Goal: Task Accomplishment & Management: Manage account settings

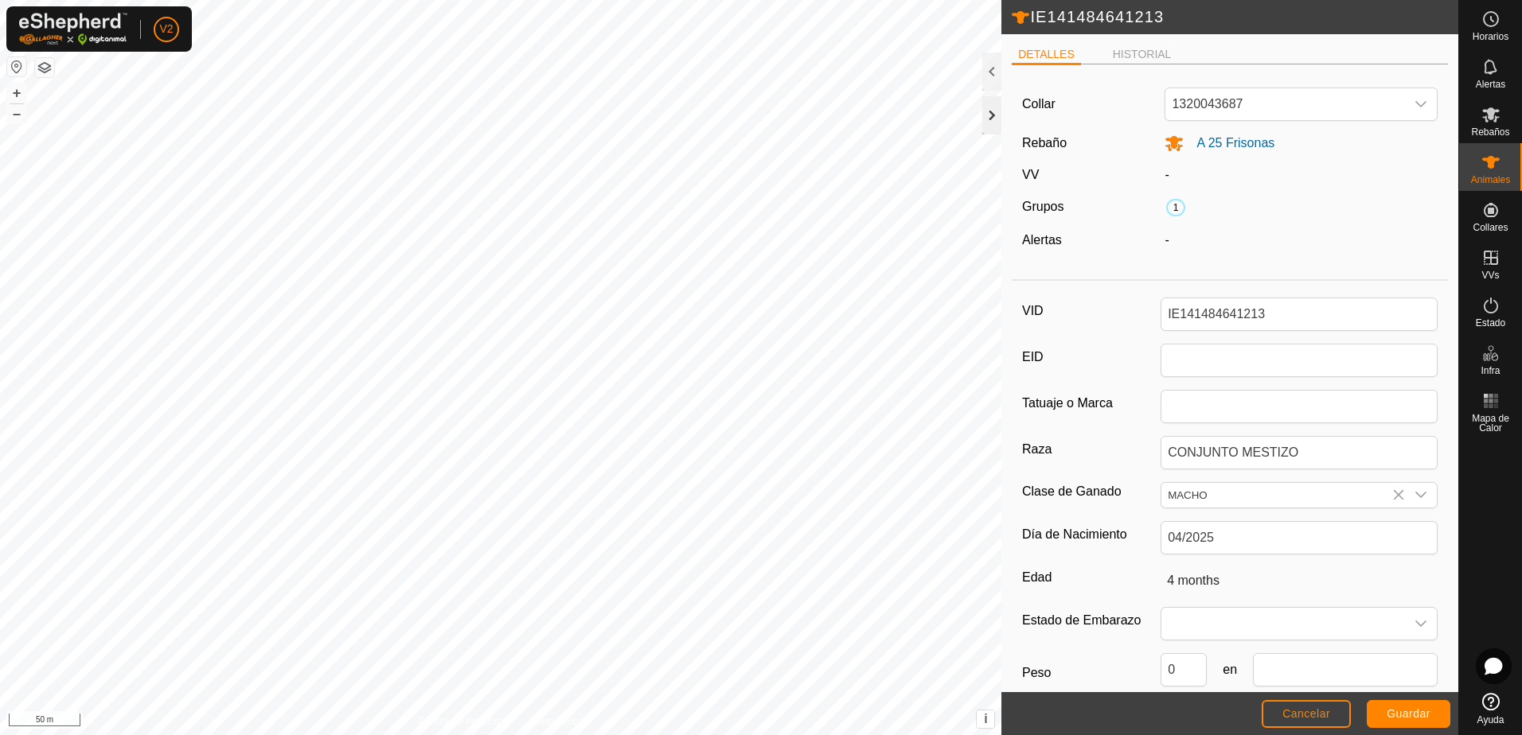
click at [989, 110] on div at bounding box center [991, 115] width 19 height 38
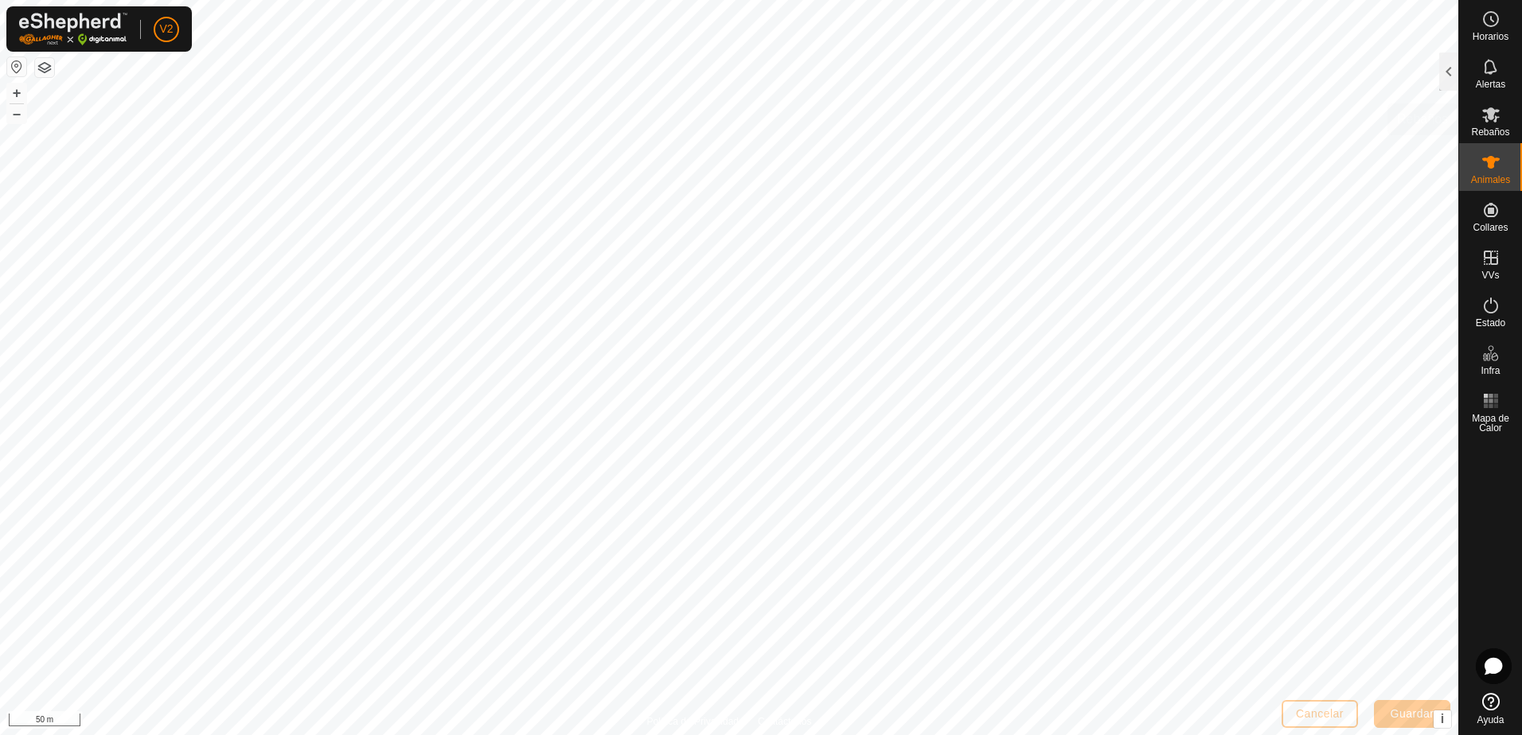
click at [1483, 167] on icon at bounding box center [1490, 162] width 19 height 19
click at [1494, 165] on icon at bounding box center [1490, 162] width 19 height 19
click at [1491, 109] on icon at bounding box center [1491, 114] width 18 height 15
click at [1489, 120] on icon at bounding box center [1490, 114] width 19 height 19
click at [1488, 123] on icon at bounding box center [1490, 114] width 19 height 19
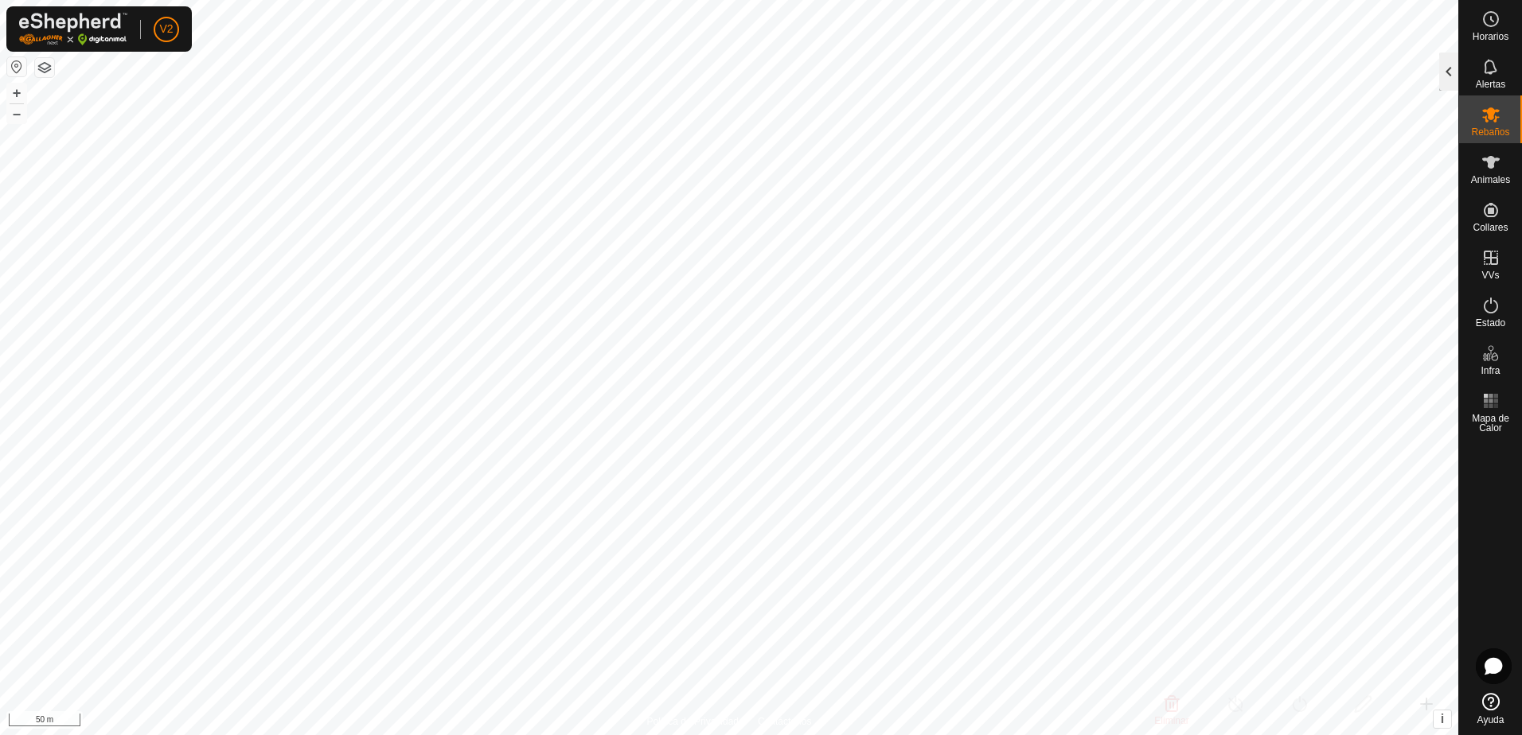
click at [1452, 71] on div at bounding box center [1448, 72] width 19 height 38
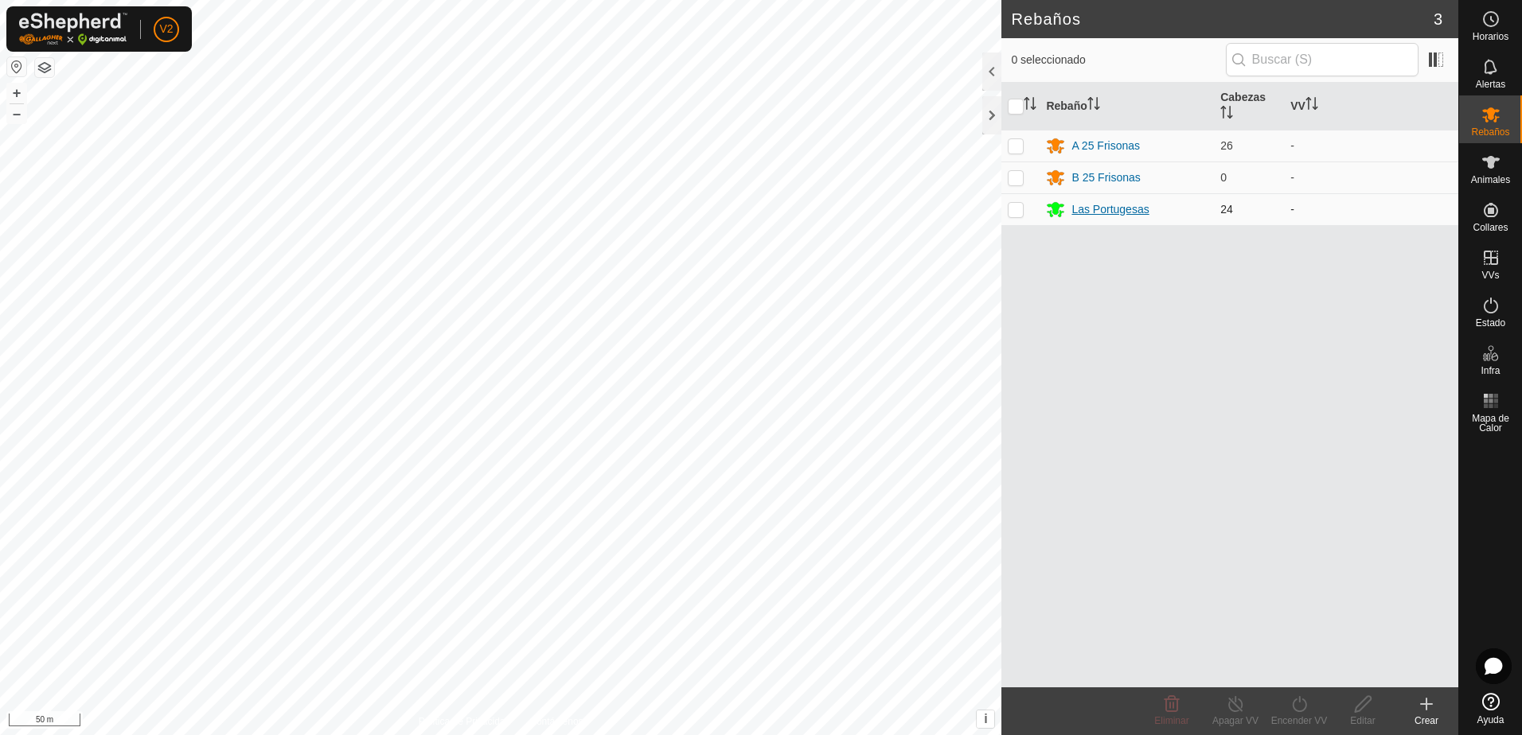
click at [1119, 206] on div "Las Portugesas" at bounding box center [1109, 209] width 77 height 17
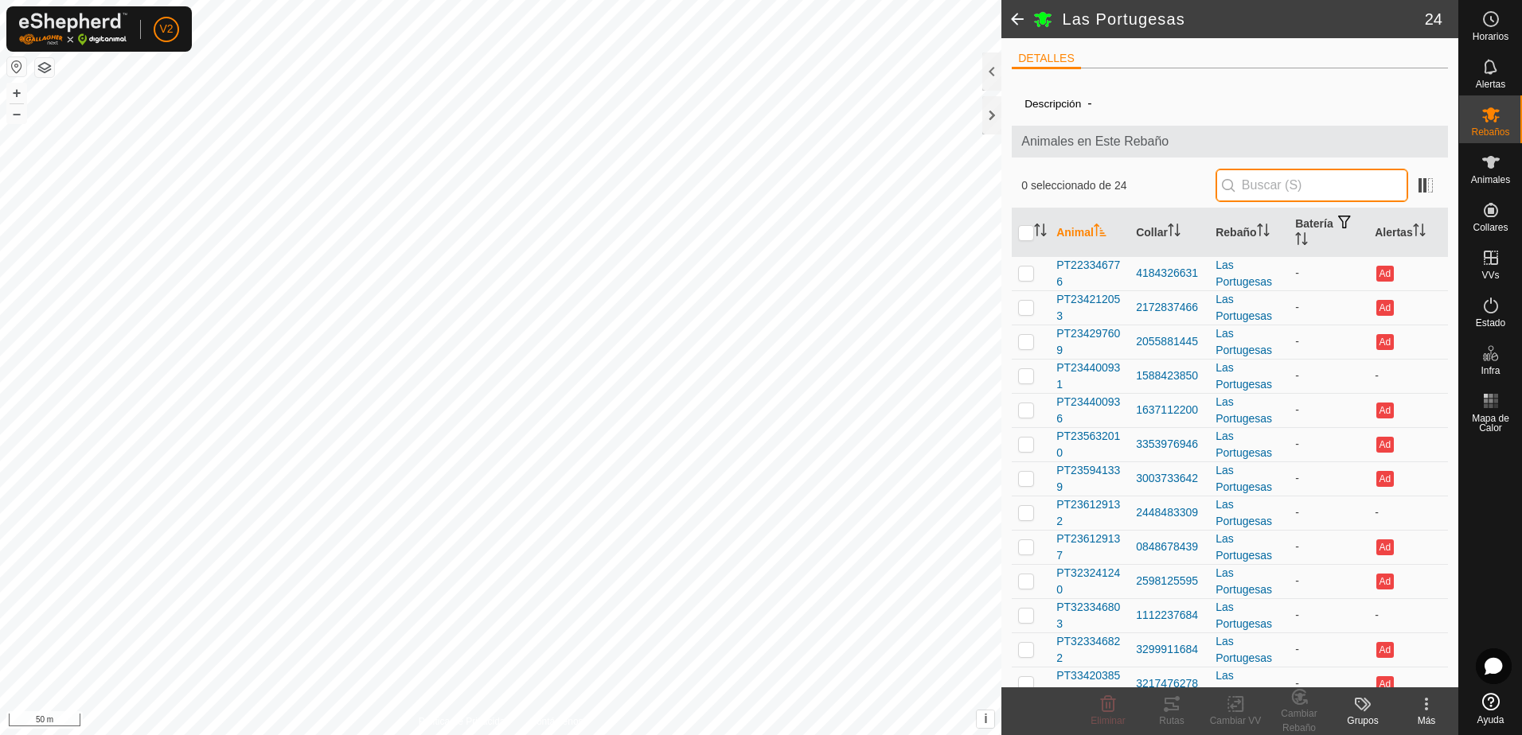
click at [1252, 179] on input "text" at bounding box center [1311, 185] width 193 height 33
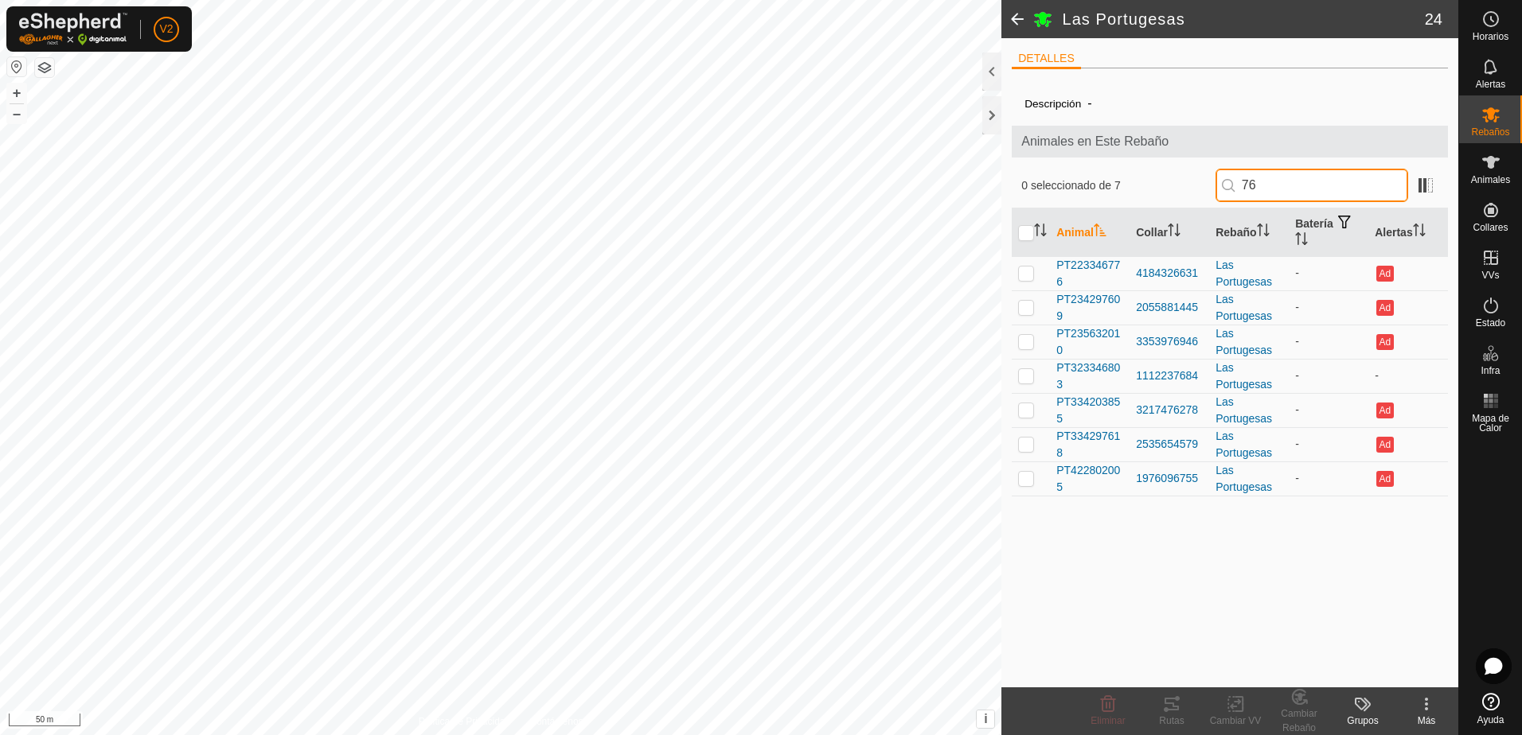
type input "7"
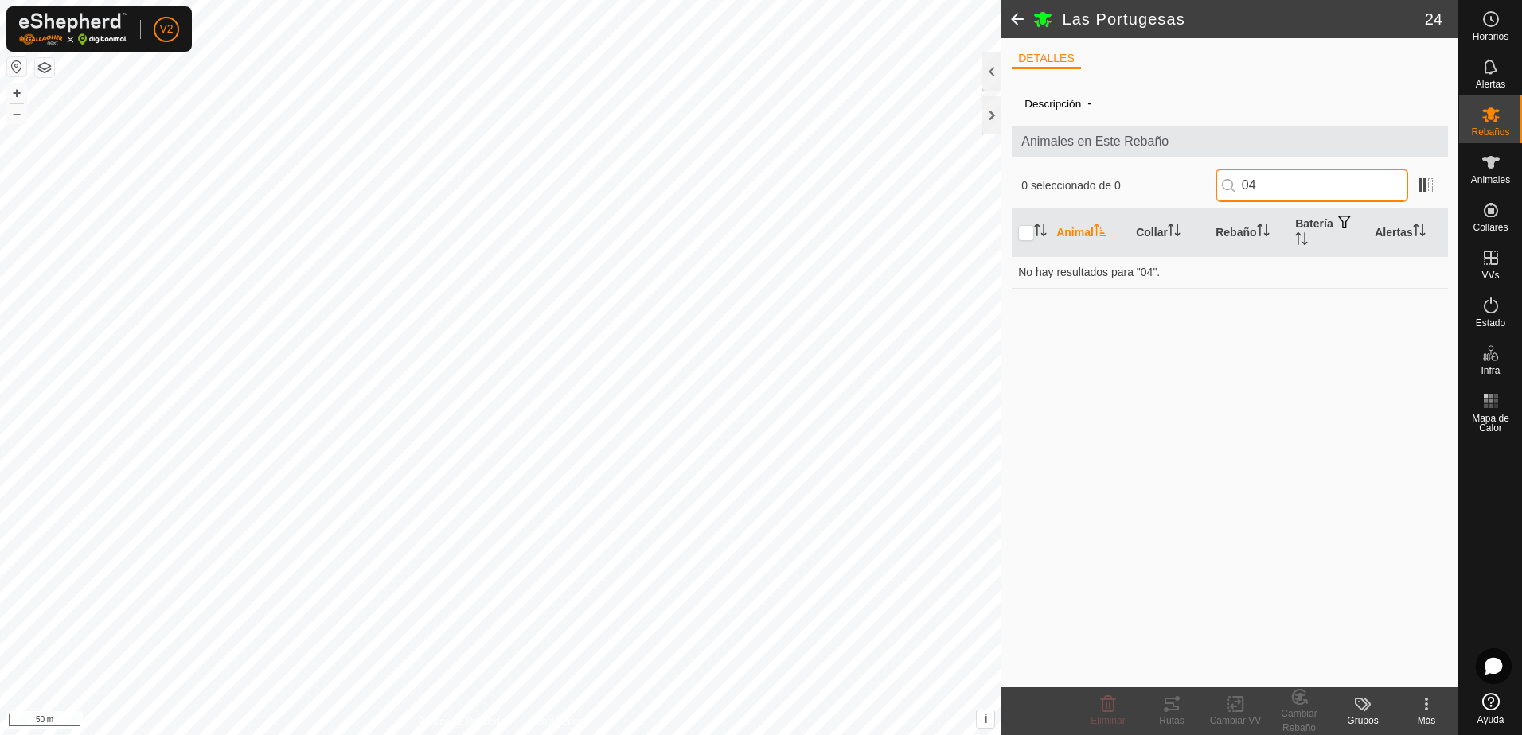
type input "0"
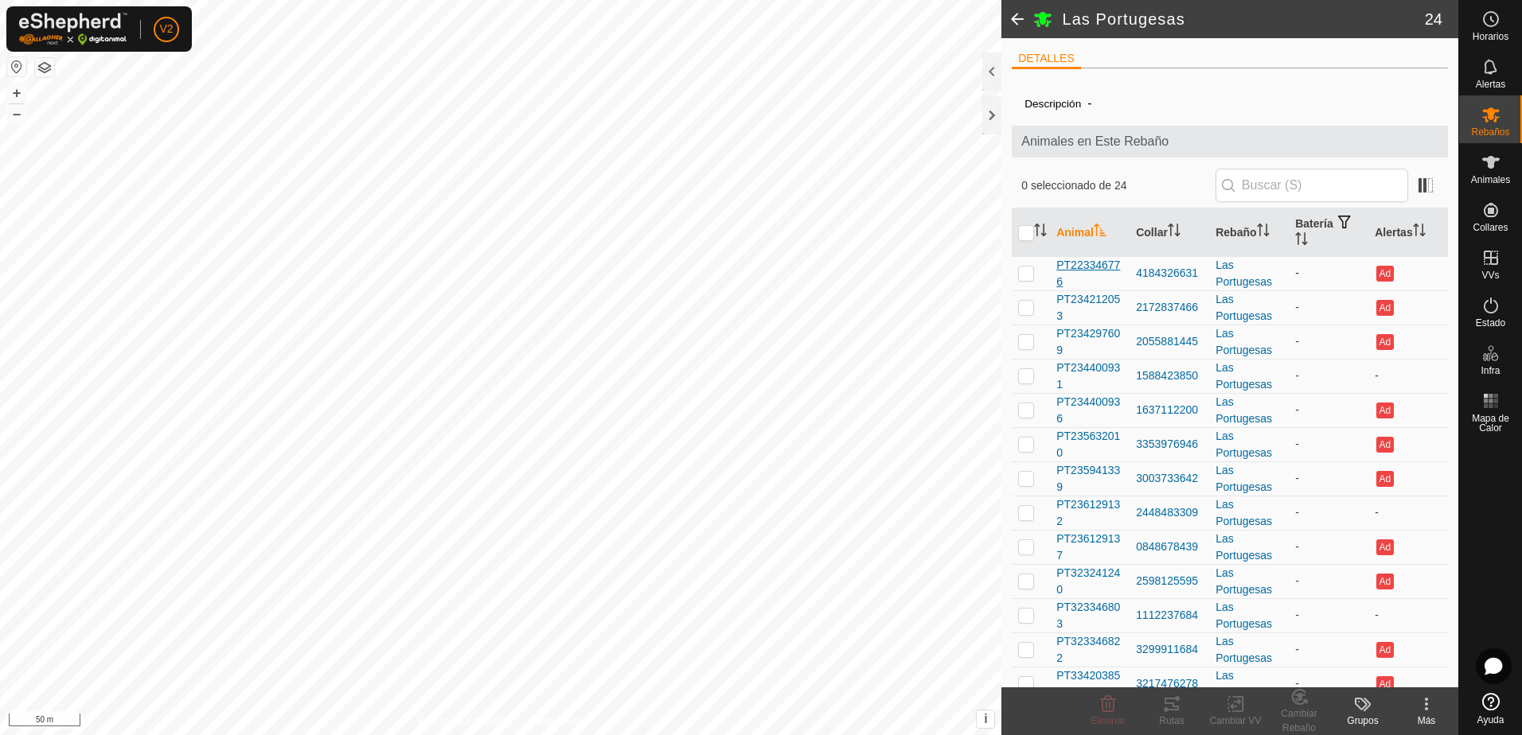
click at [1094, 268] on span "PT223346776" at bounding box center [1089, 273] width 67 height 33
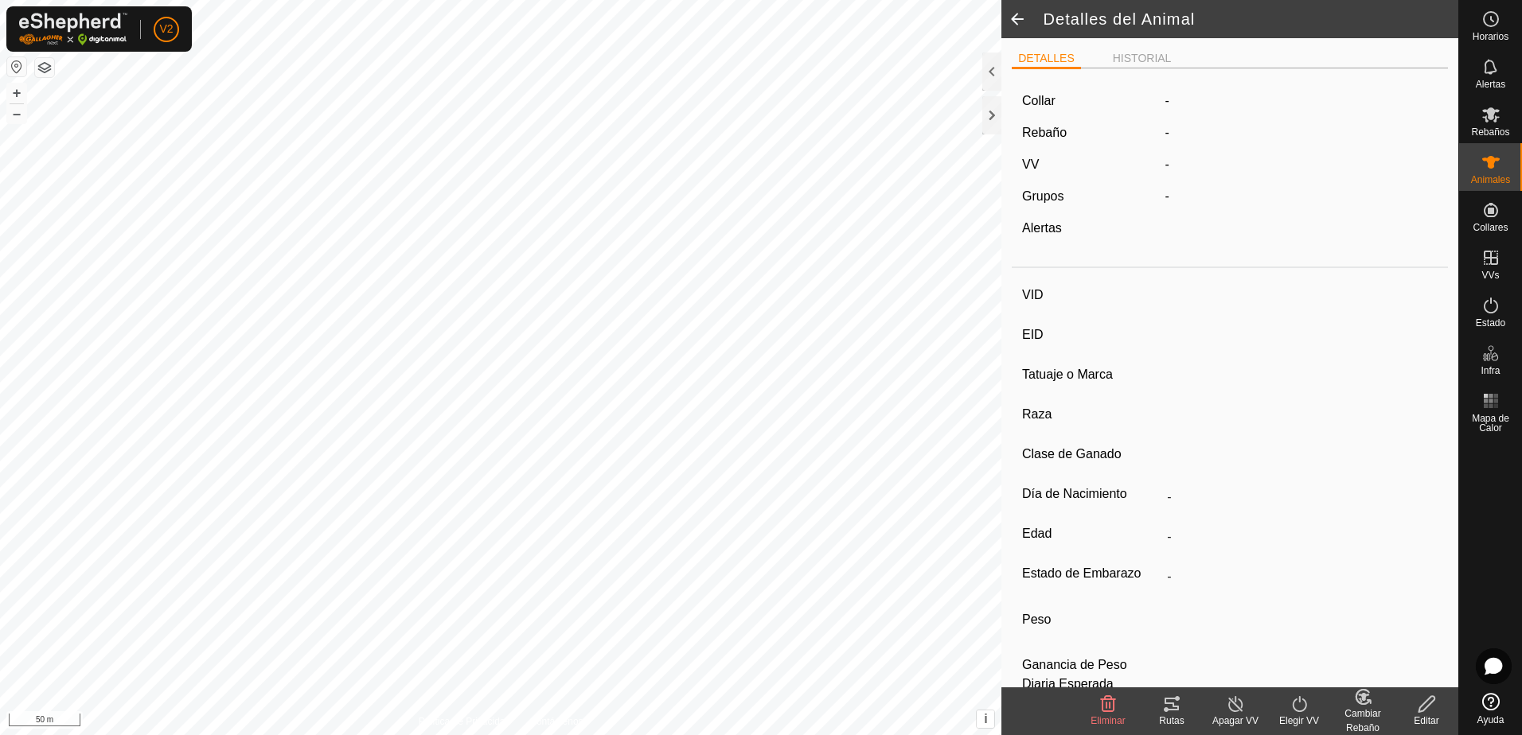
type input "PT223346776"
type input "-"
type input "CONJUNTO MESTIZO"
type input "HEMBRA"
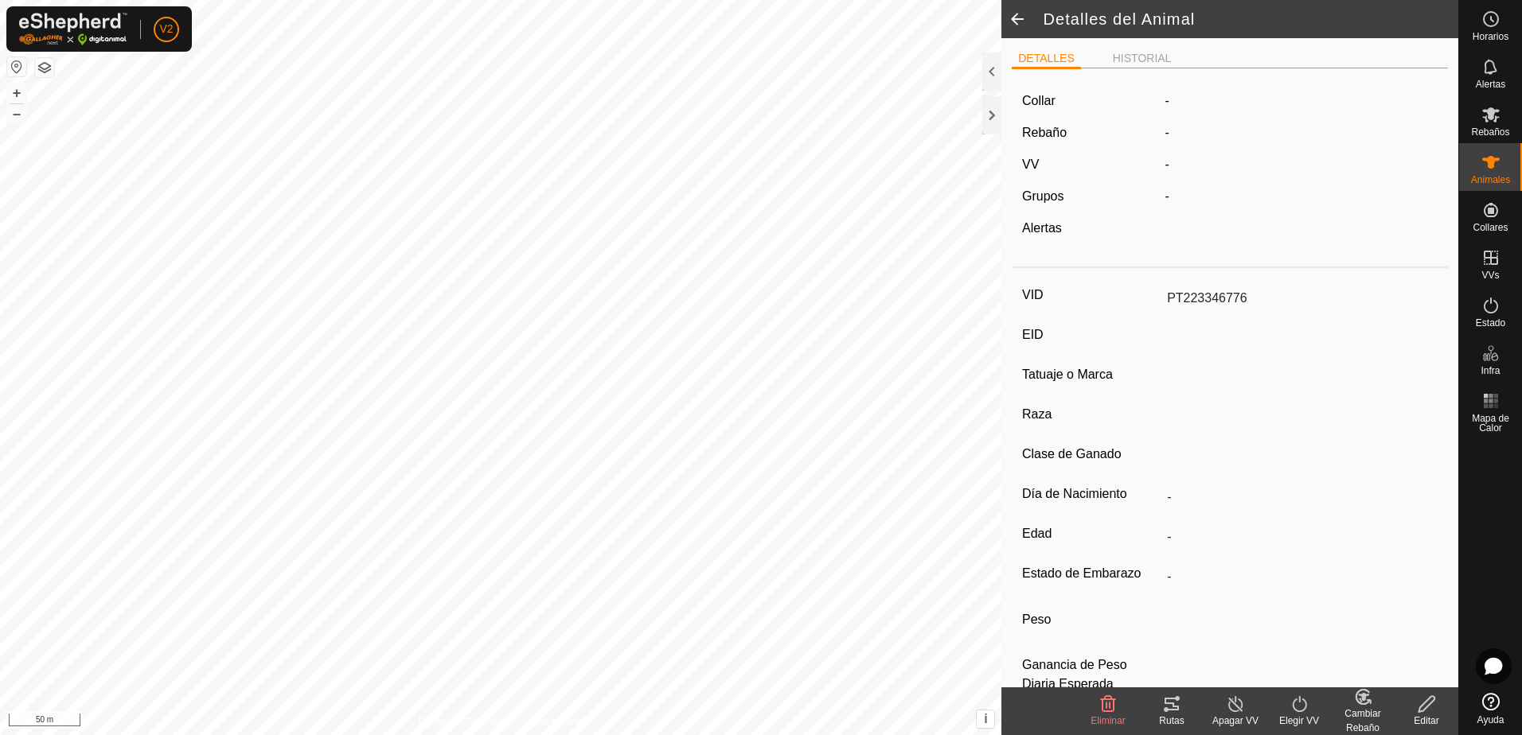
type input "10/2018"
type input "6 years 11 months"
type input "-"
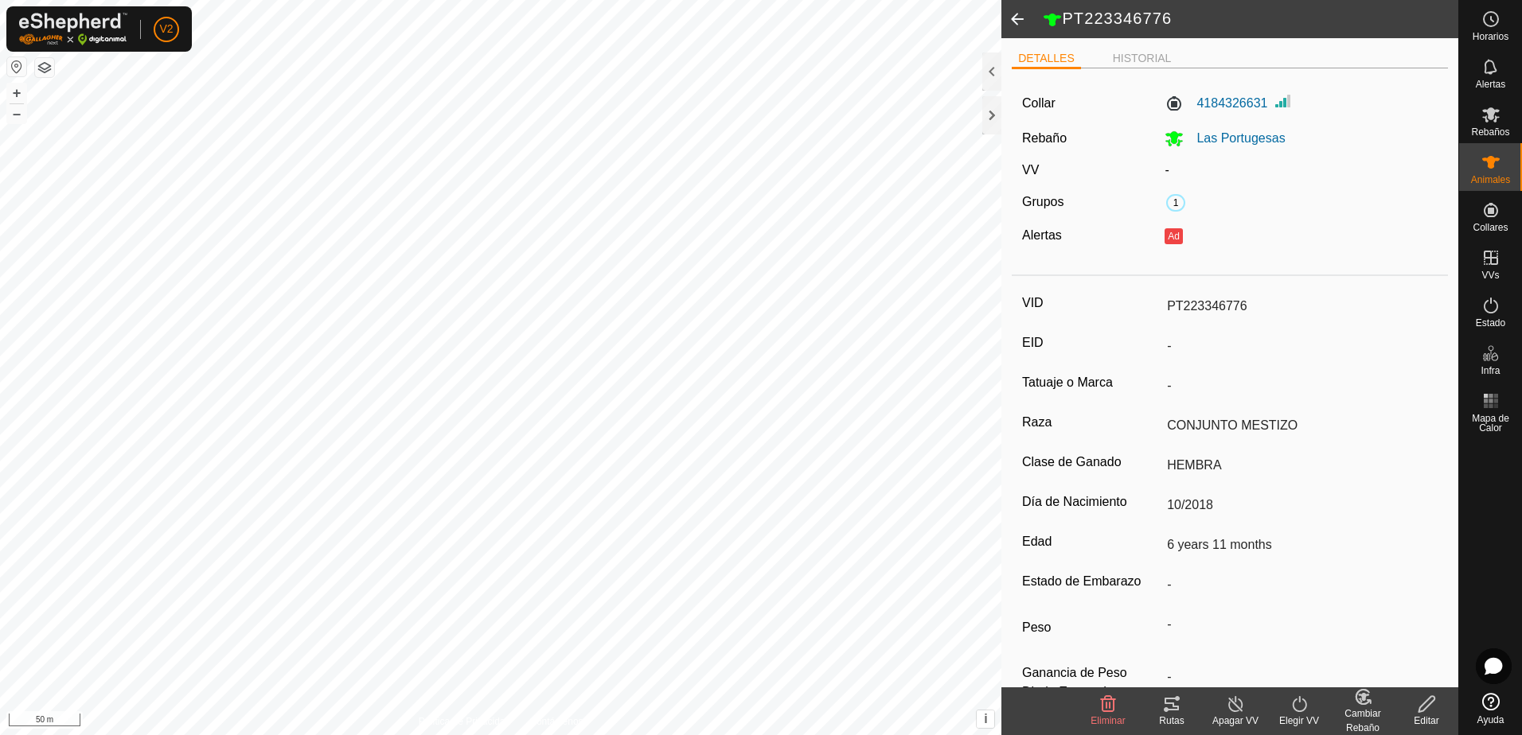
click at [1430, 707] on icon at bounding box center [1427, 704] width 20 height 19
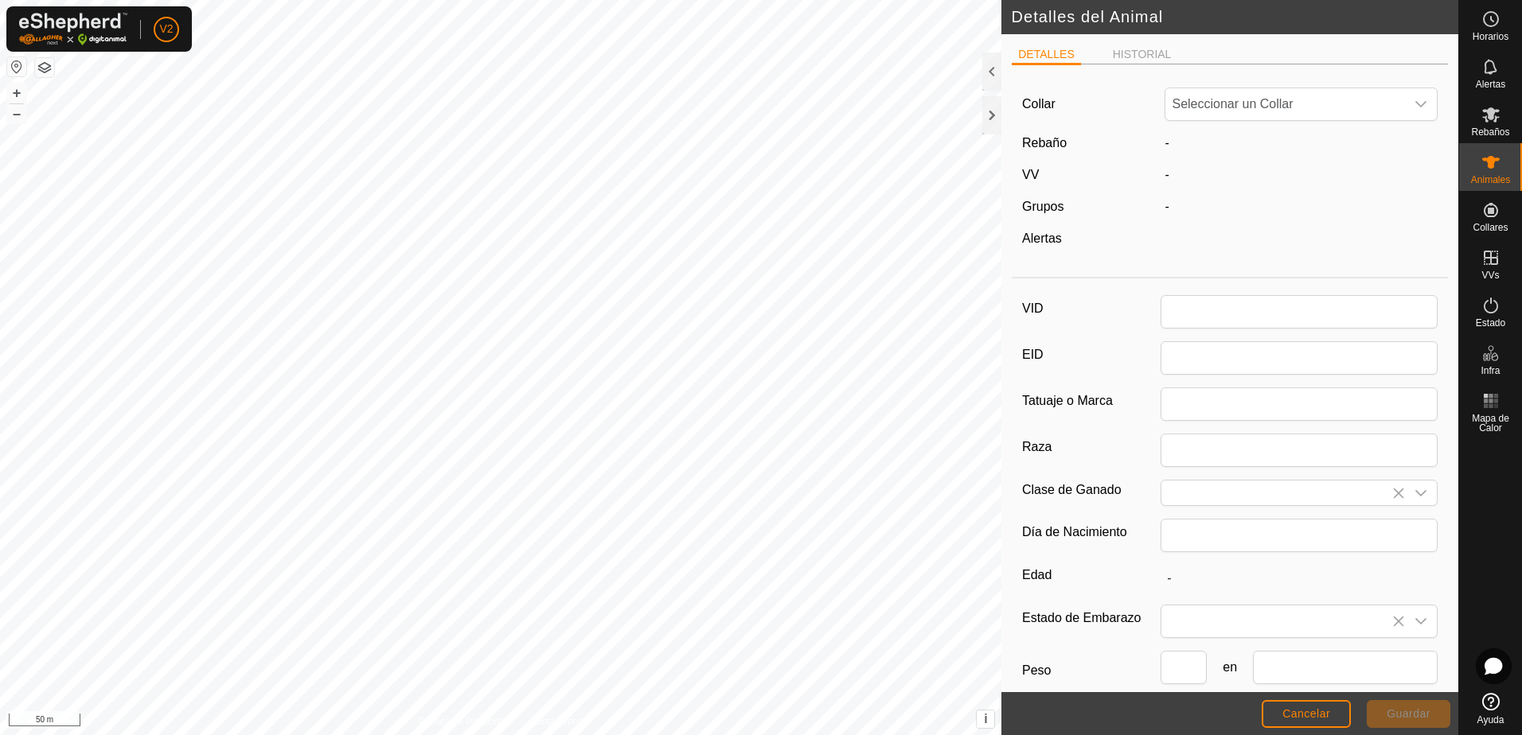
type input "PT223346776"
type input "CONJUNTO MESTIZO"
type input "HEMBRA"
type input "10/2018"
type input "6 years 11 months"
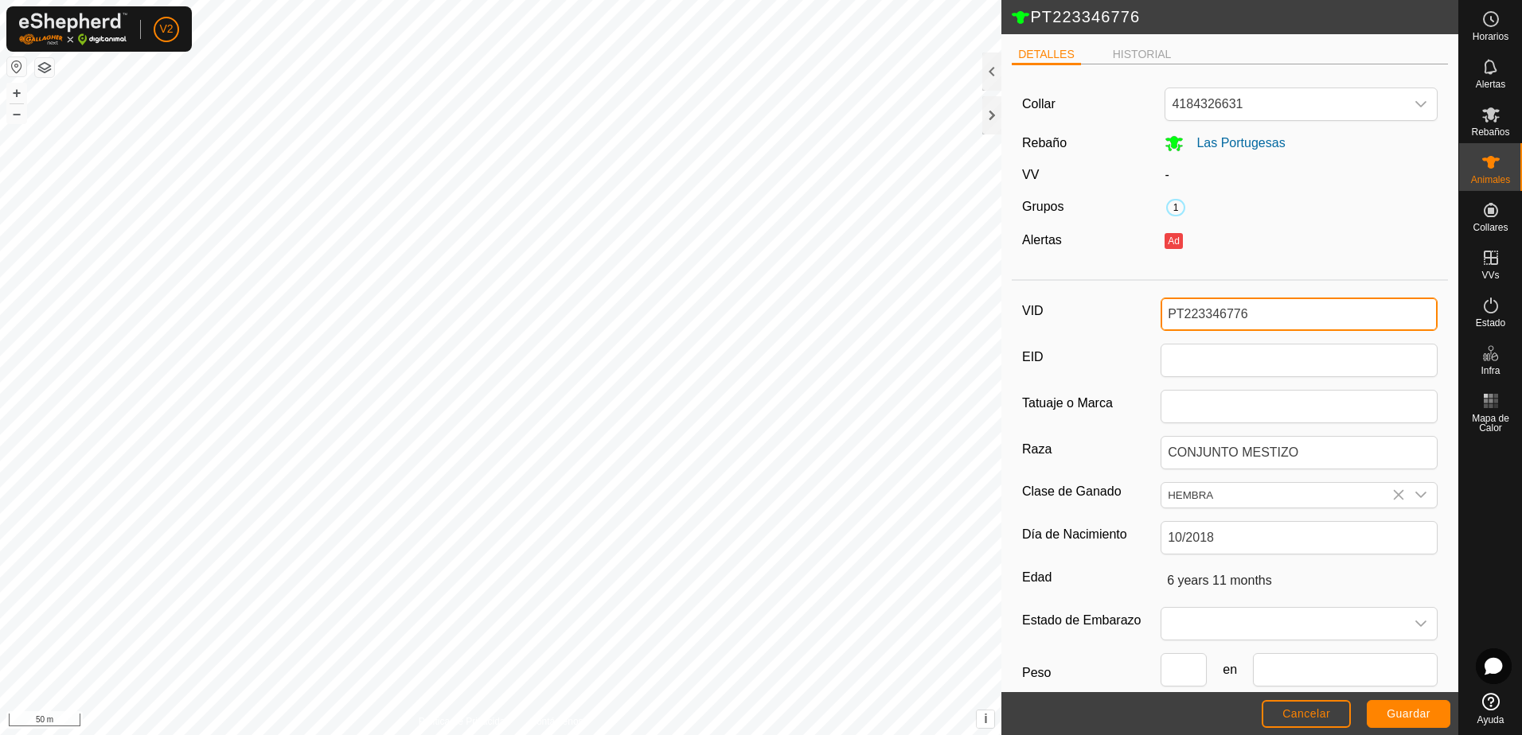
click at [1277, 316] on input "PT223346776" at bounding box center [1299, 314] width 277 height 33
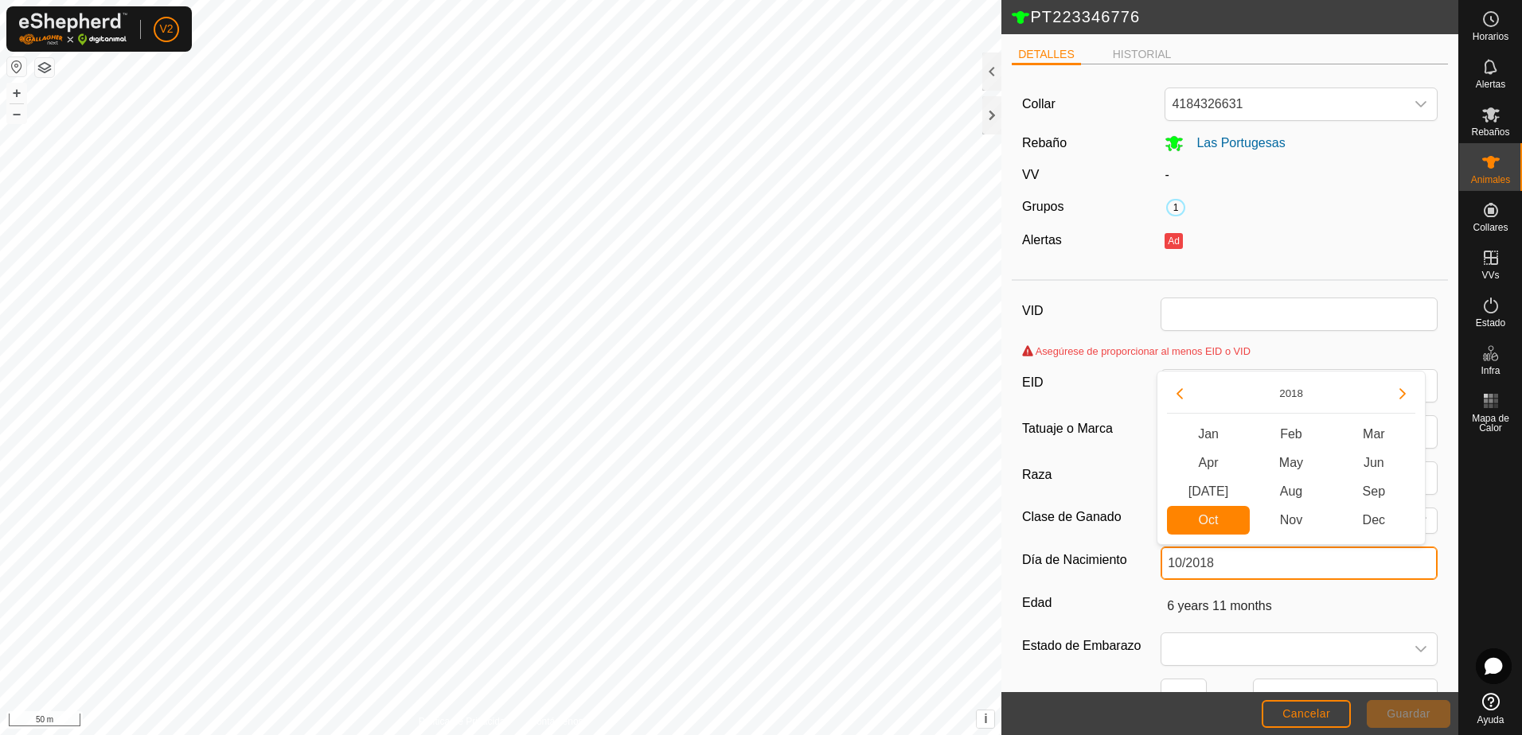
click at [1268, 544] on body "V2 Horarios Alertas Rebaños Animales Collares VVs Estado Infra Mapa de Calor Ay…" at bounding box center [761, 367] width 1522 height 735
click at [1268, 544] on div "[DATE] Feb Mar Apr May Jun [DATE] Aug Sep Oct Oct Nov Dec" at bounding box center [1291, 458] width 269 height 174
drag, startPoint x: 1268, startPoint y: 544, endPoint x: 1237, endPoint y: 564, distance: 36.9
click at [1237, 564] on input "10/2018" at bounding box center [1299, 563] width 277 height 33
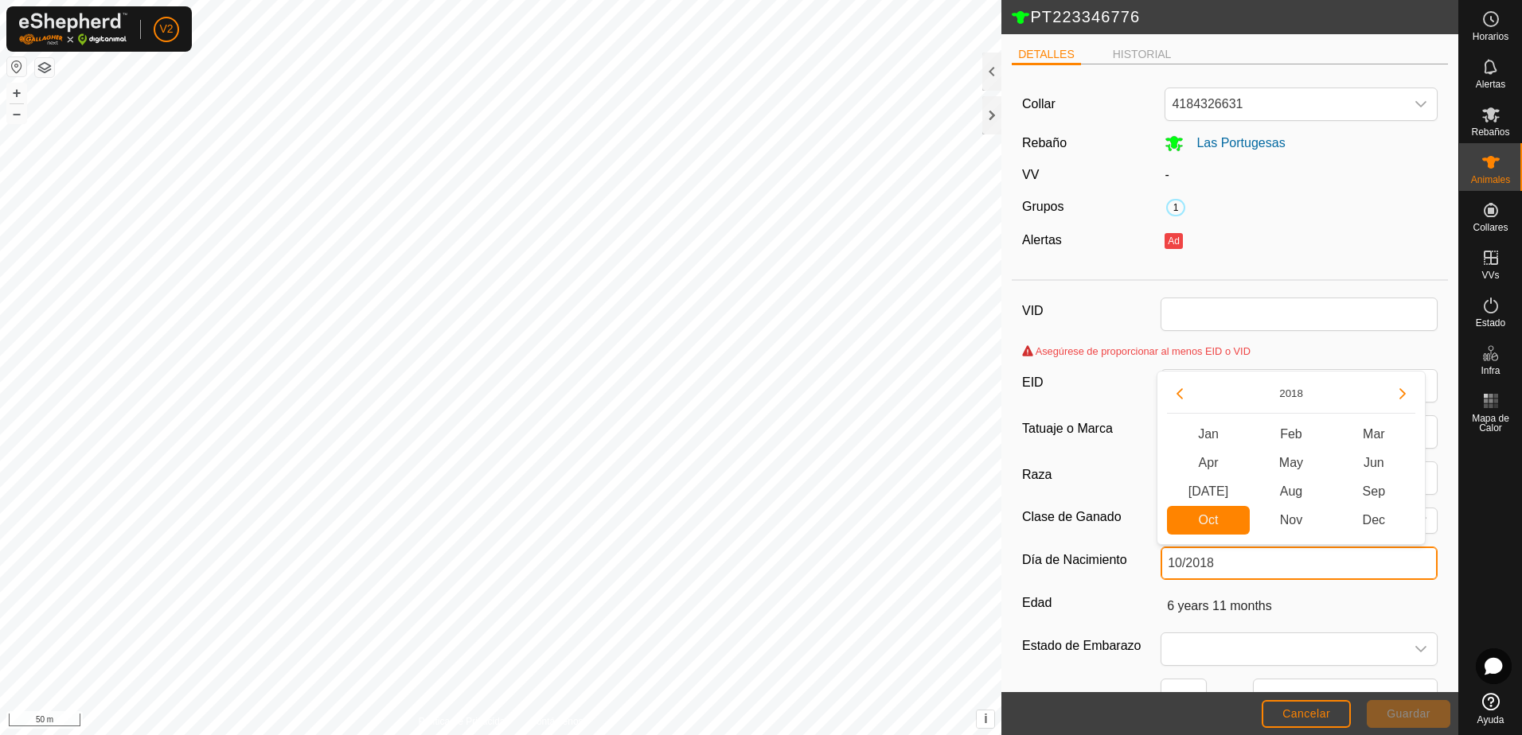
type input "10/"
type input "-"
type input "1"
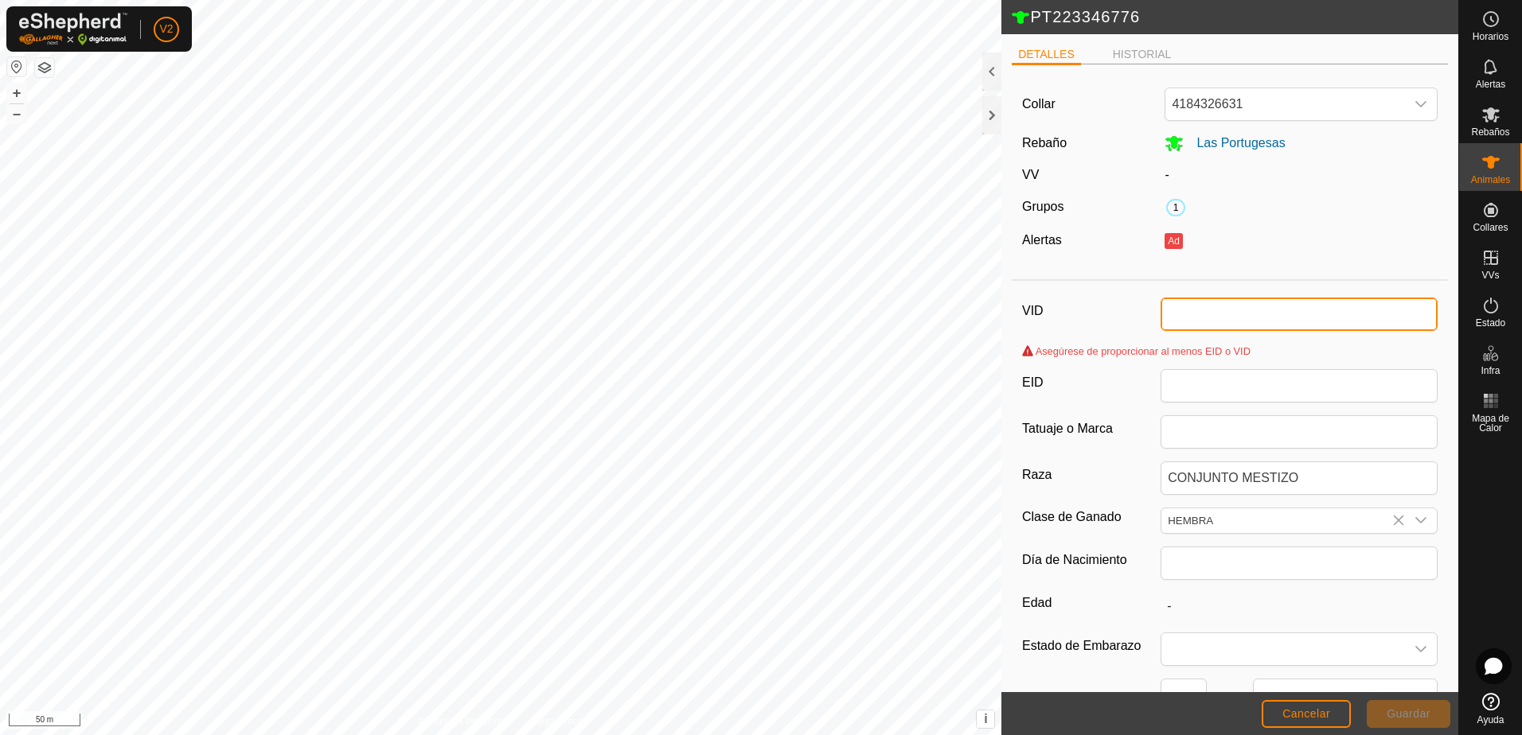
click at [1219, 311] on input "VID" at bounding box center [1299, 314] width 277 height 33
click at [1305, 713] on span "Cancelar" at bounding box center [1306, 714] width 48 height 13
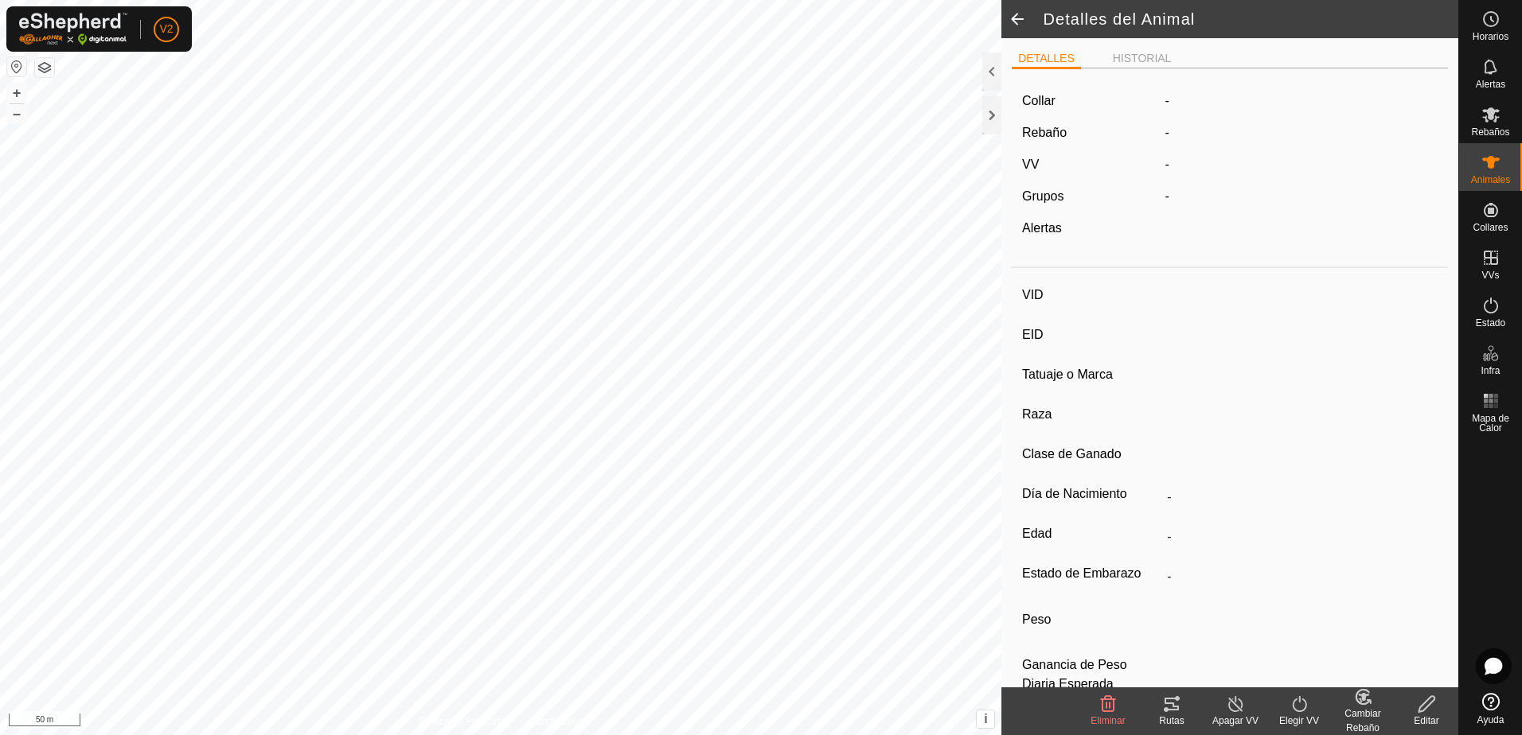
type input "PT223346776"
type input "-"
type input "CONJUNTO MESTIZO"
type input "HEMBRA"
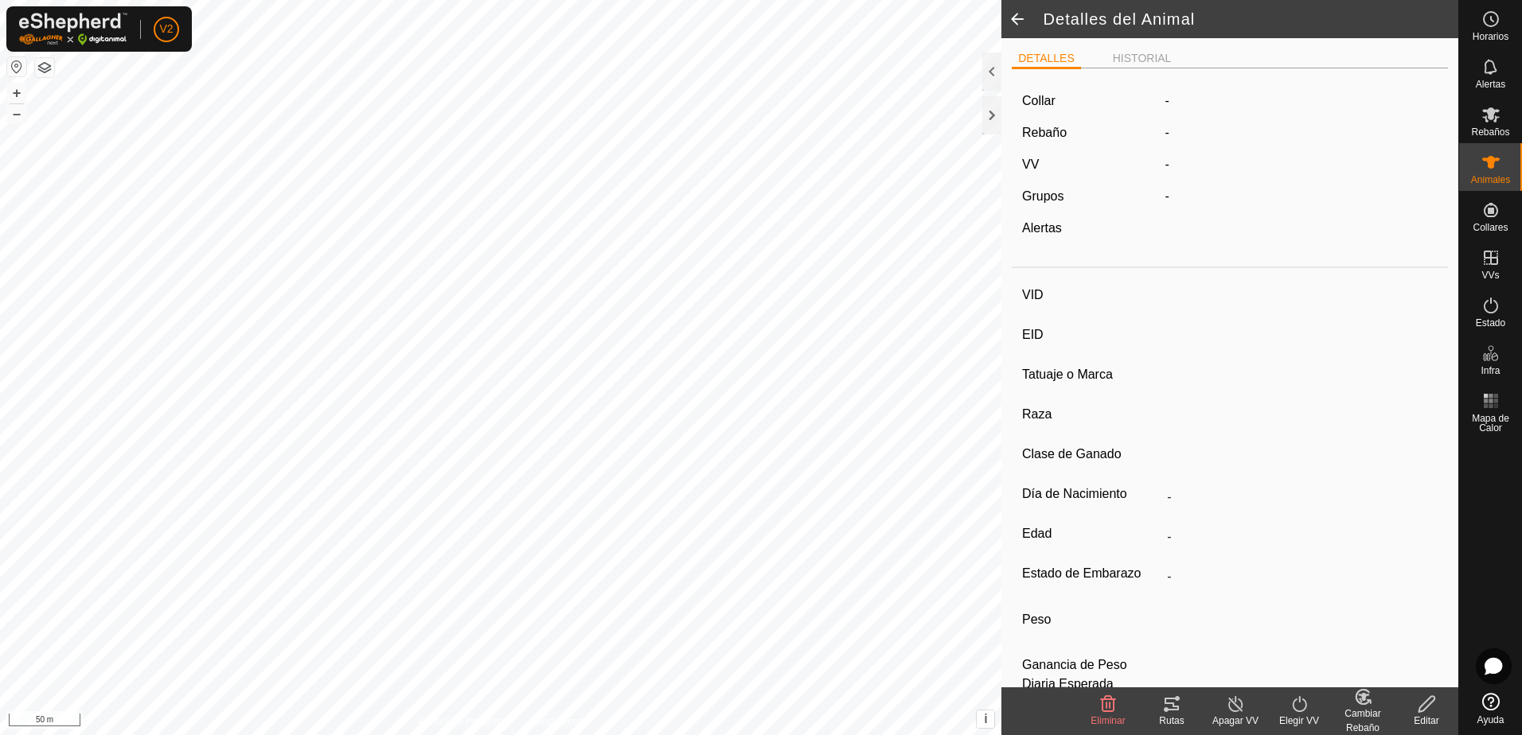
type input "10/2018"
type input "6 years 11 months"
type input "-"
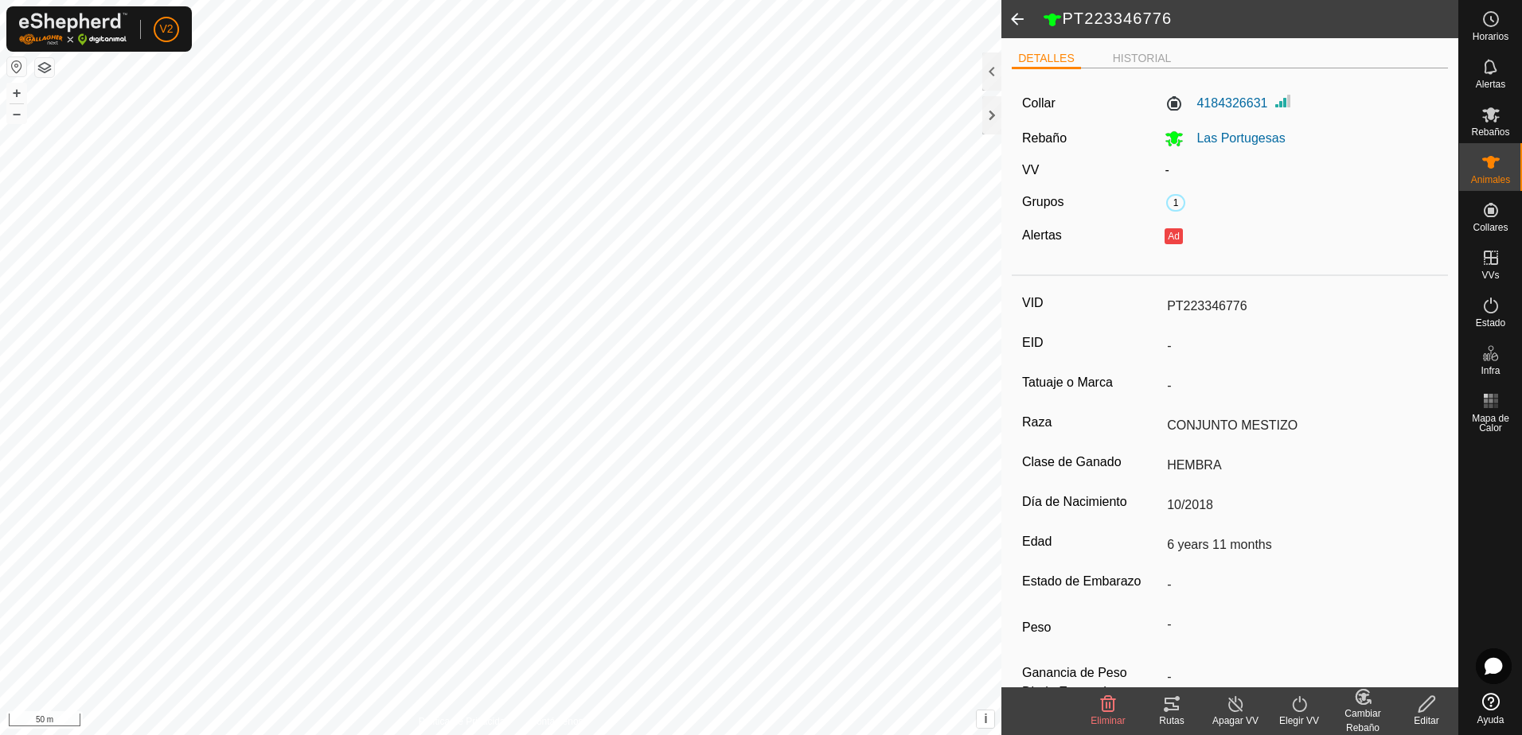
click at [1020, 30] on span at bounding box center [1017, 19] width 32 height 38
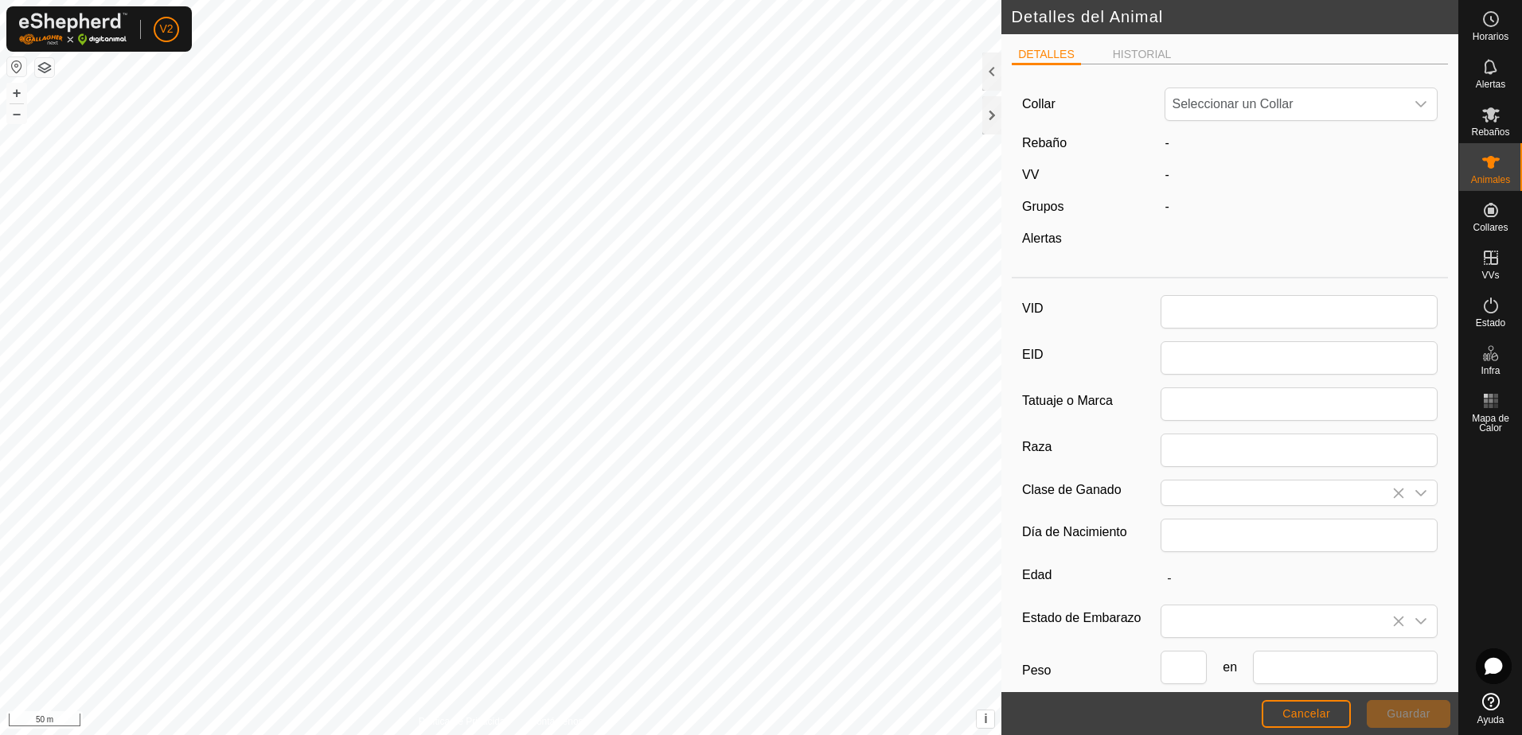
type input "PT223346776"
type input "CONJUNTO MESTIZO"
type input "HEMBRA"
type input "10/2018"
type input "6 years 11 months"
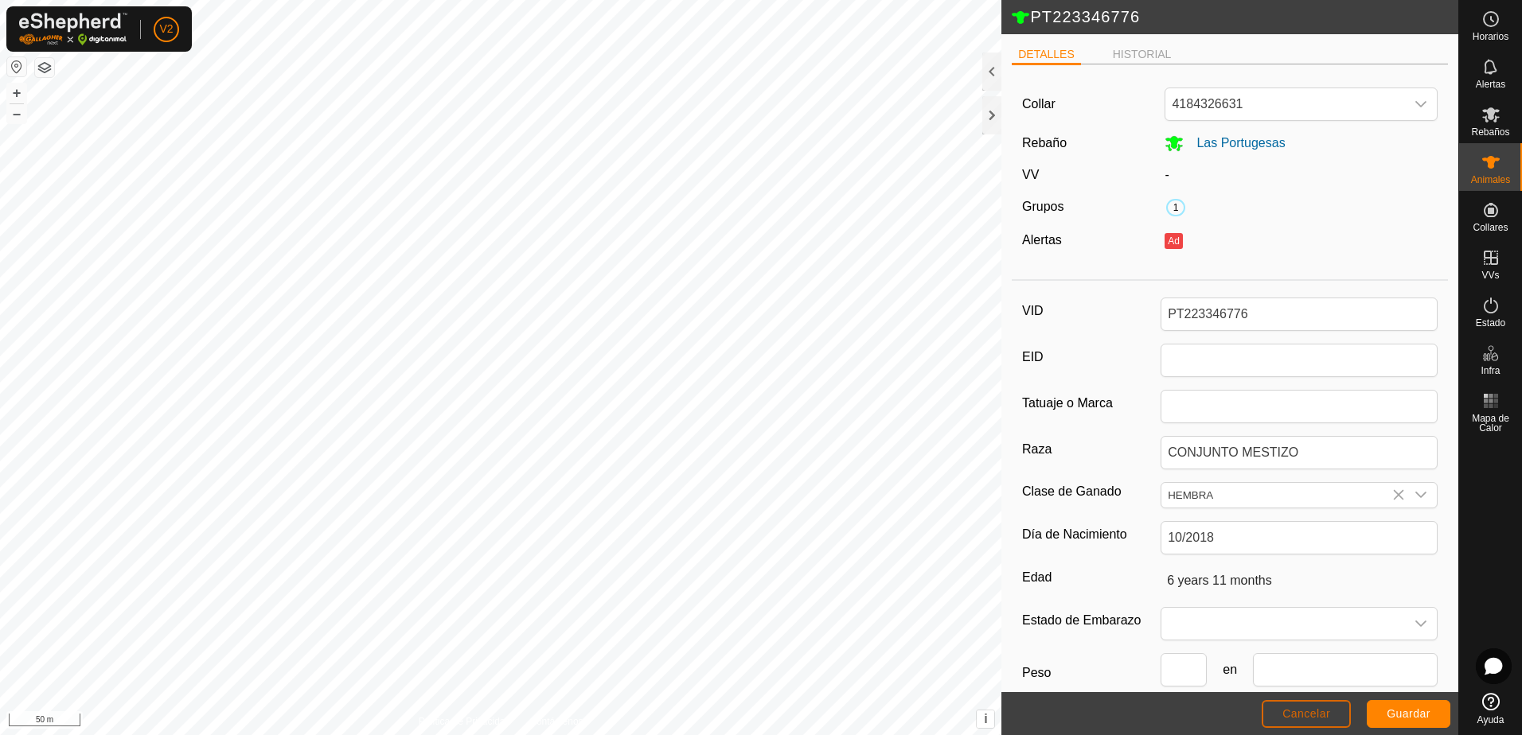
click at [1333, 703] on button "Cancelar" at bounding box center [1306, 714] width 89 height 28
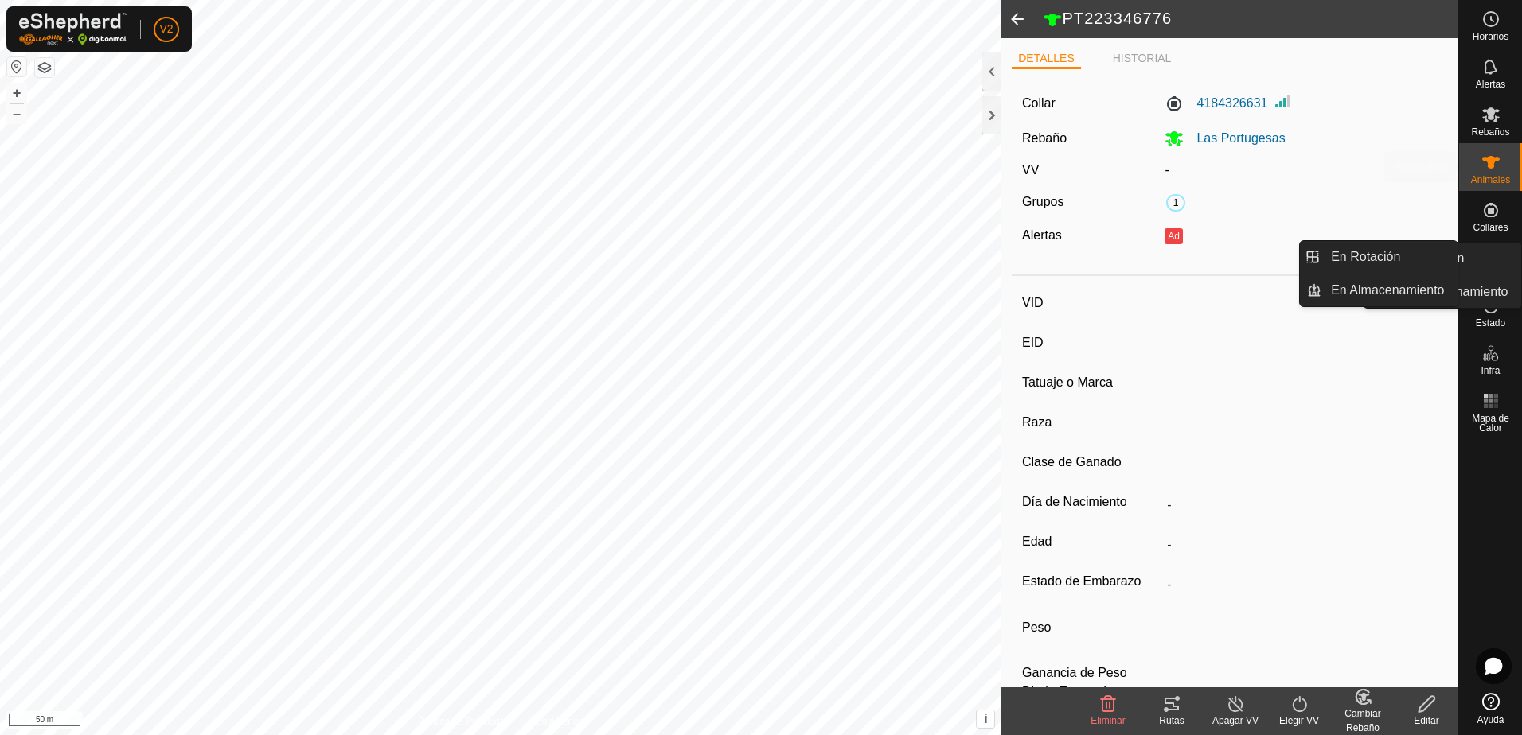
type input "PT223346776"
type input "-"
type input "CONJUNTO MESTIZO"
type input "HEMBRA"
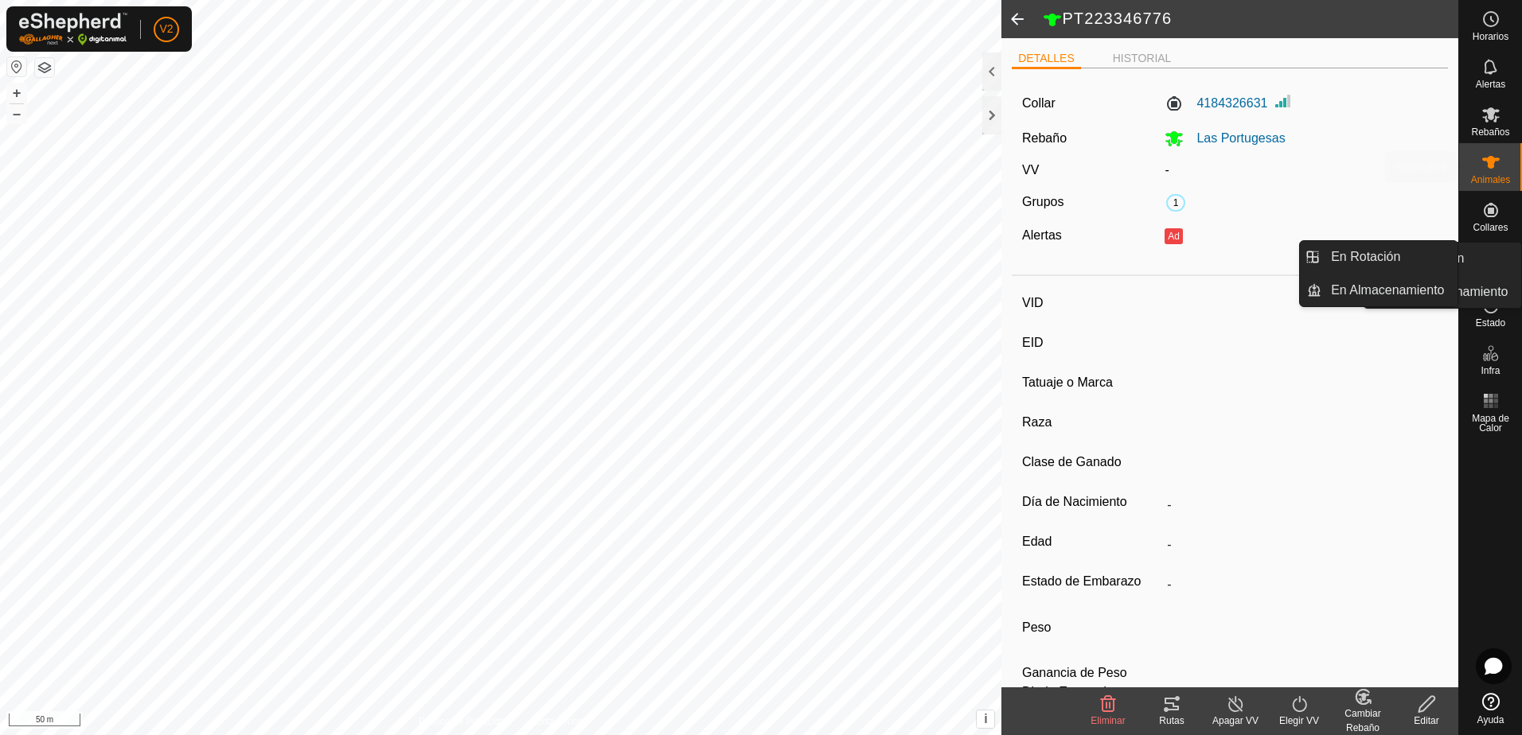
type input "10/2018"
type input "6 years 11 months"
type input "-"
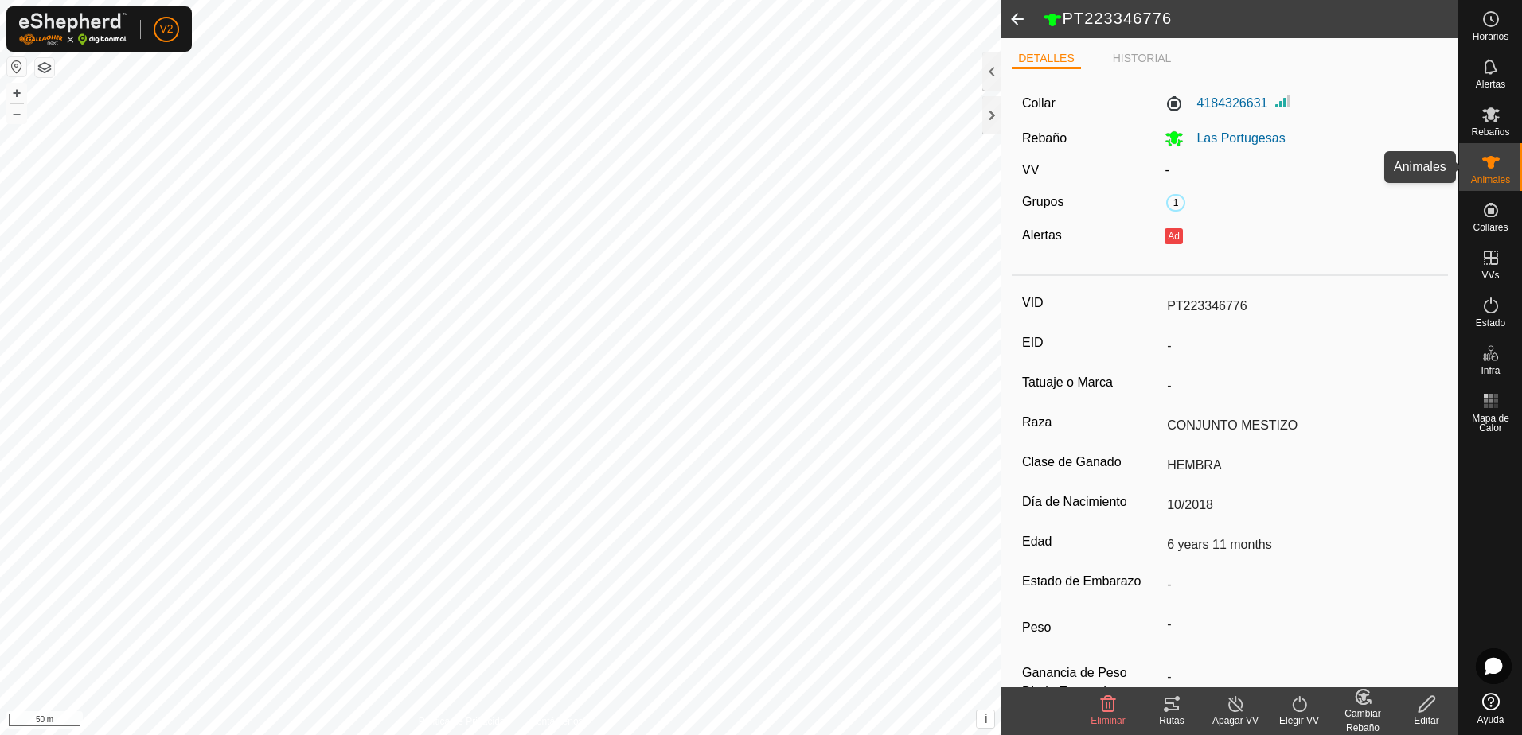
click at [1487, 181] on span "Animales" at bounding box center [1490, 180] width 39 height 10
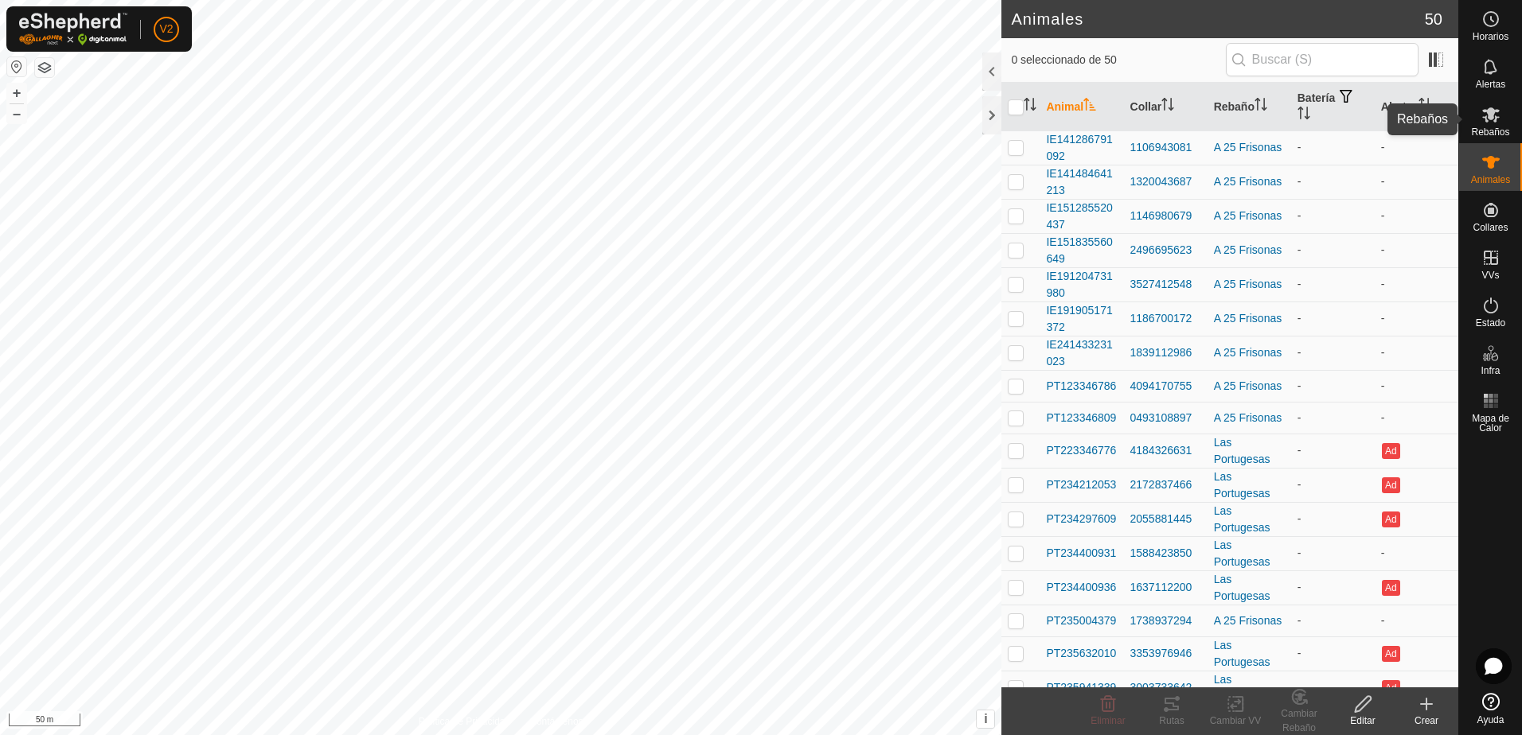
click at [1496, 118] on icon at bounding box center [1491, 114] width 18 height 15
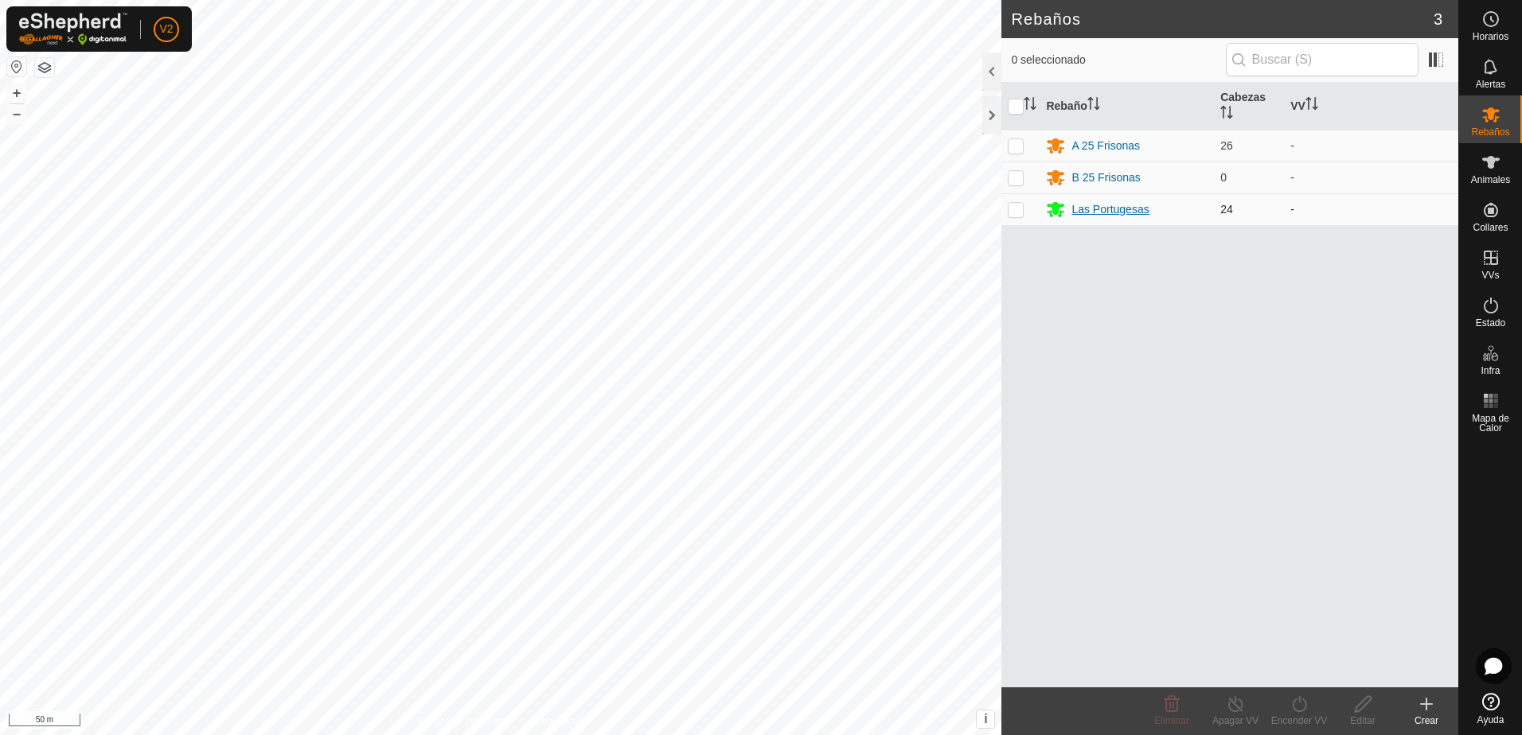
click at [1121, 207] on div "Las Portugesas" at bounding box center [1109, 209] width 77 height 17
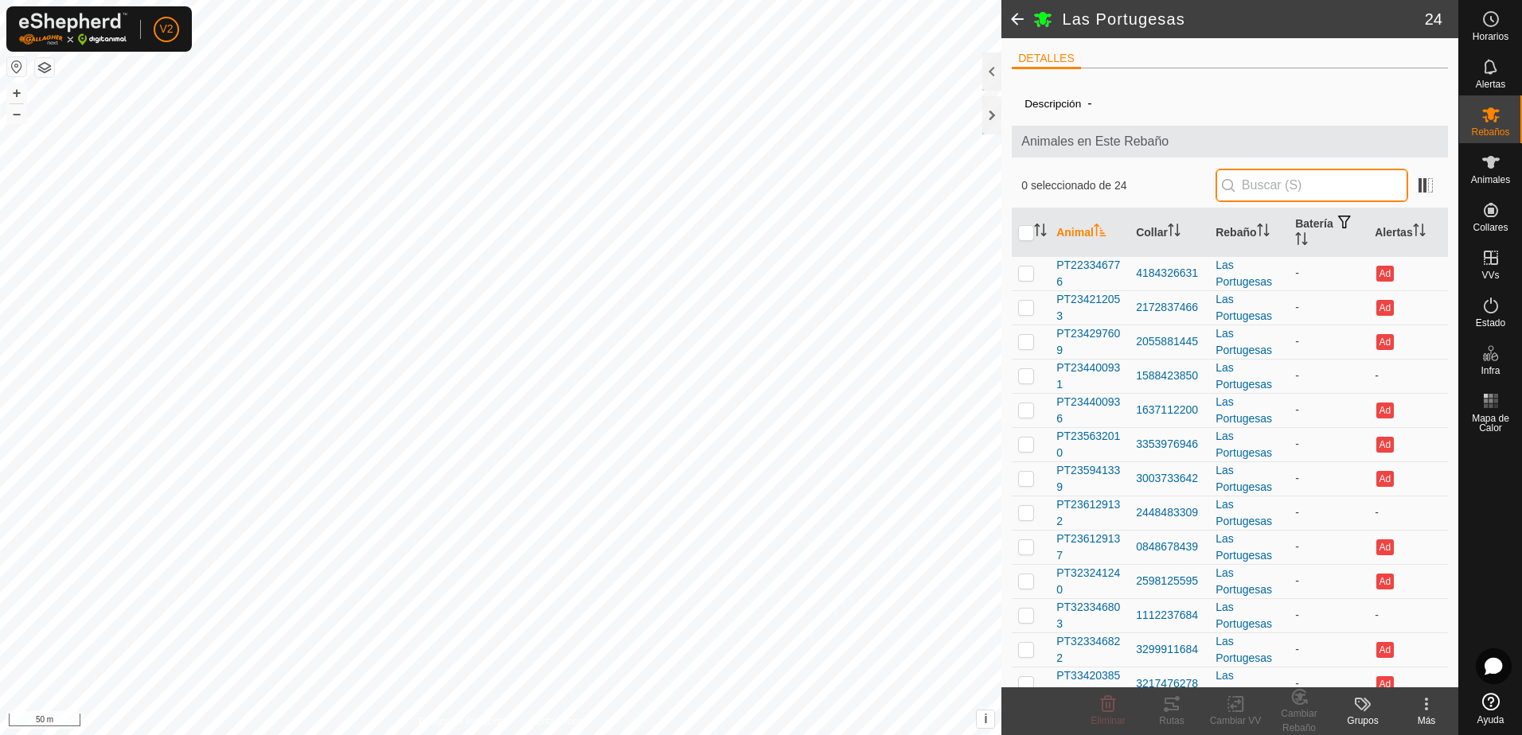
click at [1253, 185] on input "text" at bounding box center [1311, 185] width 193 height 33
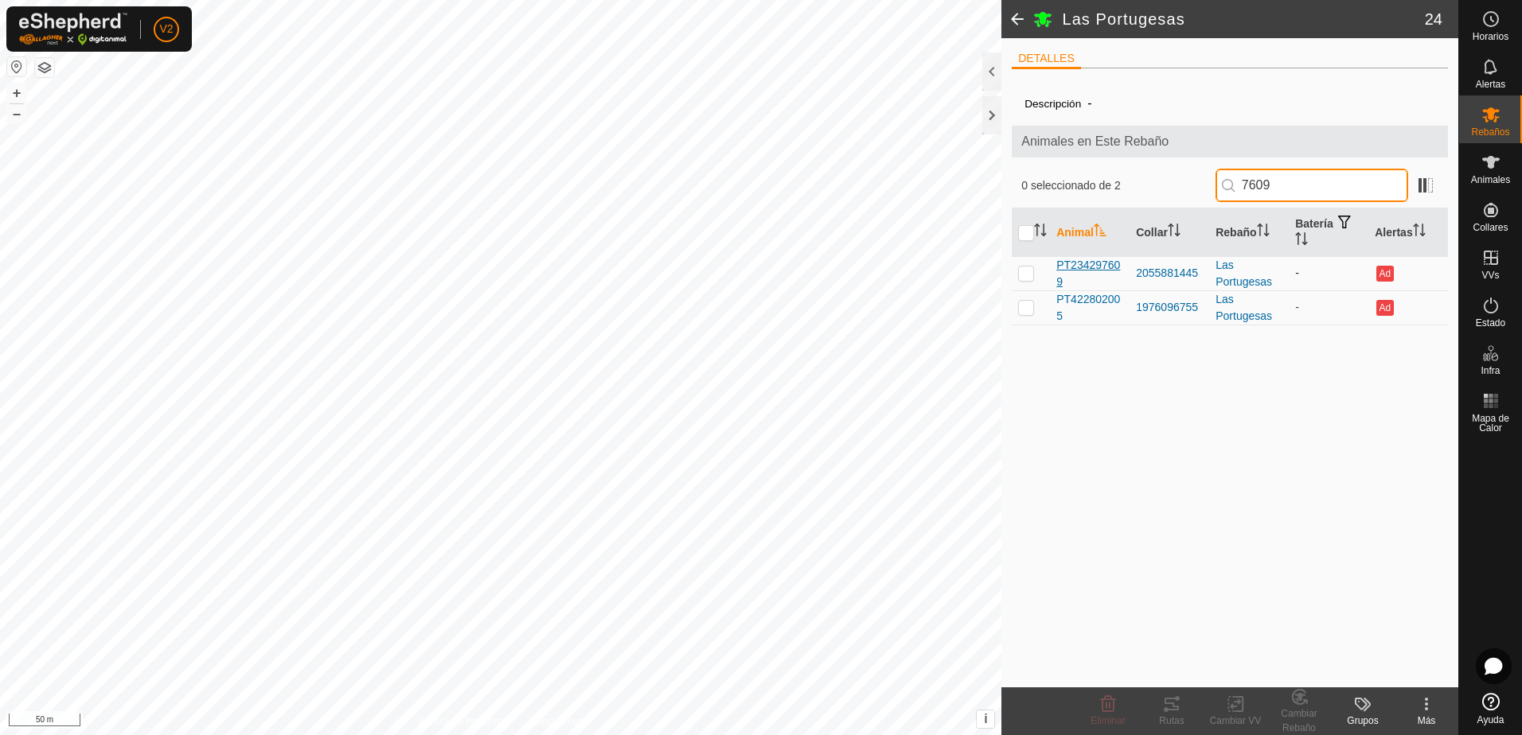
type input "7609"
click at [1106, 272] on span "PT234297609" at bounding box center [1089, 273] width 67 height 33
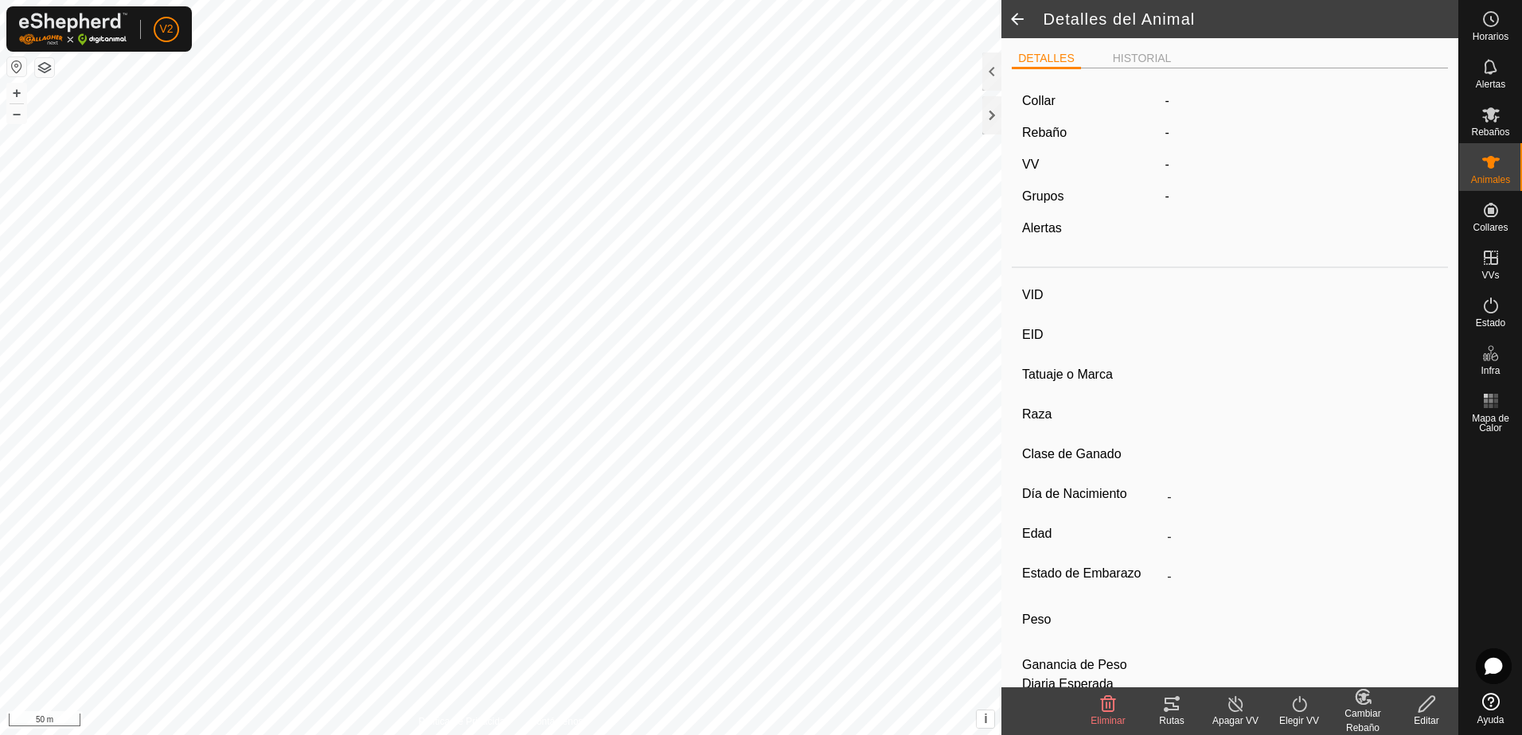
type input "PT234297609"
type input "-"
type input "CONJUNTO MESTIZO"
type input "HEMBRA"
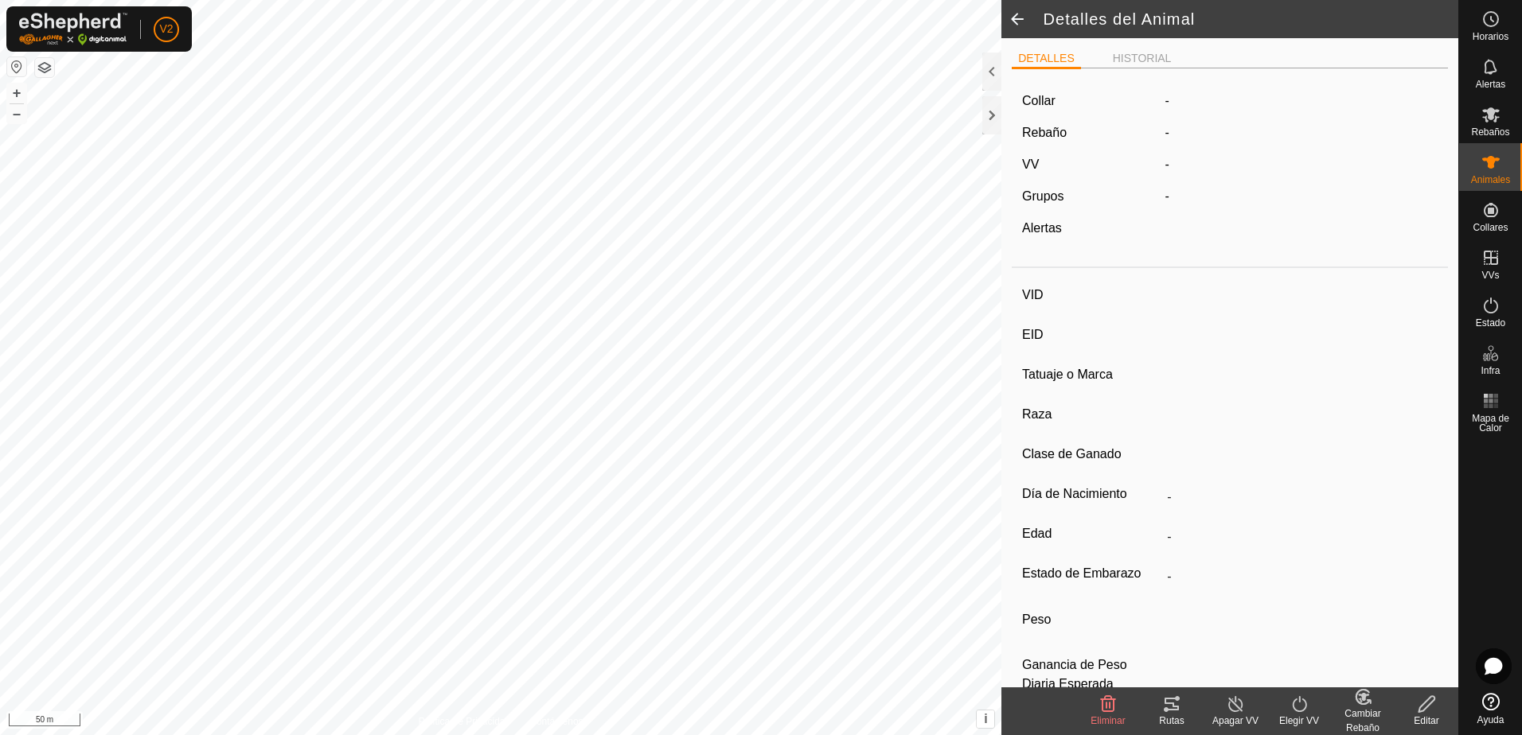
type input "02/2023"
type input "2 years 6 months"
type input "-"
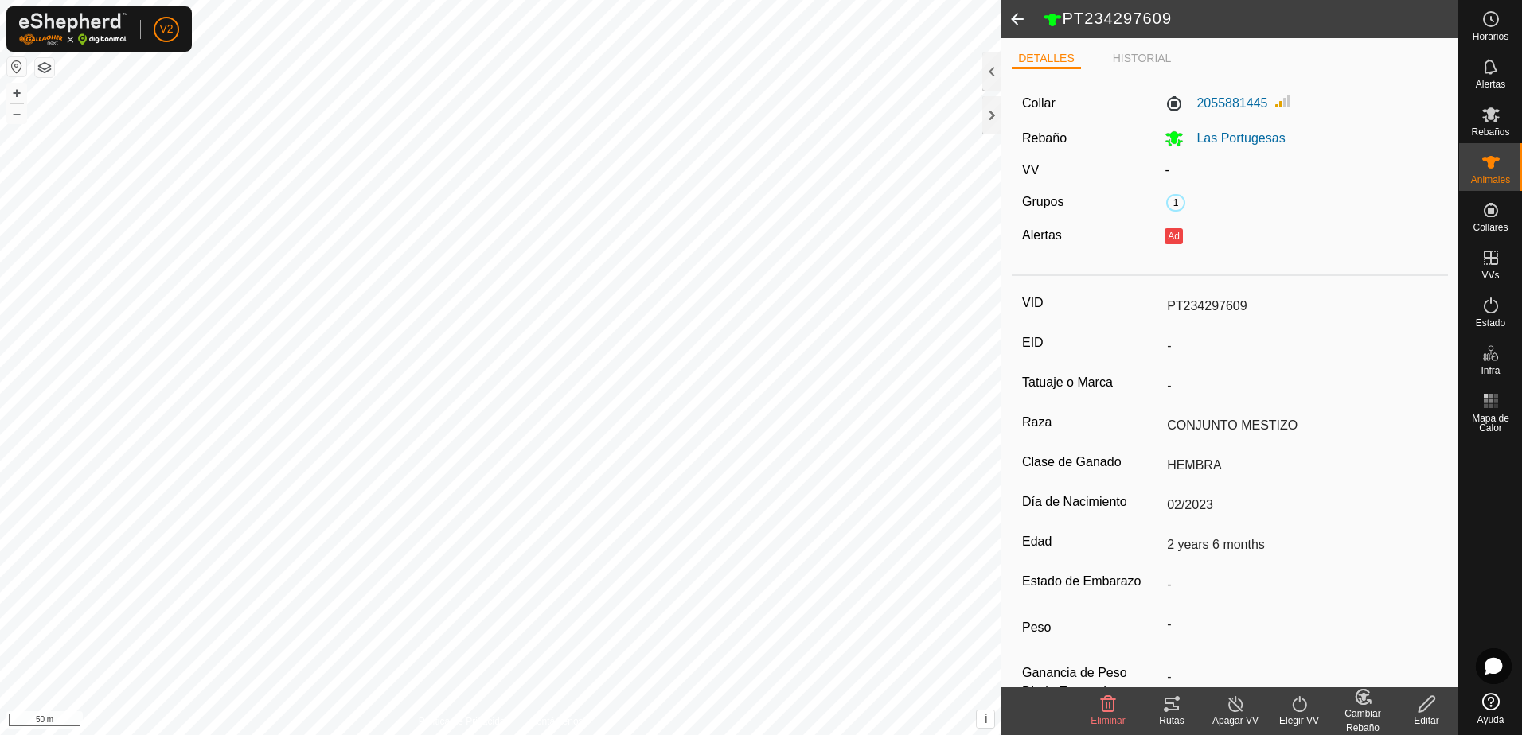
click at [1363, 705] on icon at bounding box center [1363, 697] width 20 height 19
click at [1400, 638] on link "[PERSON_NAME]..." at bounding box center [1412, 636] width 160 height 32
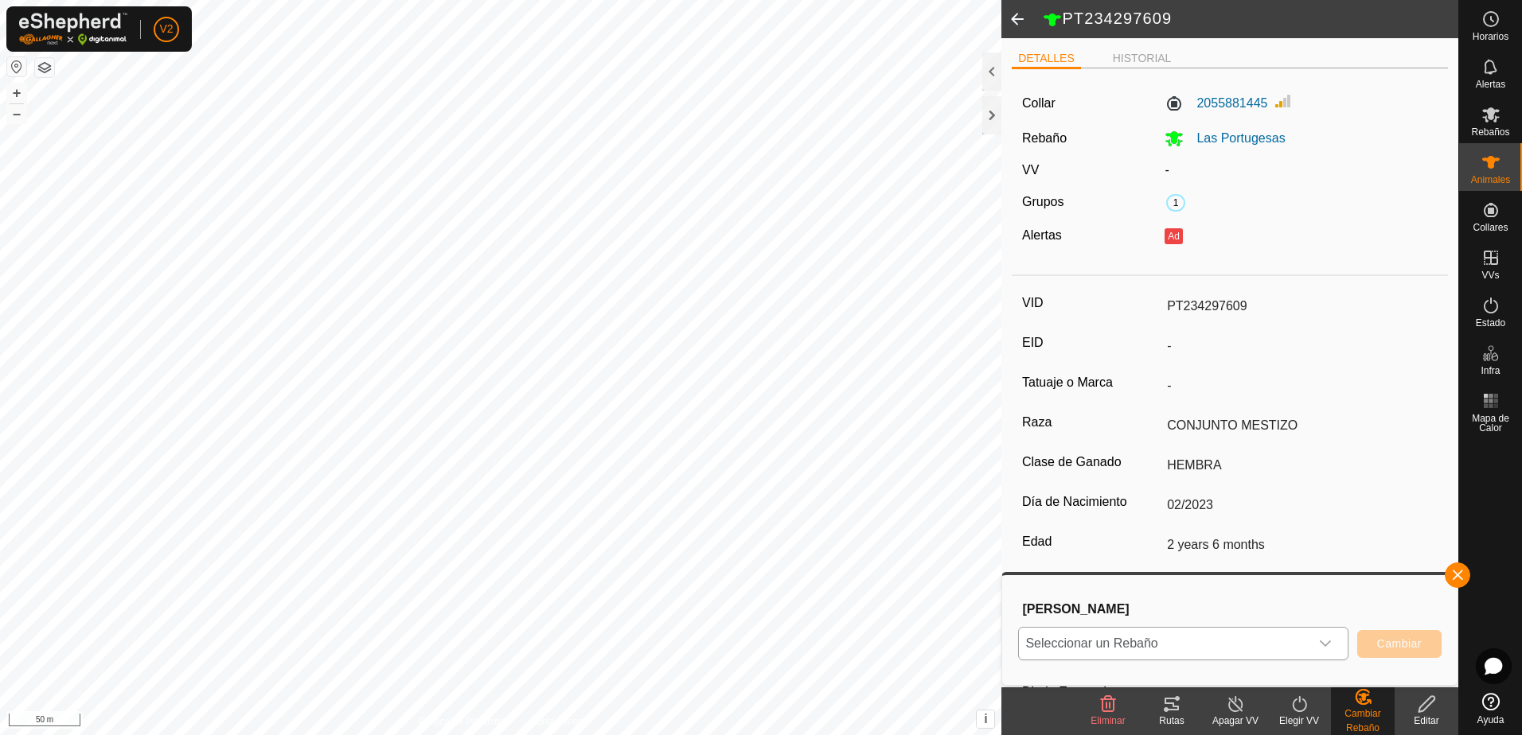
click at [1320, 642] on icon "dropdown trigger" at bounding box center [1325, 644] width 11 height 6
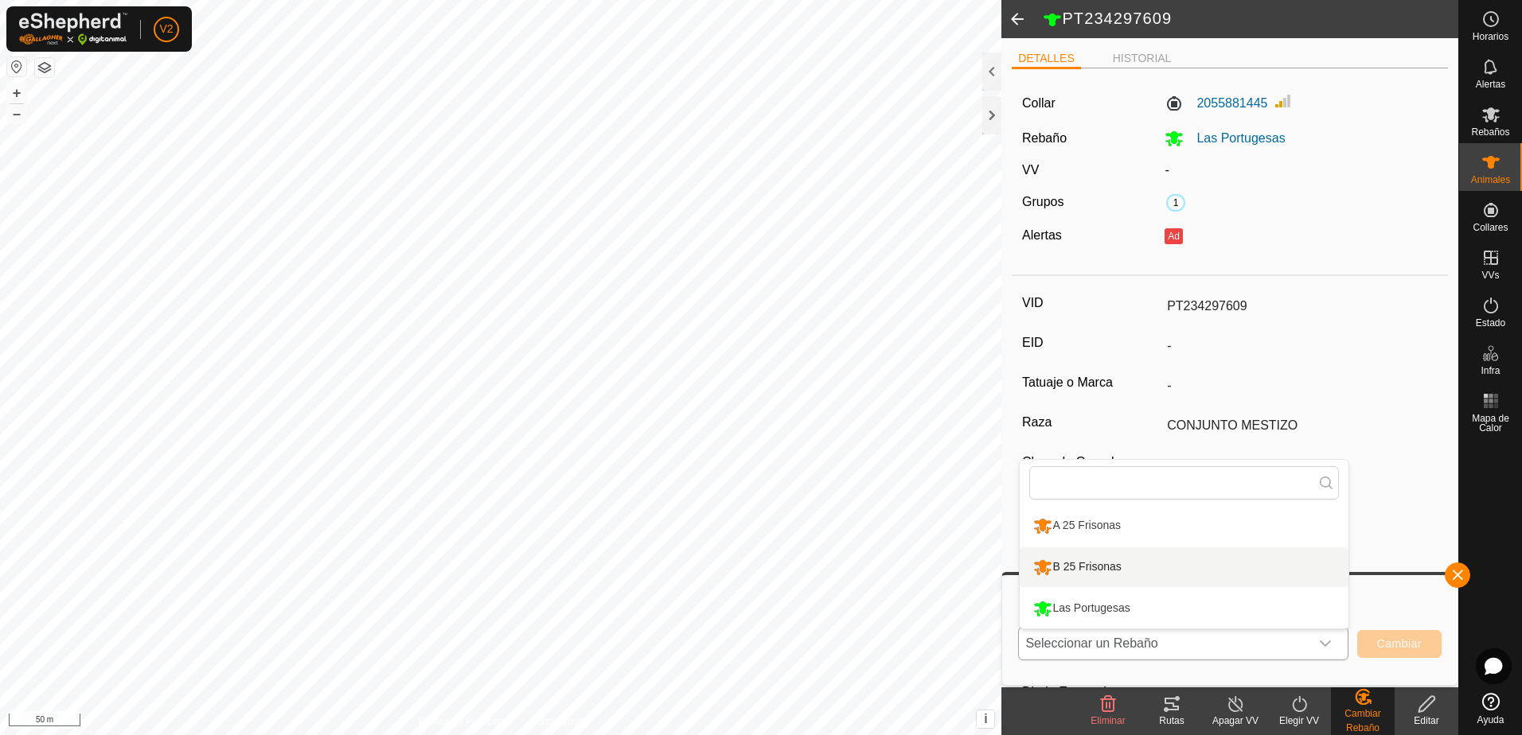
click at [1225, 560] on li "B 25 Frisonas" at bounding box center [1184, 568] width 329 height 40
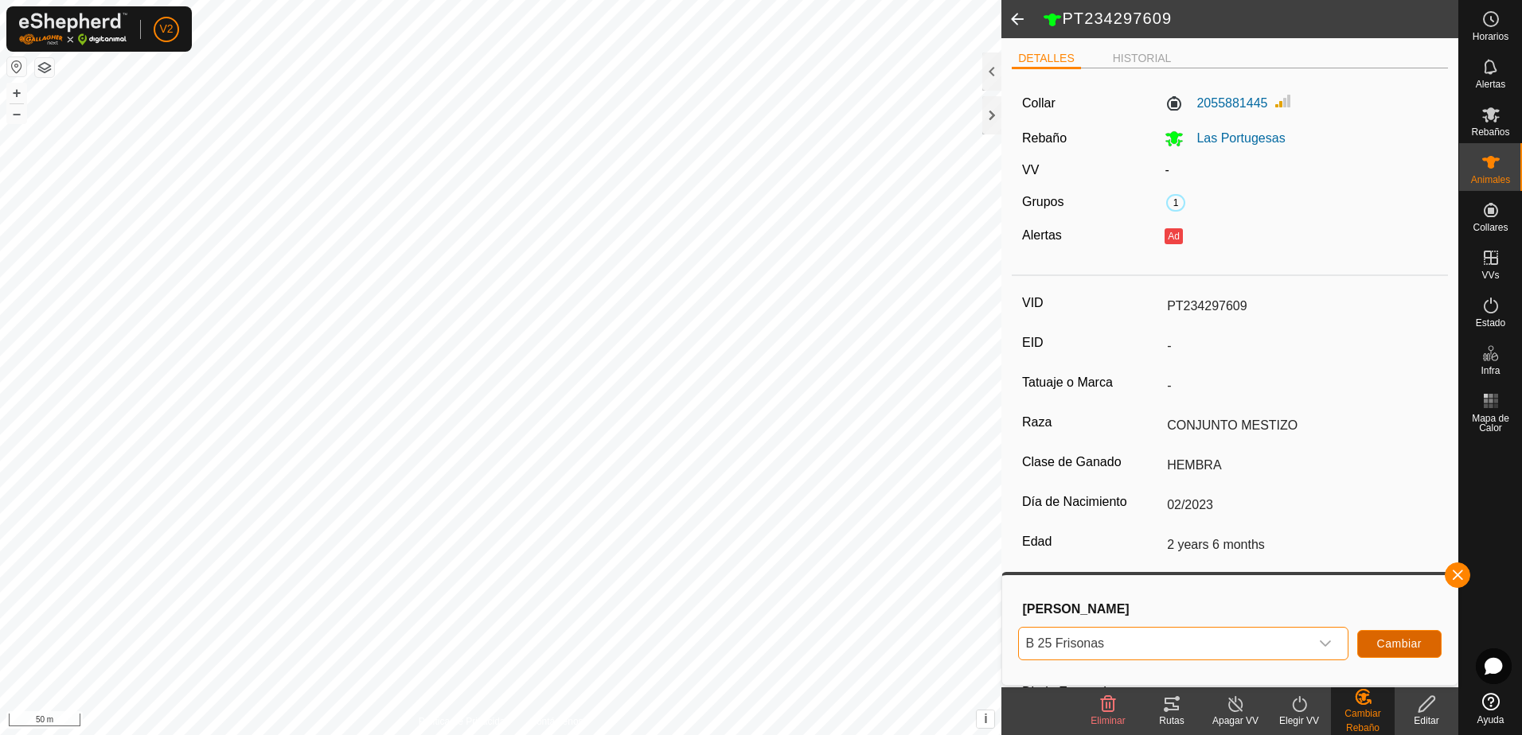
click at [1382, 638] on span "Cambiar" at bounding box center [1399, 644] width 45 height 13
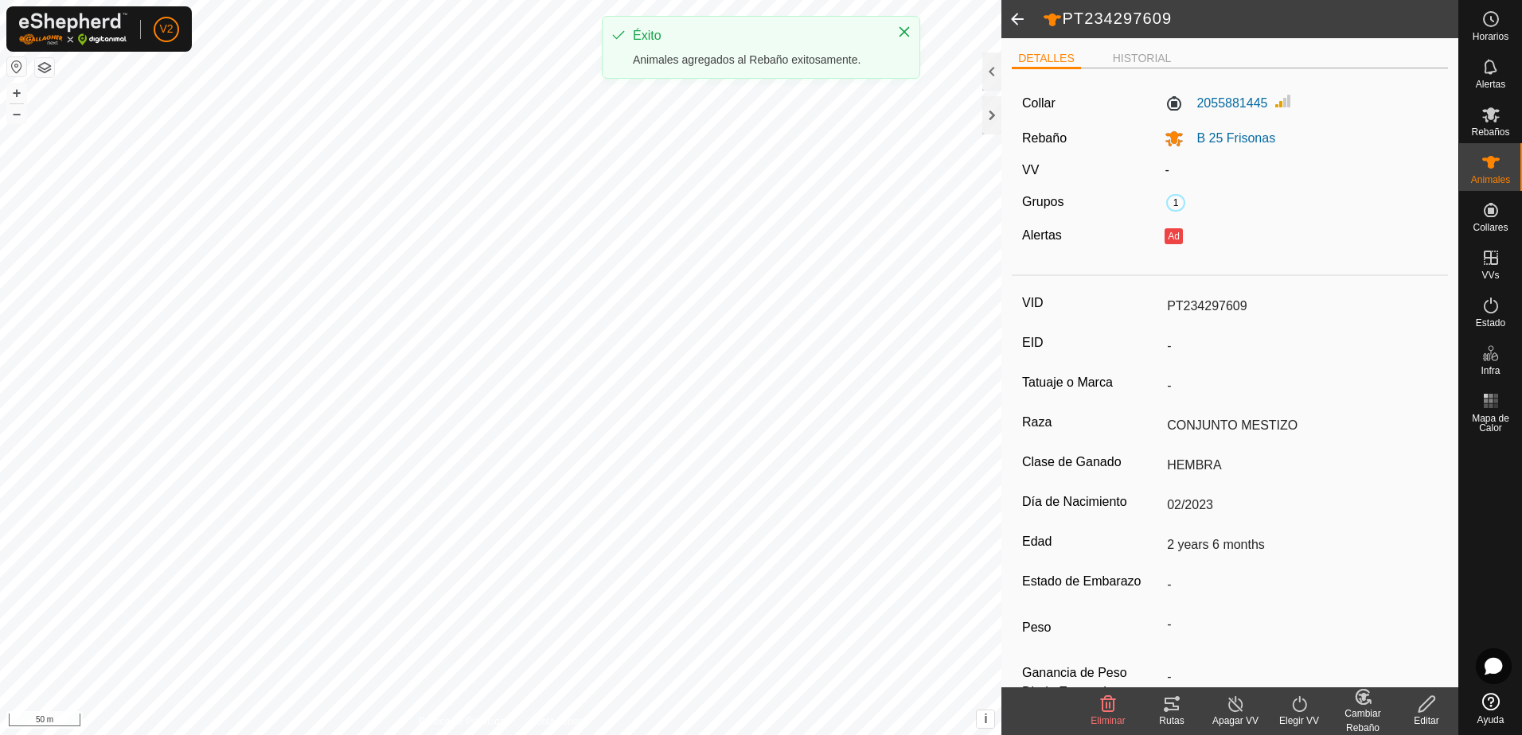
click at [1020, 25] on span at bounding box center [1017, 19] width 32 height 38
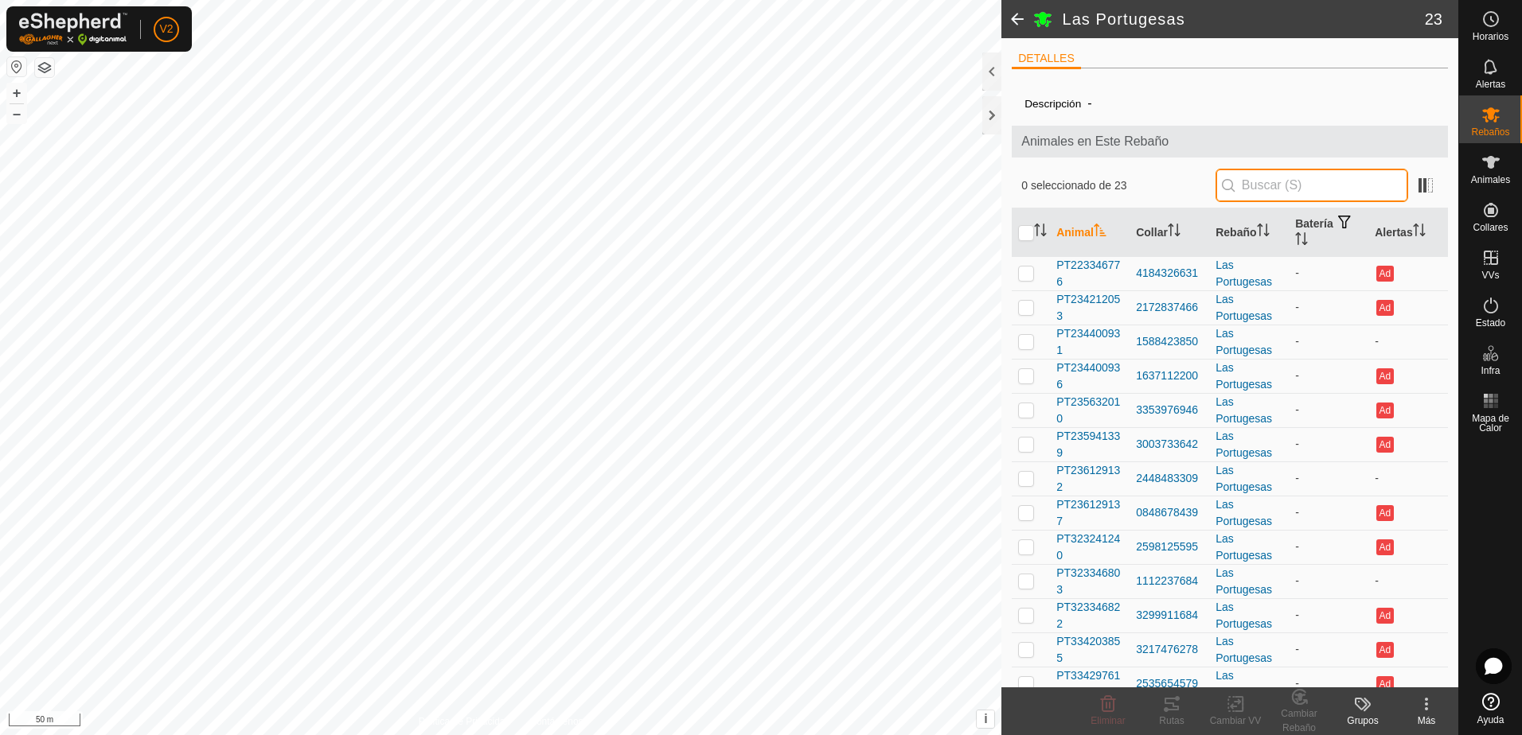
click at [1256, 187] on input "text" at bounding box center [1311, 185] width 193 height 33
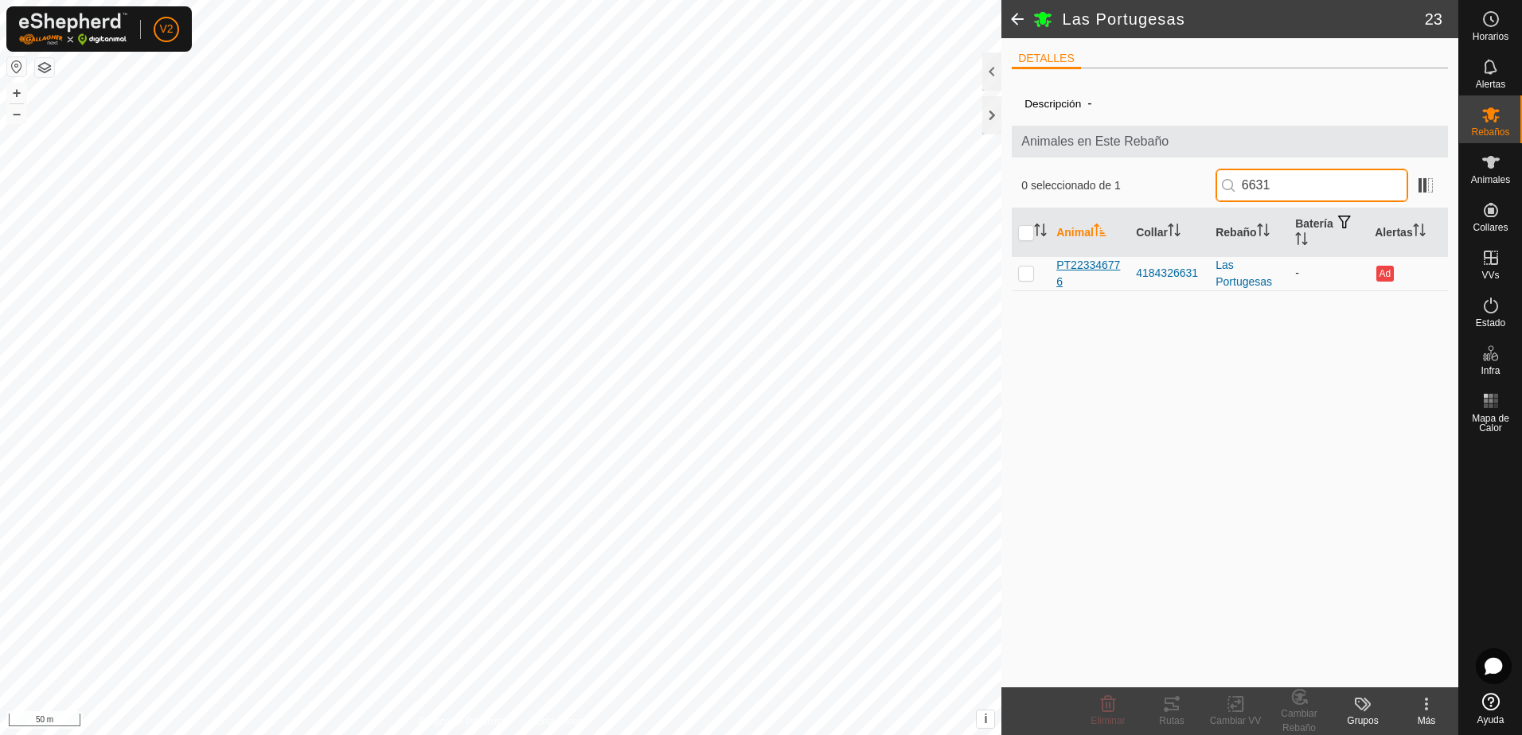
type input "6631"
click at [1102, 267] on span "PT223346776" at bounding box center [1089, 273] width 67 height 33
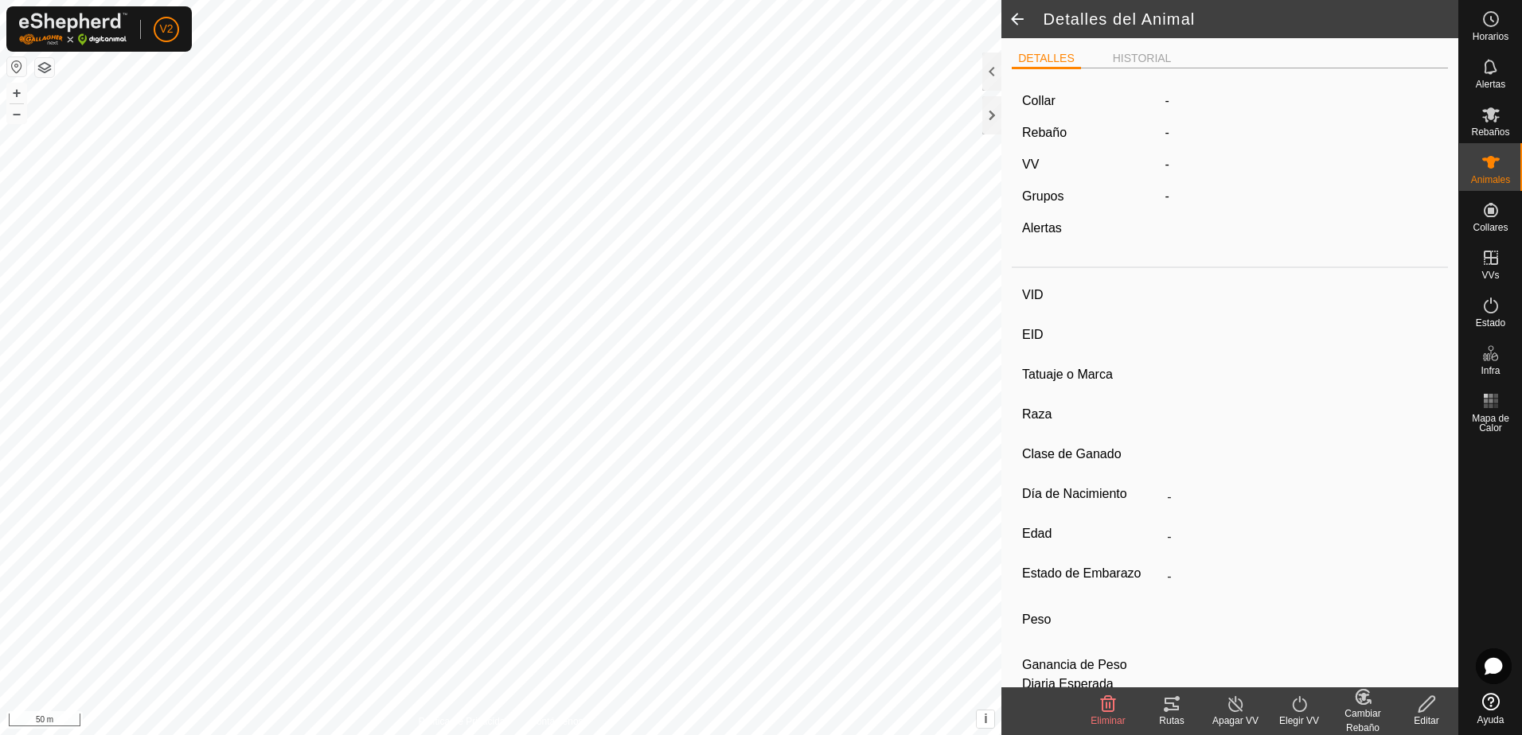
type input "PT223346776"
type input "-"
type input "CONJUNTO MESTIZO"
type input "HEMBRA"
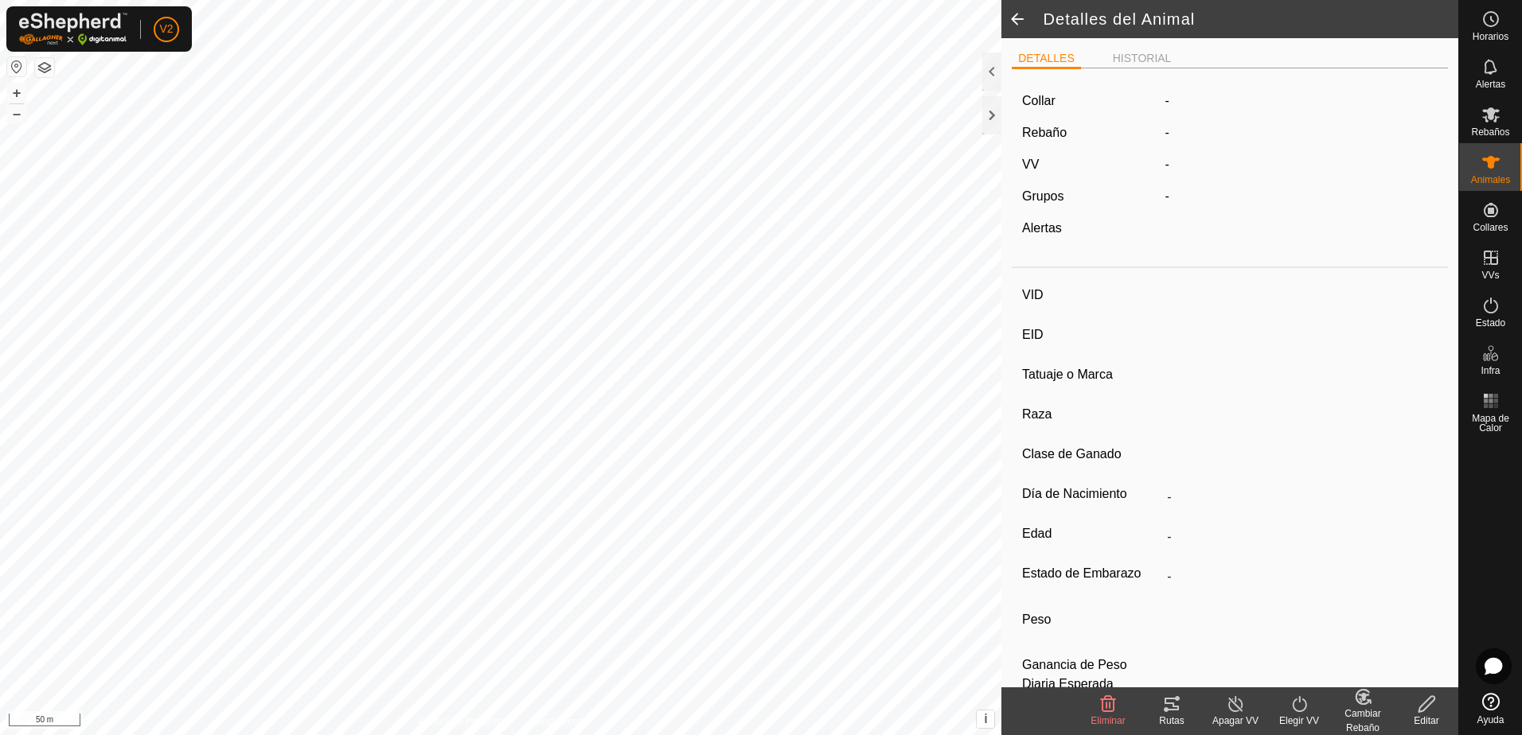
type input "10/2018"
type input "6 years 11 months"
type input "-"
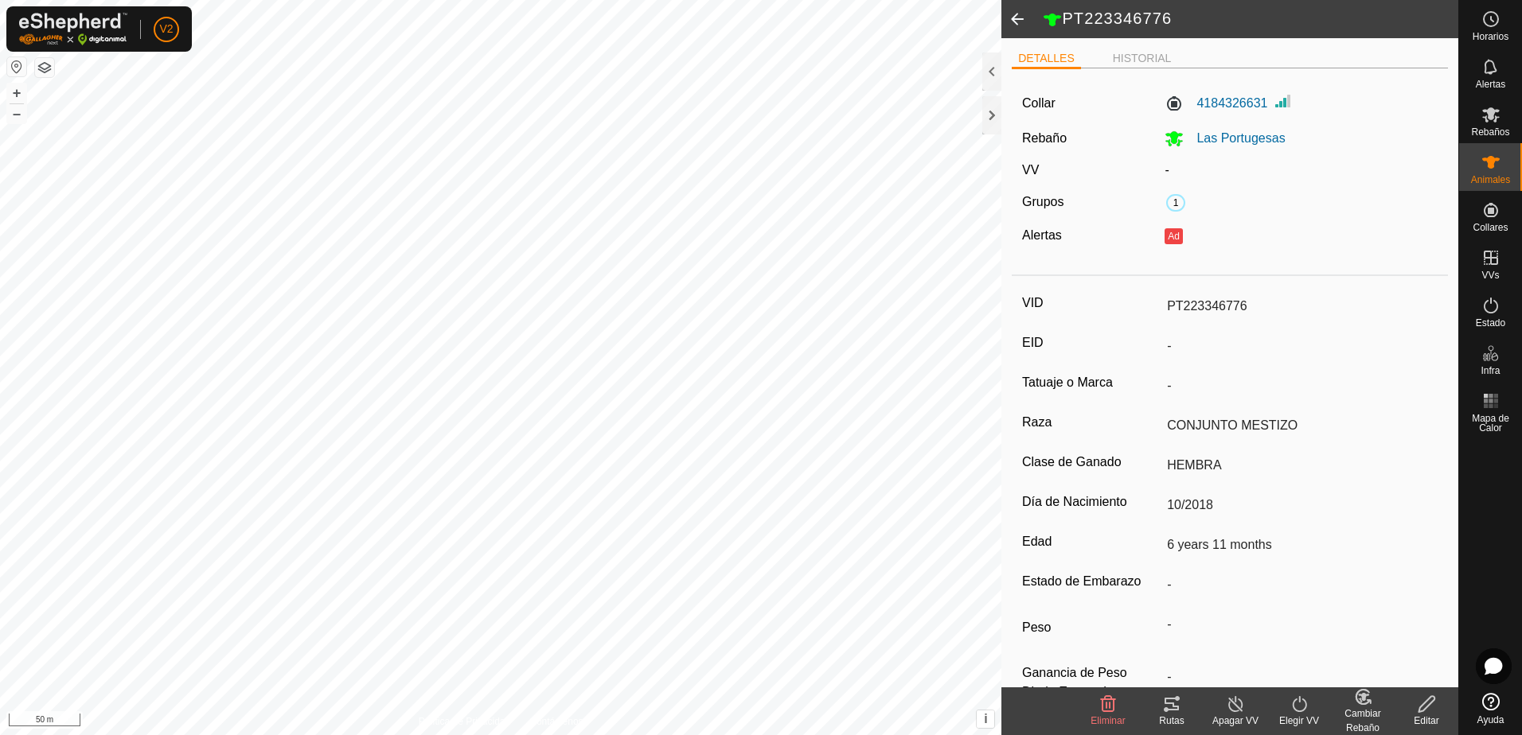
scroll to position [44, 0]
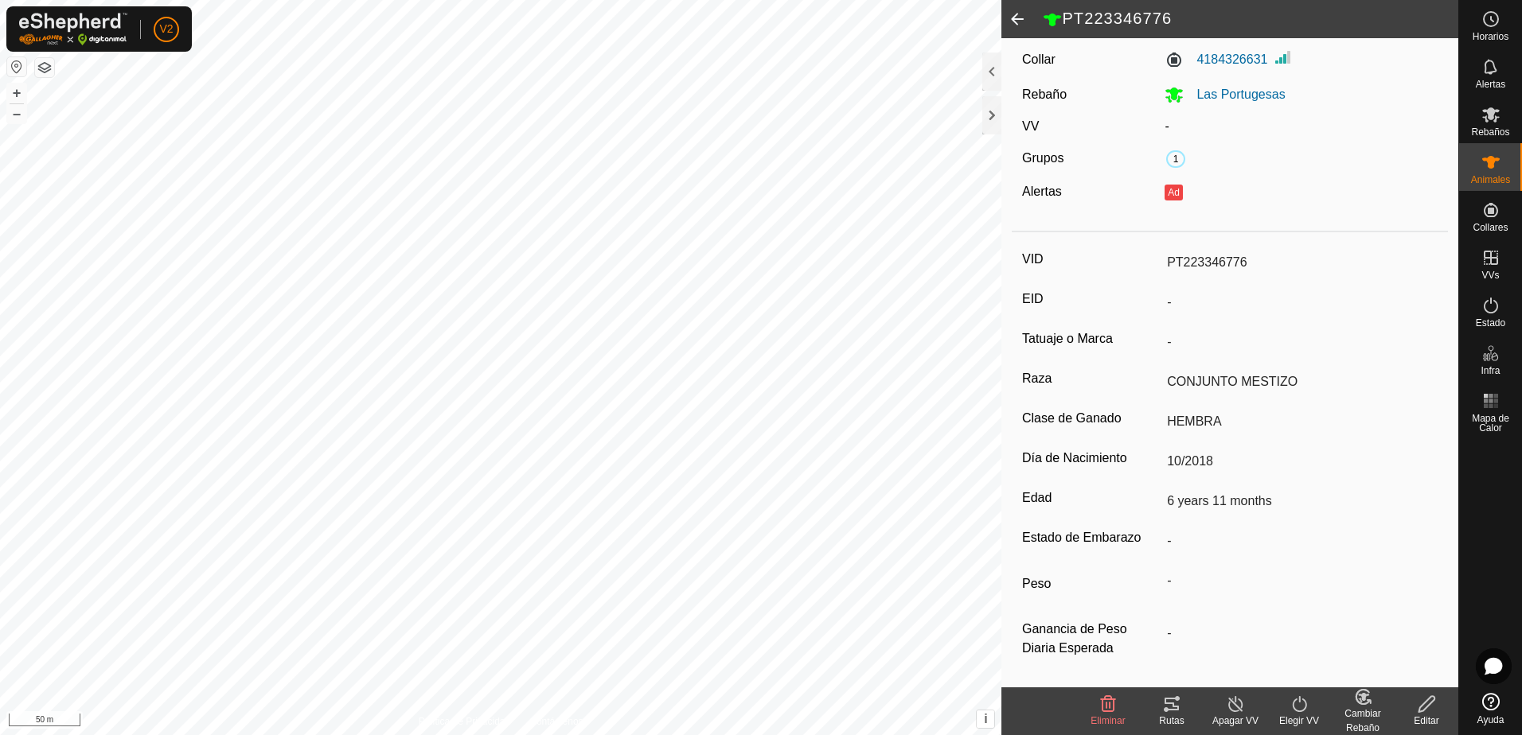
click at [1425, 701] on icon at bounding box center [1427, 704] width 20 height 19
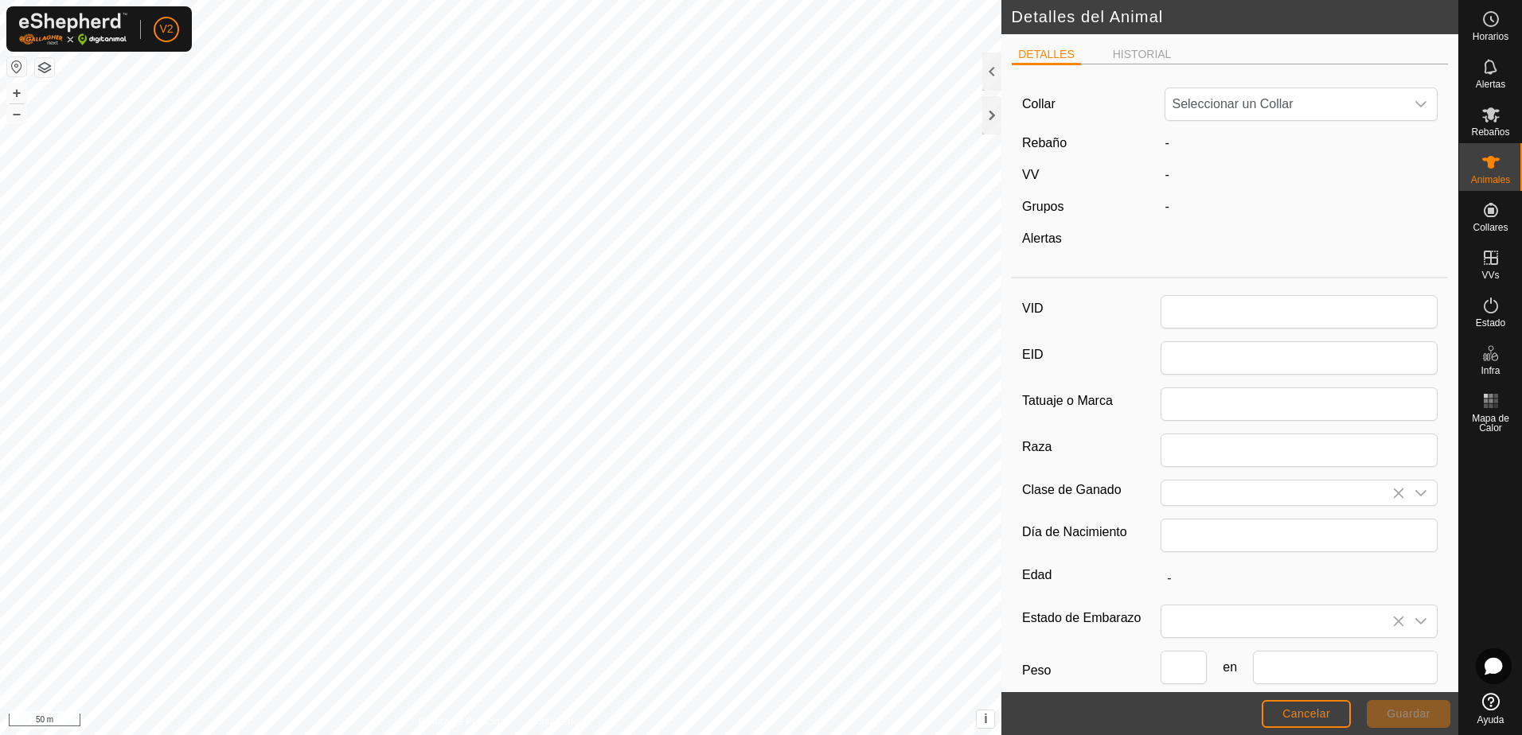
type input "PT223346776"
type input "CONJUNTO MESTIZO"
type input "HEMBRA"
type input "10/2018"
type input "6 years 11 months"
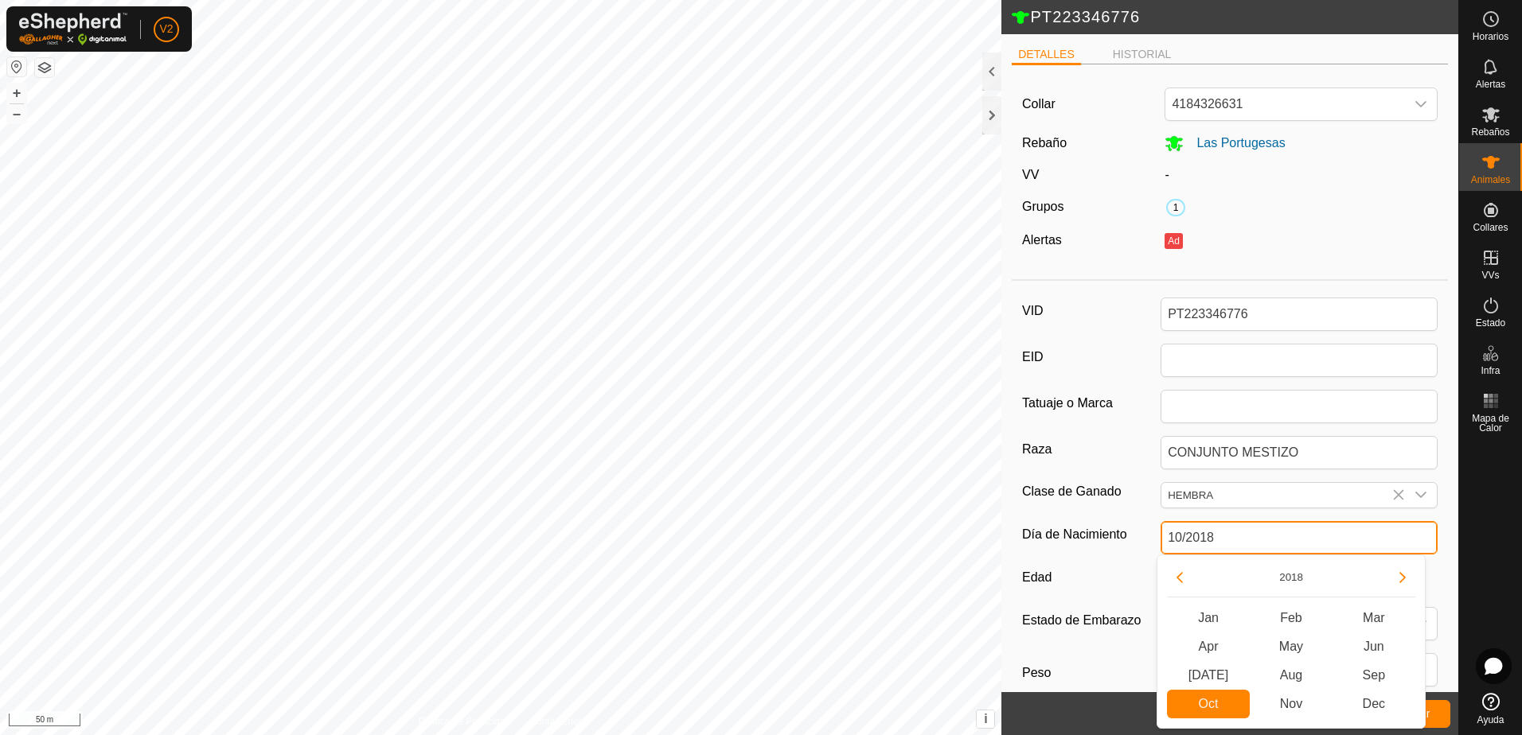
drag, startPoint x: 1313, startPoint y: 544, endPoint x: 1291, endPoint y: 538, distance: 22.2
click at [1291, 538] on input "10/2018" at bounding box center [1299, 537] width 277 height 33
type input "10/"
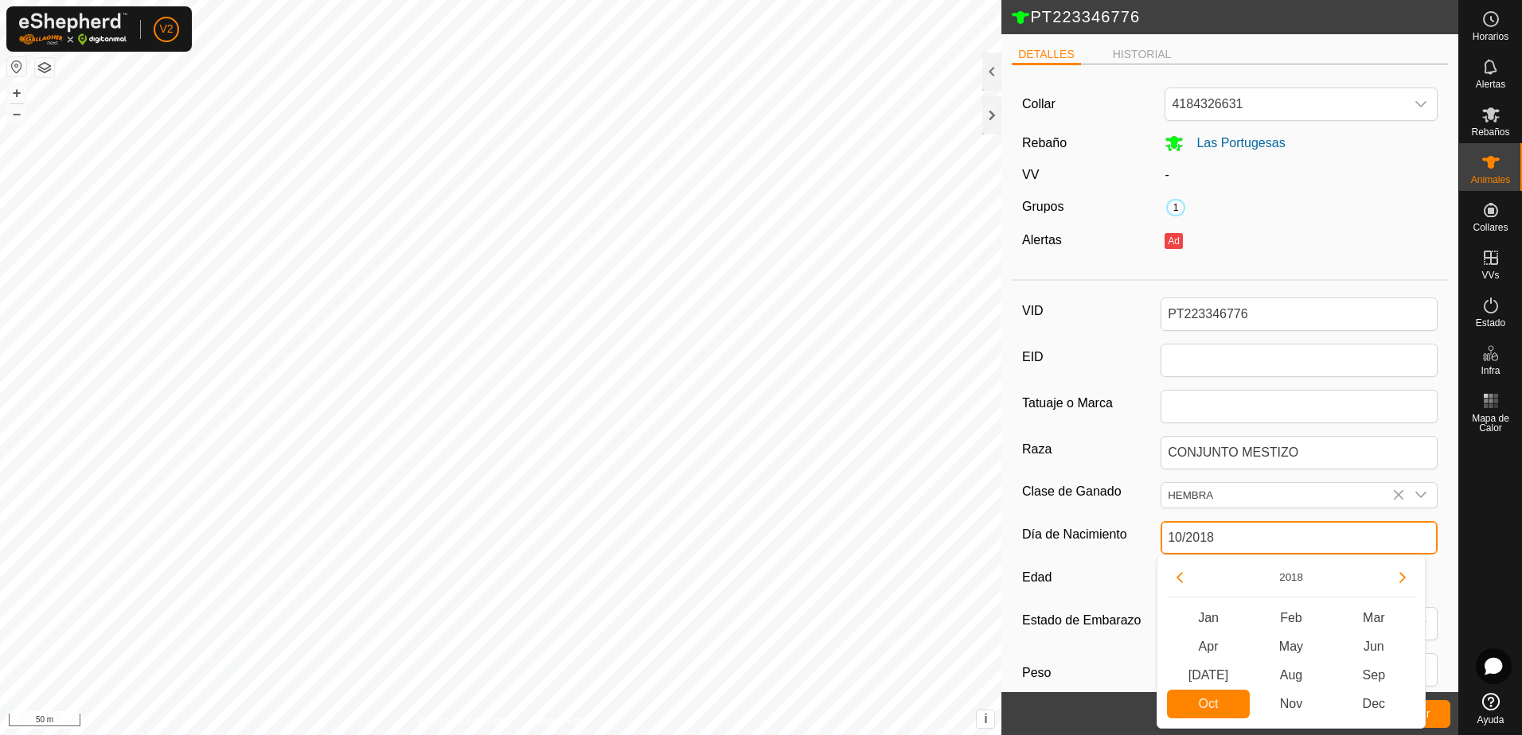
type input "-"
type input "1"
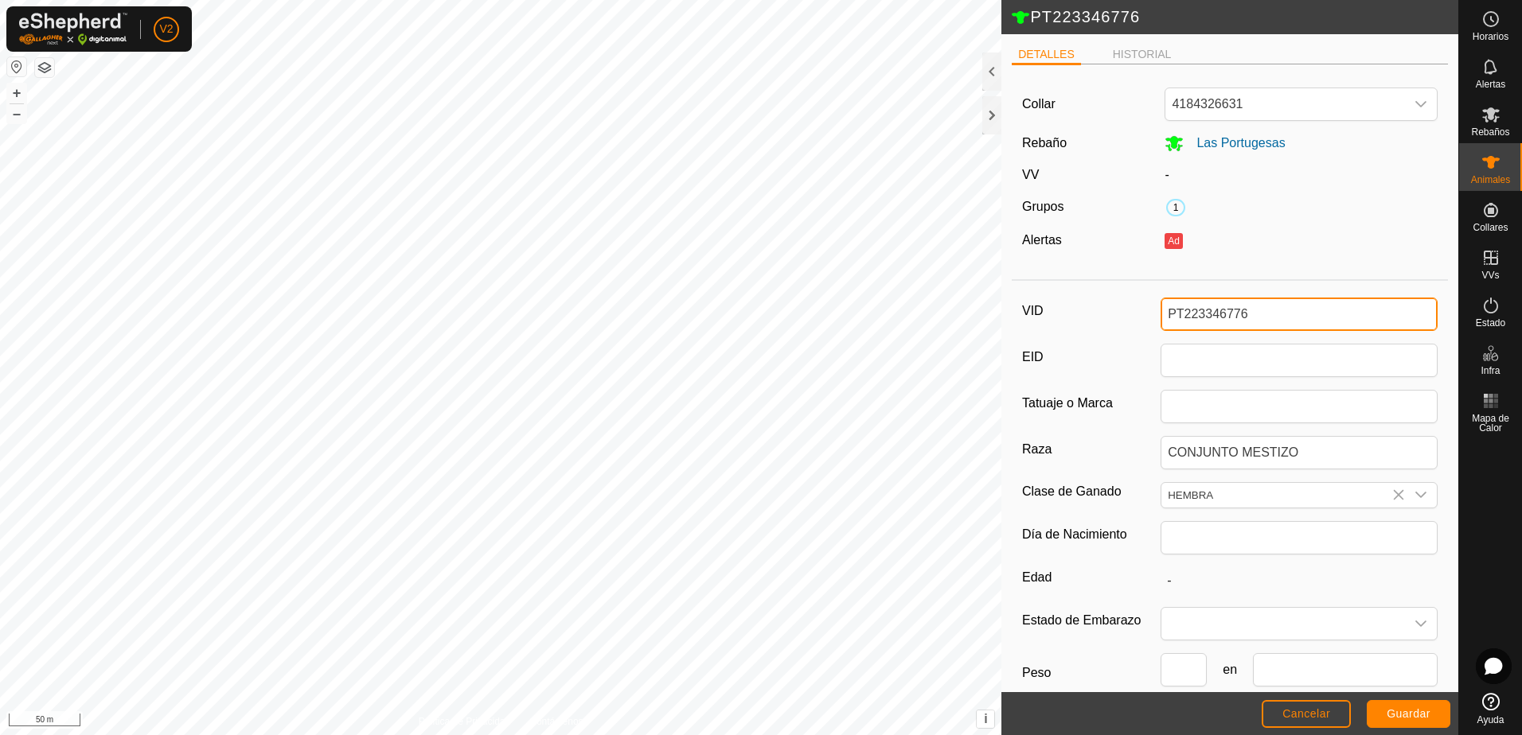
click at [1275, 308] on input "PT223346776" at bounding box center [1299, 314] width 277 height 33
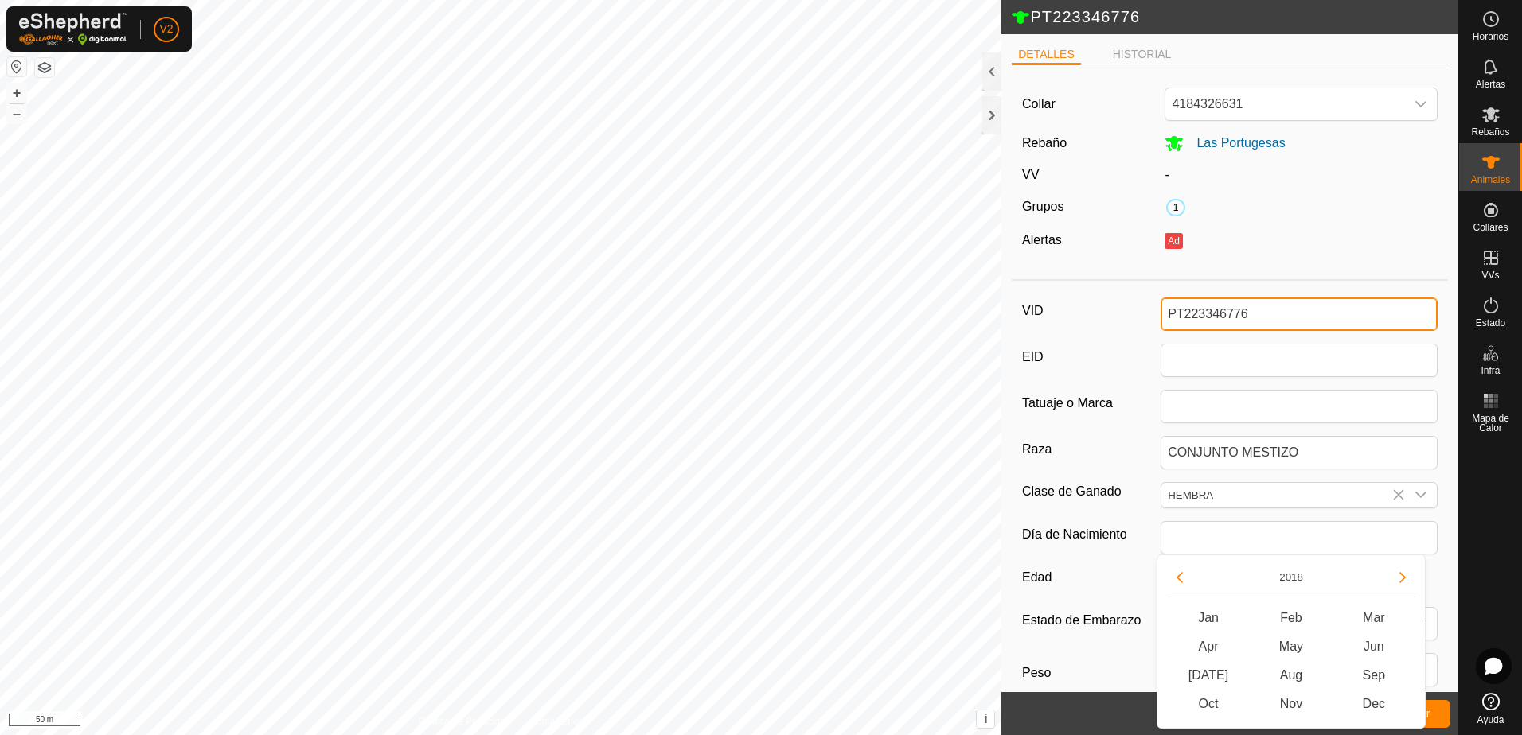
click at [1275, 308] on input "PT223346776" at bounding box center [1299, 314] width 277 height 33
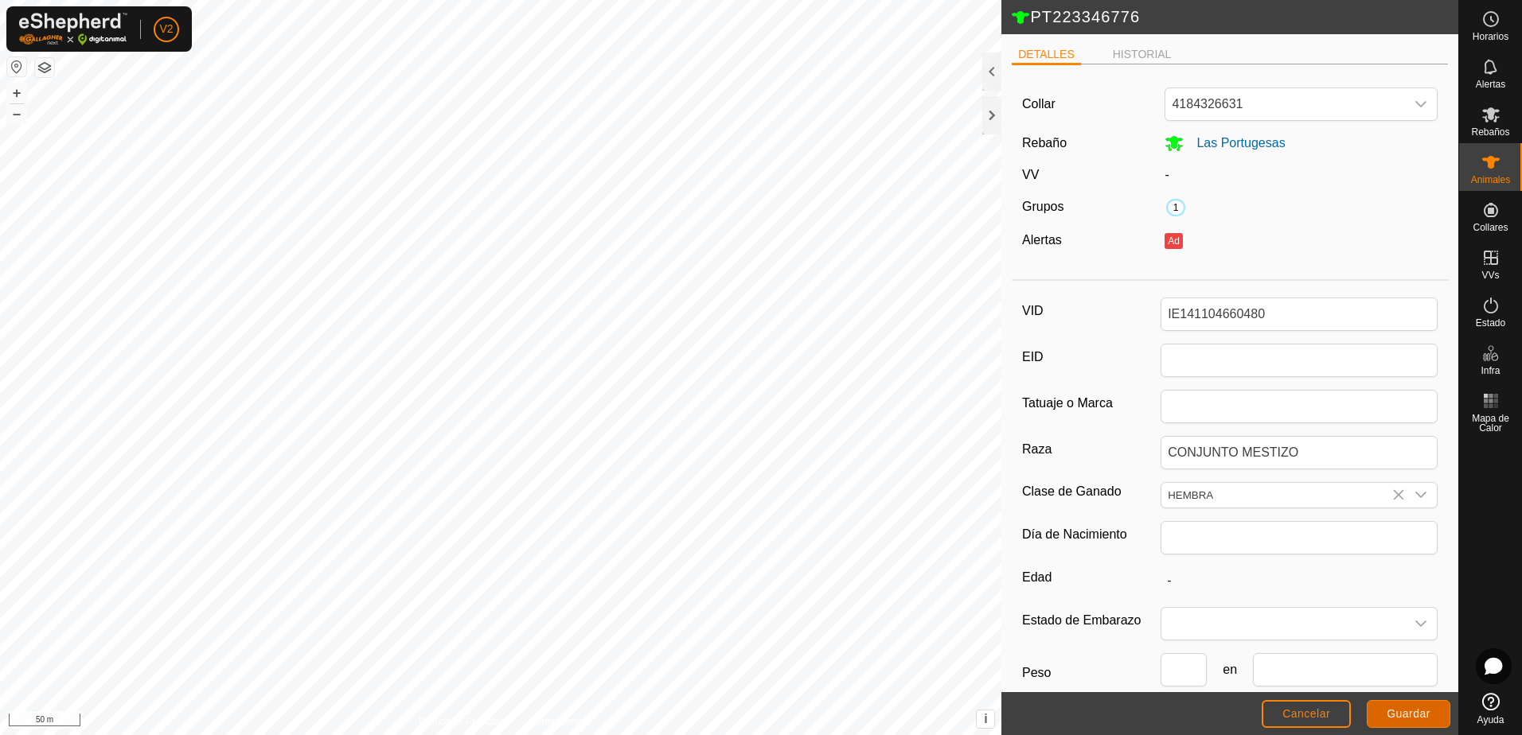
click at [1412, 706] on button "Guardar" at bounding box center [1409, 714] width 84 height 28
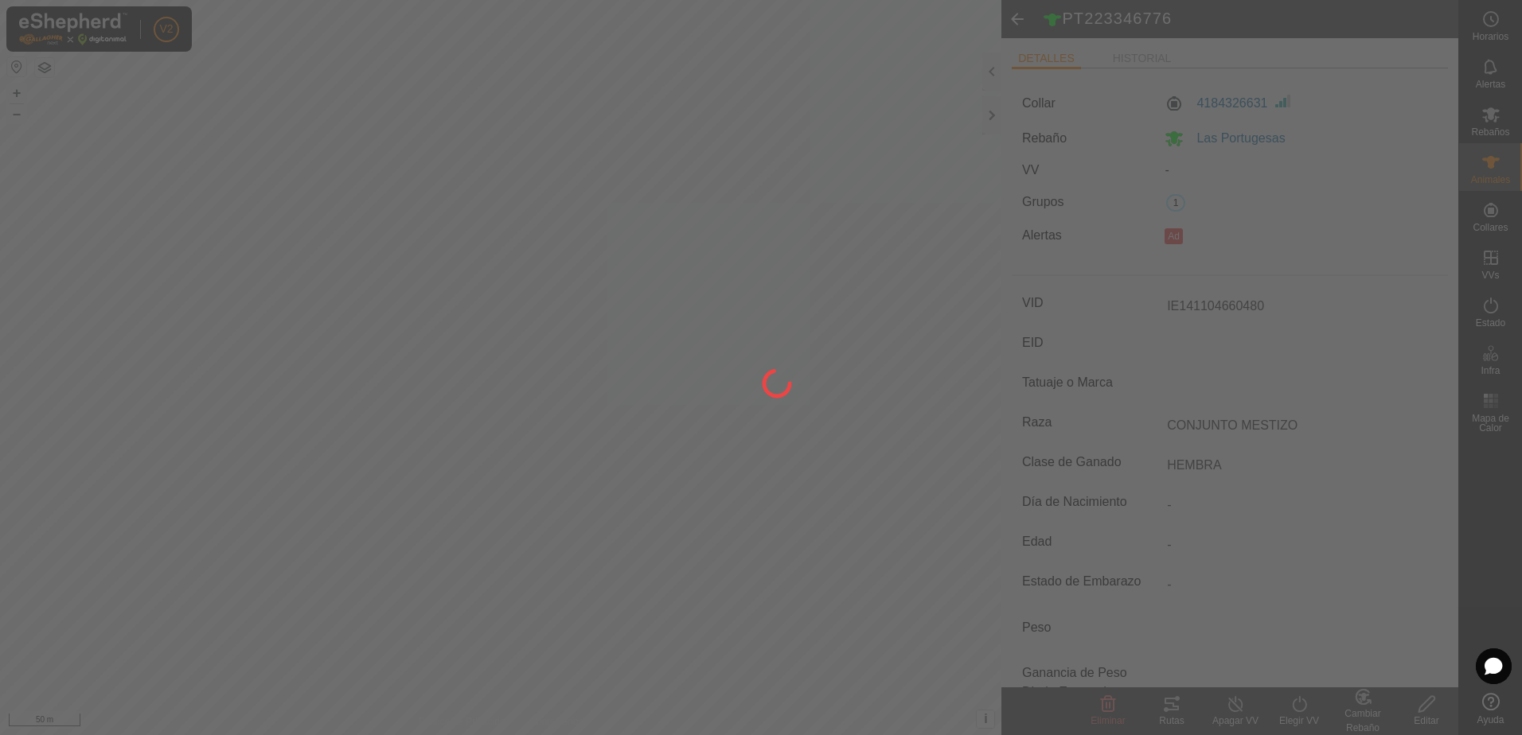
type input "PT223346776"
type input "-"
type input "6 years 11 months"
type input "-"
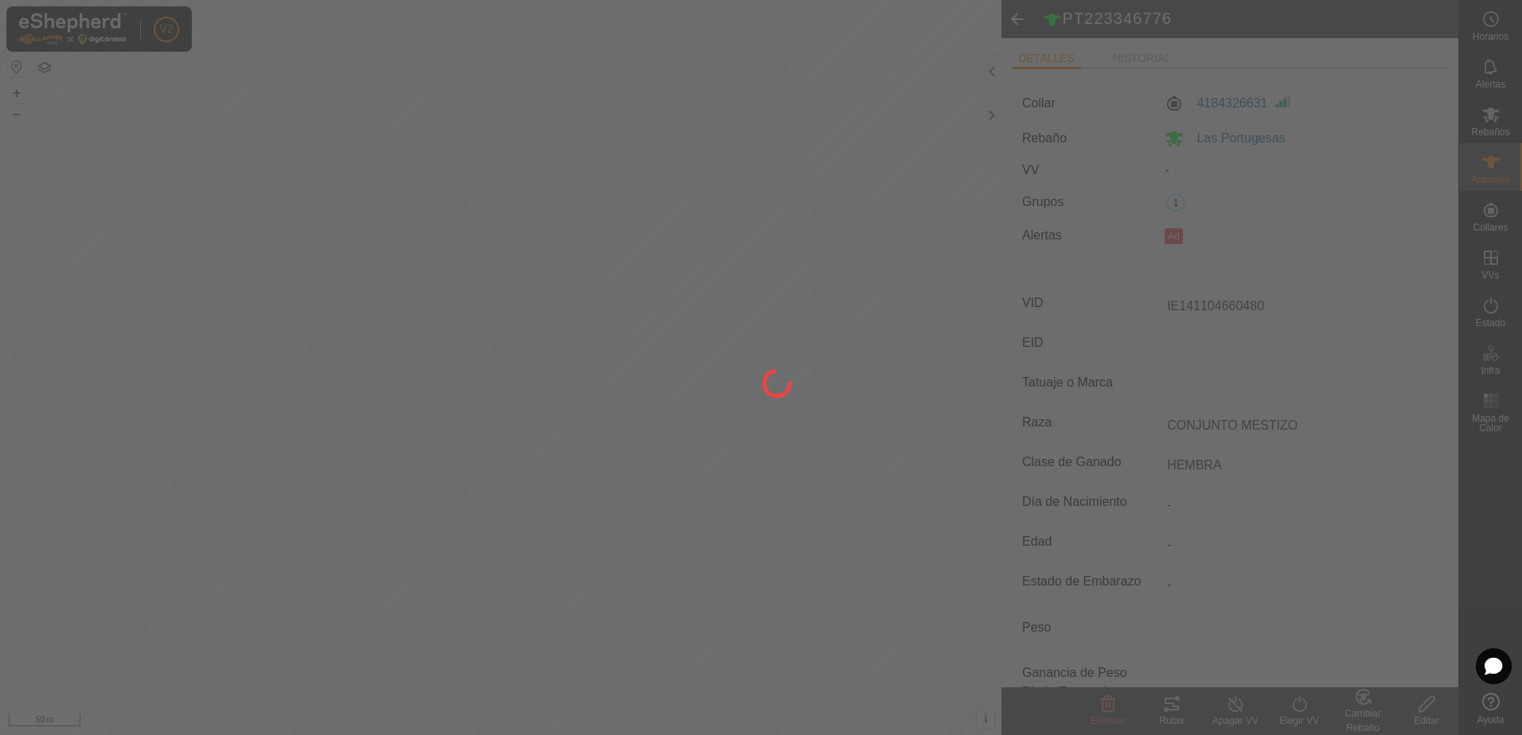
type input "-"
type input "10/2018"
type input "IE141104660480"
type input "0 kg"
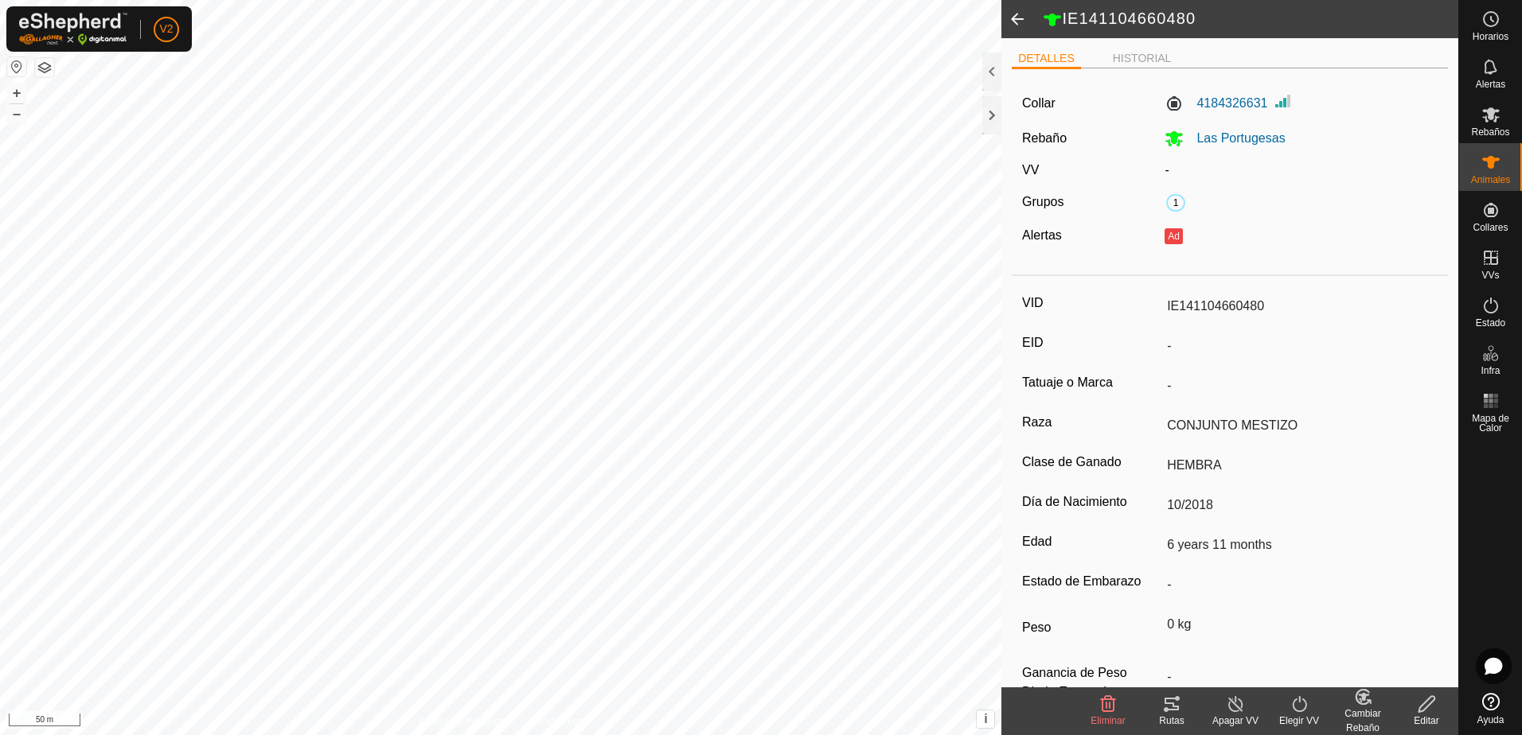
click at [1366, 698] on icon at bounding box center [1363, 697] width 20 height 19
click at [1402, 614] on div "0 kg" at bounding box center [1299, 624] width 277 height 27
click at [1395, 631] on div "0 kg" at bounding box center [1299, 624] width 277 height 27
click at [1359, 708] on div "Cambiar Rebaño" at bounding box center [1363, 721] width 64 height 29
click at [1386, 639] on link "[PERSON_NAME]..." at bounding box center [1412, 636] width 160 height 32
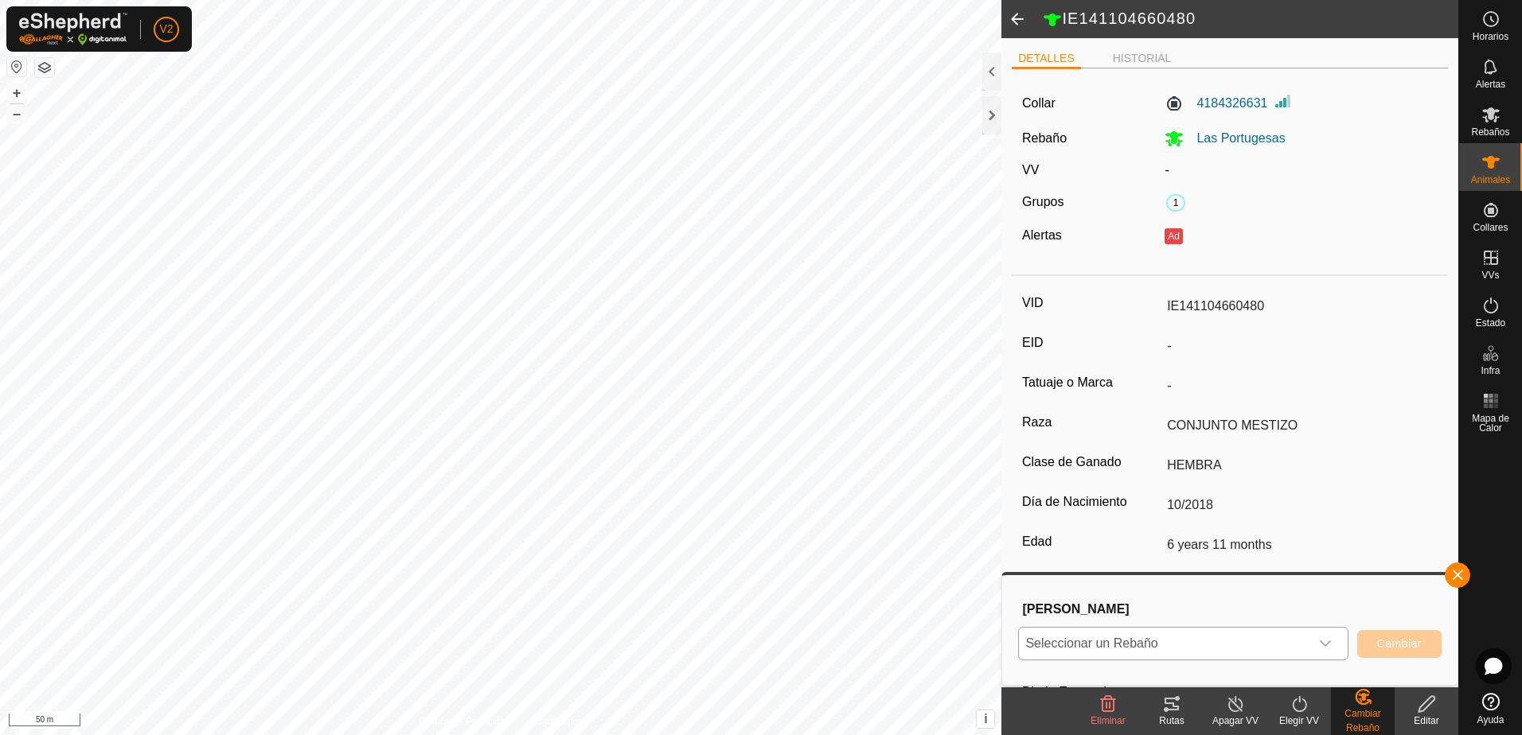
click at [1332, 644] on div "dropdown trigger" at bounding box center [1325, 644] width 32 height 32
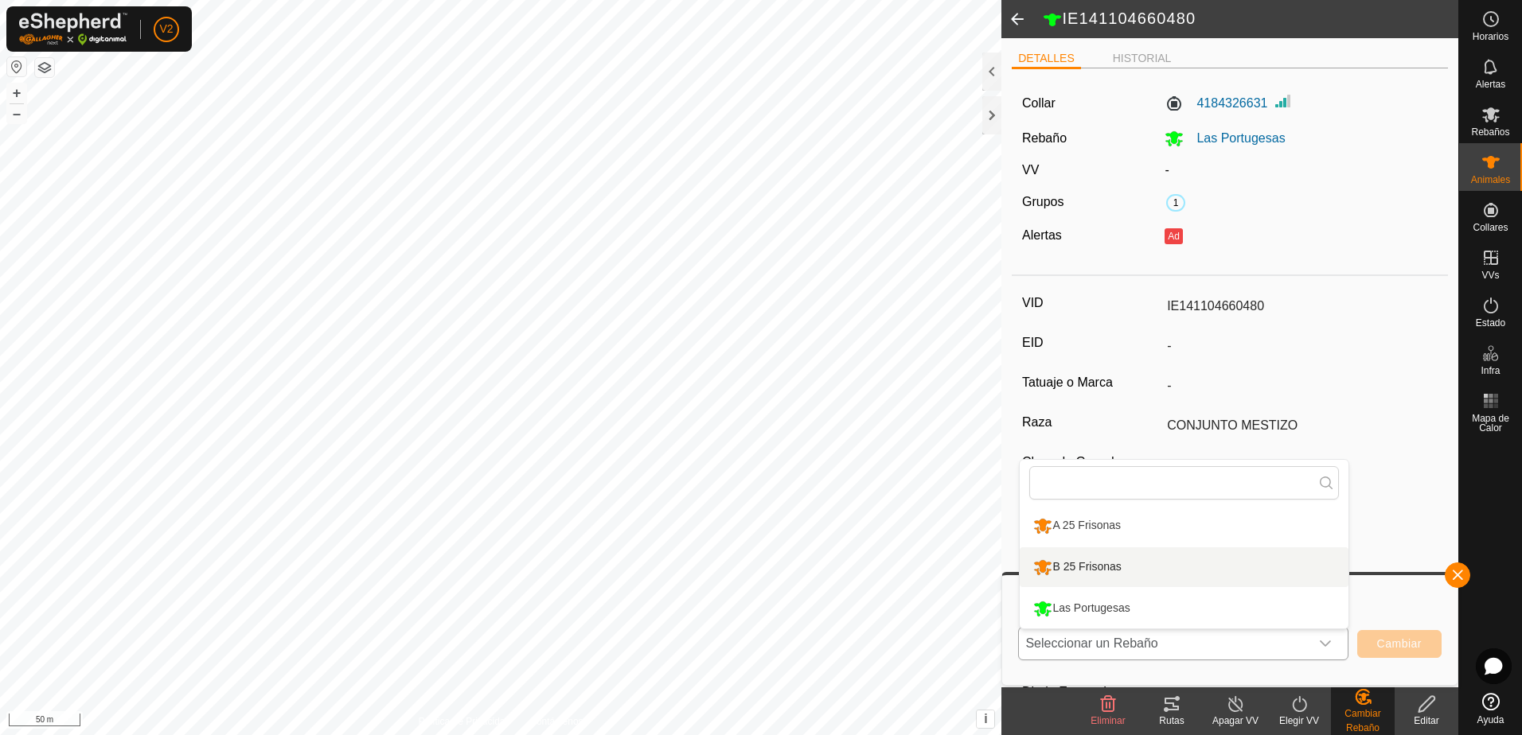
click at [1228, 573] on li "B 25 Frisonas" at bounding box center [1184, 568] width 329 height 40
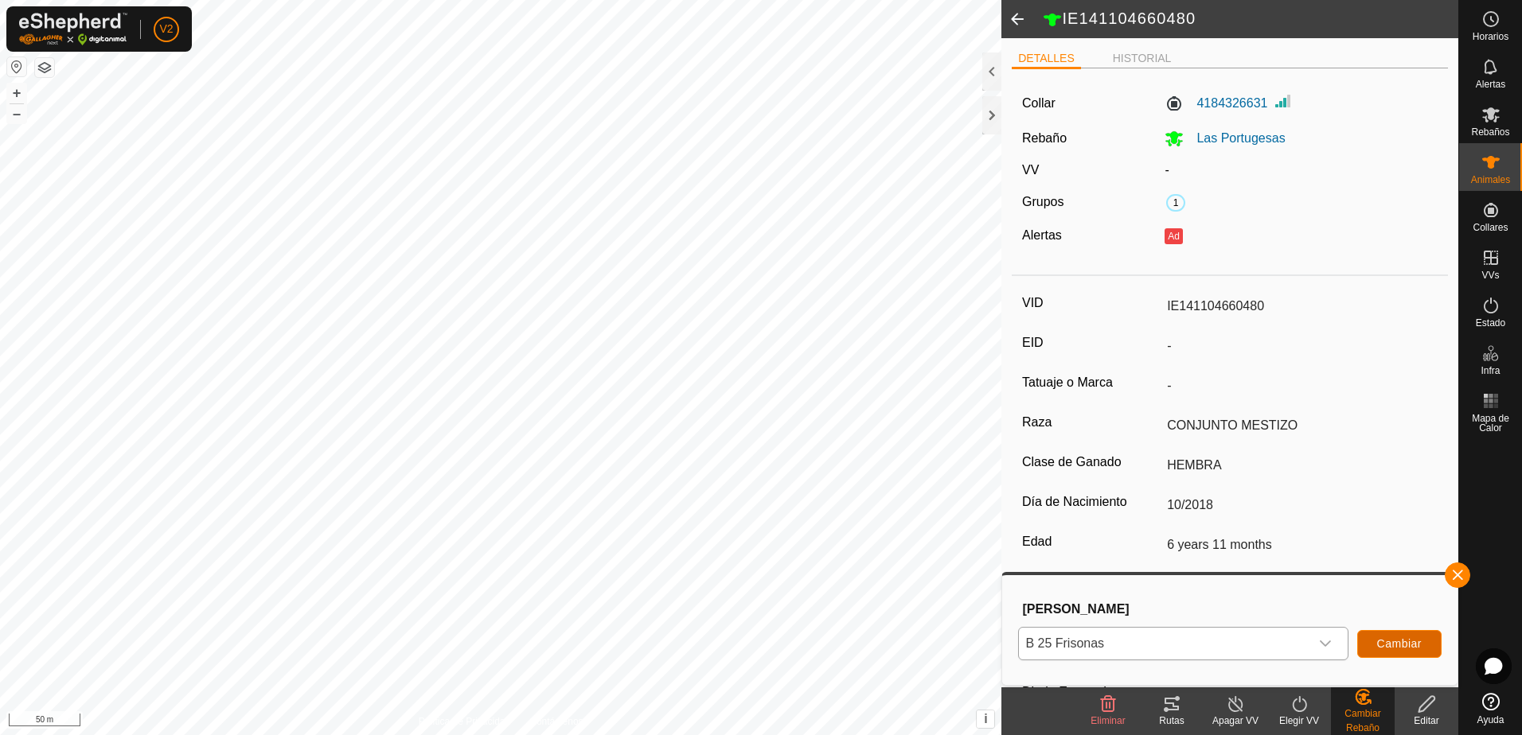
click at [1379, 643] on span "Cambiar" at bounding box center [1399, 644] width 45 height 13
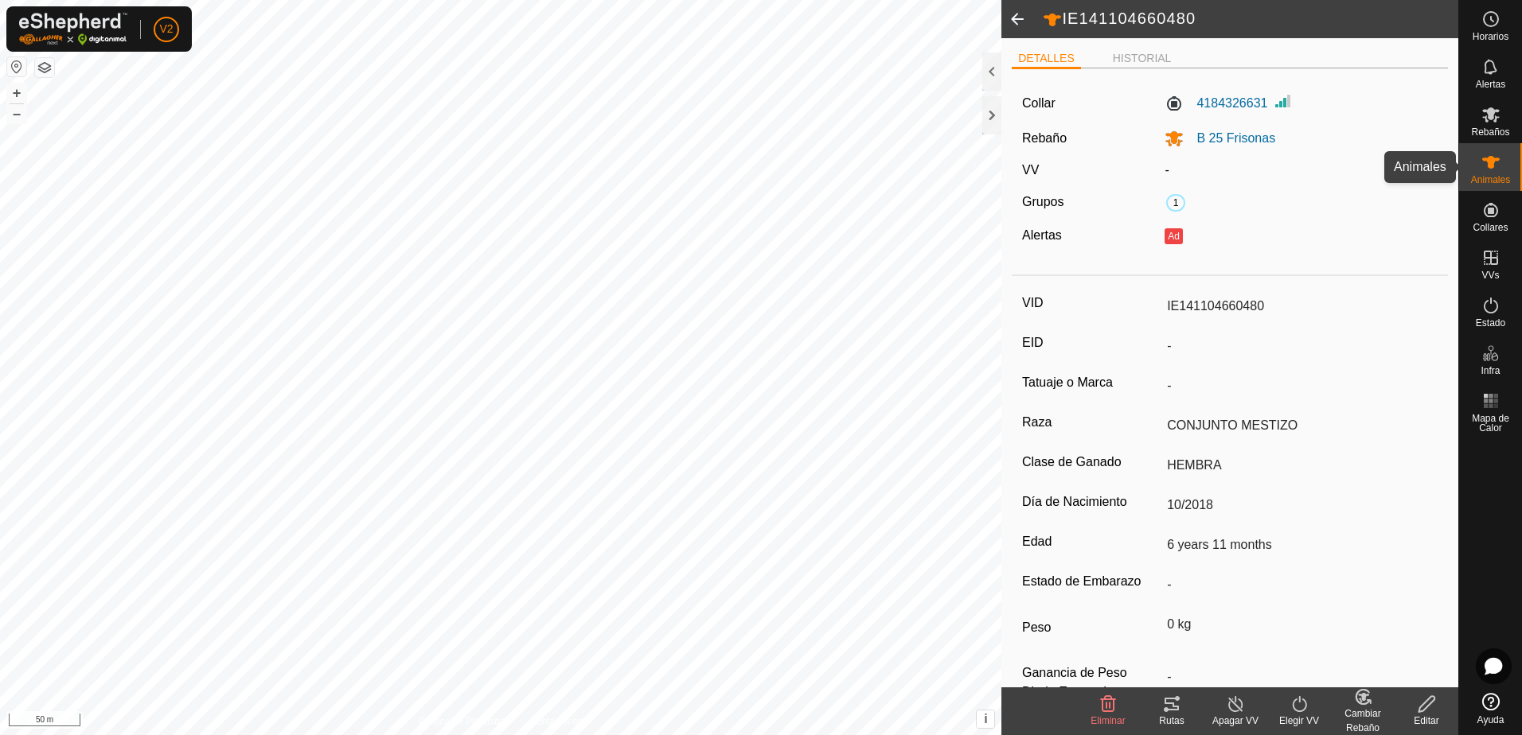
click at [1492, 159] on icon at bounding box center [1491, 162] width 18 height 13
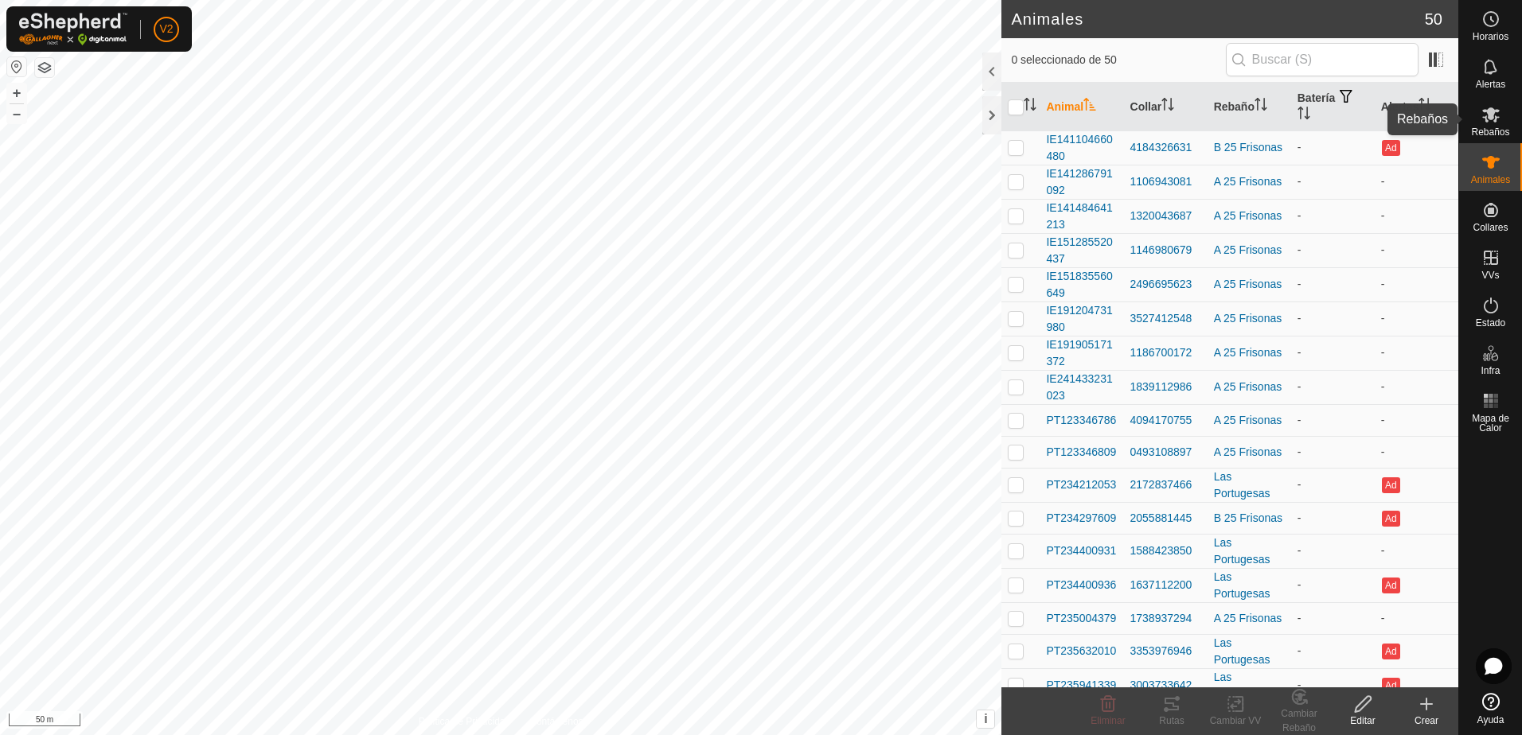
click at [1485, 120] on icon at bounding box center [1491, 114] width 18 height 15
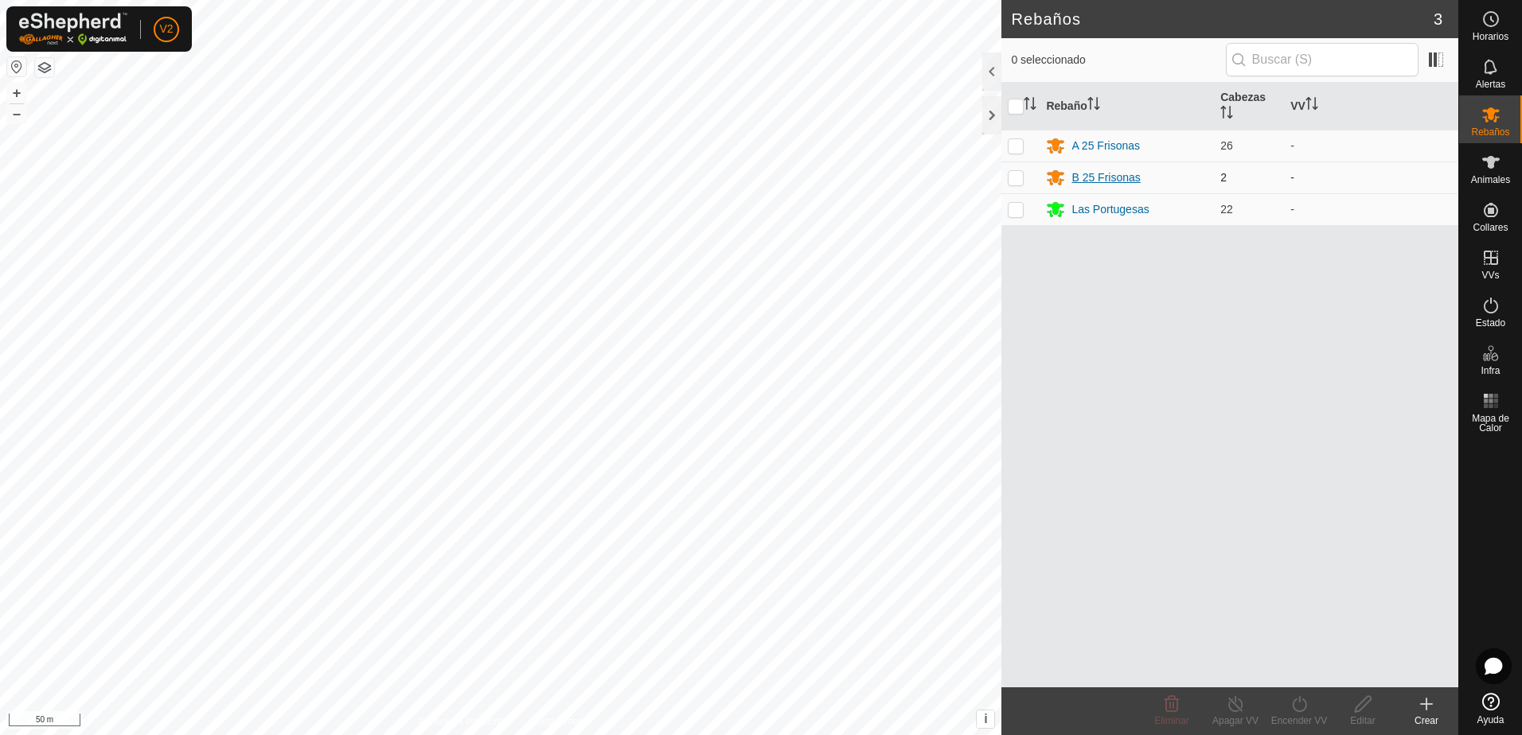
click at [1126, 185] on div "B 25 Frisonas" at bounding box center [1105, 178] width 68 height 17
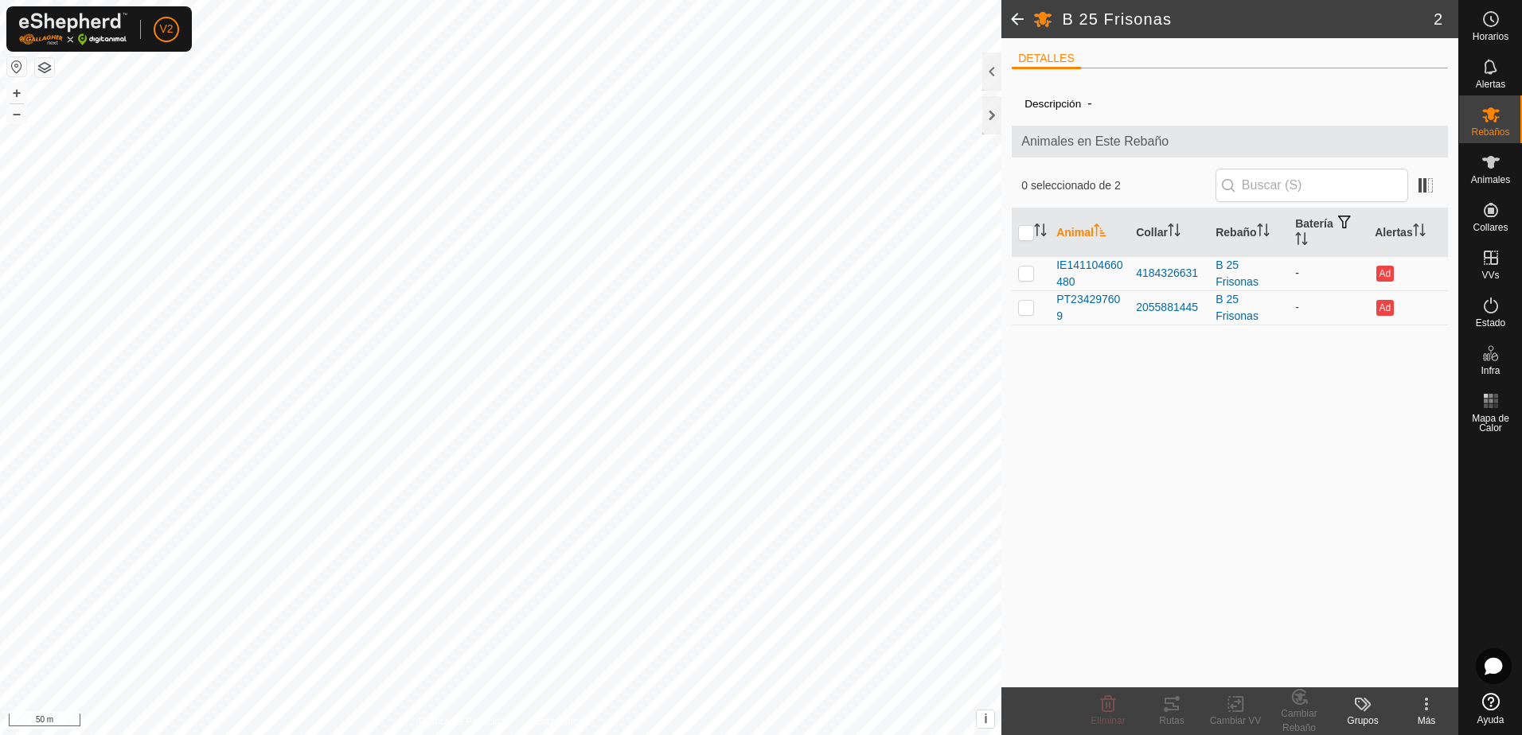
click at [1026, 276] on p-checkbox at bounding box center [1026, 273] width 16 height 13
checkbox input "true"
click at [1029, 308] on p-checkbox at bounding box center [1026, 307] width 16 height 13
checkbox input "true"
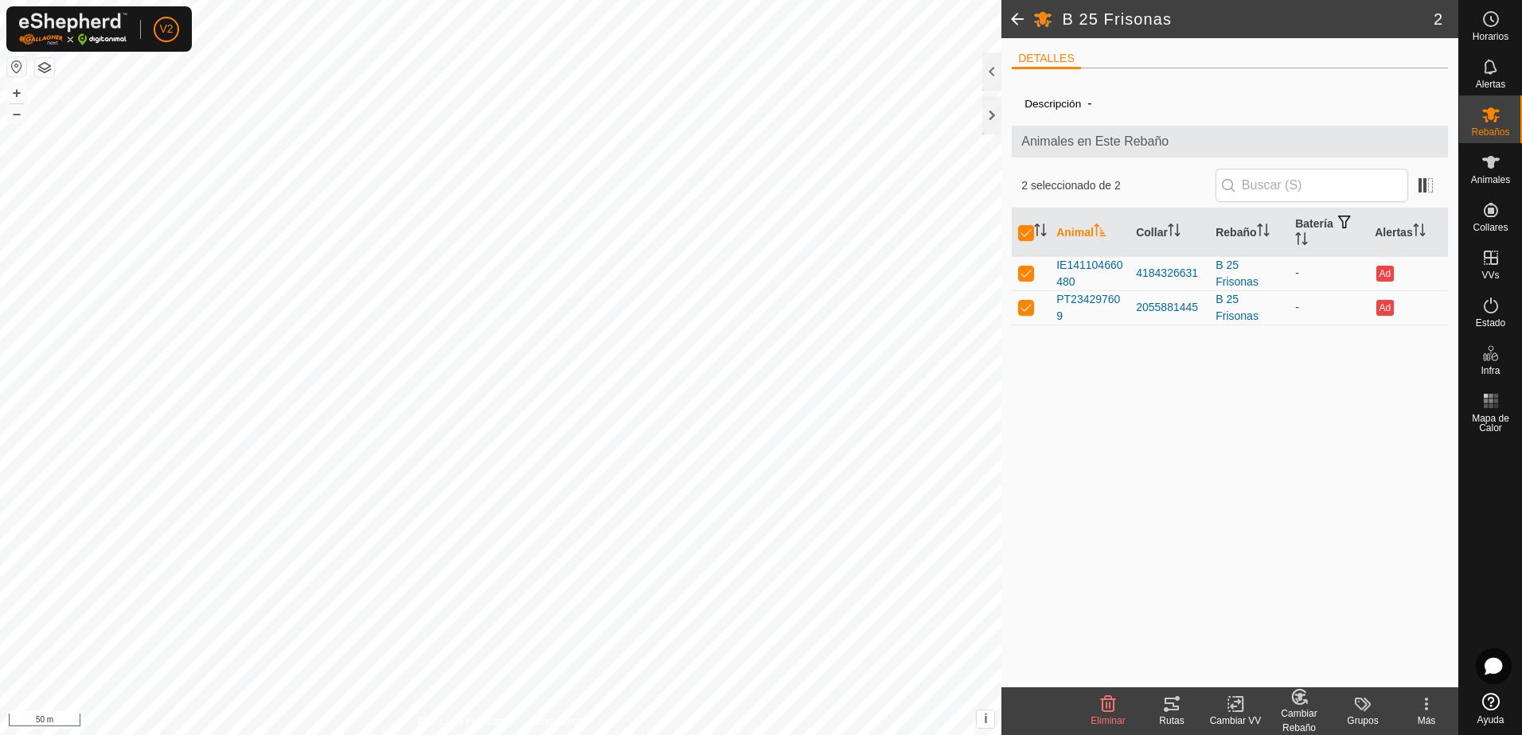
click at [1301, 697] on icon at bounding box center [1299, 697] width 11 height 8
click at [1336, 630] on link "[PERSON_NAME]..." at bounding box center [1348, 636] width 160 height 32
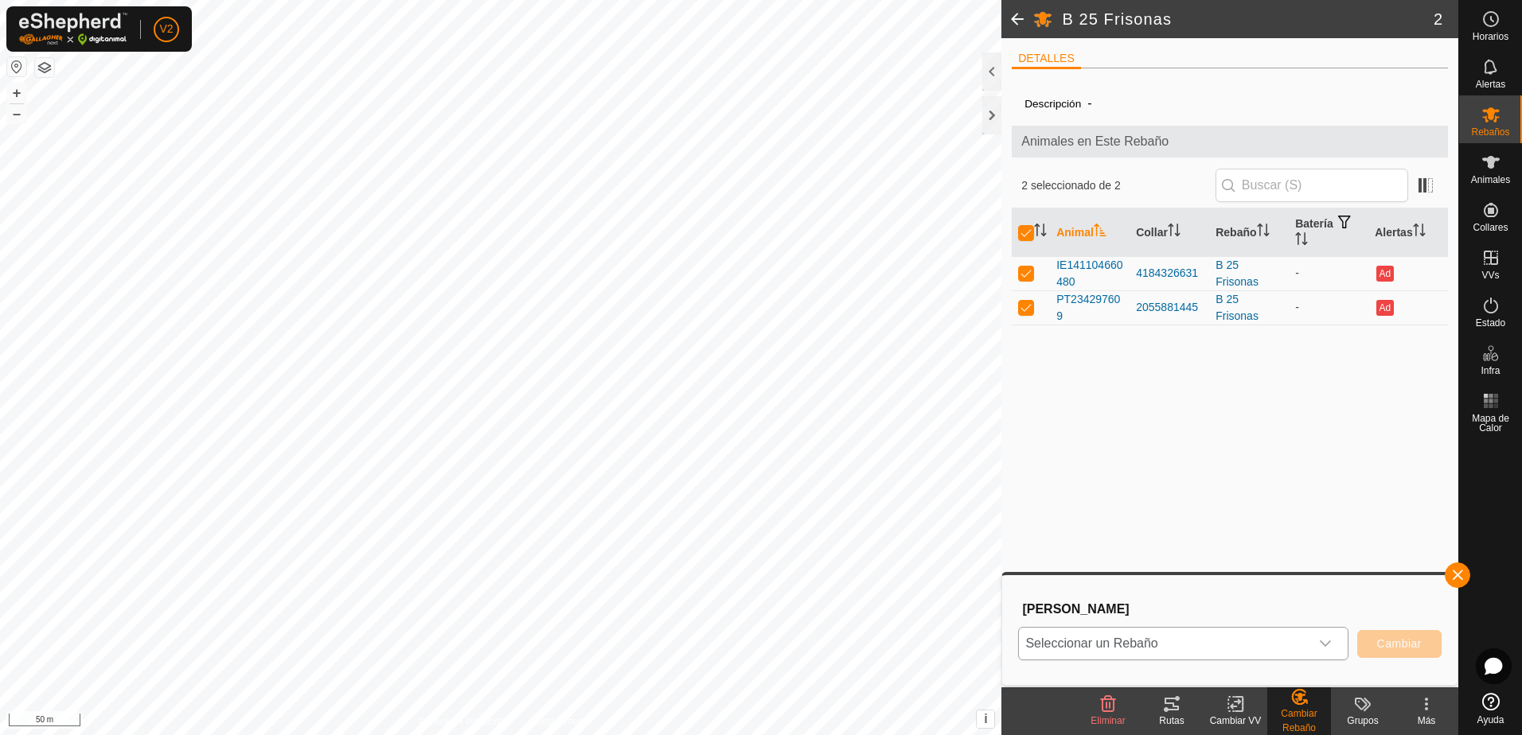
click at [1325, 642] on icon "dropdown trigger" at bounding box center [1325, 644] width 13 height 13
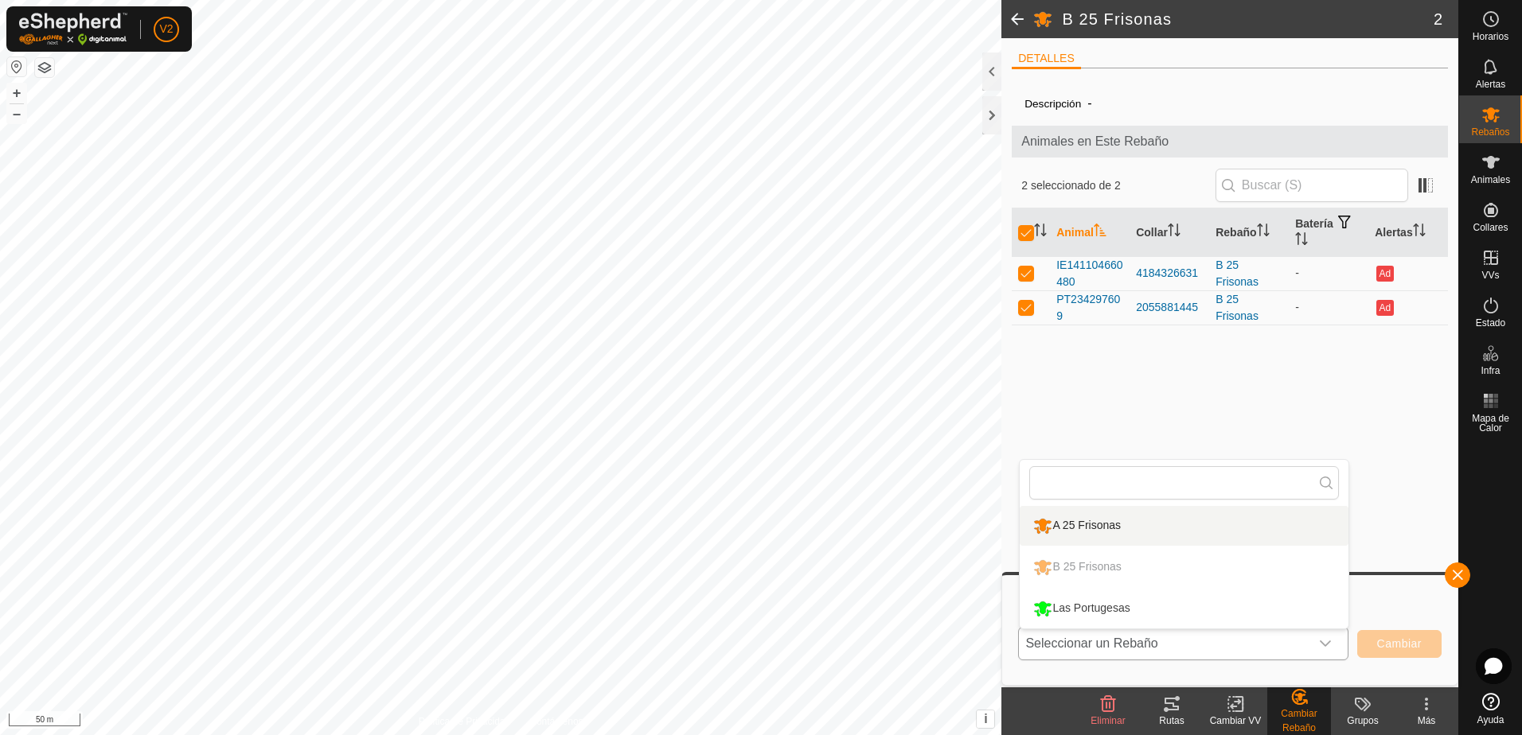
click at [1188, 517] on li "A 25 Frisonas" at bounding box center [1184, 526] width 329 height 40
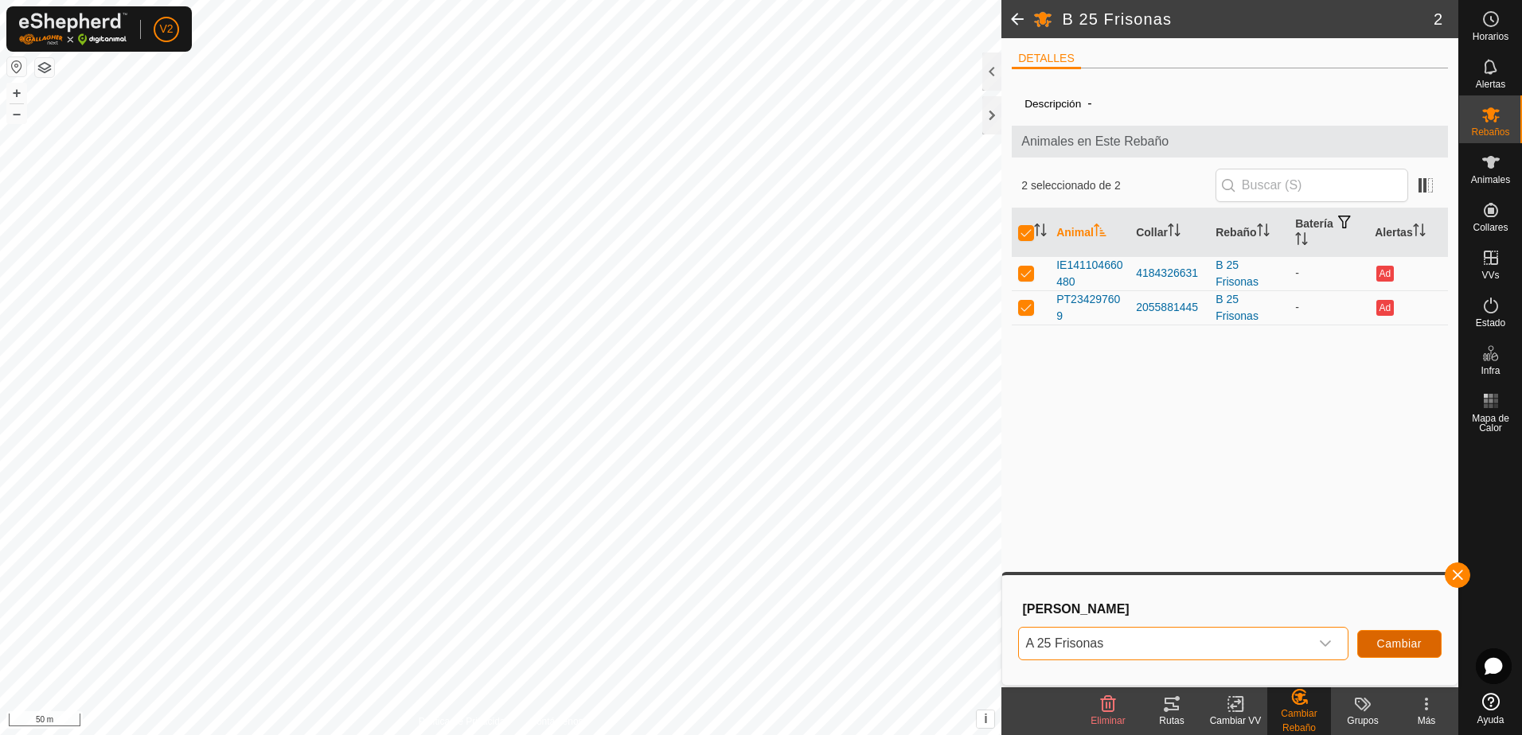
click at [1399, 648] on span "Cambiar" at bounding box center [1399, 644] width 45 height 13
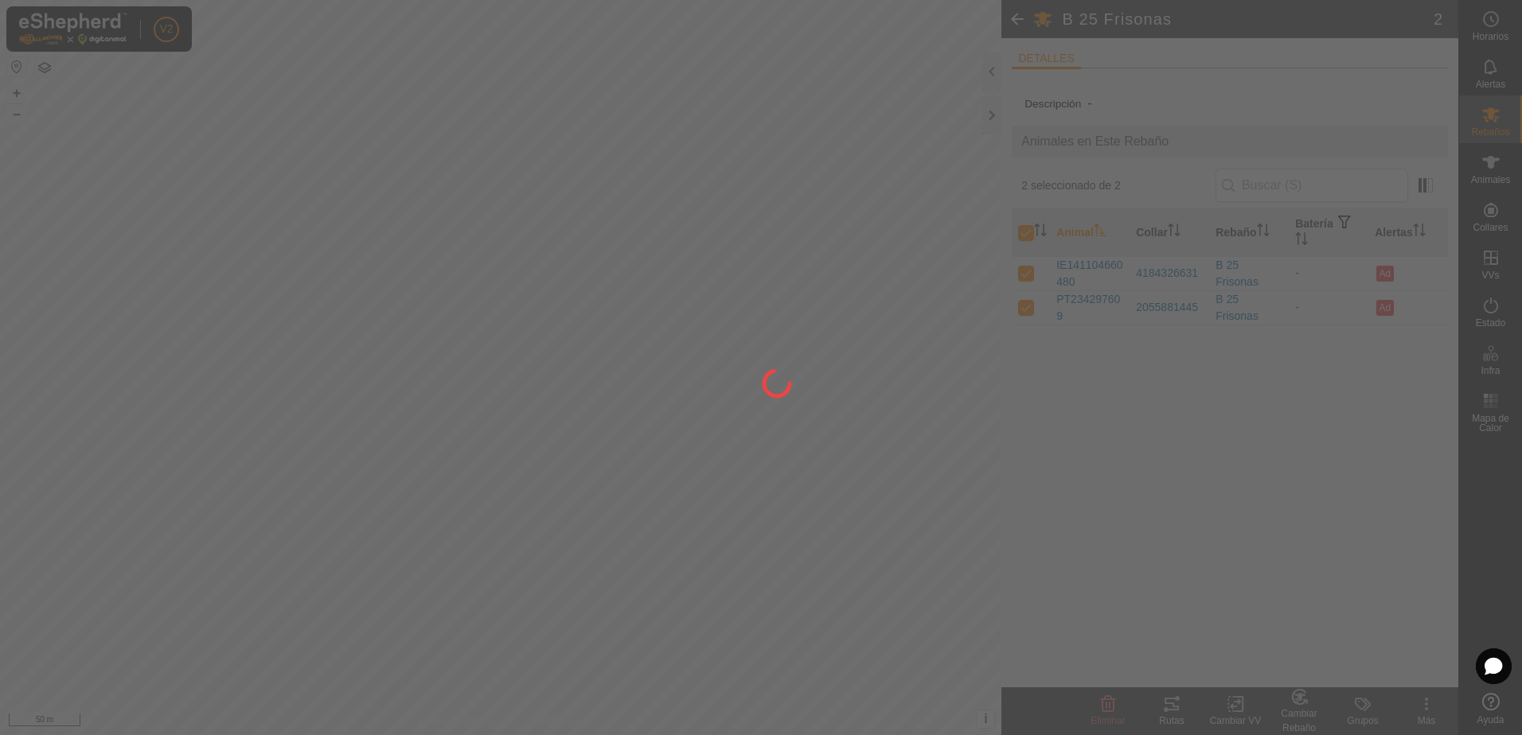
checkbox input "false"
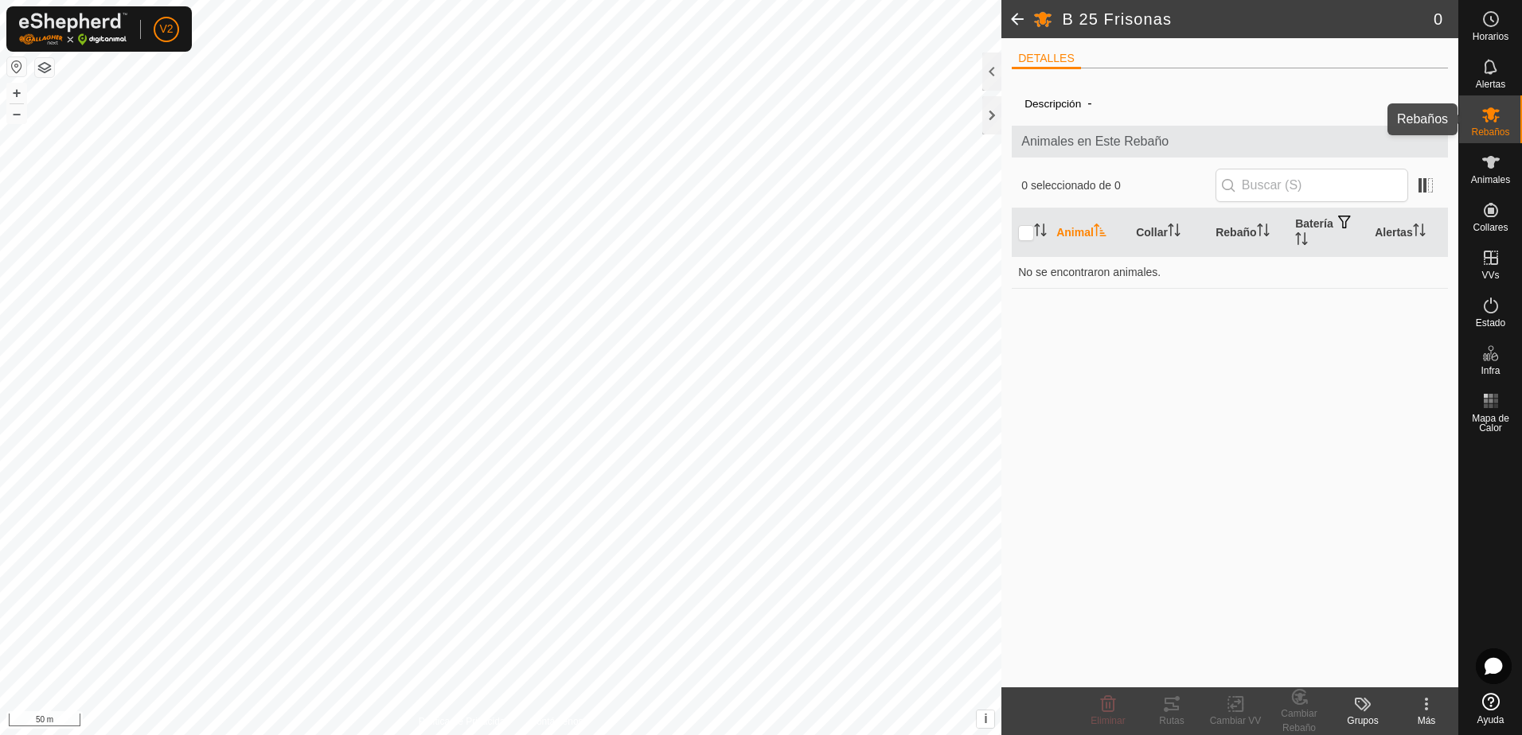
click at [1481, 120] on icon at bounding box center [1490, 114] width 19 height 19
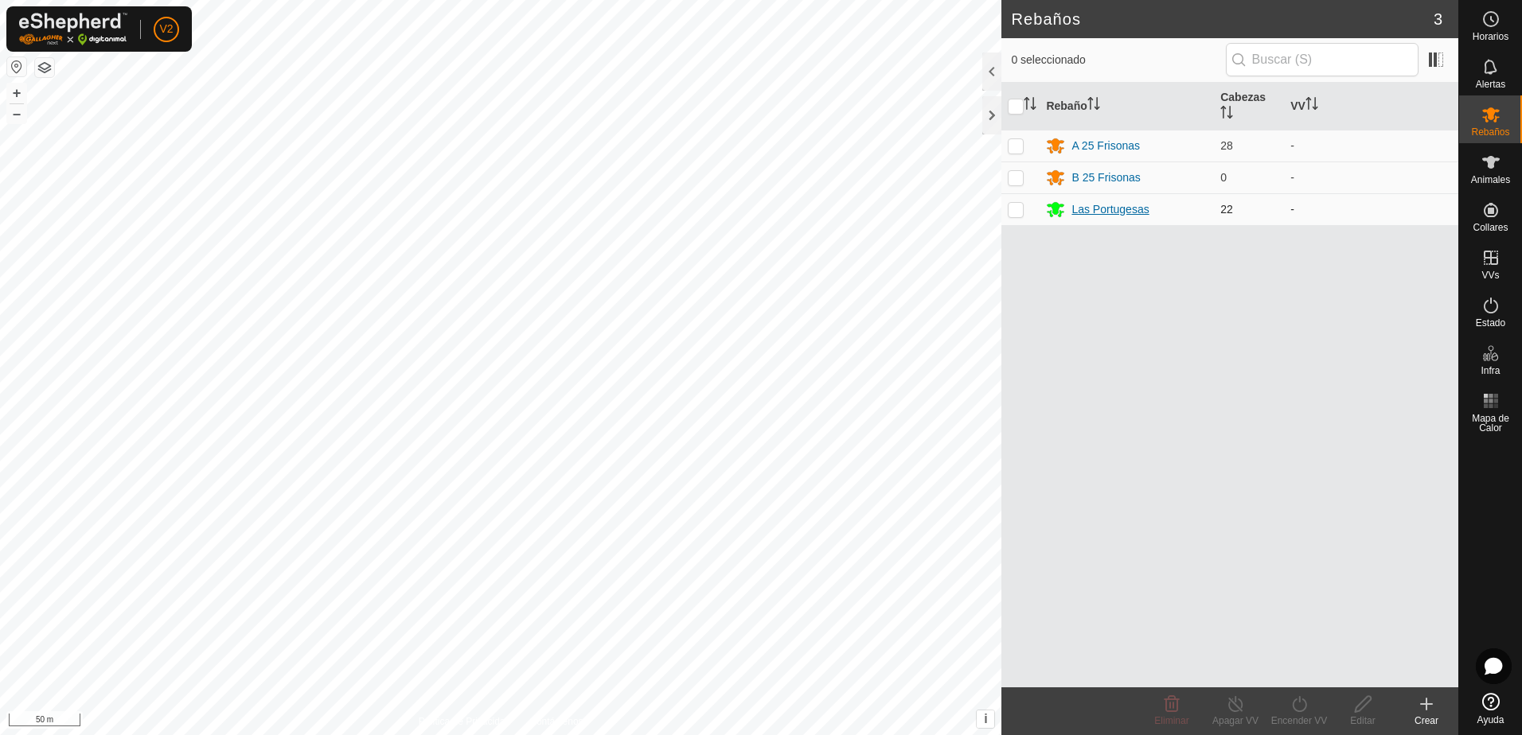
click at [1107, 208] on div "Las Portugesas" at bounding box center [1109, 209] width 77 height 17
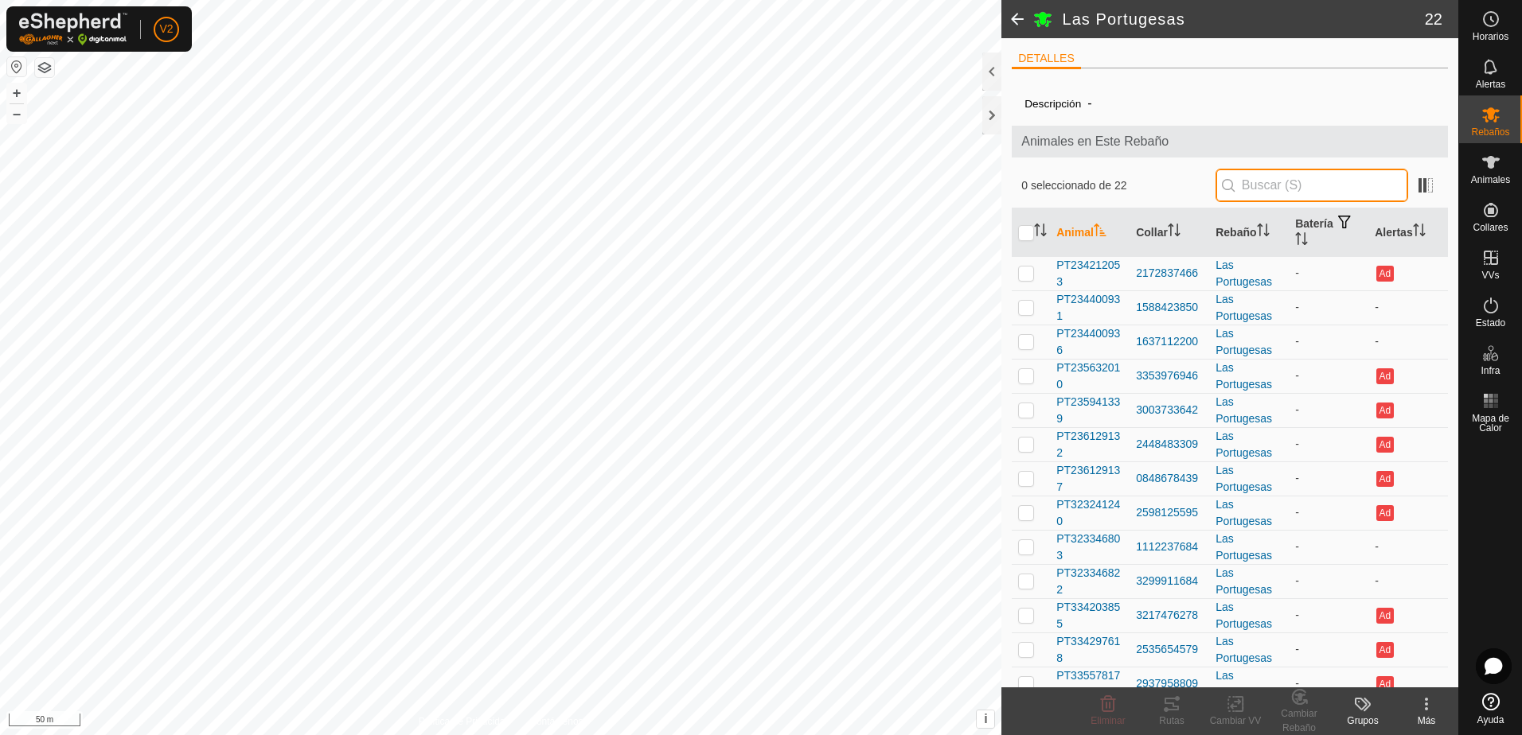
click at [1253, 193] on input "text" at bounding box center [1311, 185] width 193 height 33
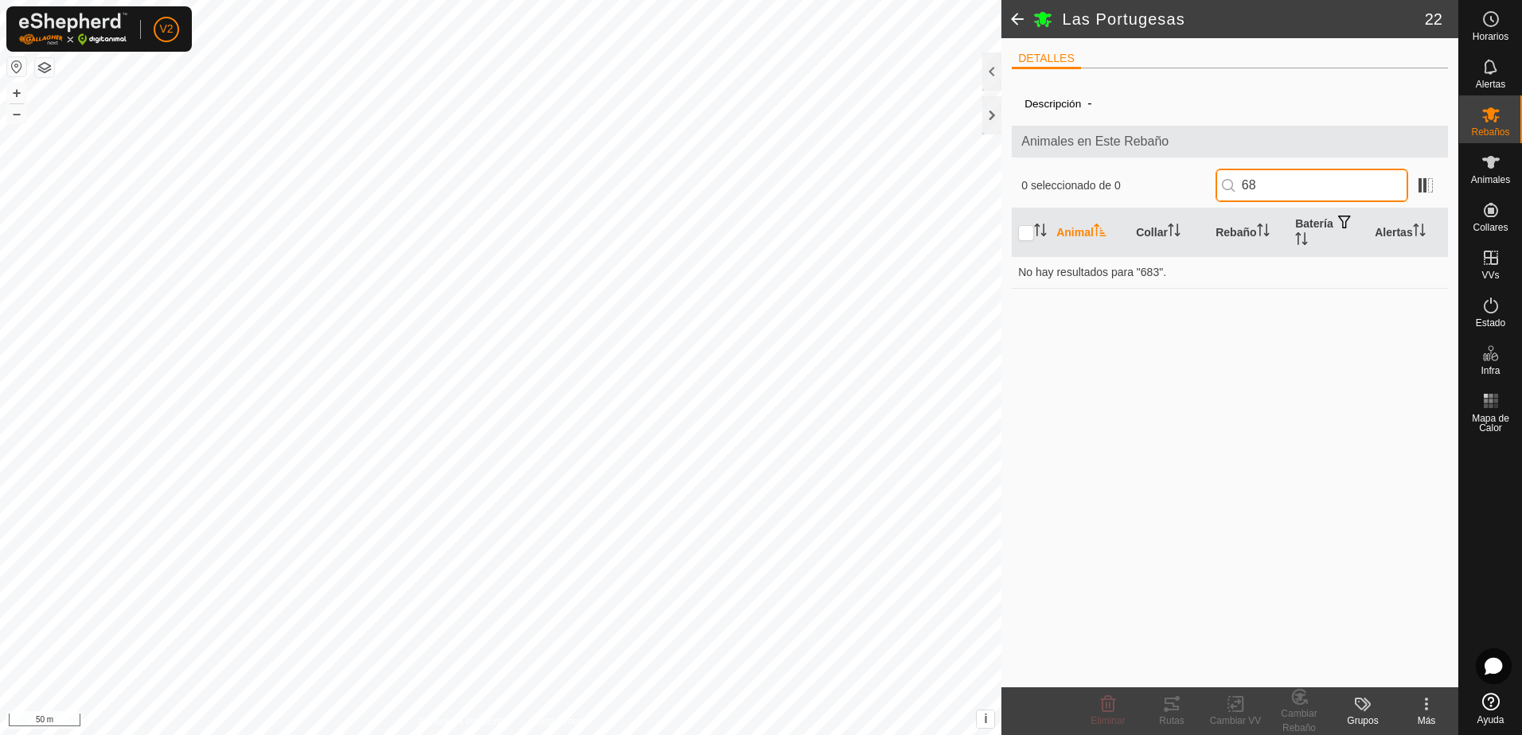
type input "6"
type input "3855"
click at [1028, 279] on p-checkbox at bounding box center [1026, 273] width 16 height 13
checkbox input "true"
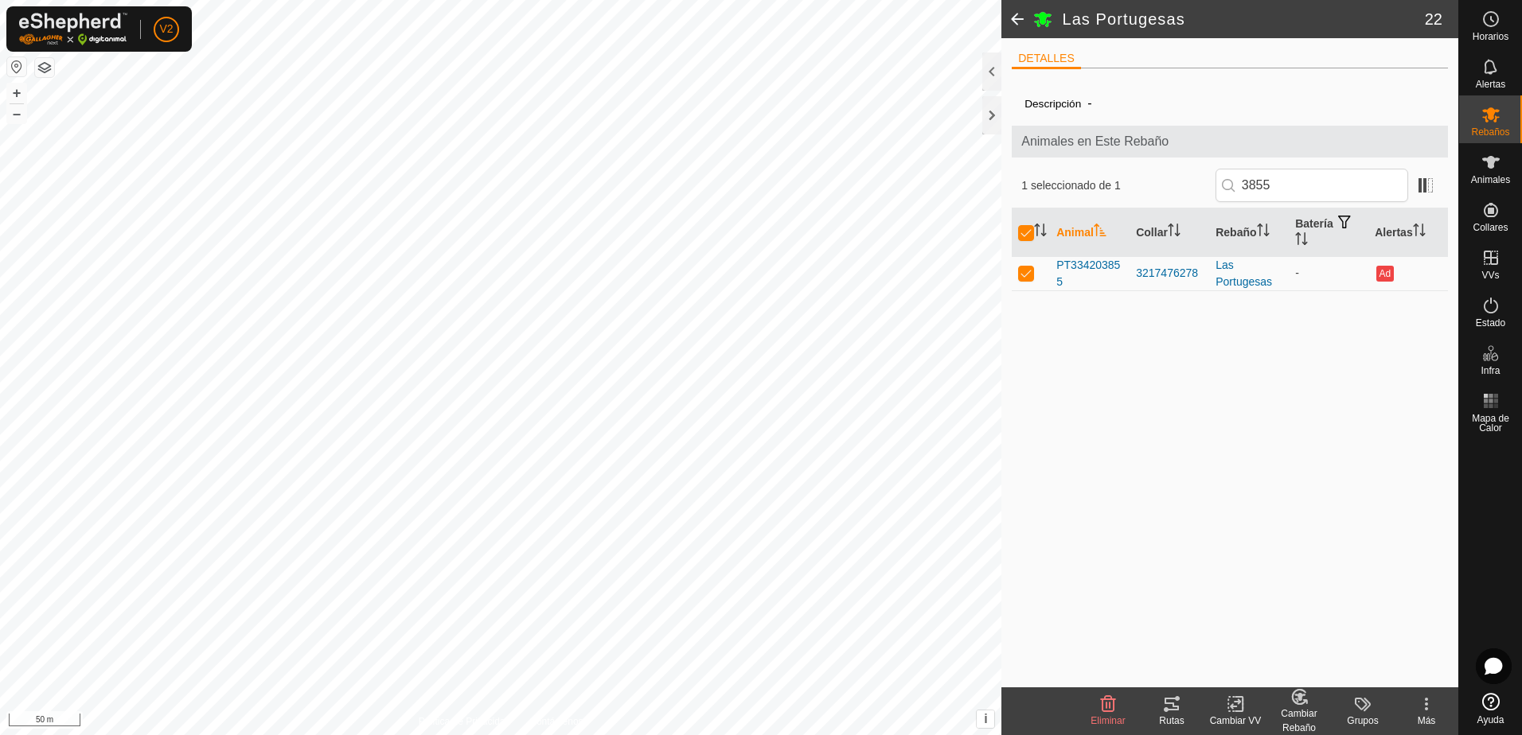
click at [1302, 707] on div "Cambiar Rebaño" at bounding box center [1299, 721] width 64 height 29
click at [1332, 640] on link "[PERSON_NAME]..." at bounding box center [1348, 636] width 160 height 32
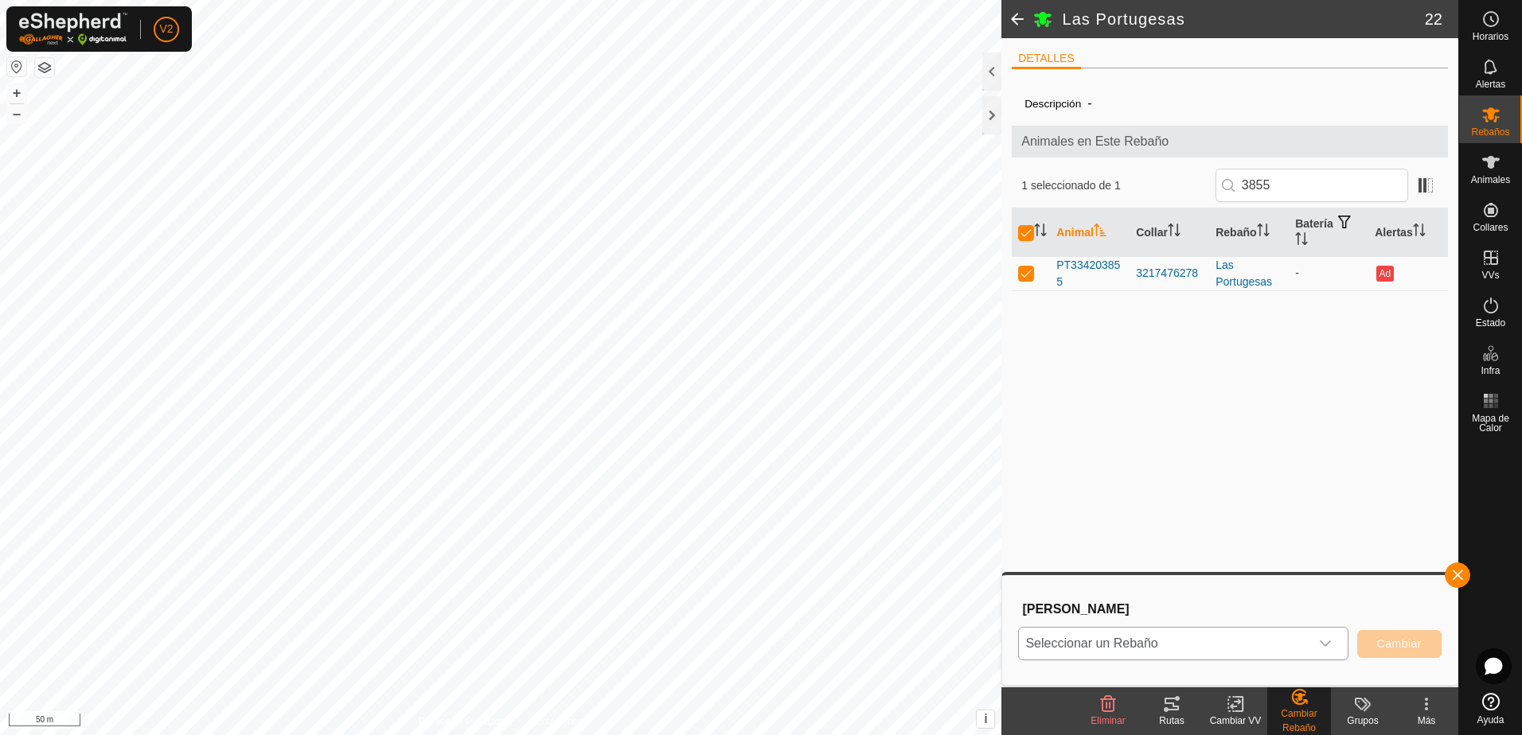
click at [1326, 642] on icon "dropdown trigger" at bounding box center [1325, 644] width 13 height 13
click at [1249, 572] on li "B 25 Frisonas" at bounding box center [1184, 568] width 329 height 40
click at [1395, 642] on span "Cambiar" at bounding box center [1399, 644] width 45 height 13
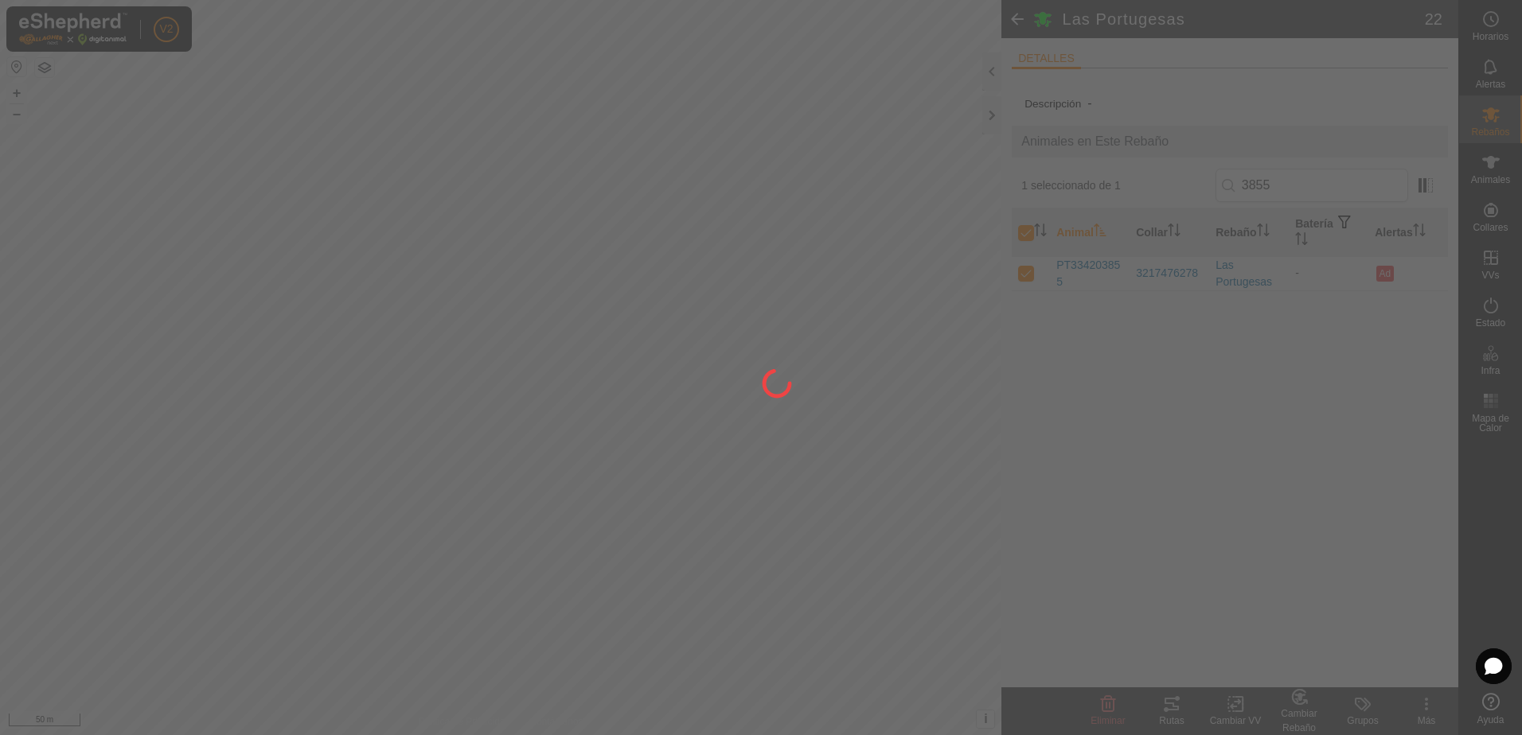
checkbox input "false"
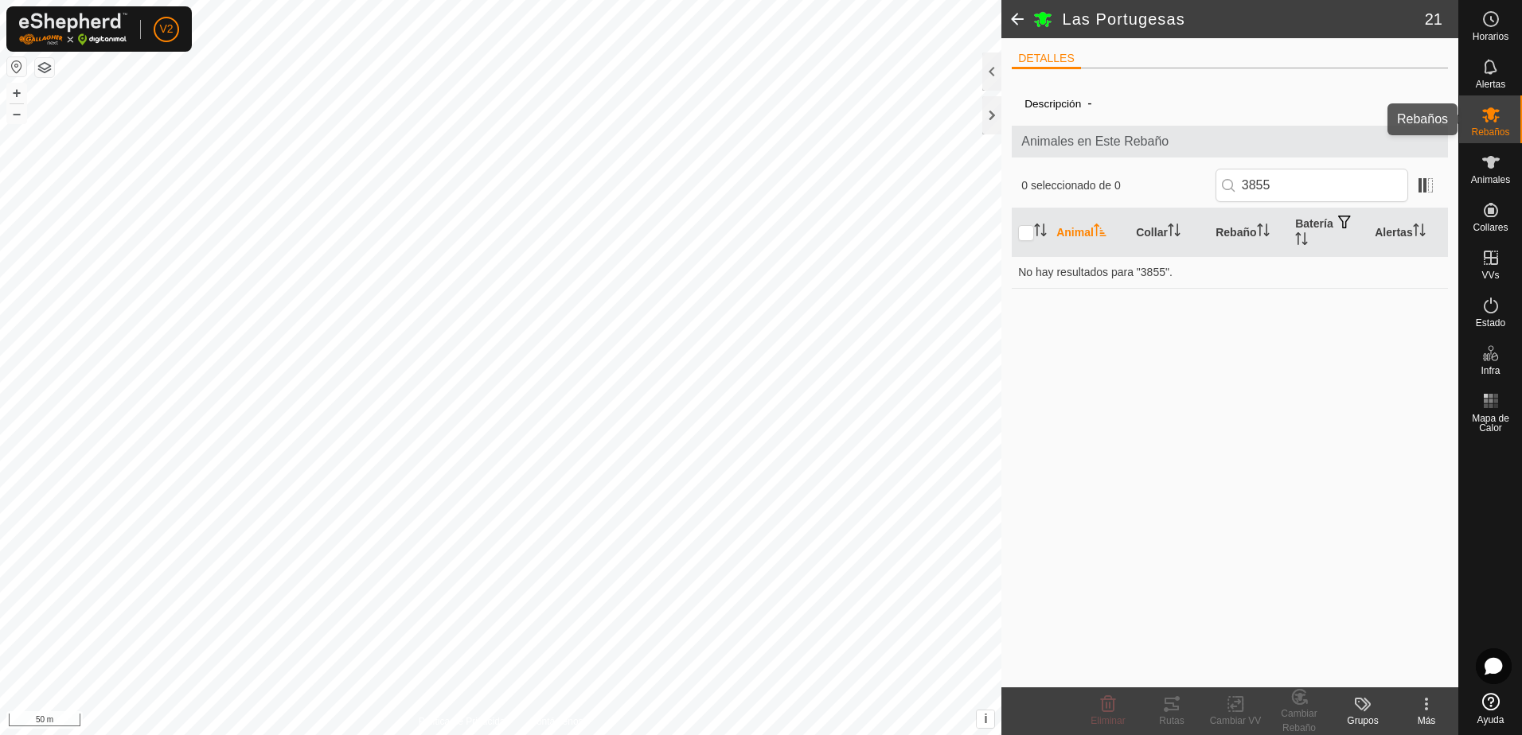
click at [1496, 115] on icon at bounding box center [1490, 114] width 19 height 19
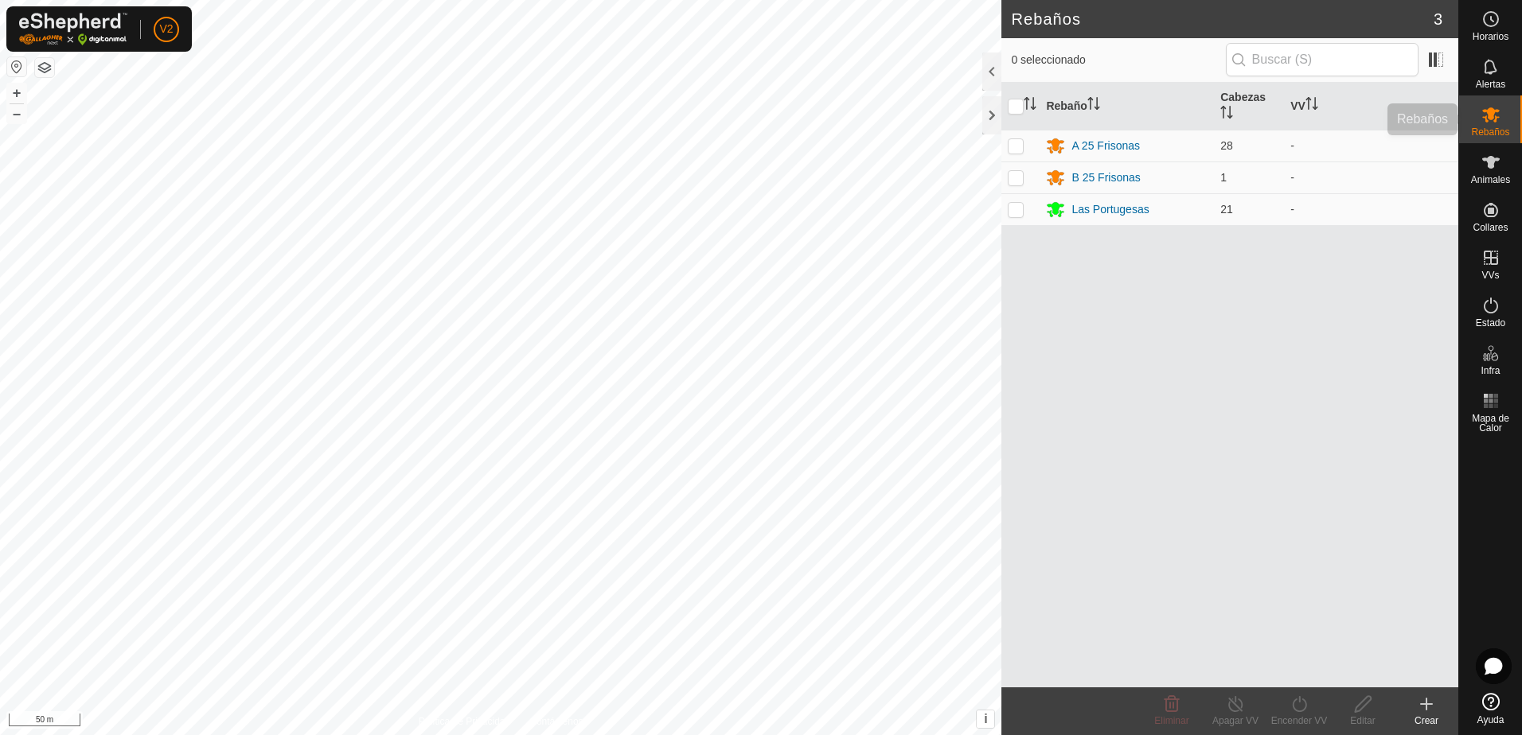
click at [1496, 115] on icon at bounding box center [1490, 114] width 19 height 19
click at [1114, 210] on div "Las Portugesas" at bounding box center [1109, 209] width 77 height 17
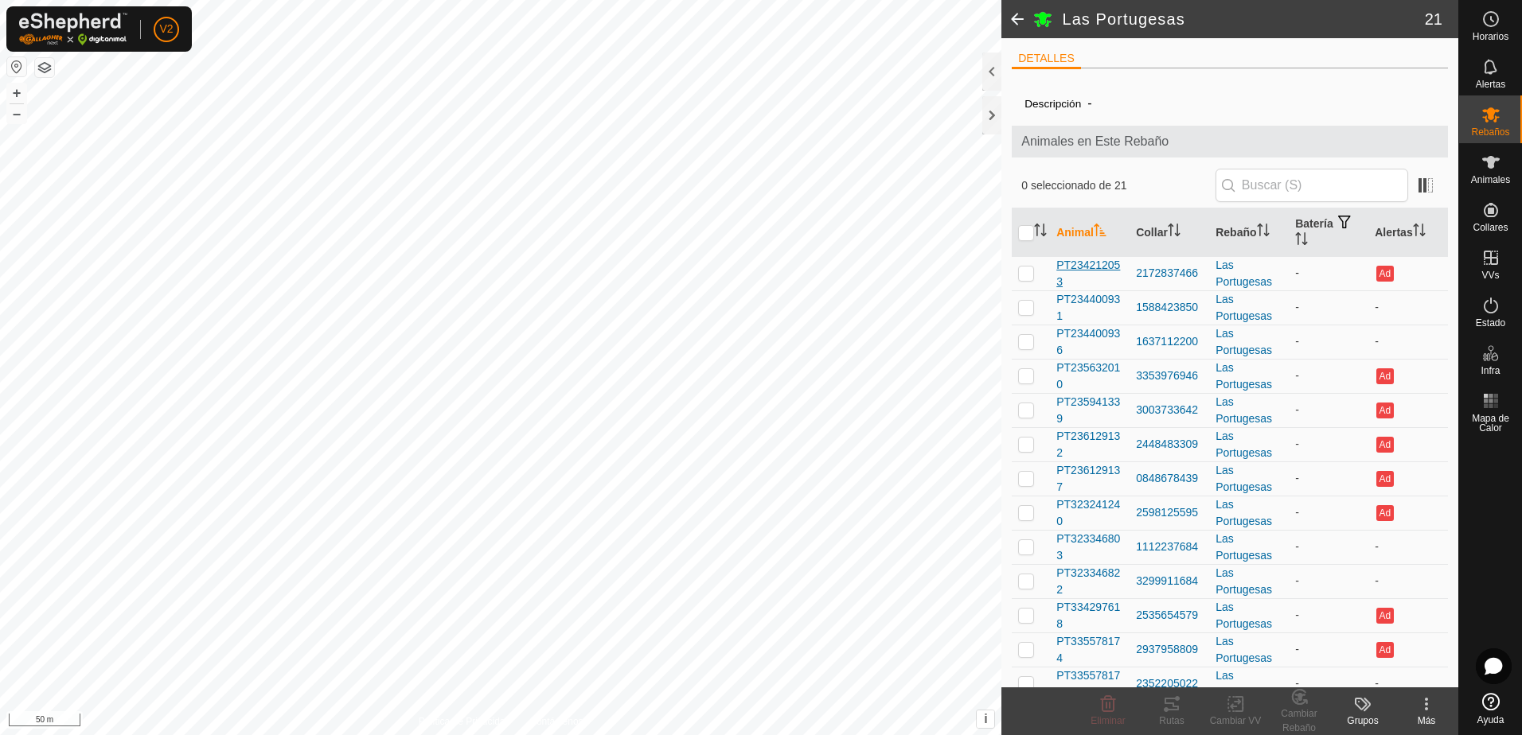
click at [1098, 272] on span "PT234212053" at bounding box center [1089, 273] width 67 height 33
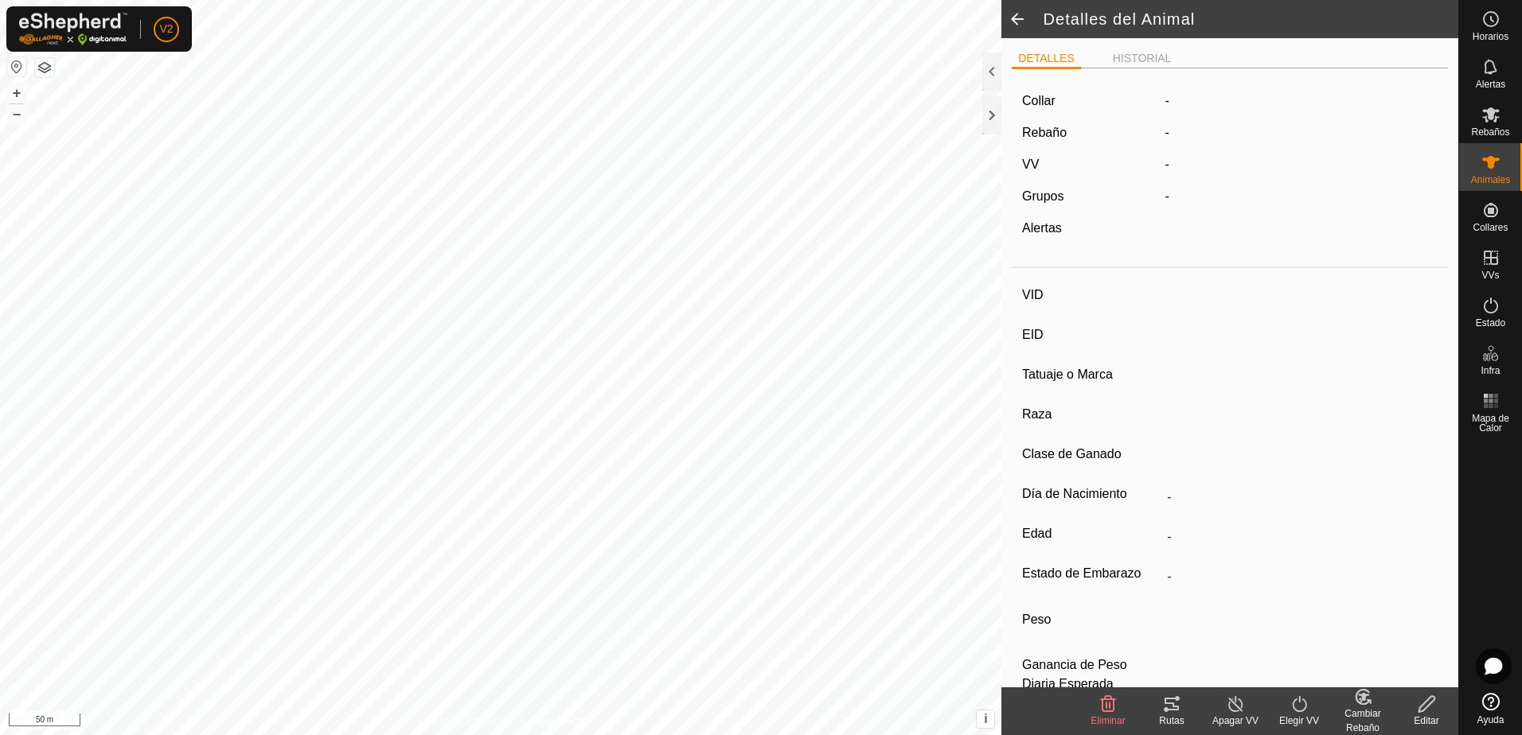
type input "PT234212053"
type input "-"
type input "CONJUNTO MESTIZO"
type input "HEMBRA"
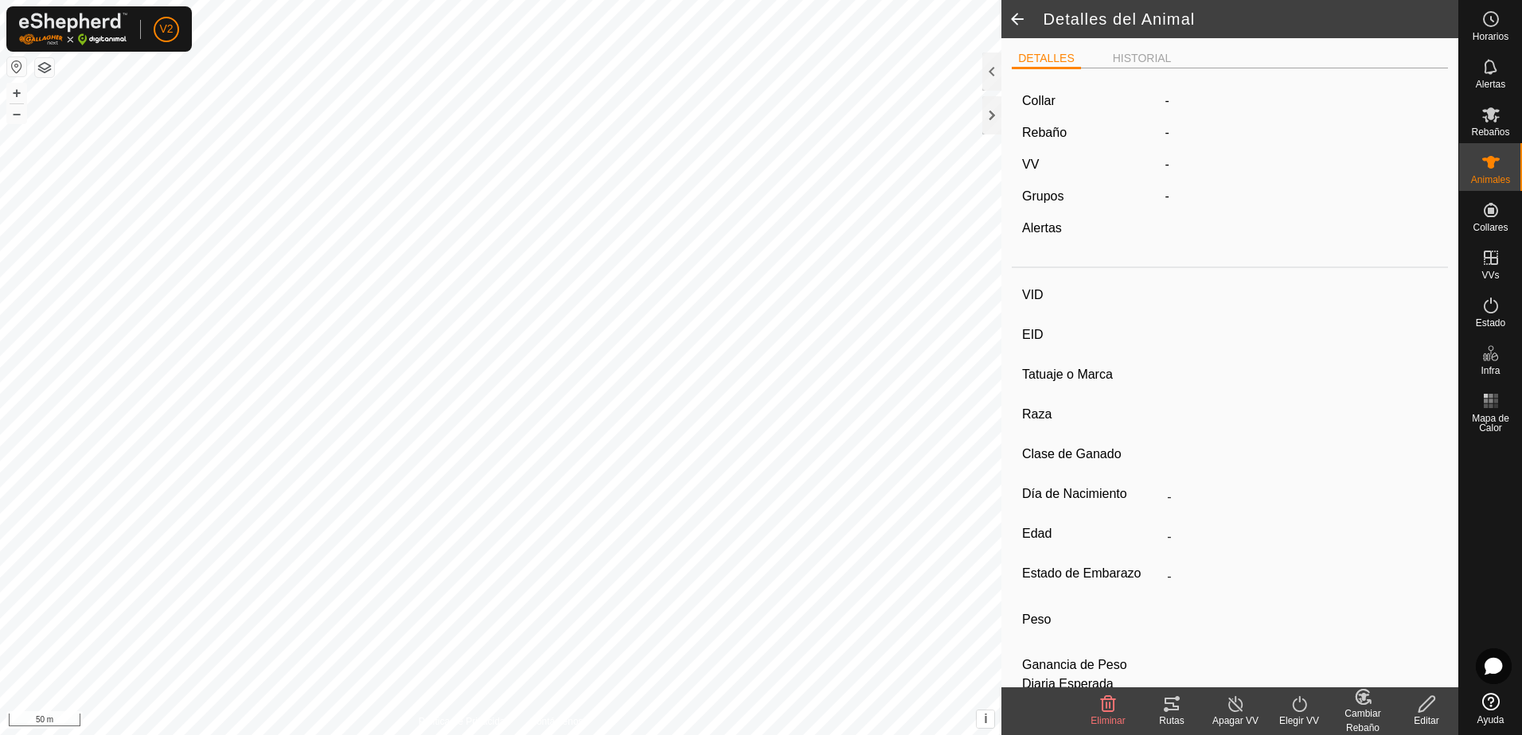
type input "03/2023"
type input "2 years 6 months"
type input "-"
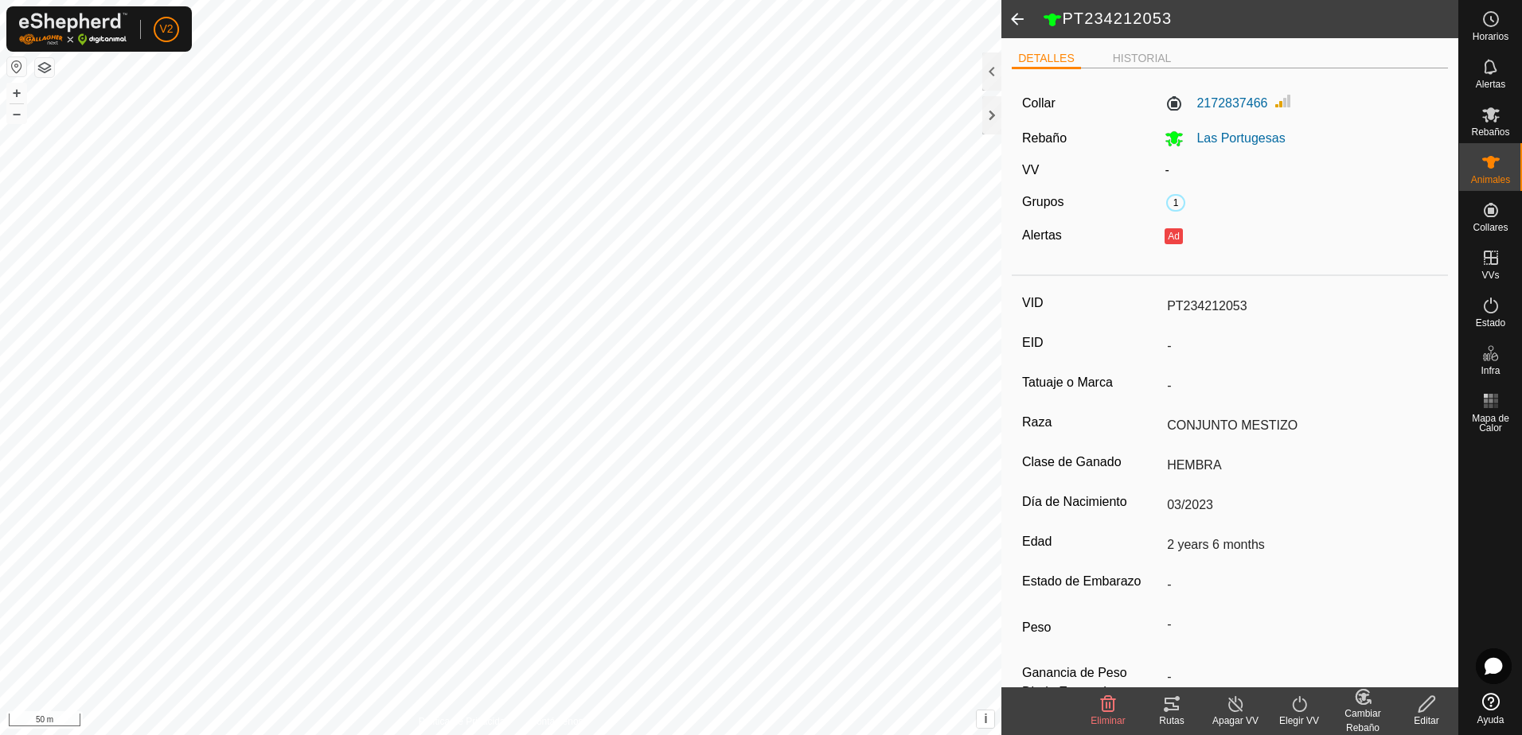
click at [1426, 707] on icon at bounding box center [1427, 704] width 20 height 19
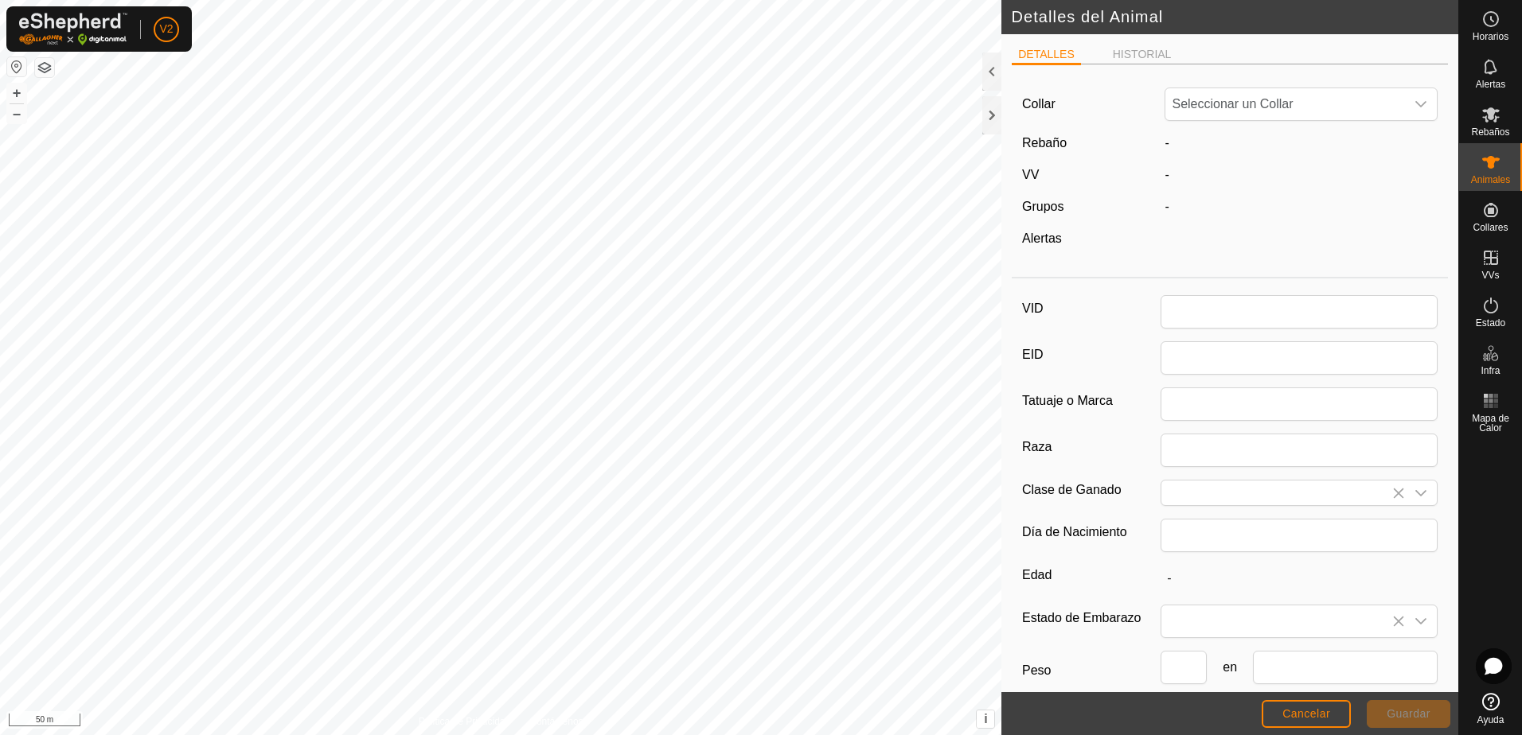
type input "PT234212053"
type input "CONJUNTO MESTIZO"
type input "HEMBRA"
type input "03/2023"
type input "2 years 6 months"
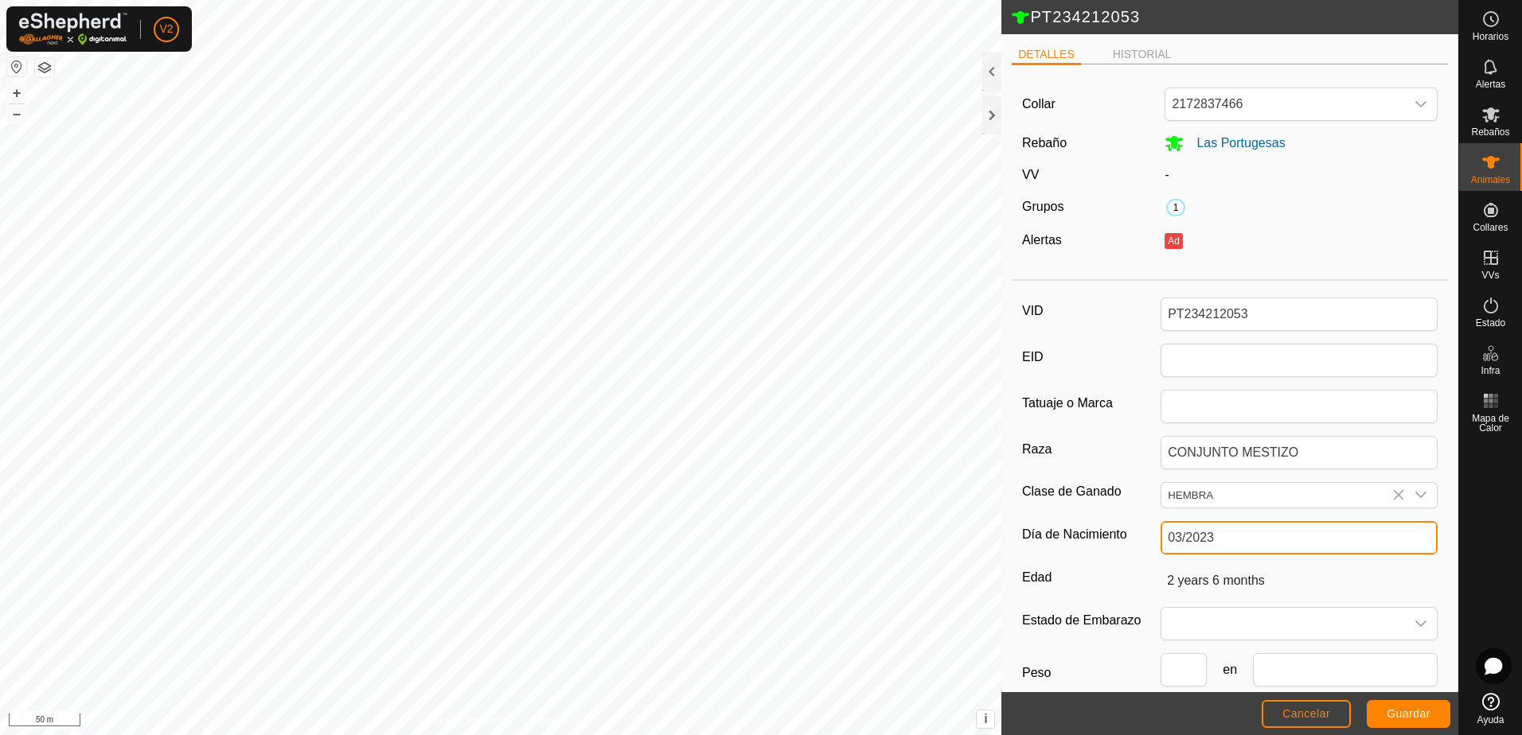
click at [1266, 537] on input "03/2023" at bounding box center [1299, 537] width 277 height 33
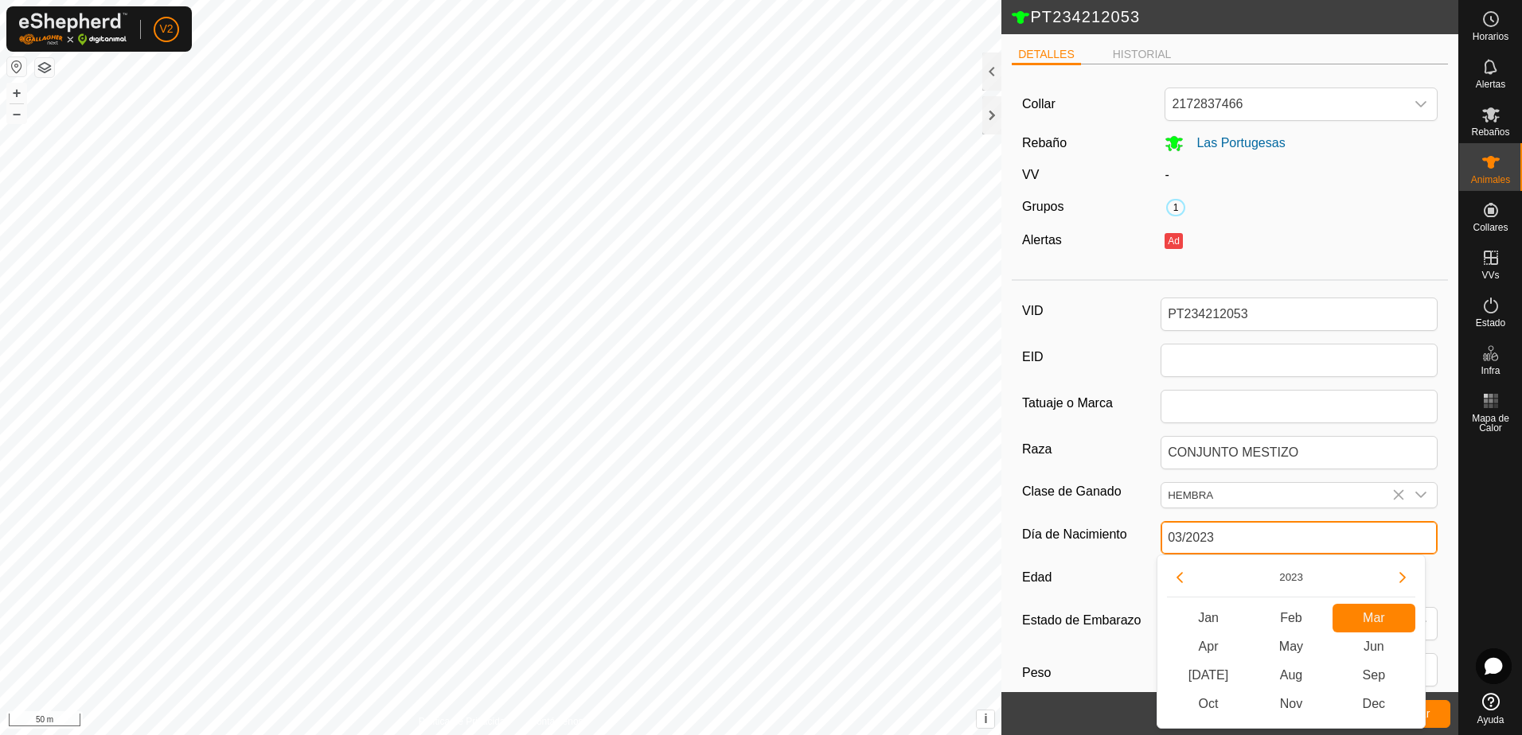
click at [1266, 537] on input "03/2023" at bounding box center [1299, 537] width 277 height 33
type input "-"
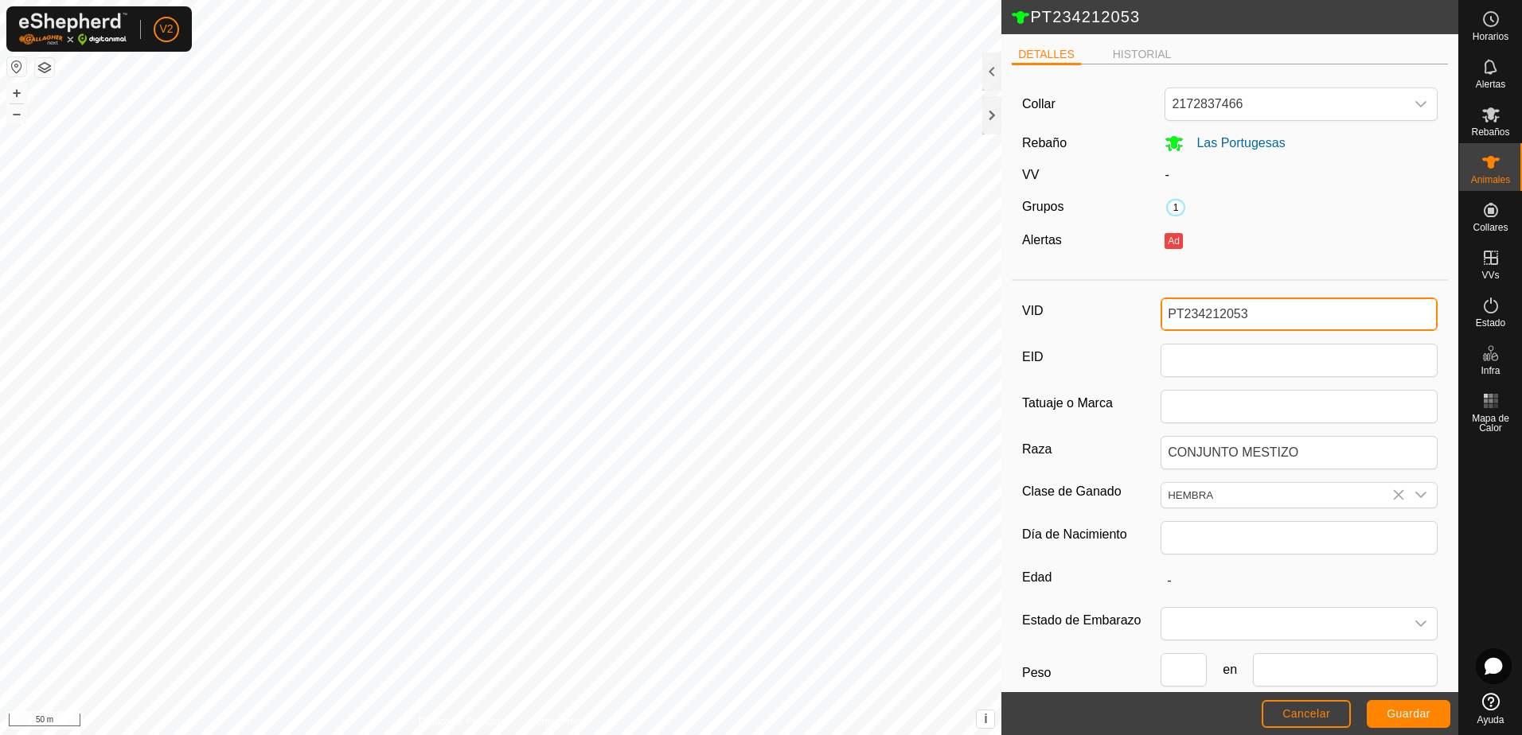
click at [1299, 310] on input "PT234212053" at bounding box center [1299, 314] width 277 height 33
click at [1410, 705] on button "Guardar" at bounding box center [1409, 714] width 84 height 28
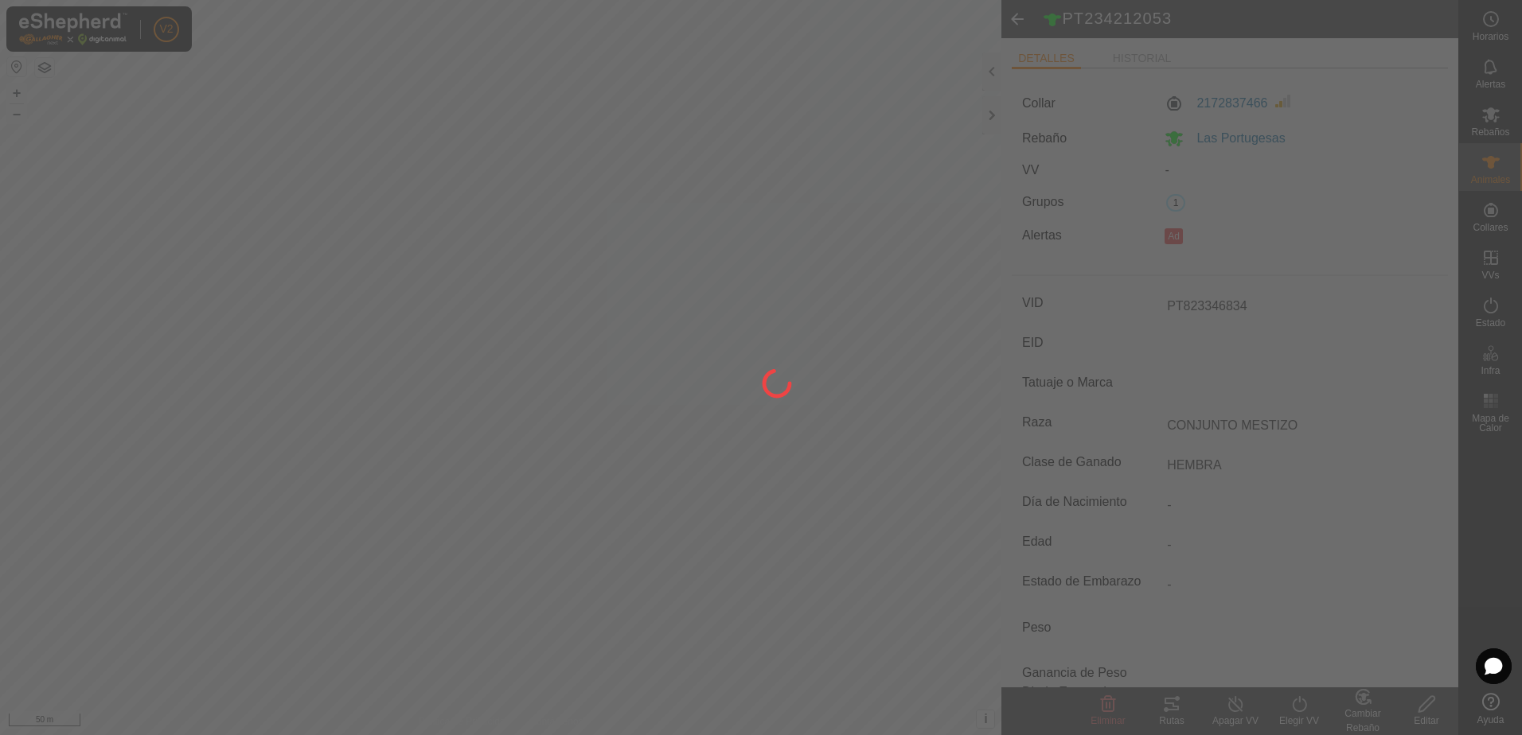
type input "PT234212053"
type input "-"
type input "2 years 6 months"
type input "-"
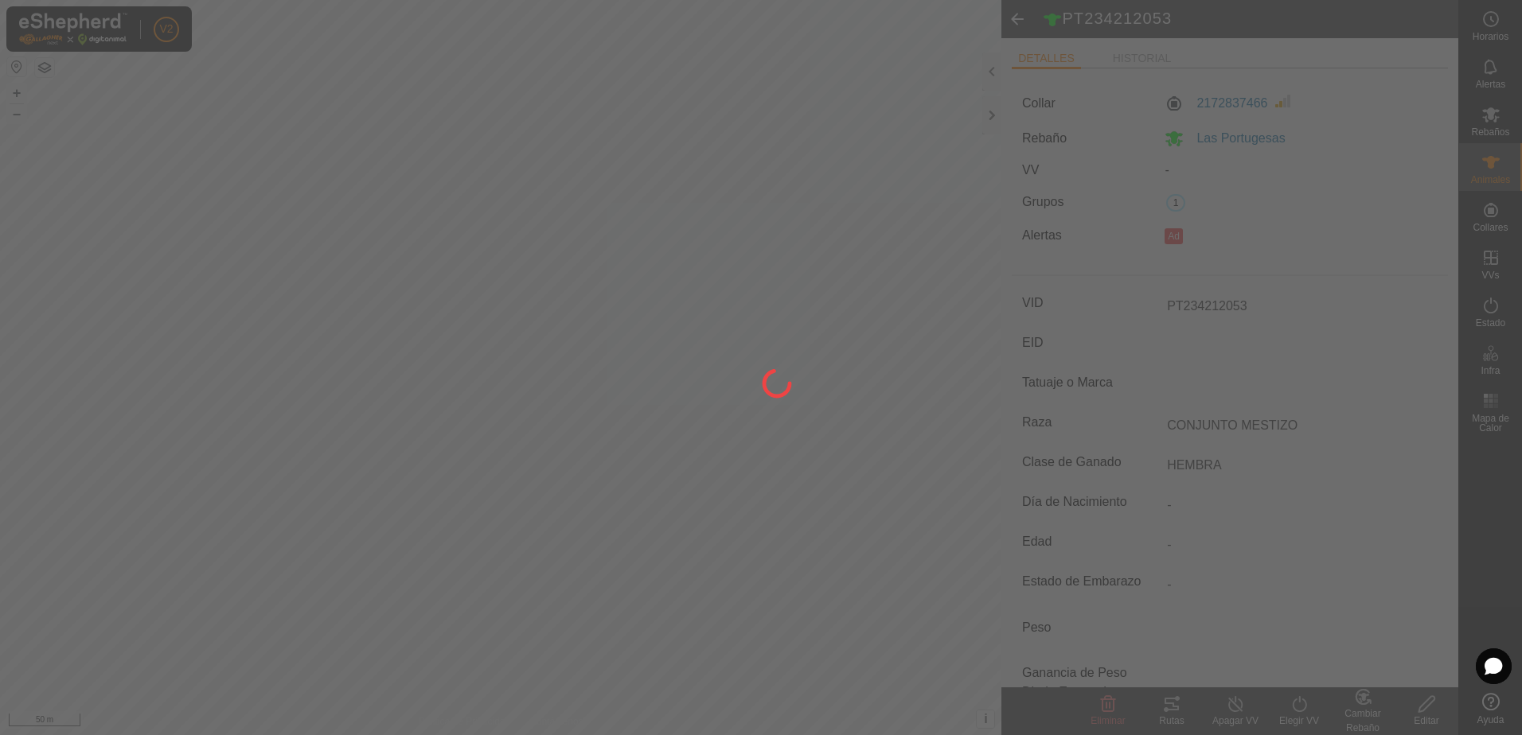
type input "-"
type input "03/2023"
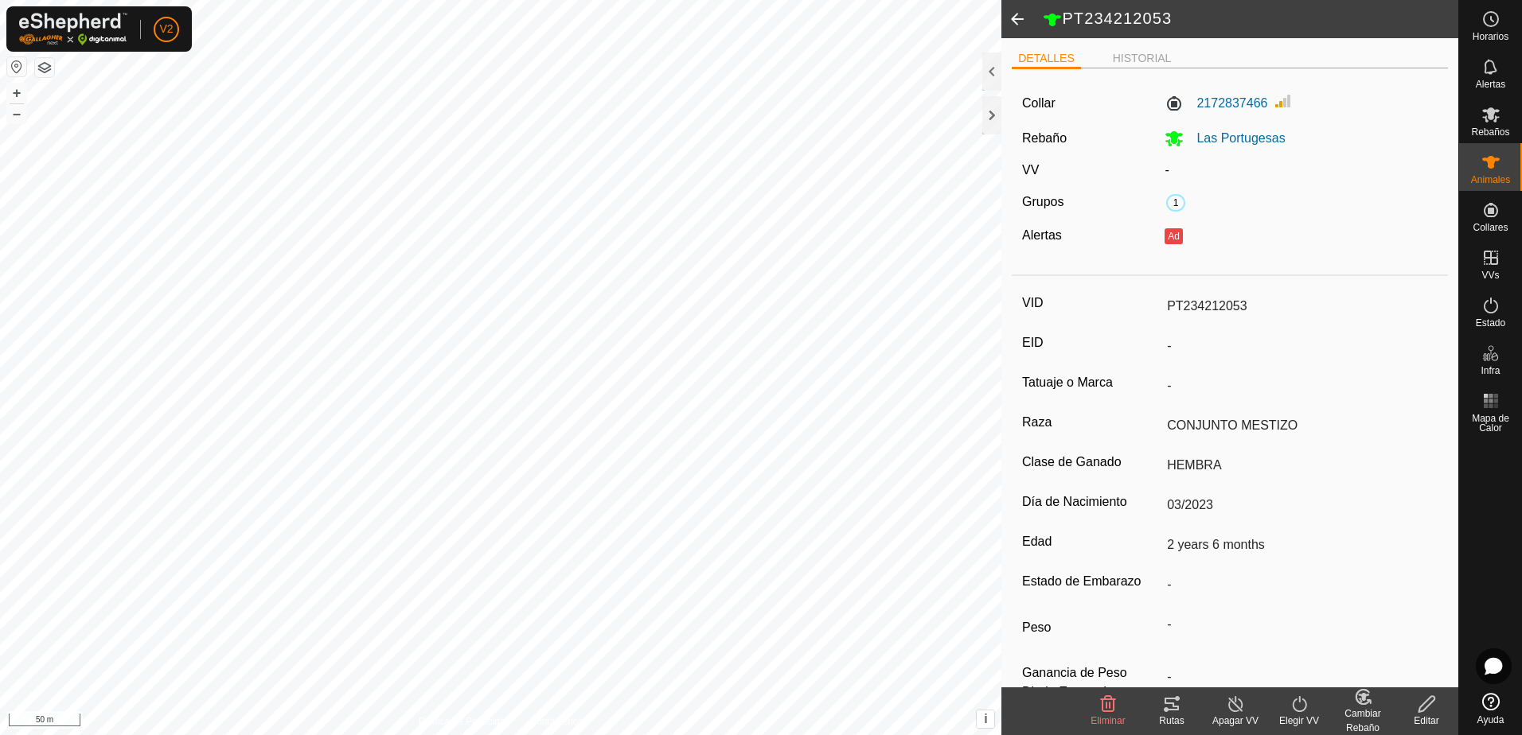
type input "PT823346834"
type input "0 kg"
click at [1366, 700] on icon at bounding box center [1363, 697] width 20 height 19
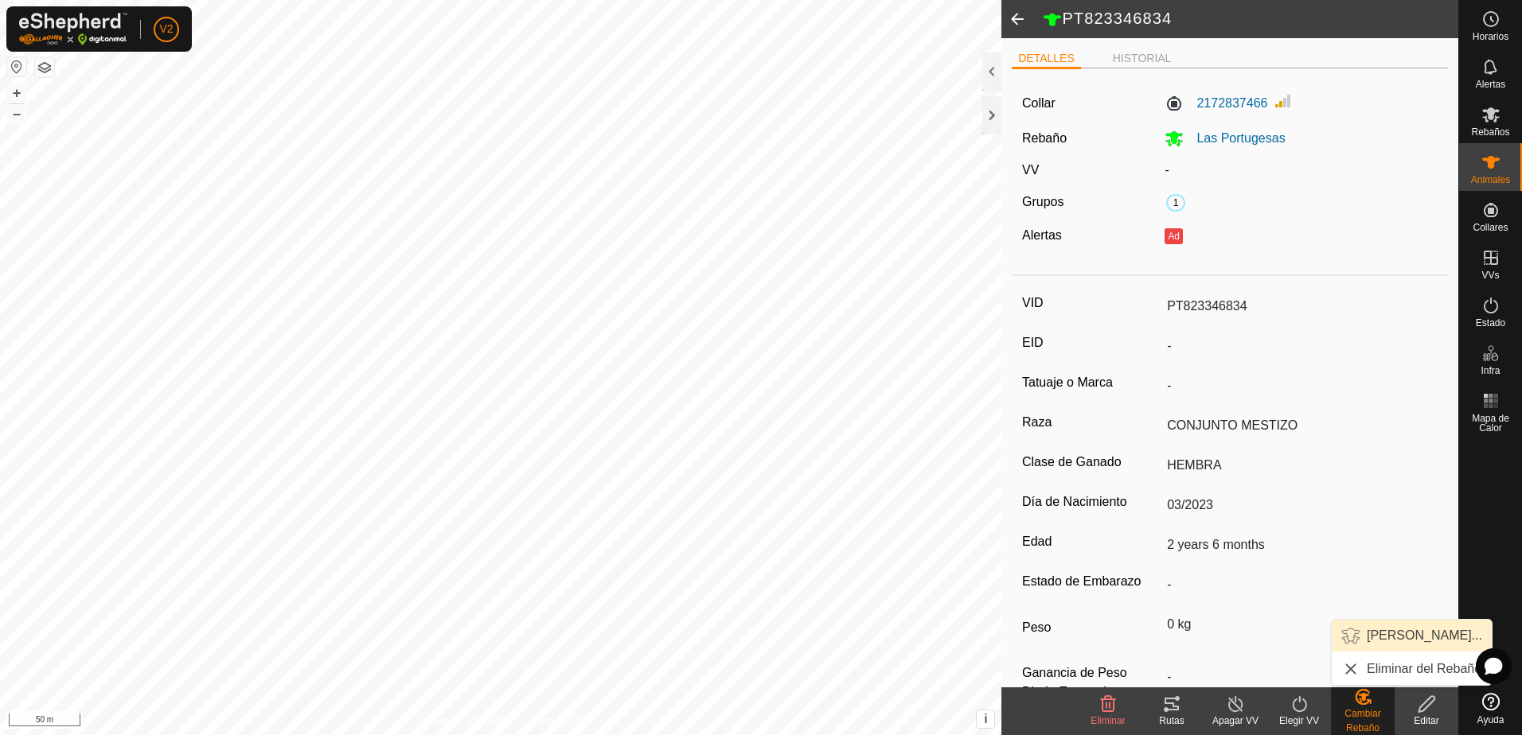
click at [1395, 638] on link "[PERSON_NAME]..." at bounding box center [1412, 636] width 160 height 32
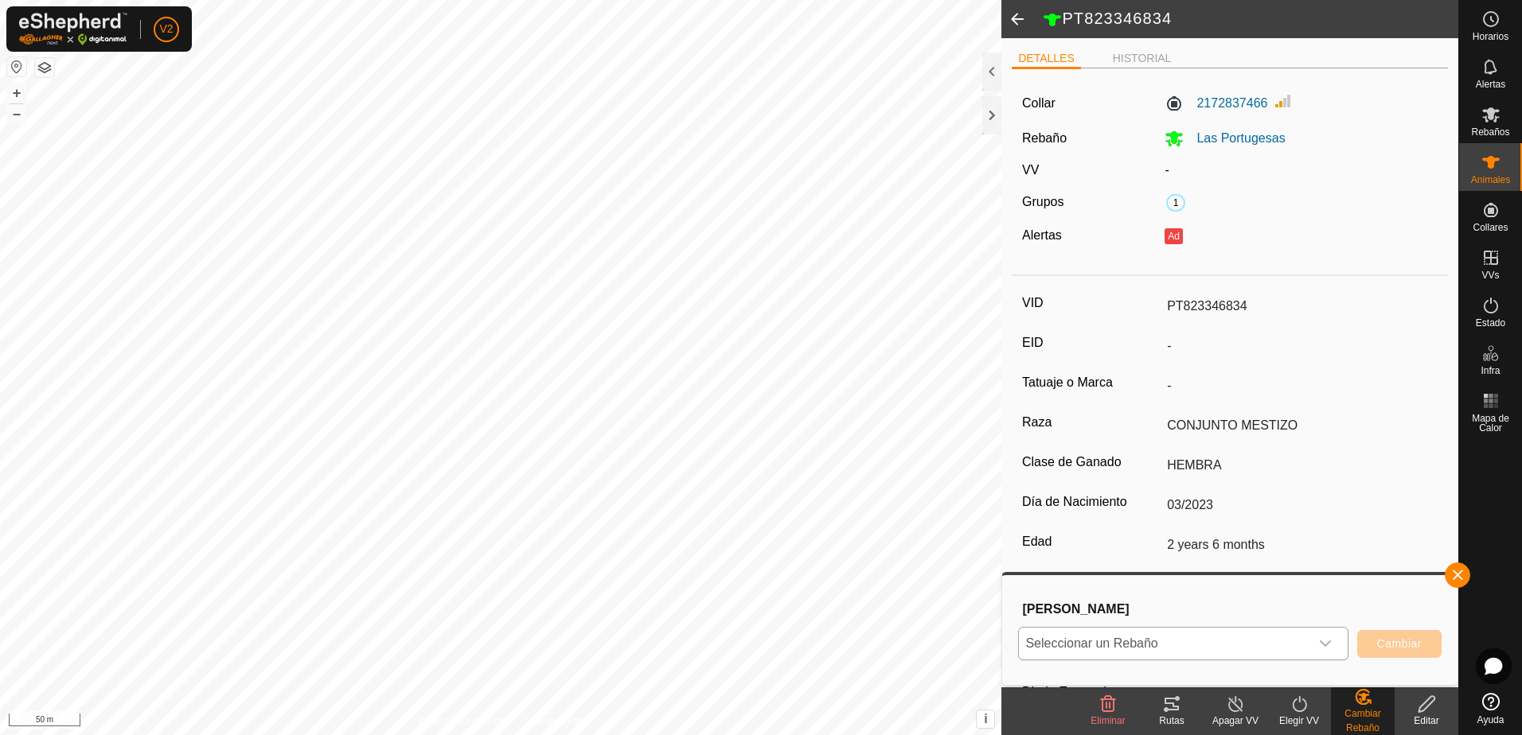
click at [1332, 639] on icon "dropdown trigger" at bounding box center [1325, 644] width 13 height 13
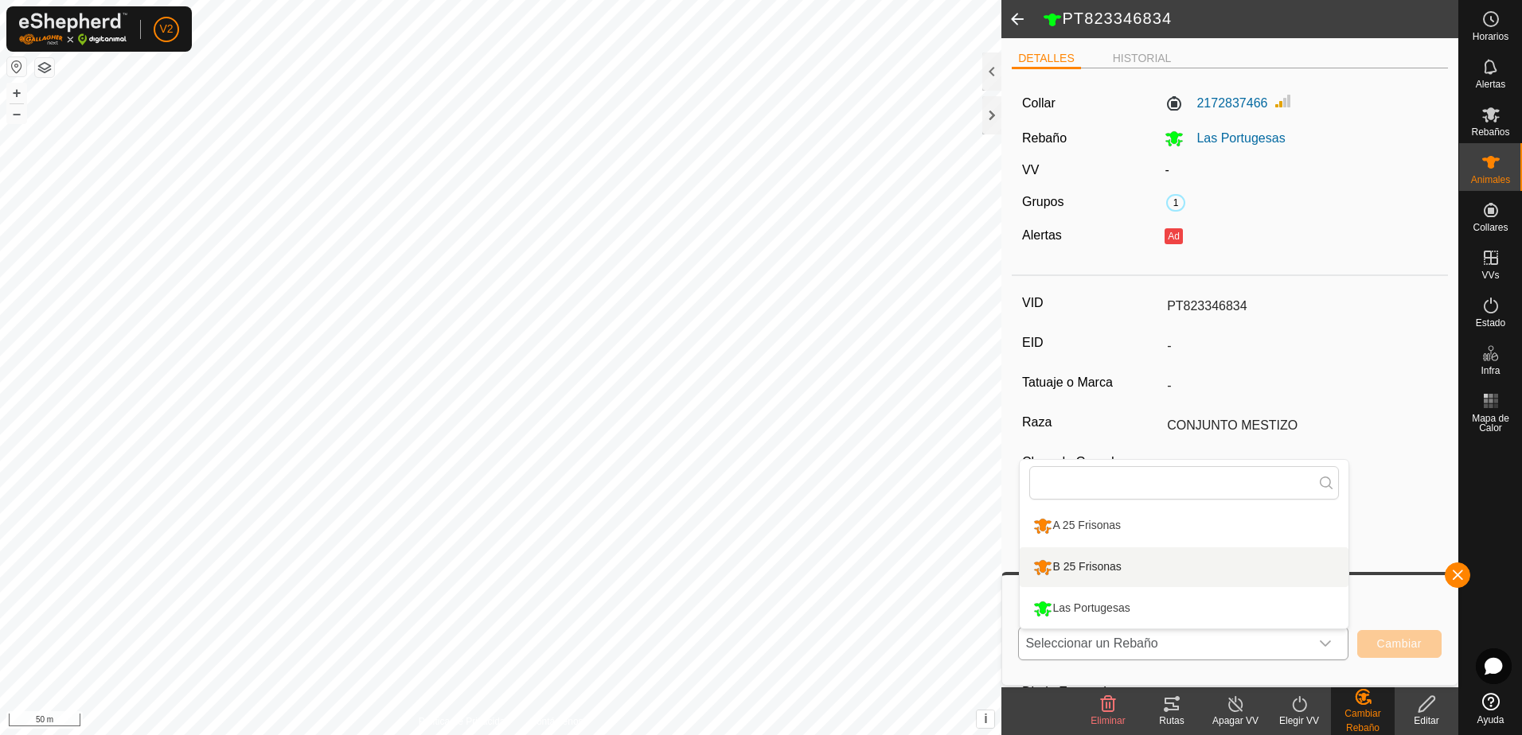
click at [1227, 570] on li "B 25 Frisonas" at bounding box center [1184, 568] width 329 height 40
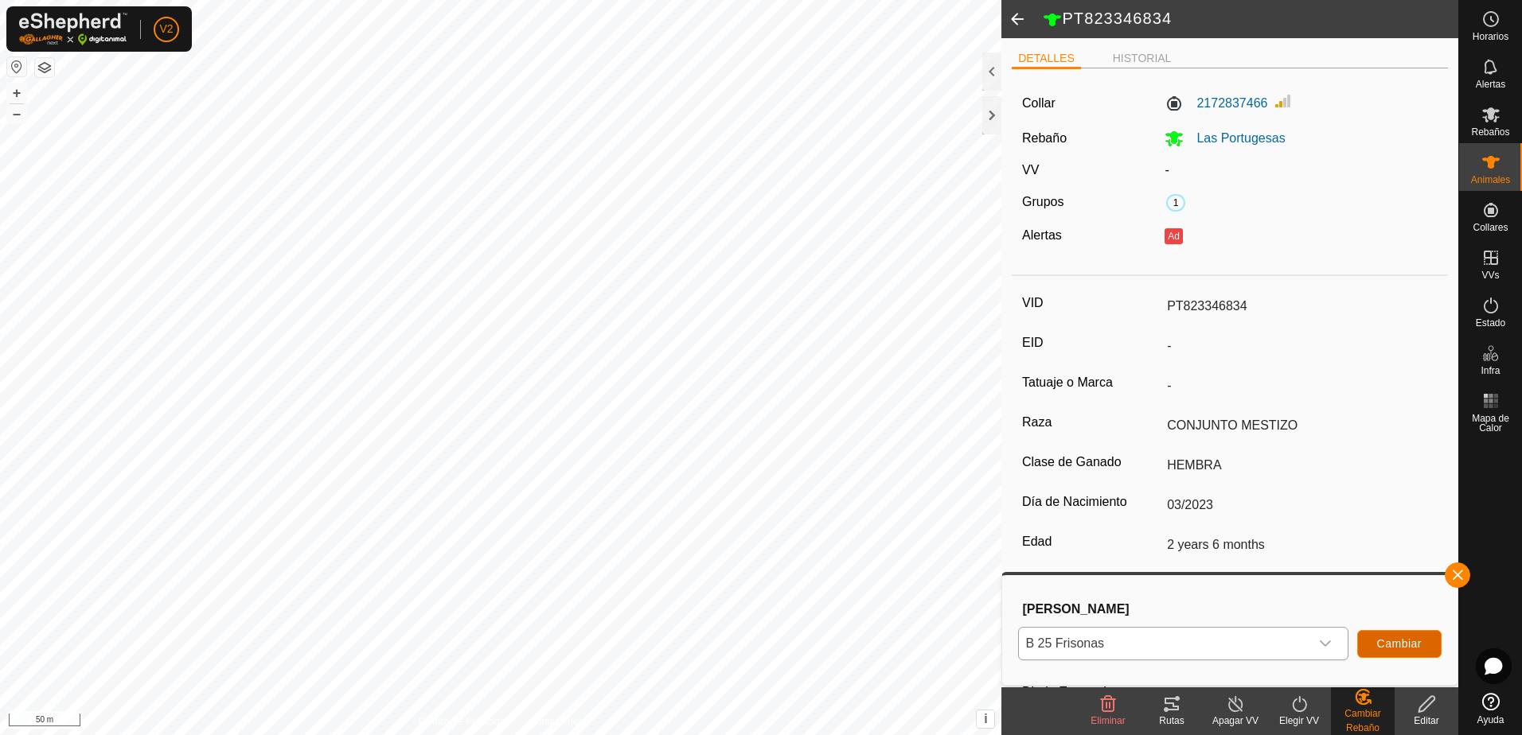
click at [1386, 646] on span "Cambiar" at bounding box center [1399, 644] width 45 height 13
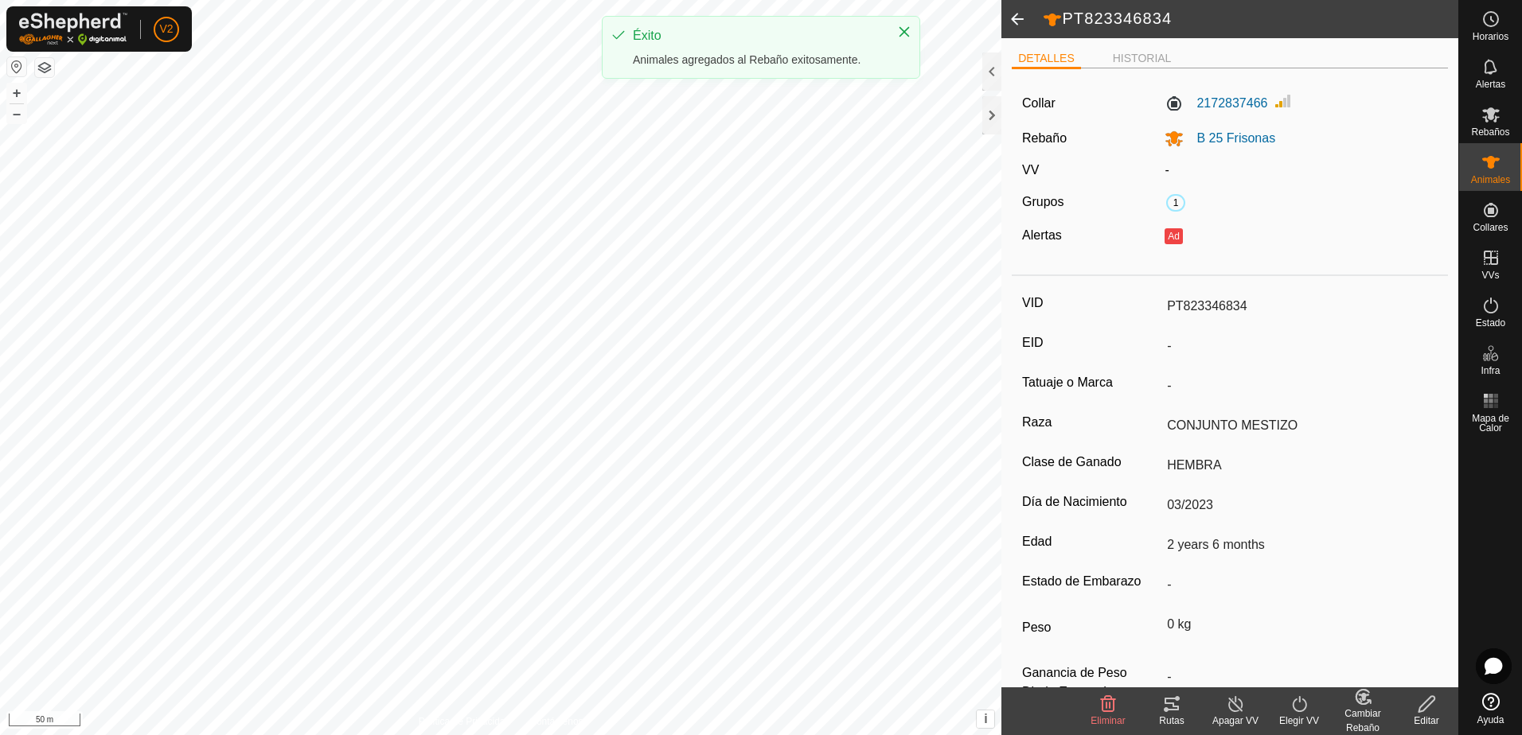
click at [1363, 703] on icon at bounding box center [1363, 697] width 20 height 19
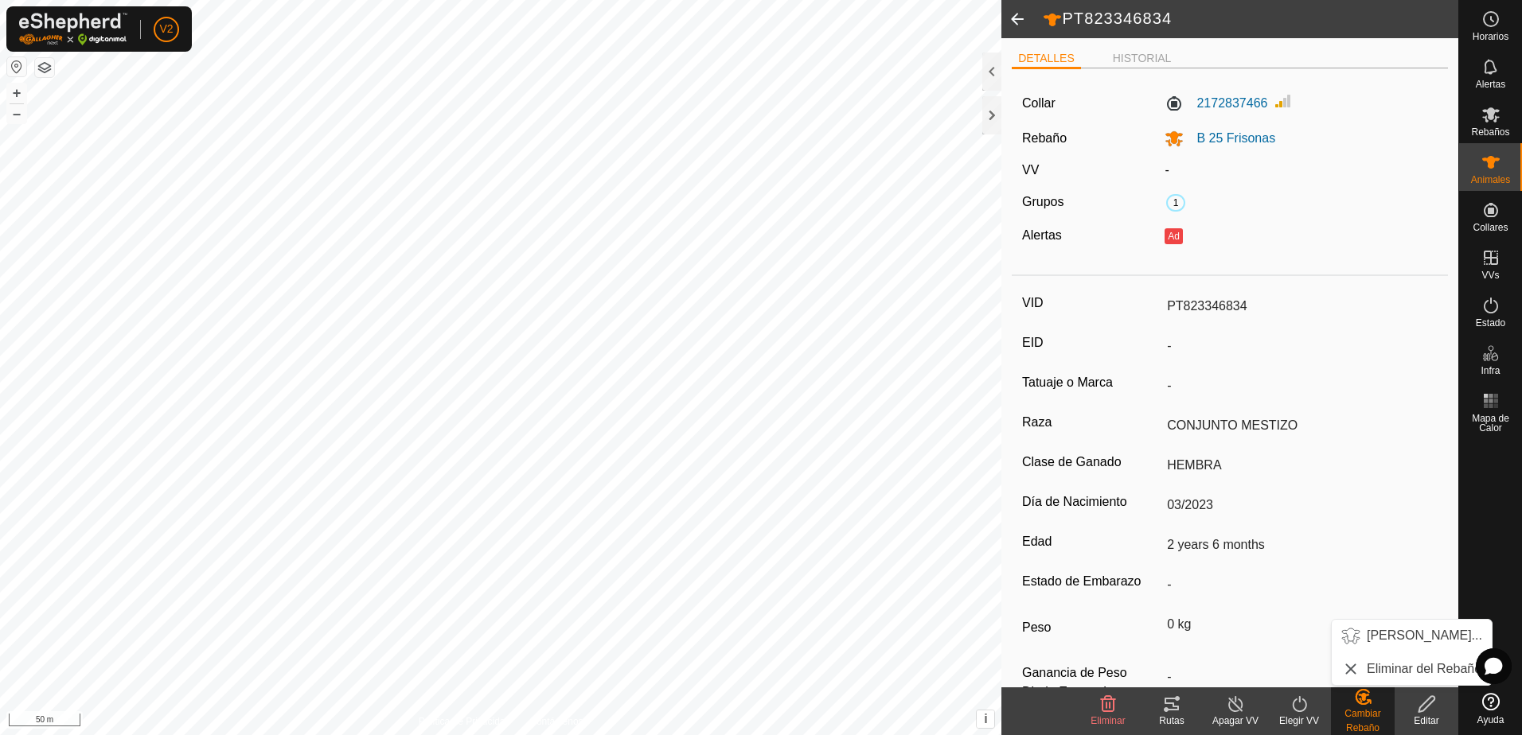
click at [1388, 487] on div "VID PT823346834 EID - Tatuaje o Marca - Raza CONJUNTO MESTIZO Clase de Ganado H…" at bounding box center [1230, 507] width 436 height 449
click at [1496, 162] on icon at bounding box center [1490, 162] width 19 height 19
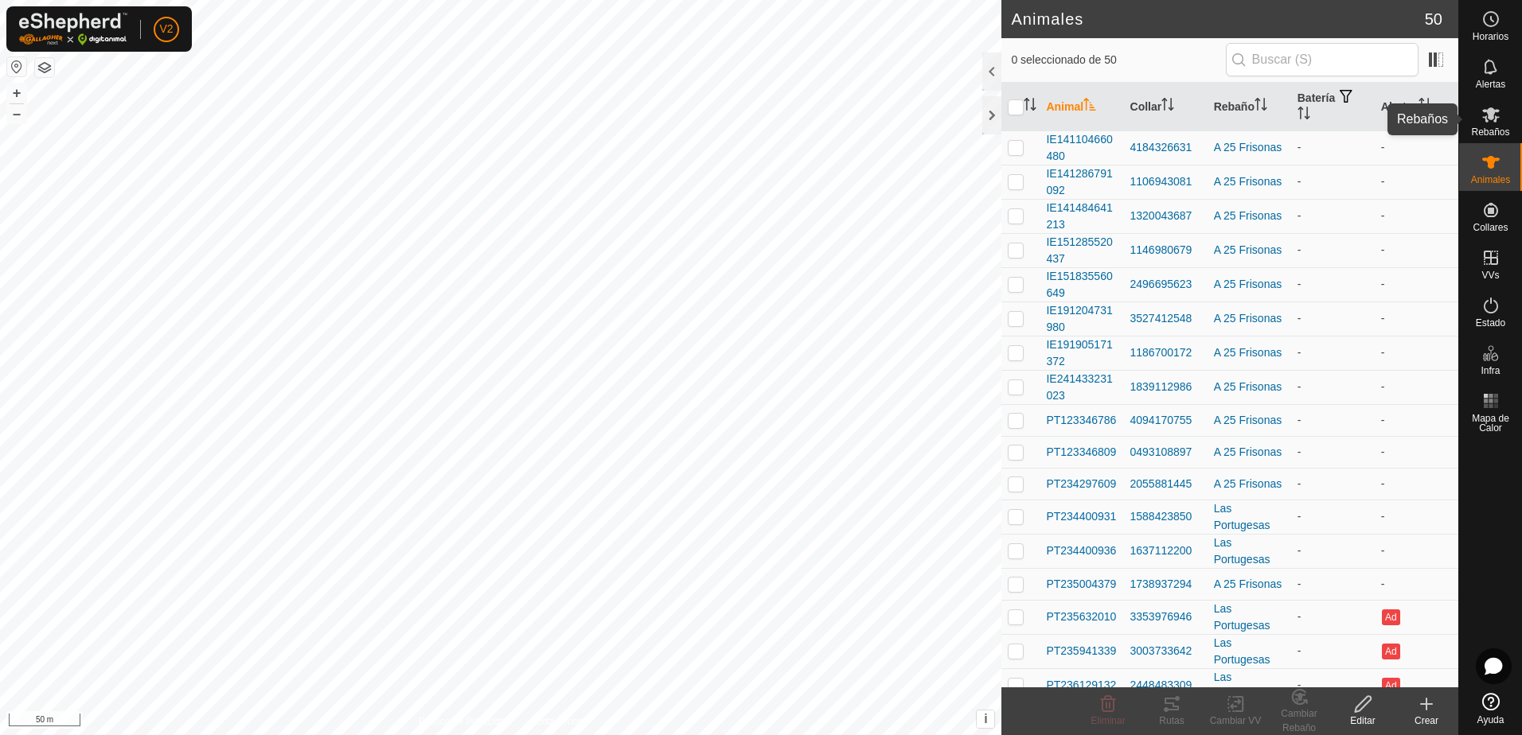
click at [1486, 123] on icon at bounding box center [1490, 114] width 19 height 19
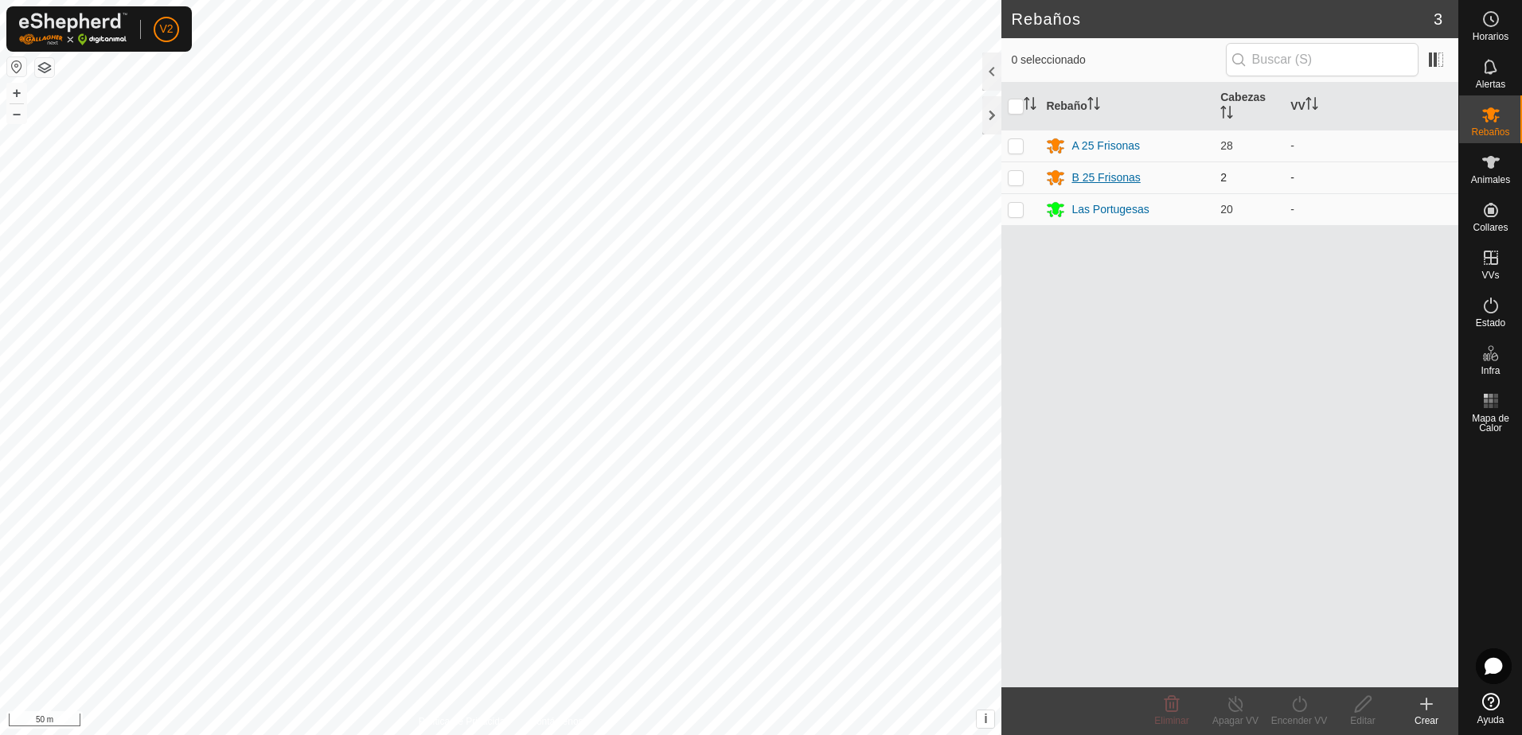
click at [1122, 177] on div "B 25 Frisonas" at bounding box center [1105, 178] width 68 height 17
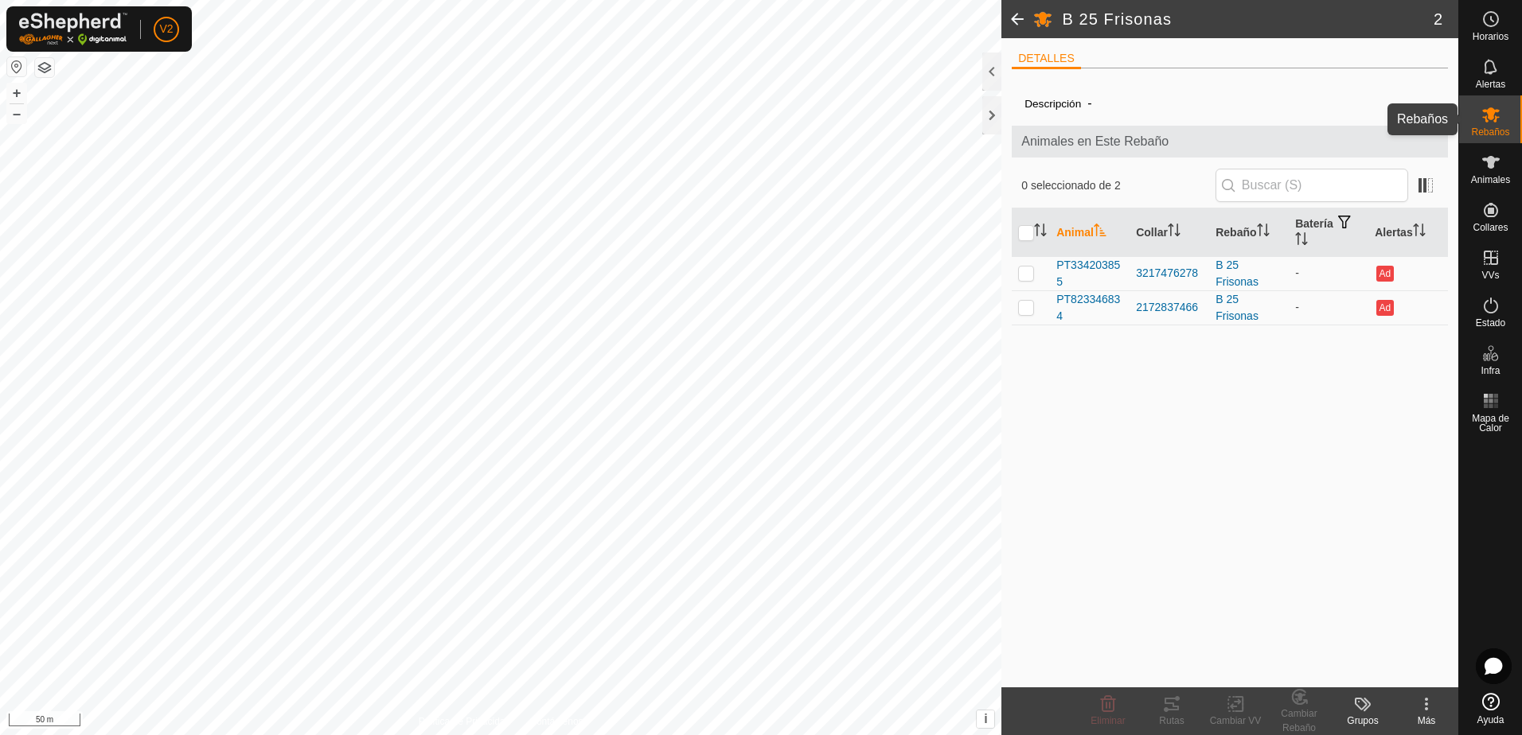
click at [1502, 111] on es-mob-svg-icon at bounding box center [1491, 114] width 29 height 25
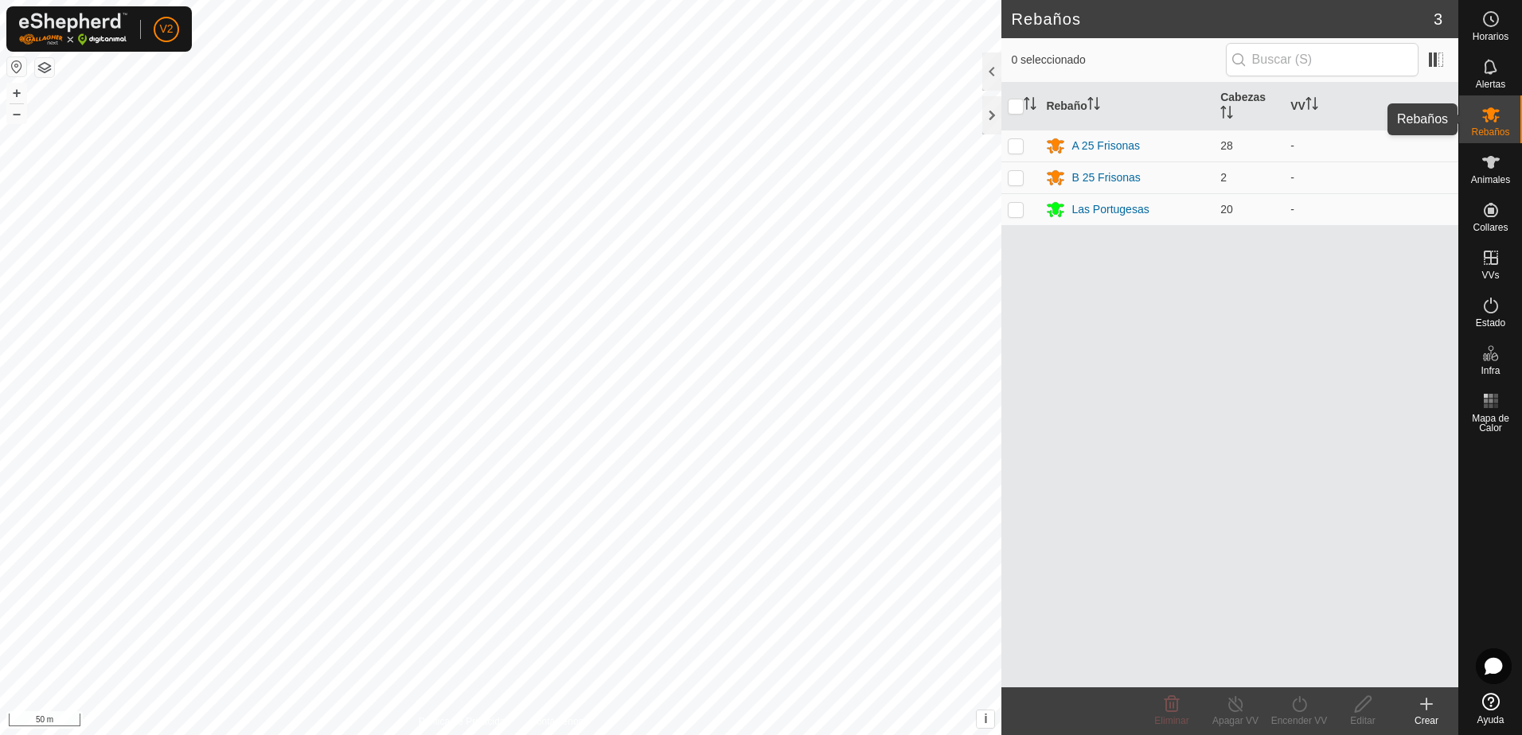
click at [1489, 110] on icon at bounding box center [1491, 114] width 18 height 15
click at [1492, 112] on icon at bounding box center [1491, 114] width 18 height 15
drag, startPoint x: 1492, startPoint y: 112, endPoint x: 1495, endPoint y: 130, distance: 17.8
click at [1492, 177] on span "Animales" at bounding box center [1490, 180] width 39 height 10
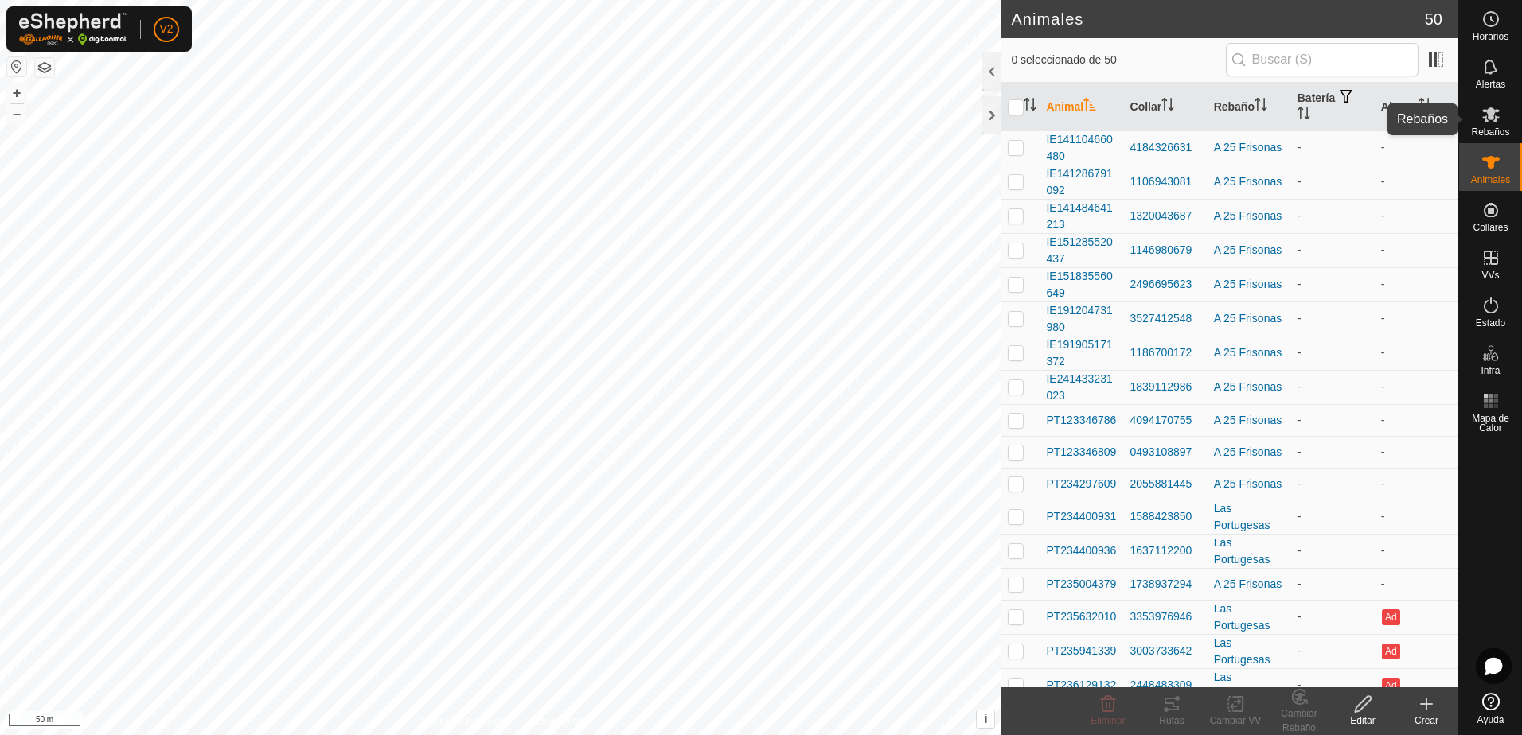
click at [1492, 108] on icon at bounding box center [1491, 114] width 18 height 15
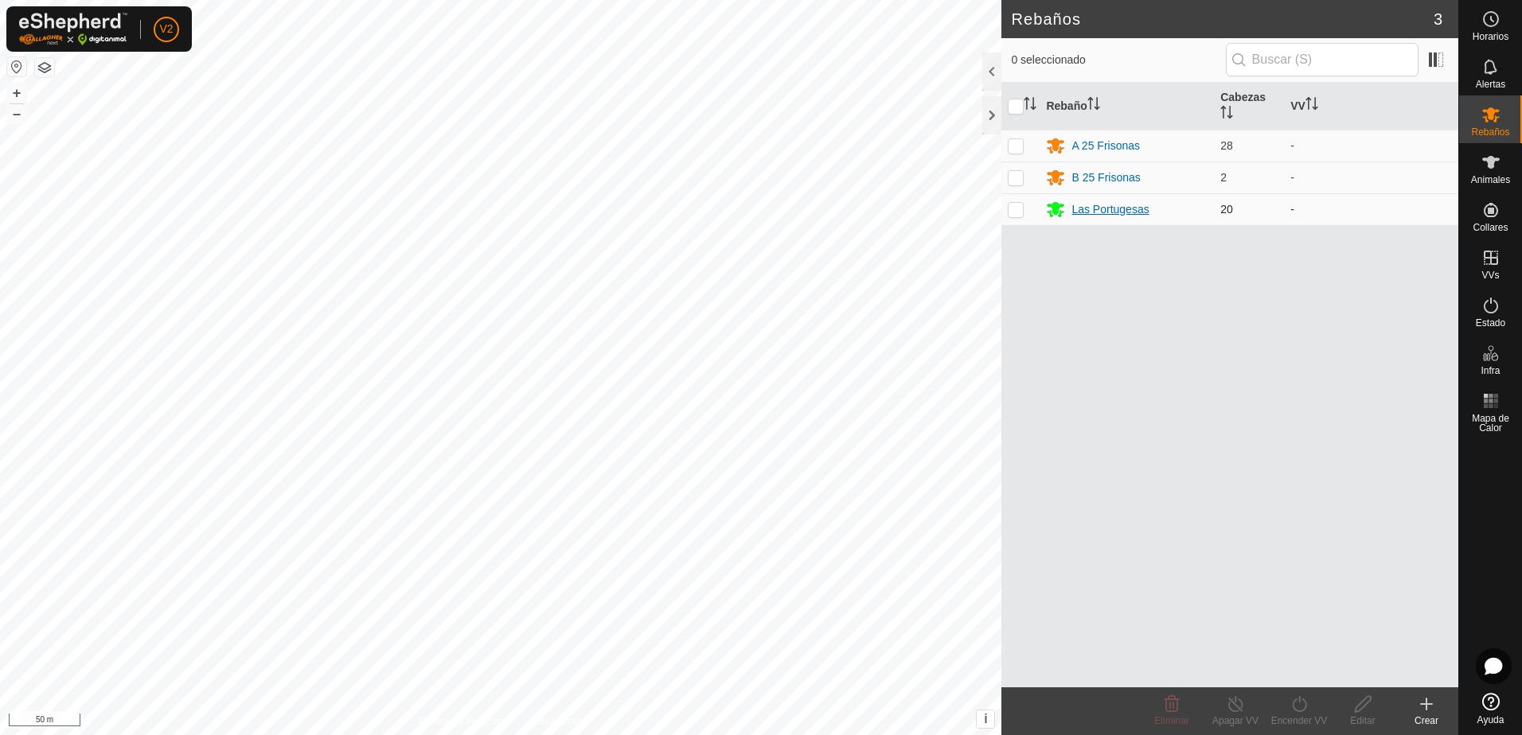
click at [1135, 215] on div "Las Portugesas" at bounding box center [1109, 209] width 77 height 17
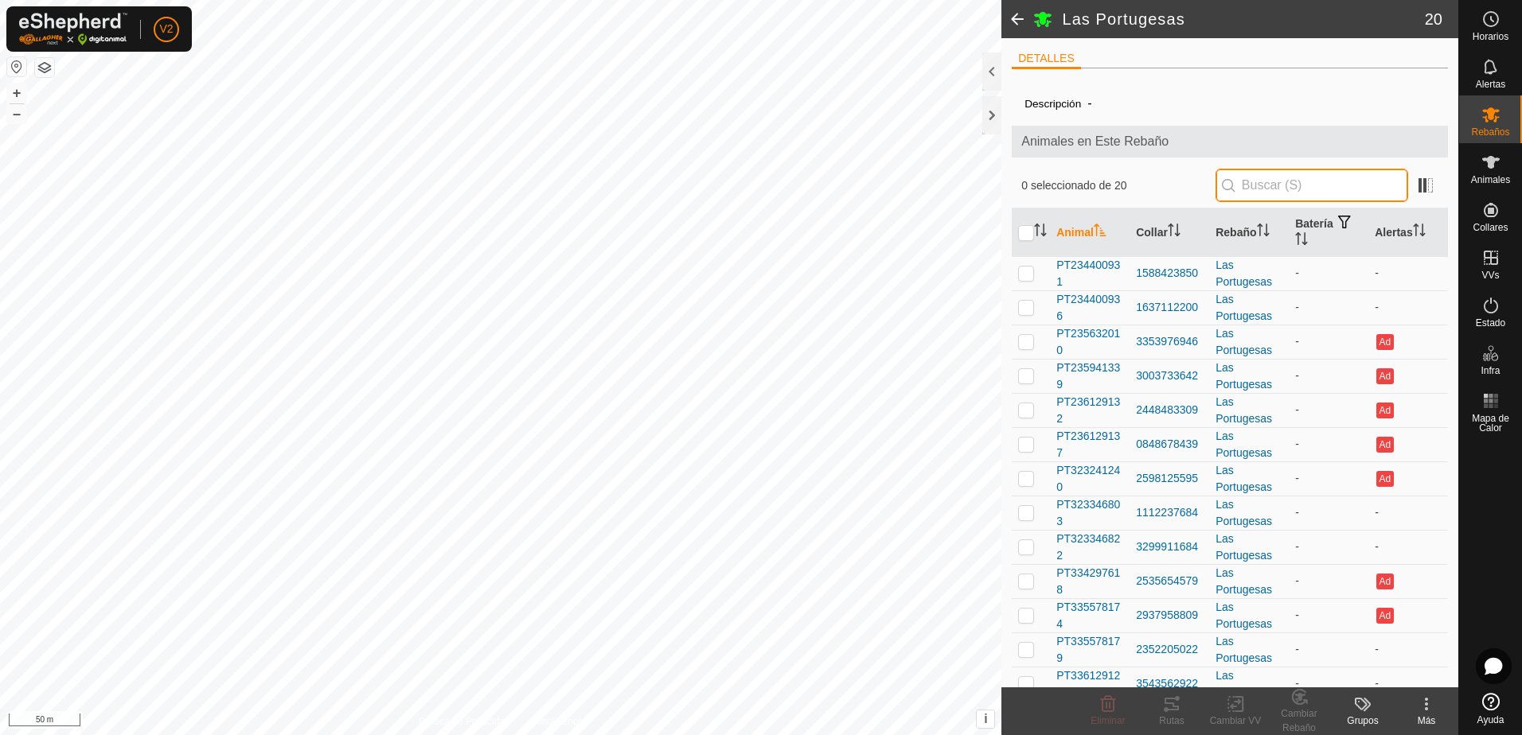
click at [1284, 182] on input "text" at bounding box center [1311, 185] width 193 height 33
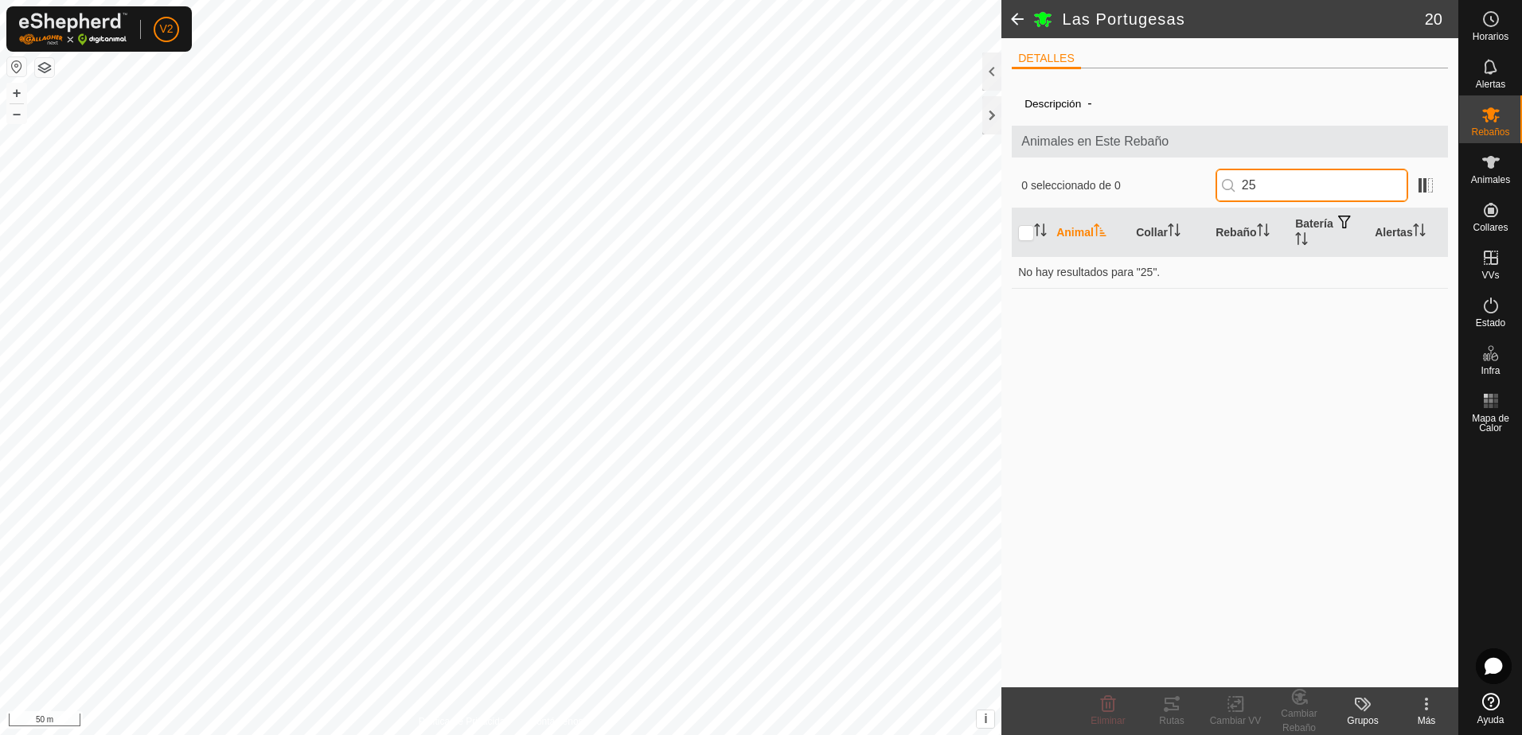
type input "2"
type input "1"
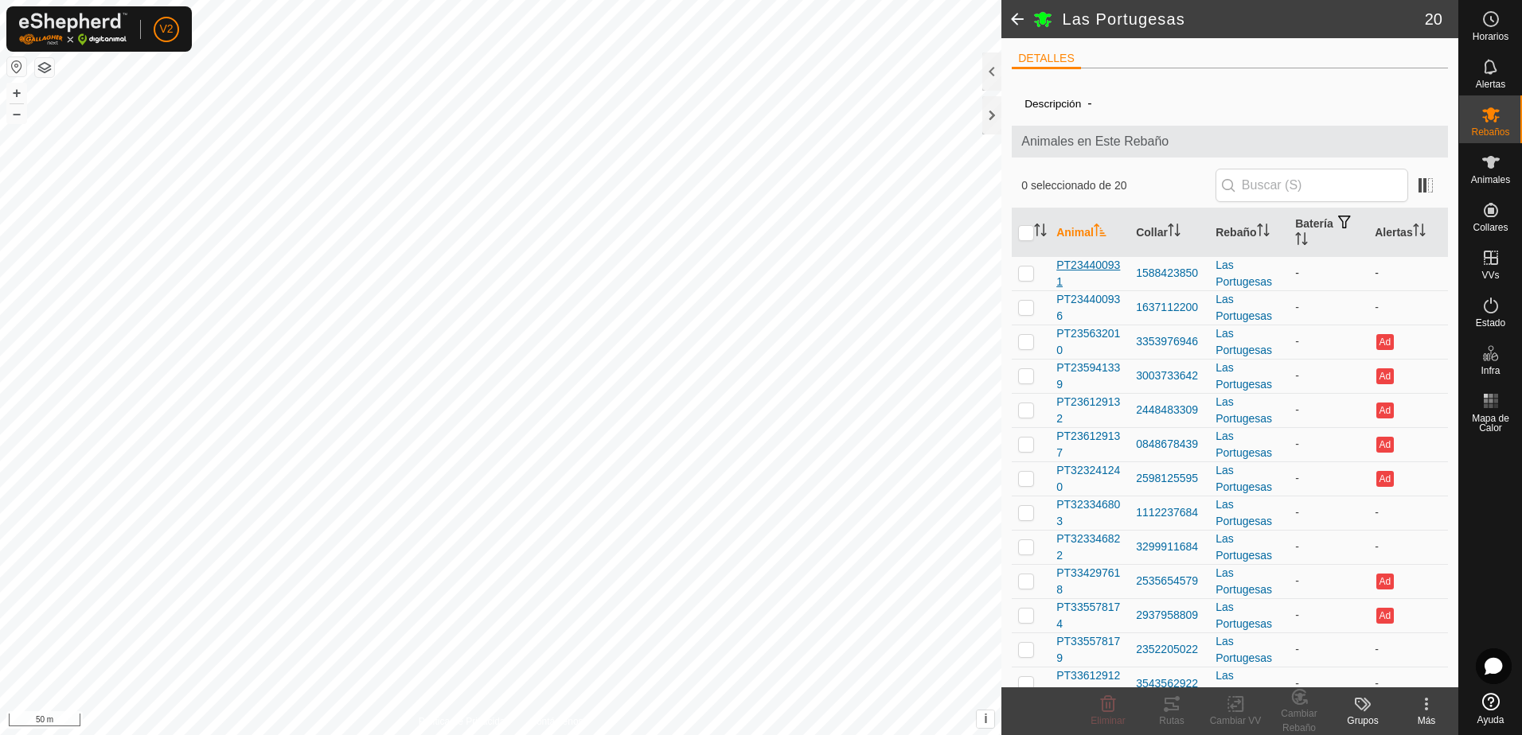
click at [1099, 265] on span "PT234400931" at bounding box center [1089, 273] width 67 height 33
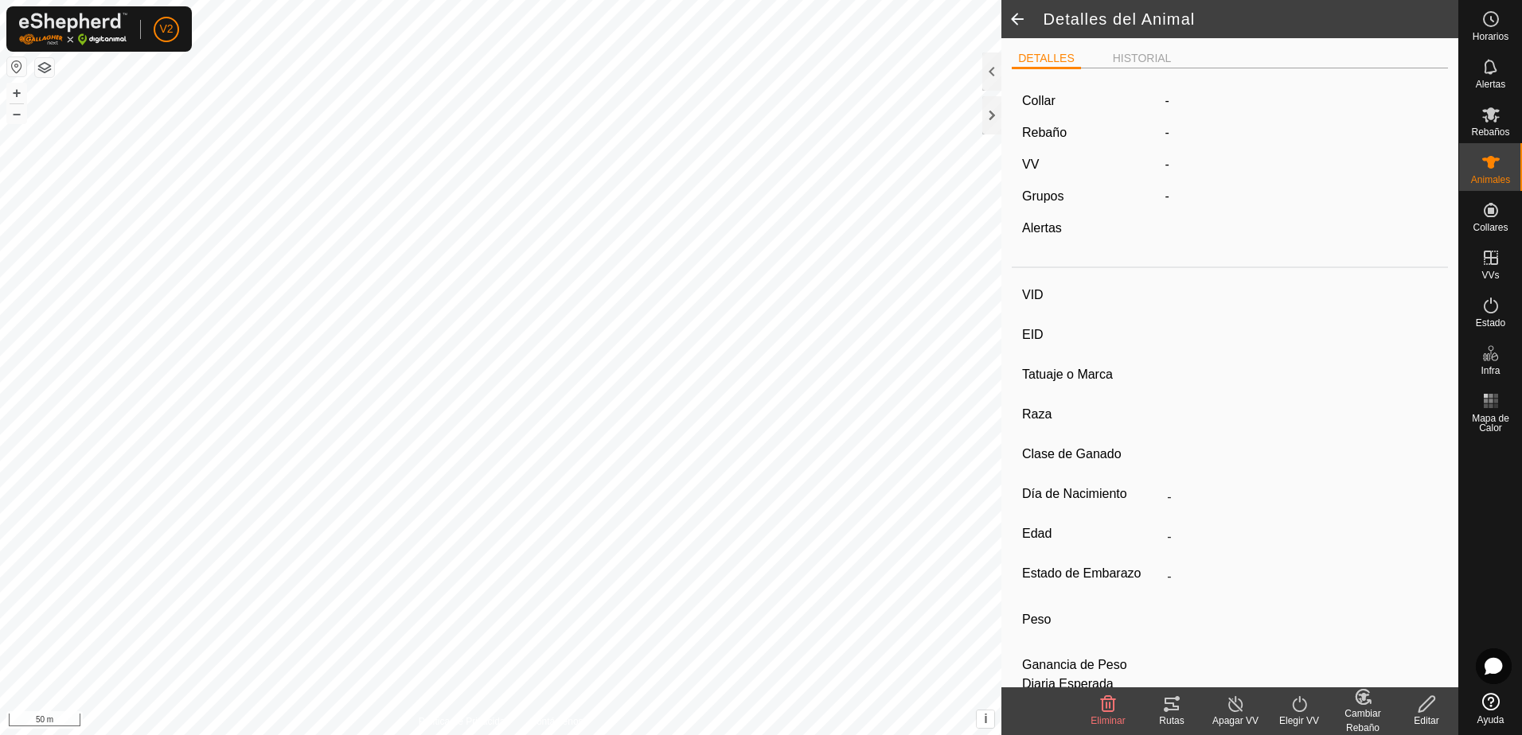
type input "PT234400931"
type input "-"
type input "CONJUNTO MESTIZO"
type input "HEMBRA"
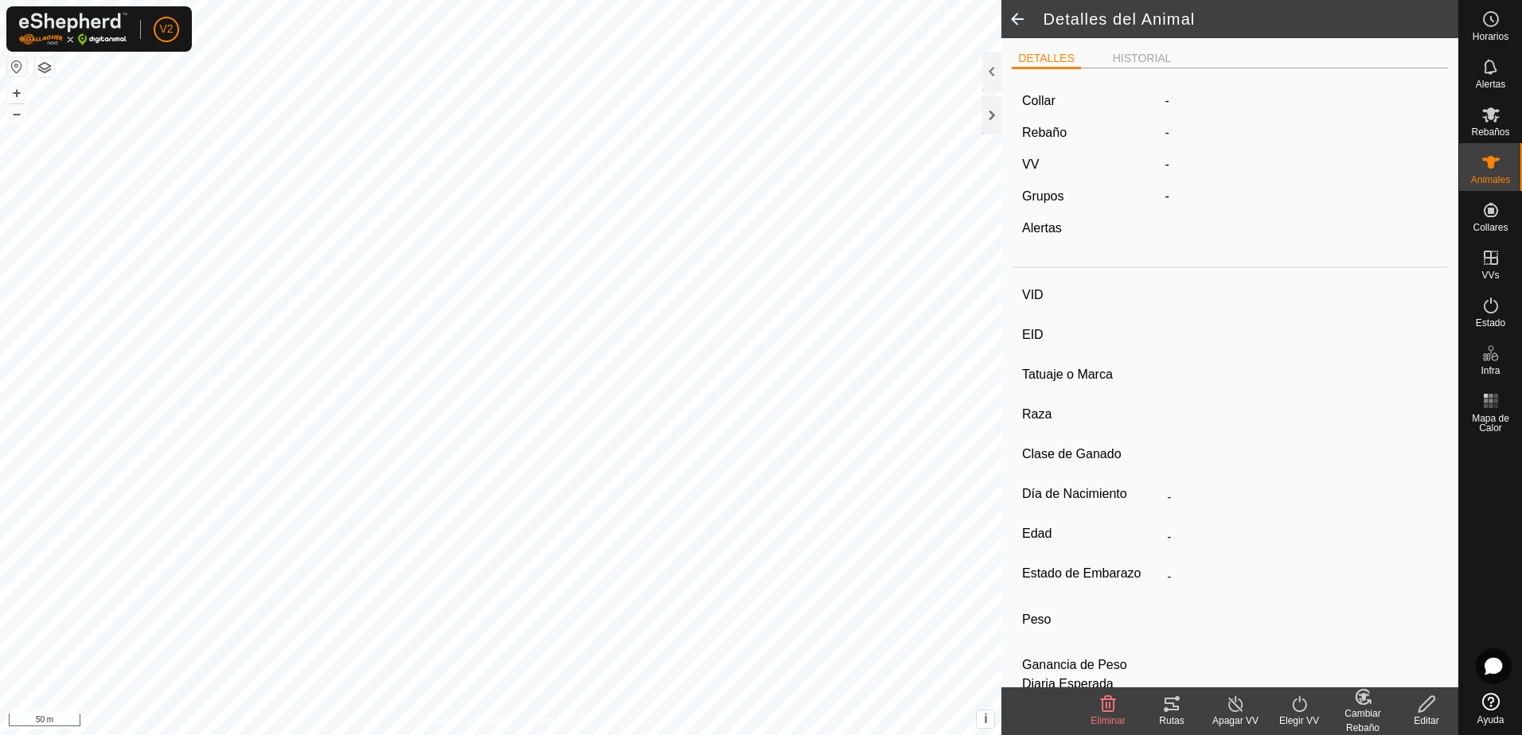
type input "06/2023"
type input "2 years 2 months"
type input "-"
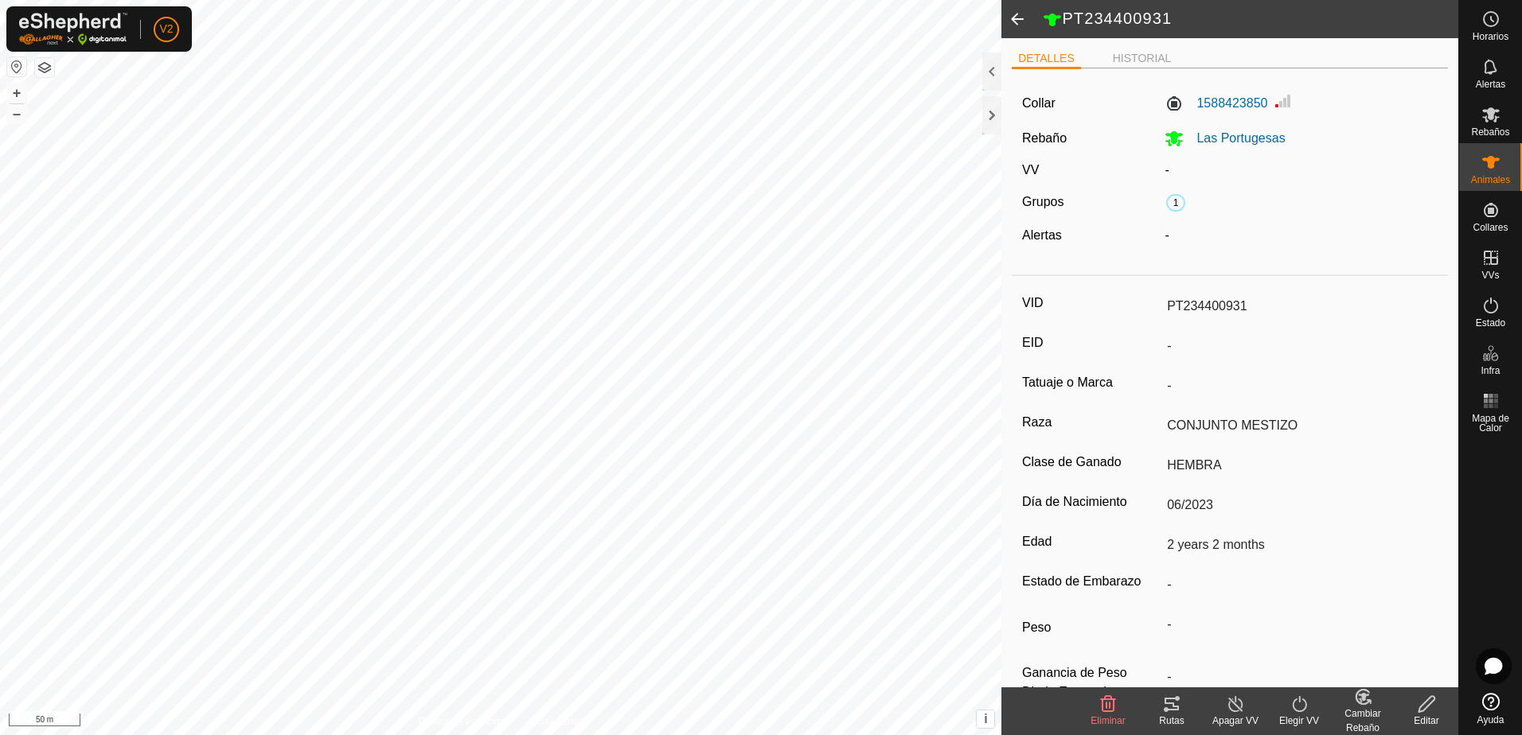
click at [1428, 700] on icon at bounding box center [1426, 704] width 16 height 16
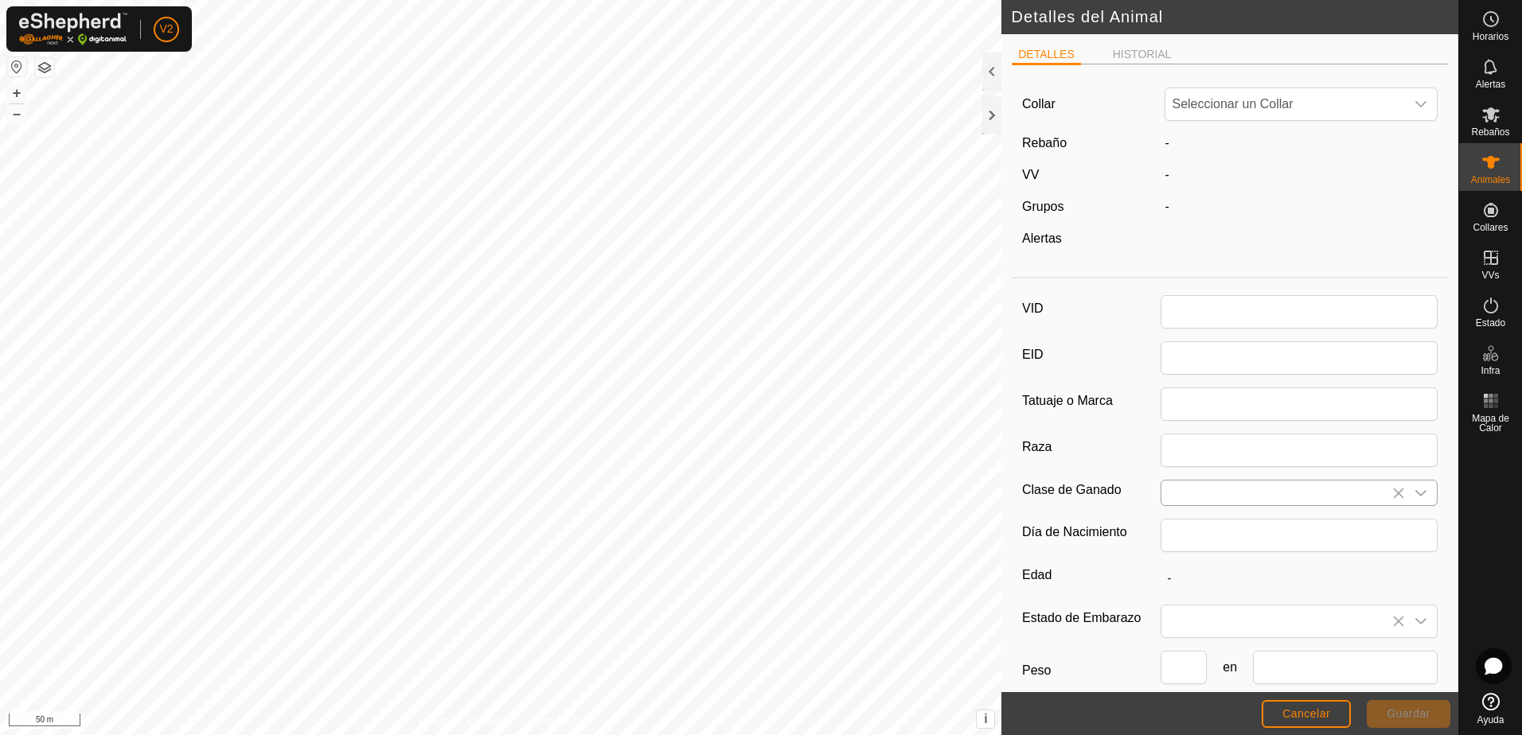
type input "PT234400931"
type input "CONJUNTO MESTIZO"
type input "HEMBRA"
type input "06/2023"
type input "2 years 2 months"
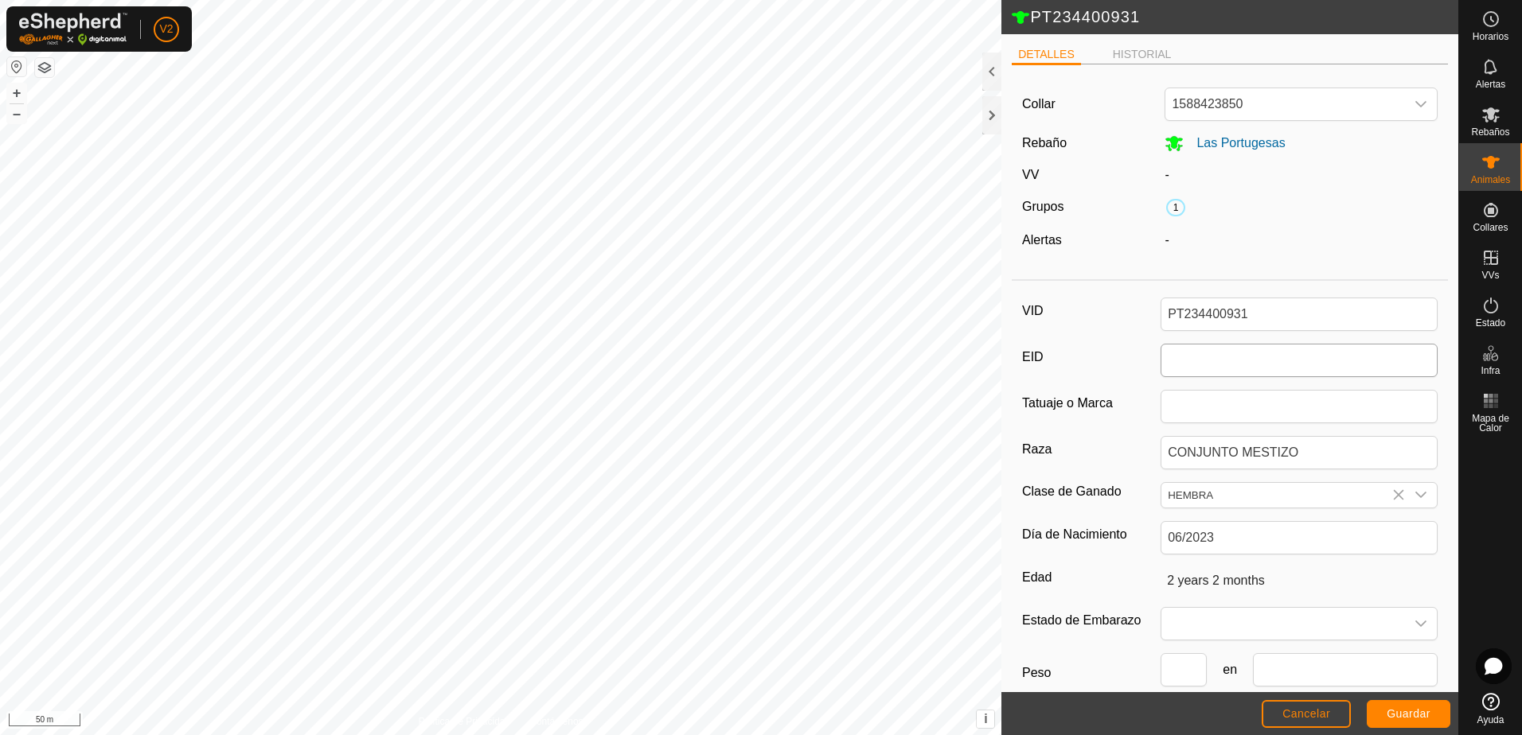
scroll to position [86, 0]
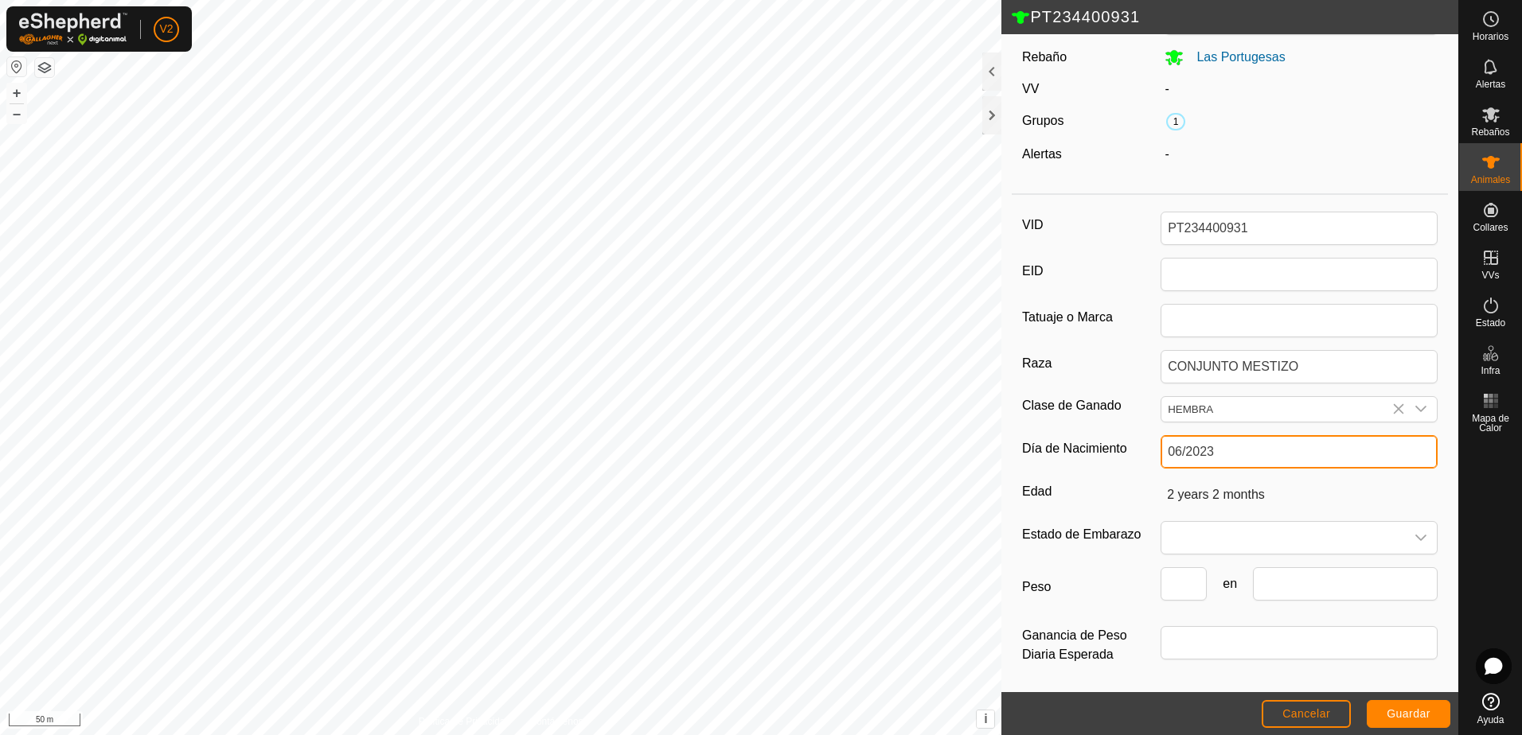
click at [1244, 458] on input "06/2023" at bounding box center [1299, 451] width 277 height 33
type input "06/202"
type input "-"
type input "0"
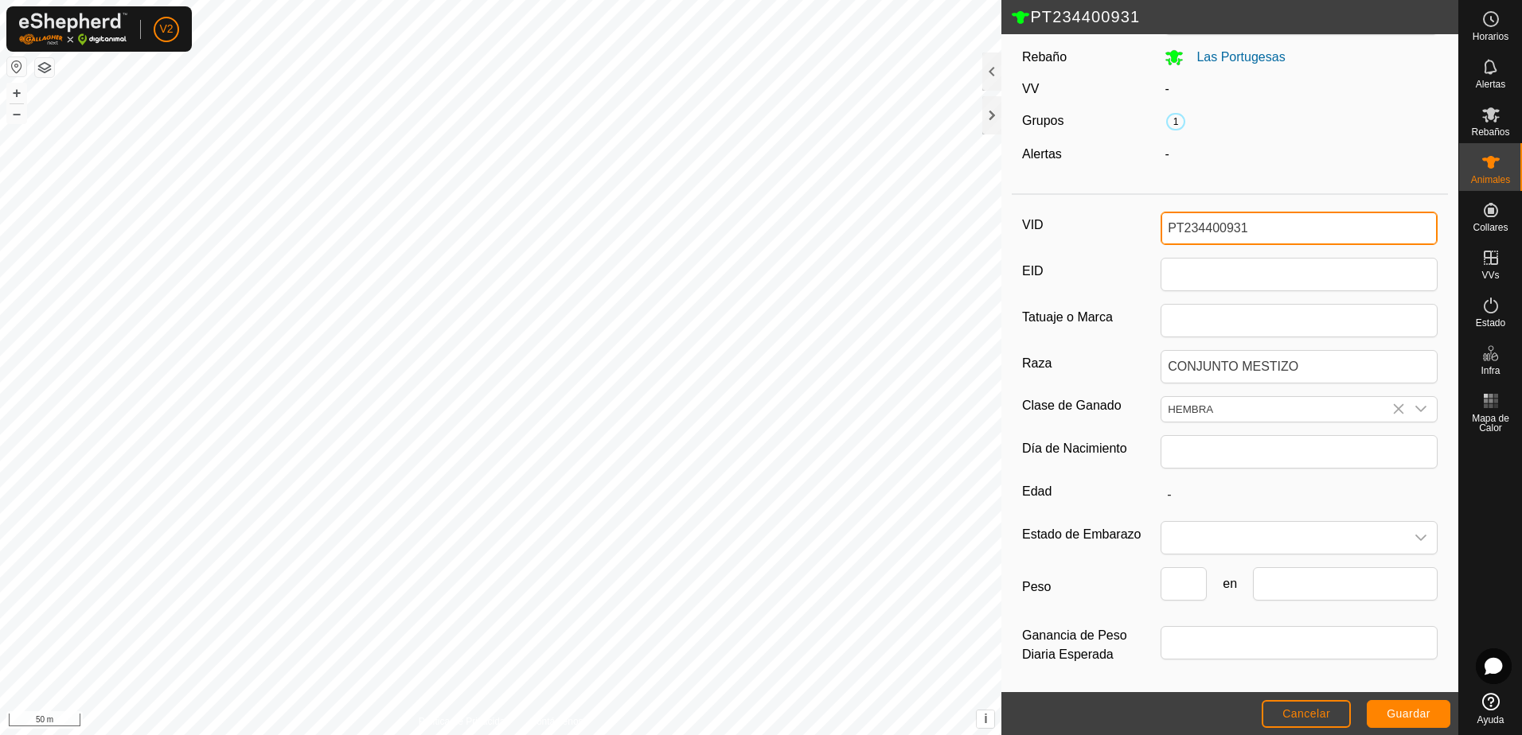
click at [1266, 232] on input "PT234400931" at bounding box center [1299, 228] width 277 height 33
drag, startPoint x: 1262, startPoint y: 228, endPoint x: 1180, endPoint y: 227, distance: 82.0
click at [1180, 227] on input "PT234400931" at bounding box center [1299, 228] width 277 height 33
type input "P"
click at [1409, 716] on span "Guardar" at bounding box center [1409, 714] width 44 height 13
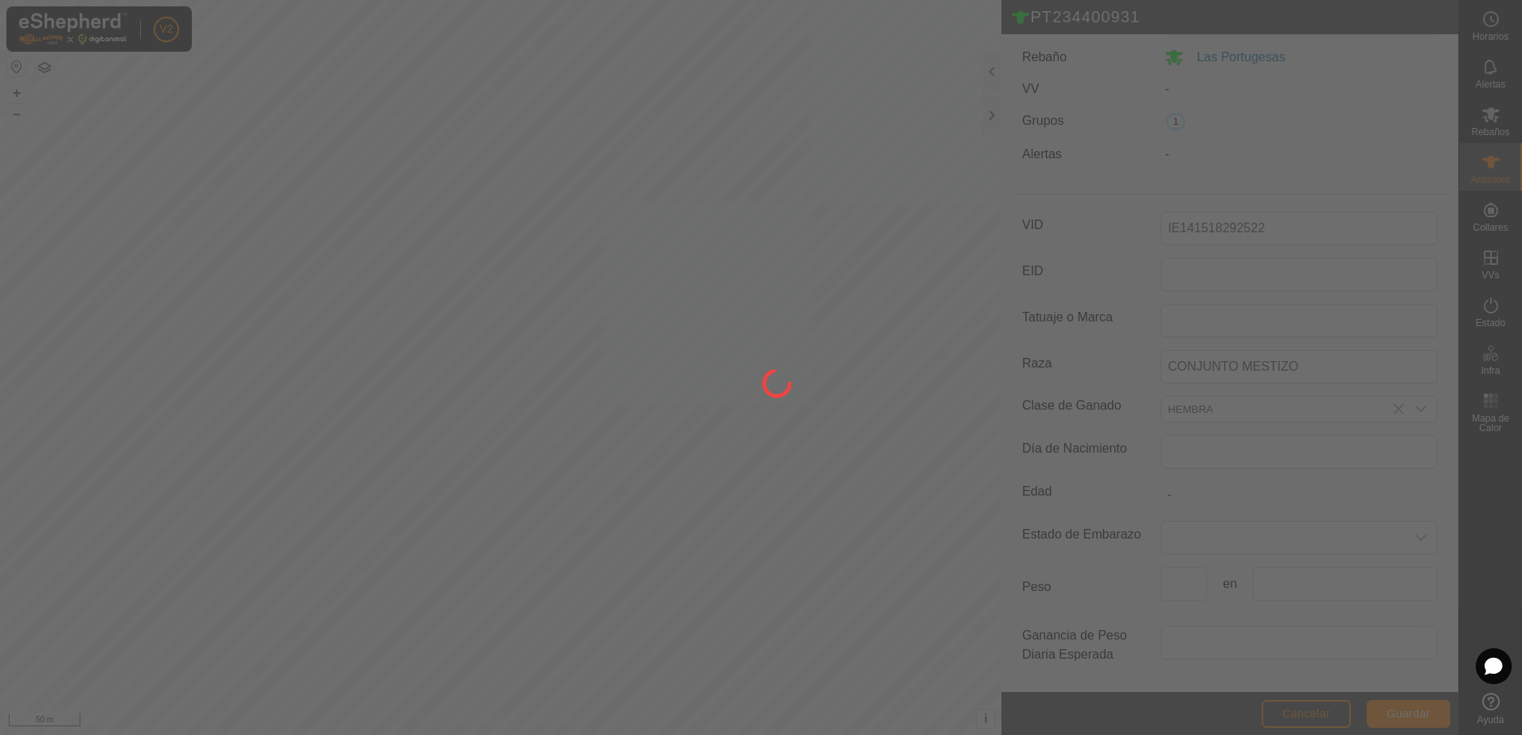
scroll to position [44, 0]
type input "PT234400931"
type input "-"
type input "2 years 2 months"
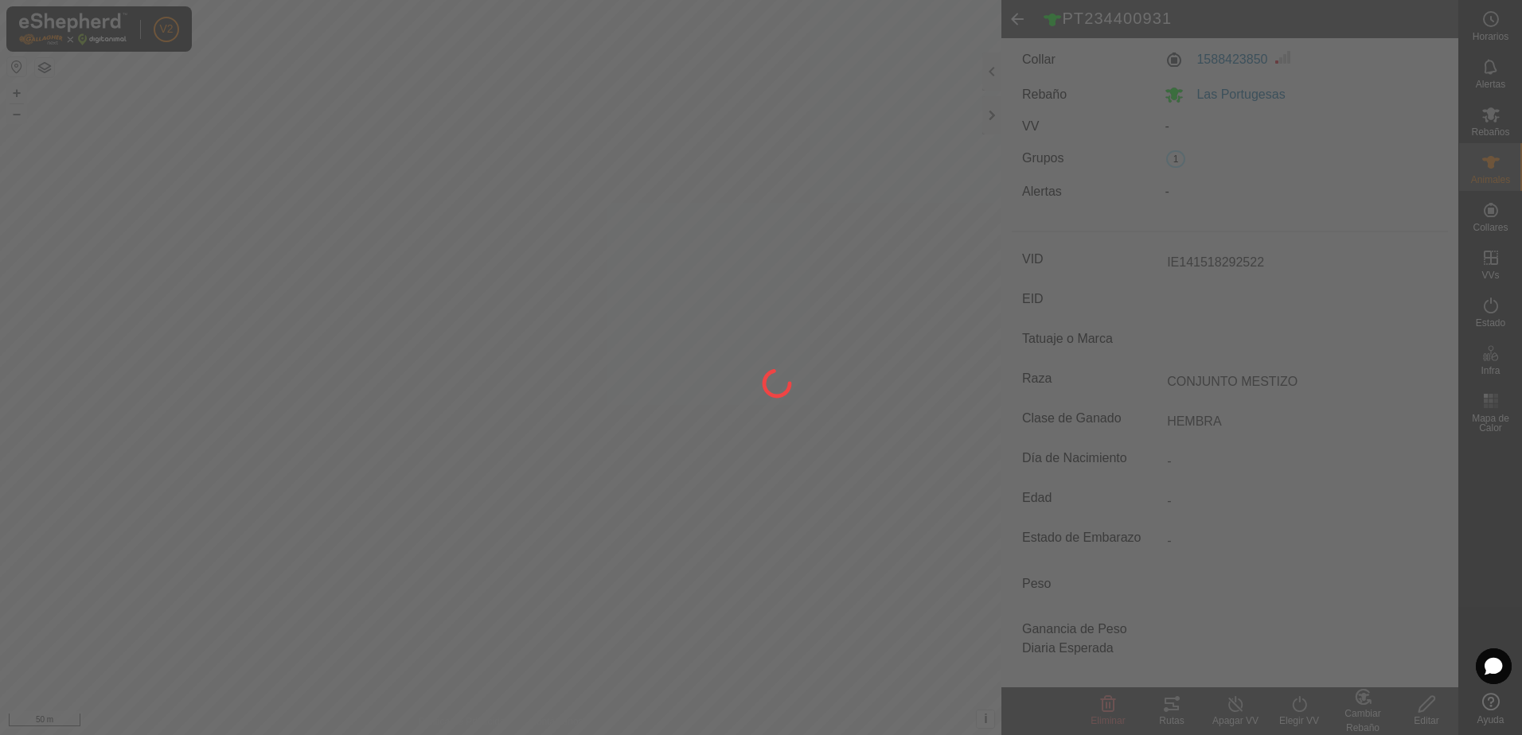
type input "-"
type input "06/2023"
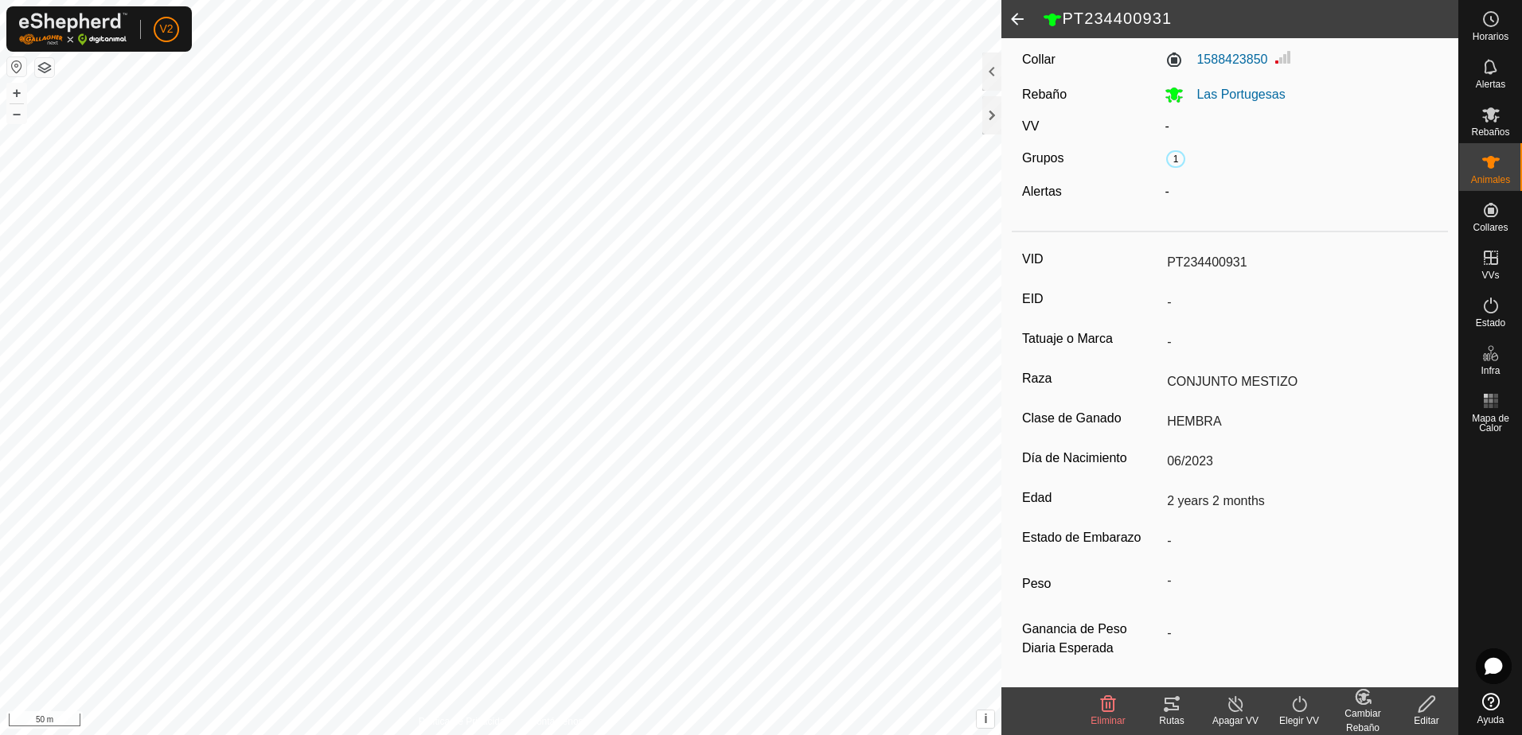
type input "IE141518292522"
type input "0 kg"
click at [1364, 696] on icon at bounding box center [1363, 697] width 11 height 8
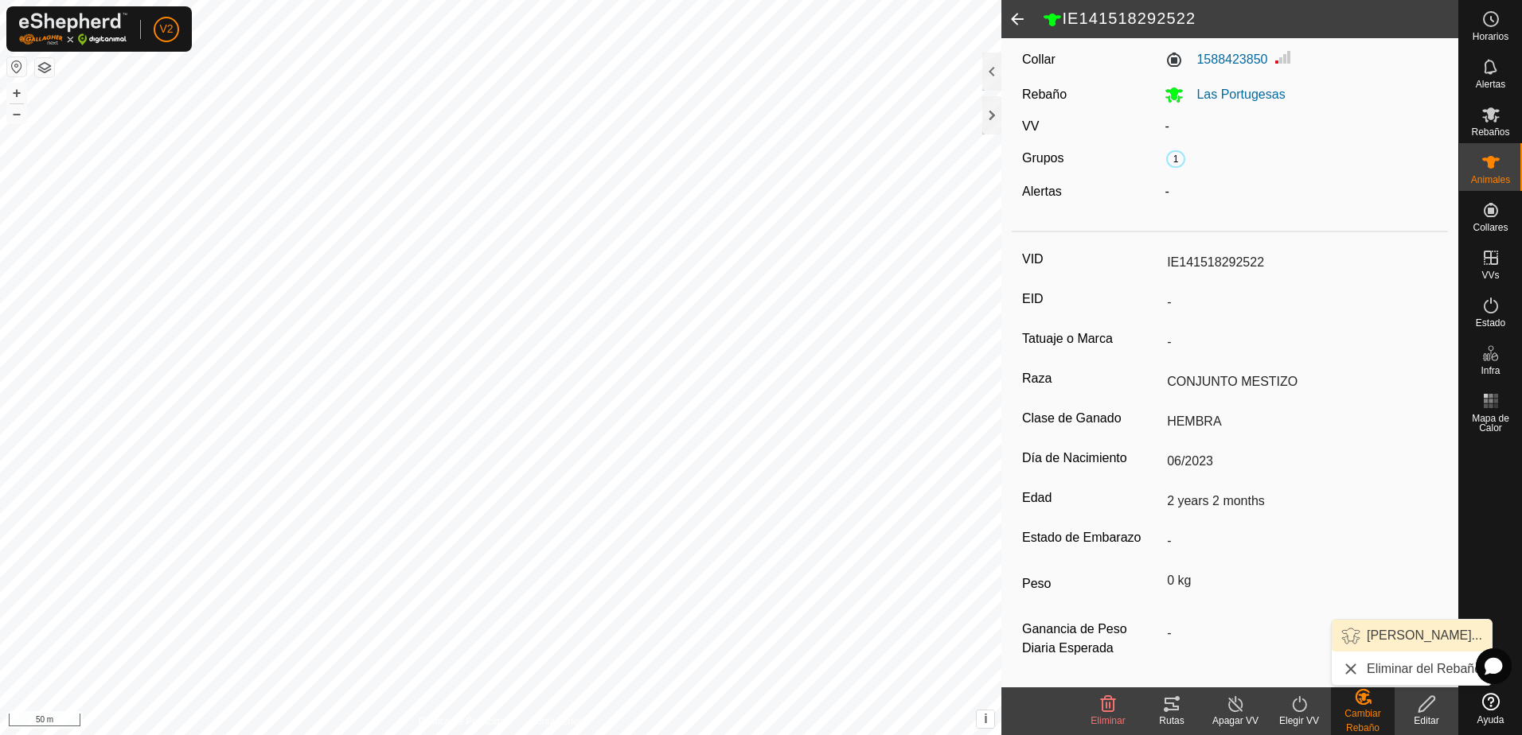
click at [1391, 640] on link "[PERSON_NAME]..." at bounding box center [1412, 636] width 160 height 32
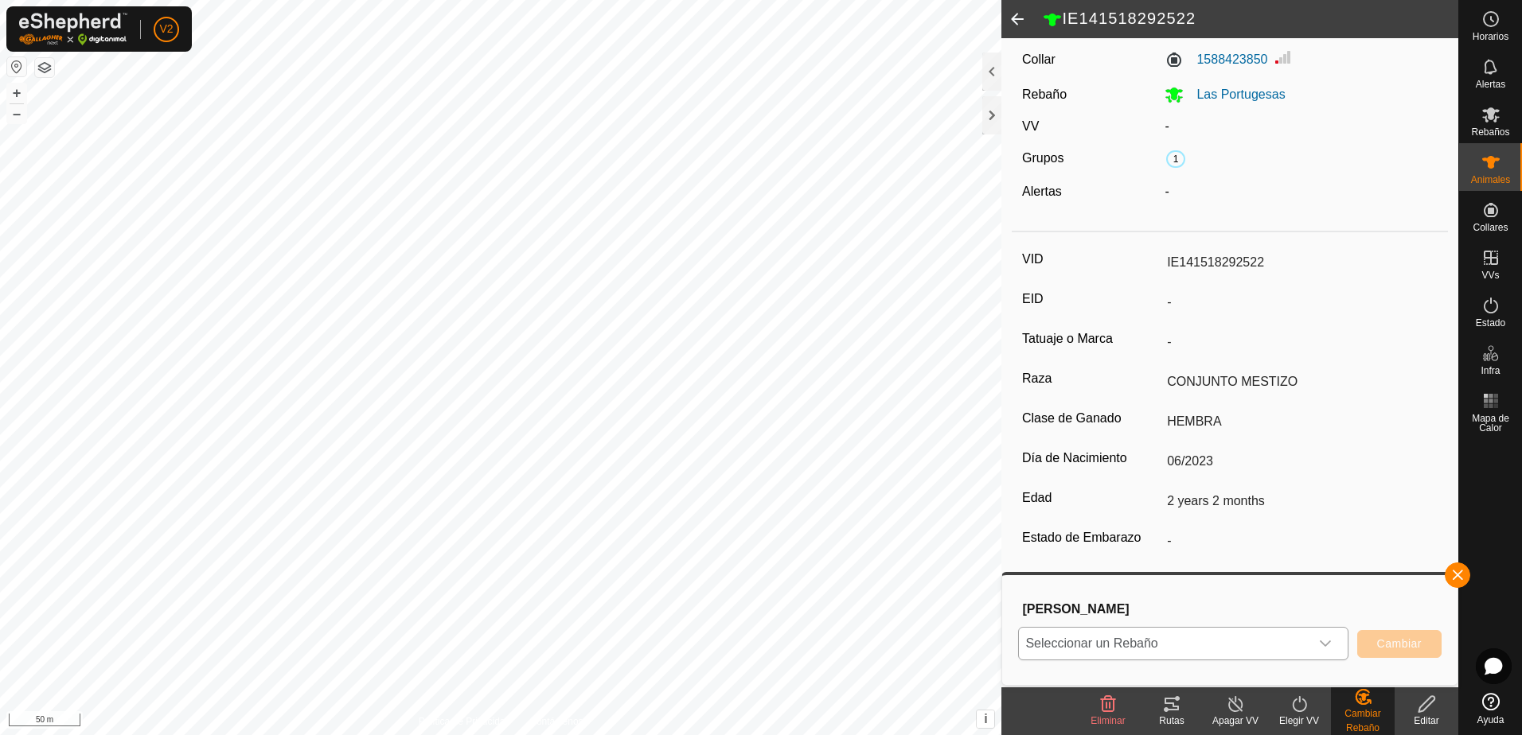
click at [1328, 650] on icon "dropdown trigger" at bounding box center [1325, 644] width 13 height 13
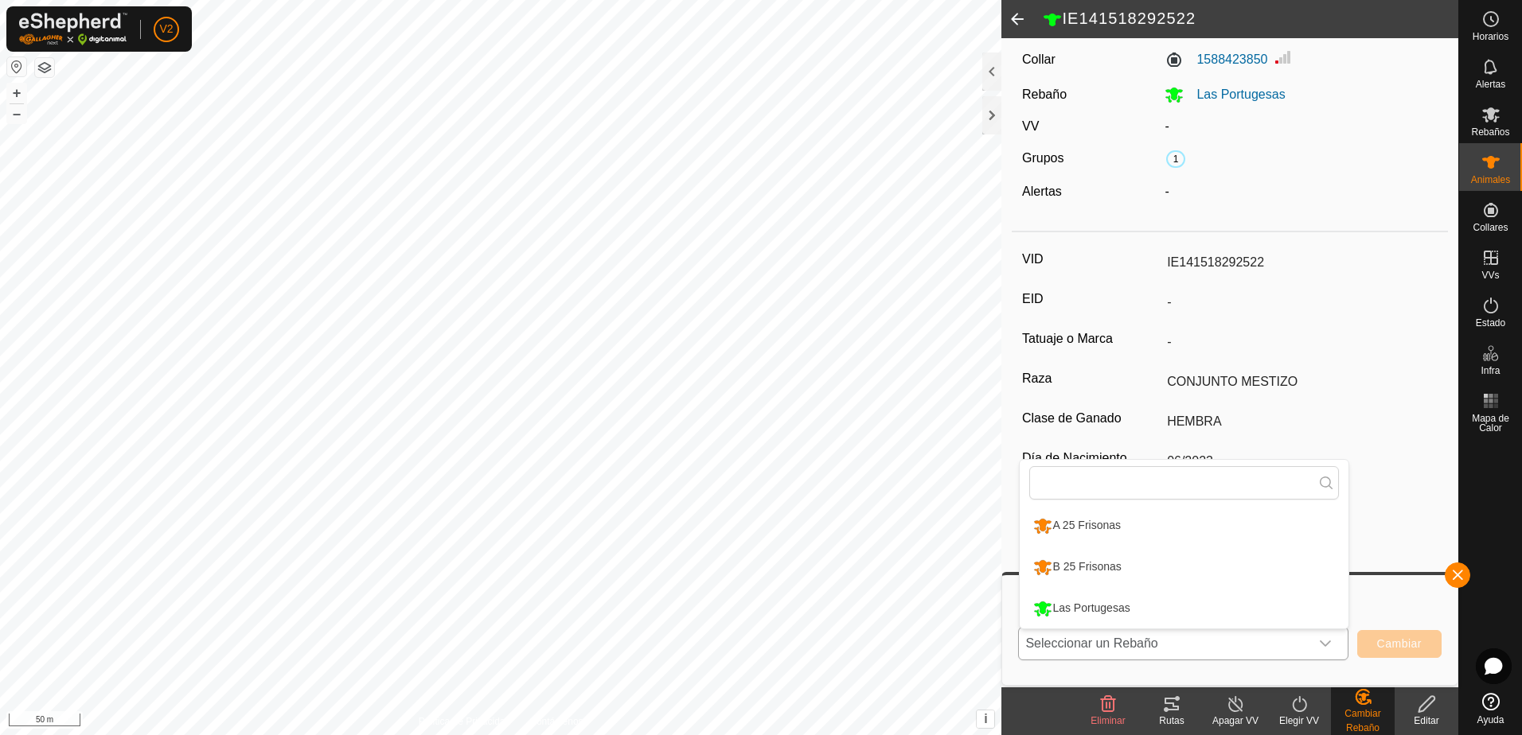
click at [1296, 574] on li "B 25 Frisonas" at bounding box center [1184, 568] width 329 height 40
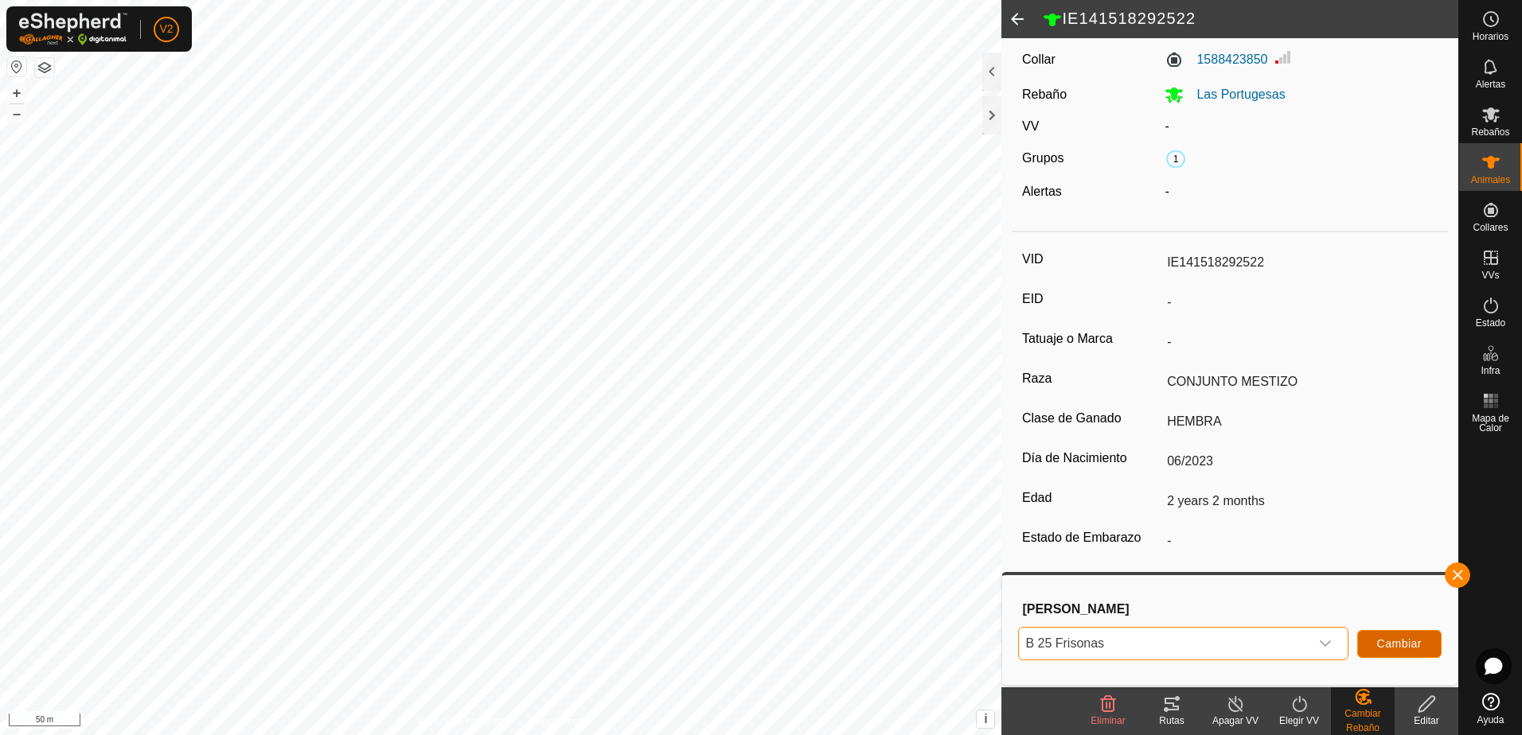
click at [1402, 647] on span "Cambiar" at bounding box center [1399, 644] width 45 height 13
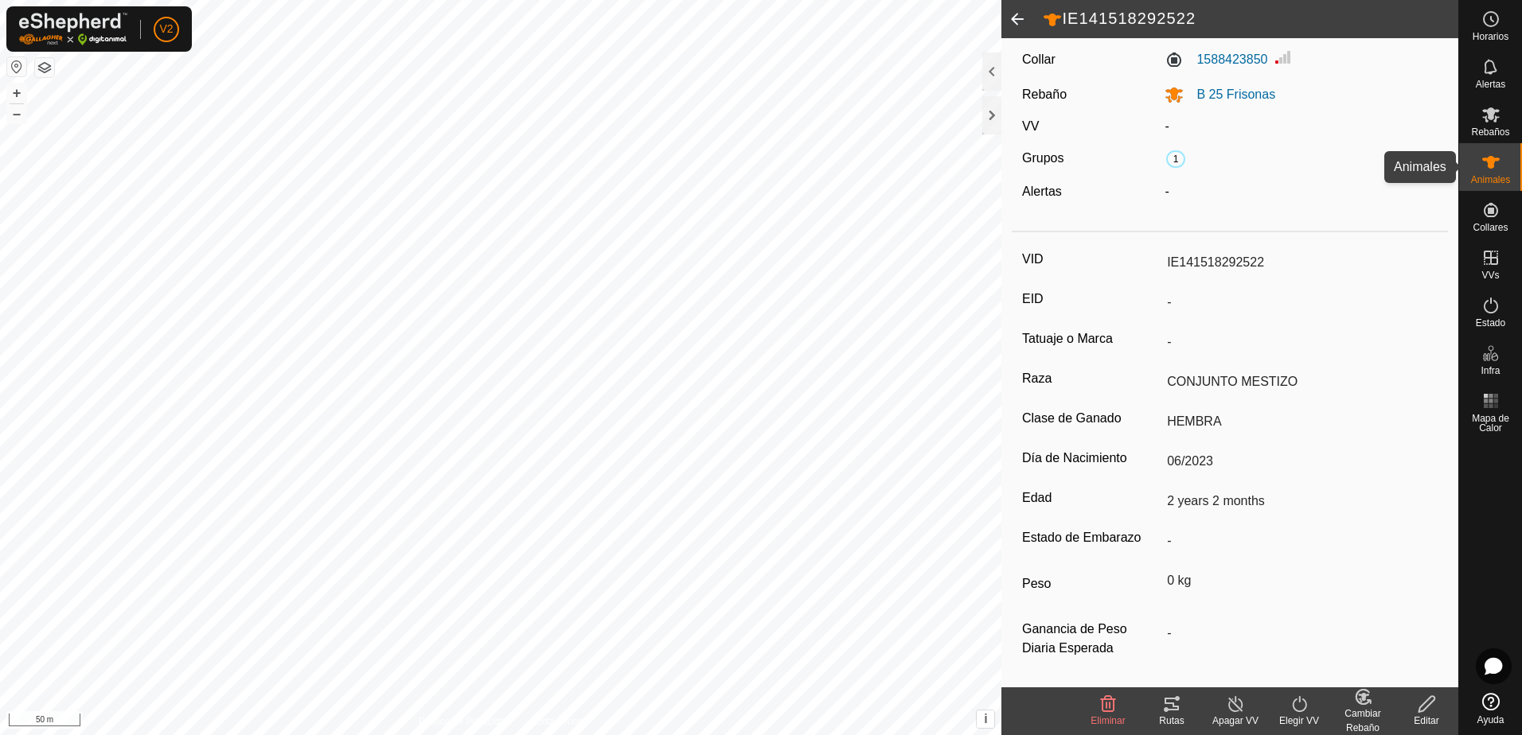
click at [1492, 161] on icon at bounding box center [1491, 162] width 18 height 13
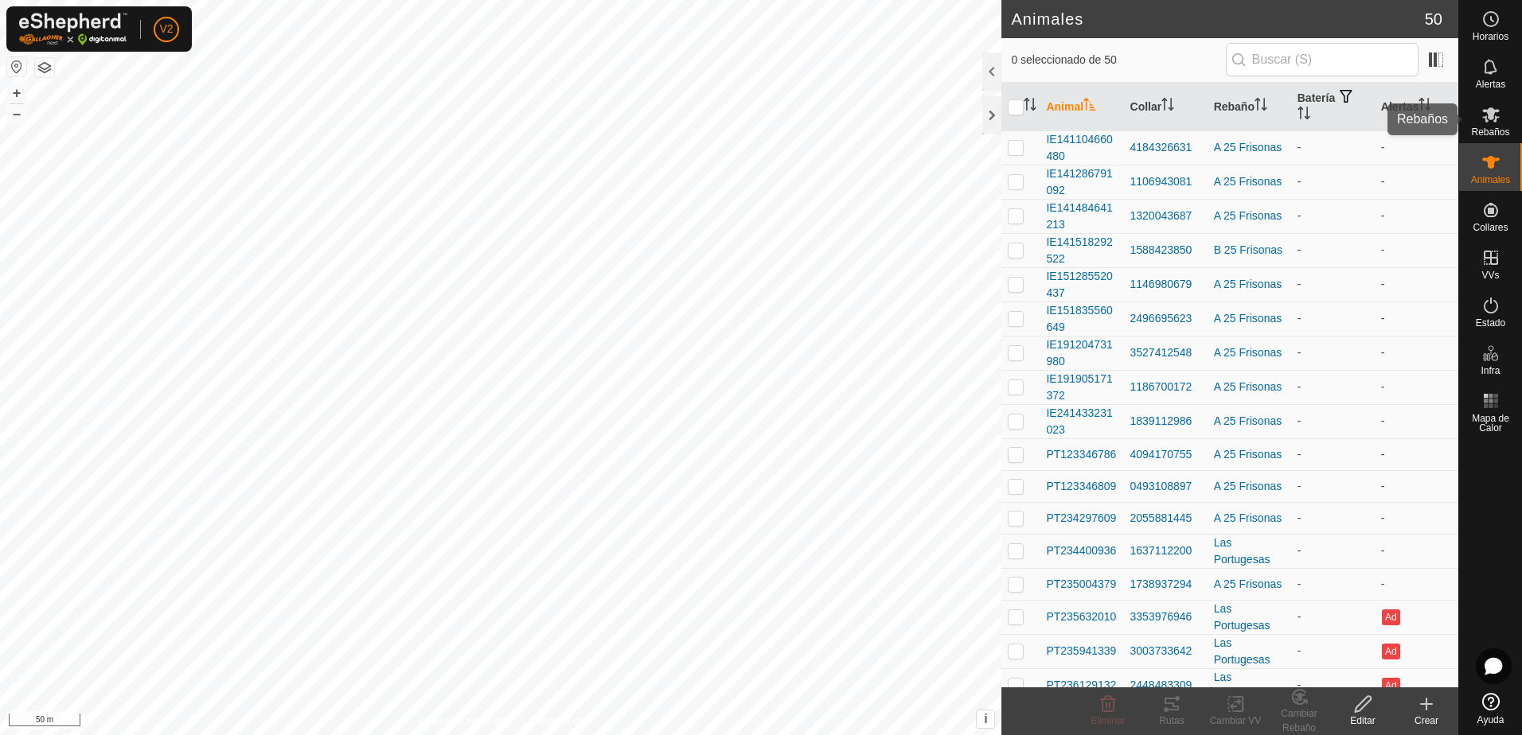
click at [1486, 106] on icon at bounding box center [1490, 114] width 19 height 19
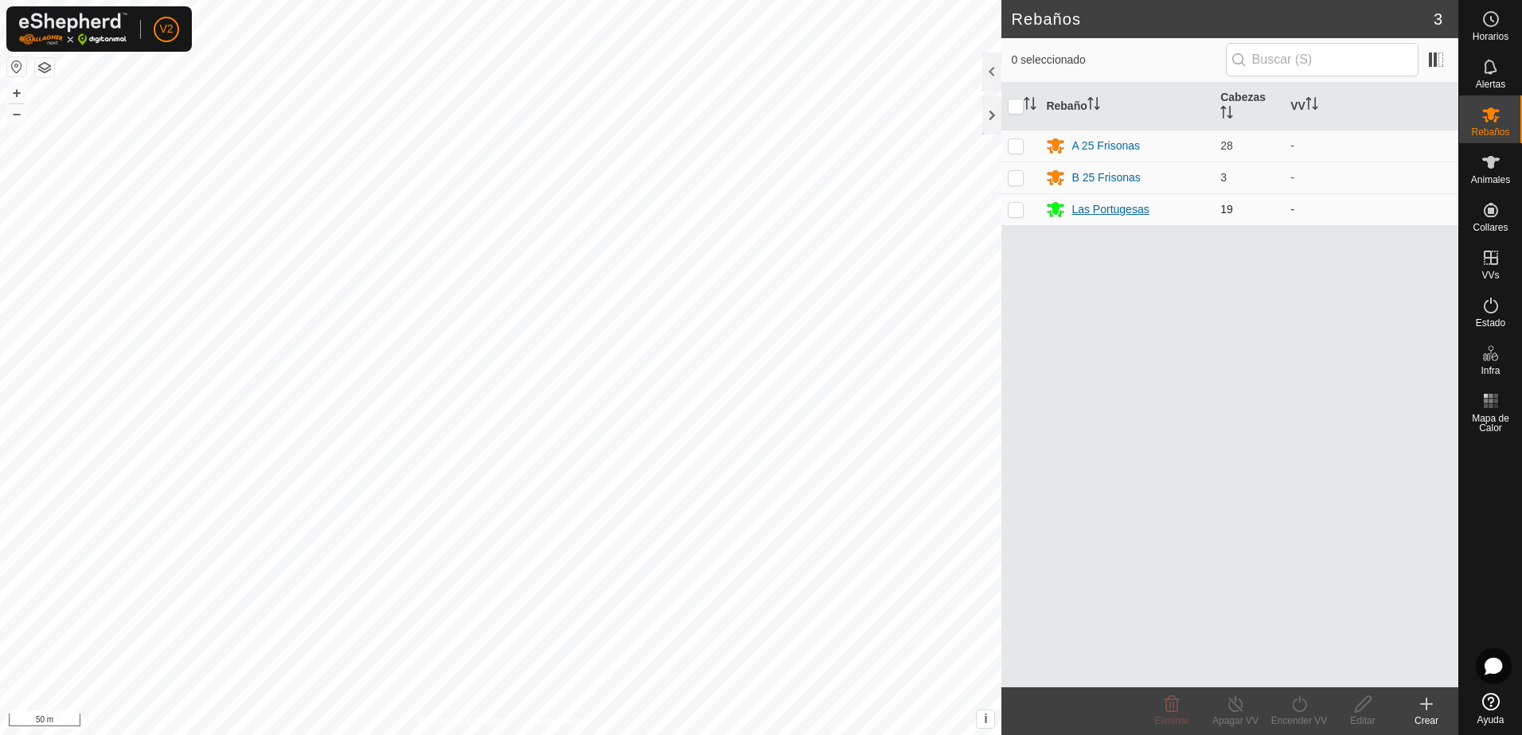
click at [1129, 208] on div "Las Portugesas" at bounding box center [1109, 209] width 77 height 17
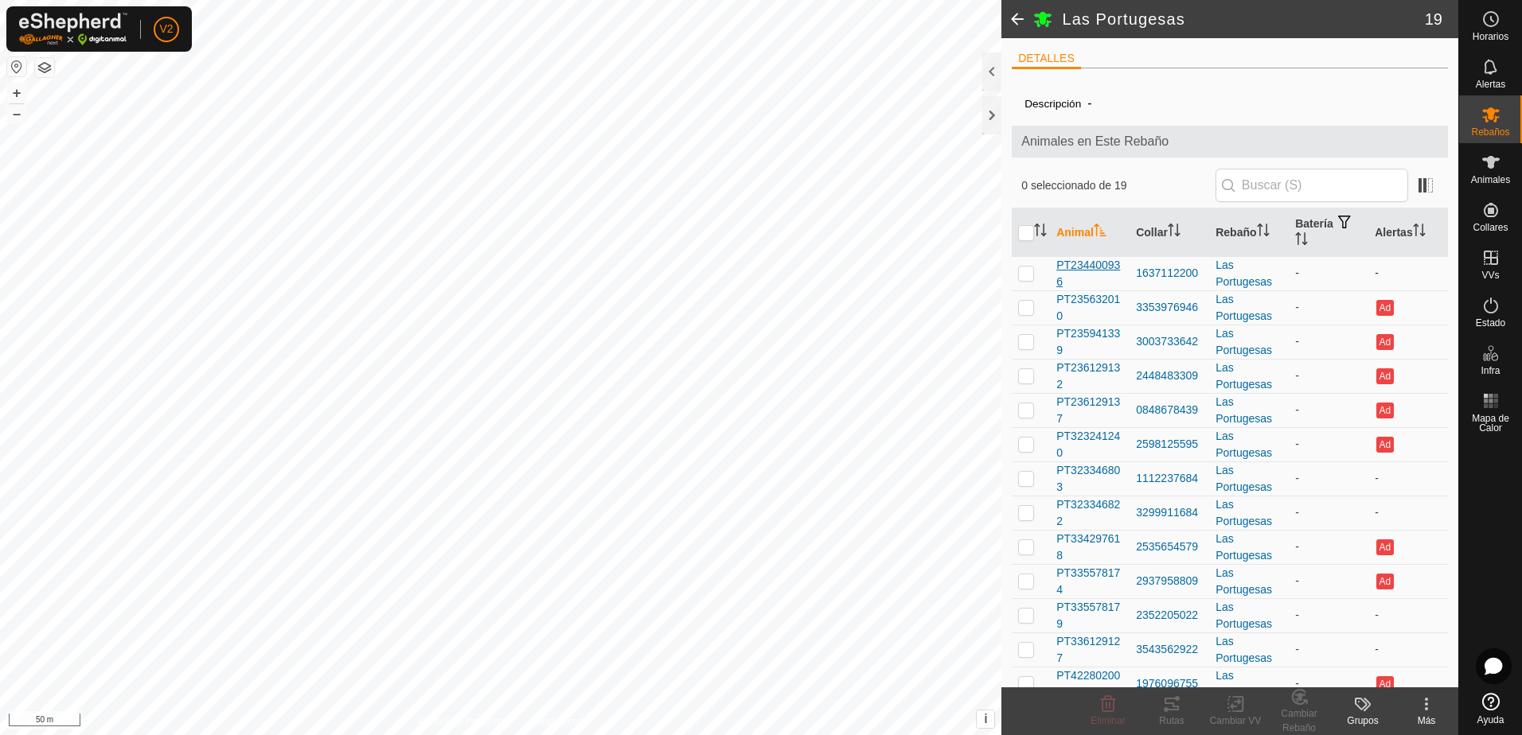
click at [1104, 265] on span "PT234400936" at bounding box center [1089, 273] width 67 height 33
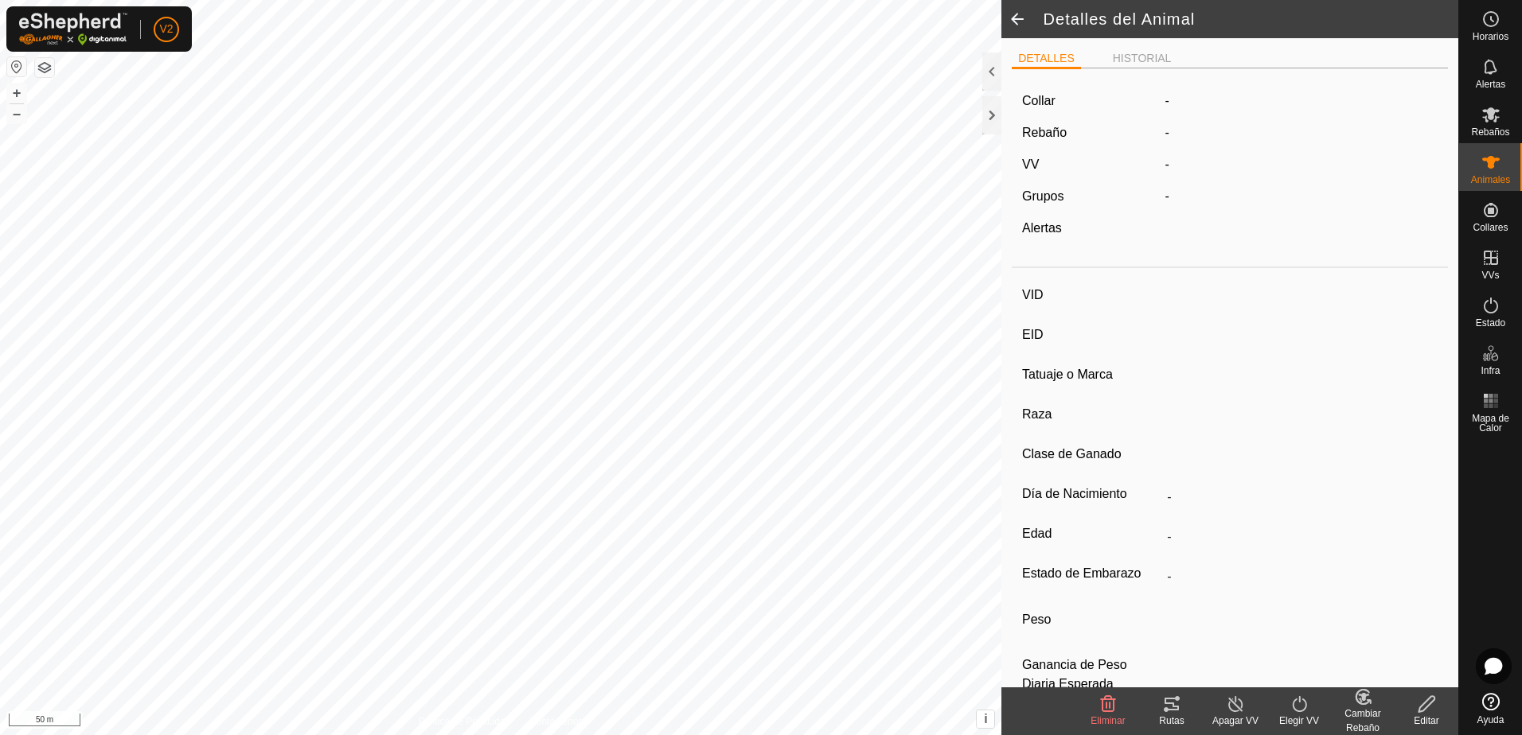
type input "PT234400936"
type input "-"
type input "CONJUNTO MESTIZO"
type input "HEMBRA"
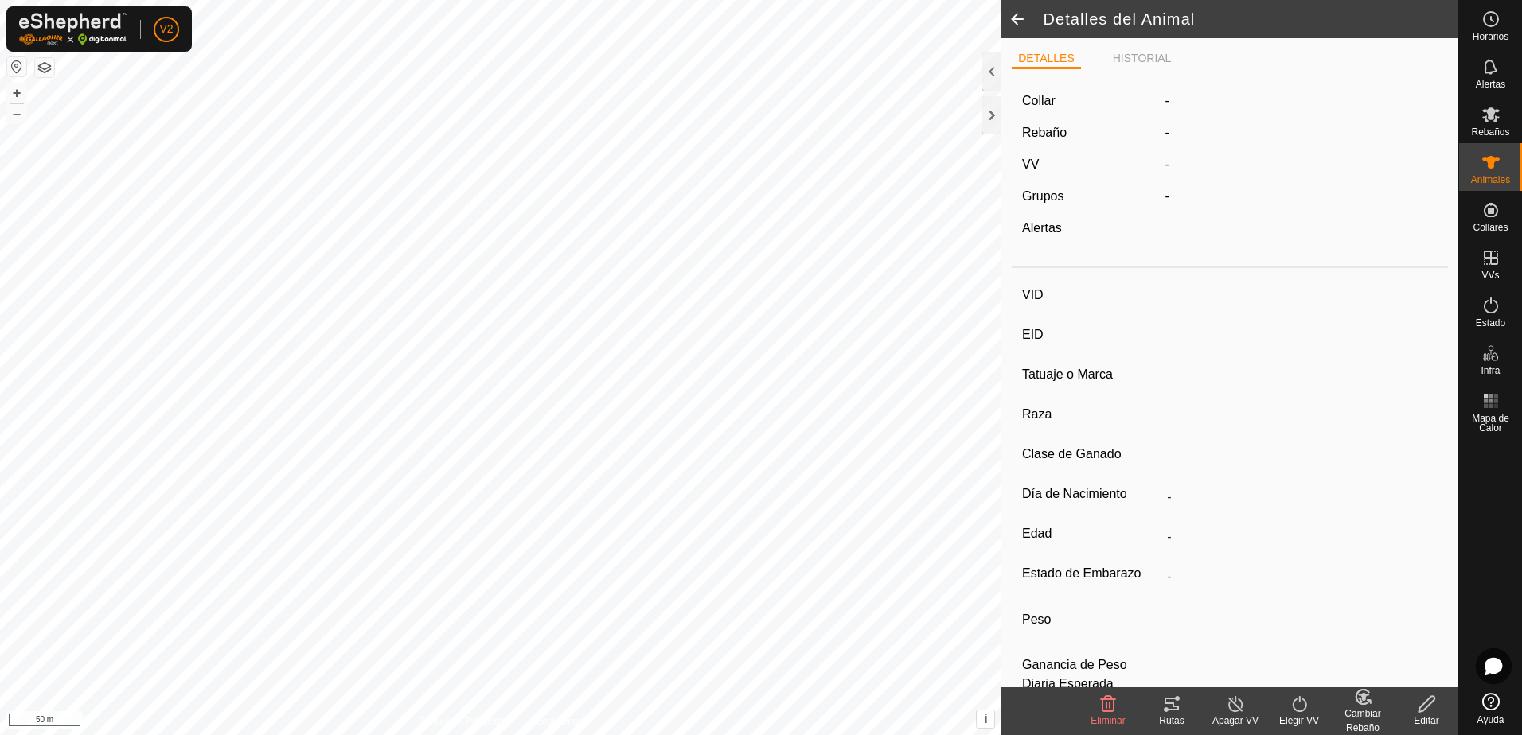
type input "06/2023"
type input "2 years 2 months"
type input "-"
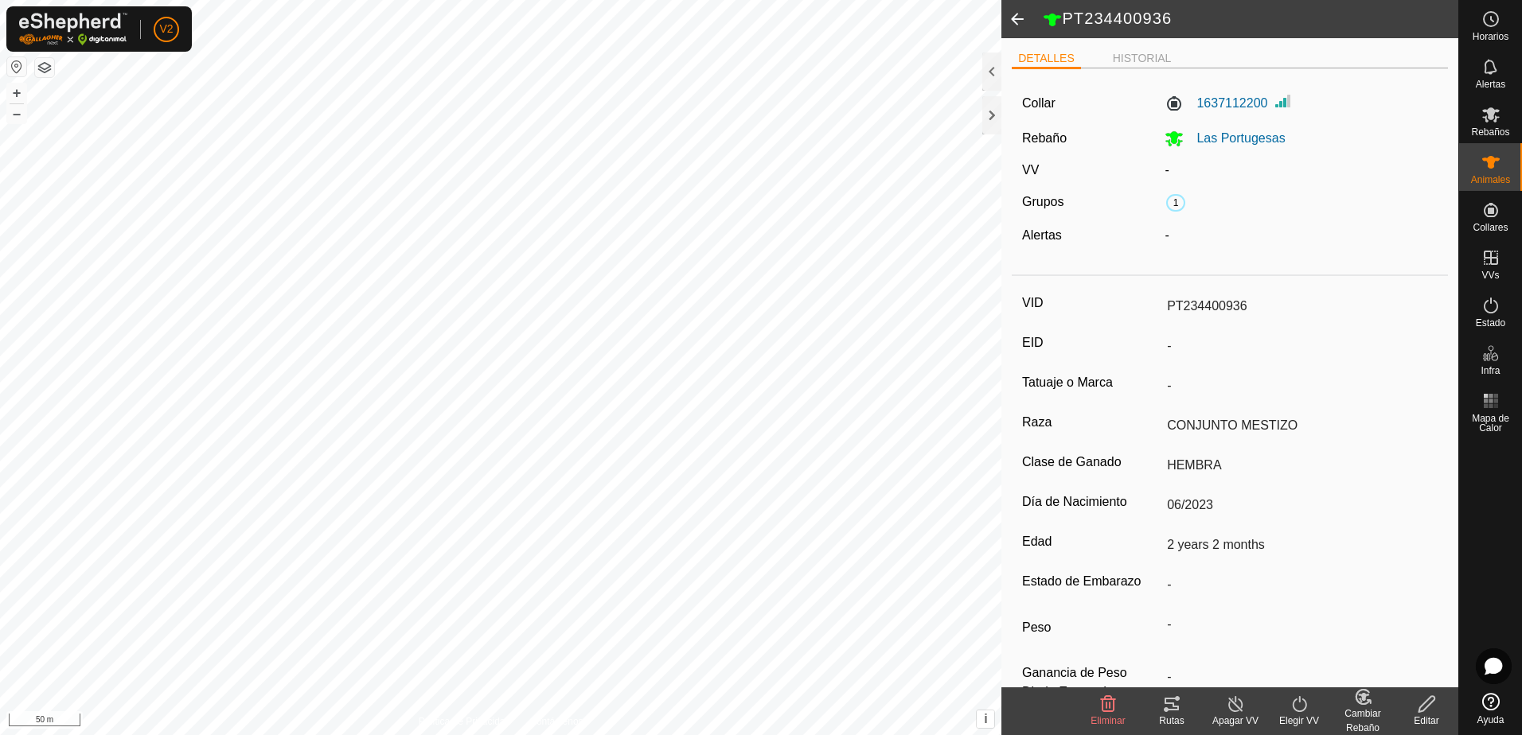
scroll to position [44, 0]
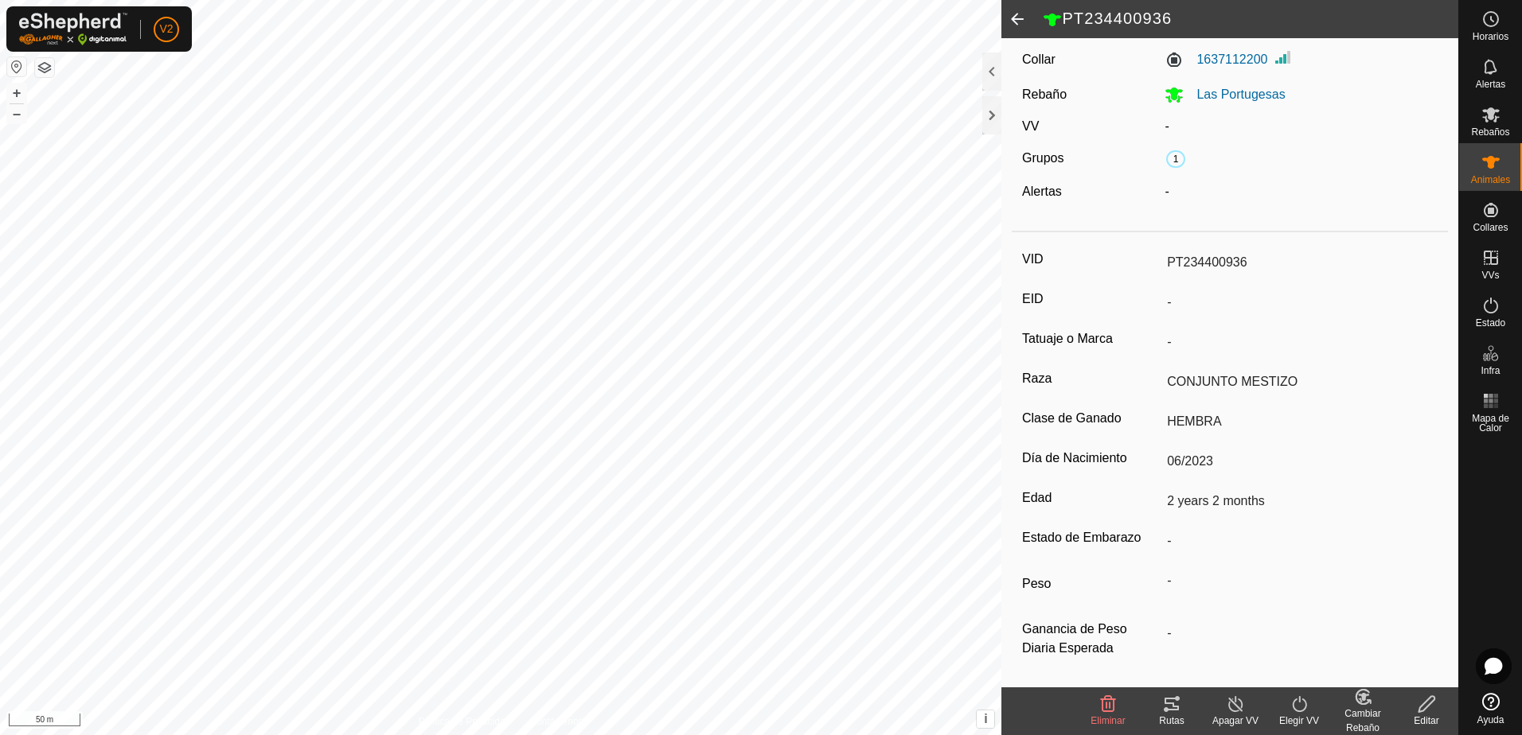
click at [1427, 706] on icon at bounding box center [1426, 704] width 16 height 16
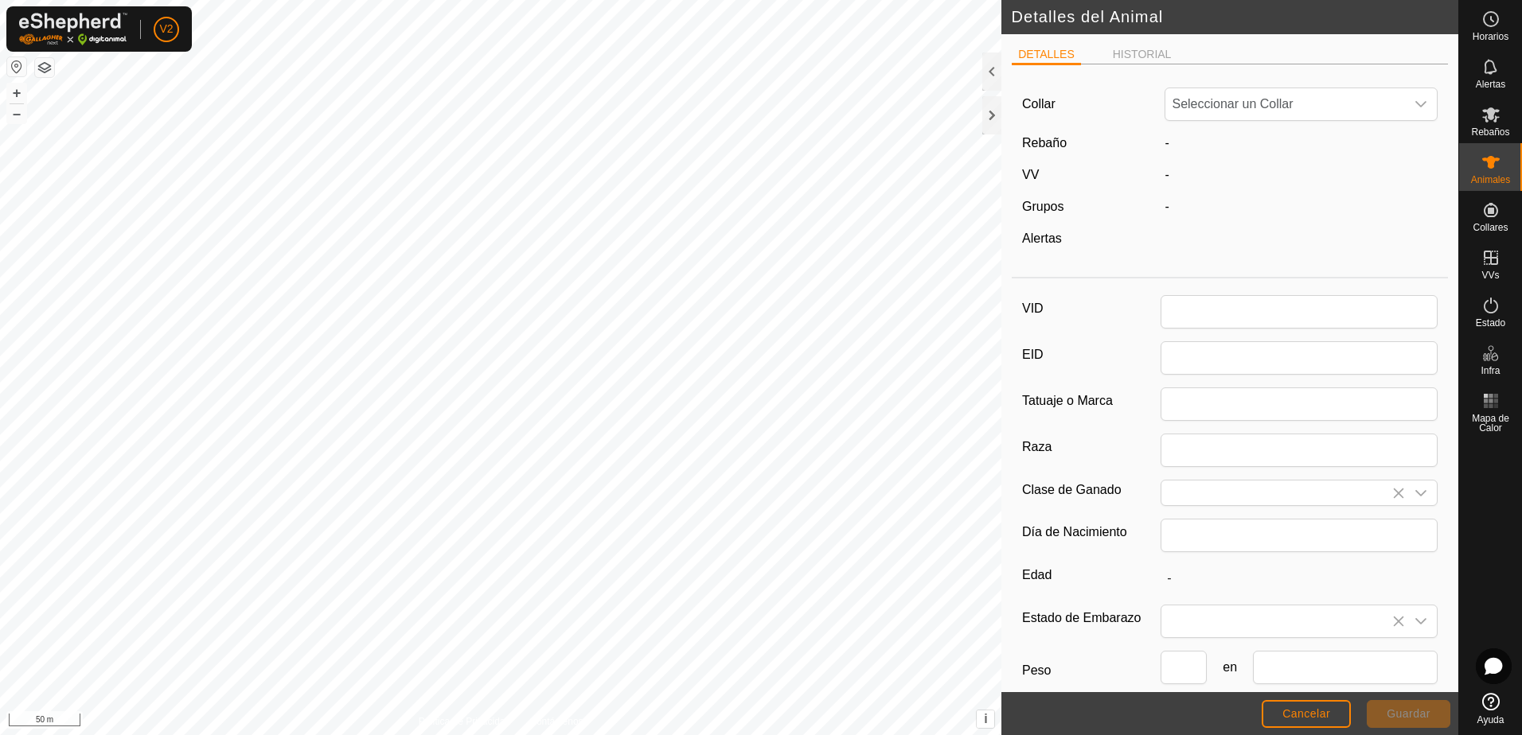
type input "PT234400936"
type input "CONJUNTO MESTIZO"
type input "HEMBRA"
type input "06/2023"
type input "2 years 2 months"
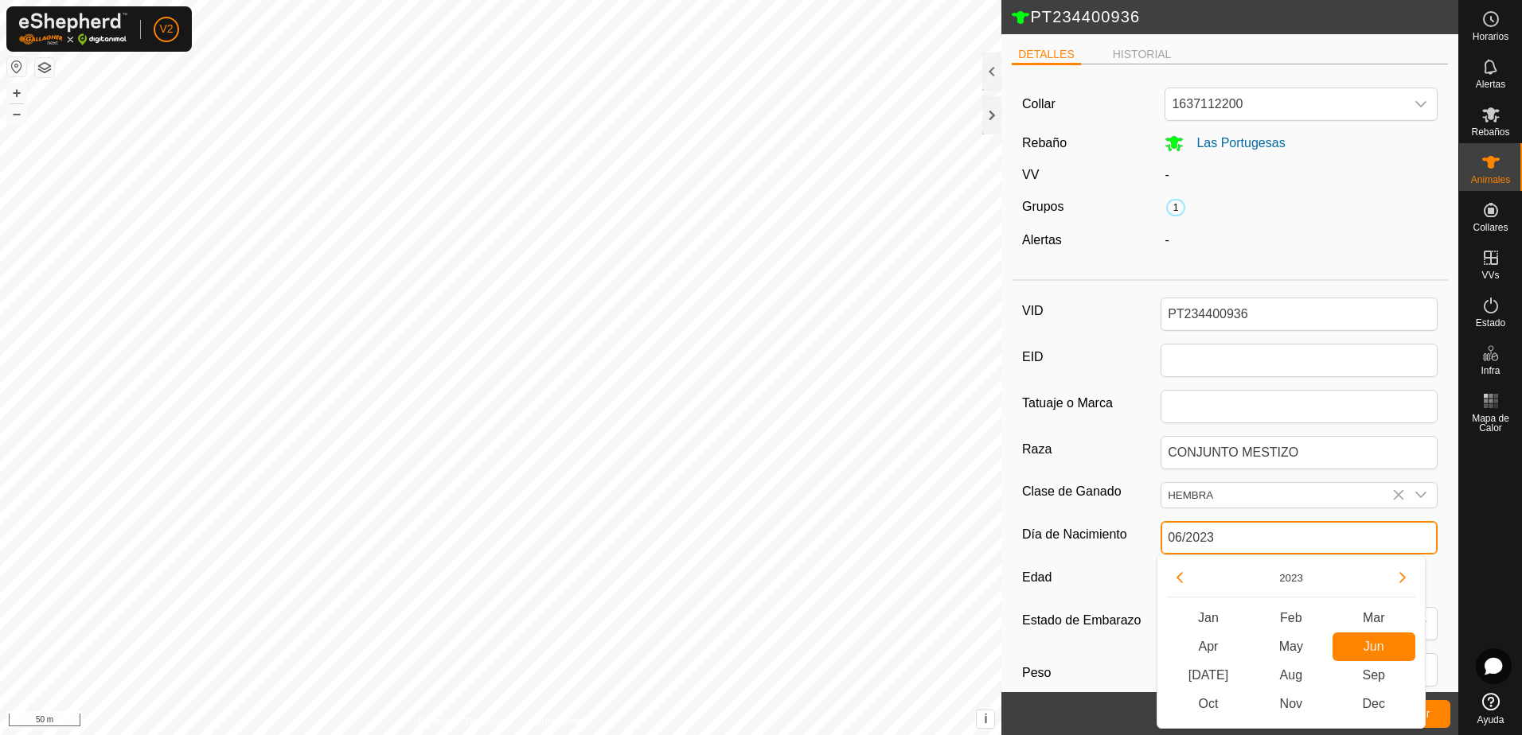
click at [1247, 530] on input "06/2023" at bounding box center [1299, 537] width 277 height 33
type input "06/"
type input "-"
type input "0"
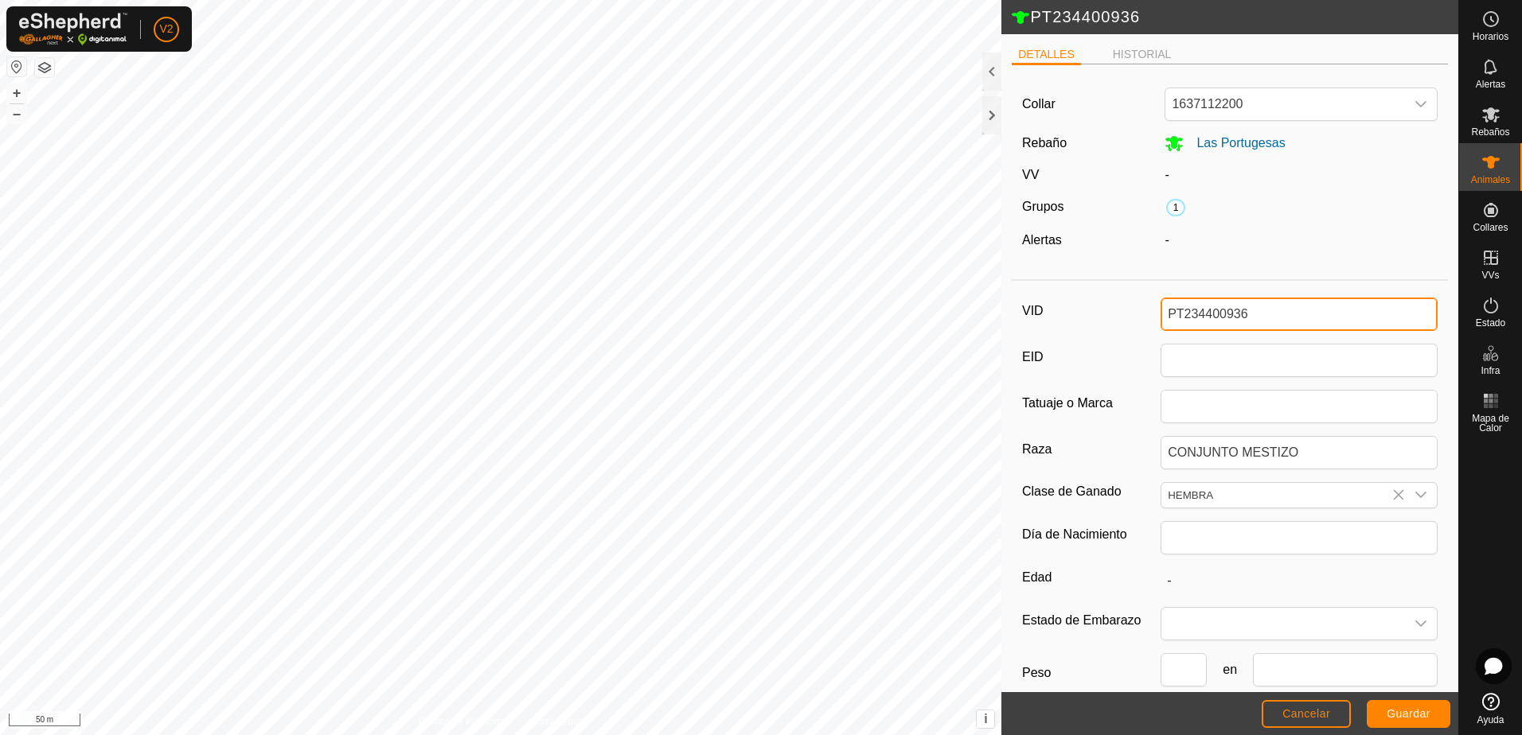
click at [1260, 310] on input "PT234400936" at bounding box center [1299, 314] width 277 height 33
click at [1415, 712] on span "Guardar" at bounding box center [1409, 714] width 44 height 13
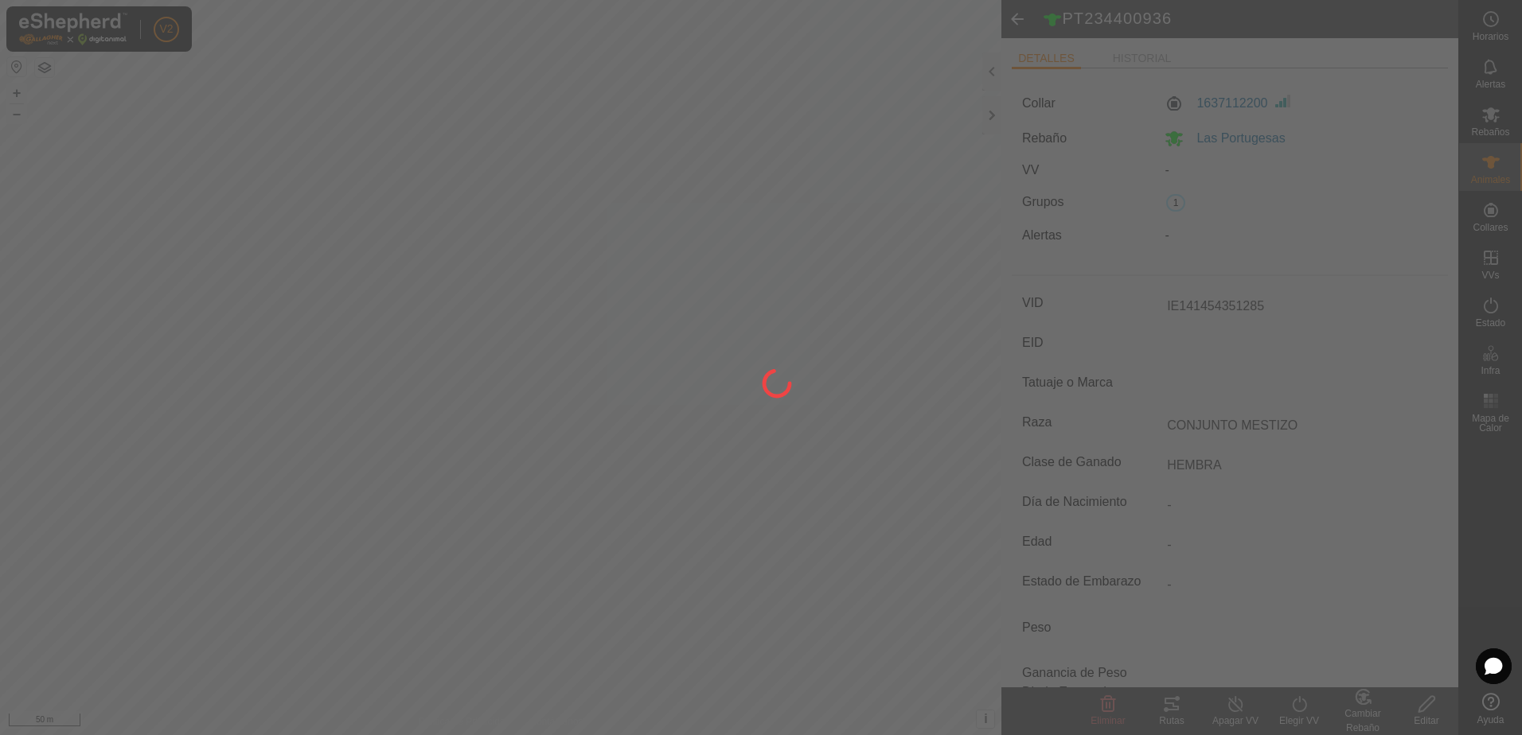
type input "PT234400936"
type input "-"
type input "2 years 2 months"
type input "-"
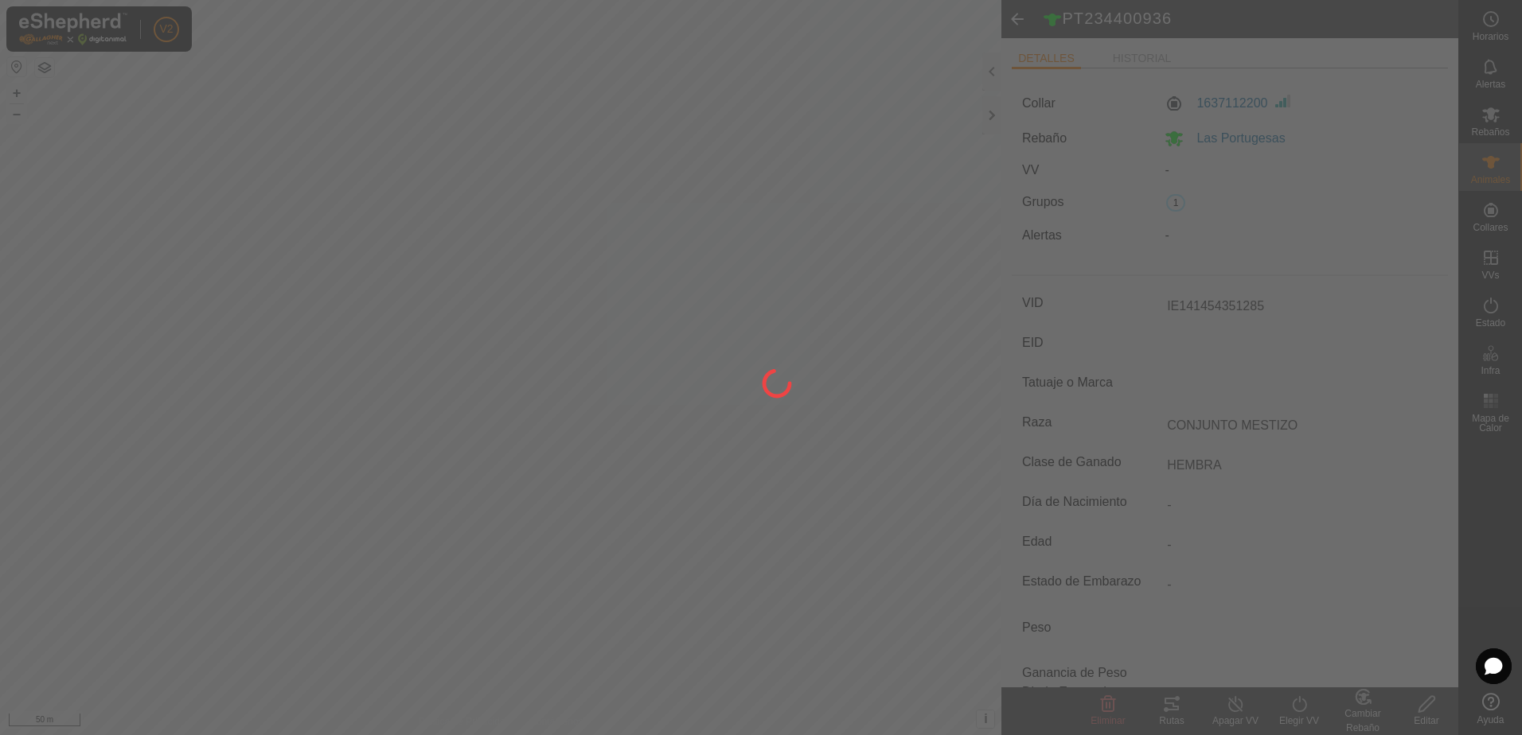
type input "-"
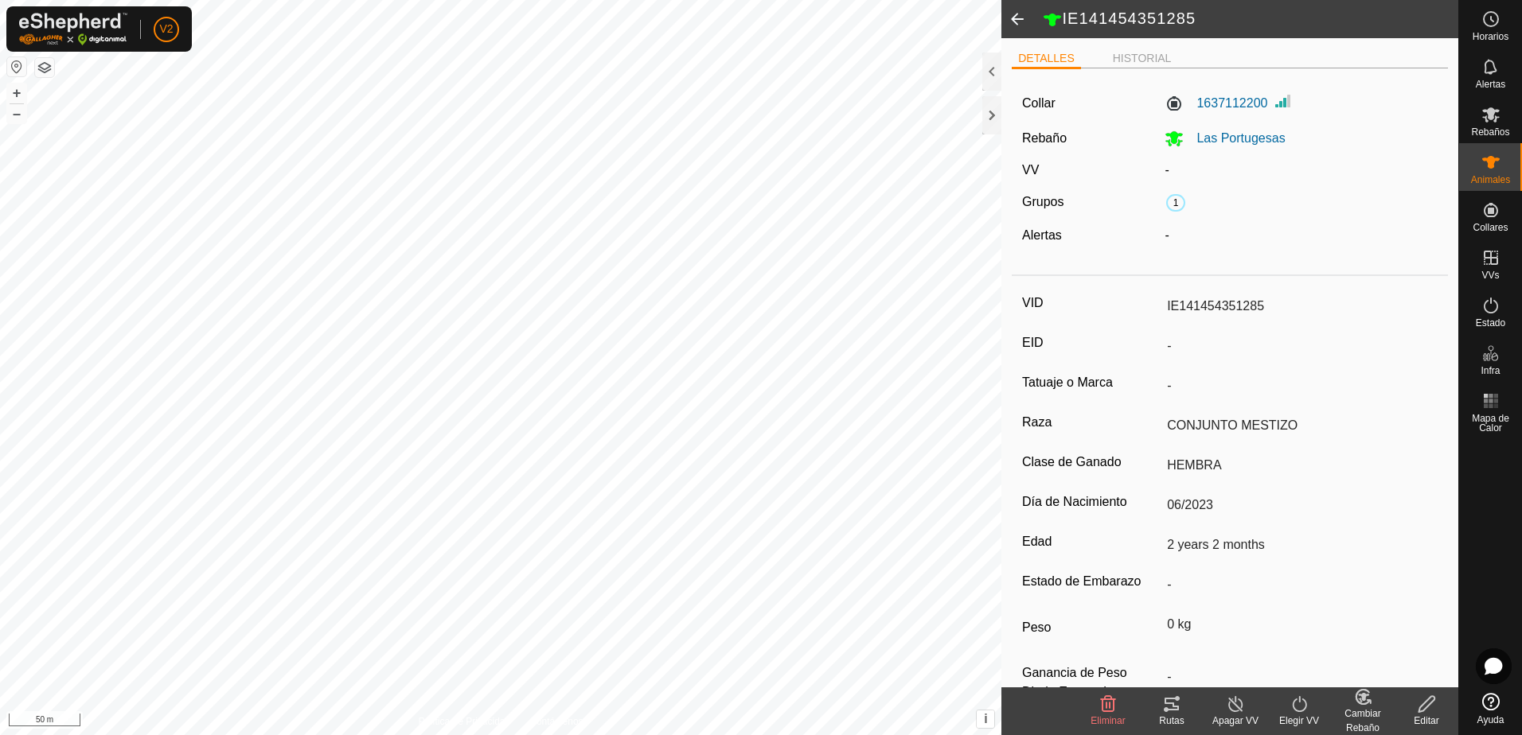
click at [1365, 713] on div "Cambiar Rebaño" at bounding box center [1363, 721] width 64 height 29
click at [1390, 638] on link "[PERSON_NAME]..." at bounding box center [1412, 636] width 160 height 32
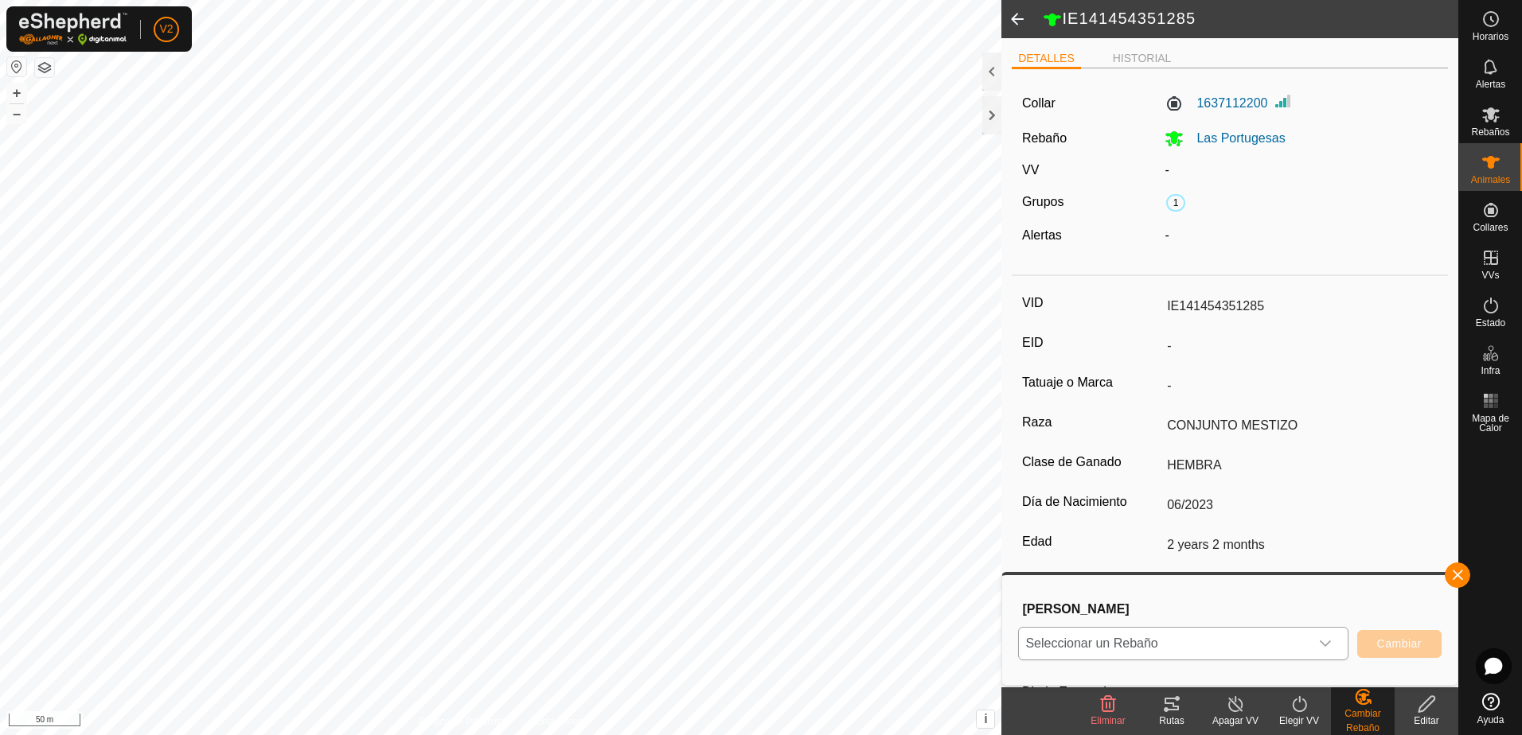
click at [1325, 643] on icon "dropdown trigger" at bounding box center [1325, 644] width 13 height 13
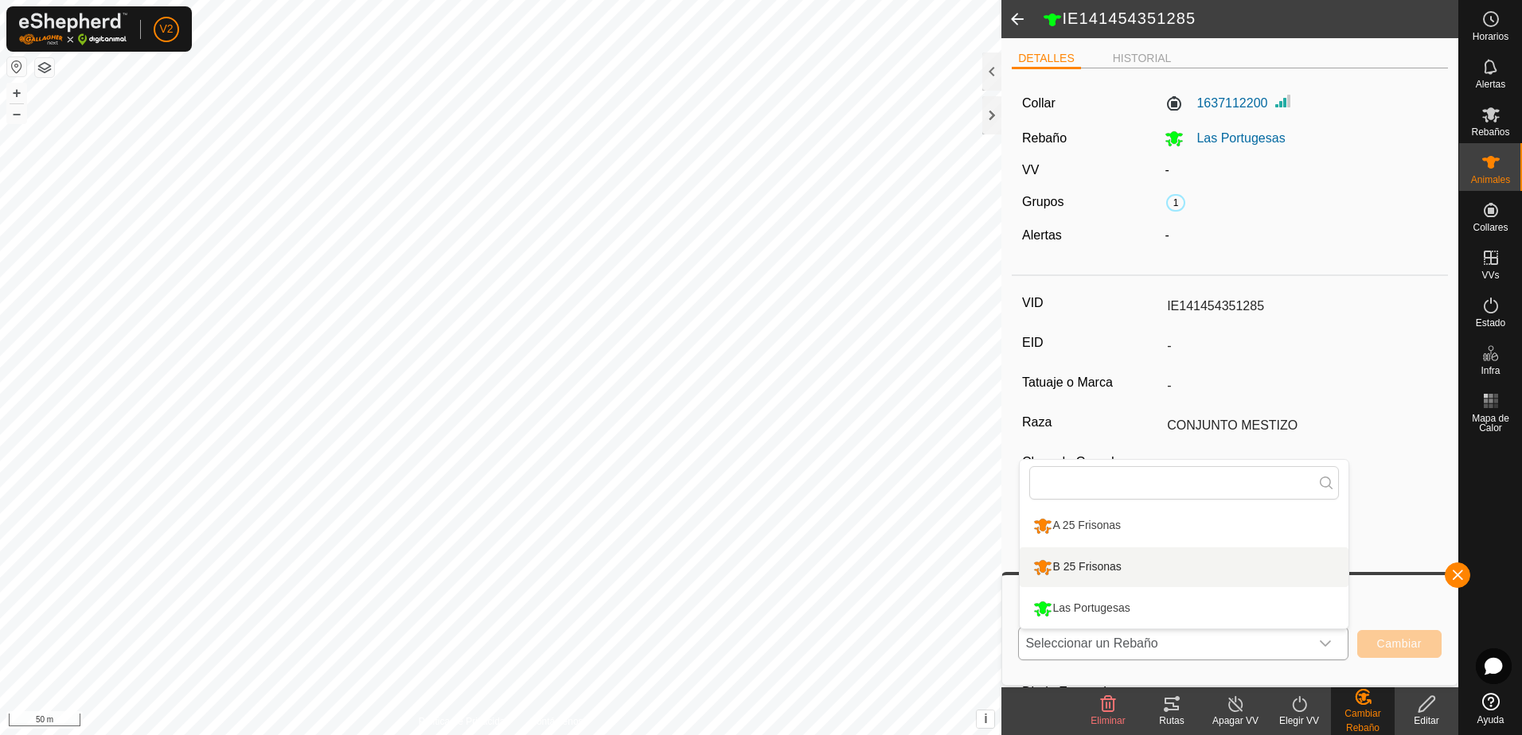
click at [1231, 571] on li "B 25 Frisonas" at bounding box center [1184, 568] width 329 height 40
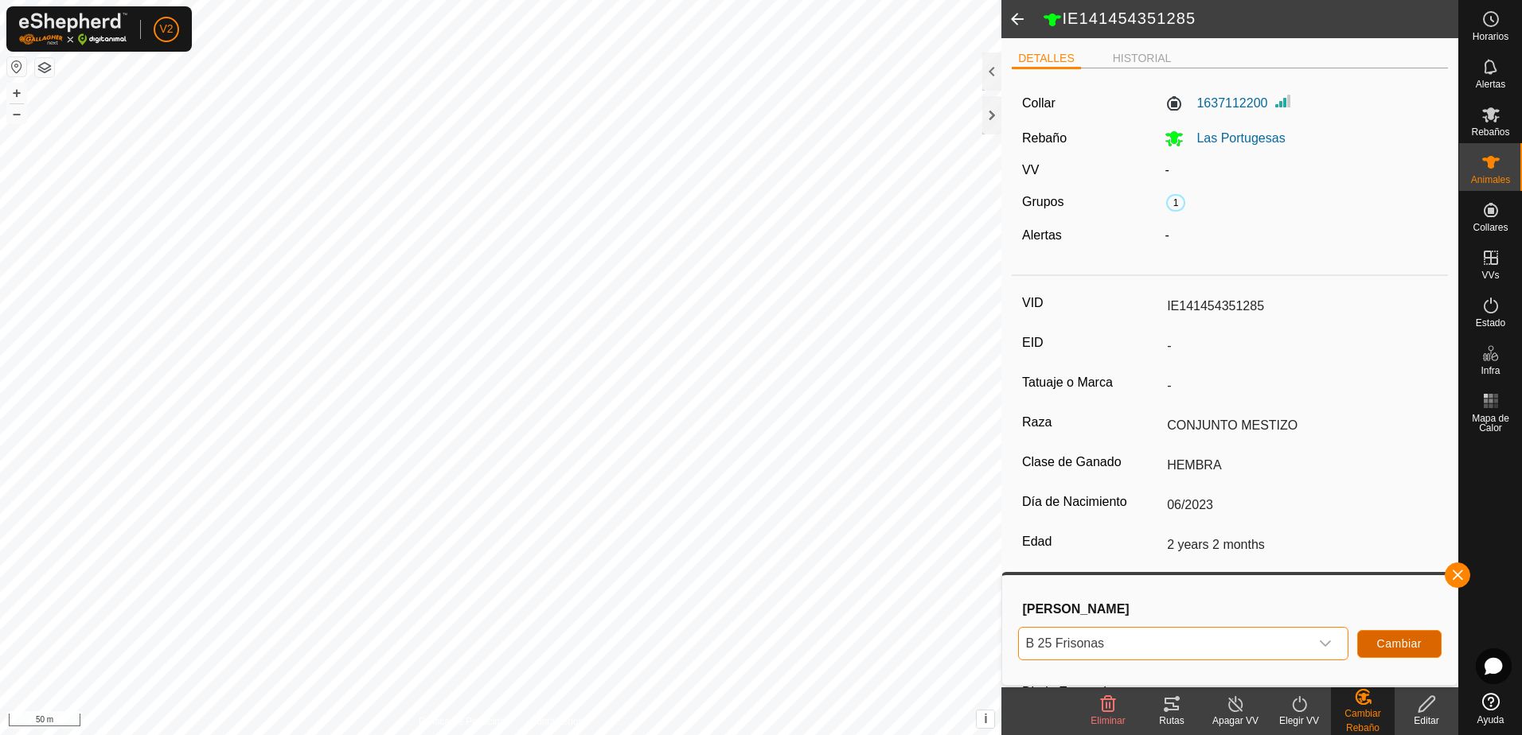
click at [1386, 644] on span "Cambiar" at bounding box center [1399, 644] width 45 height 13
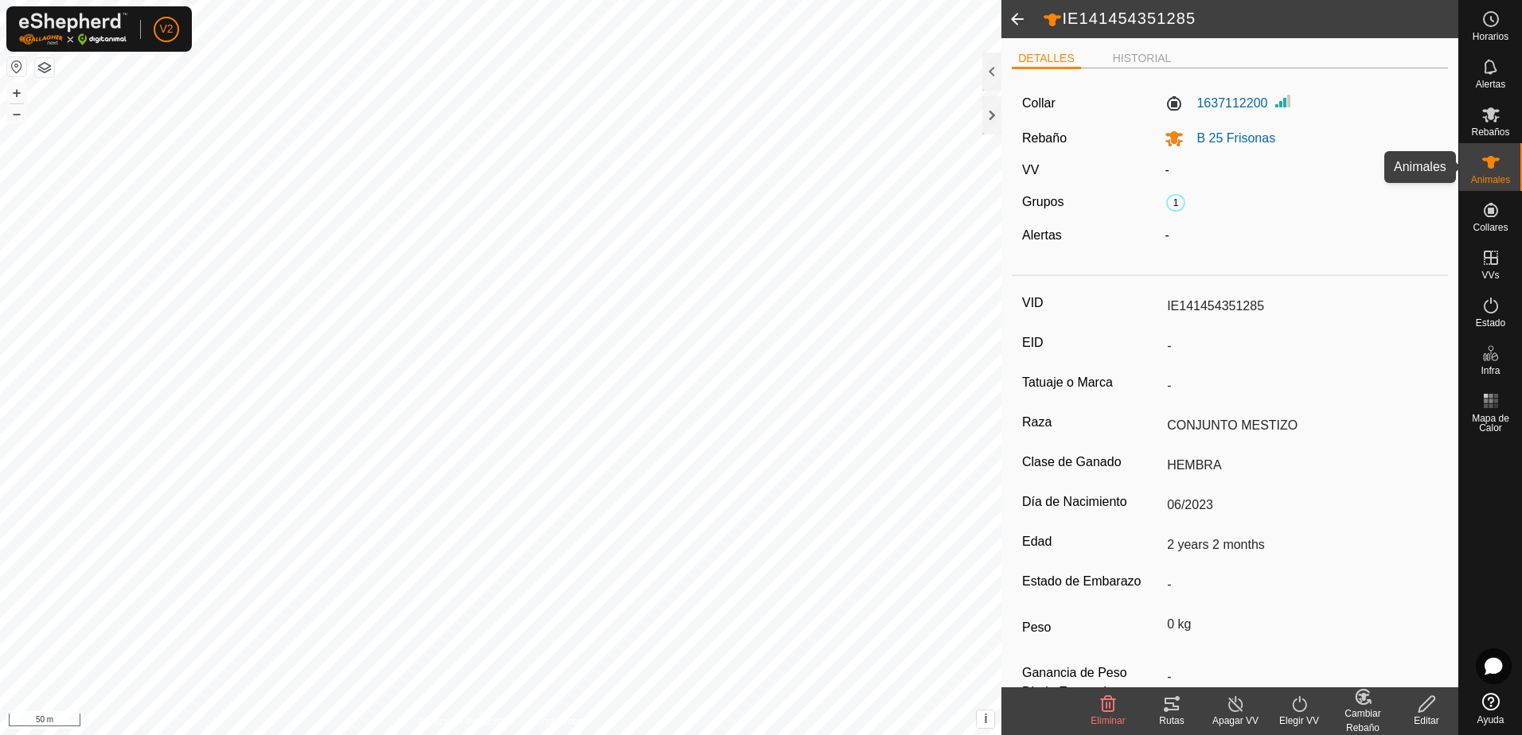
click at [1495, 177] on span "Animales" at bounding box center [1490, 180] width 39 height 10
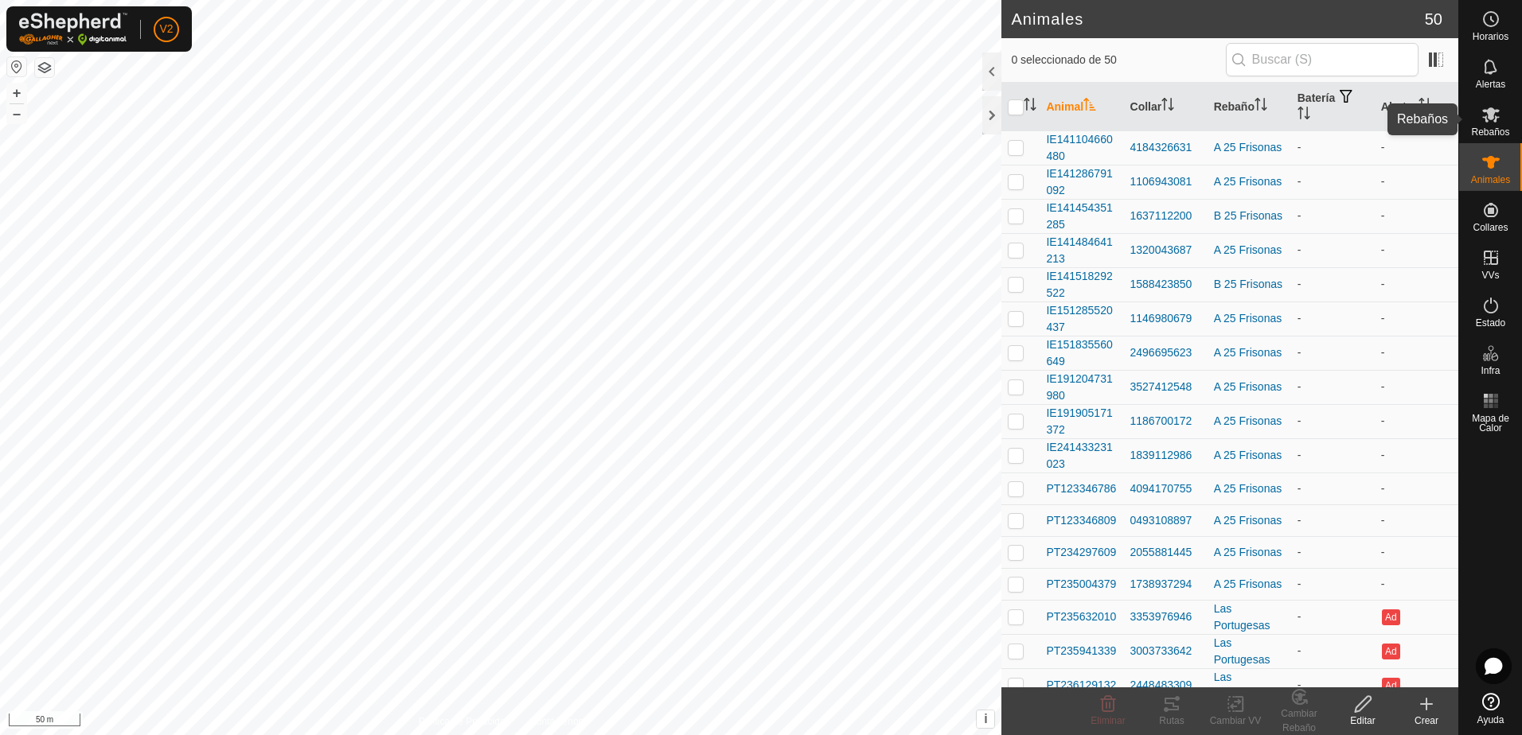
click at [1489, 127] on span "Rebaños" at bounding box center [1490, 132] width 38 height 10
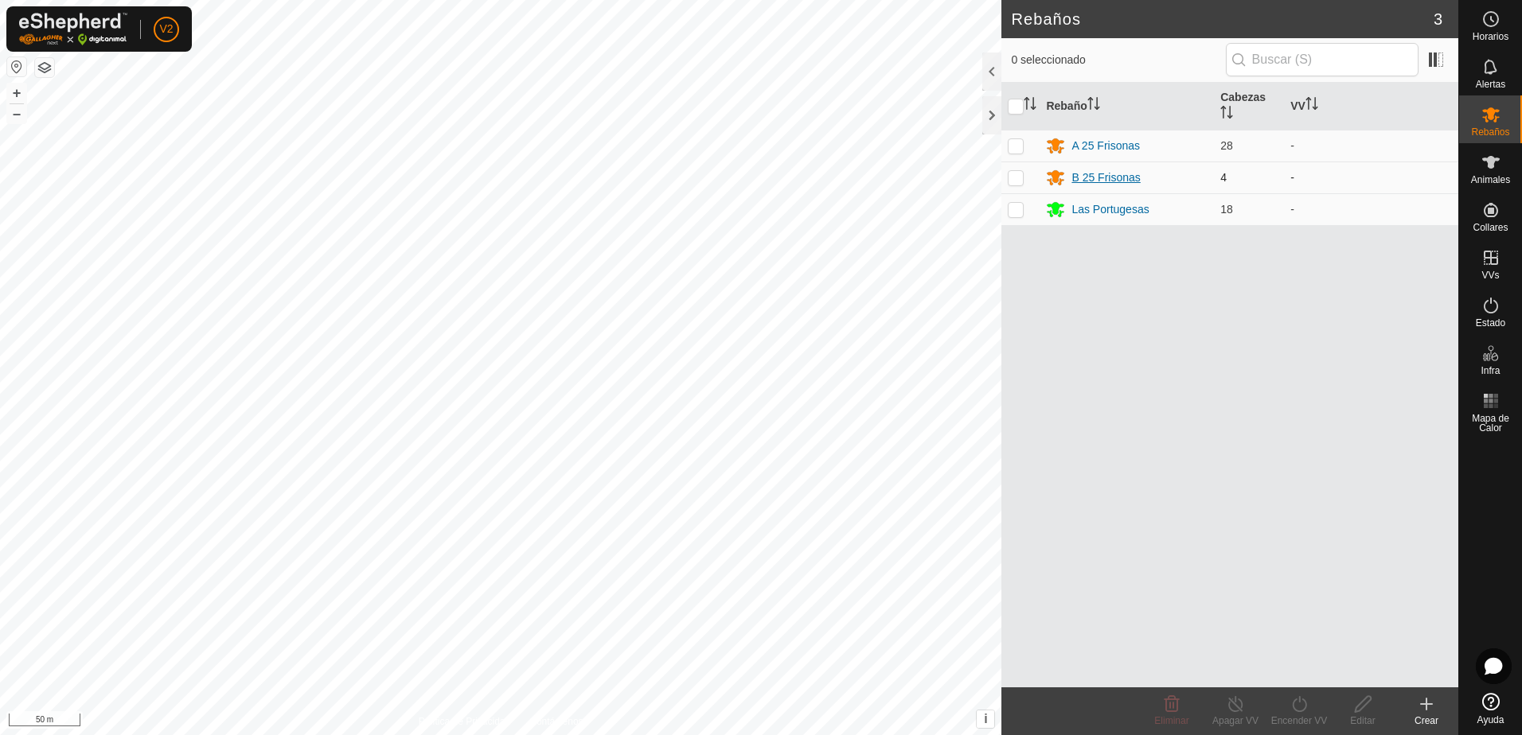
click at [1122, 176] on div "B 25 Frisonas" at bounding box center [1105, 178] width 68 height 17
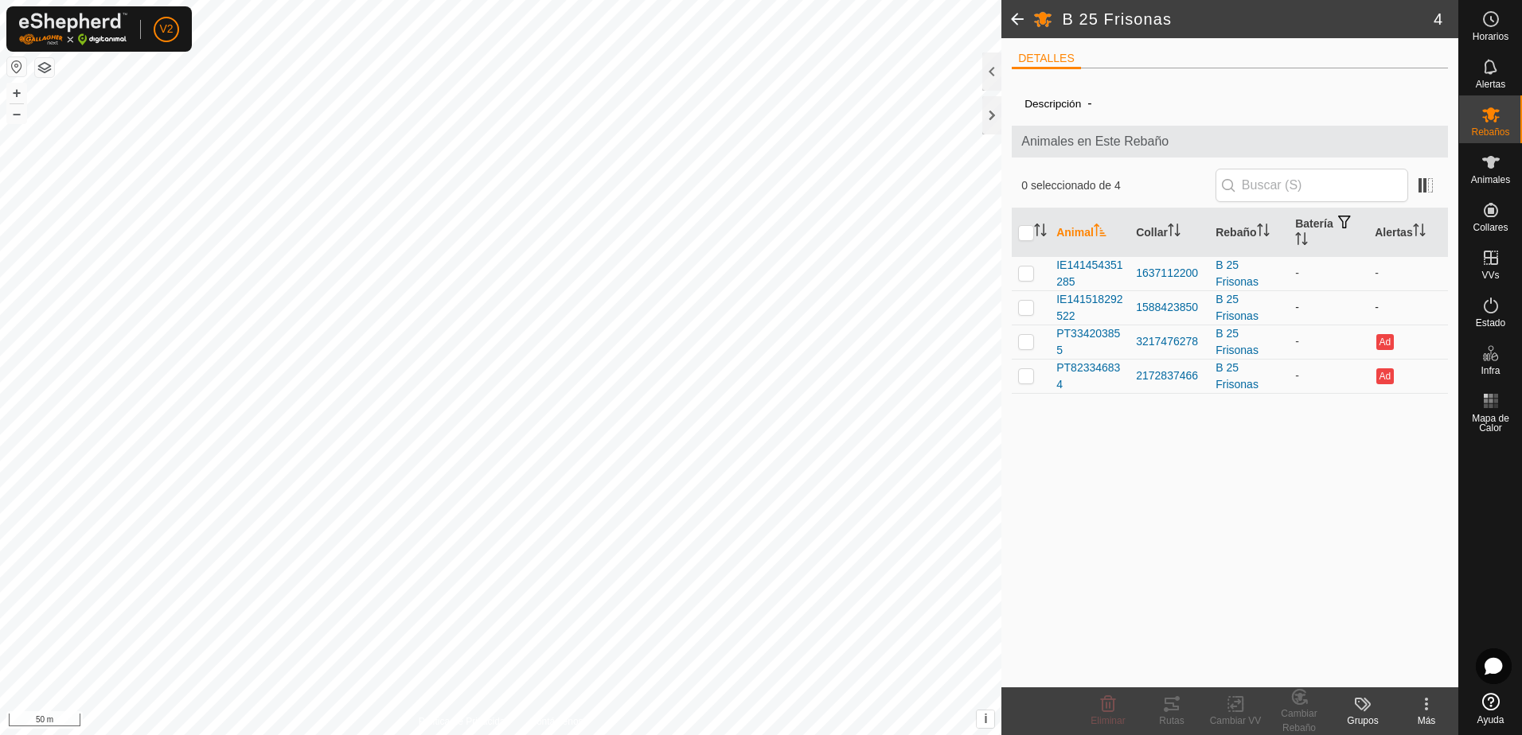
click at [1030, 310] on p-checkbox at bounding box center [1026, 307] width 16 height 13
click at [1027, 275] on p-checkbox at bounding box center [1026, 273] width 16 height 13
click at [1028, 344] on p-checkbox at bounding box center [1026, 341] width 16 height 13
click at [1027, 374] on p-checkbox at bounding box center [1026, 375] width 16 height 13
click at [1302, 702] on icon at bounding box center [1299, 697] width 20 height 19
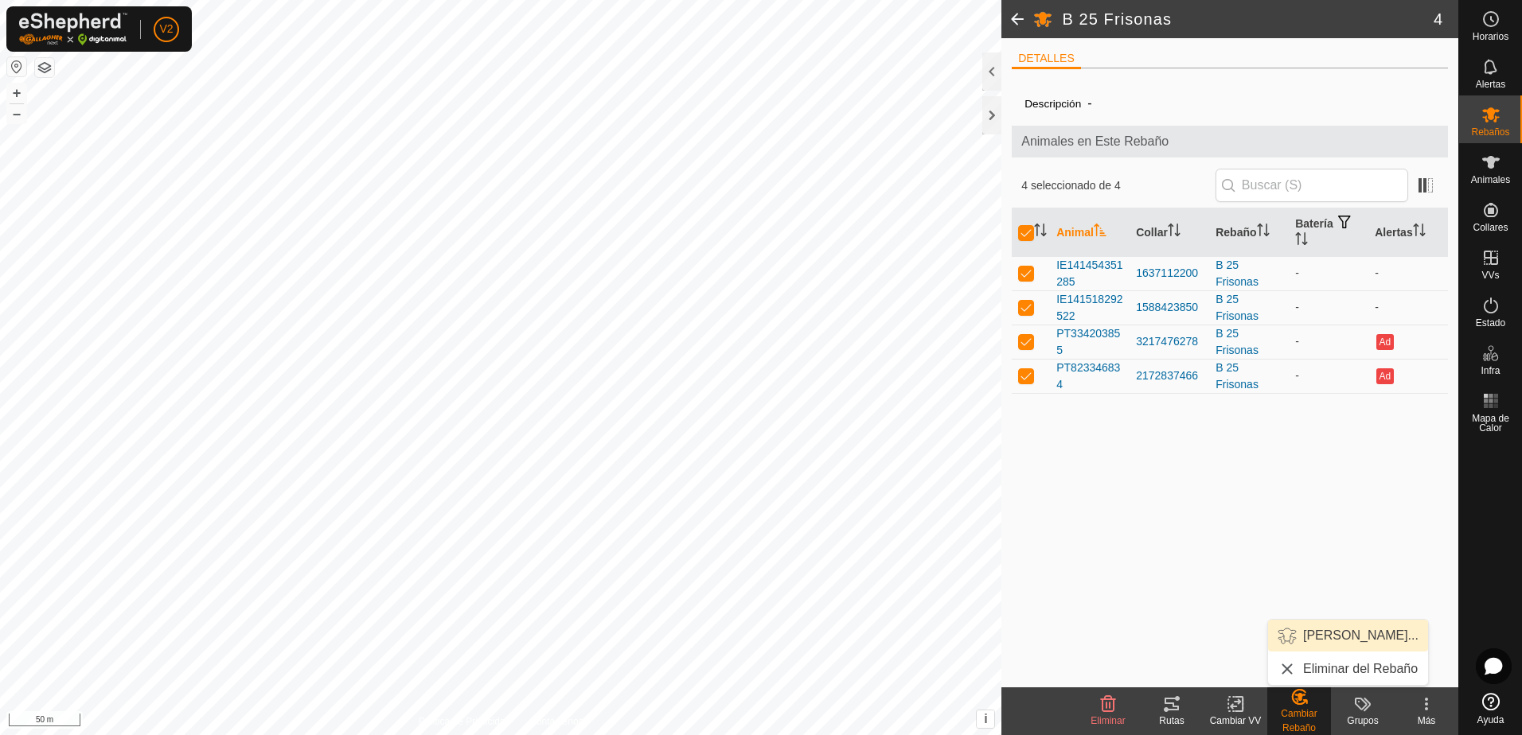
click at [1332, 642] on link "[PERSON_NAME]..." at bounding box center [1348, 636] width 160 height 32
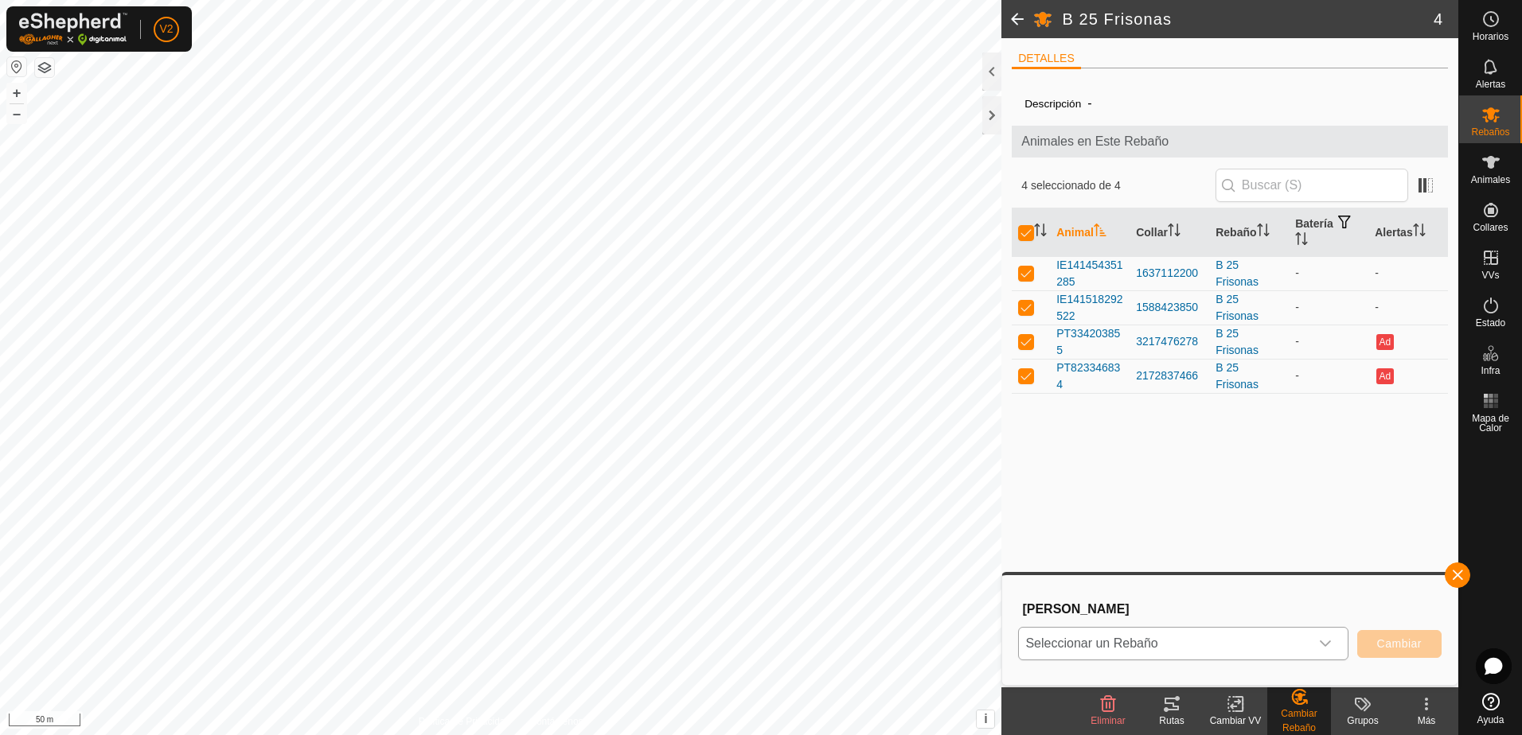
click at [1332, 643] on icon "dropdown trigger" at bounding box center [1325, 644] width 13 height 13
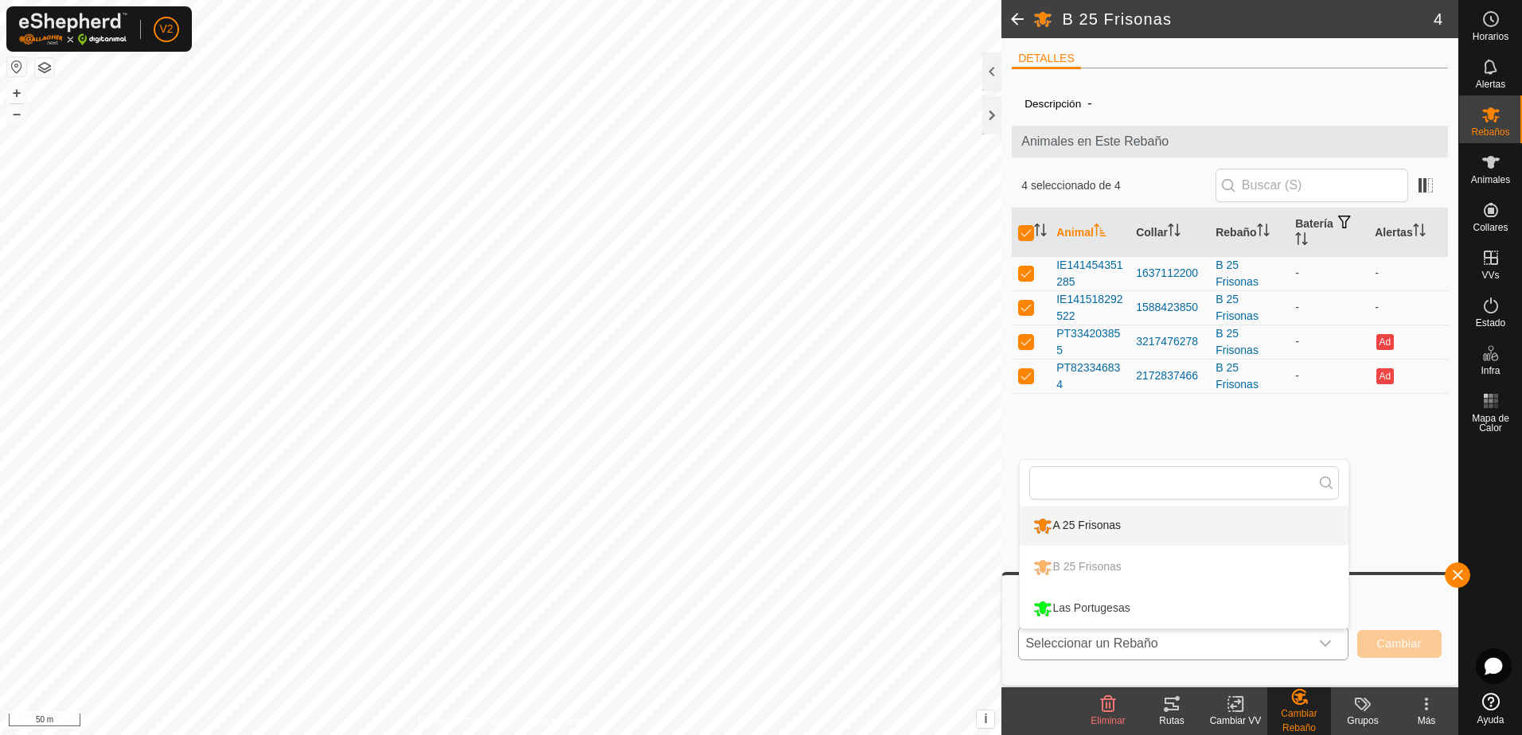
click at [1182, 528] on li "A 25 Frisonas" at bounding box center [1184, 526] width 329 height 40
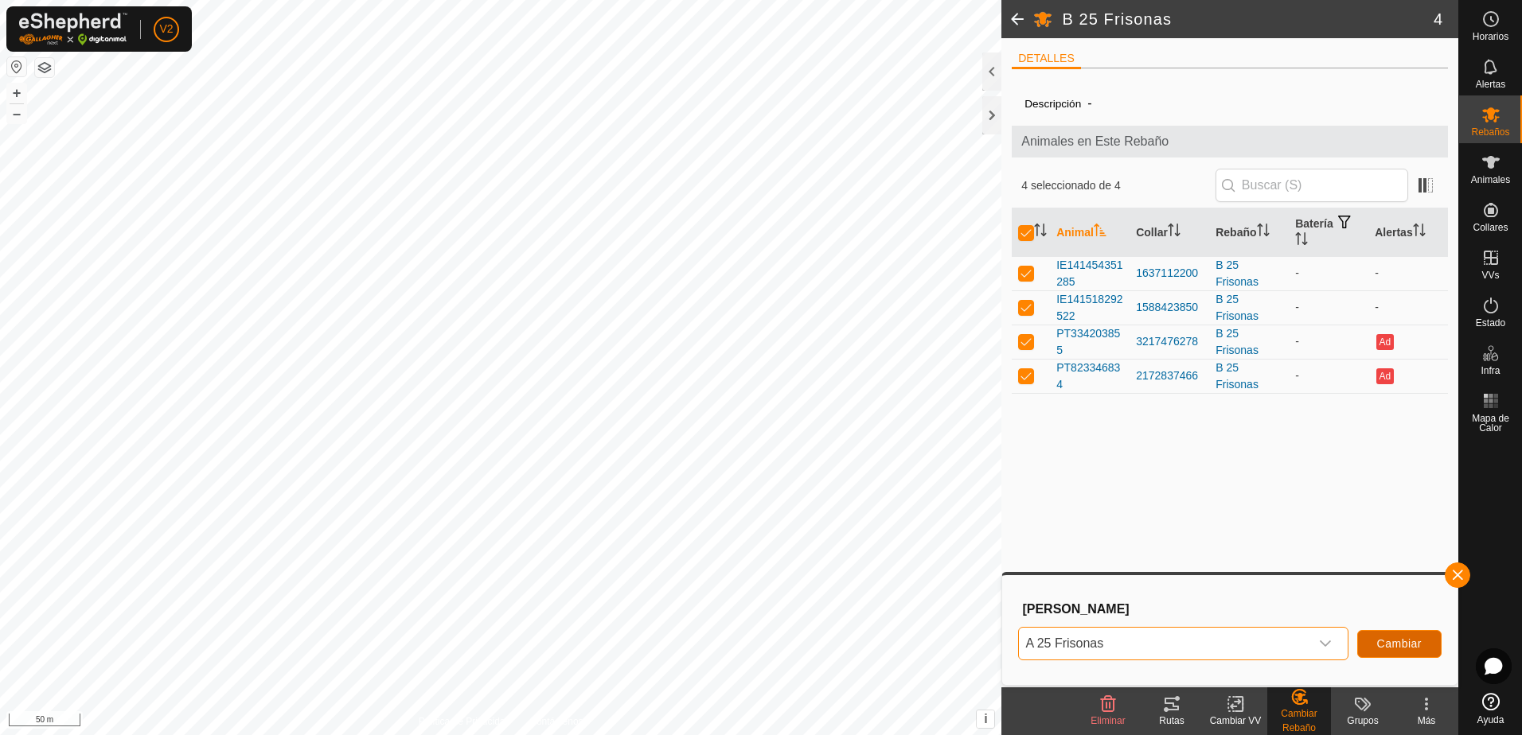
click at [1393, 641] on span "Cambiar" at bounding box center [1399, 644] width 45 height 13
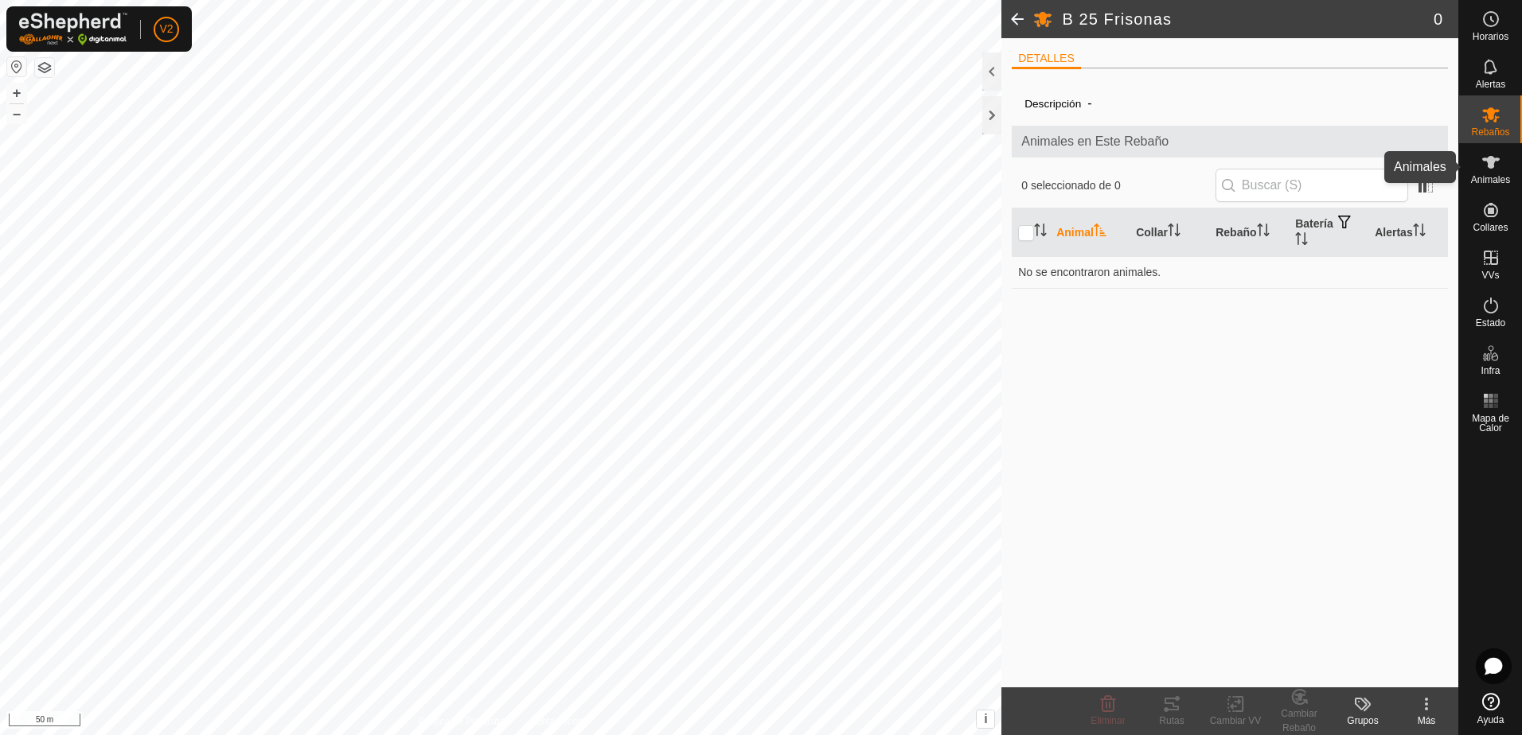
click at [1484, 178] on span "Animales" at bounding box center [1490, 180] width 39 height 10
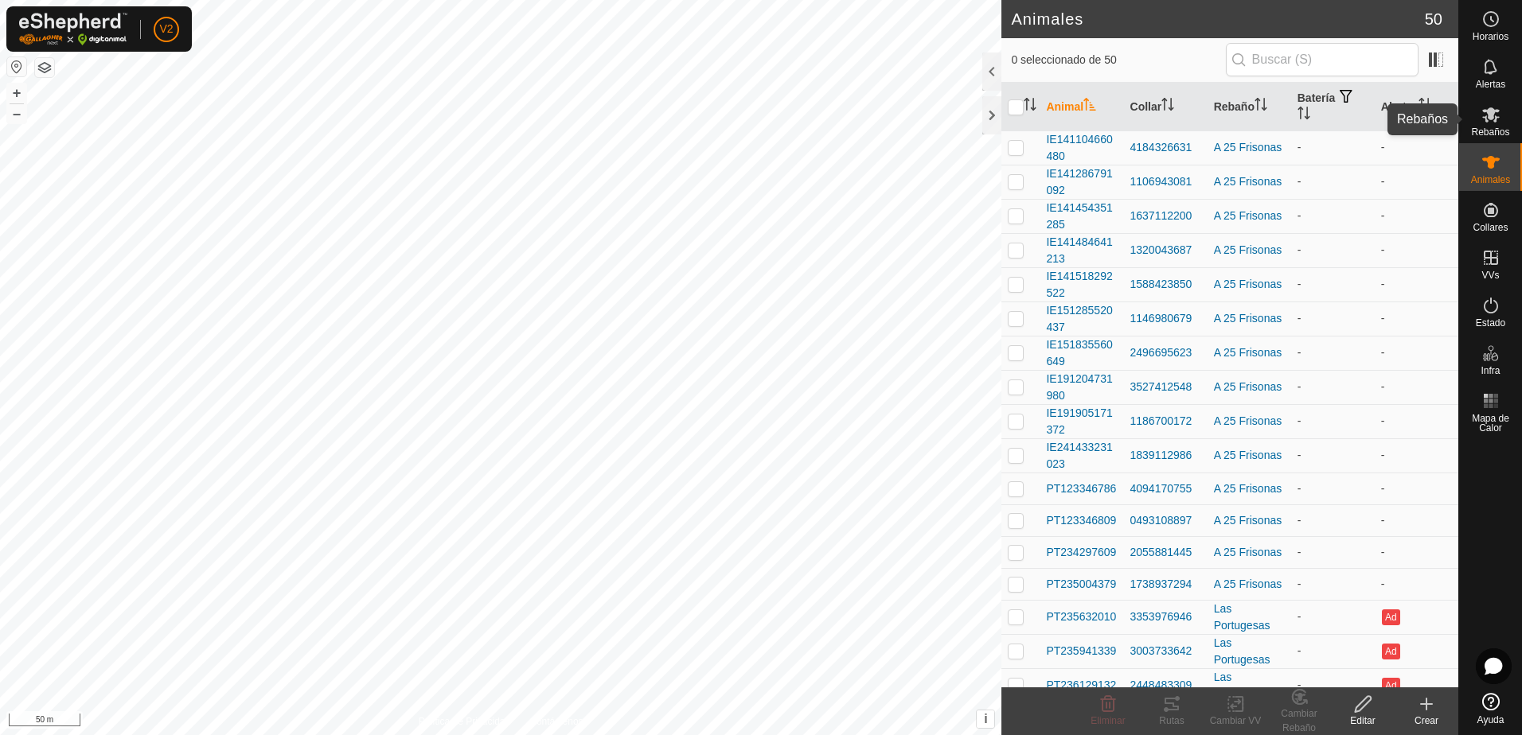
click at [1495, 111] on icon at bounding box center [1491, 114] width 18 height 15
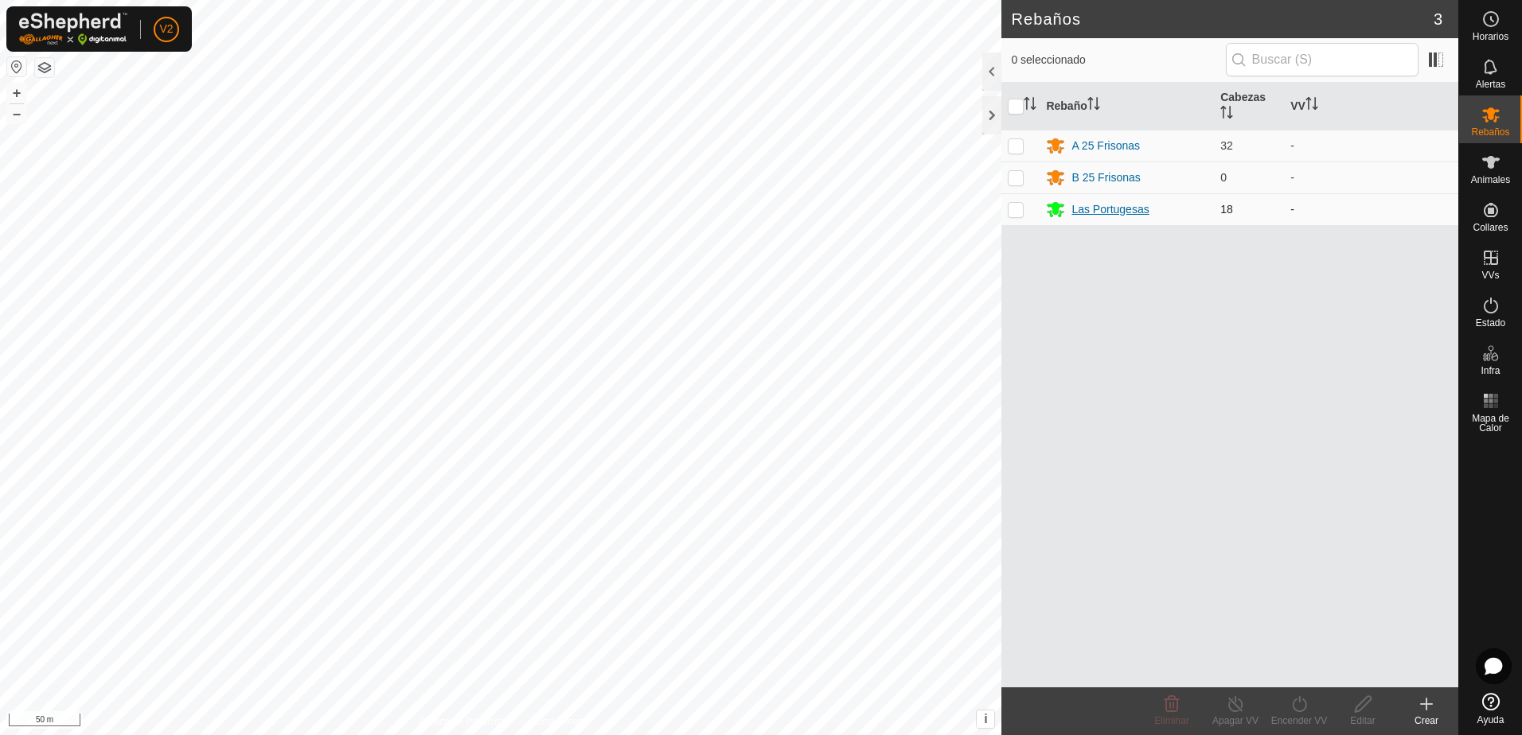
click at [1115, 213] on div "Las Portugesas" at bounding box center [1109, 209] width 77 height 17
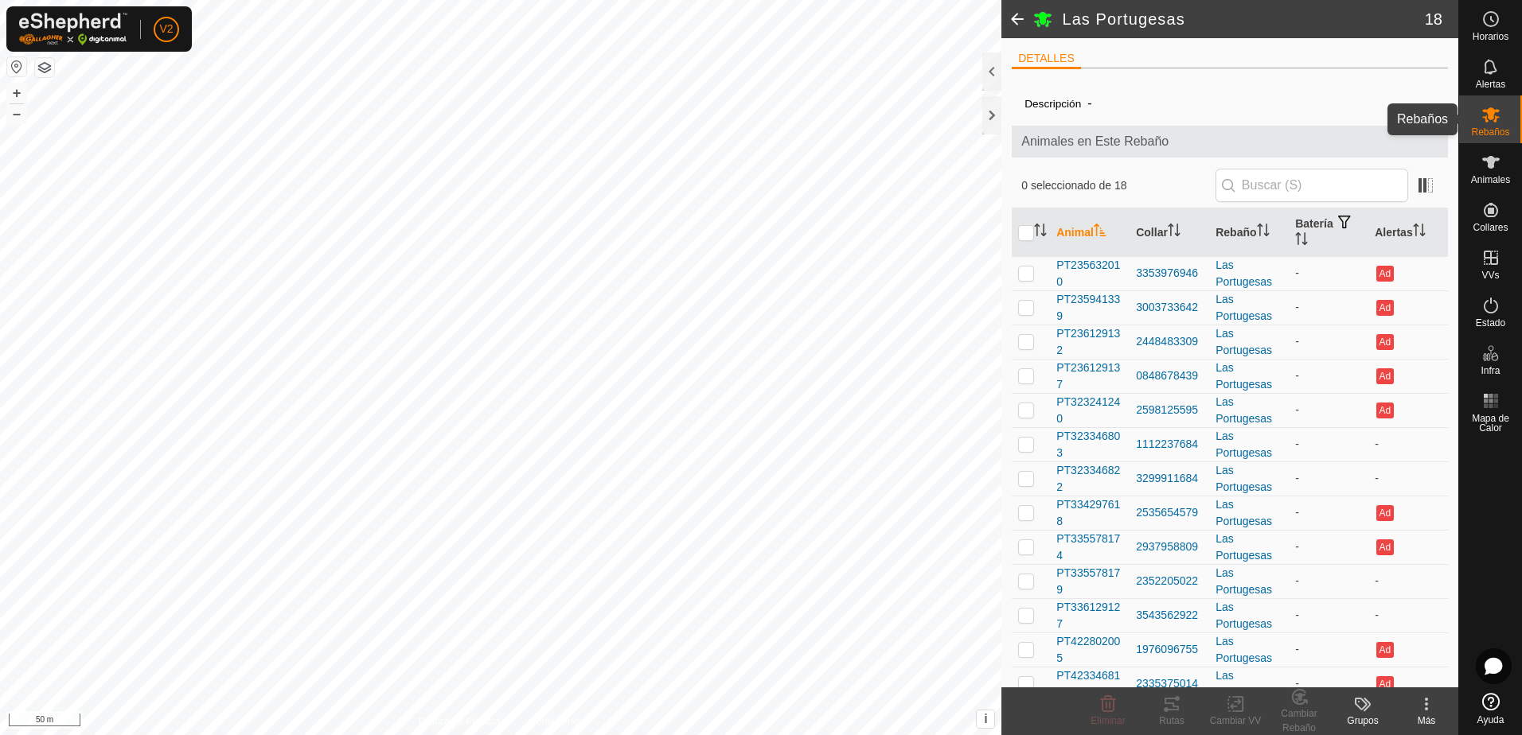
click at [1502, 123] on es-mob-svg-icon at bounding box center [1491, 114] width 29 height 25
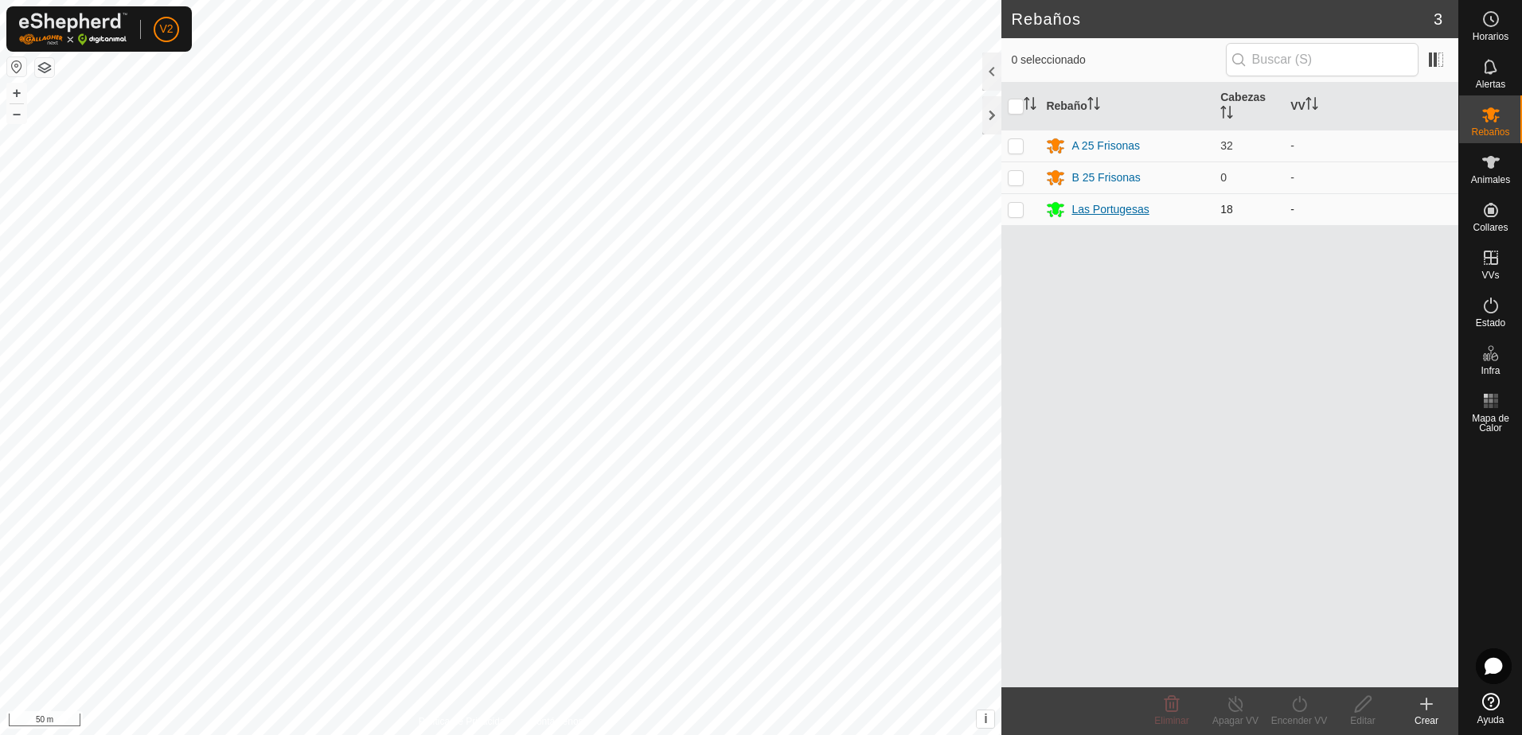
click at [1130, 217] on div "Las Portugesas" at bounding box center [1109, 209] width 77 height 17
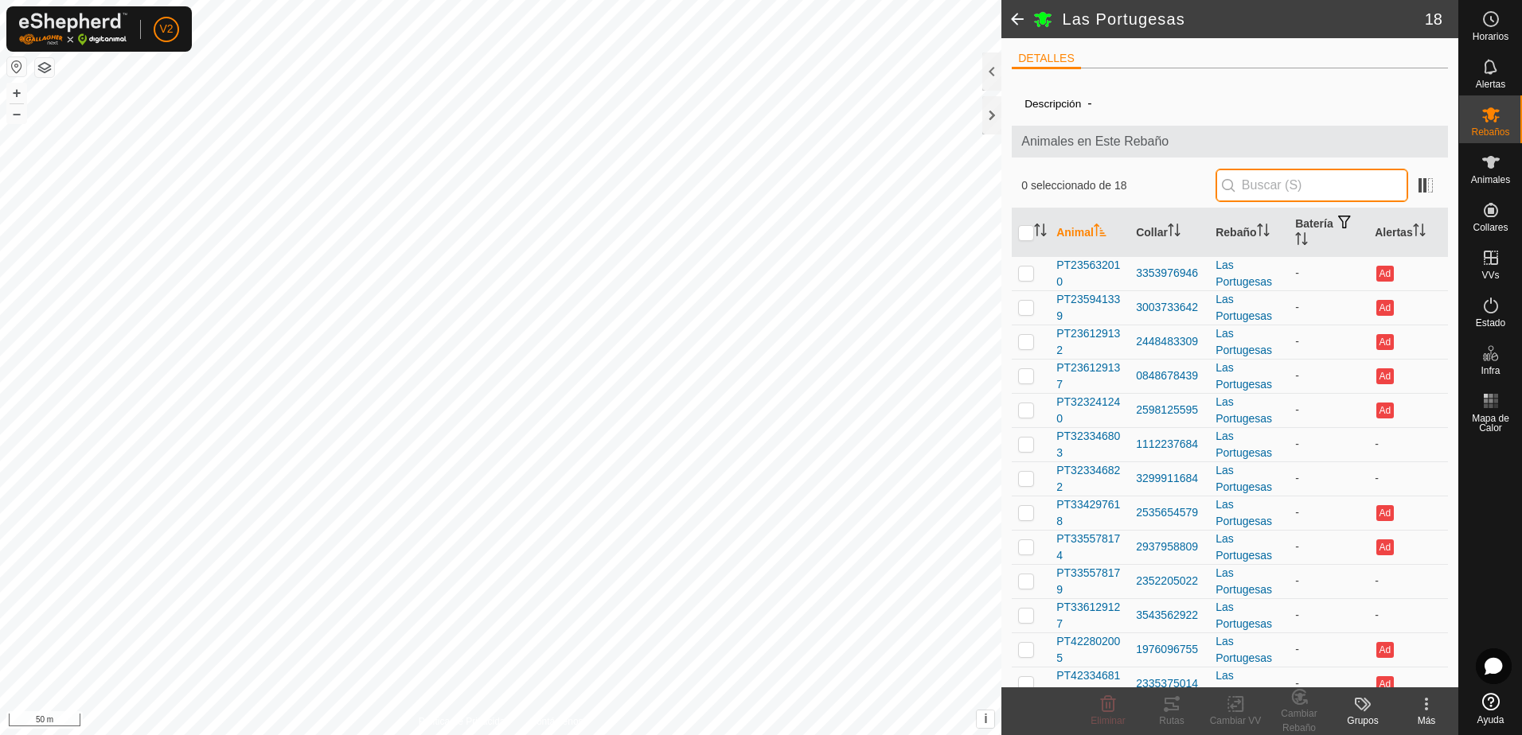
click at [1286, 188] on input "text" at bounding box center [1311, 185] width 193 height 33
click at [1106, 267] on span "PT235632010" at bounding box center [1089, 273] width 67 height 33
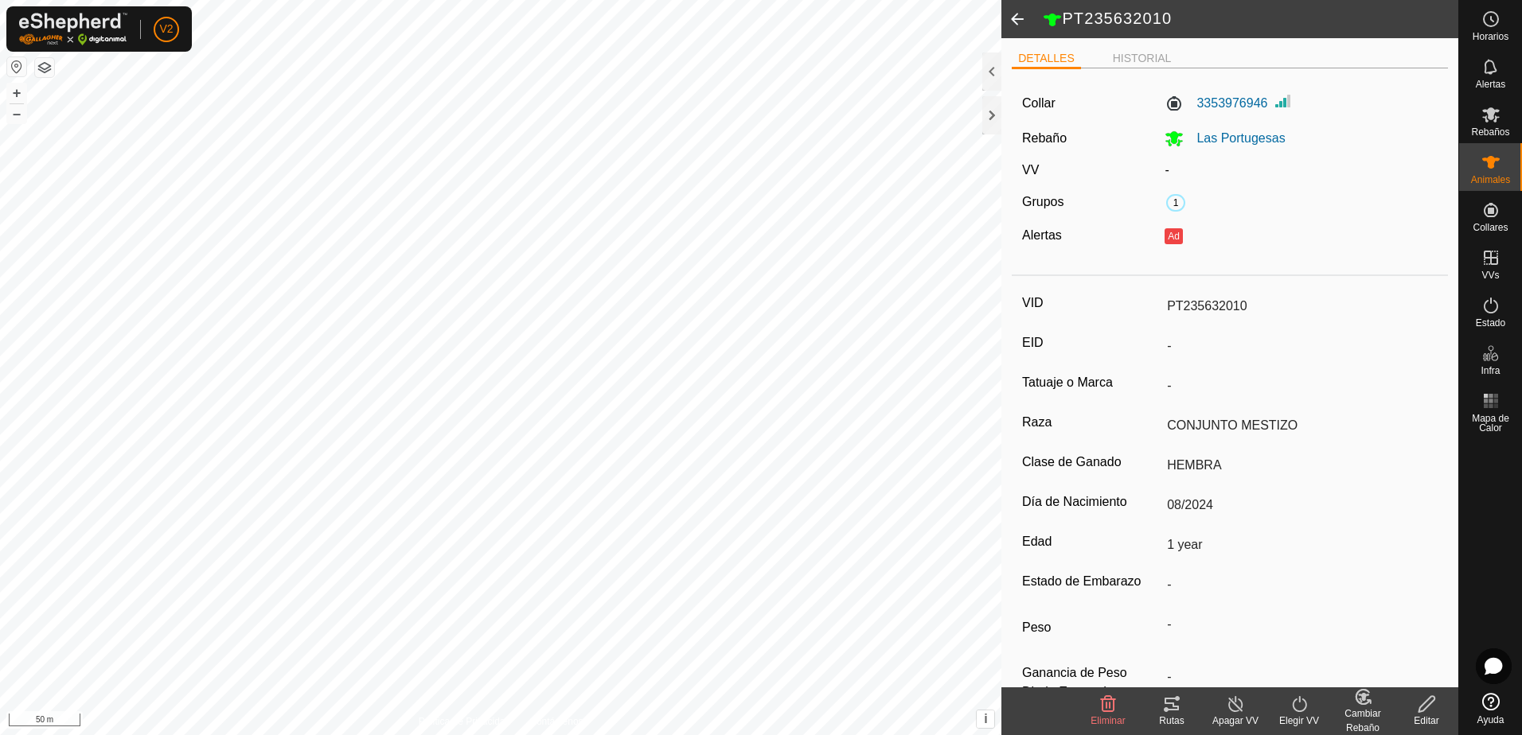
scroll to position [44, 0]
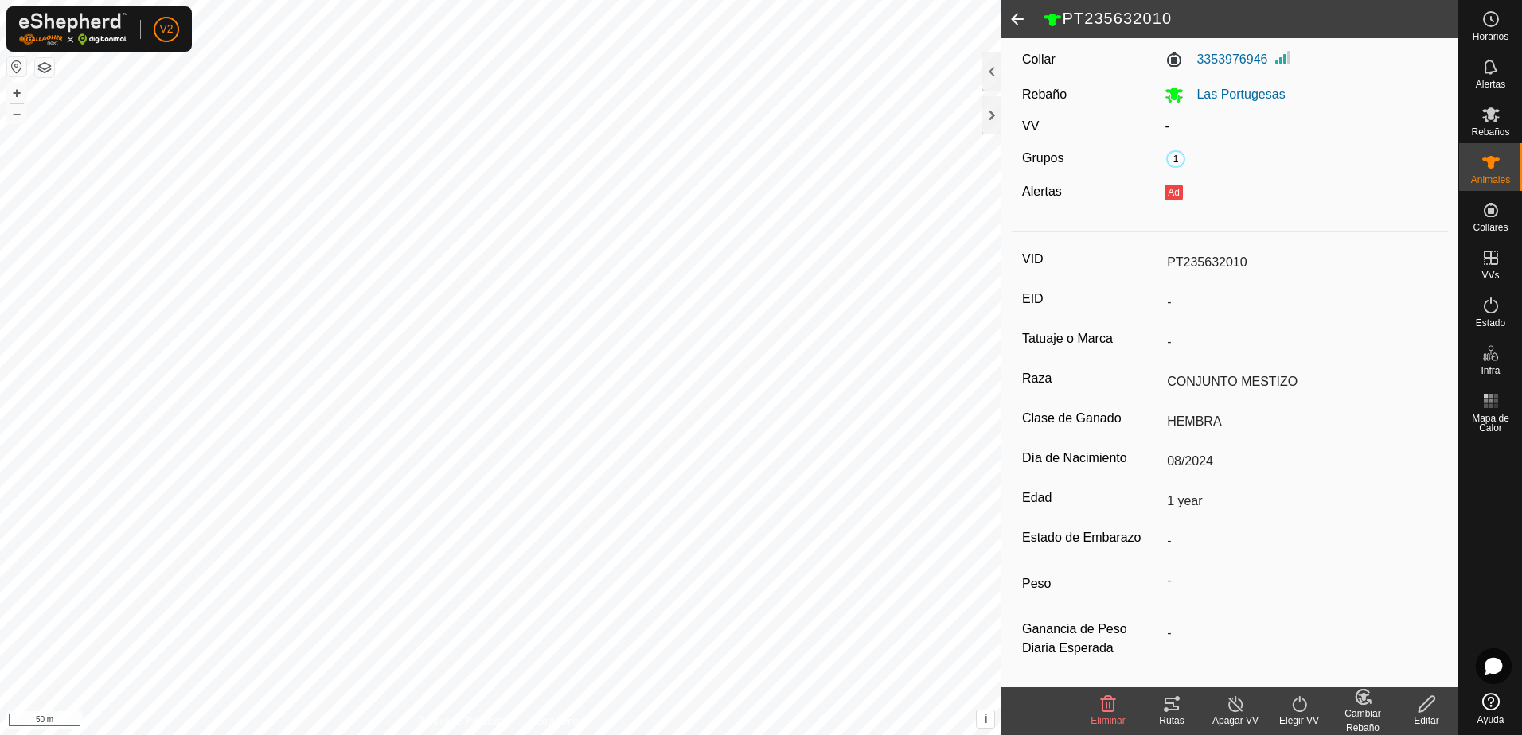
click at [1426, 707] on icon at bounding box center [1426, 704] width 16 height 16
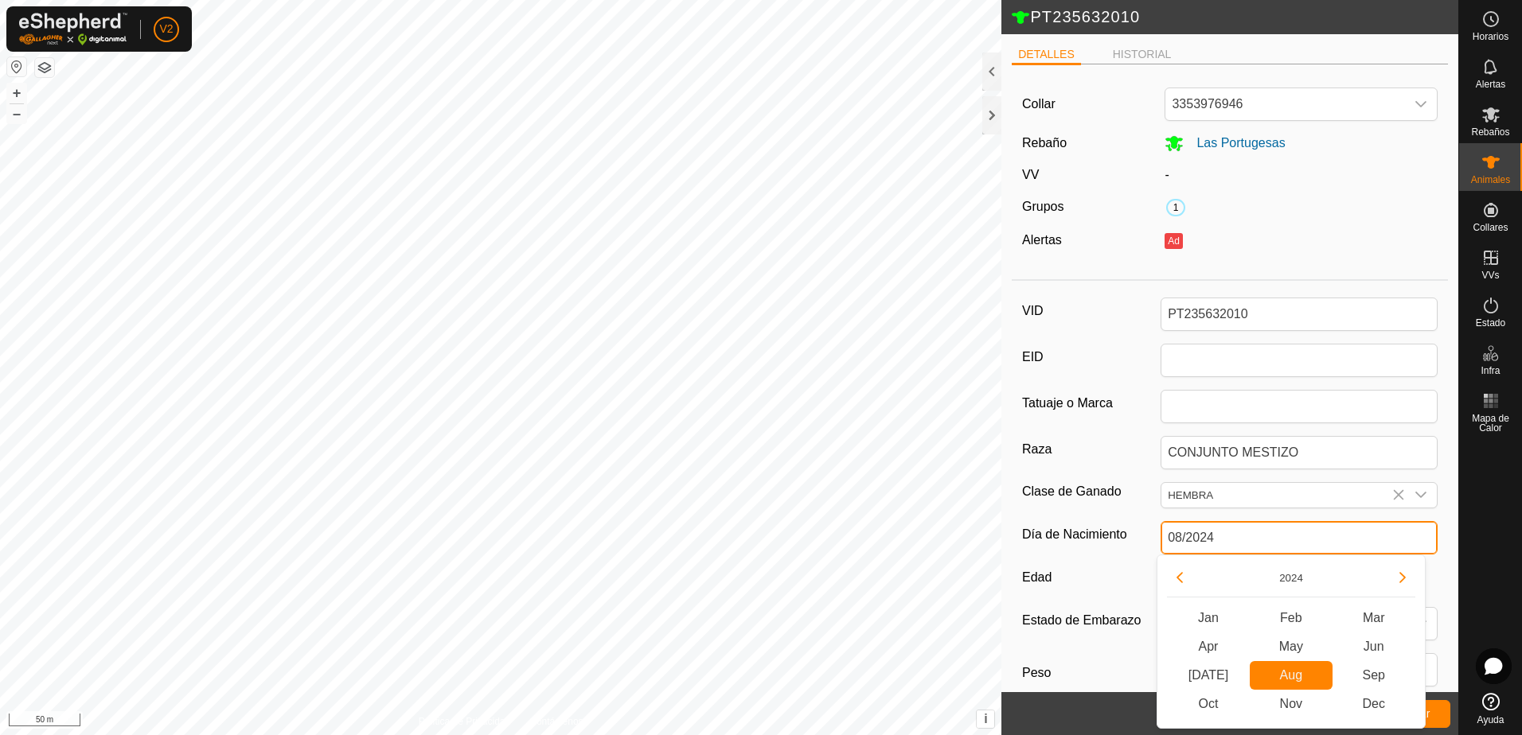
click at [1358, 544] on input "08/2024" at bounding box center [1299, 537] width 277 height 33
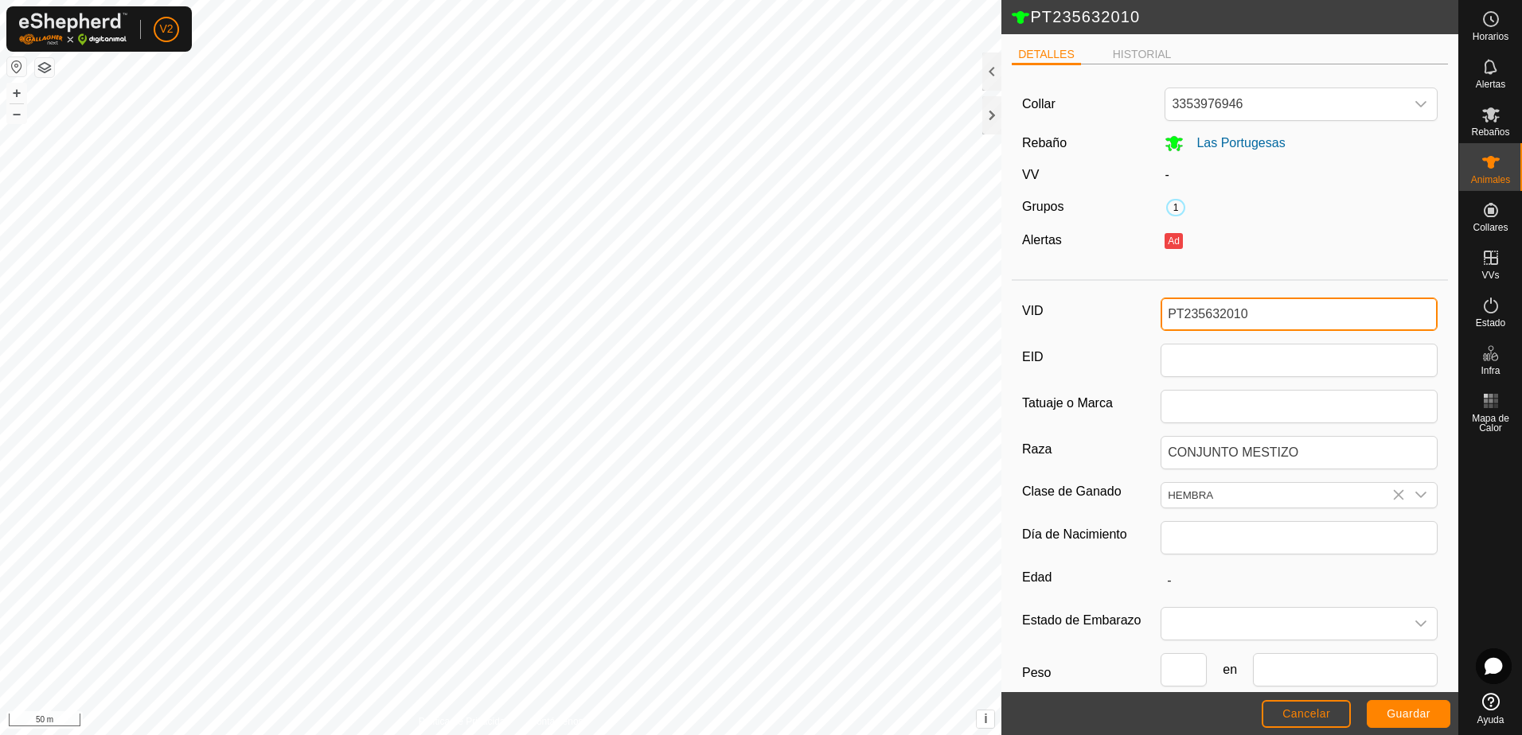
click at [1283, 315] on input "PT235632010" at bounding box center [1299, 314] width 277 height 33
click at [1387, 717] on span "Guardar" at bounding box center [1409, 714] width 44 height 13
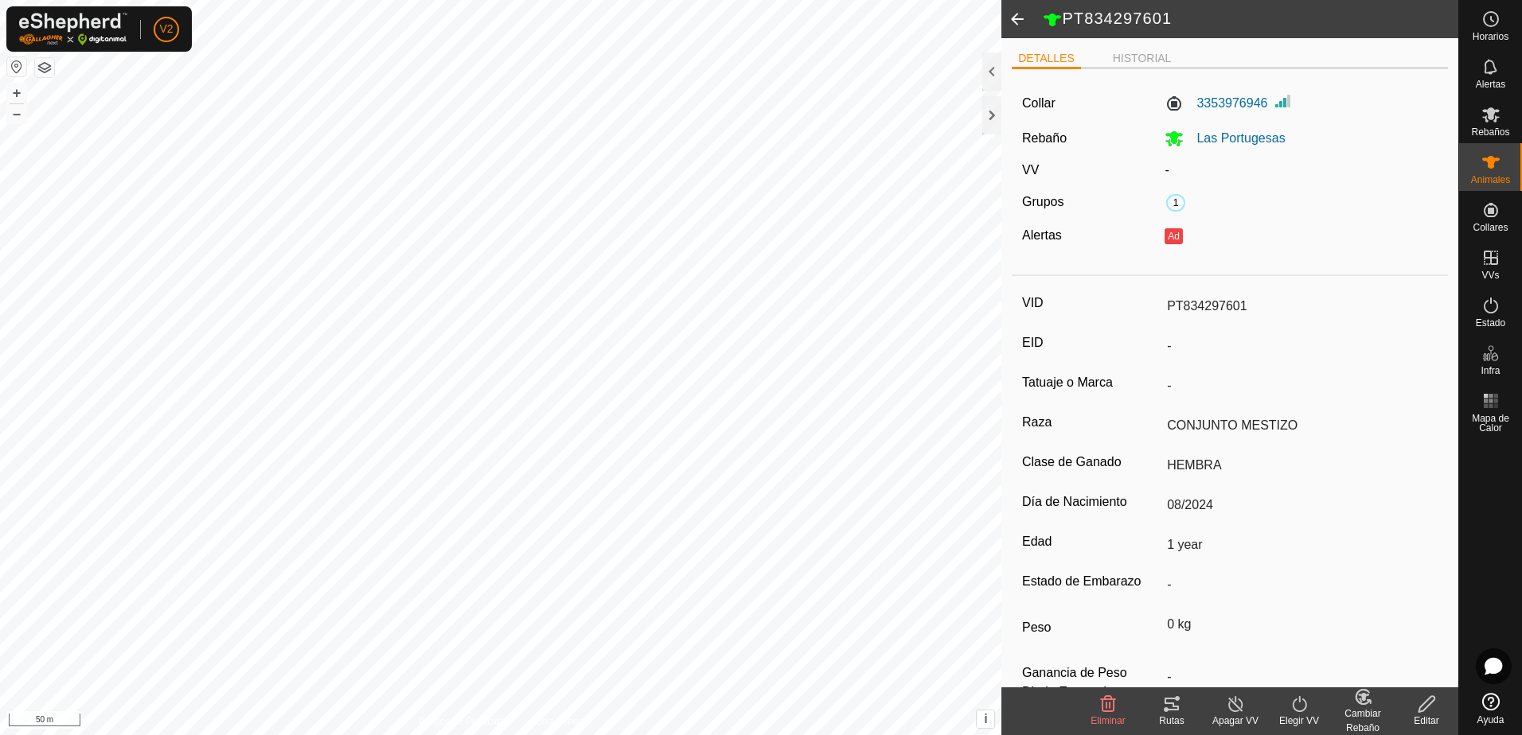
drag, startPoint x: 1387, startPoint y: 717, endPoint x: 1358, endPoint y: 708, distance: 30.7
click at [1358, 708] on div "Cambiar Rebaño" at bounding box center [1363, 721] width 64 height 29
click at [1382, 638] on link "[PERSON_NAME]..." at bounding box center [1412, 636] width 160 height 32
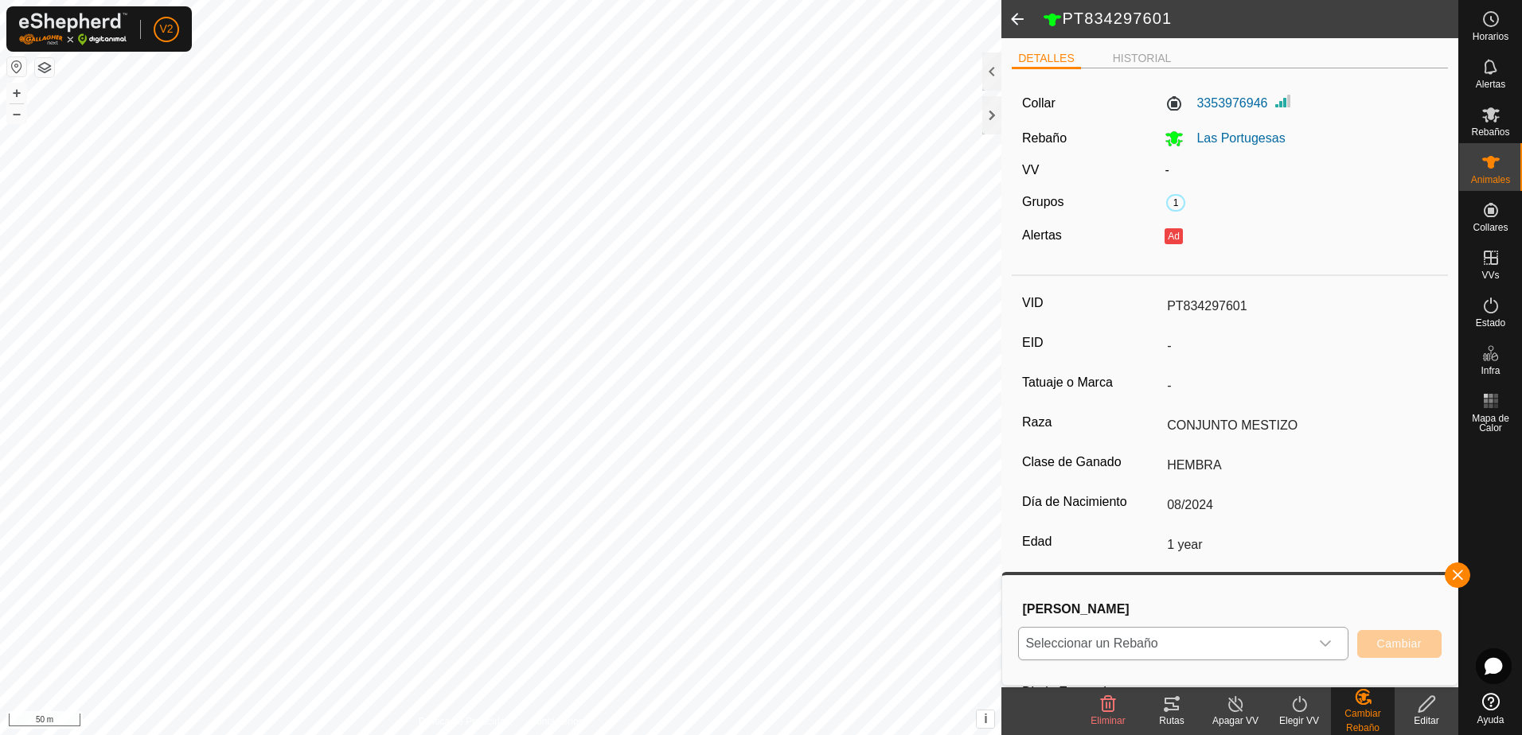
click at [1324, 650] on icon "dropdown trigger" at bounding box center [1325, 644] width 13 height 13
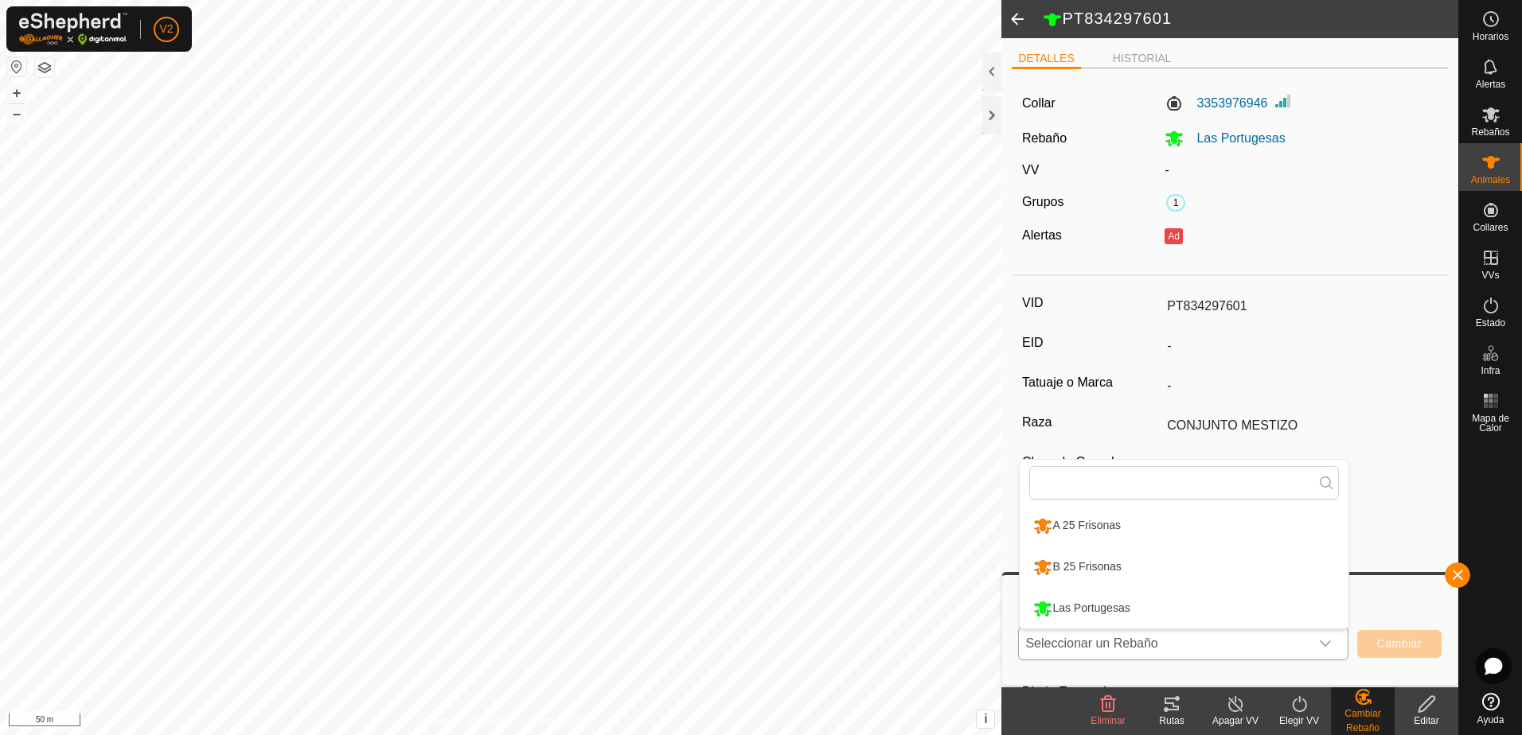
click at [1226, 573] on li "B 25 Frisonas" at bounding box center [1184, 568] width 329 height 40
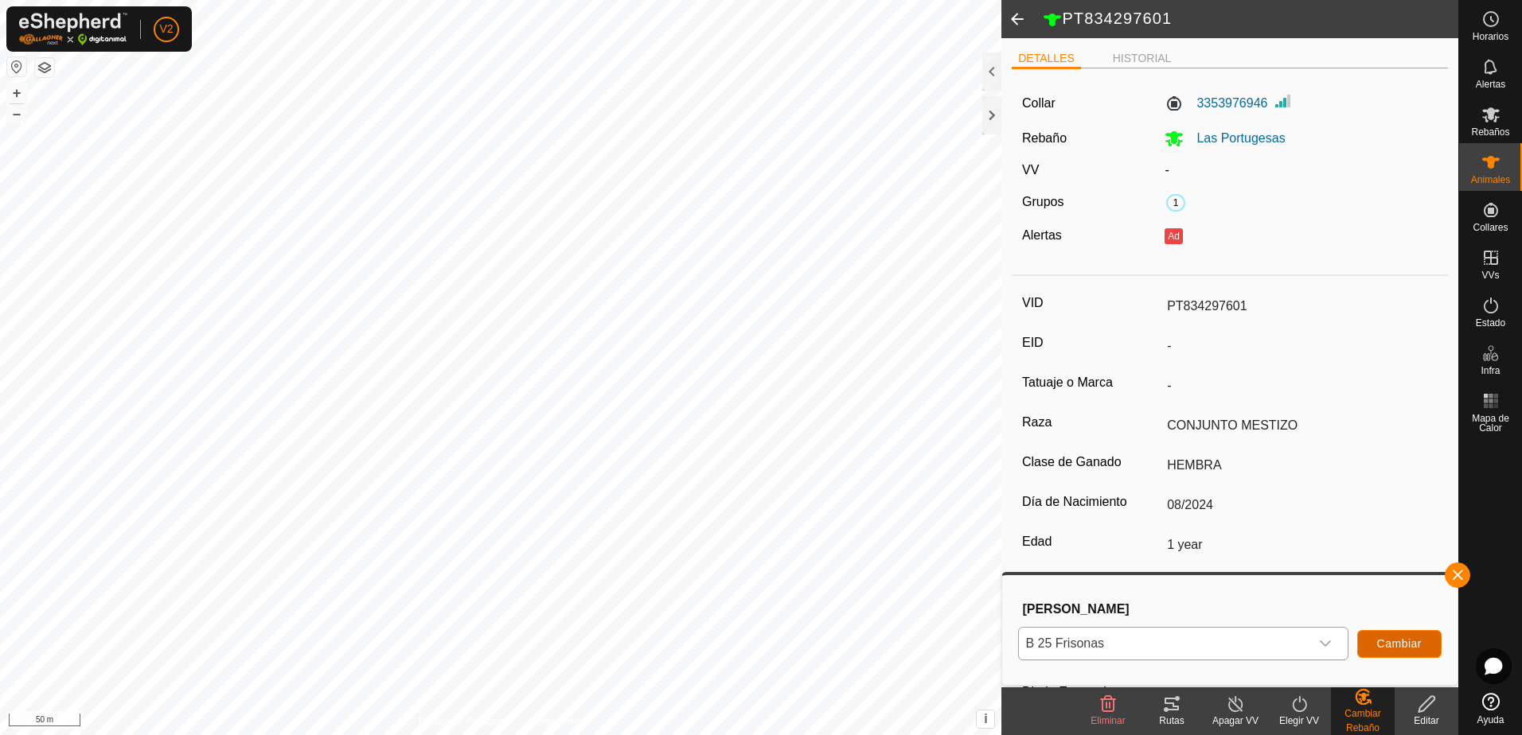
click at [1383, 641] on span "Cambiar" at bounding box center [1399, 644] width 45 height 13
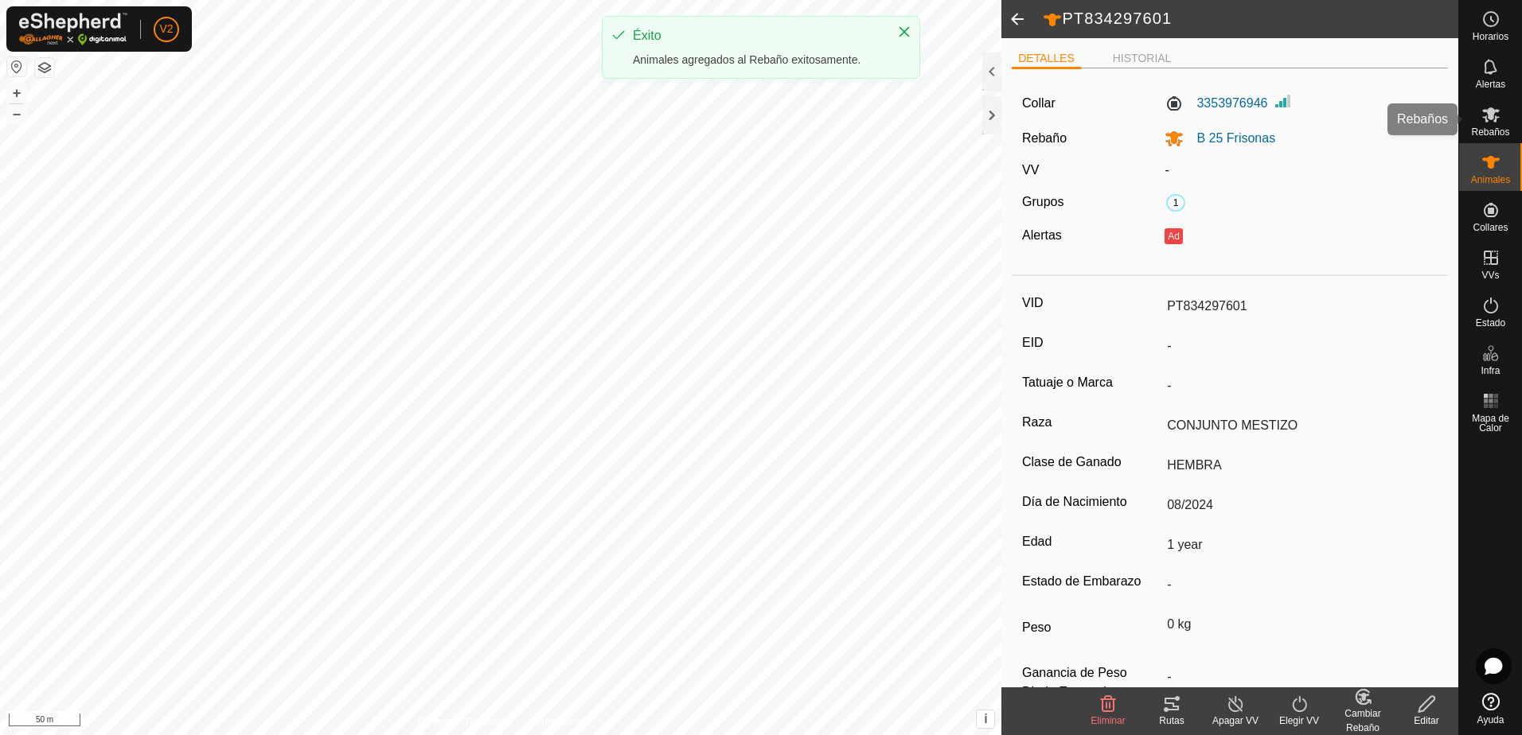
click at [1486, 115] on icon at bounding box center [1490, 114] width 19 height 19
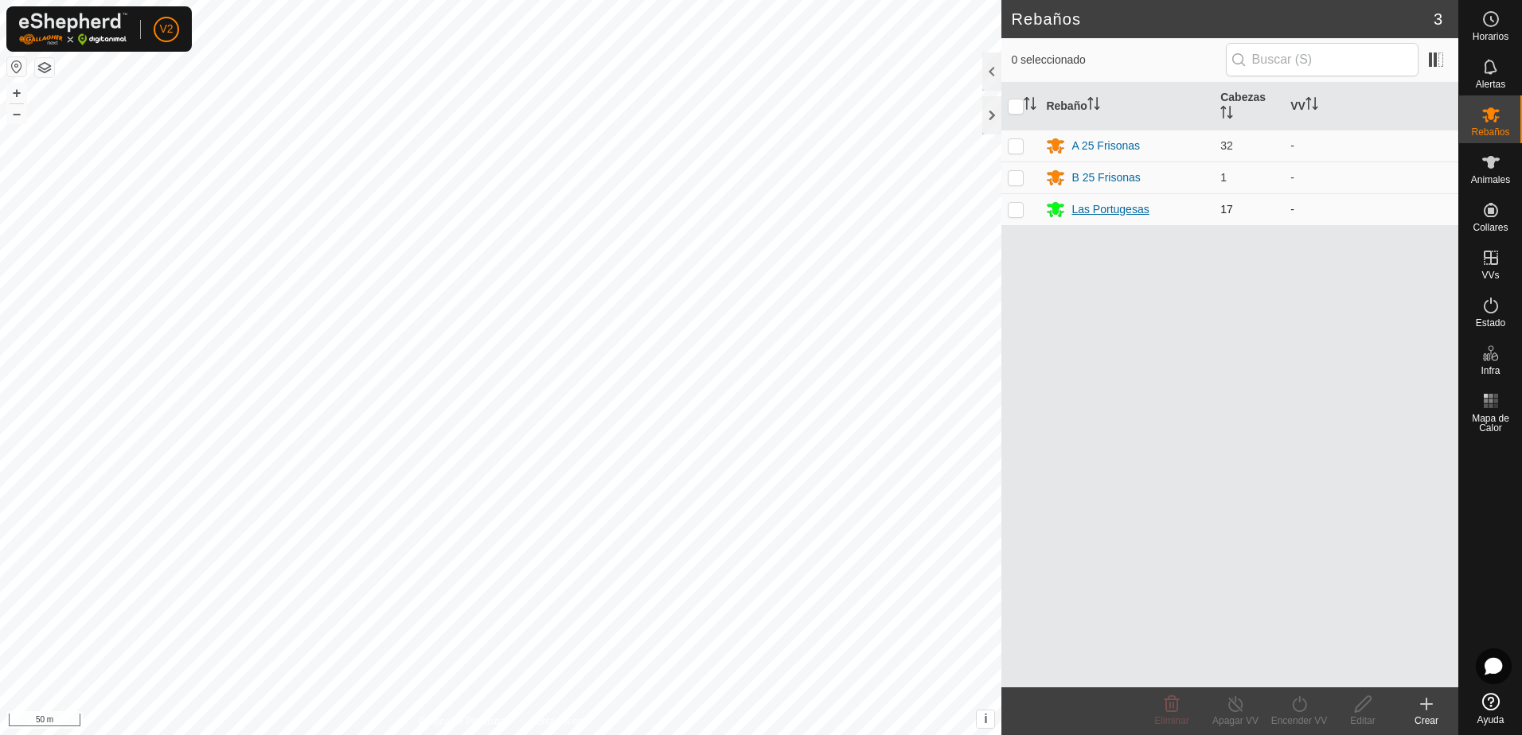
click at [1148, 213] on div "Las Portugesas" at bounding box center [1109, 209] width 77 height 17
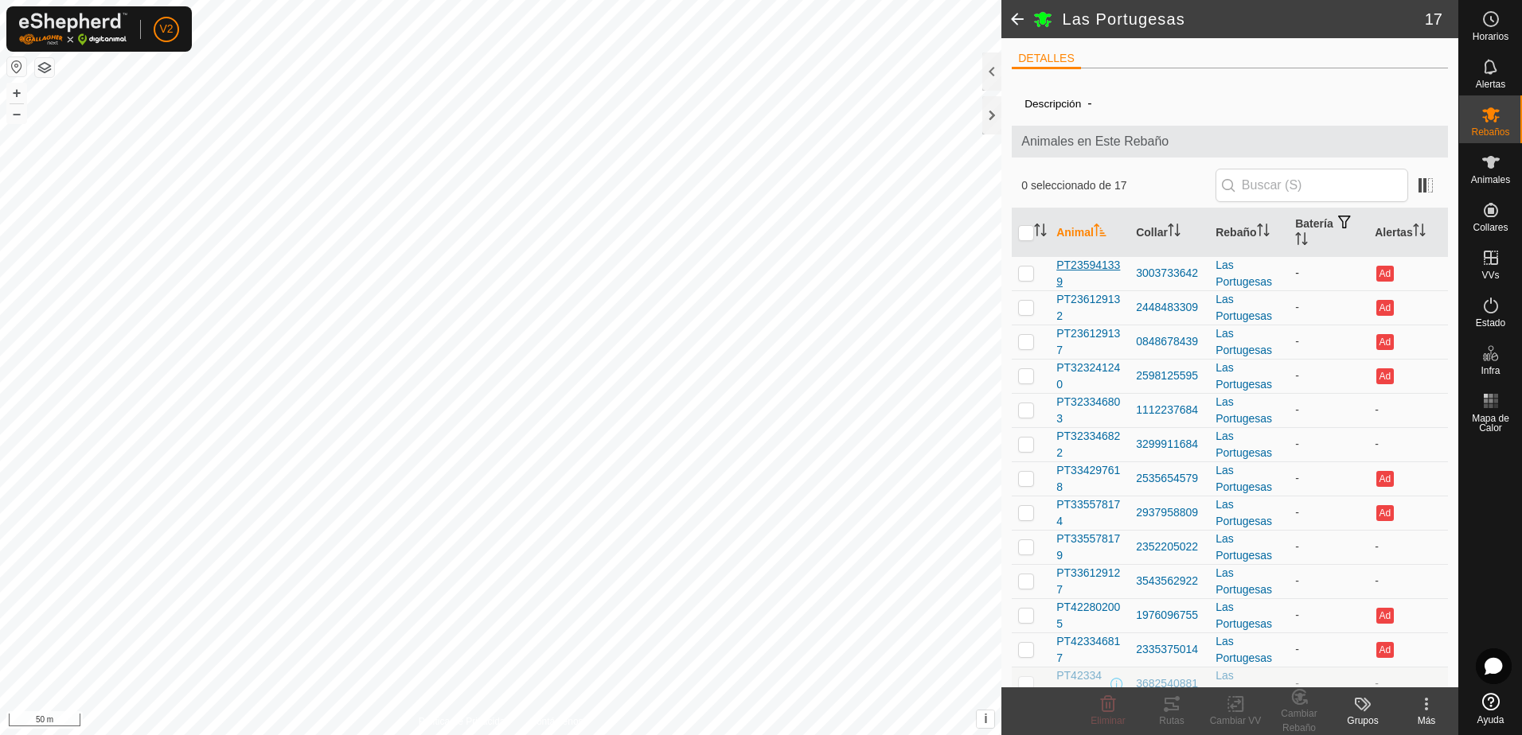
click at [1094, 271] on span "PT235941339" at bounding box center [1089, 273] width 67 height 33
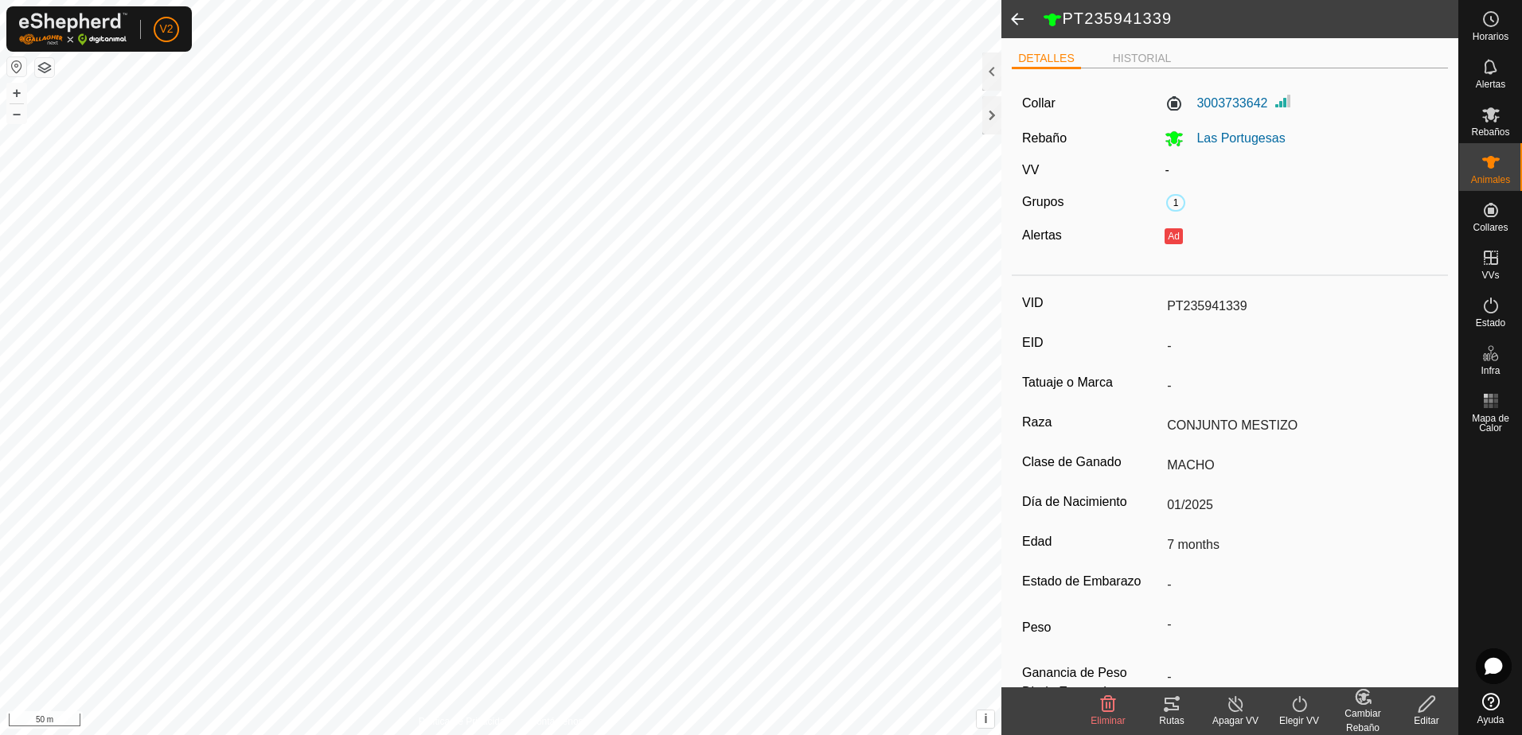
click at [1424, 712] on icon at bounding box center [1427, 704] width 20 height 19
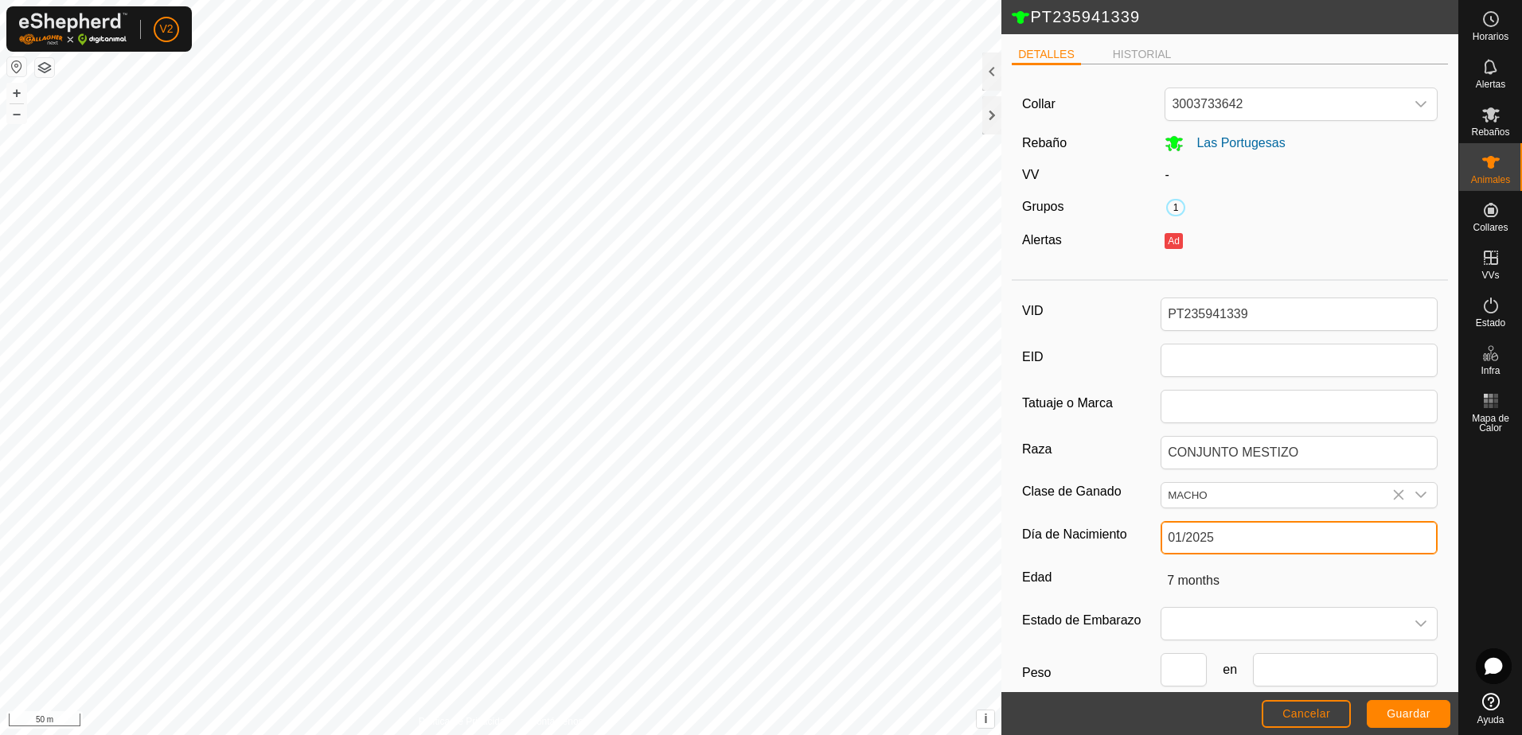
click at [1244, 529] on input "01/2025" at bounding box center [1299, 537] width 277 height 33
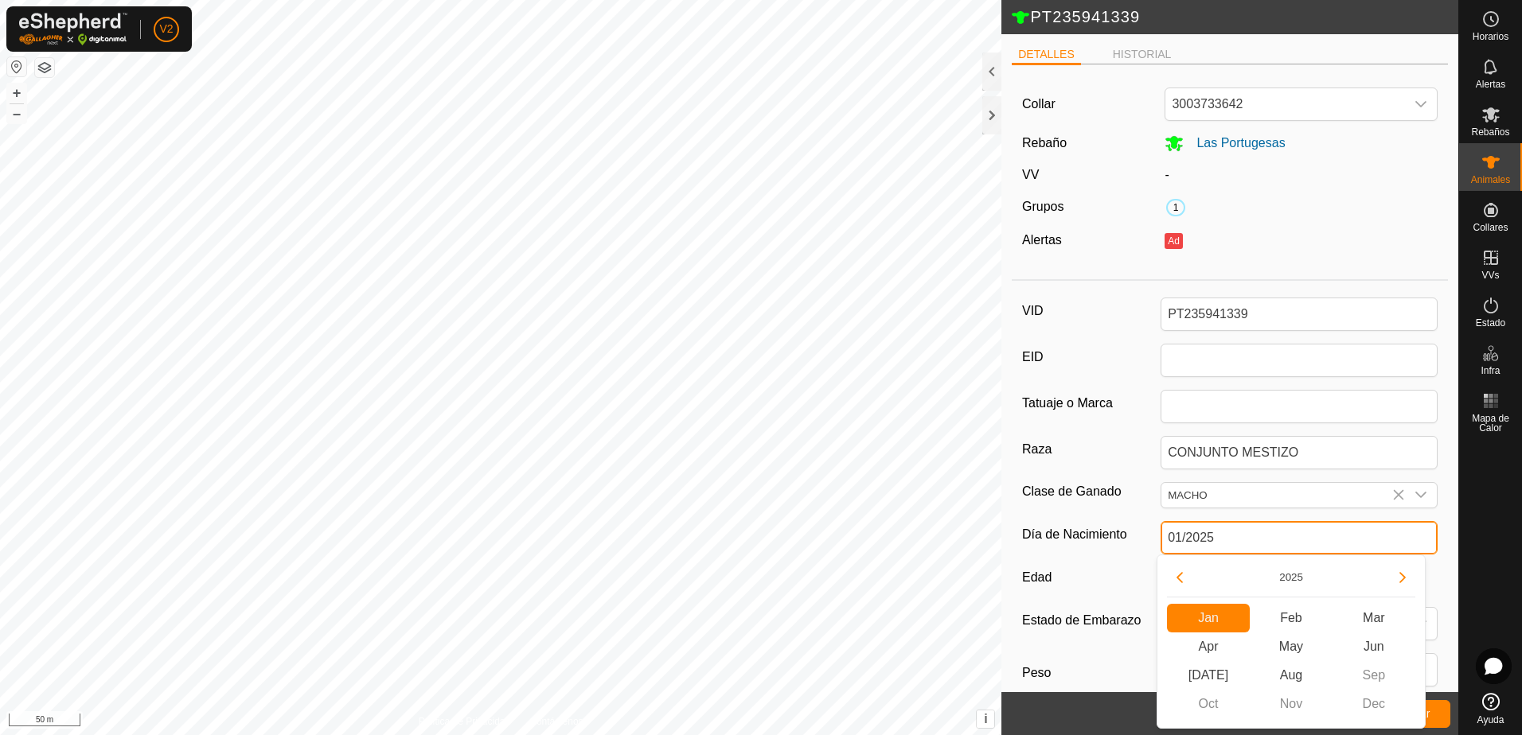
click at [1244, 529] on input "01/2025" at bounding box center [1299, 537] width 277 height 33
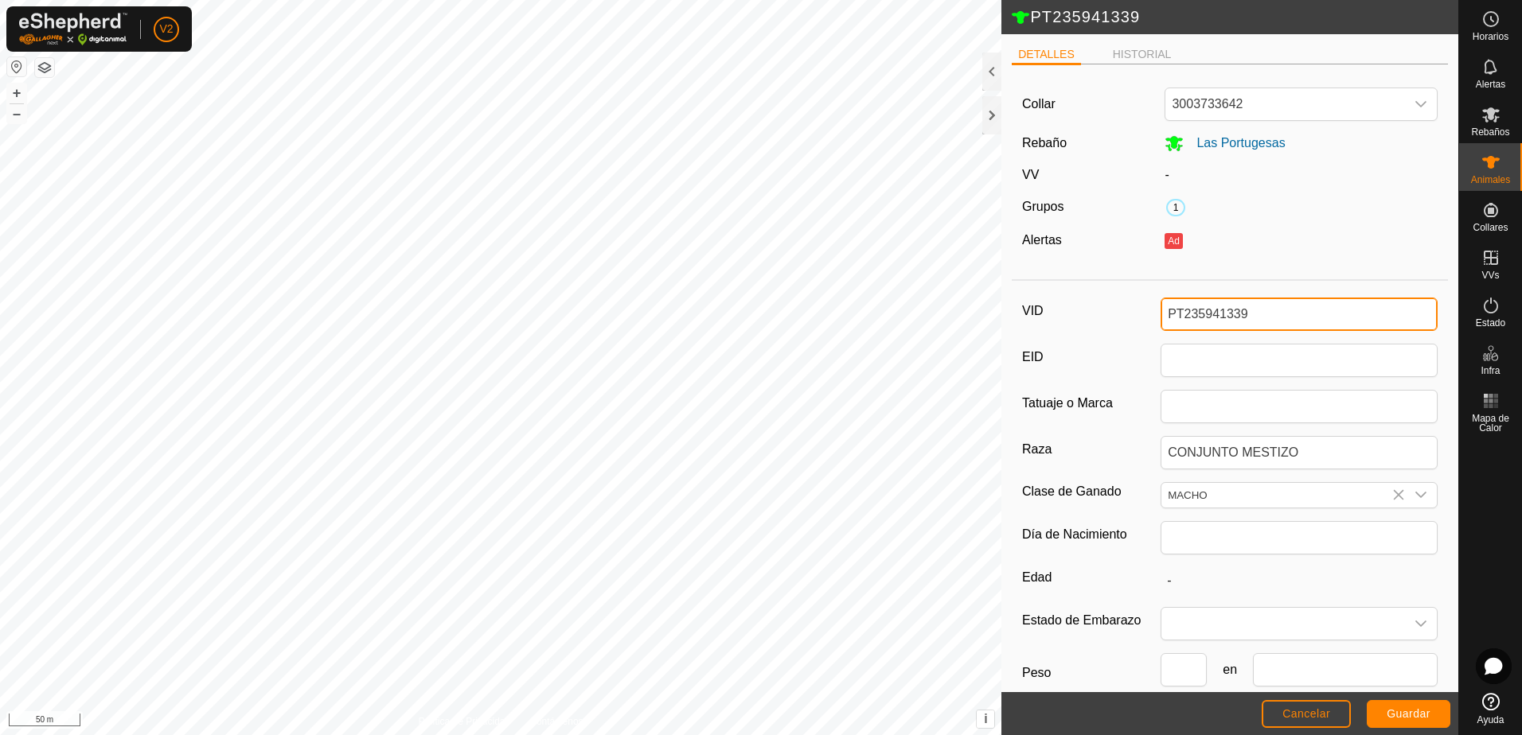
click at [1258, 316] on input "PT235941339" at bounding box center [1299, 314] width 277 height 33
click at [1412, 710] on span "Guardar" at bounding box center [1409, 714] width 44 height 13
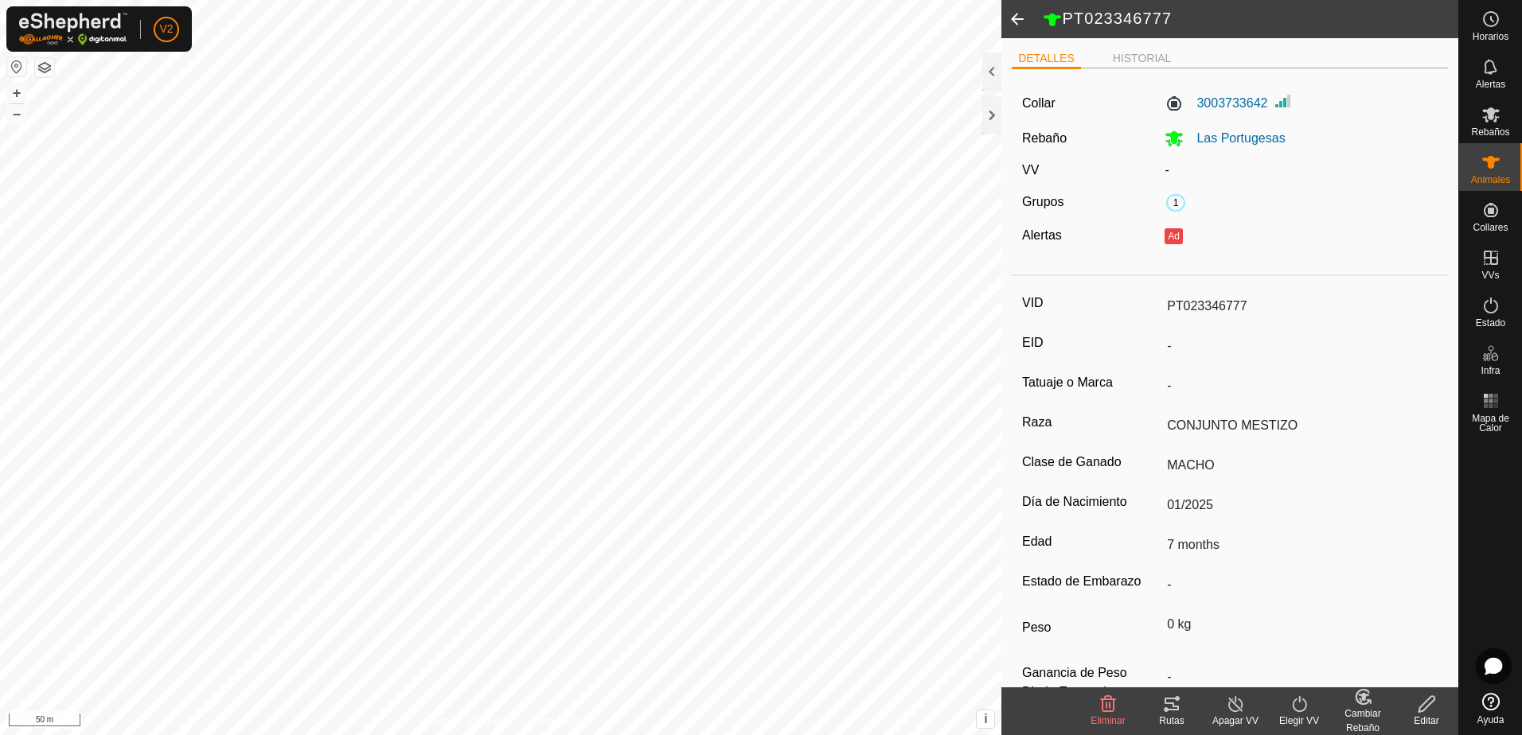
click at [1360, 716] on div "Cambiar Rebaño" at bounding box center [1363, 721] width 64 height 29
click at [1380, 637] on link "[PERSON_NAME]..." at bounding box center [1412, 636] width 160 height 32
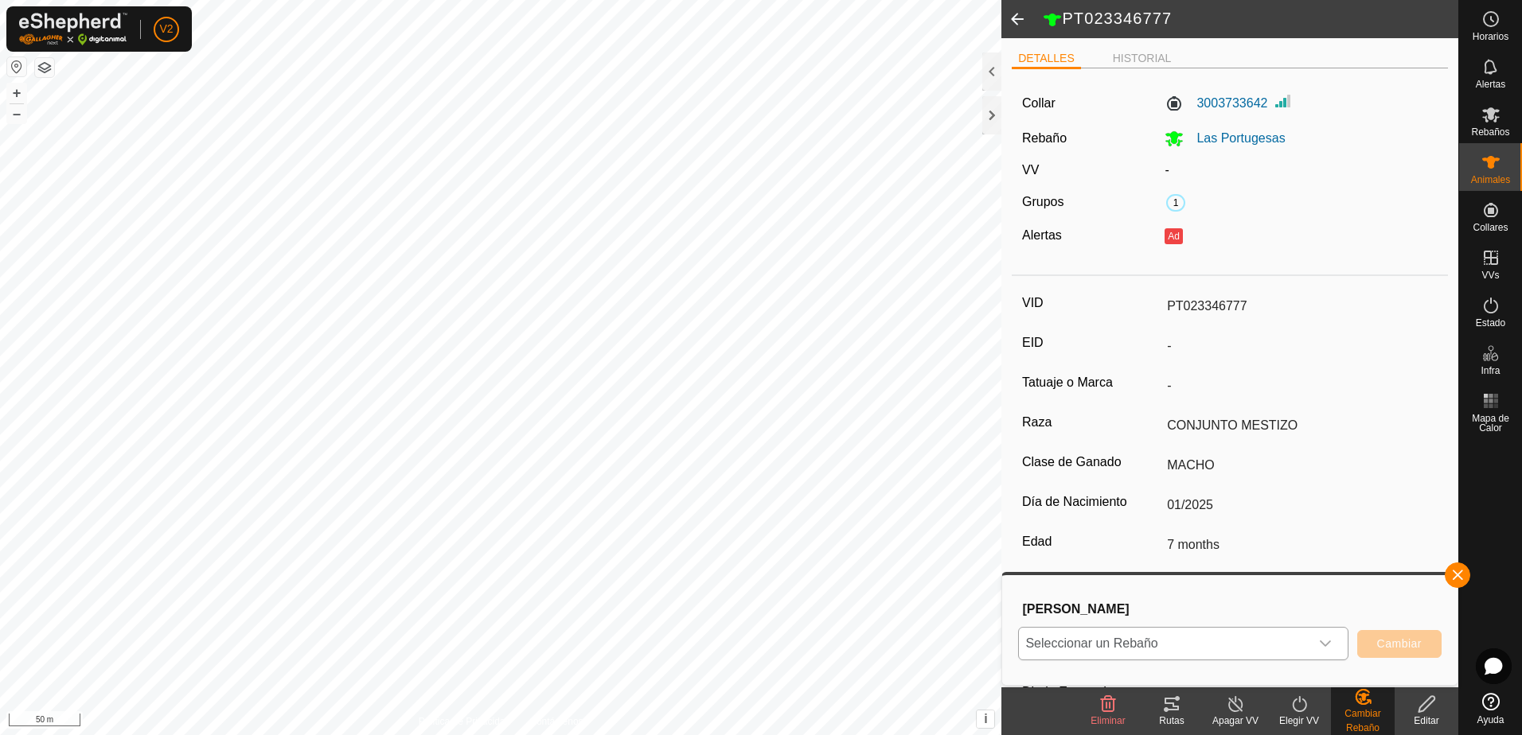
click at [1324, 642] on icon "dropdown trigger" at bounding box center [1325, 644] width 13 height 13
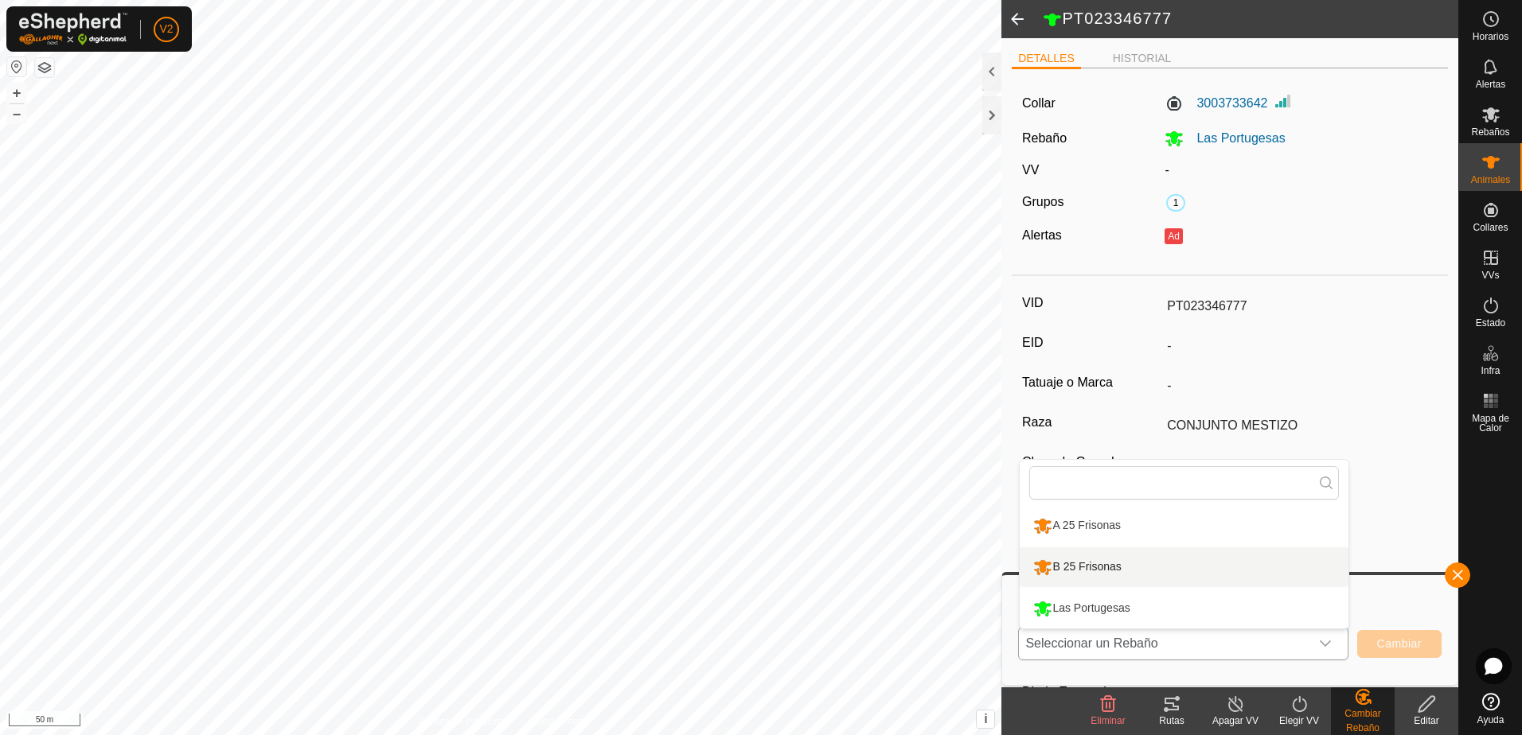
click at [1207, 564] on li "B 25 Frisonas" at bounding box center [1184, 568] width 329 height 40
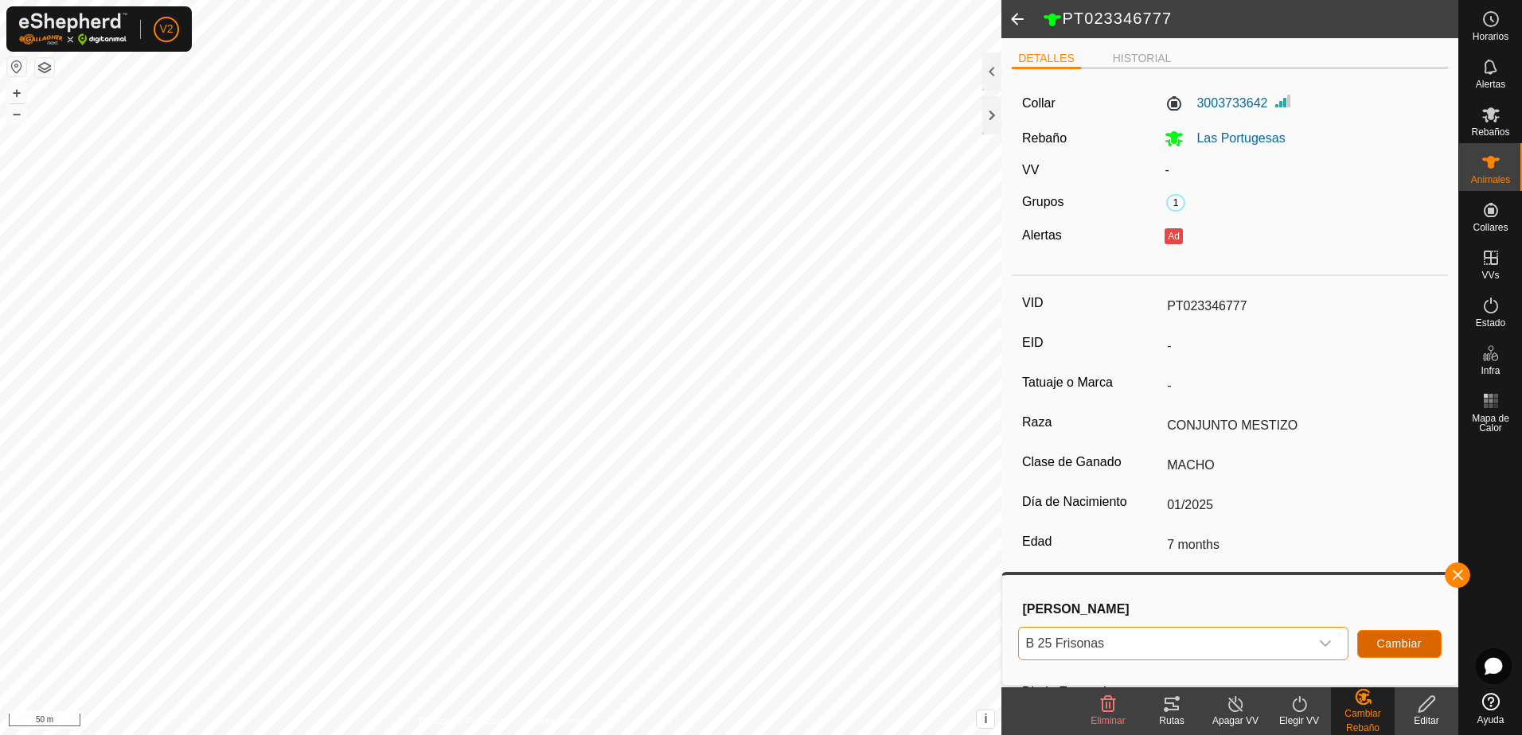
click at [1384, 647] on span "Cambiar" at bounding box center [1399, 644] width 45 height 13
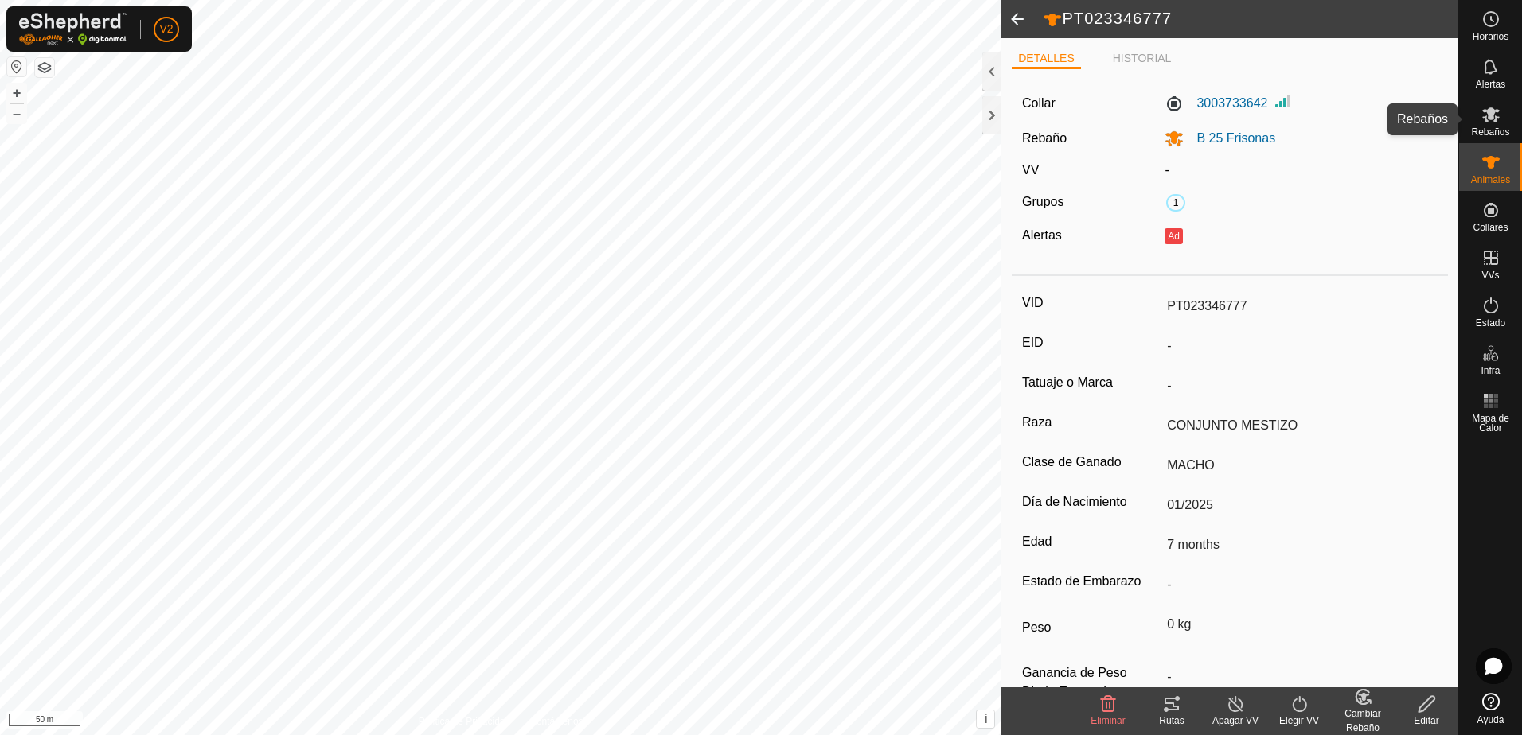
click at [1497, 124] on es-mob-svg-icon at bounding box center [1491, 114] width 29 height 25
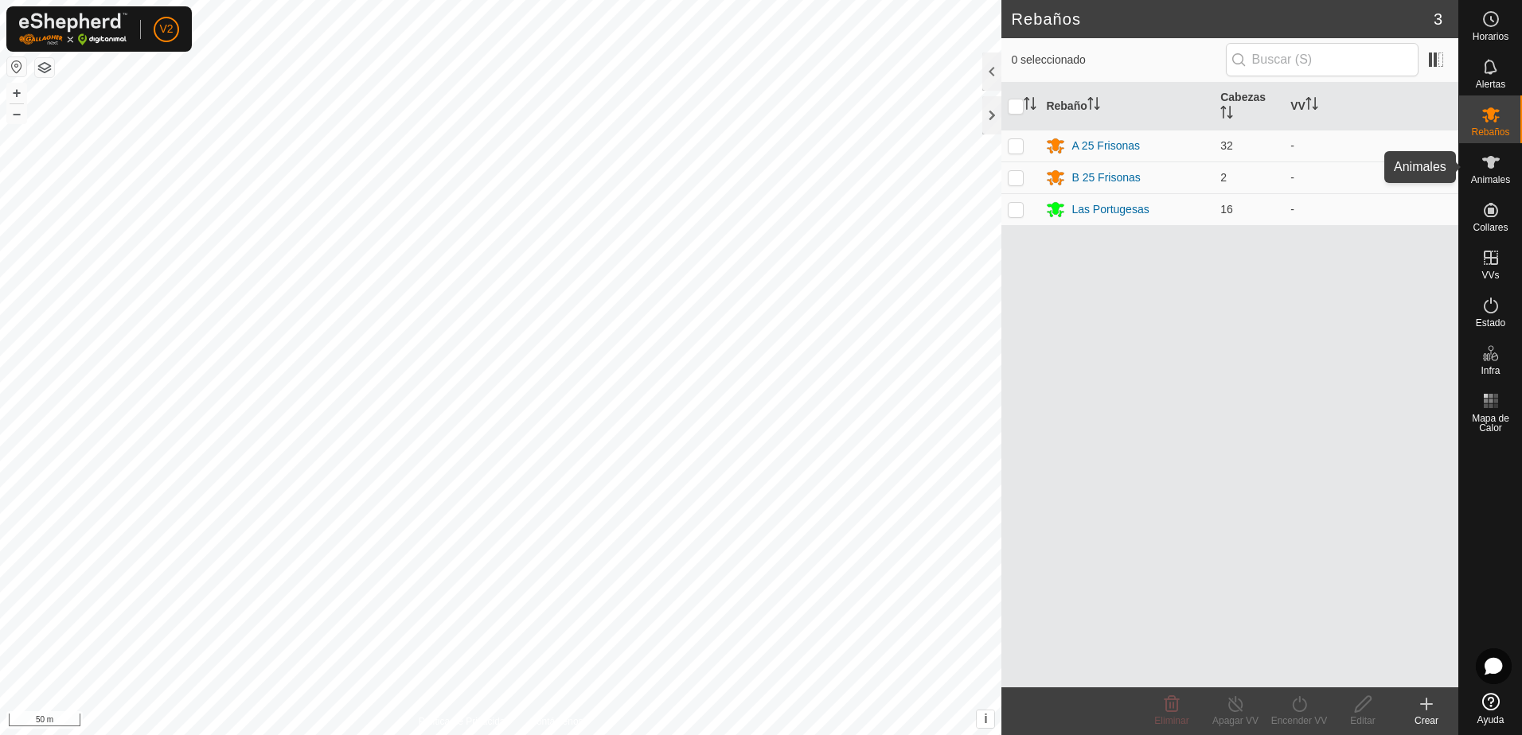
click at [1491, 170] on icon at bounding box center [1490, 162] width 19 height 19
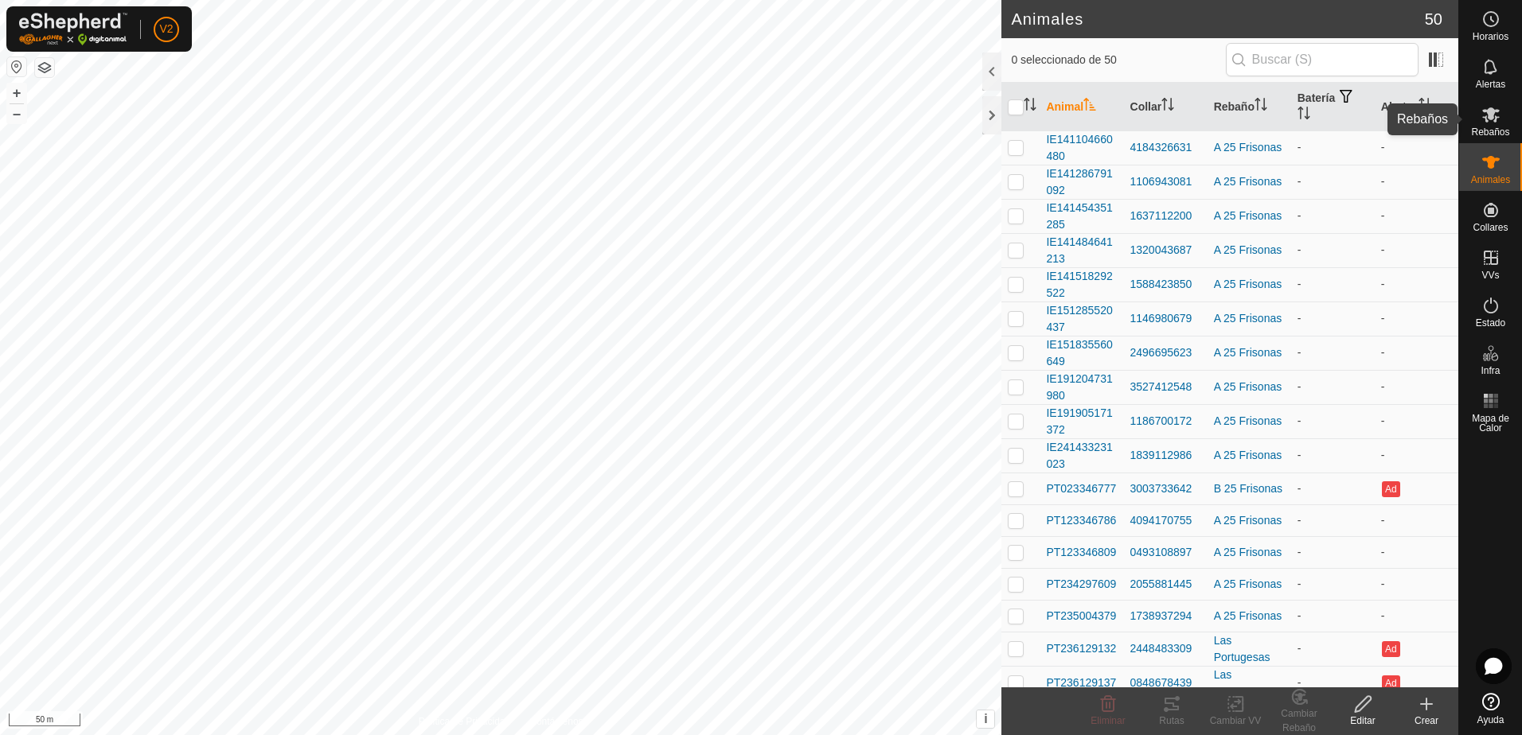
click at [1487, 120] on icon at bounding box center [1491, 114] width 18 height 15
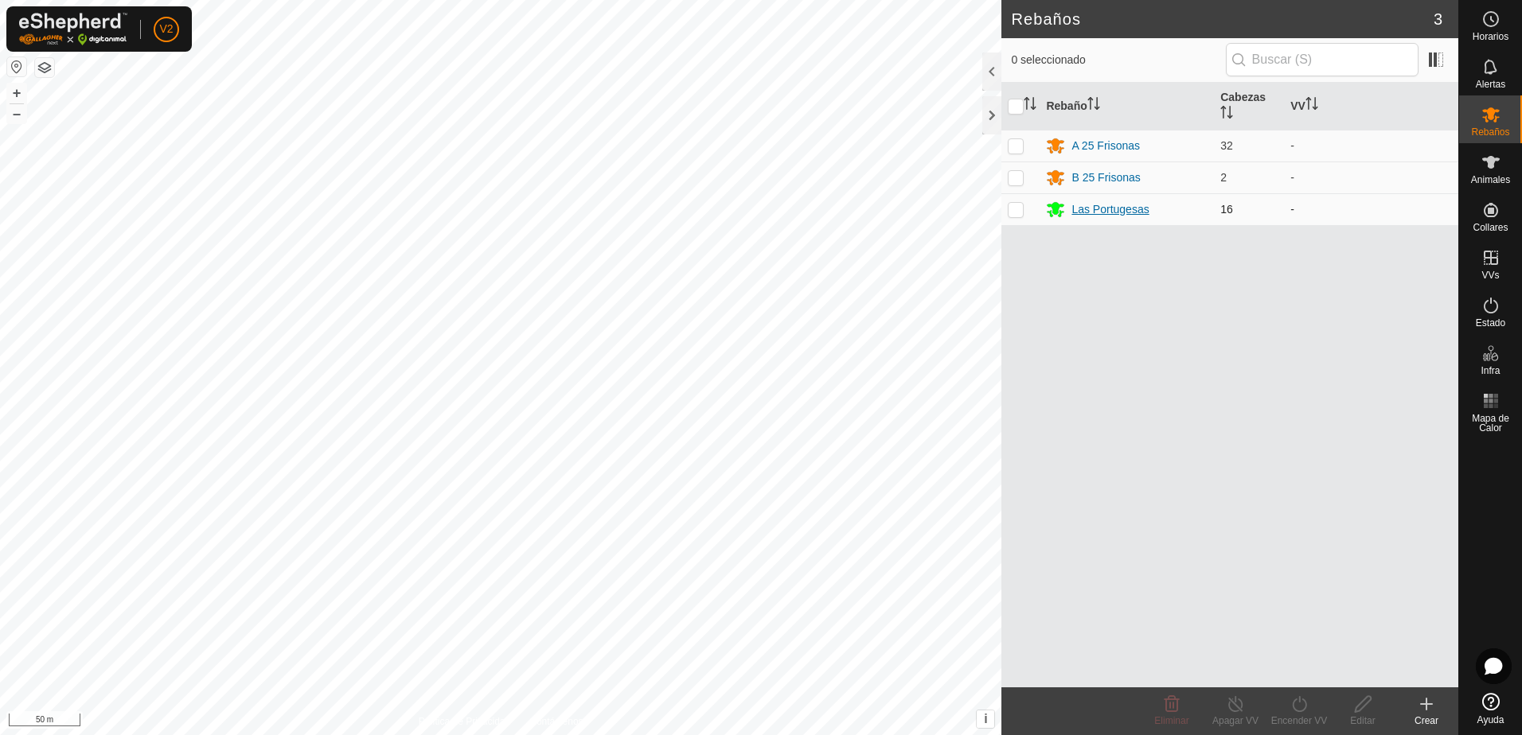
click at [1107, 211] on div "Las Portugesas" at bounding box center [1109, 209] width 77 height 17
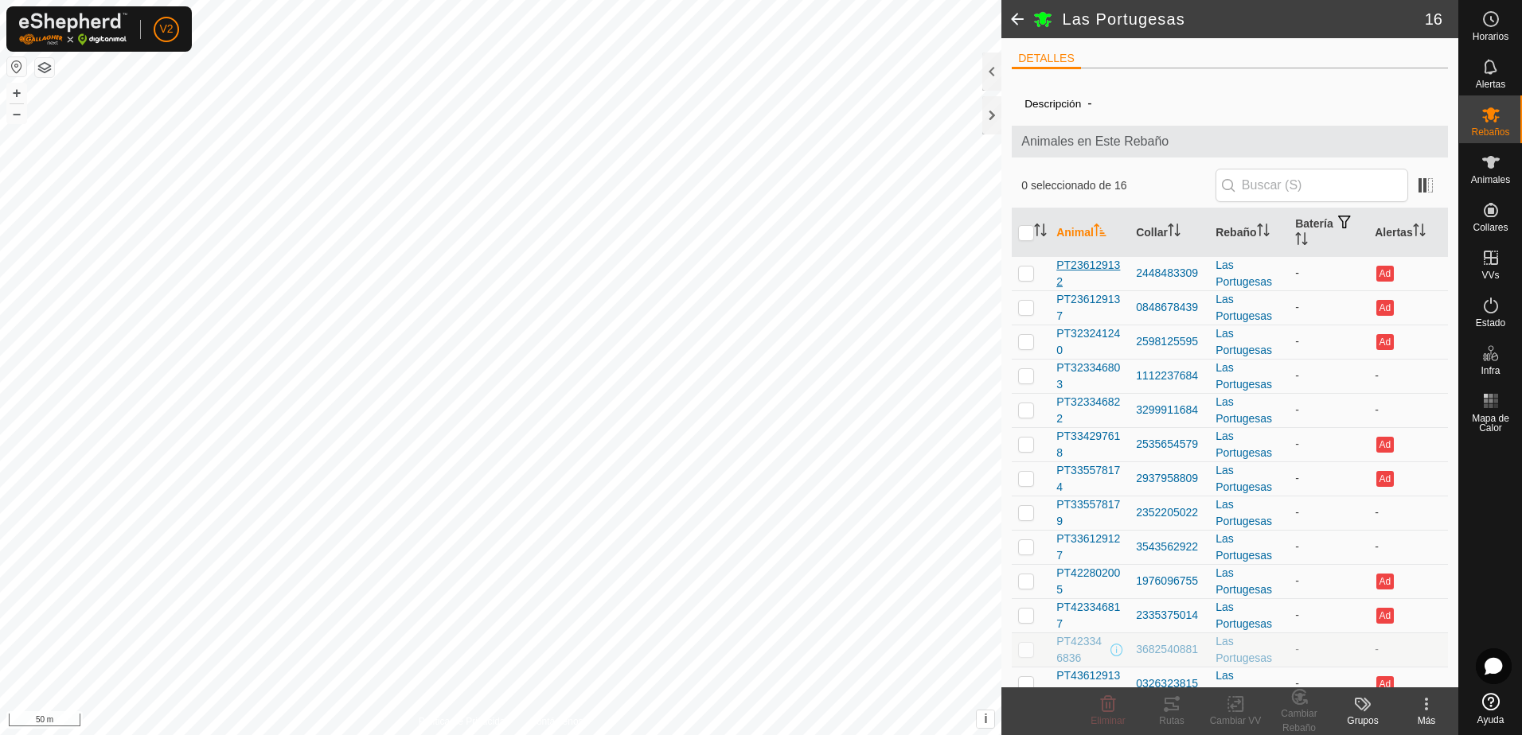
click at [1114, 268] on span "PT236129132" at bounding box center [1089, 273] width 67 height 33
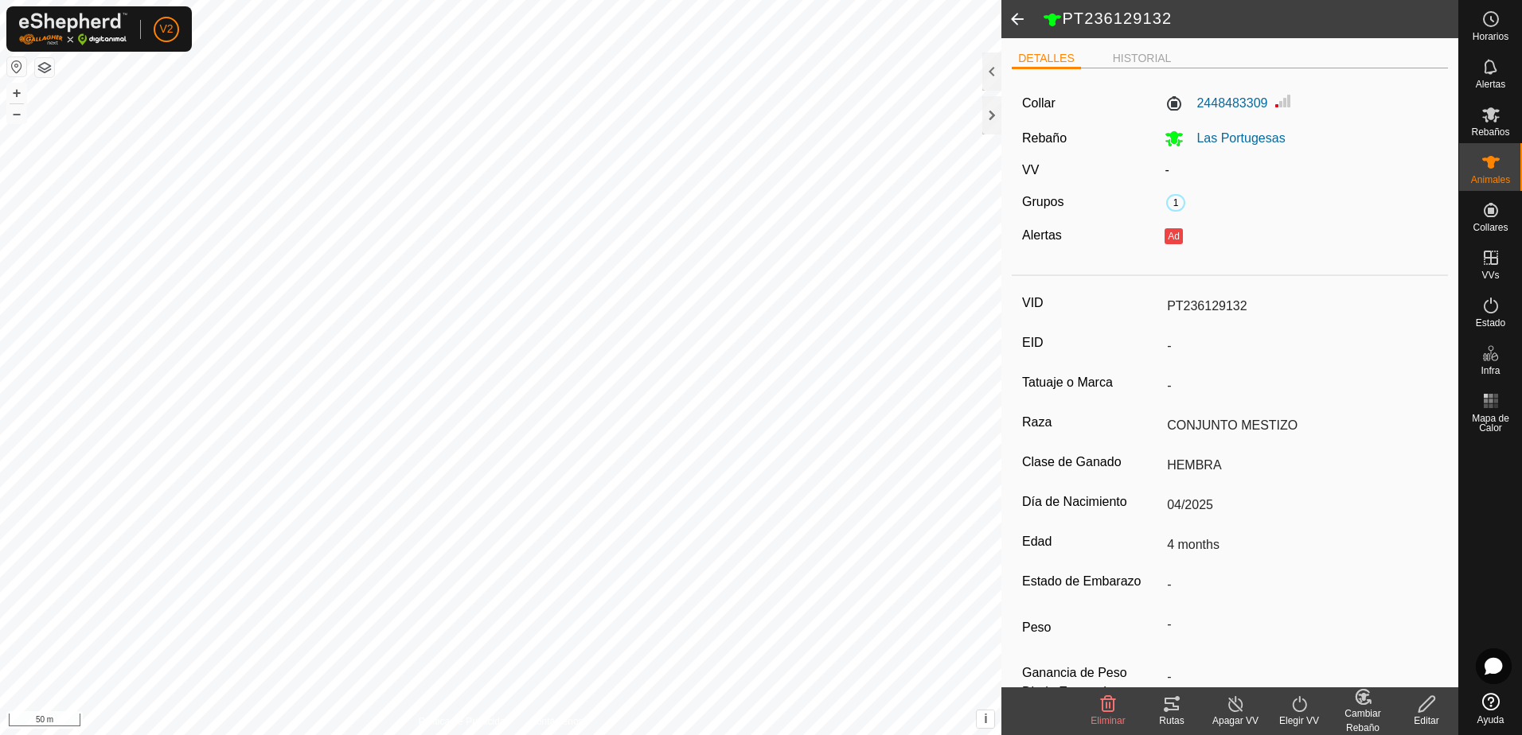
click at [1417, 708] on icon at bounding box center [1427, 704] width 20 height 19
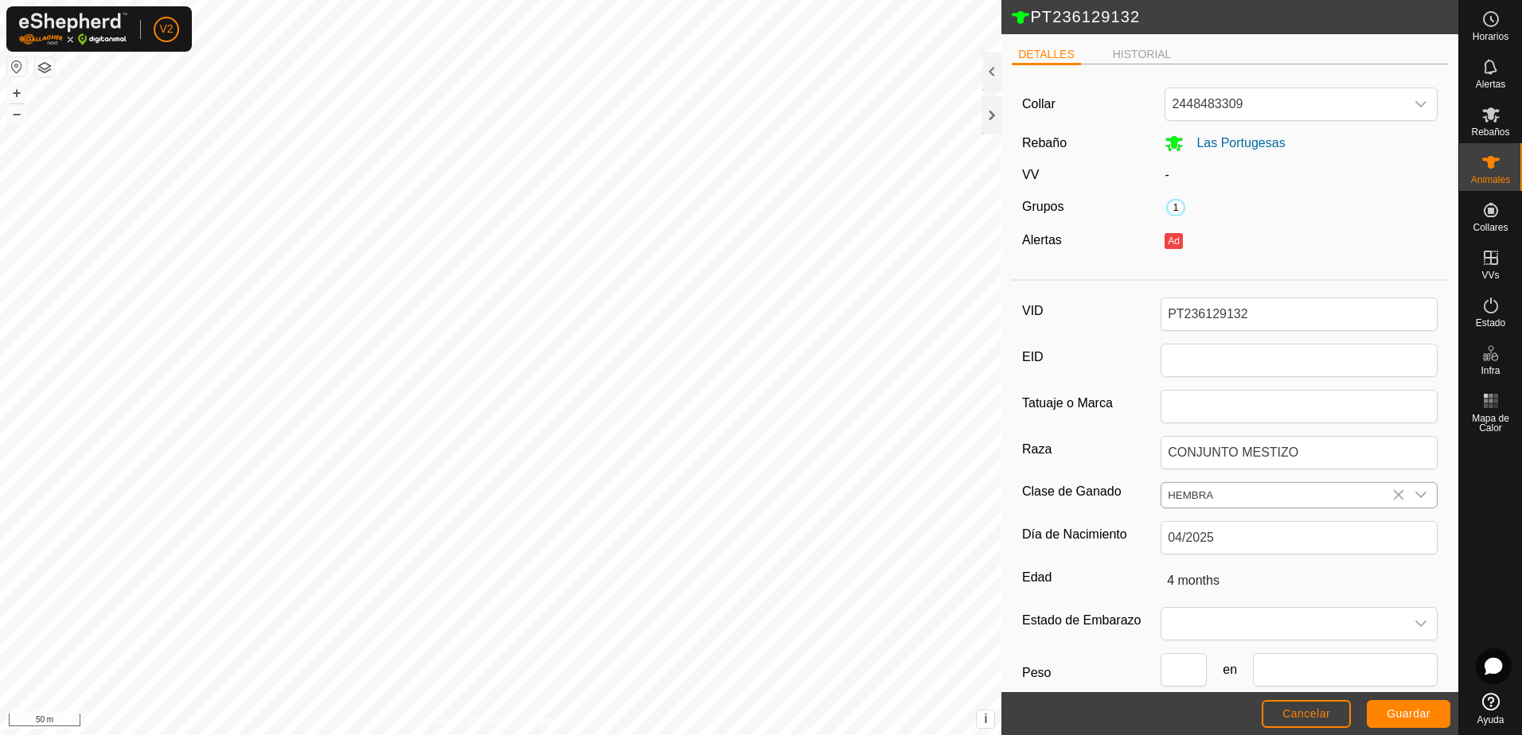
scroll to position [88, 0]
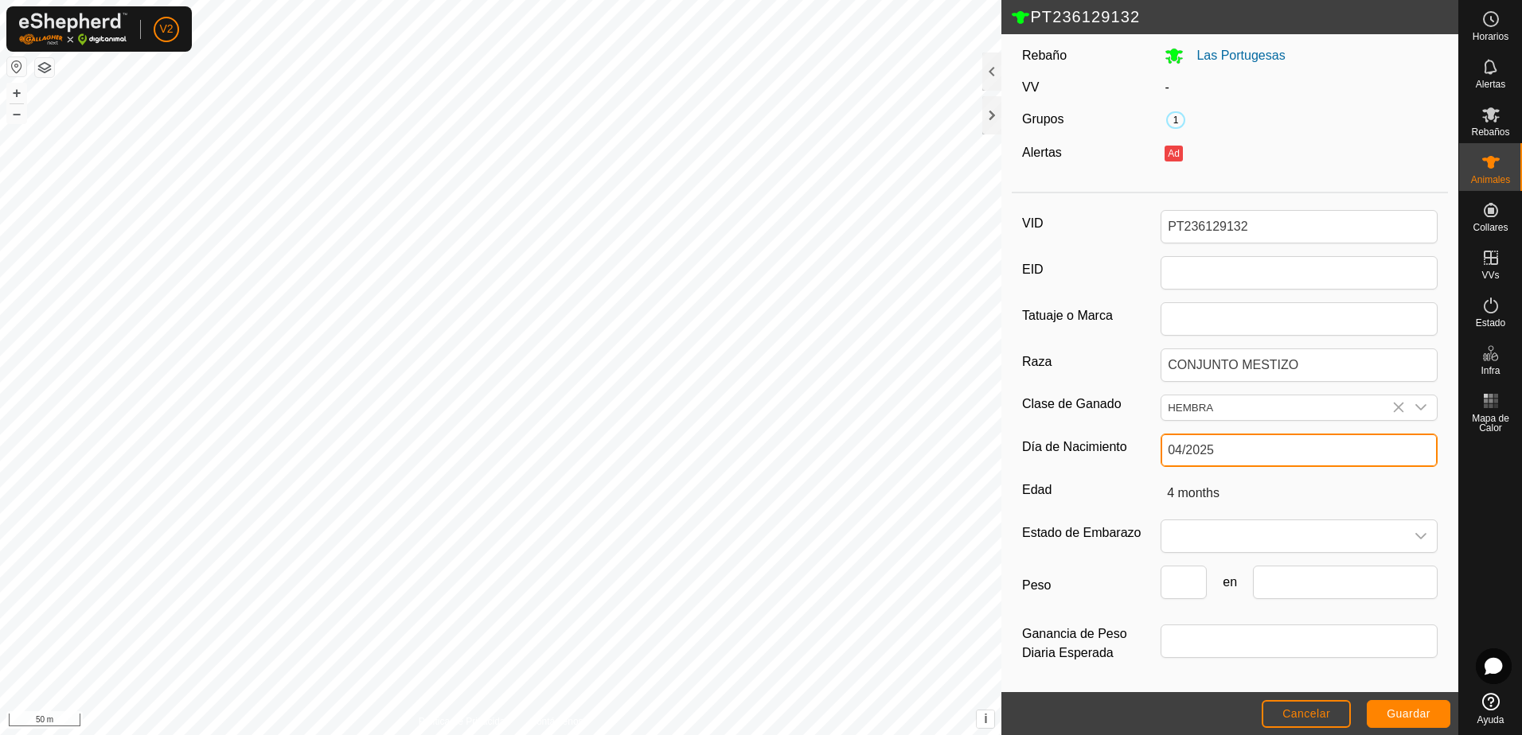
click at [1223, 451] on input "04/2025" at bounding box center [1299, 450] width 277 height 33
click at [1223, 451] on input "text" at bounding box center [1299, 450] width 277 height 33
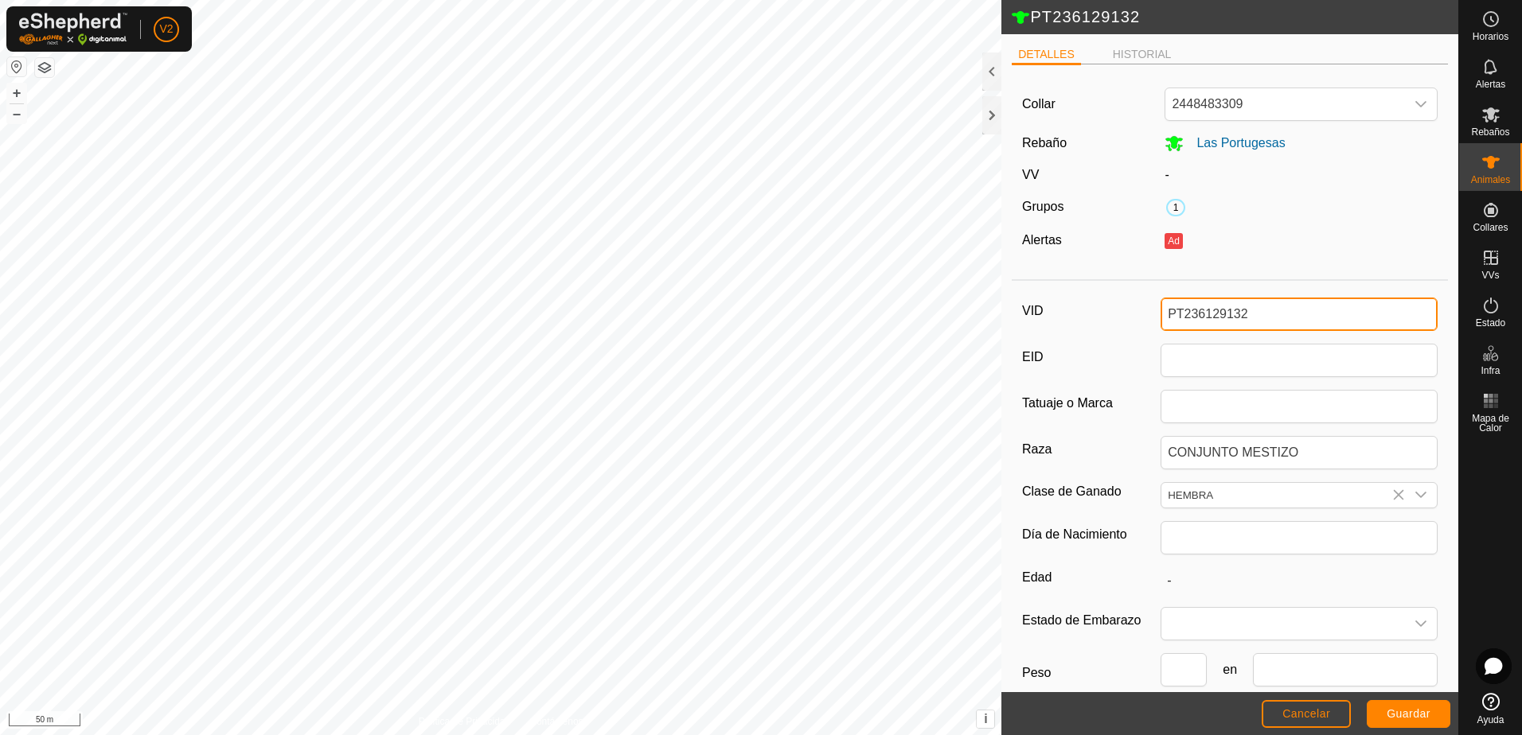
click at [1254, 309] on input "PT236129132" at bounding box center [1299, 314] width 277 height 33
click at [1399, 716] on span "Guardar" at bounding box center [1409, 714] width 44 height 13
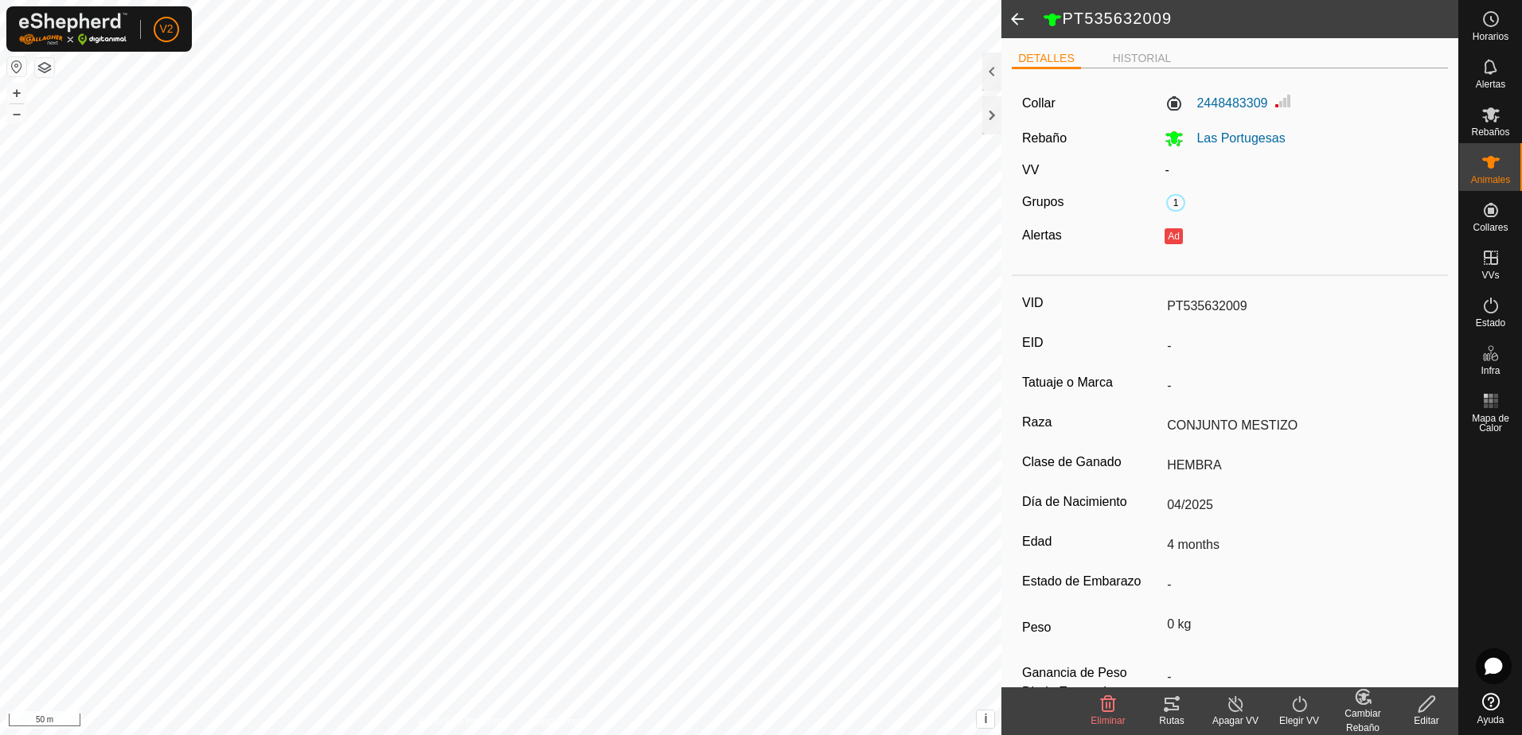
scroll to position [44, 0]
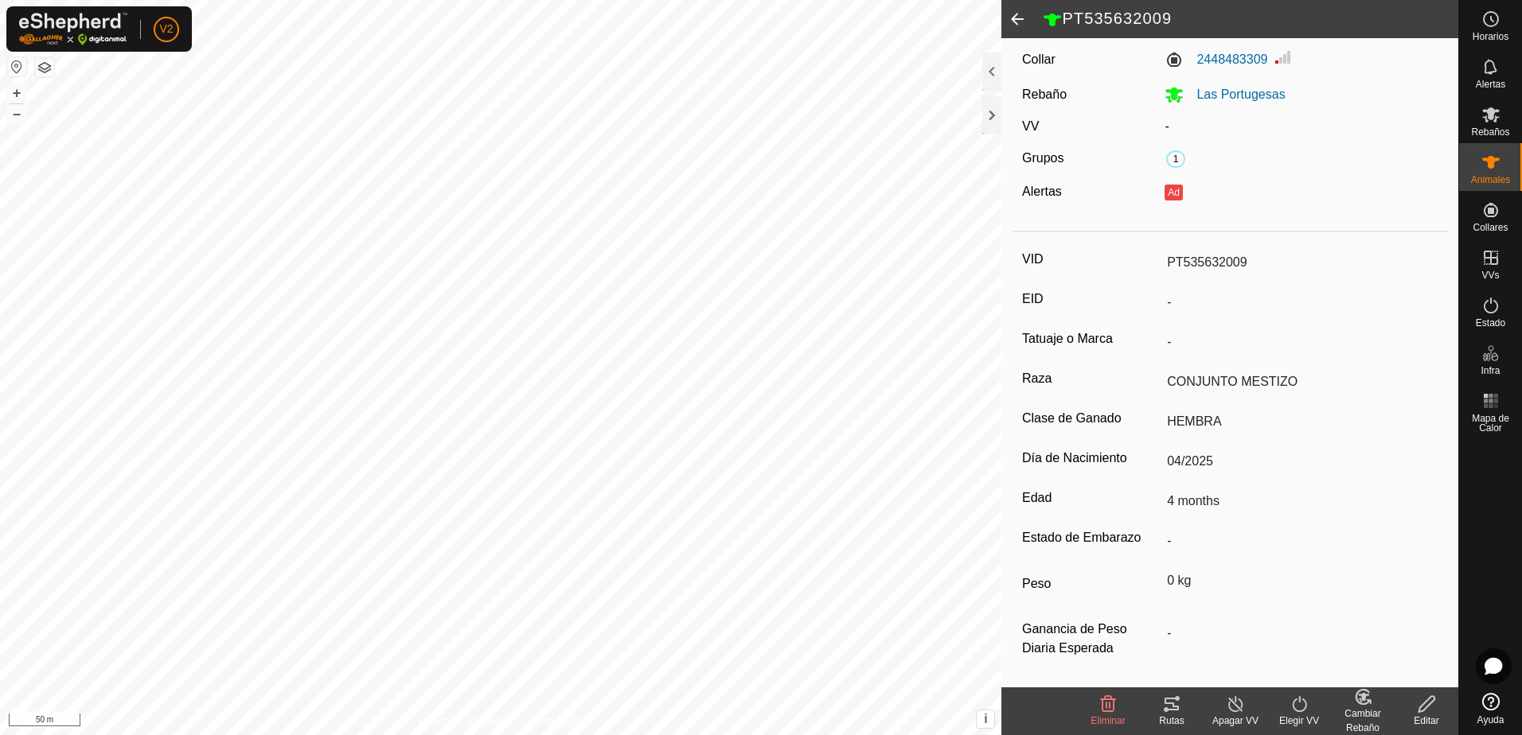
click at [1367, 707] on div "Cambiar Rebaño" at bounding box center [1363, 721] width 64 height 29
click at [1406, 637] on link "[PERSON_NAME]..." at bounding box center [1412, 636] width 160 height 32
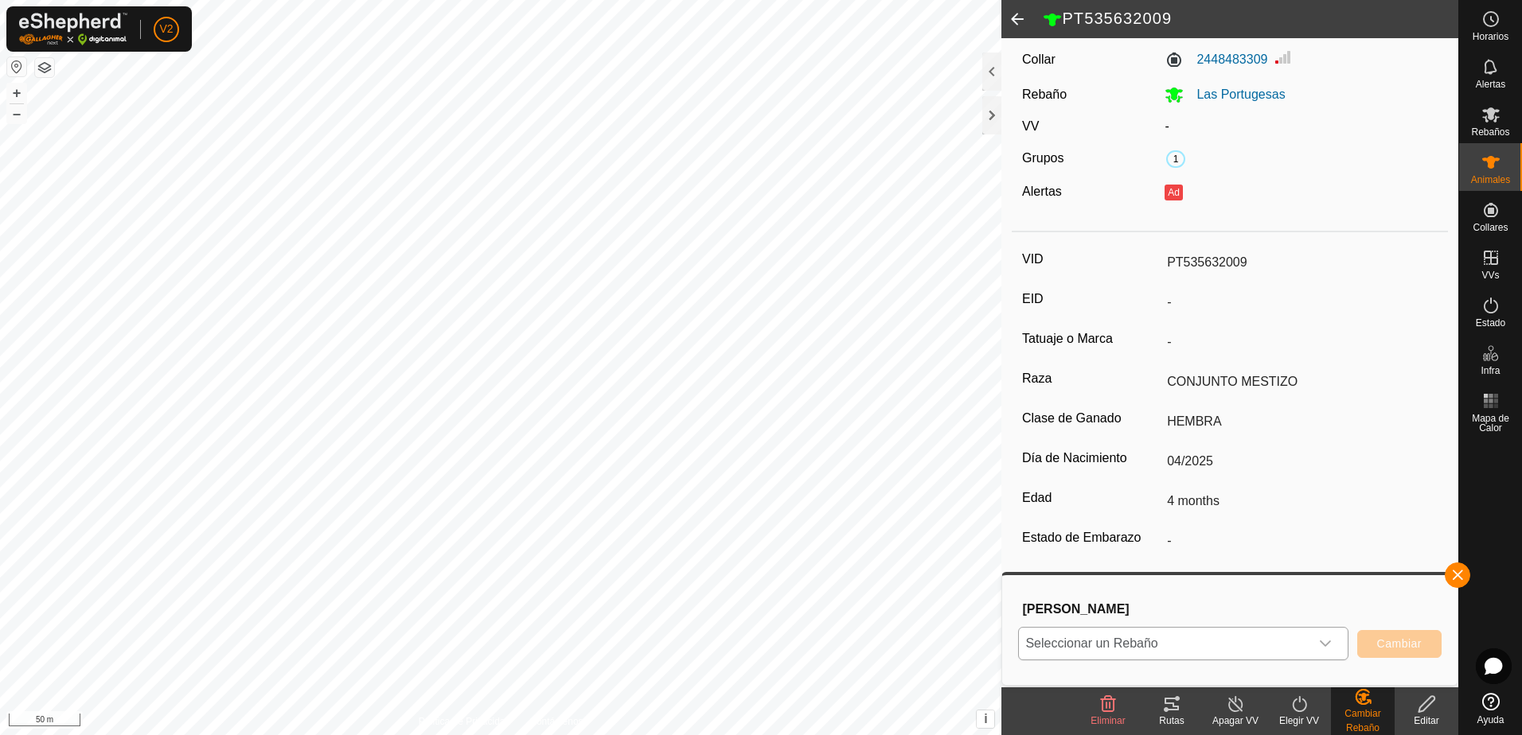
click at [1320, 637] on div "dropdown trigger" at bounding box center [1325, 644] width 32 height 32
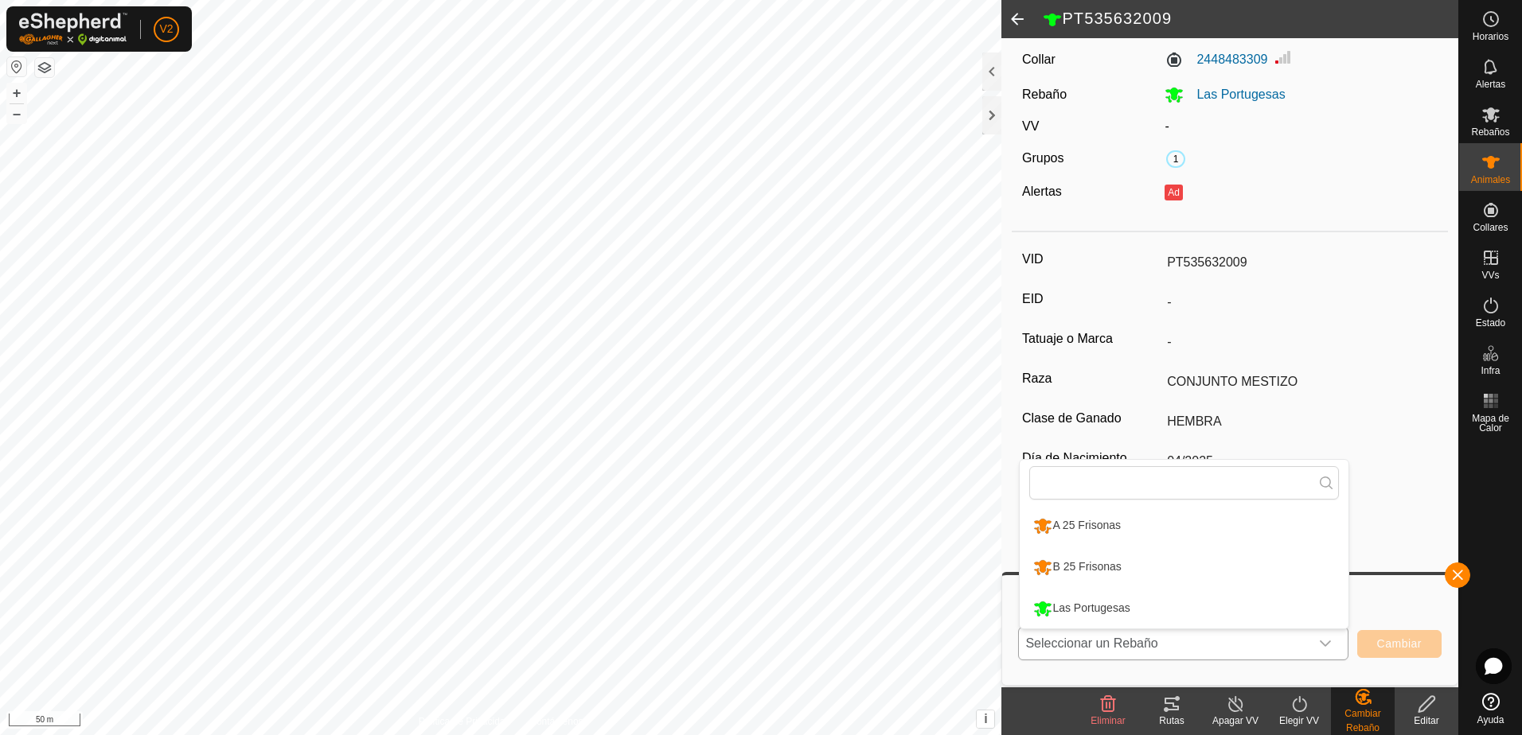
click at [1246, 558] on li "B 25 Frisonas" at bounding box center [1184, 568] width 329 height 40
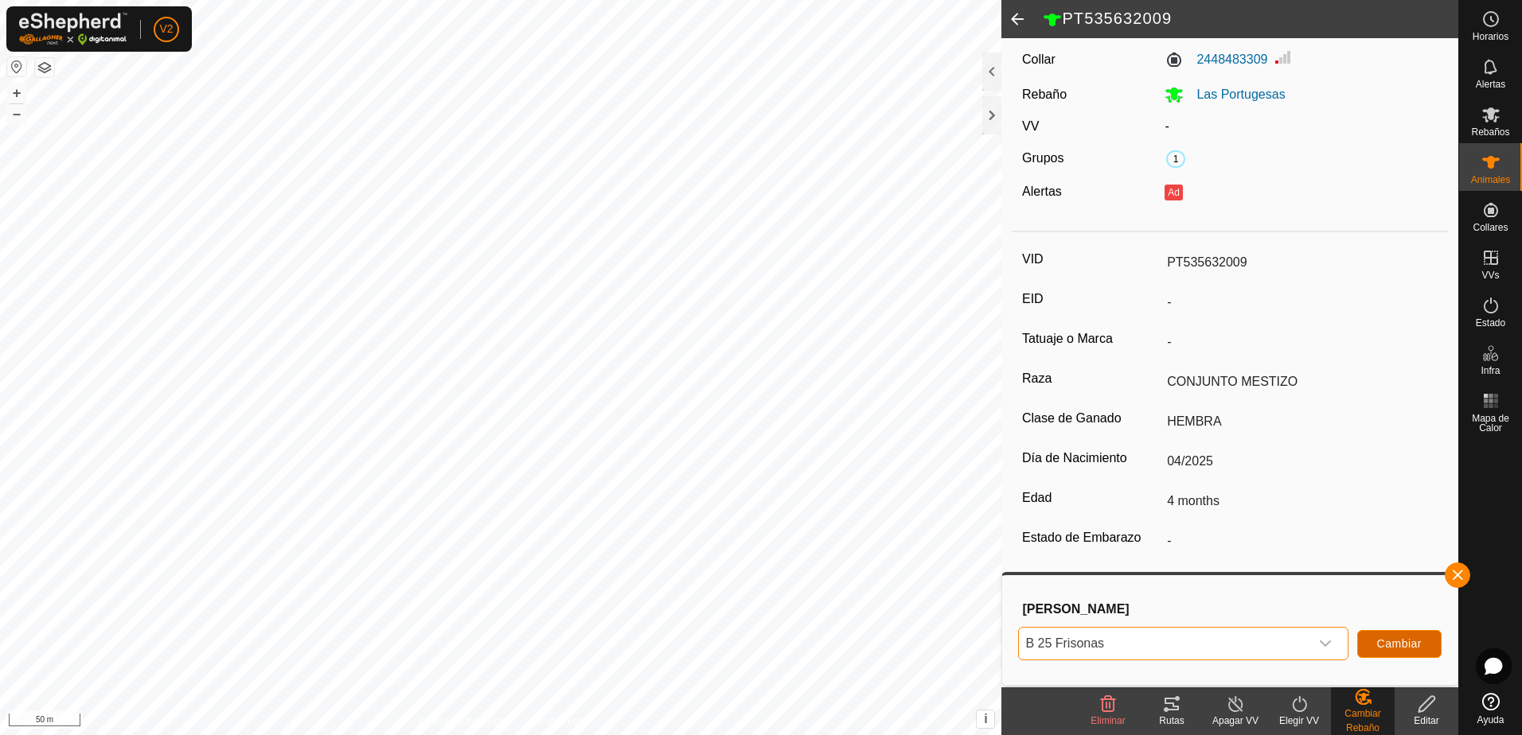
click at [1402, 640] on span "Cambiar" at bounding box center [1399, 644] width 45 height 13
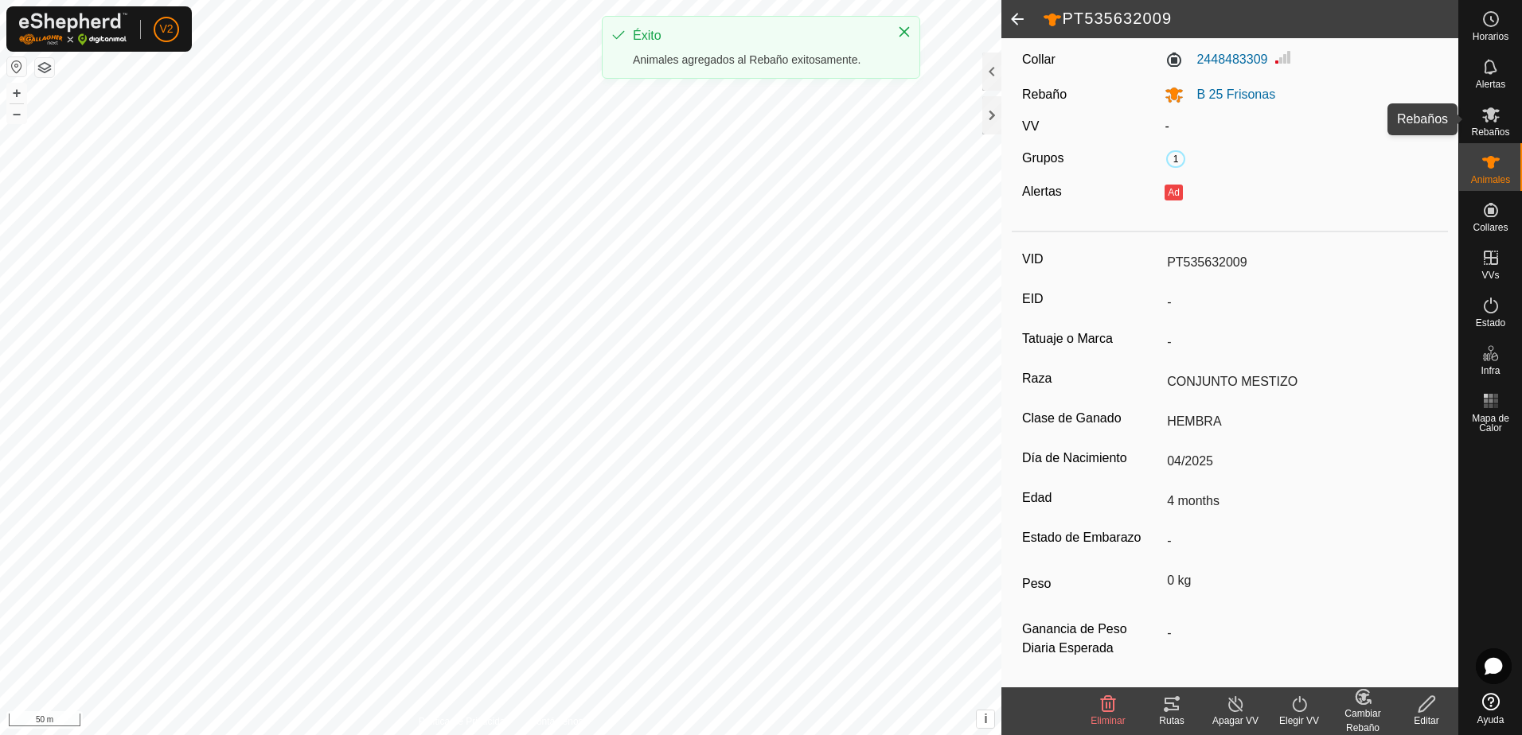
click at [1493, 124] on es-mob-svg-icon at bounding box center [1491, 114] width 29 height 25
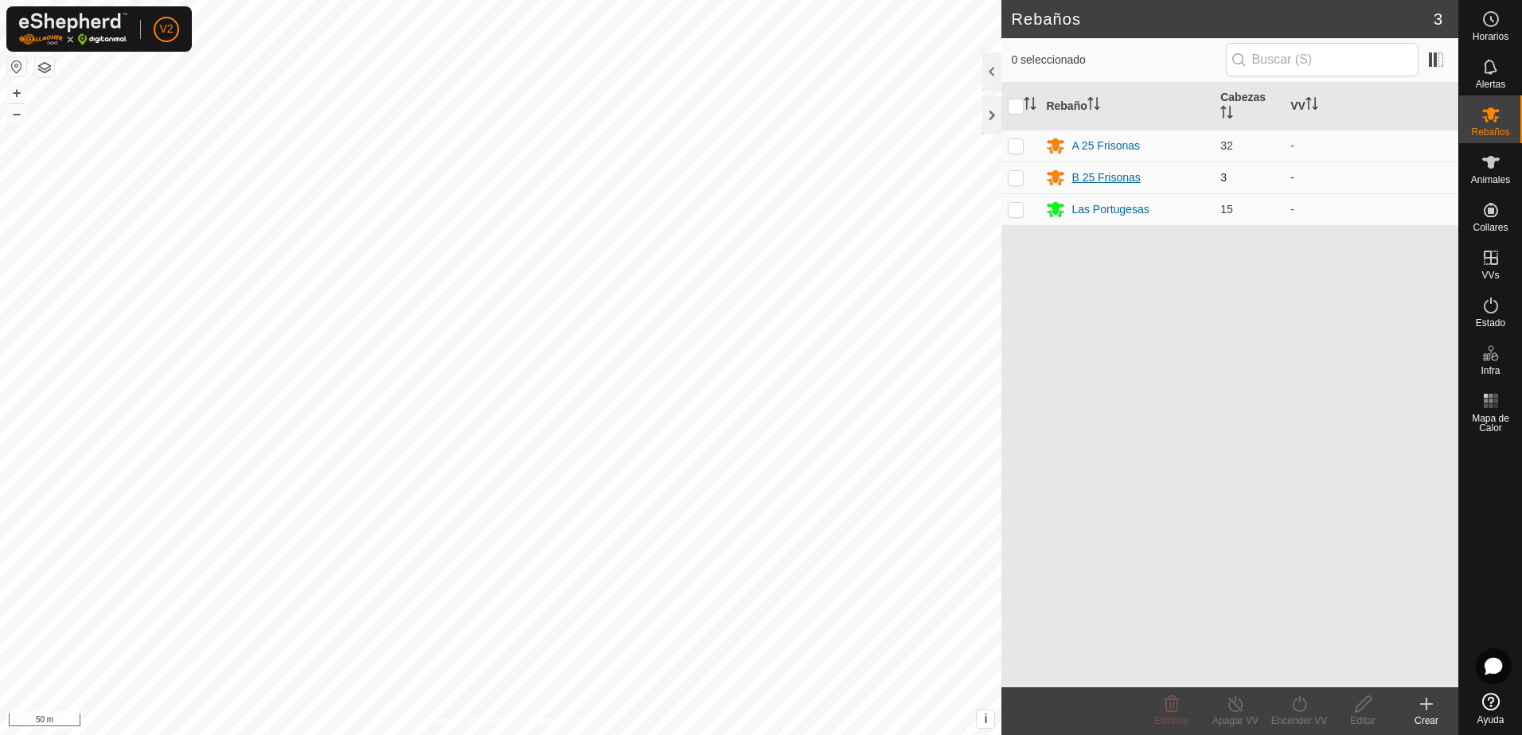
click at [1142, 175] on div "B 25 Frisonas" at bounding box center [1127, 177] width 162 height 19
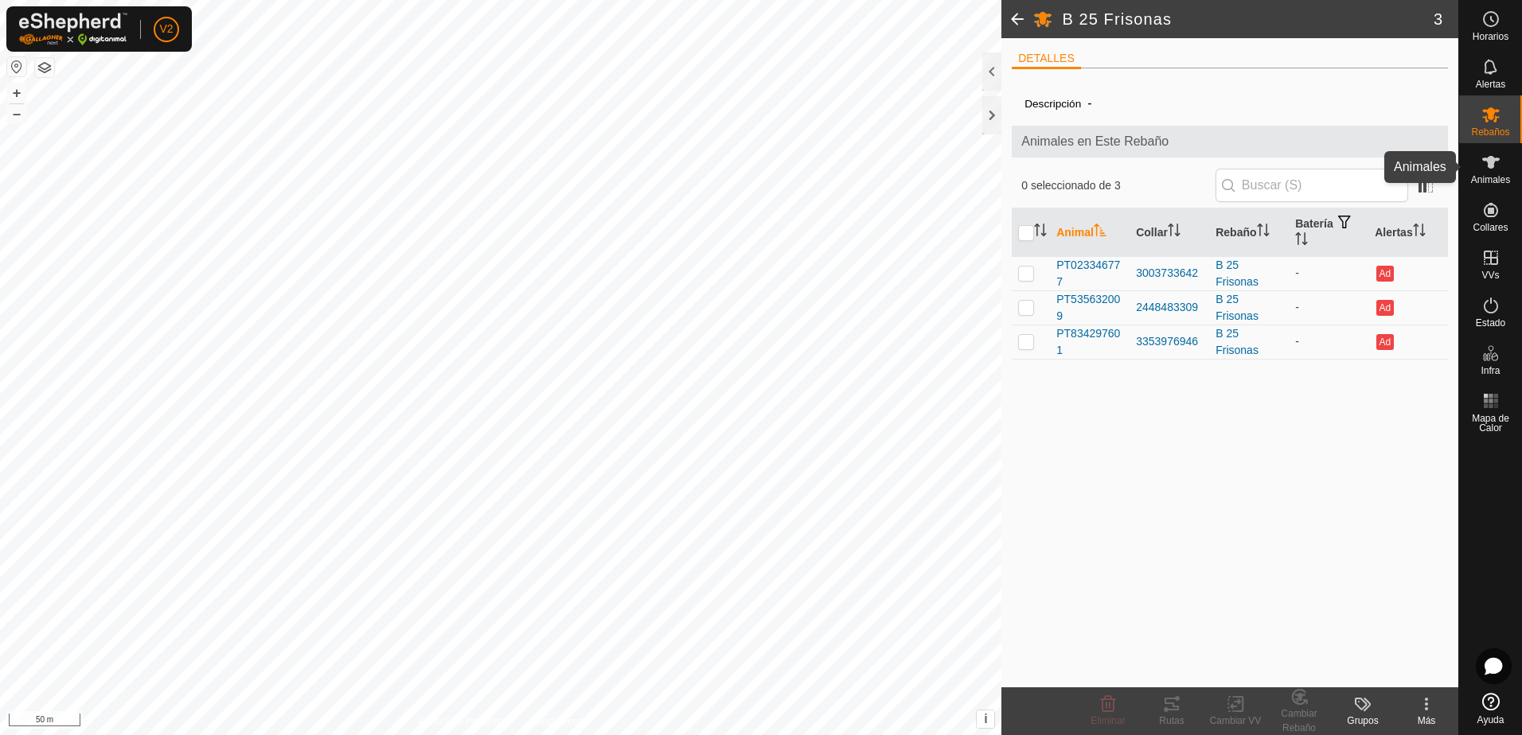
click at [1497, 167] on icon at bounding box center [1490, 162] width 19 height 19
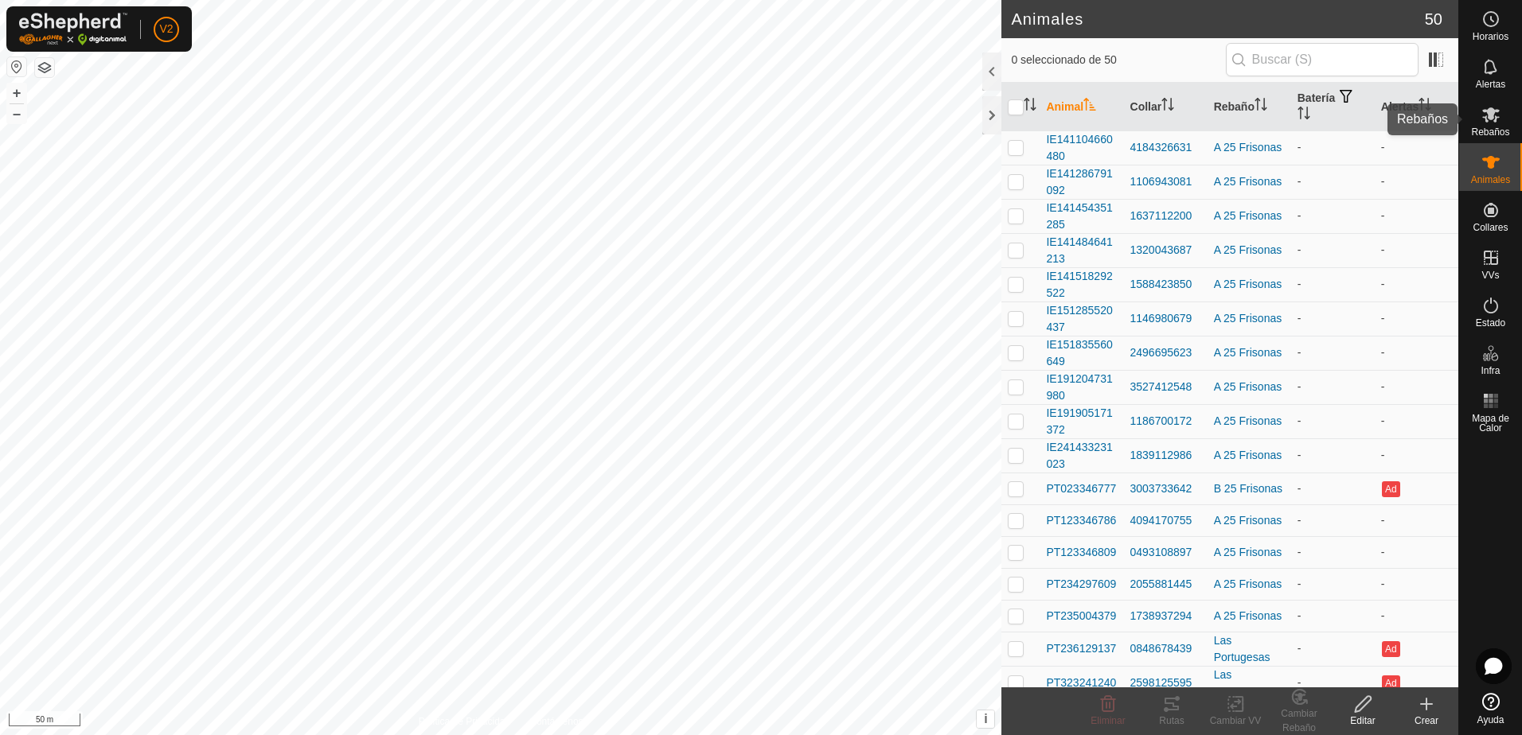
click at [1484, 123] on icon at bounding box center [1490, 114] width 19 height 19
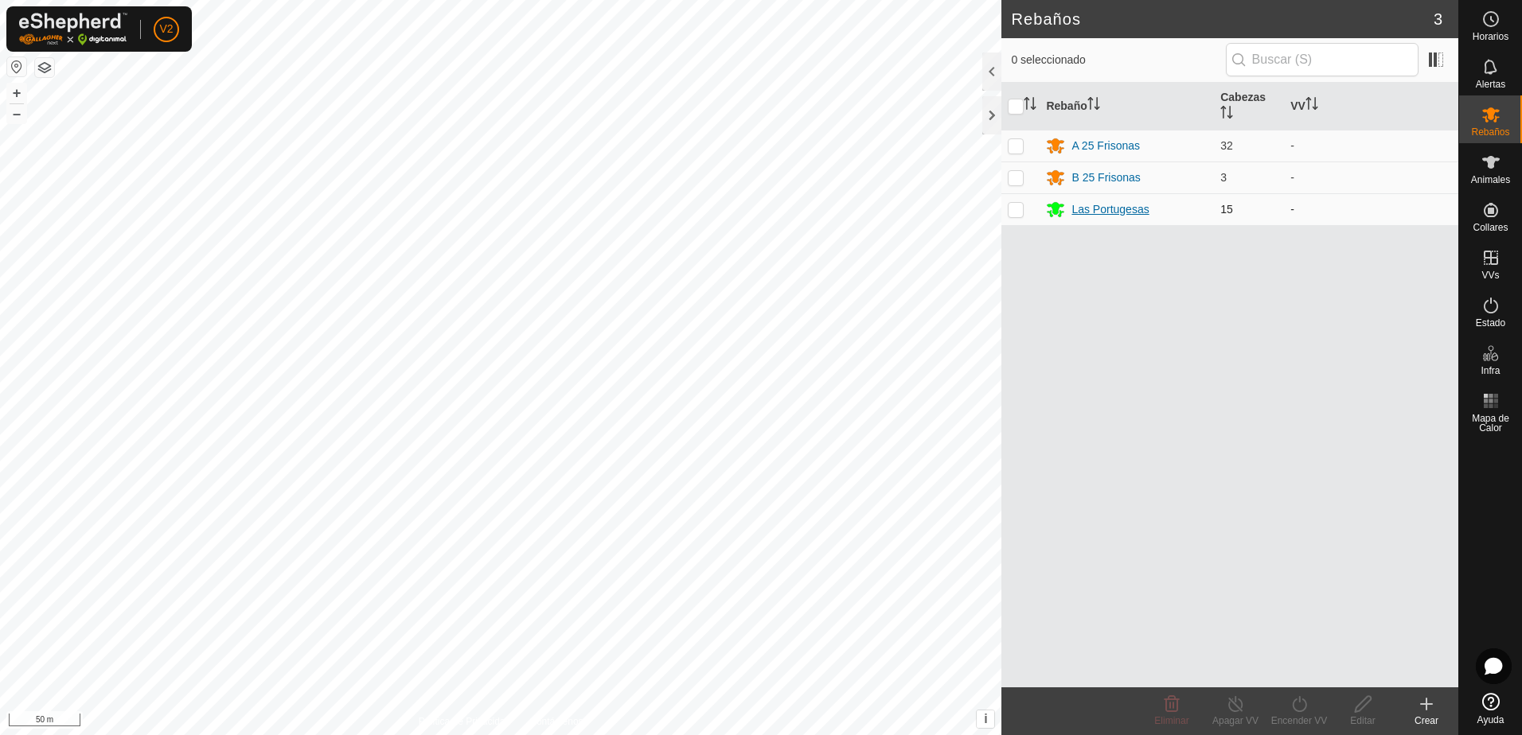
click at [1144, 205] on div "Las Portugesas" at bounding box center [1109, 209] width 77 height 17
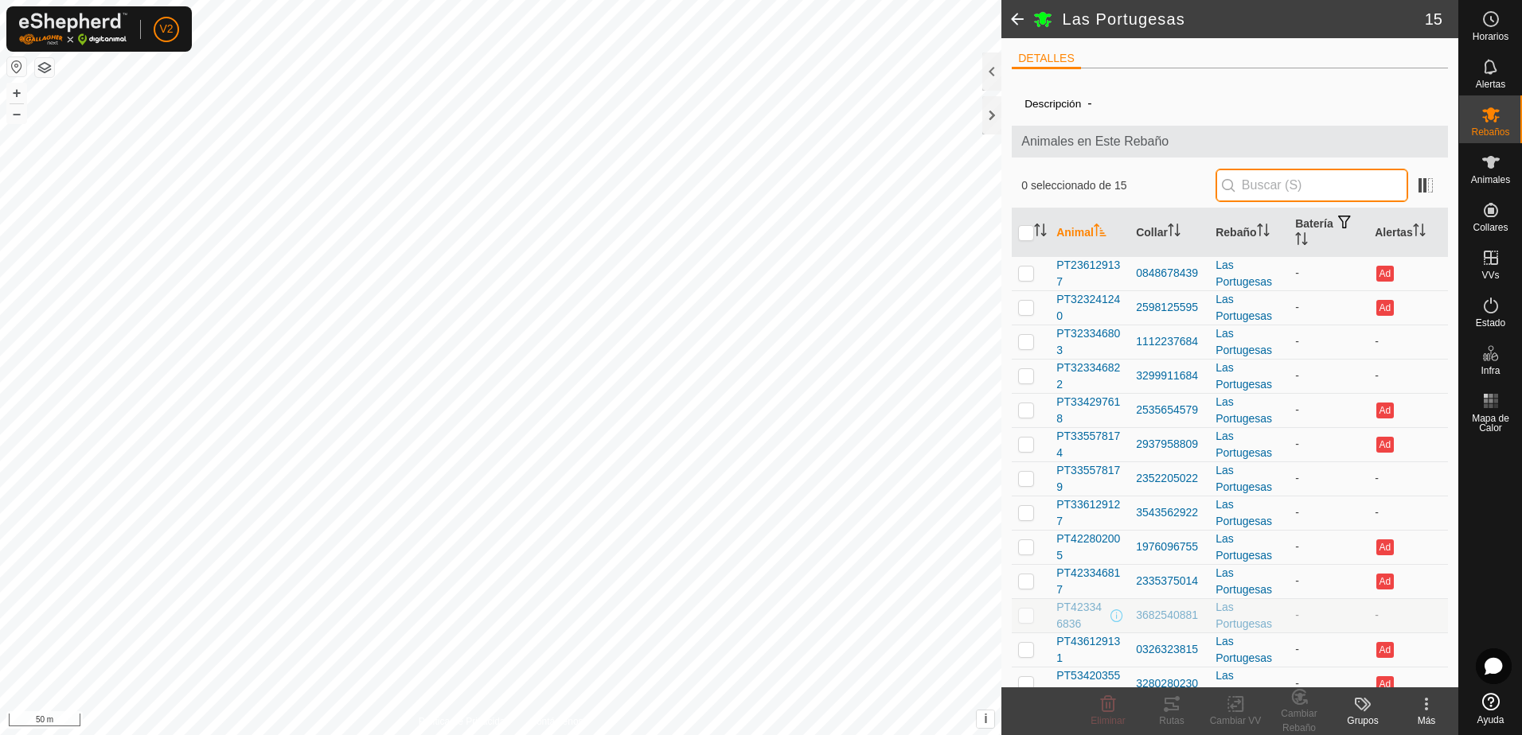
click at [1274, 184] on input "text" at bounding box center [1311, 185] width 193 height 33
click at [1098, 264] on span "PT236129137" at bounding box center [1089, 273] width 67 height 33
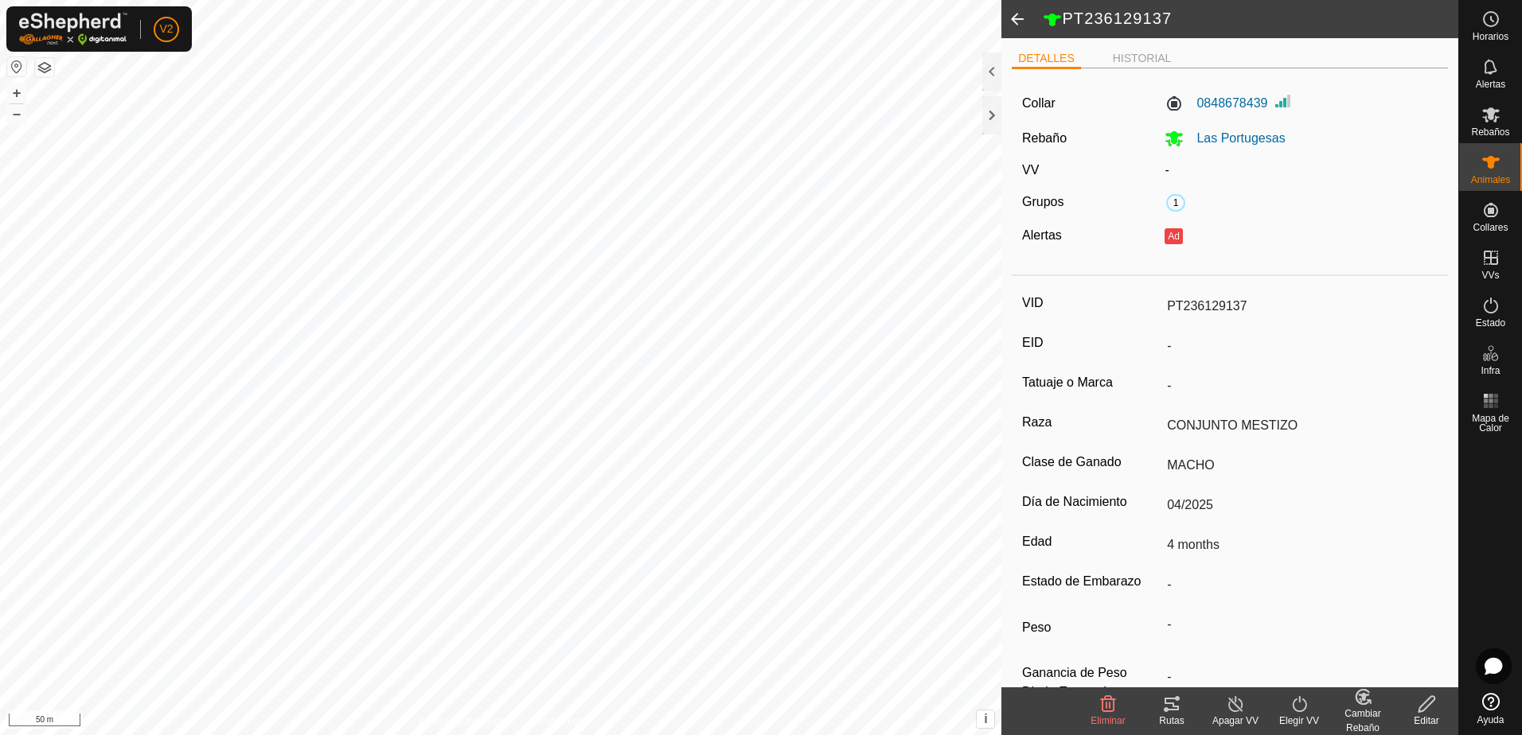
scroll to position [44, 0]
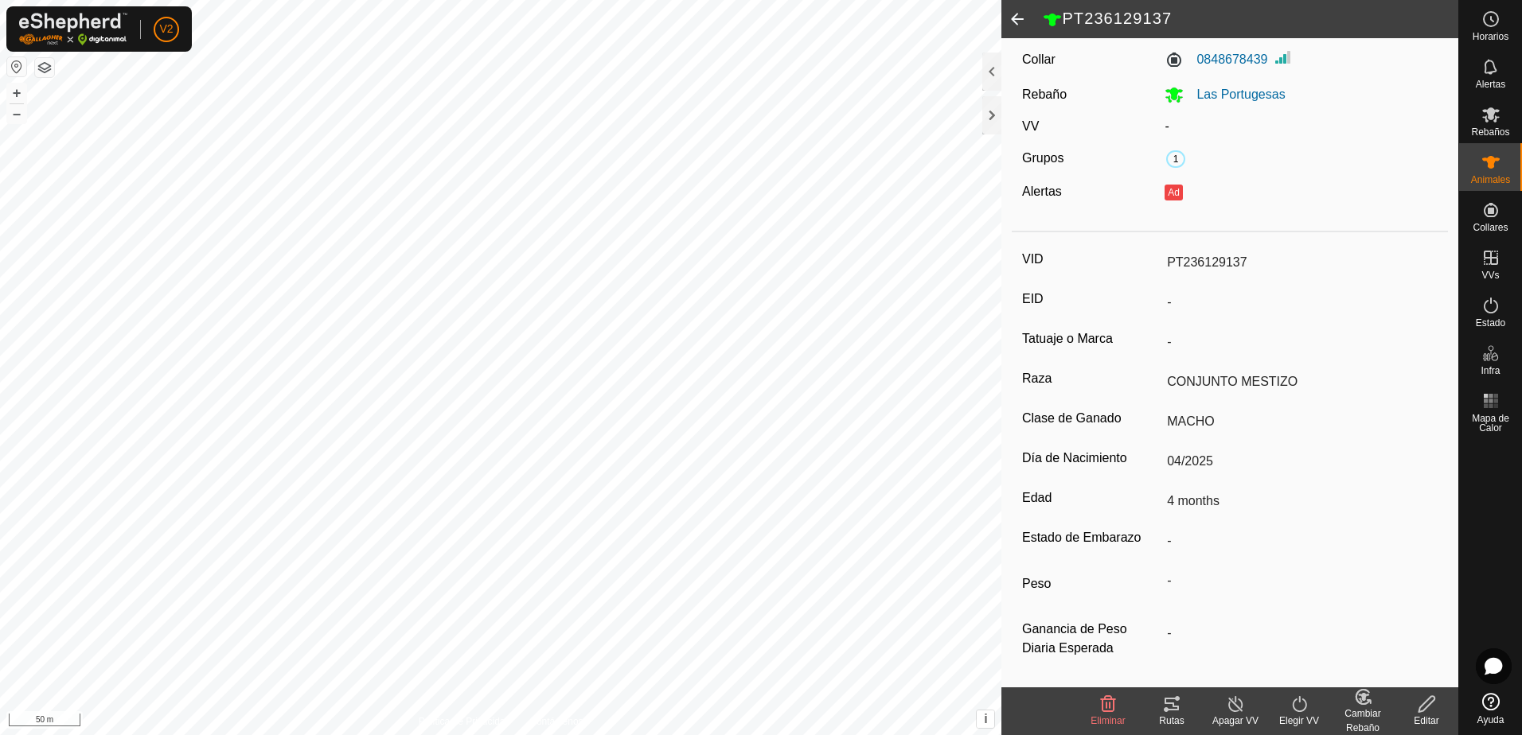
click at [1414, 700] on edit-svg-icon at bounding box center [1427, 704] width 64 height 19
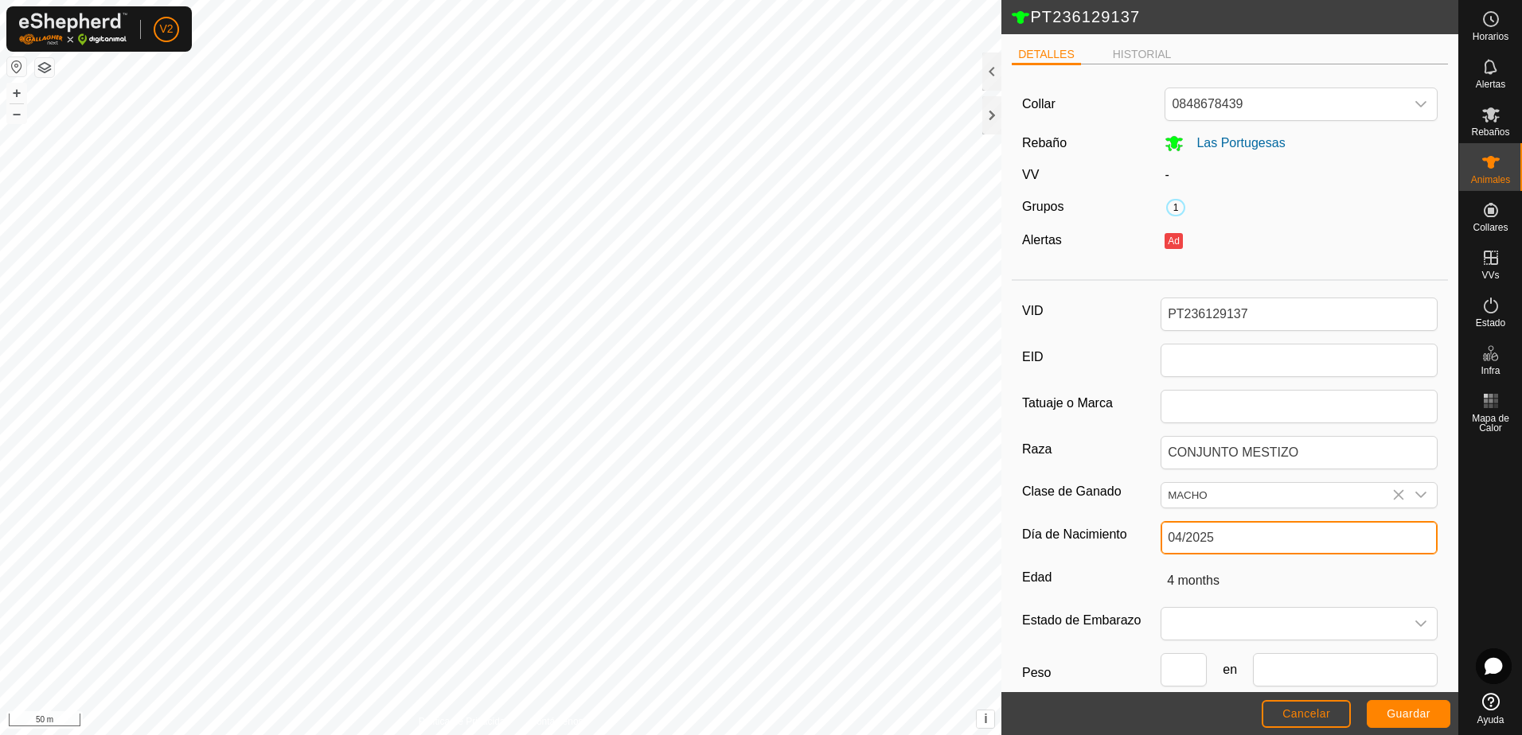
click at [1278, 536] on input "04/2025" at bounding box center [1299, 537] width 277 height 33
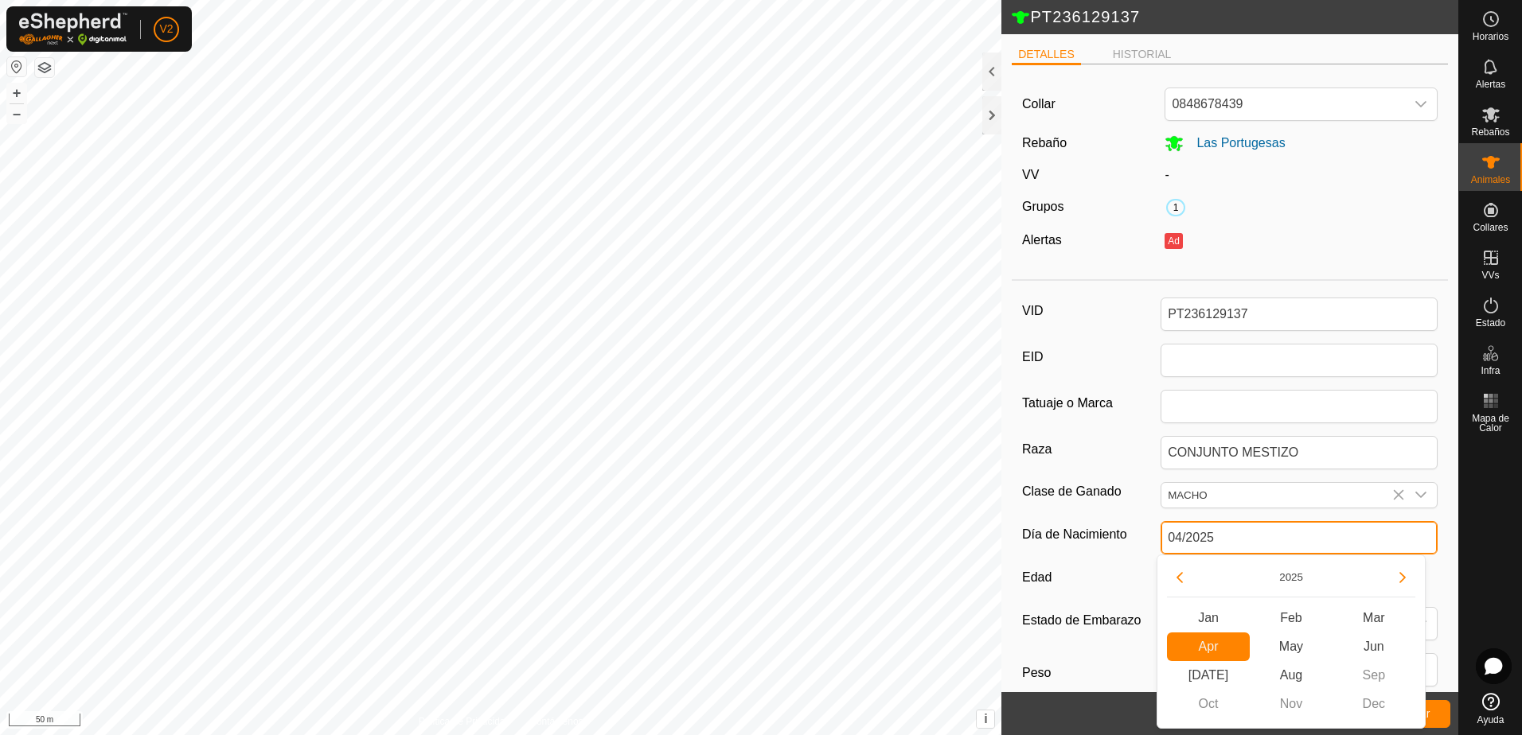
click at [1278, 536] on input "04/2025" at bounding box center [1299, 537] width 277 height 33
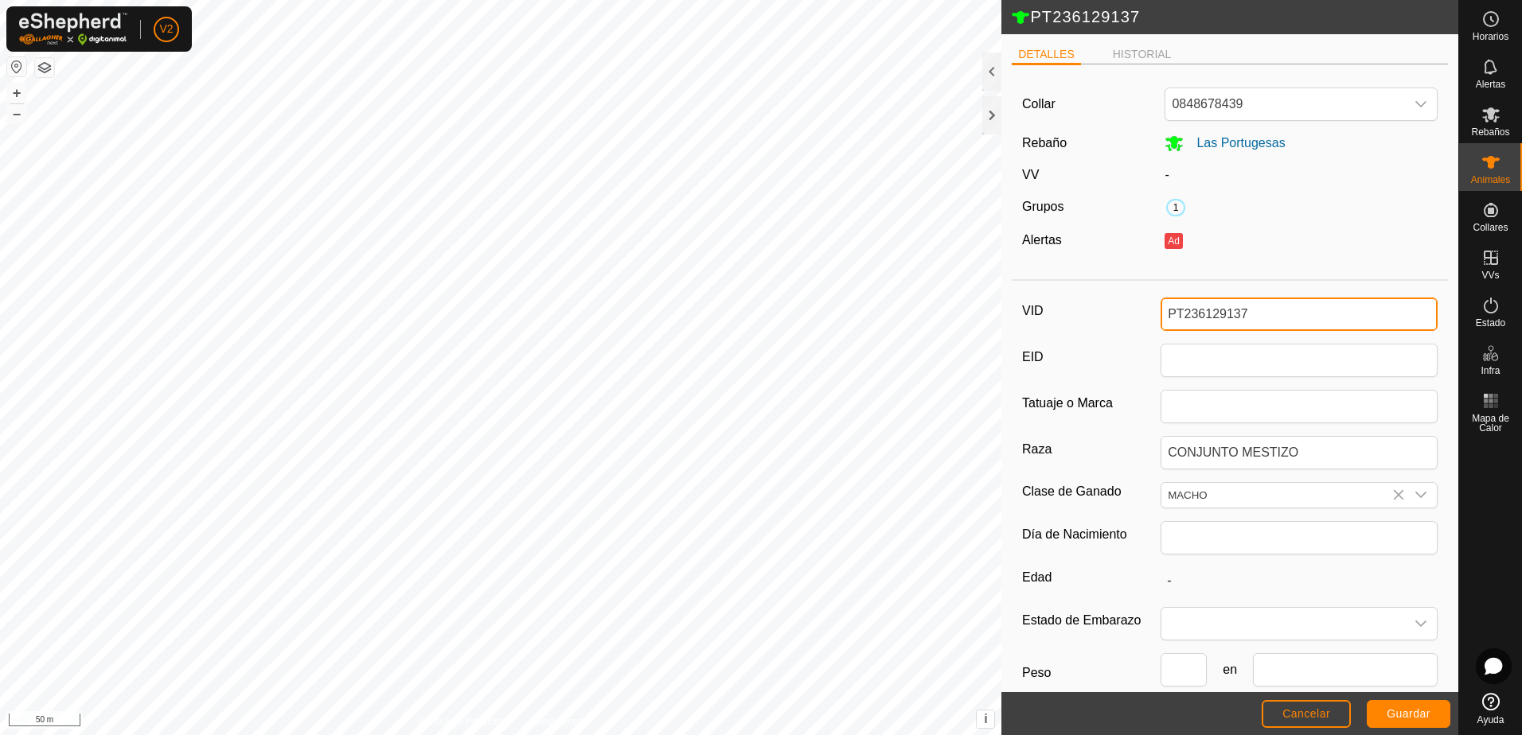
click at [1279, 312] on input "PT236129137" at bounding box center [1299, 314] width 277 height 33
click at [1417, 713] on span "Guardar" at bounding box center [1409, 714] width 44 height 13
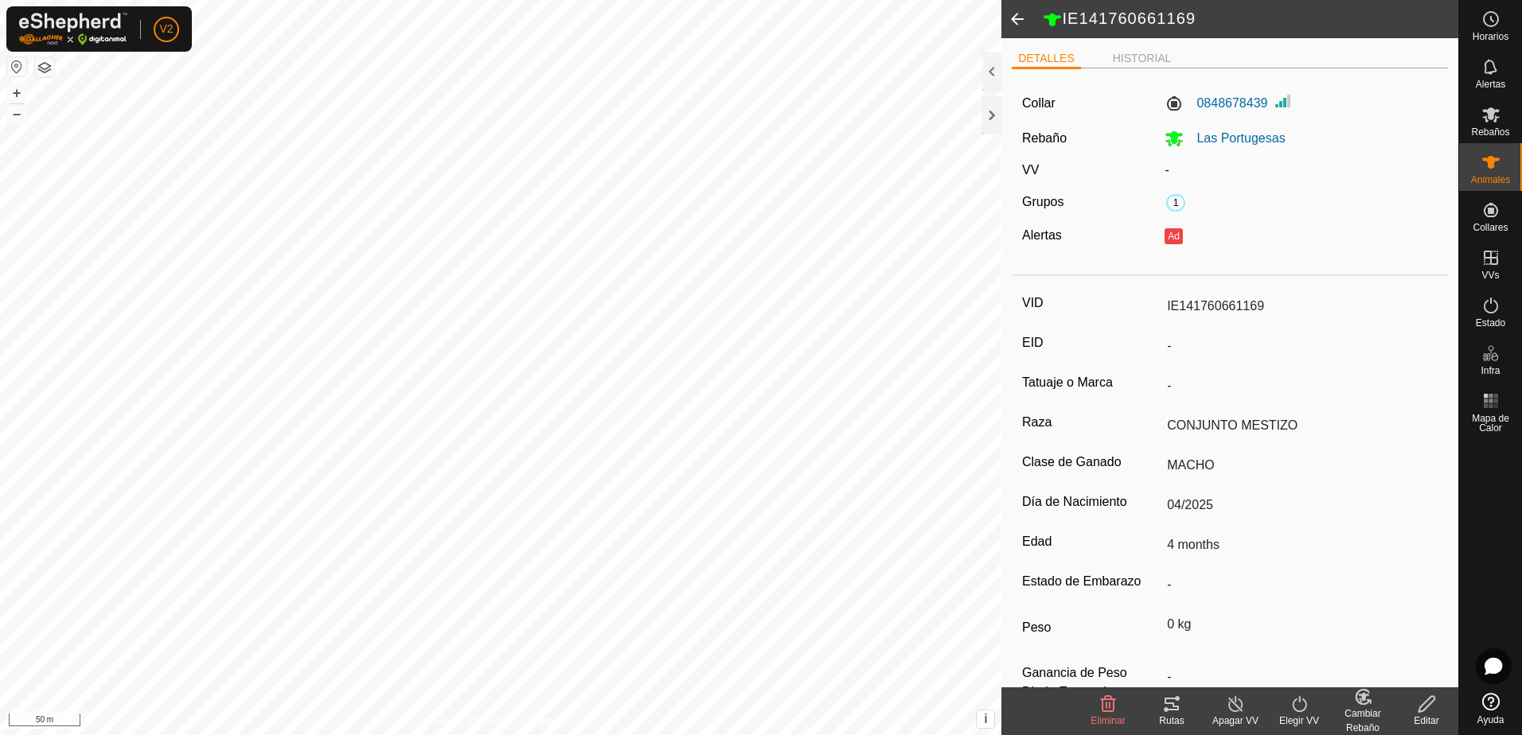
click at [1364, 706] on icon at bounding box center [1363, 697] width 20 height 19
click at [1387, 634] on link "[PERSON_NAME]..." at bounding box center [1412, 636] width 160 height 32
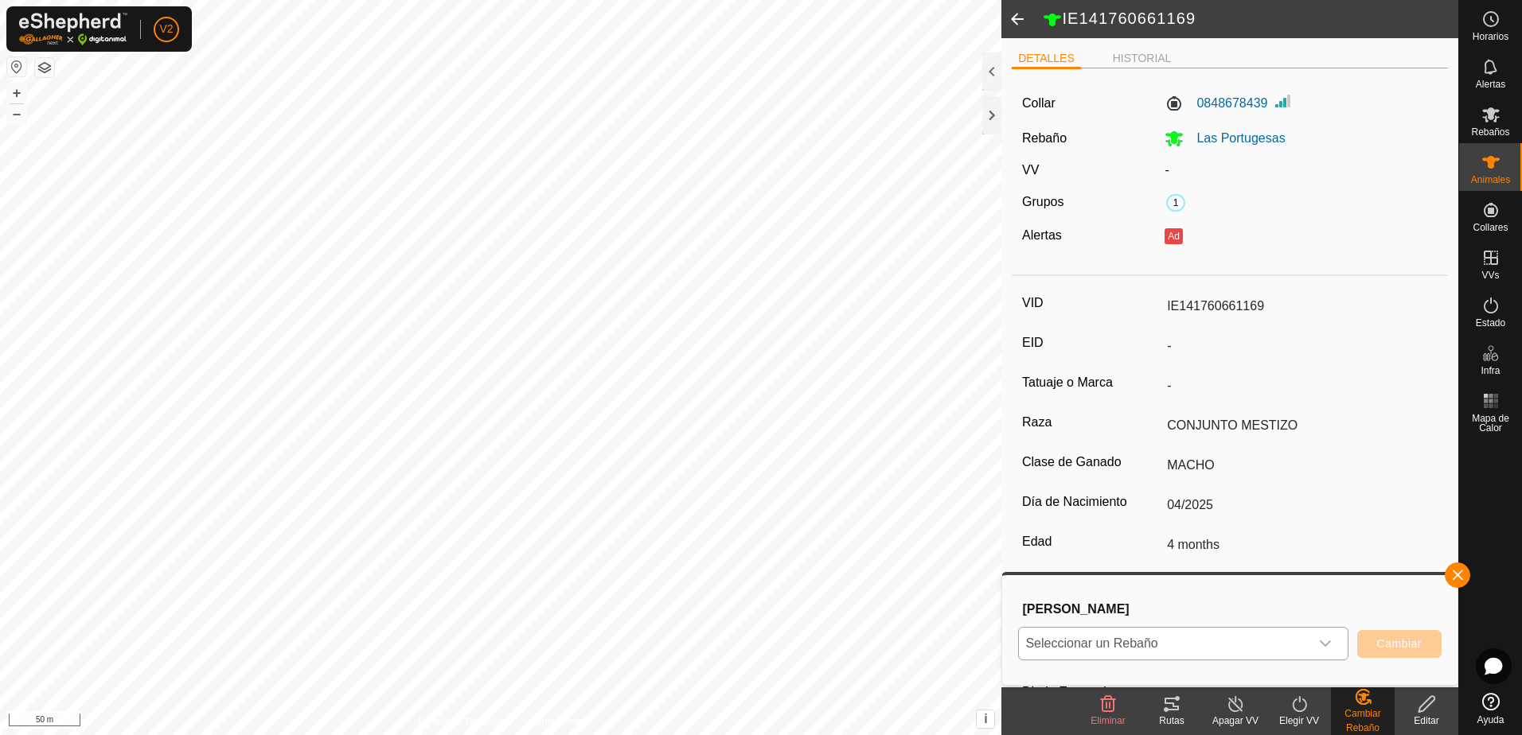
click at [1328, 646] on icon "dropdown trigger" at bounding box center [1325, 644] width 13 height 13
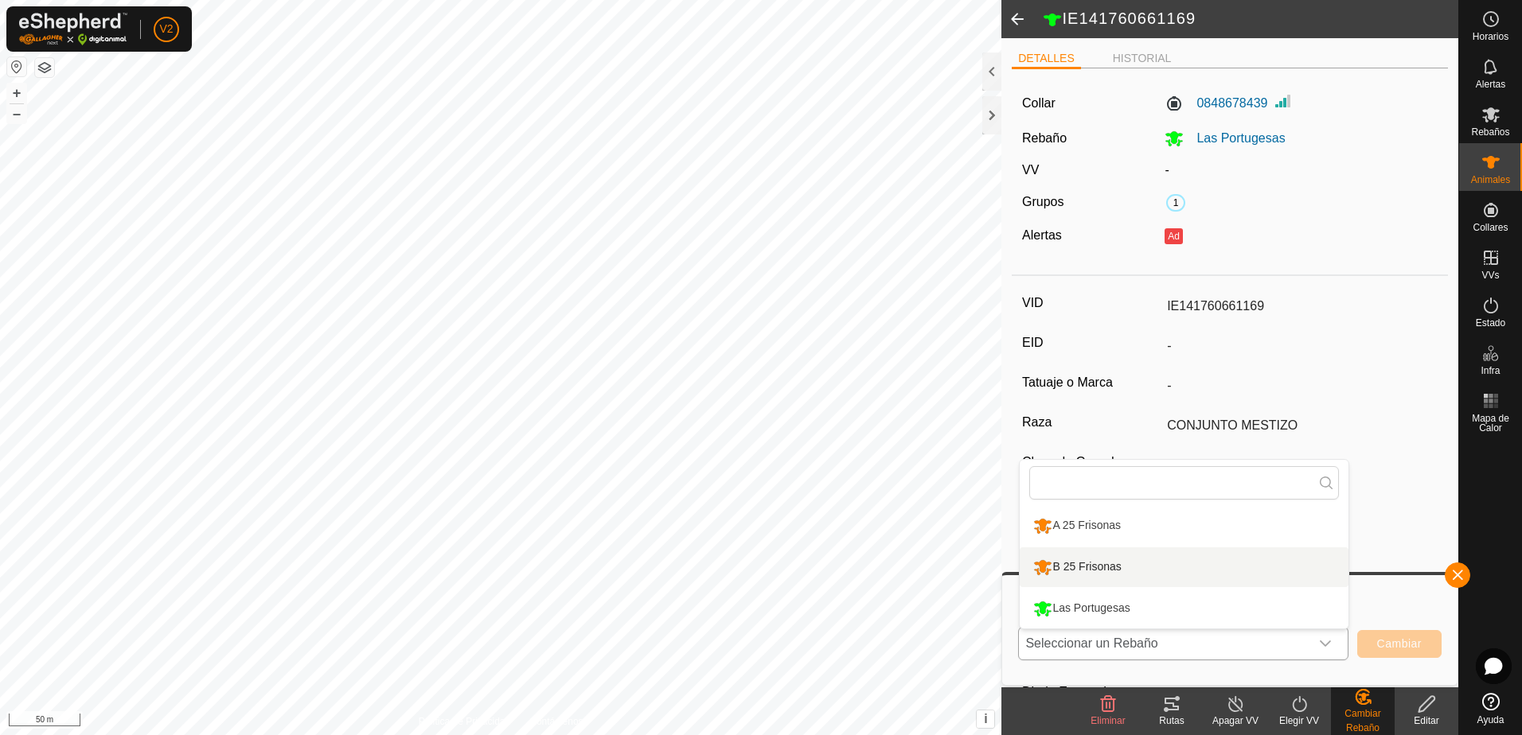
click at [1215, 560] on li "B 25 Frisonas" at bounding box center [1184, 568] width 329 height 40
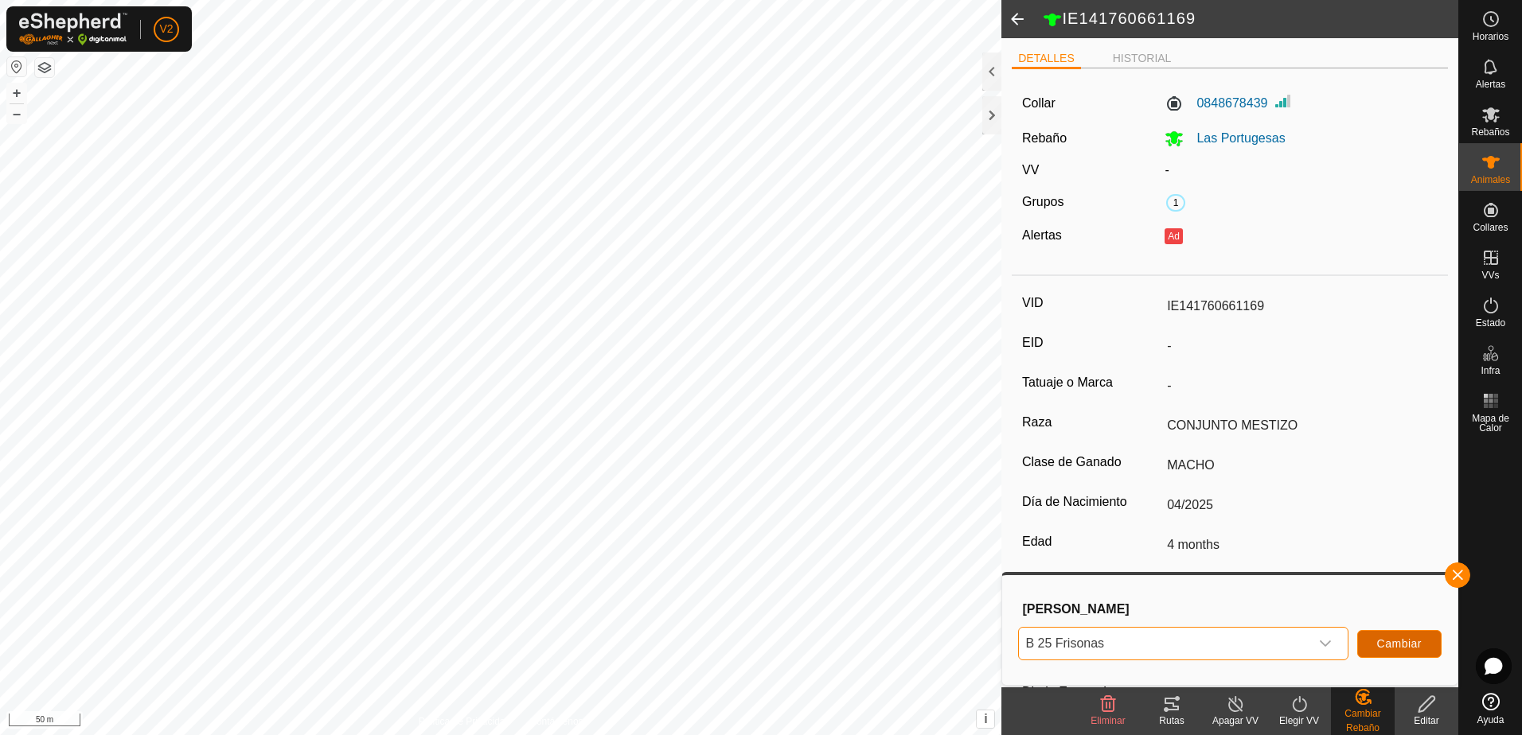
click at [1411, 643] on span "Cambiar" at bounding box center [1399, 644] width 45 height 13
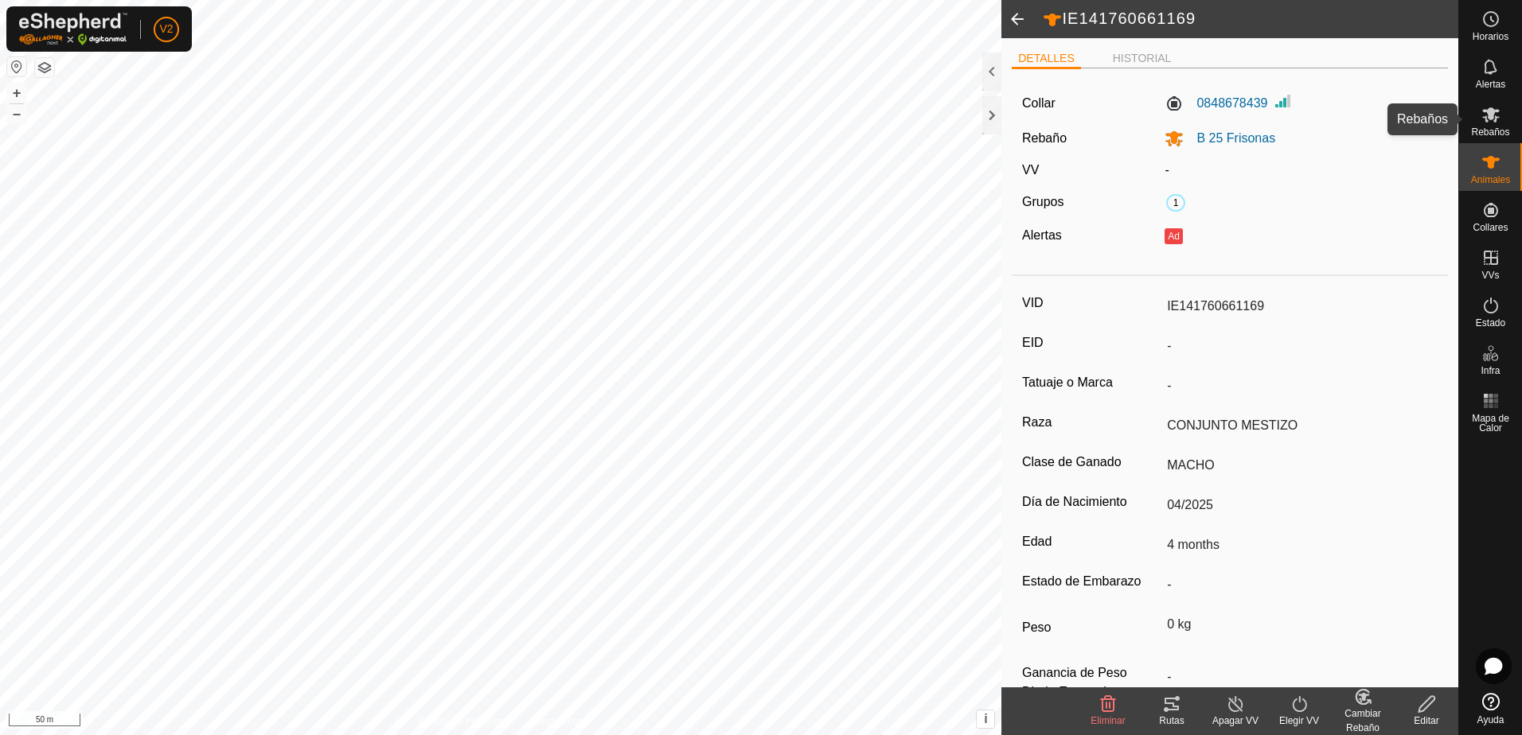
click at [1496, 128] on span "Rebaños" at bounding box center [1490, 132] width 38 height 10
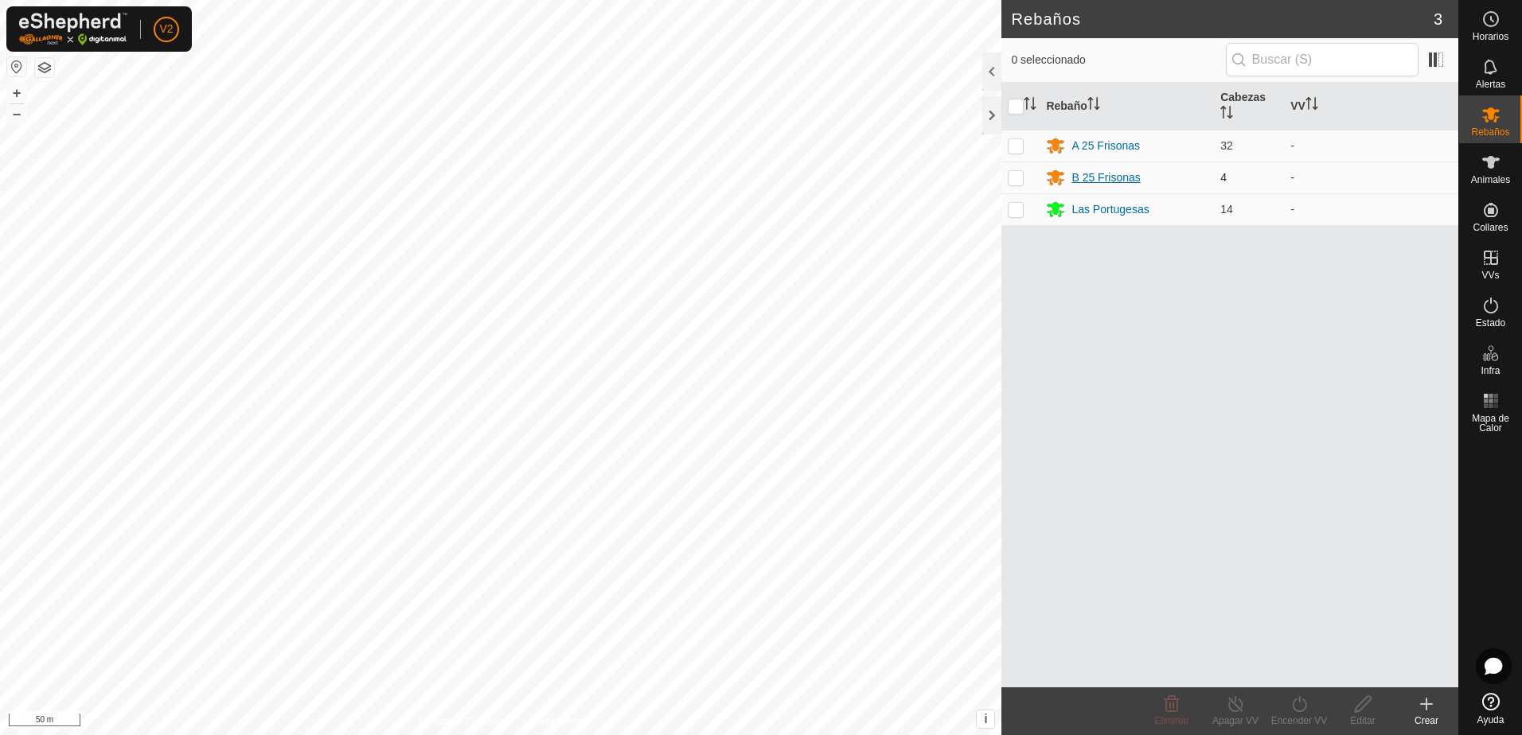
click at [1088, 180] on div "B 25 Frisonas" at bounding box center [1105, 178] width 68 height 17
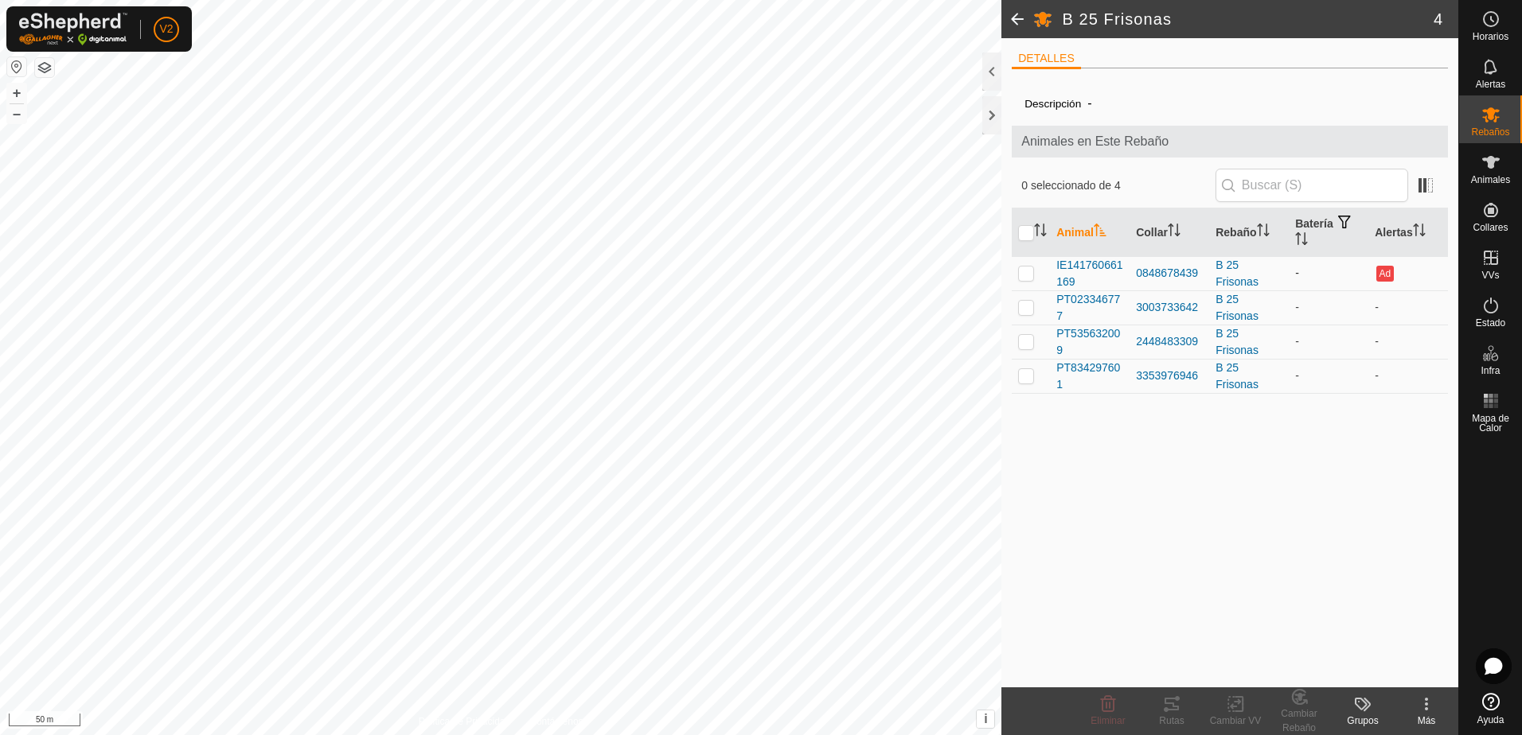
click at [1031, 269] on p-checkbox at bounding box center [1026, 273] width 16 height 13
click at [1032, 314] on p-tablecheckbox at bounding box center [1026, 307] width 16 height 13
click at [1036, 344] on td at bounding box center [1031, 342] width 38 height 34
click at [1031, 378] on p-checkbox at bounding box center [1026, 375] width 16 height 13
click at [1307, 704] on icon at bounding box center [1299, 697] width 20 height 19
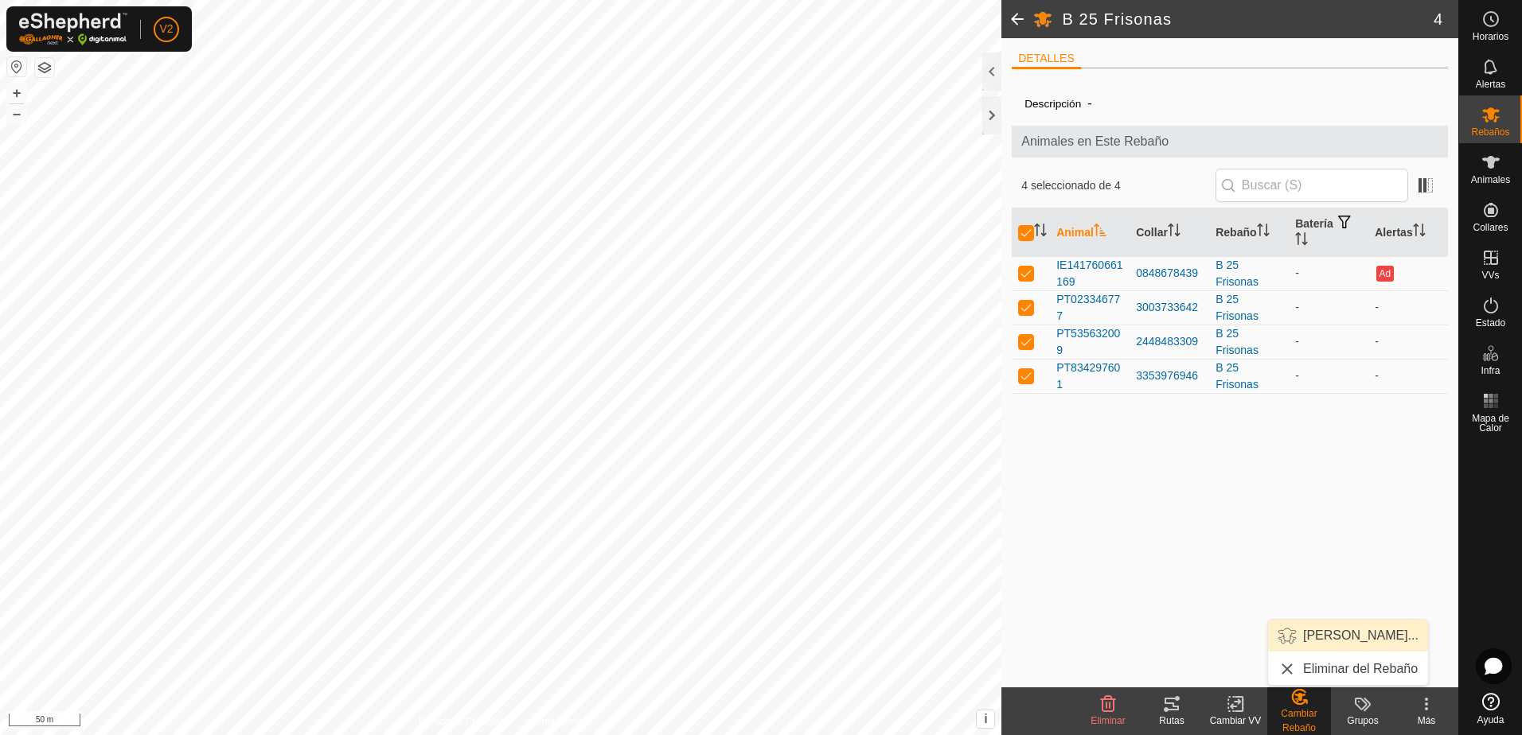
click at [1362, 638] on link "[PERSON_NAME]..." at bounding box center [1348, 636] width 160 height 32
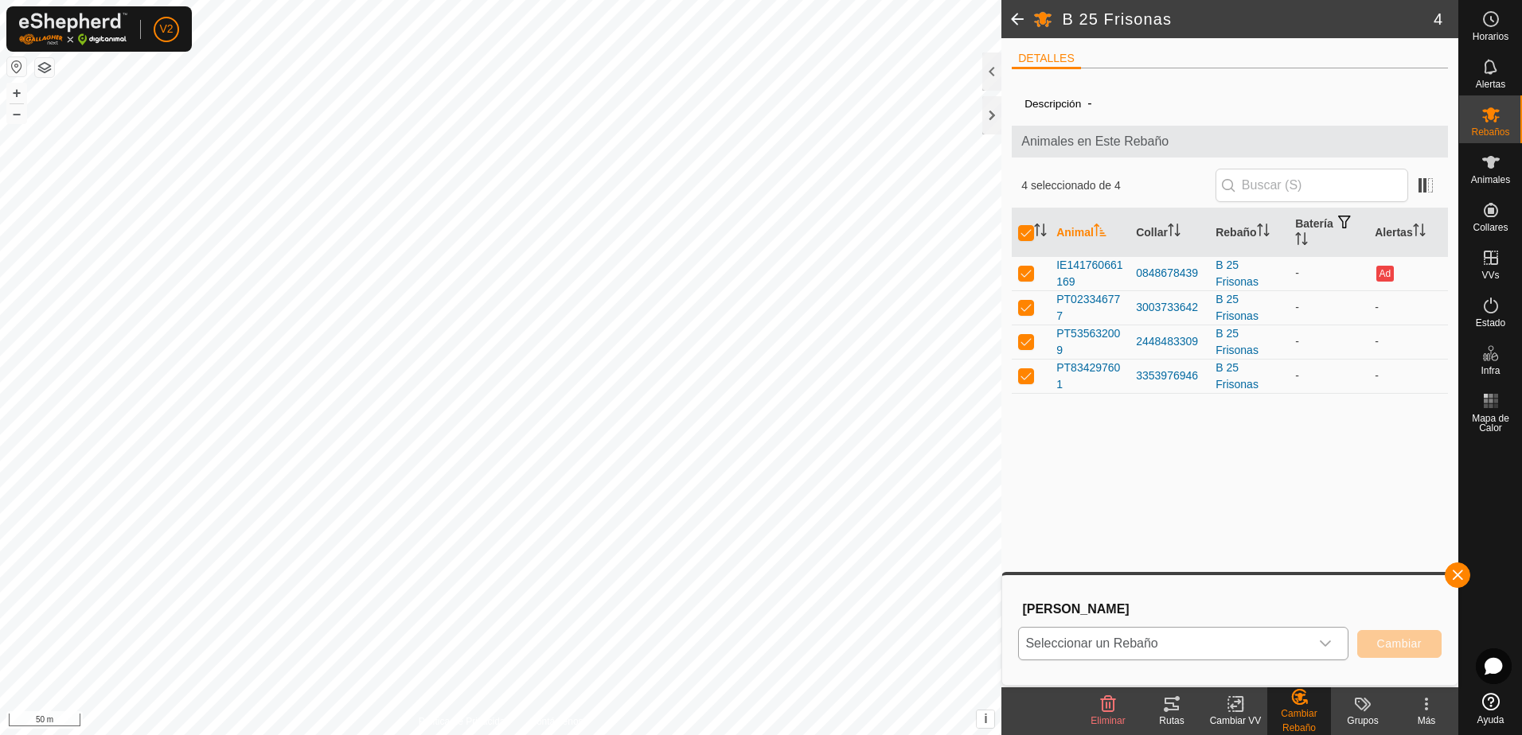
click at [1326, 645] on icon "dropdown trigger" at bounding box center [1325, 644] width 11 height 6
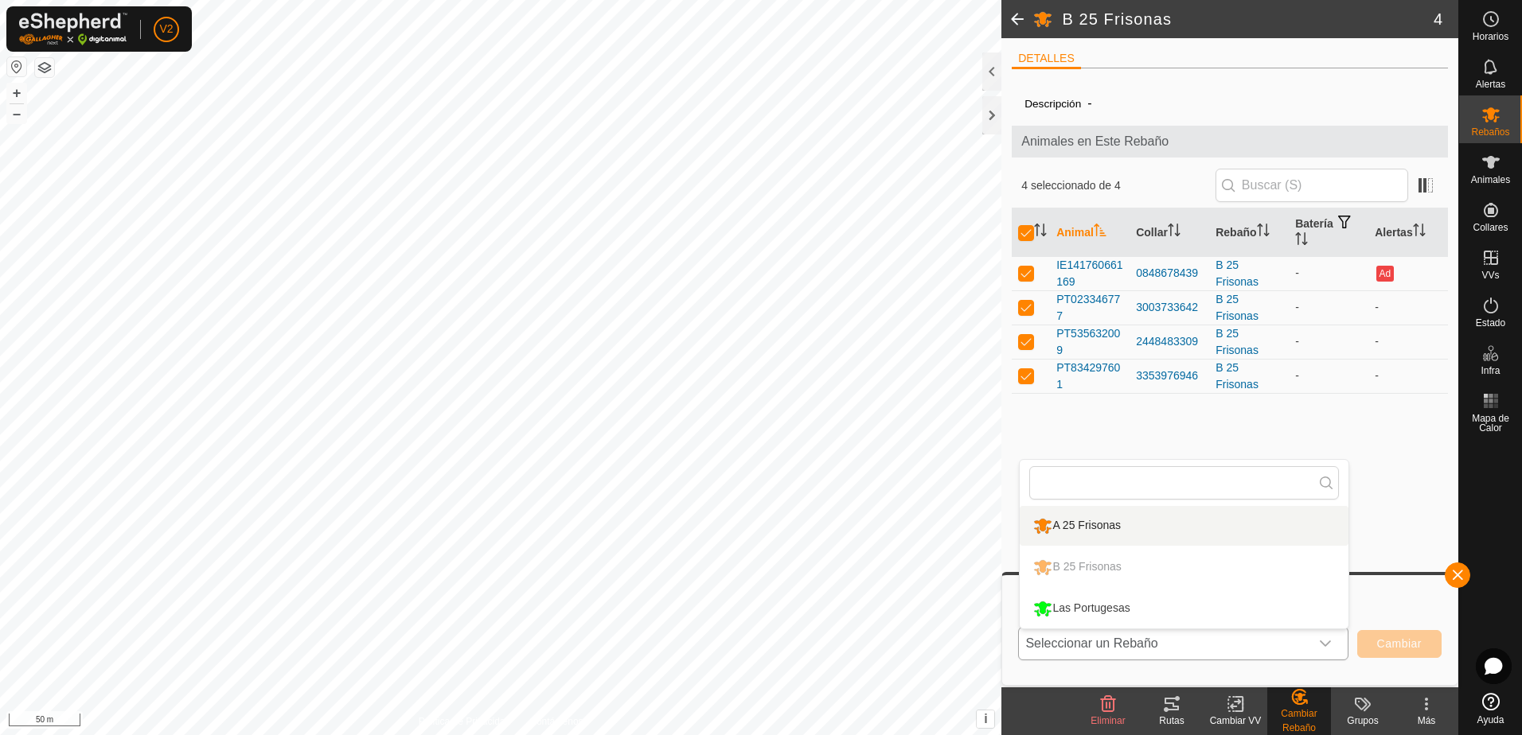
click at [1219, 530] on li "A 25 Frisonas" at bounding box center [1184, 526] width 329 height 40
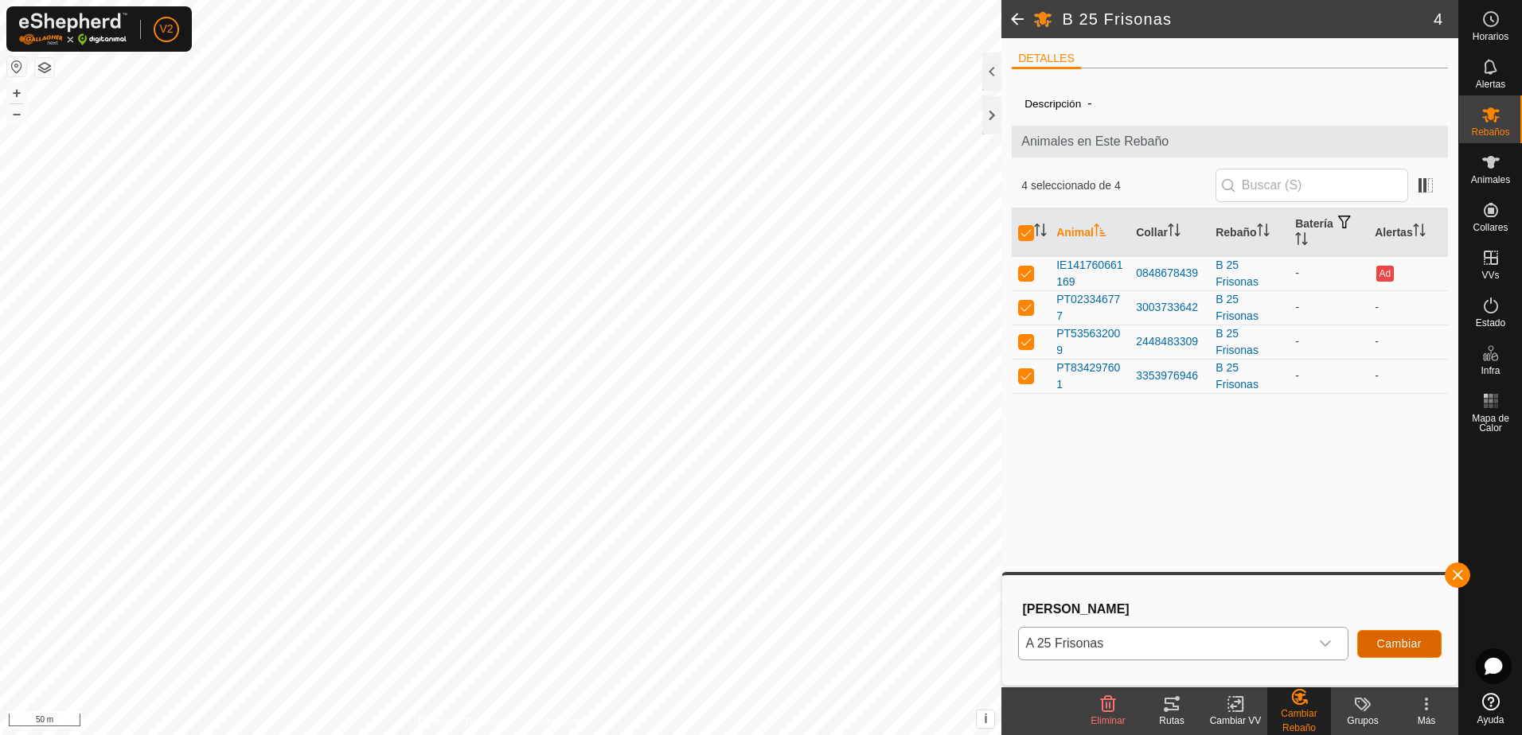
click at [1418, 644] on span "Cambiar" at bounding box center [1399, 644] width 45 height 13
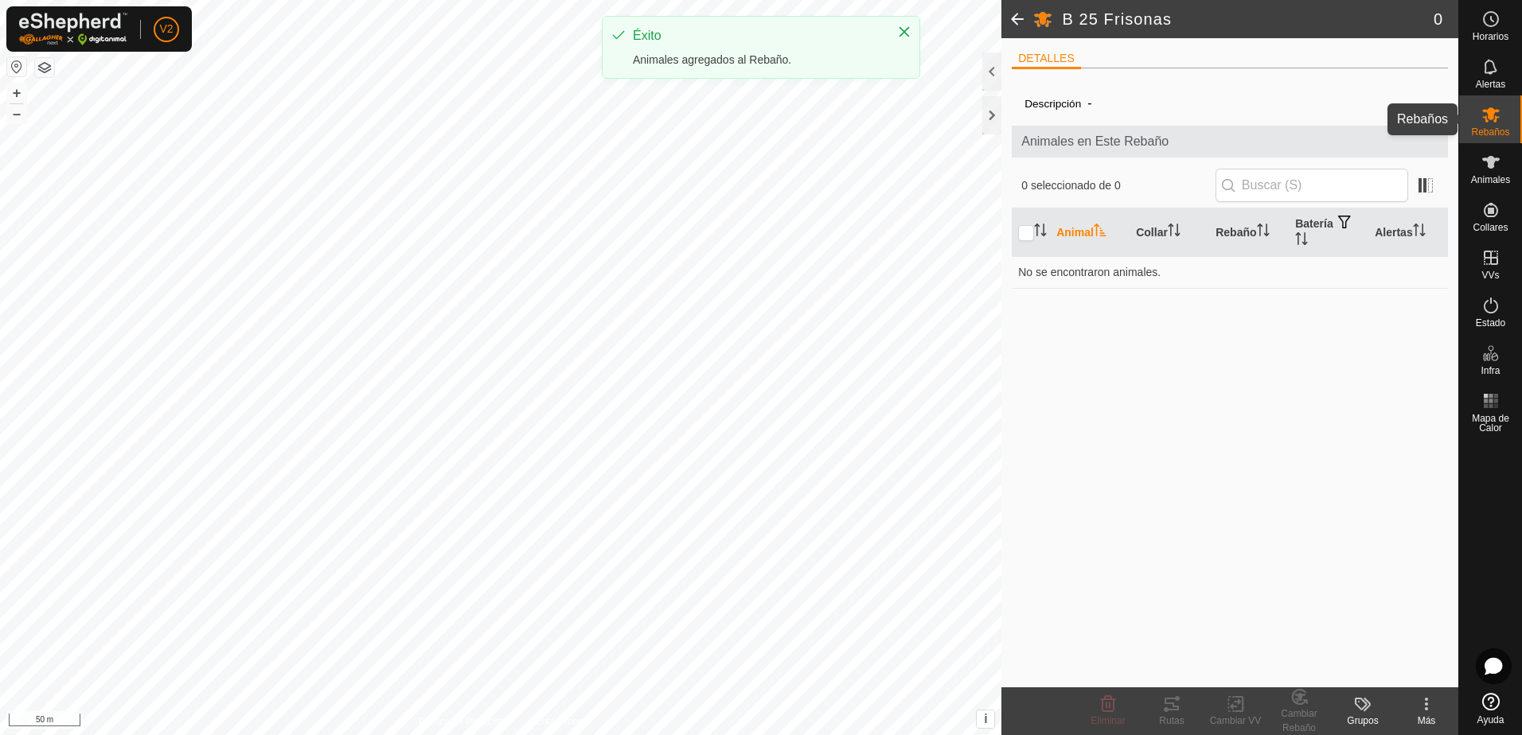
click at [1493, 117] on icon at bounding box center [1491, 114] width 18 height 15
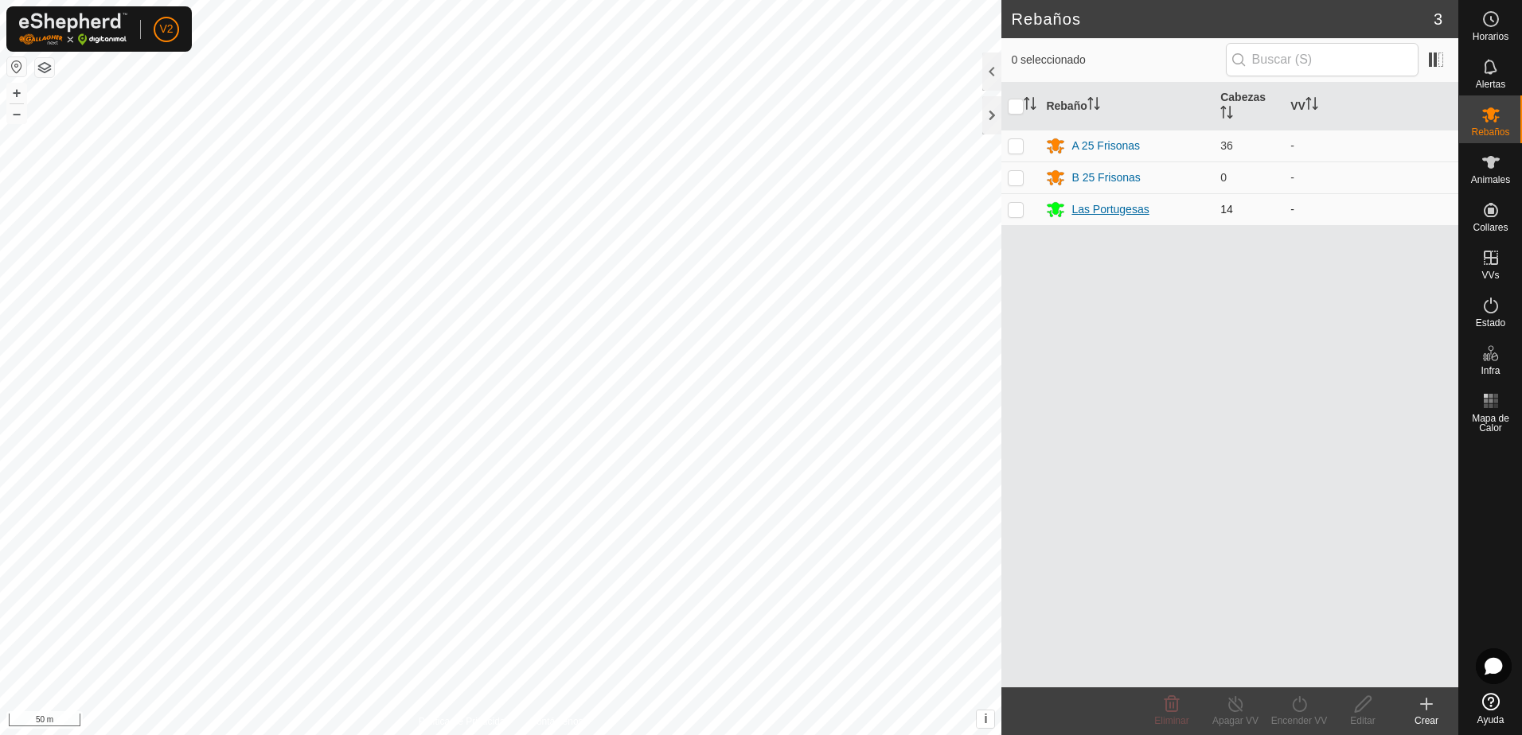
click at [1110, 213] on div "Las Portugesas" at bounding box center [1109, 209] width 77 height 17
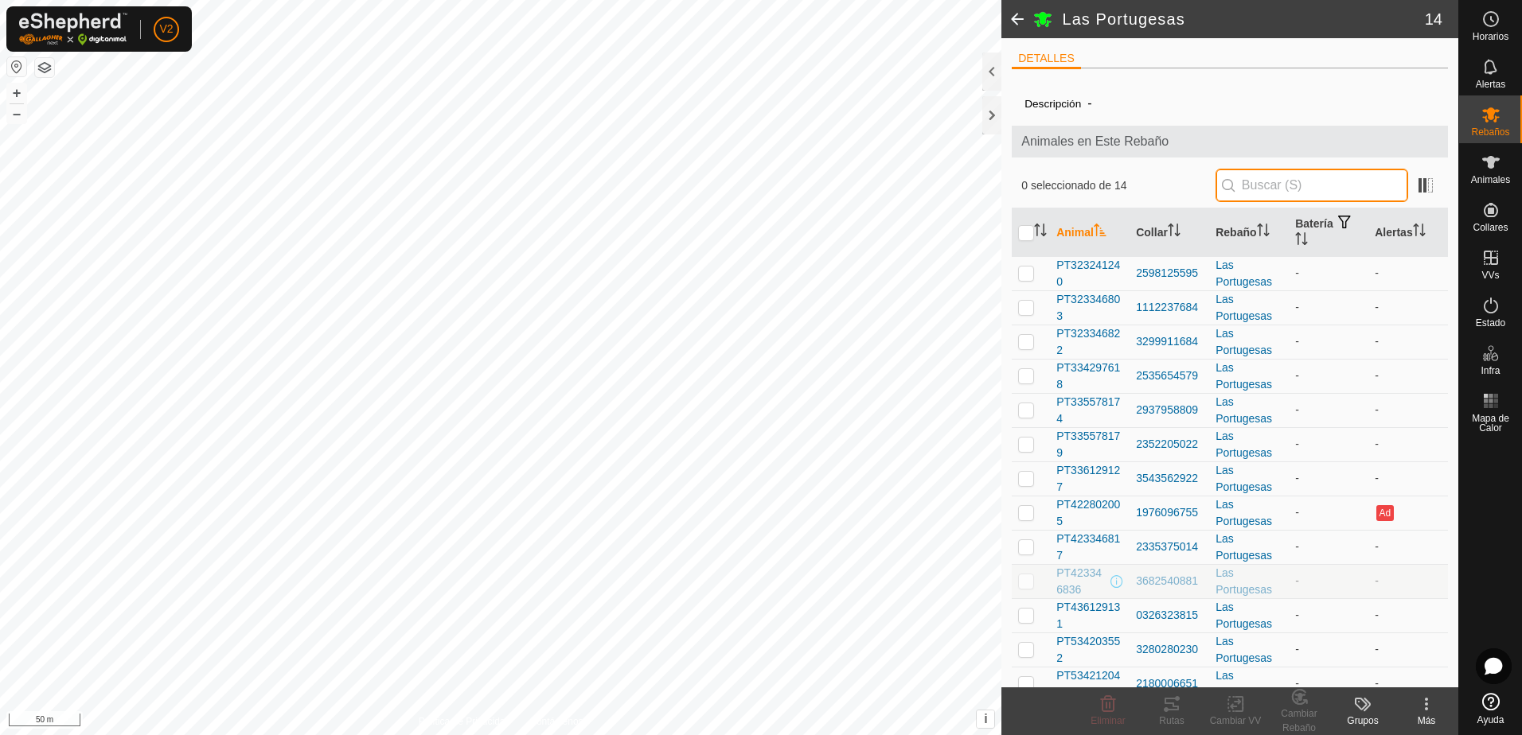
click at [1271, 189] on input "text" at bounding box center [1311, 185] width 193 height 33
click at [1093, 267] on span "PT323241240" at bounding box center [1089, 273] width 67 height 33
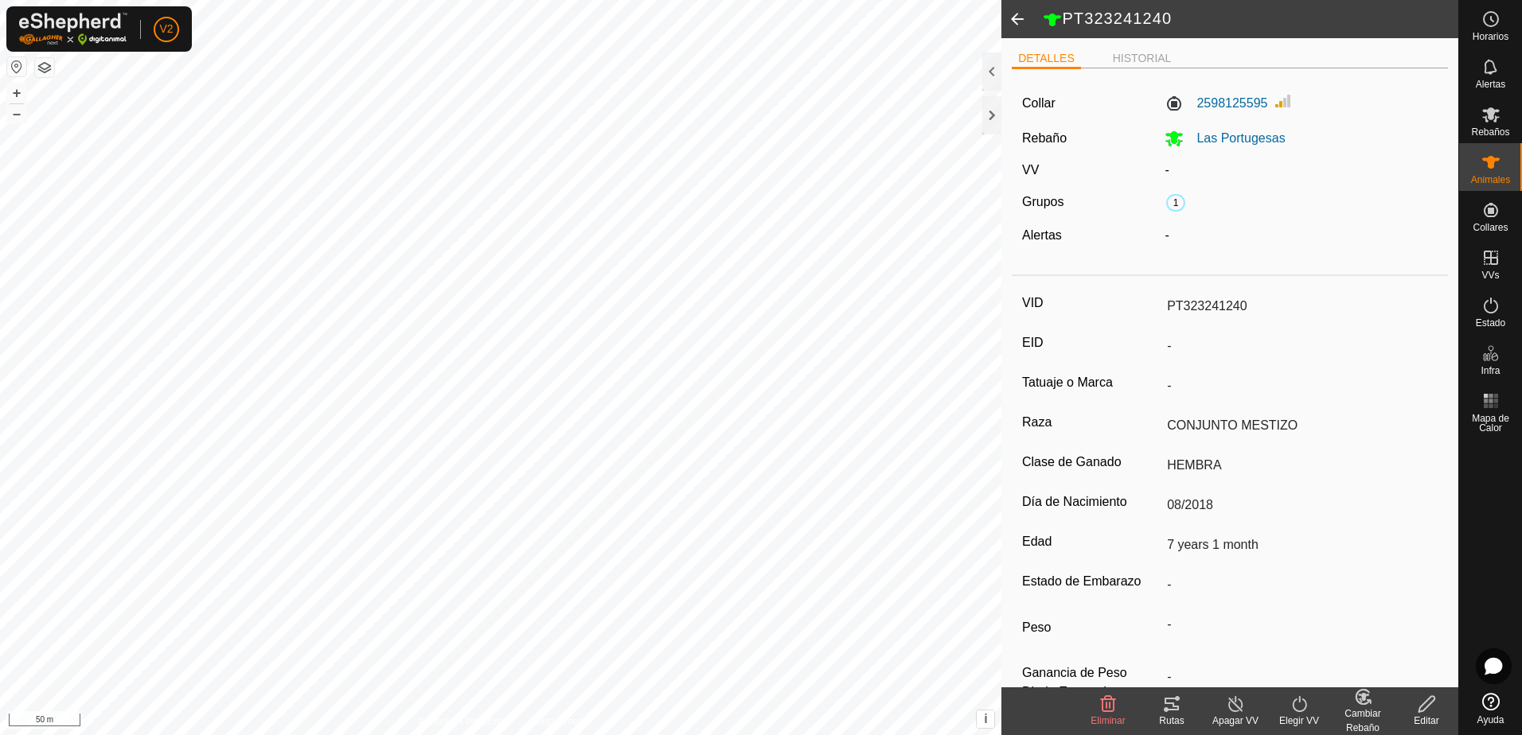
scroll to position [44, 0]
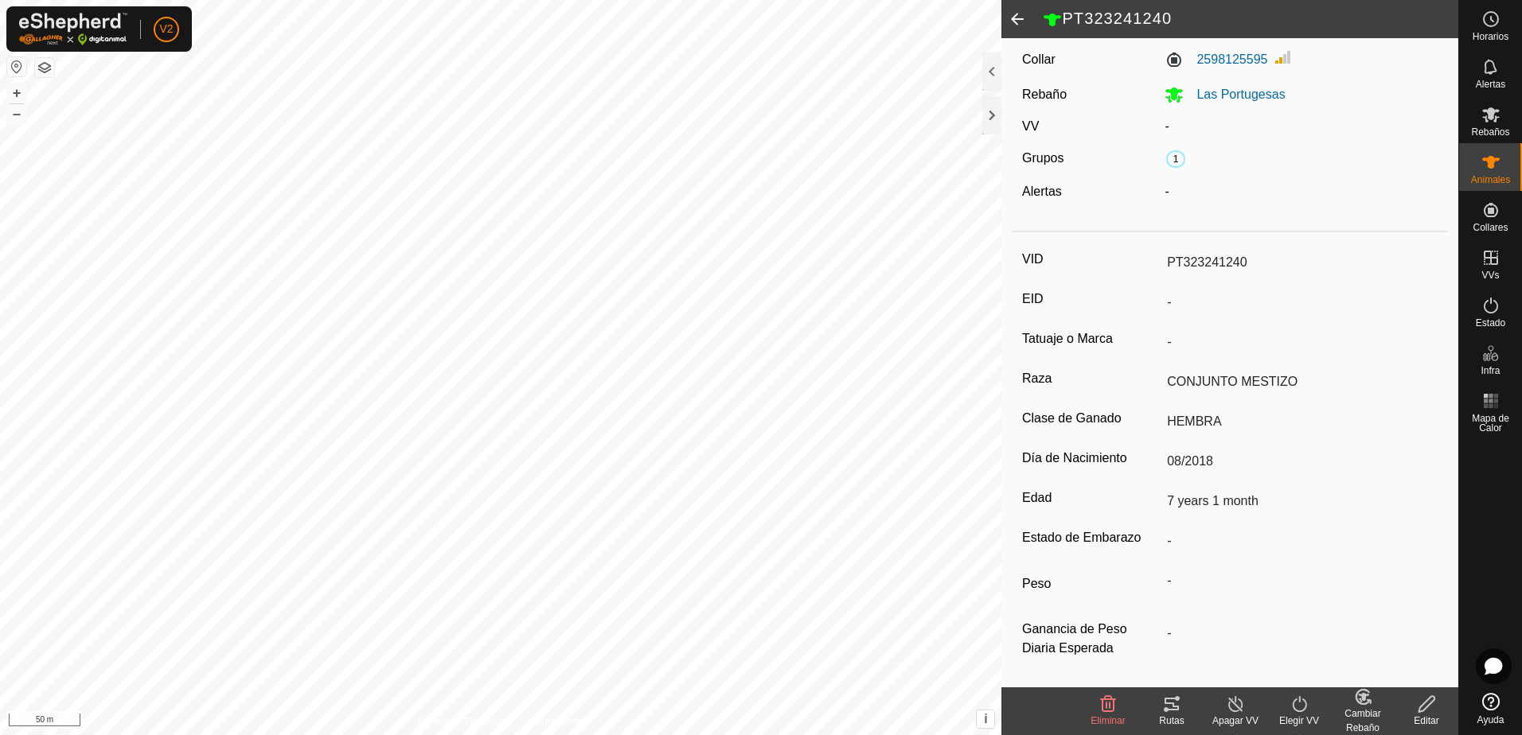
click at [1418, 712] on icon at bounding box center [1426, 704] width 16 height 16
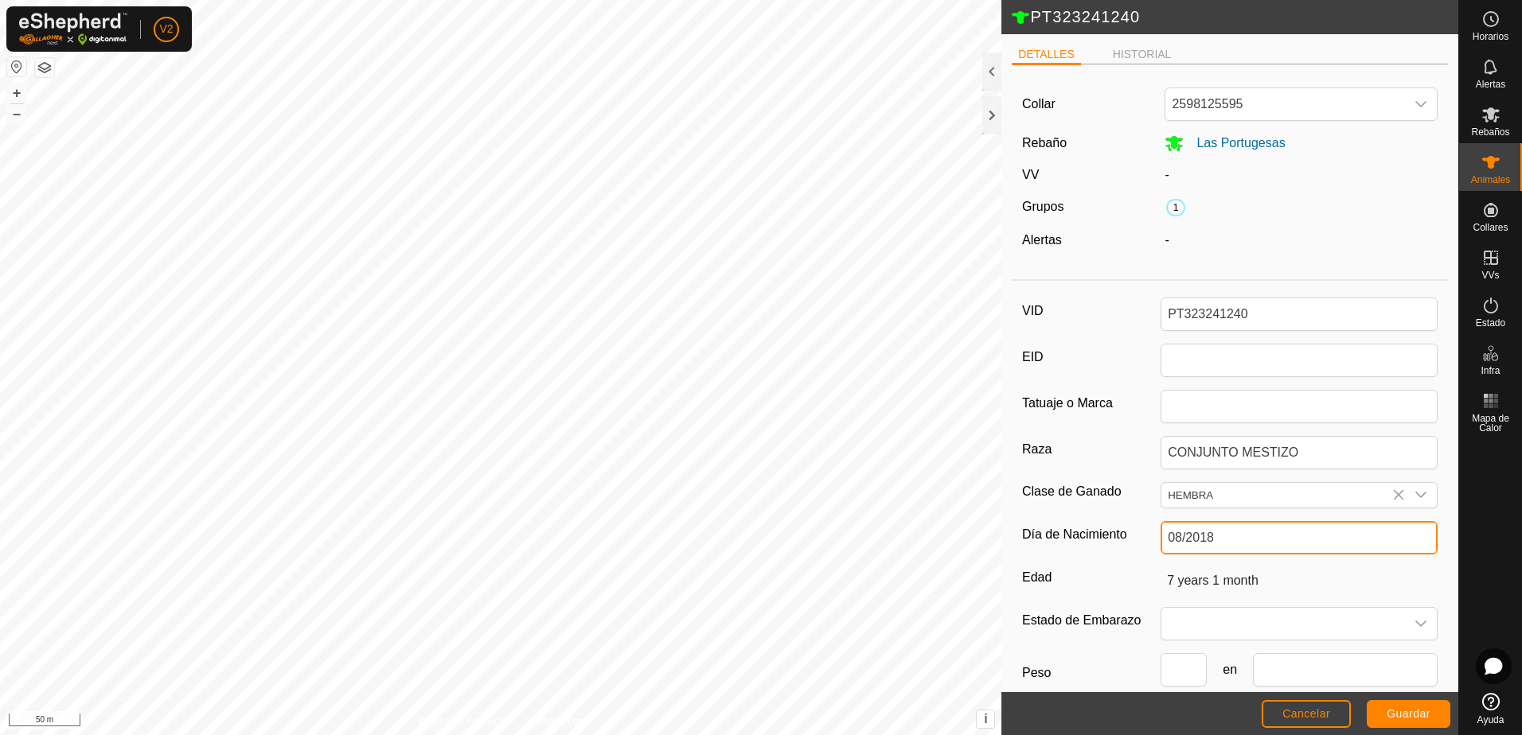
click at [1298, 544] on input "08/2018" at bounding box center [1299, 537] width 277 height 33
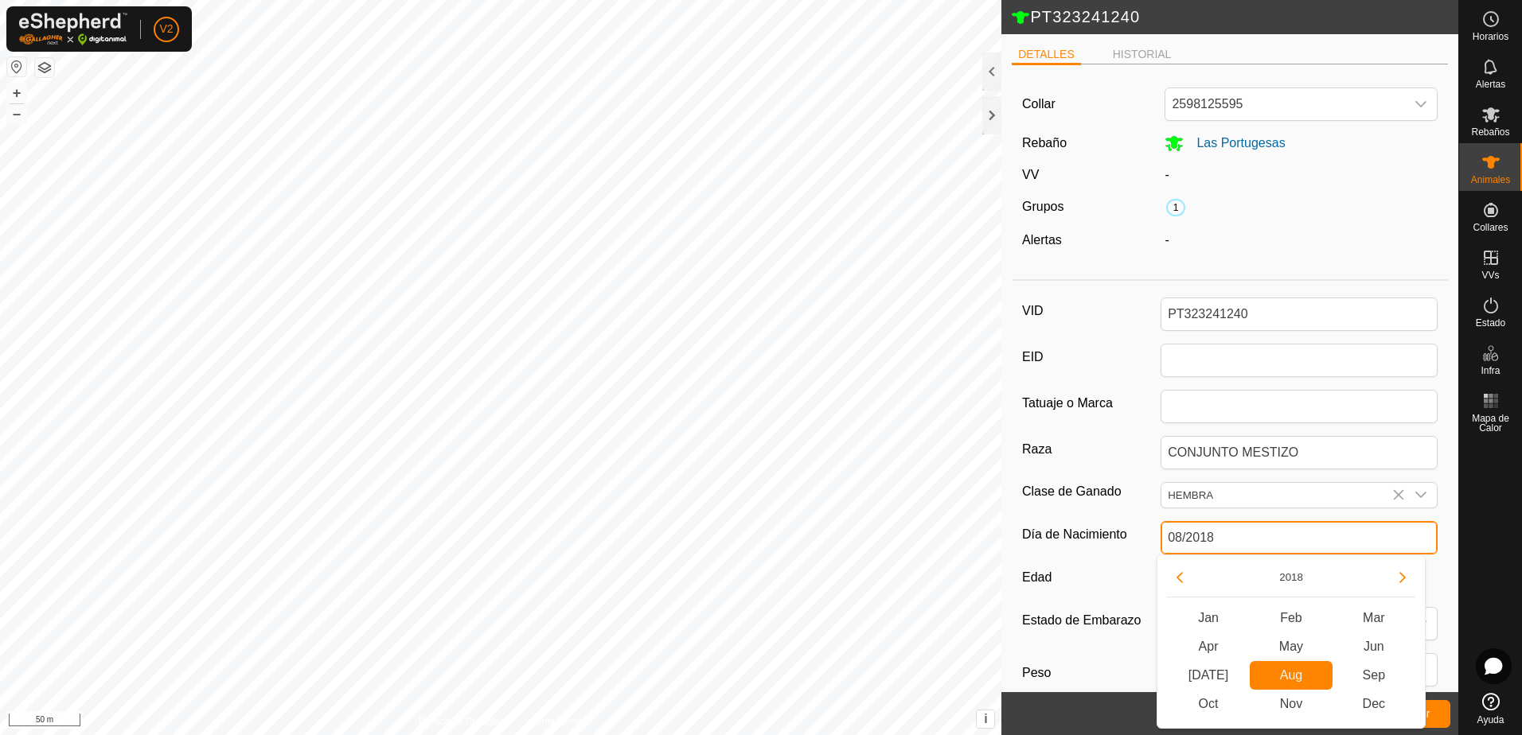
click at [1298, 544] on input "08/2018" at bounding box center [1299, 537] width 277 height 33
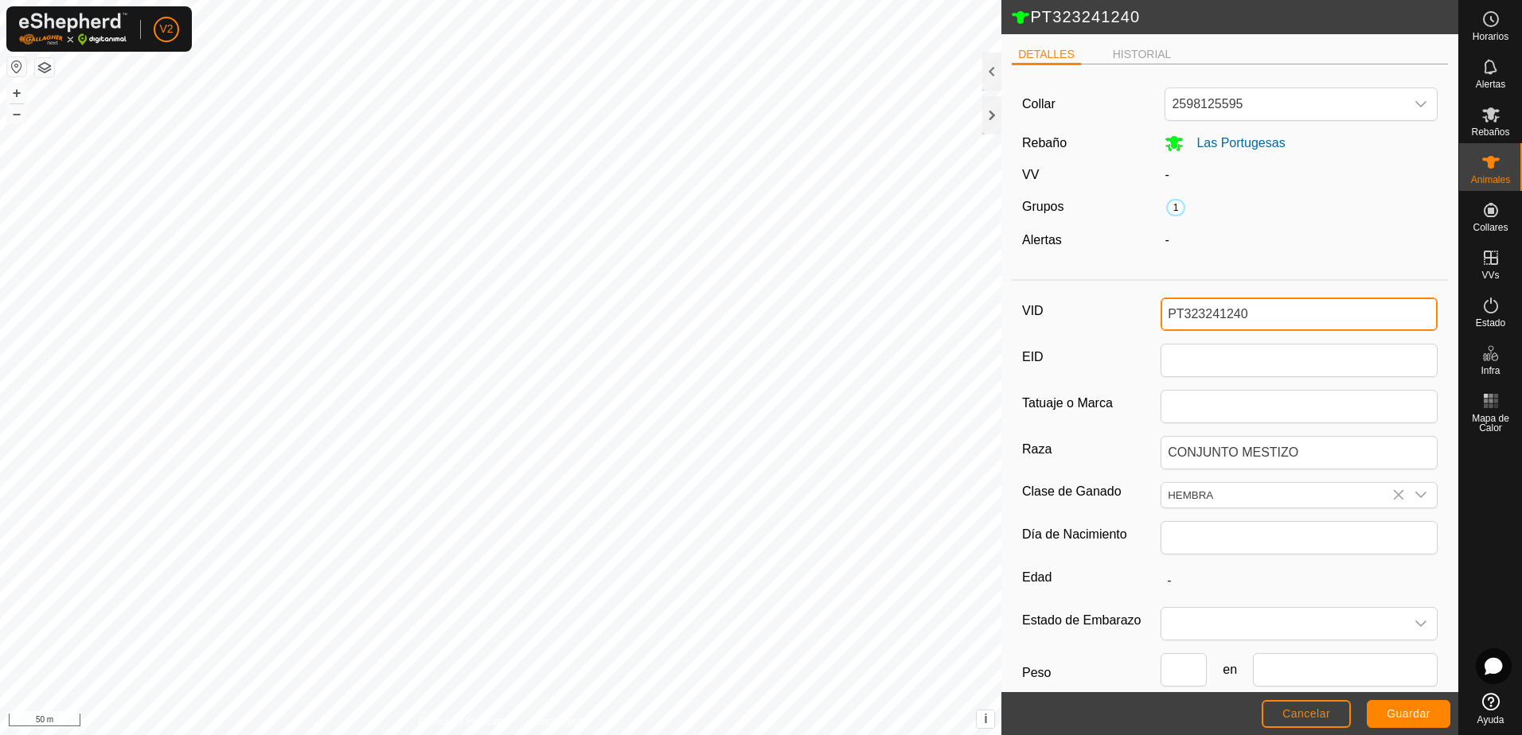
click at [1267, 318] on input "PT323241240" at bounding box center [1299, 314] width 277 height 33
drag, startPoint x: 1264, startPoint y: 315, endPoint x: 1128, endPoint y: 327, distance: 136.6
click at [1128, 327] on div "VID PT323241240" at bounding box center [1229, 314] width 415 height 33
click at [1406, 715] on span "Guardar" at bounding box center [1409, 714] width 44 height 13
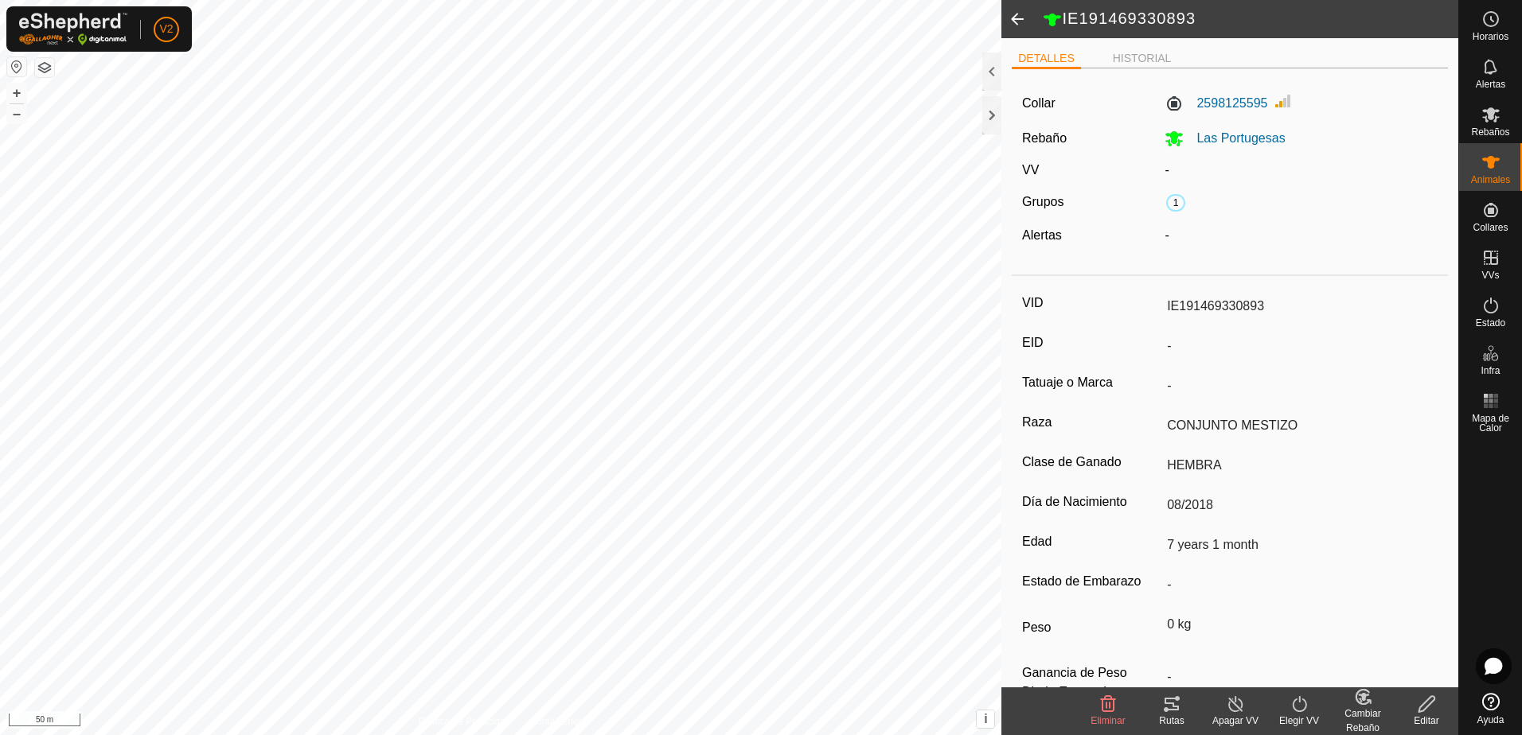
click at [1362, 708] on div "Cambiar Rebaño" at bounding box center [1363, 721] width 64 height 29
click at [1392, 641] on link "[PERSON_NAME]..." at bounding box center [1412, 636] width 160 height 32
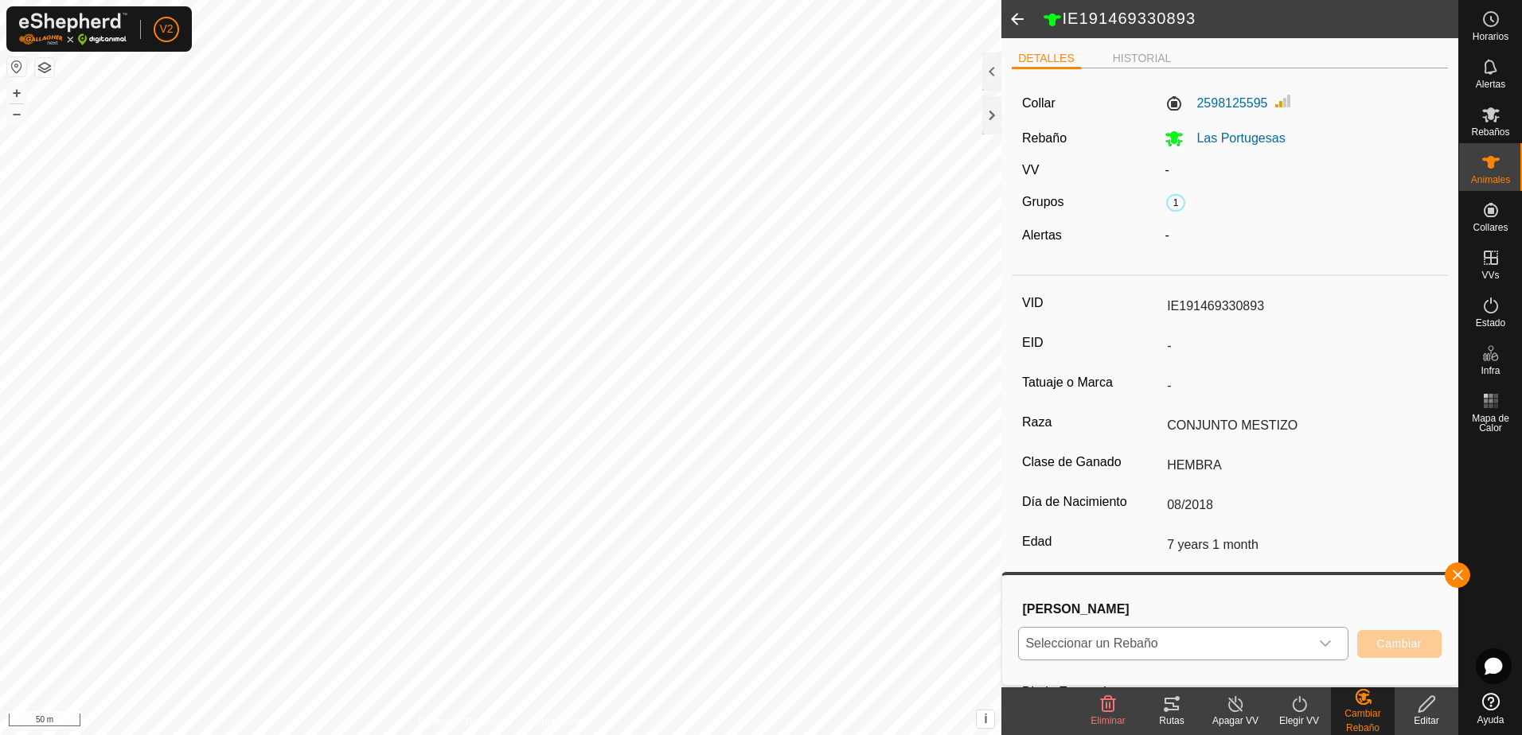
click at [1324, 642] on icon "dropdown trigger" at bounding box center [1325, 644] width 13 height 13
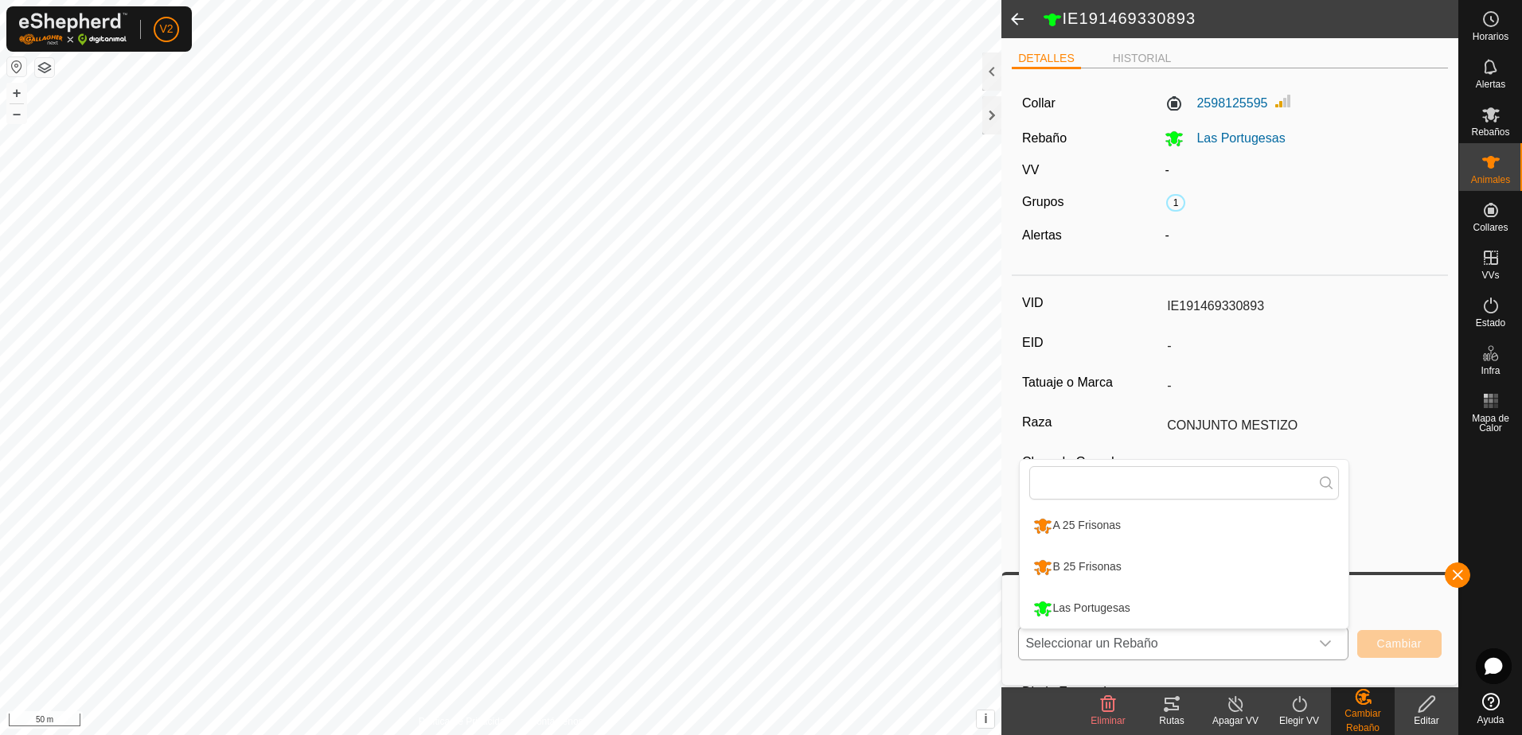
click at [1259, 540] on li "A 25 Frisonas" at bounding box center [1184, 526] width 329 height 40
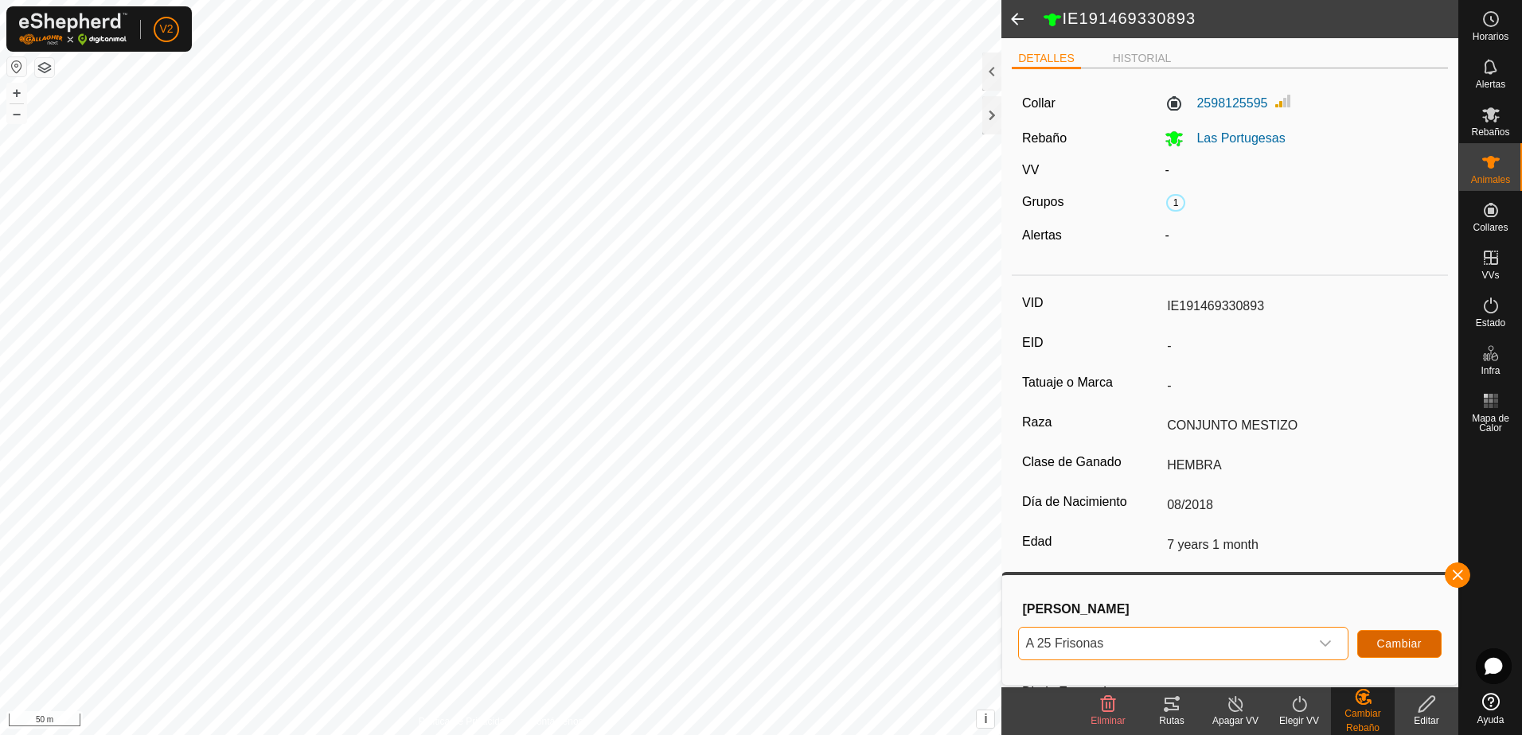
click at [1388, 647] on span "Cambiar" at bounding box center [1399, 644] width 45 height 13
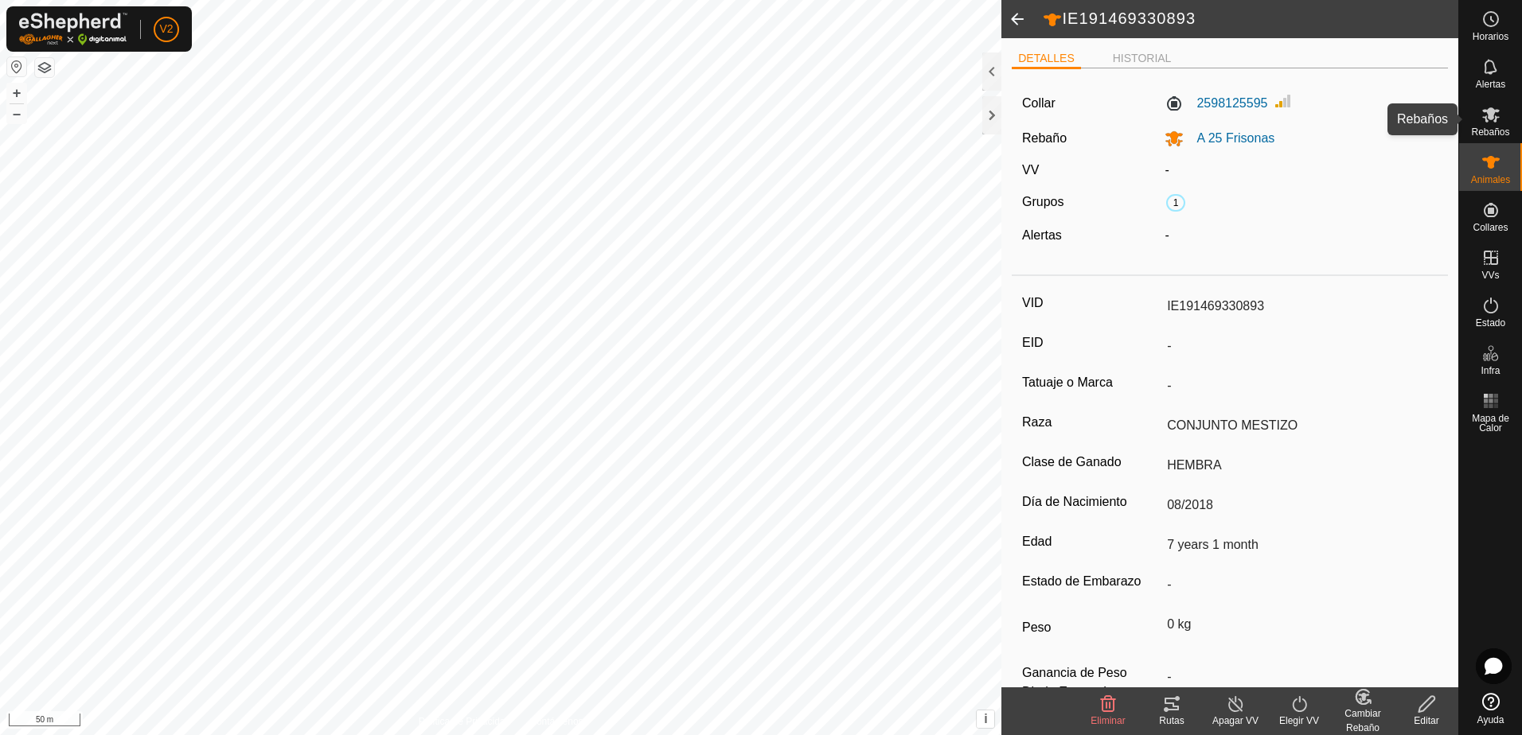
click at [1489, 126] on es-mob-svg-icon at bounding box center [1491, 114] width 29 height 25
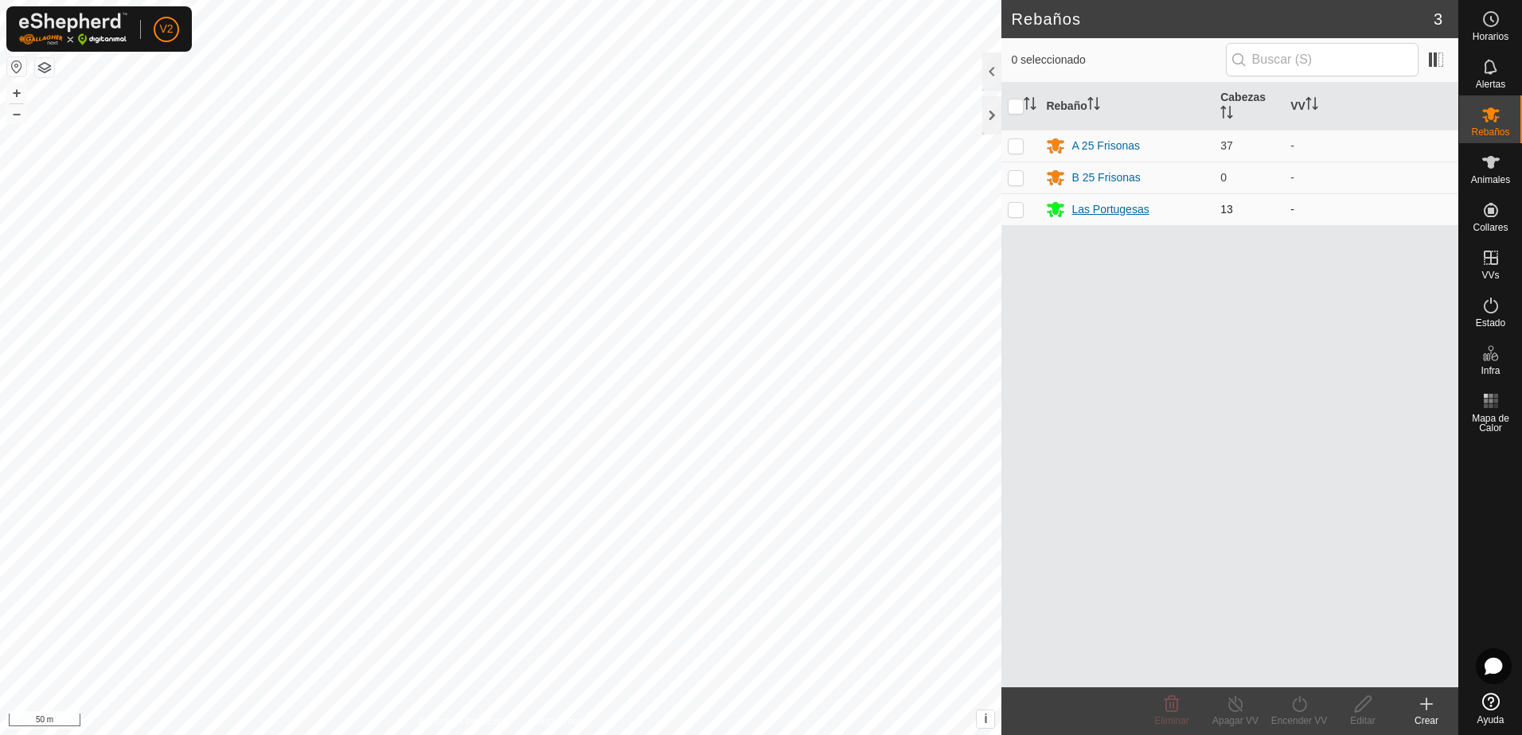
click at [1136, 213] on div "Las Portugesas" at bounding box center [1109, 209] width 77 height 17
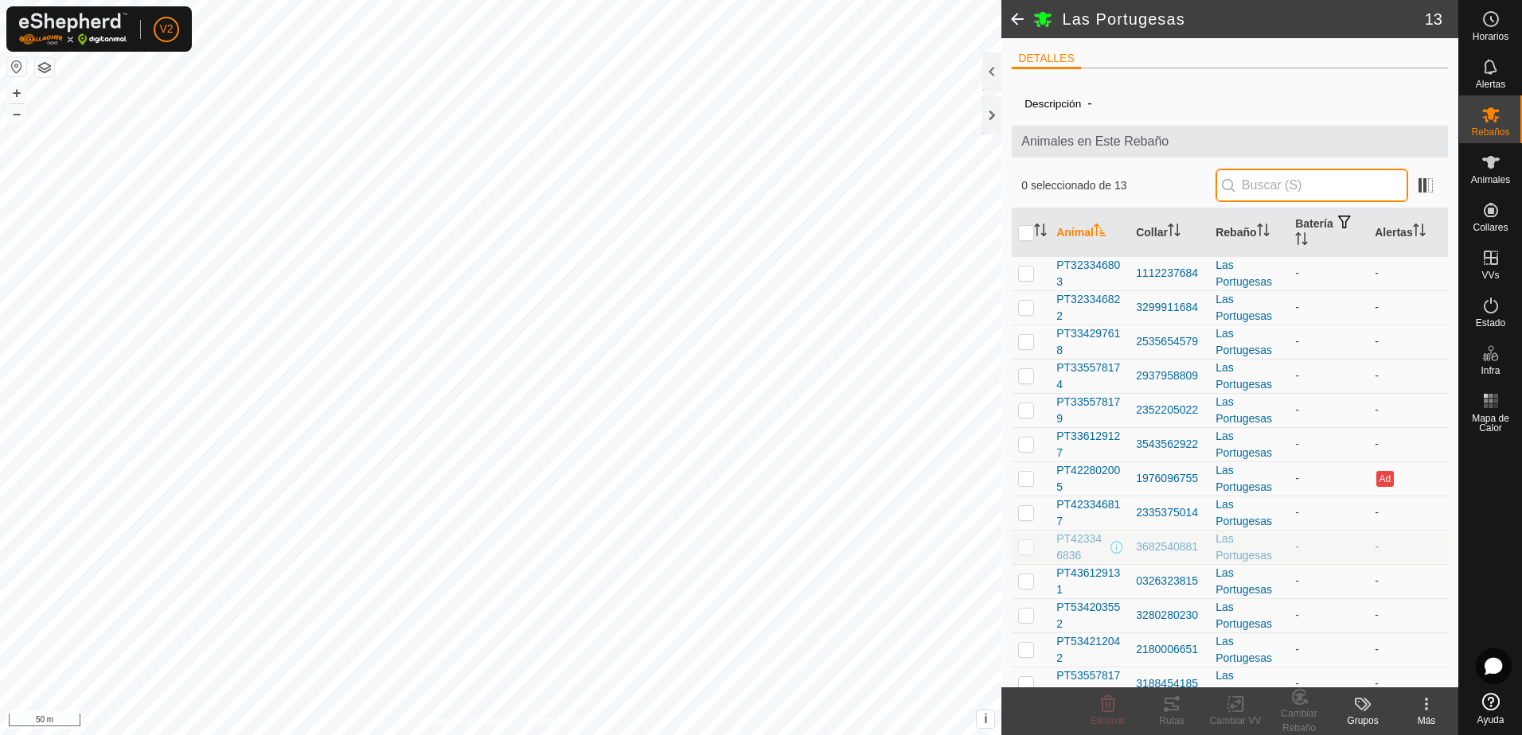
click at [1249, 175] on input "text" at bounding box center [1311, 185] width 193 height 33
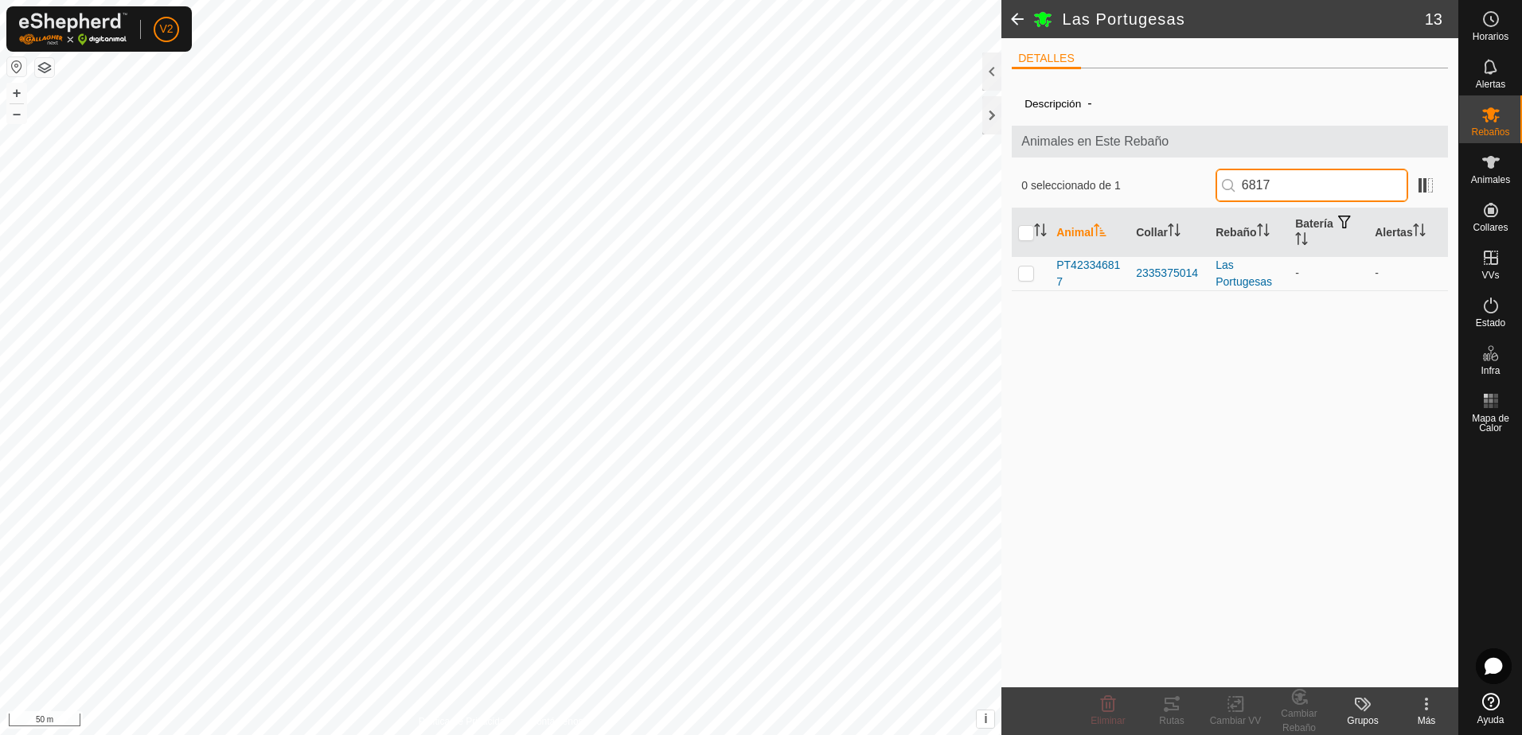
click at [1299, 182] on input "6817" at bounding box center [1311, 185] width 193 height 33
click at [1027, 276] on p-checkbox at bounding box center [1026, 273] width 16 height 13
click at [1309, 705] on change-mob-svg-icon at bounding box center [1299, 697] width 64 height 19
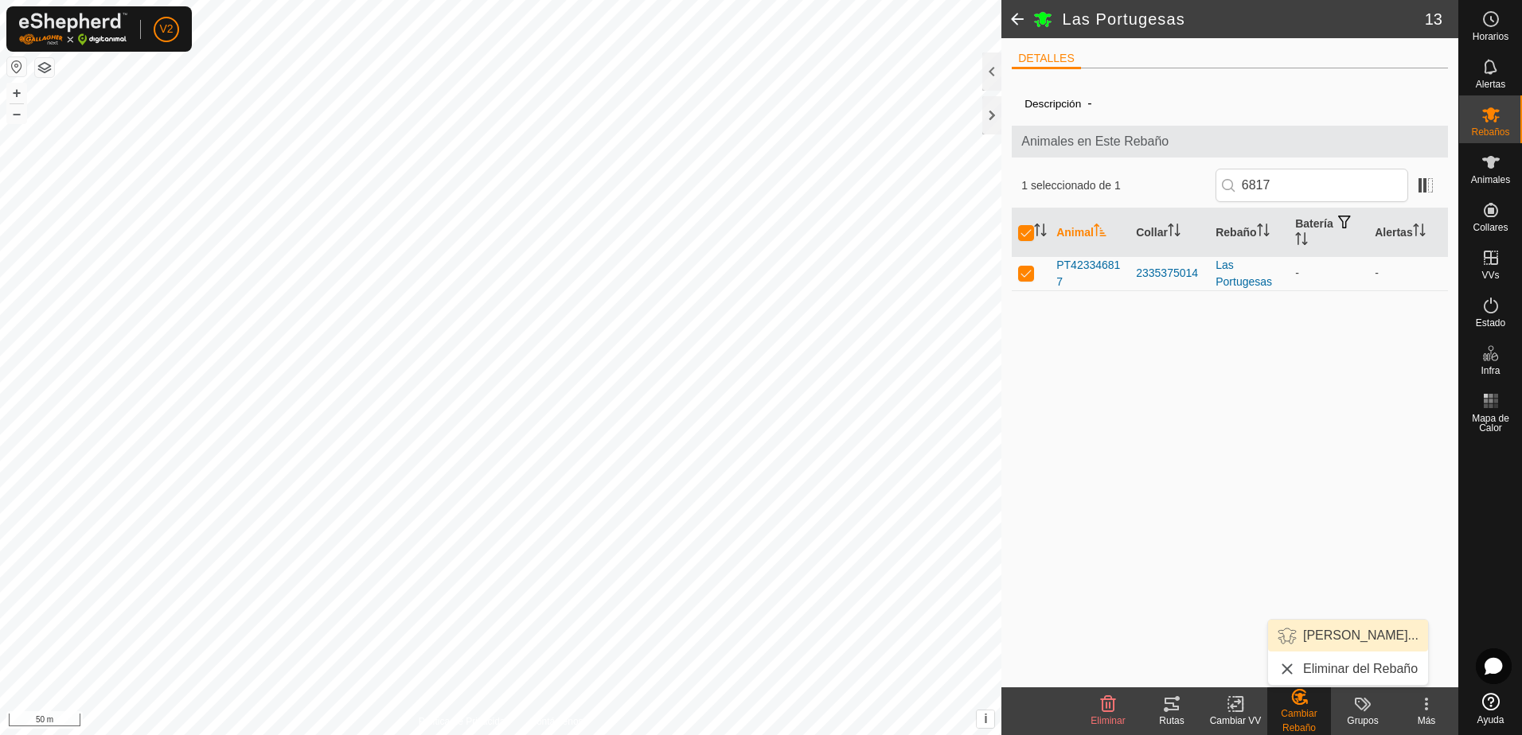
click at [1367, 635] on link "[PERSON_NAME]..." at bounding box center [1348, 636] width 160 height 32
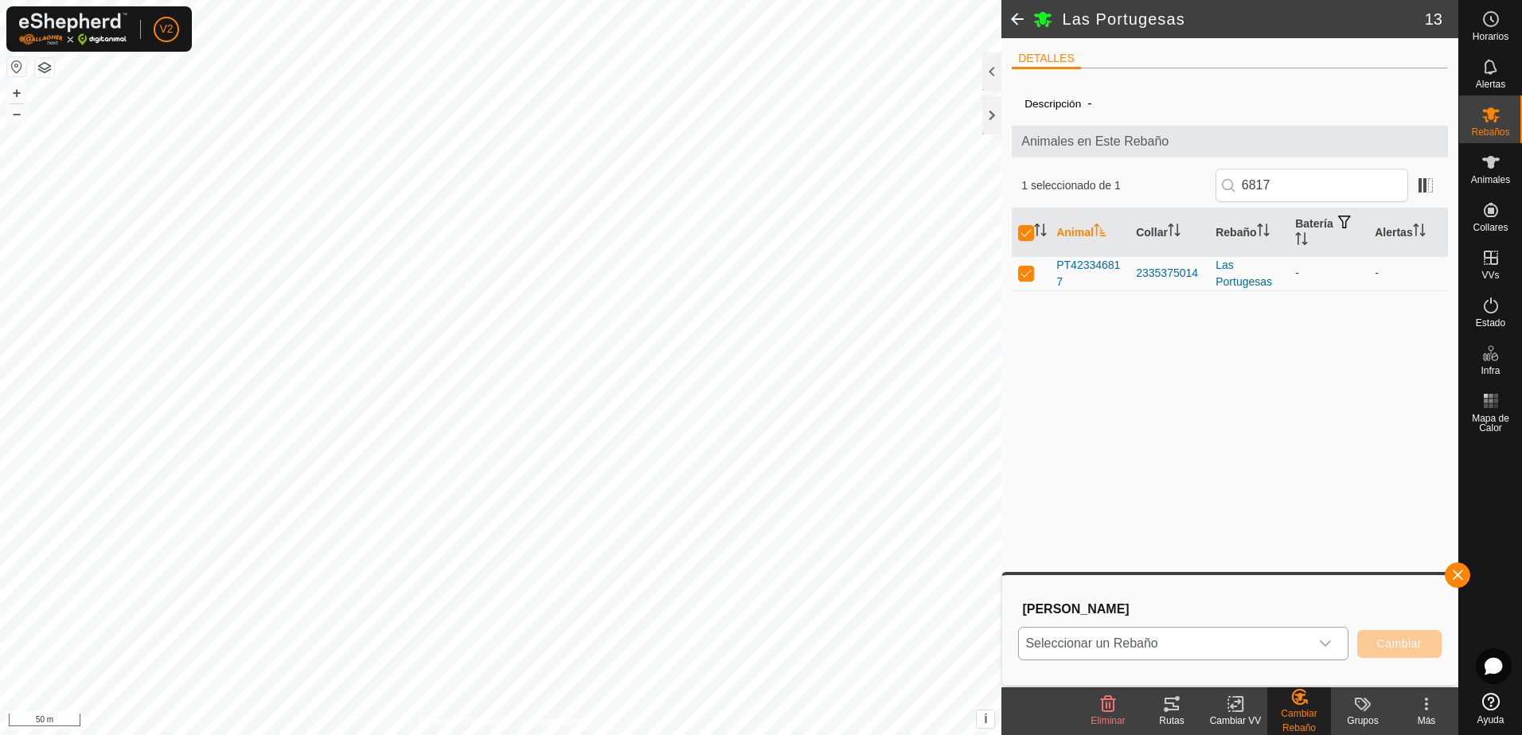
click at [1321, 642] on icon "dropdown trigger" at bounding box center [1325, 644] width 11 height 6
click at [1261, 564] on li "B 25 Frisonas" at bounding box center [1184, 568] width 329 height 40
click at [1390, 634] on button "Cambiar" at bounding box center [1399, 644] width 84 height 28
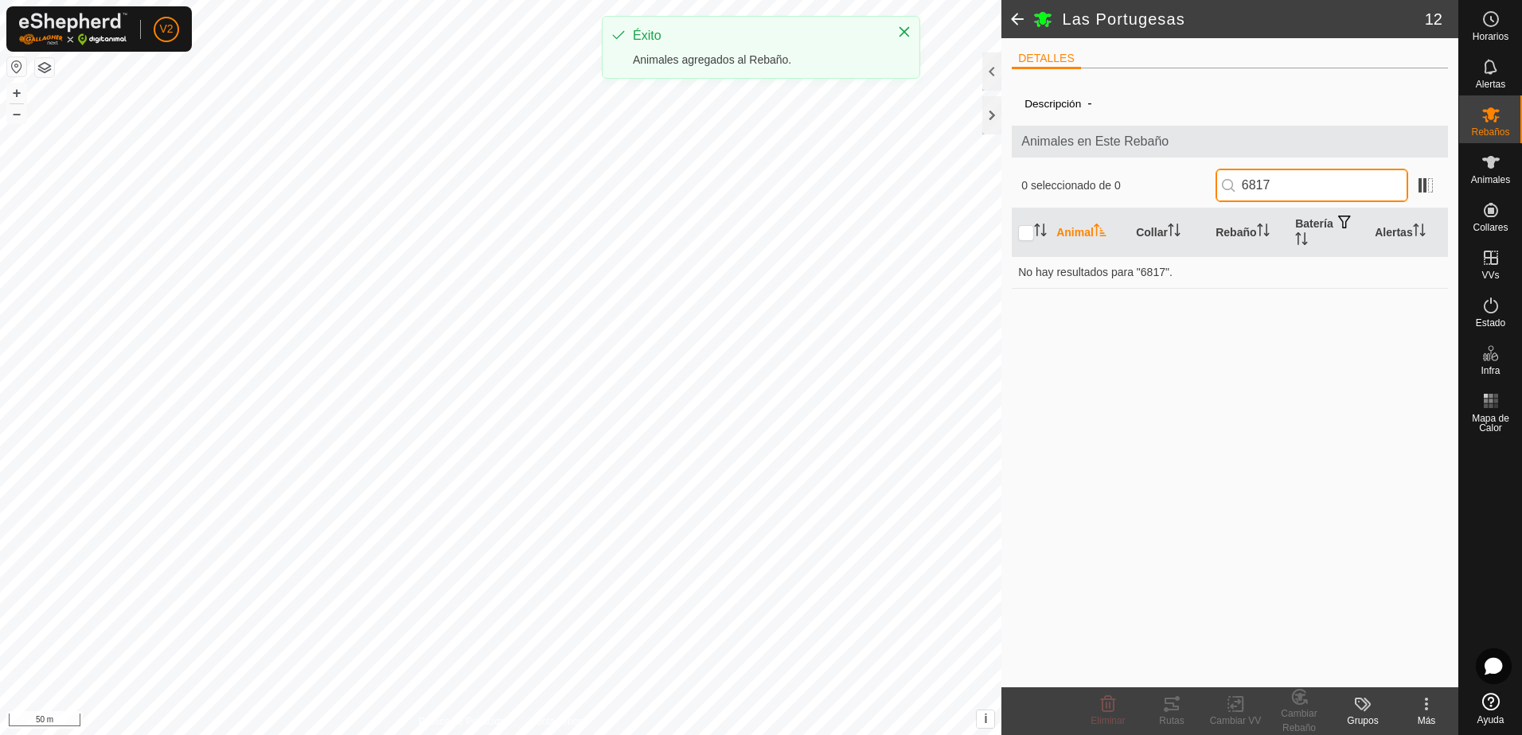
click at [1300, 186] on input "6817" at bounding box center [1311, 185] width 193 height 33
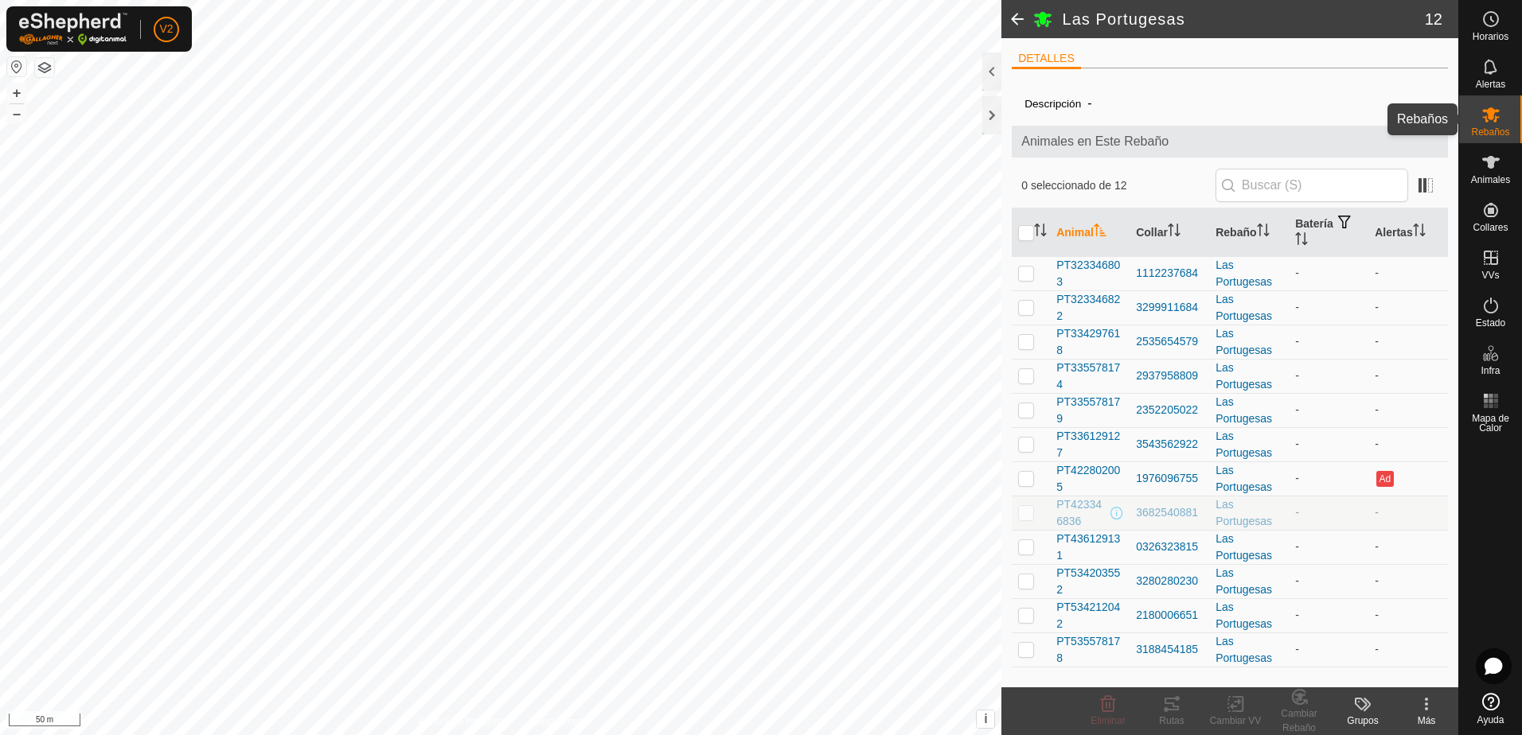
click at [1496, 116] on icon at bounding box center [1491, 114] width 18 height 15
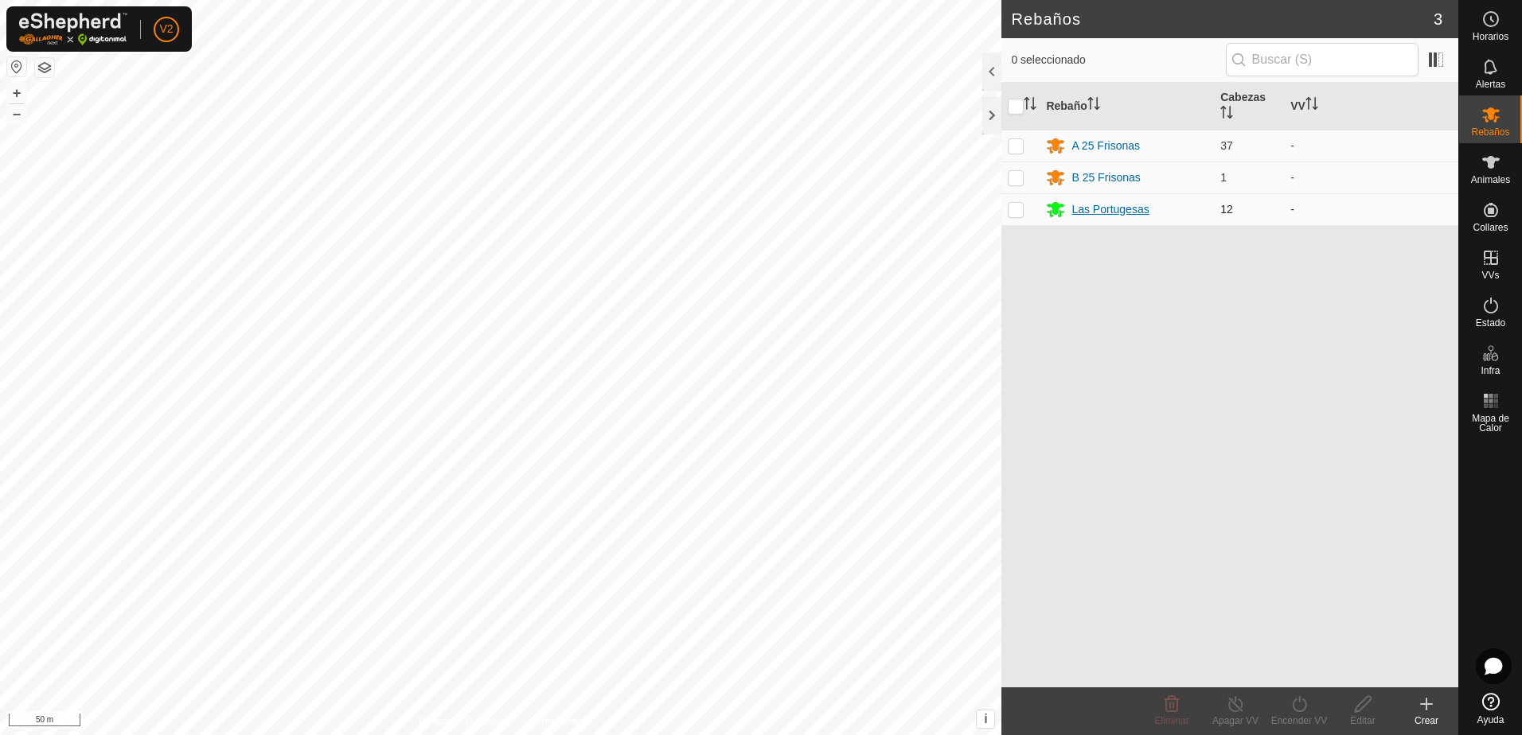
click at [1118, 211] on div "Las Portugesas" at bounding box center [1109, 209] width 77 height 17
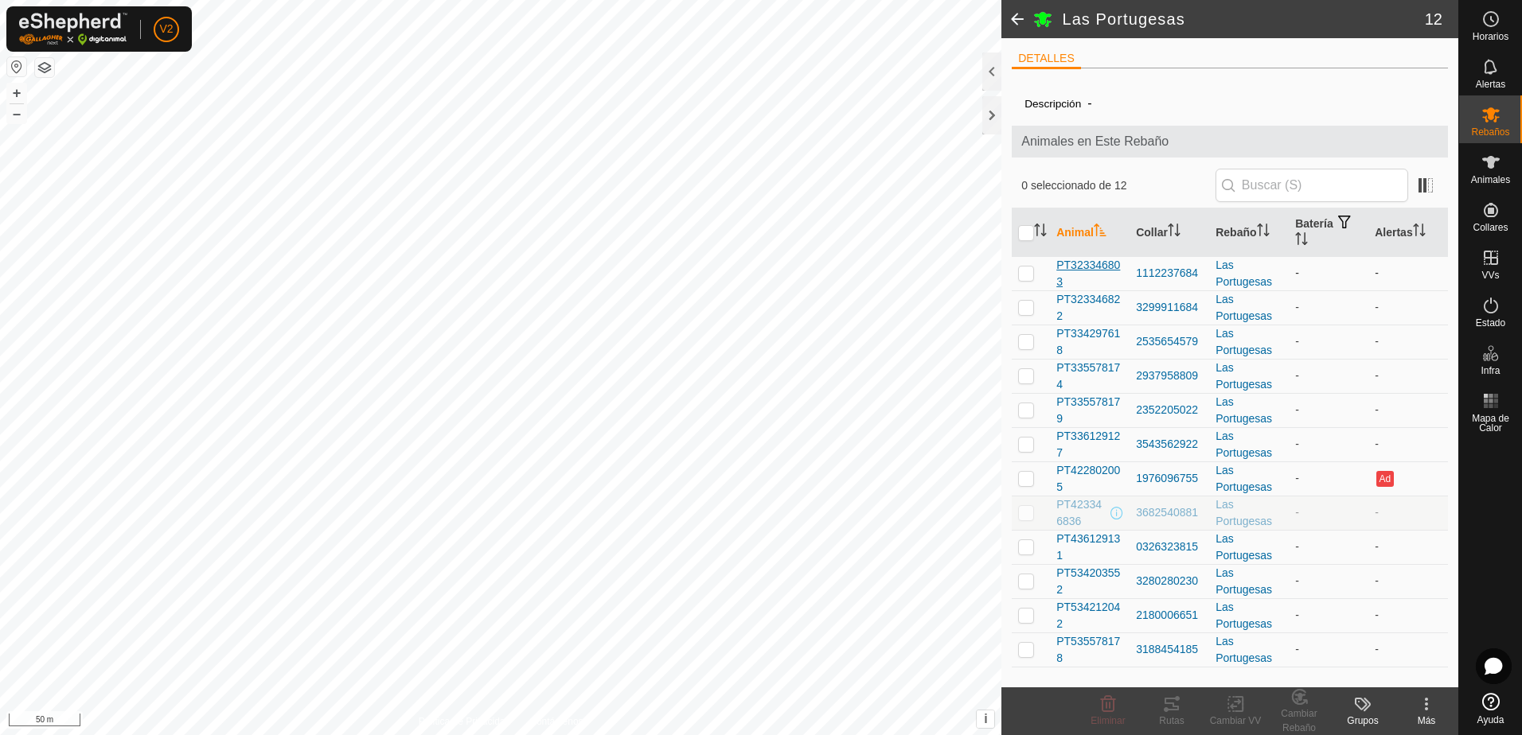
click at [1115, 271] on span "PT323346803" at bounding box center [1089, 273] width 67 height 33
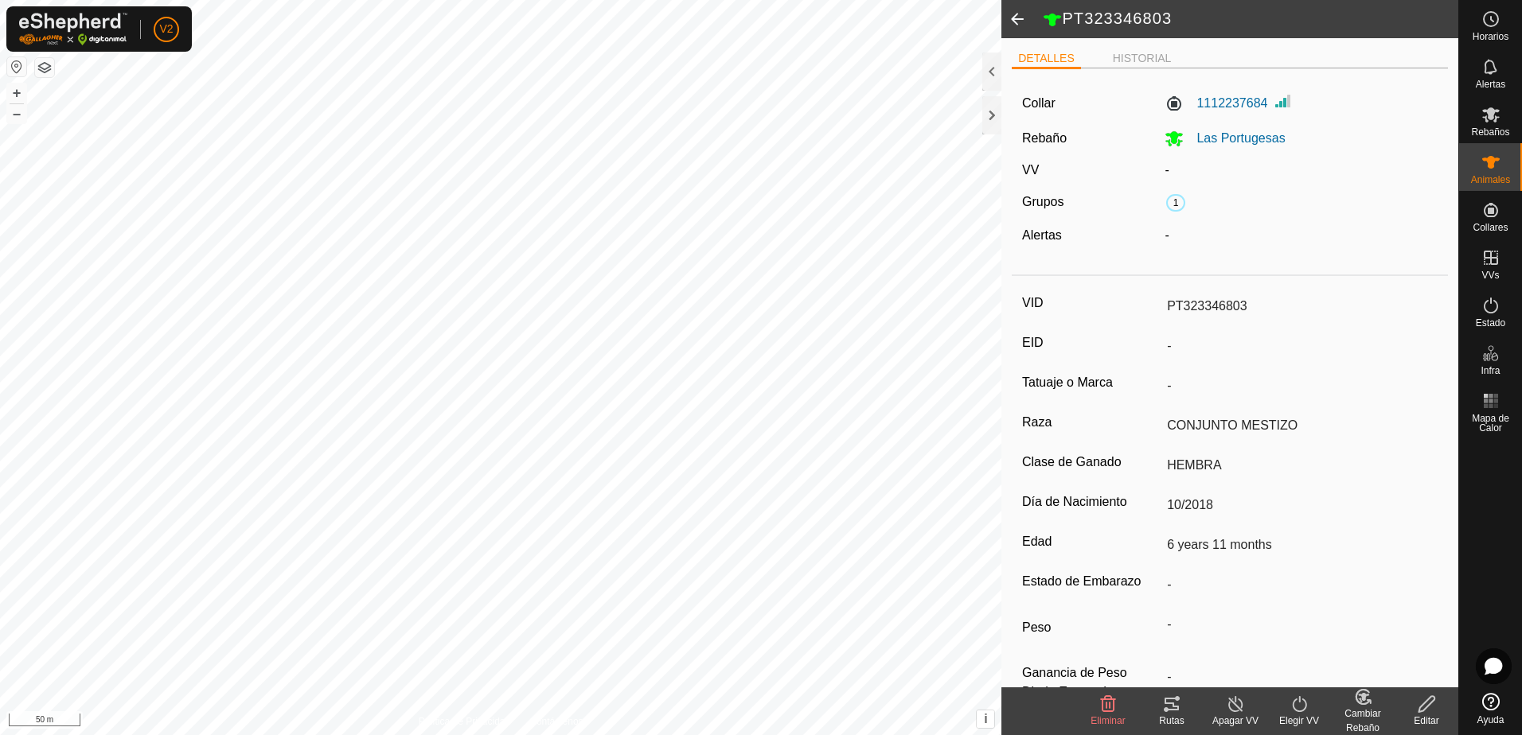
click at [1425, 708] on icon at bounding box center [1426, 704] width 16 height 16
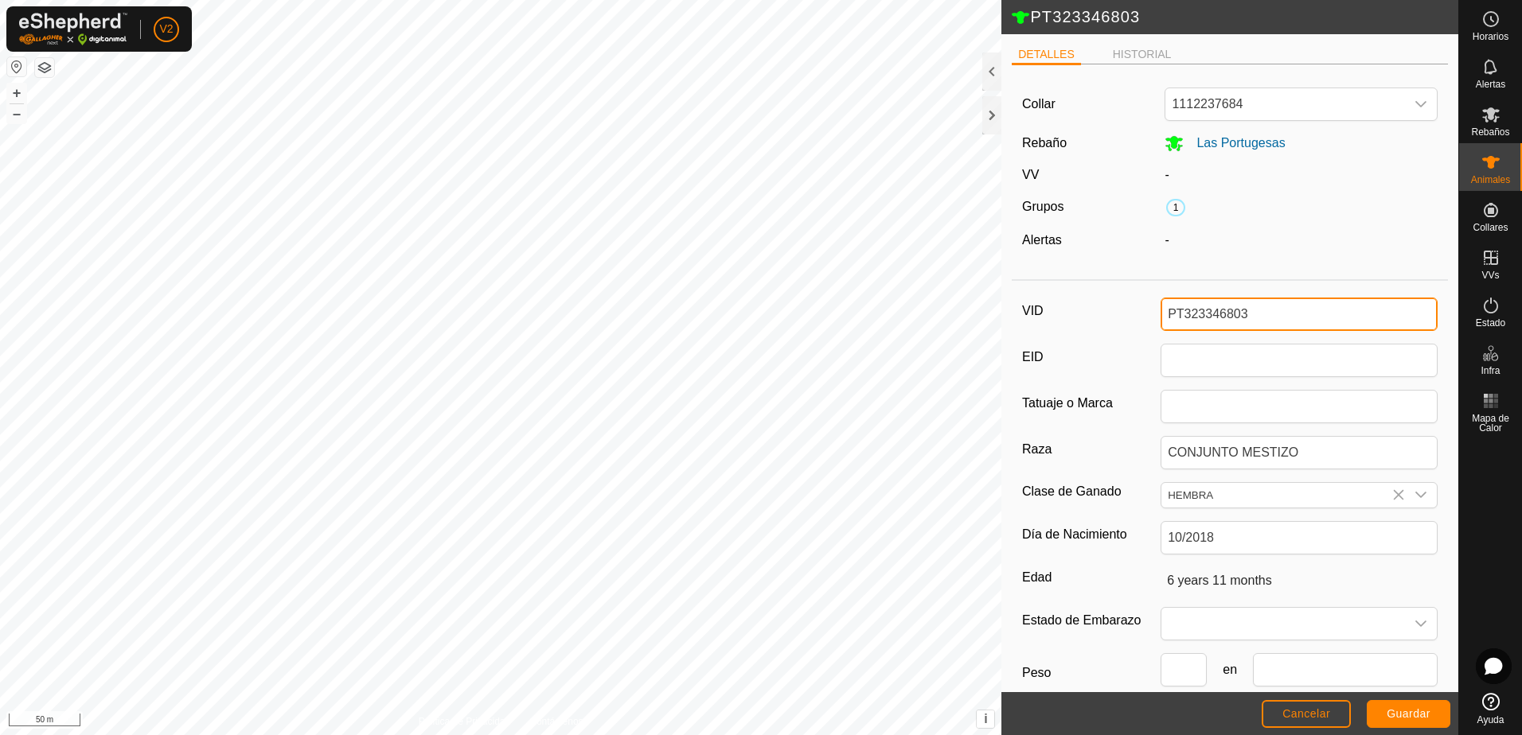
click at [1252, 314] on input "PT323346803" at bounding box center [1299, 314] width 277 height 33
click at [1395, 711] on span "Guardar" at bounding box center [1409, 714] width 44 height 13
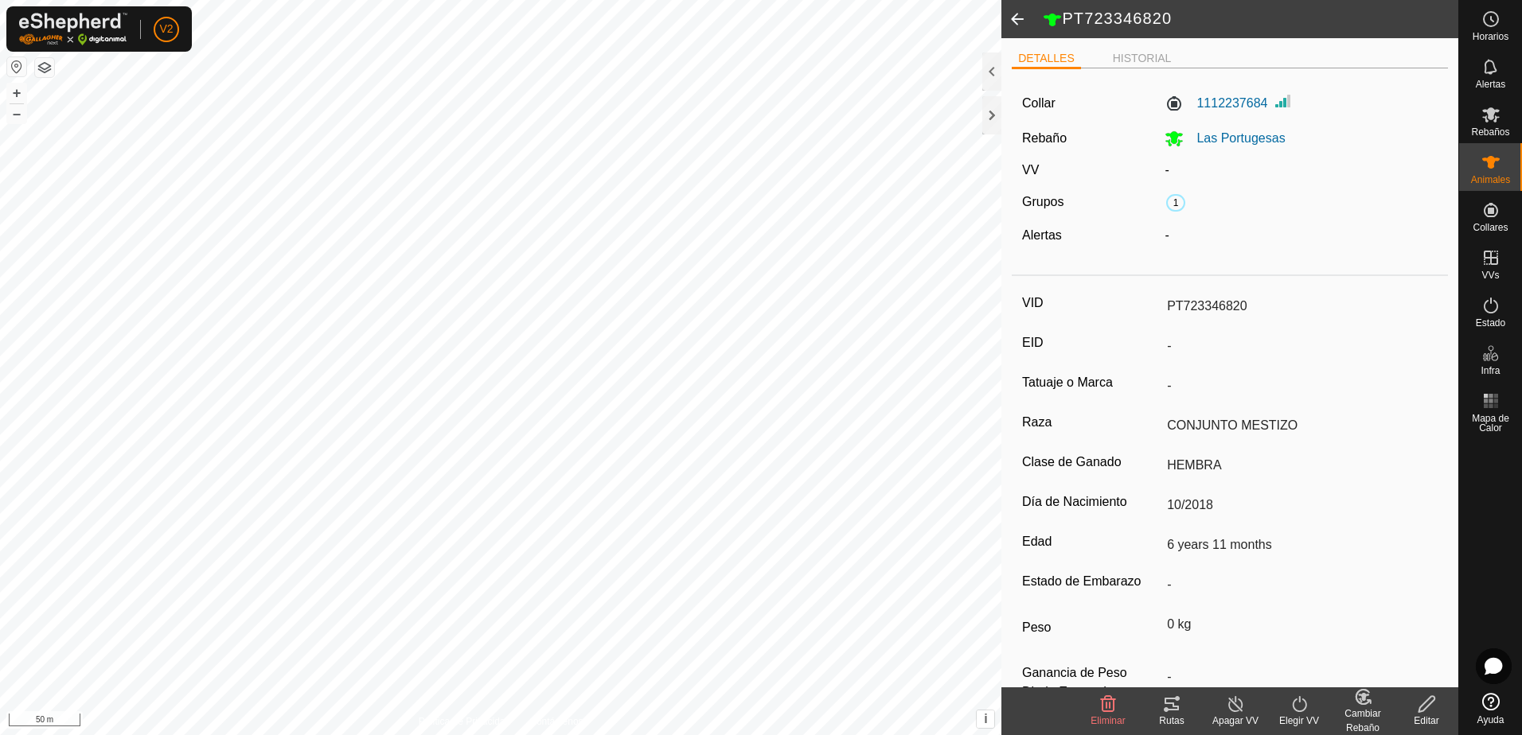
click at [1362, 700] on icon at bounding box center [1363, 697] width 11 height 8
click at [1391, 642] on link "[PERSON_NAME]..." at bounding box center [1412, 636] width 160 height 32
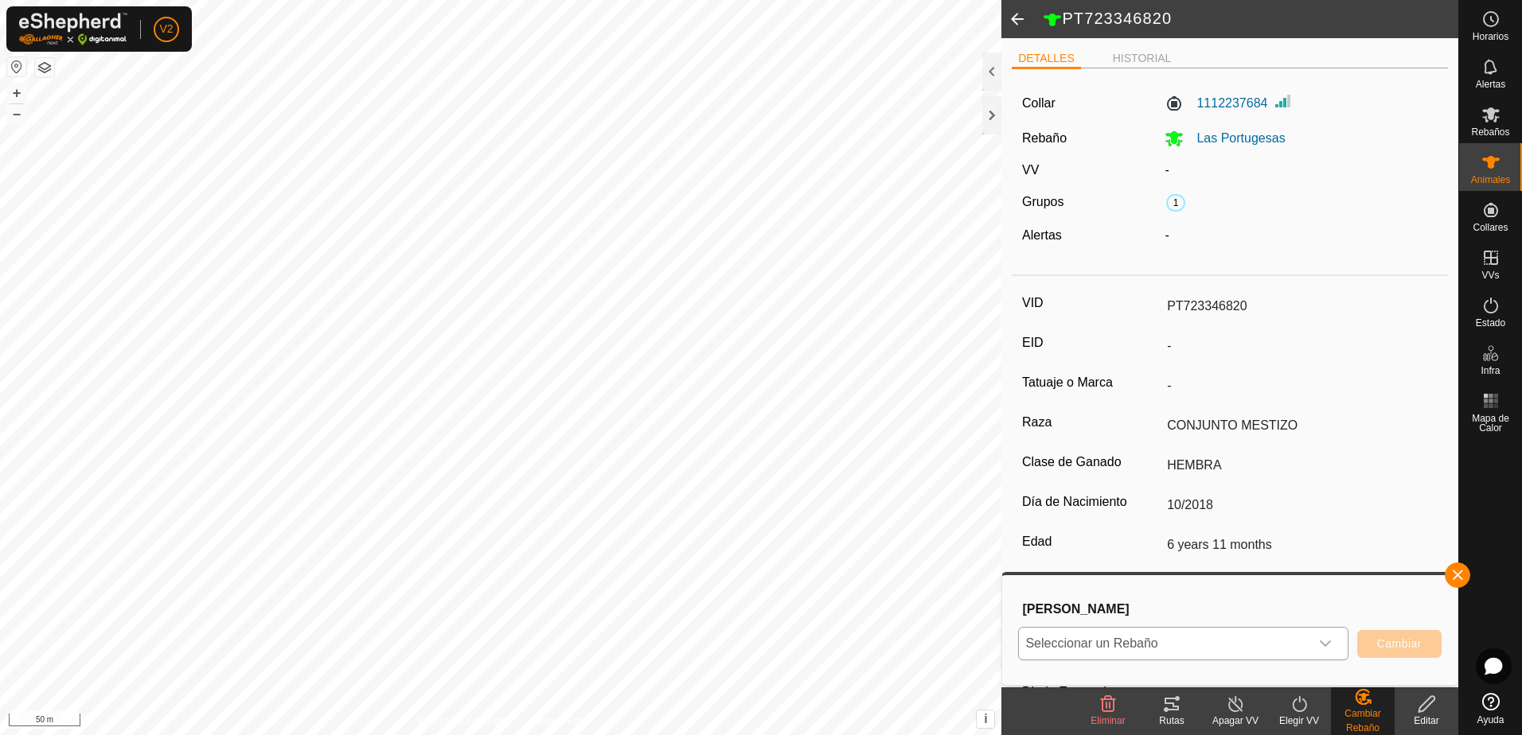
click at [1319, 650] on icon "dropdown trigger" at bounding box center [1325, 644] width 13 height 13
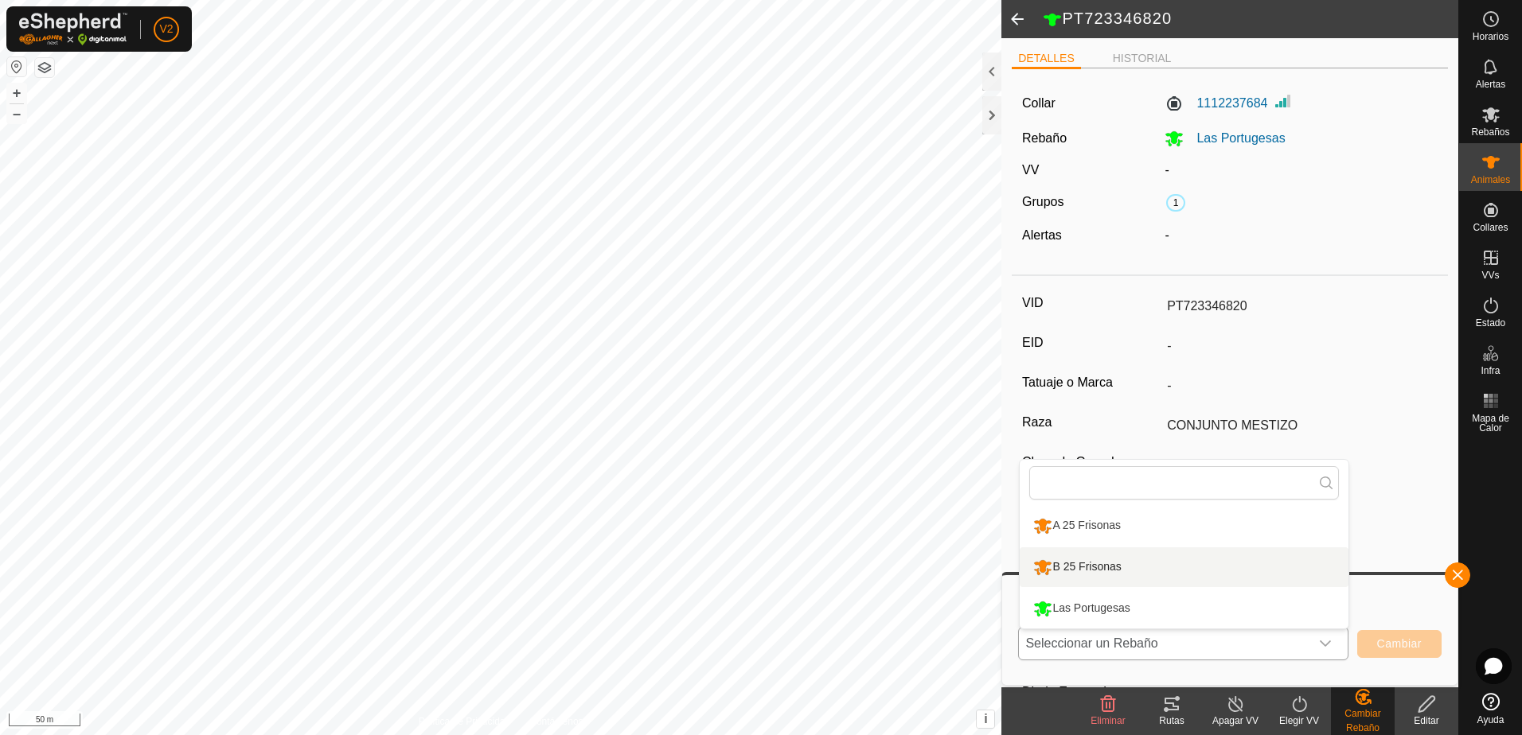
click at [1151, 573] on li "B 25 Frisonas" at bounding box center [1184, 568] width 329 height 40
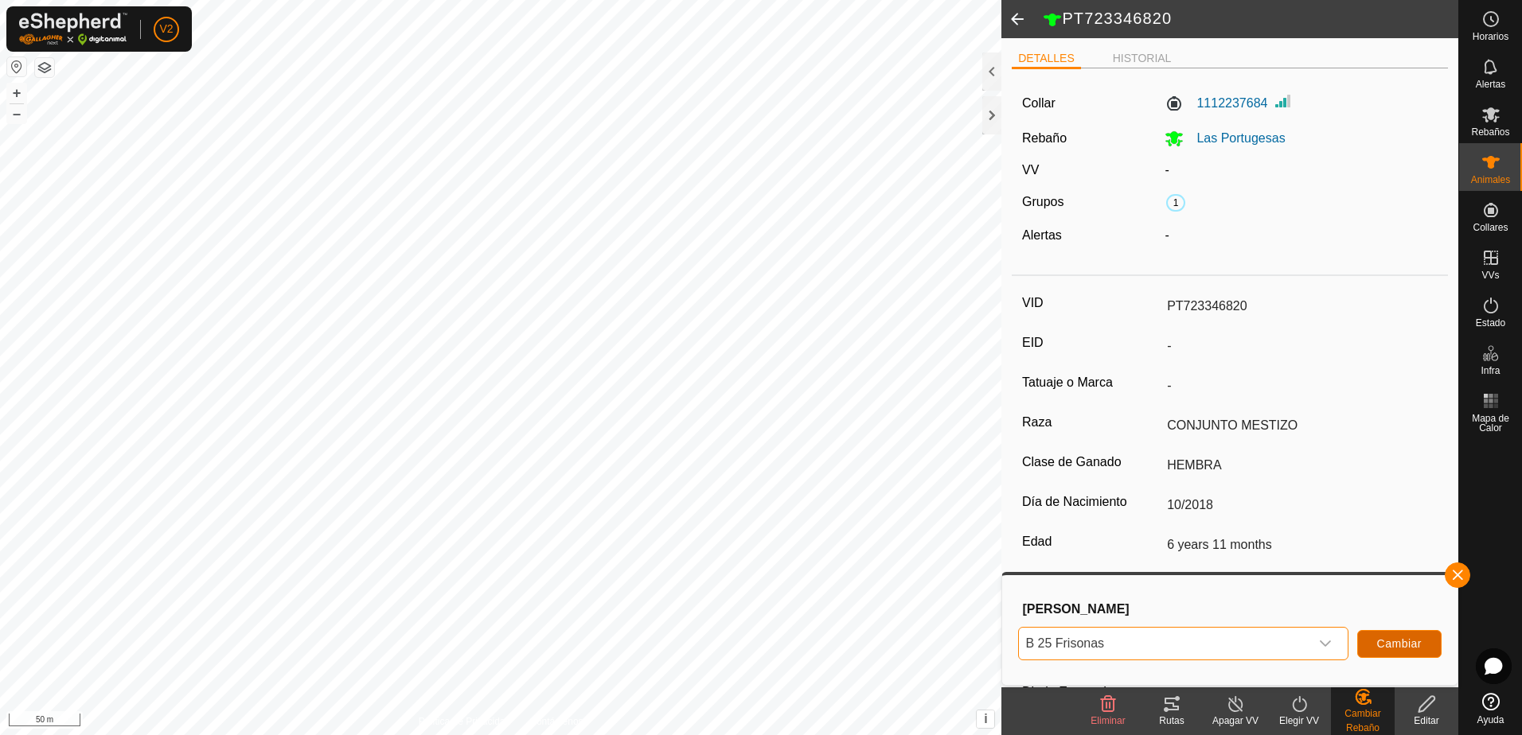
click at [1379, 641] on span "Cambiar" at bounding box center [1399, 644] width 45 height 13
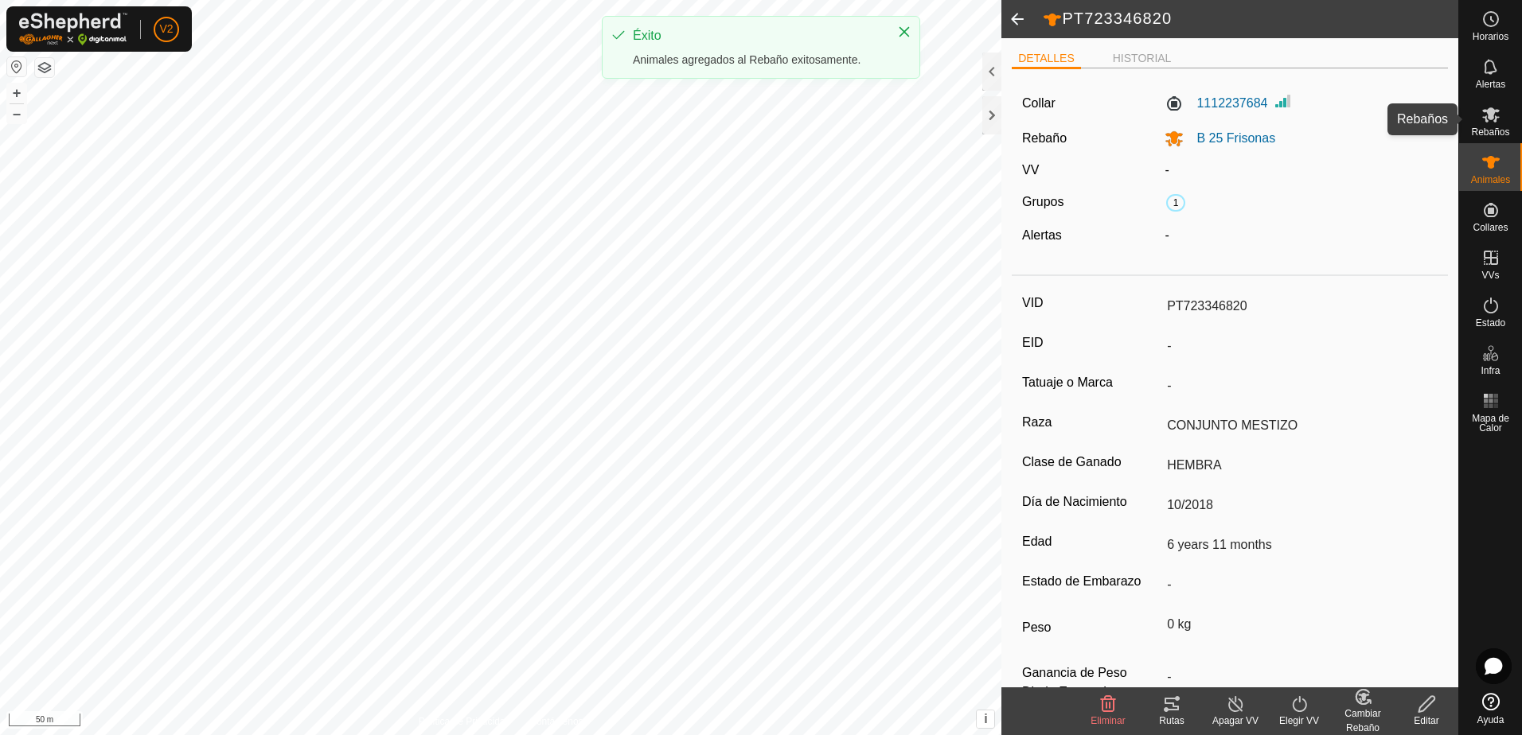
click at [1496, 120] on icon at bounding box center [1491, 114] width 18 height 15
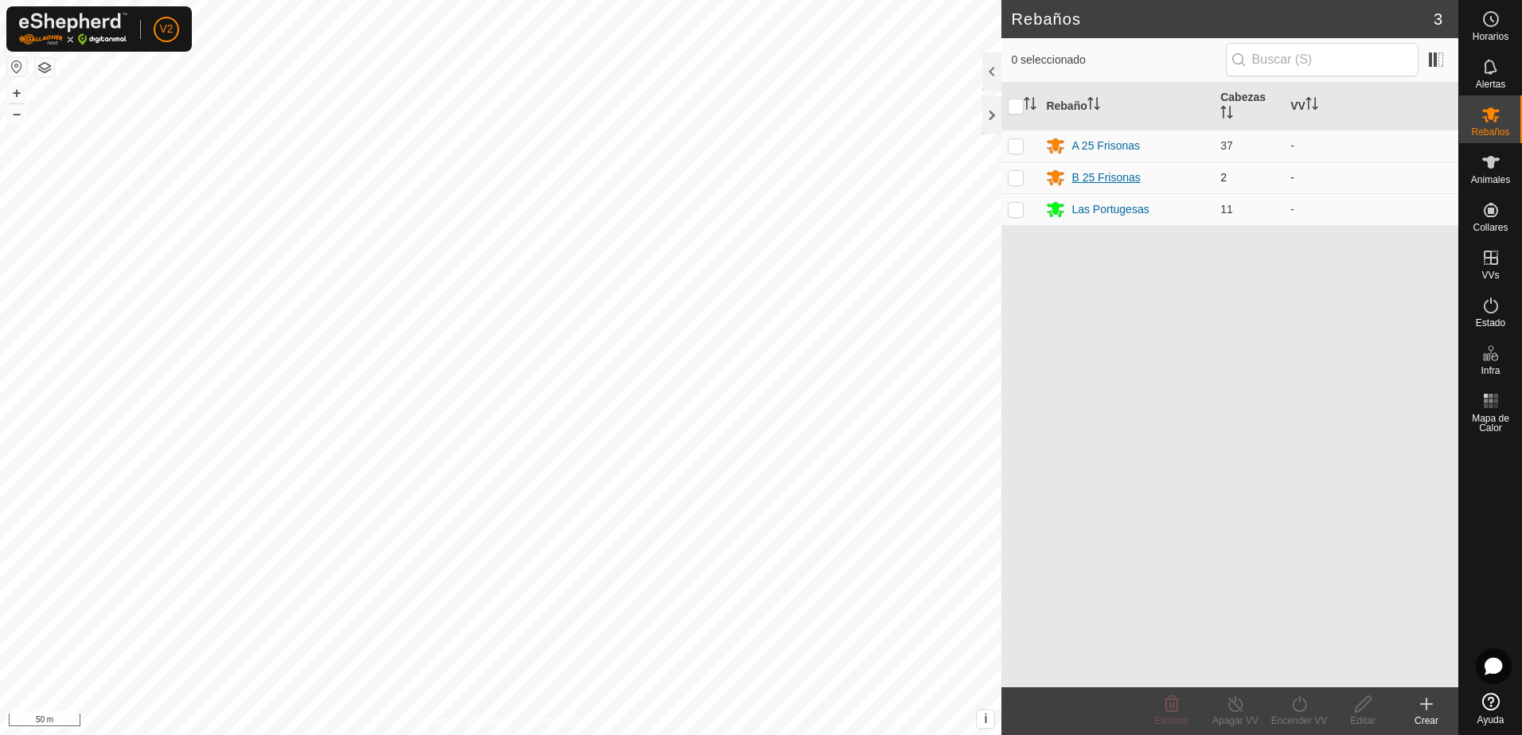
click at [1125, 183] on div "B 25 Frisonas" at bounding box center [1105, 178] width 68 height 17
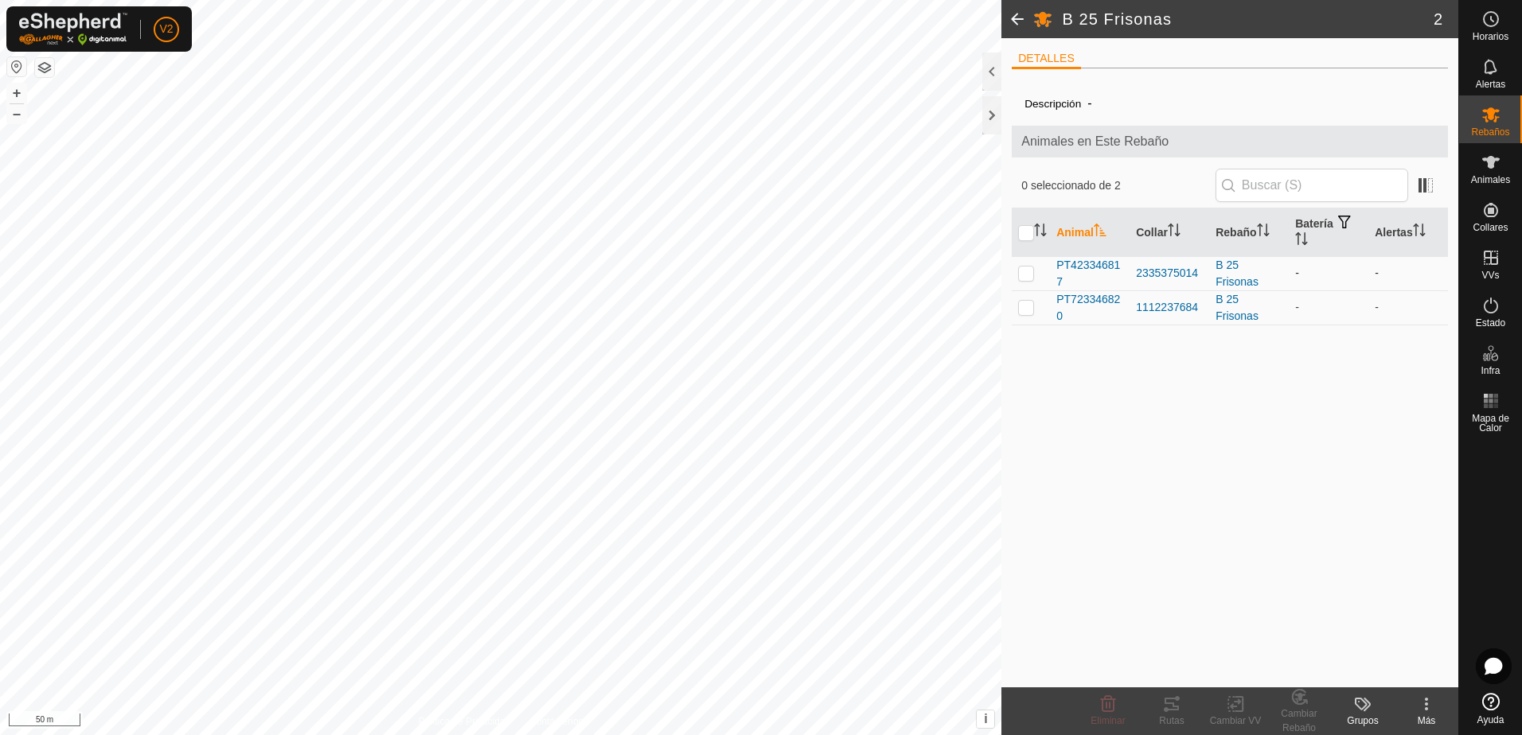
click at [1032, 274] on p-checkbox at bounding box center [1026, 273] width 16 height 13
click at [1028, 300] on td at bounding box center [1031, 308] width 38 height 34
click at [1301, 708] on div "Cambiar Rebaño" at bounding box center [1299, 721] width 64 height 29
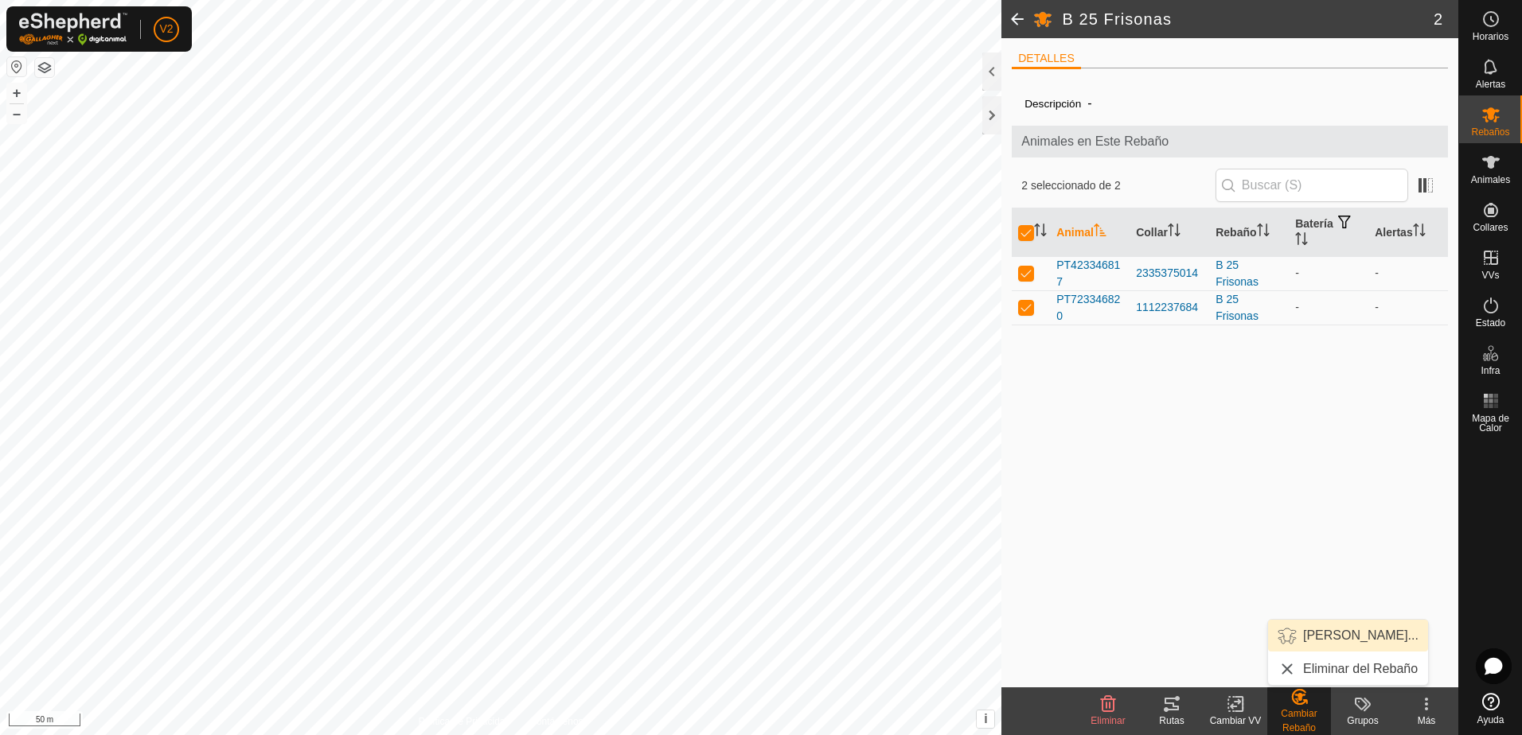
click at [1331, 636] on link "[PERSON_NAME]..." at bounding box center [1348, 636] width 160 height 32
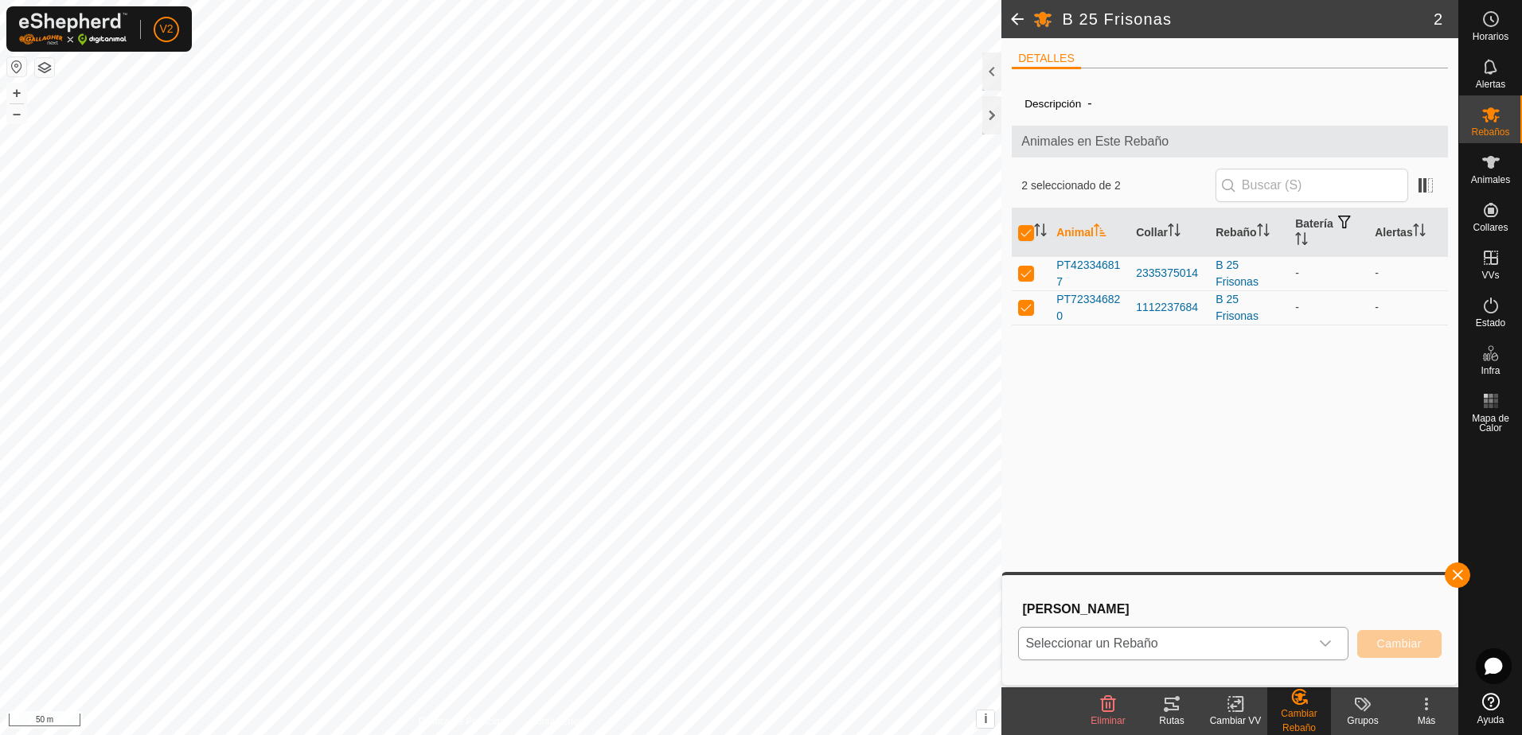
click at [1332, 644] on div "dropdown trigger" at bounding box center [1325, 644] width 32 height 32
click at [1224, 532] on li "A 25 Frisonas" at bounding box center [1184, 526] width 329 height 40
click at [1371, 636] on button "Cambiar" at bounding box center [1399, 644] width 84 height 28
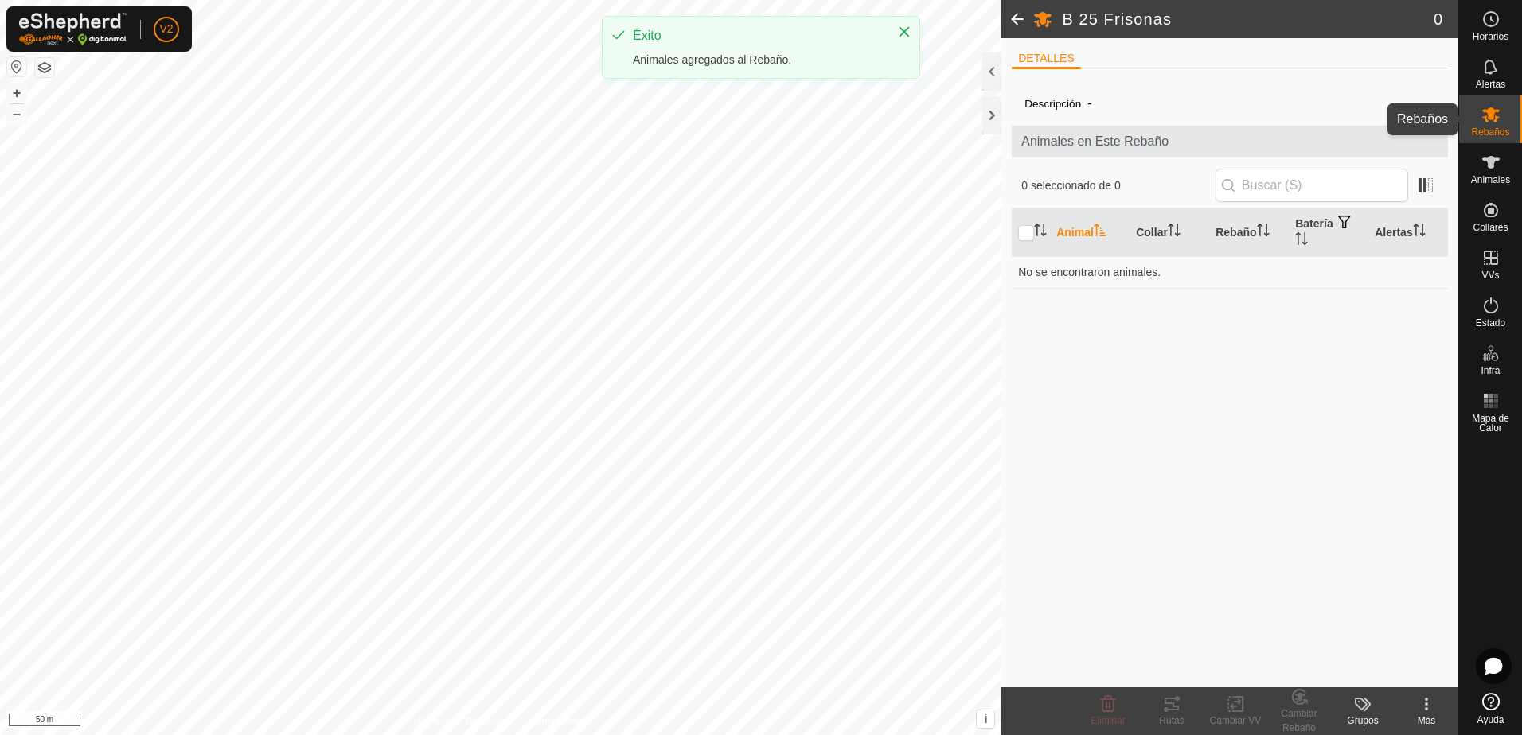
click at [1487, 131] on span "Rebaños" at bounding box center [1490, 132] width 38 height 10
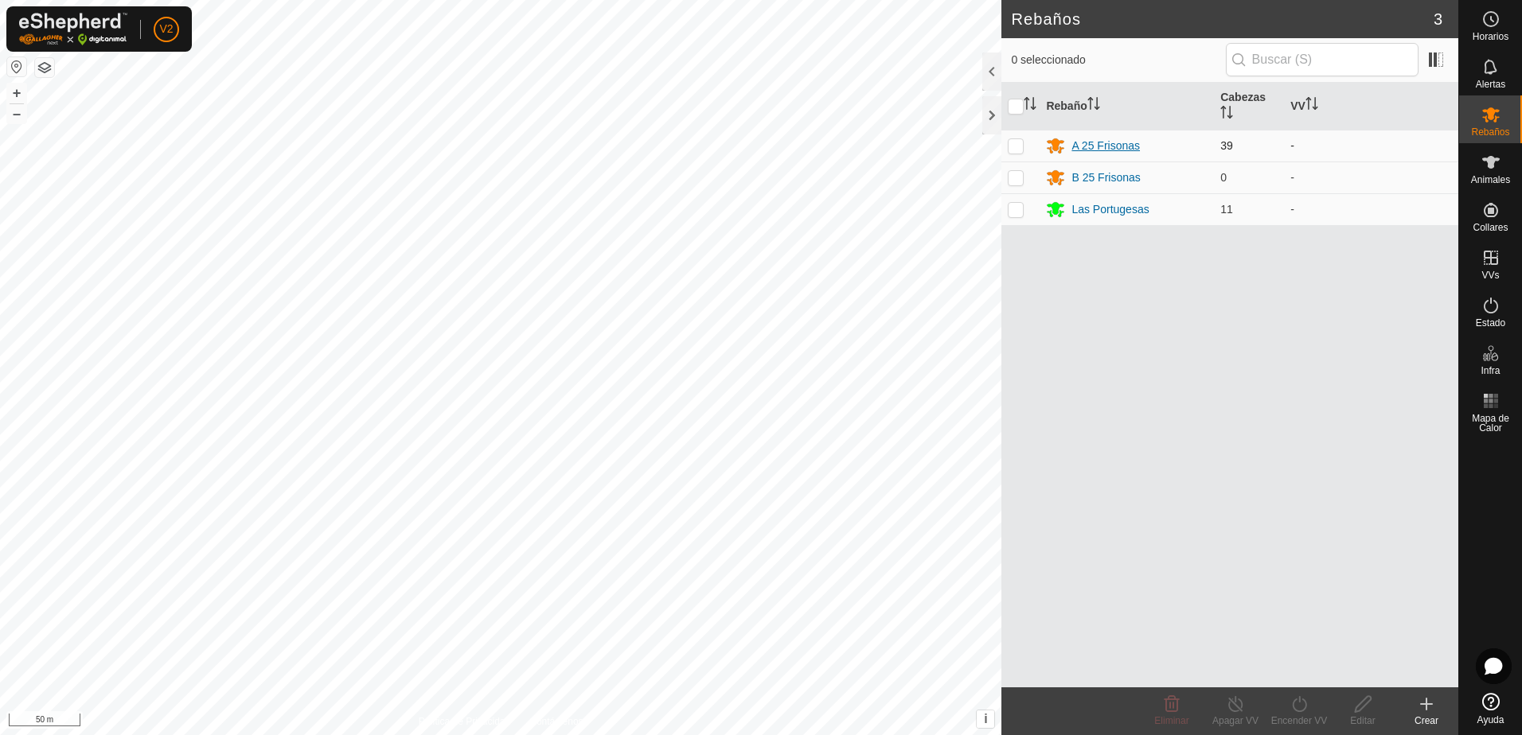
click at [1106, 138] on div "A 25 Frisonas" at bounding box center [1105, 146] width 68 height 17
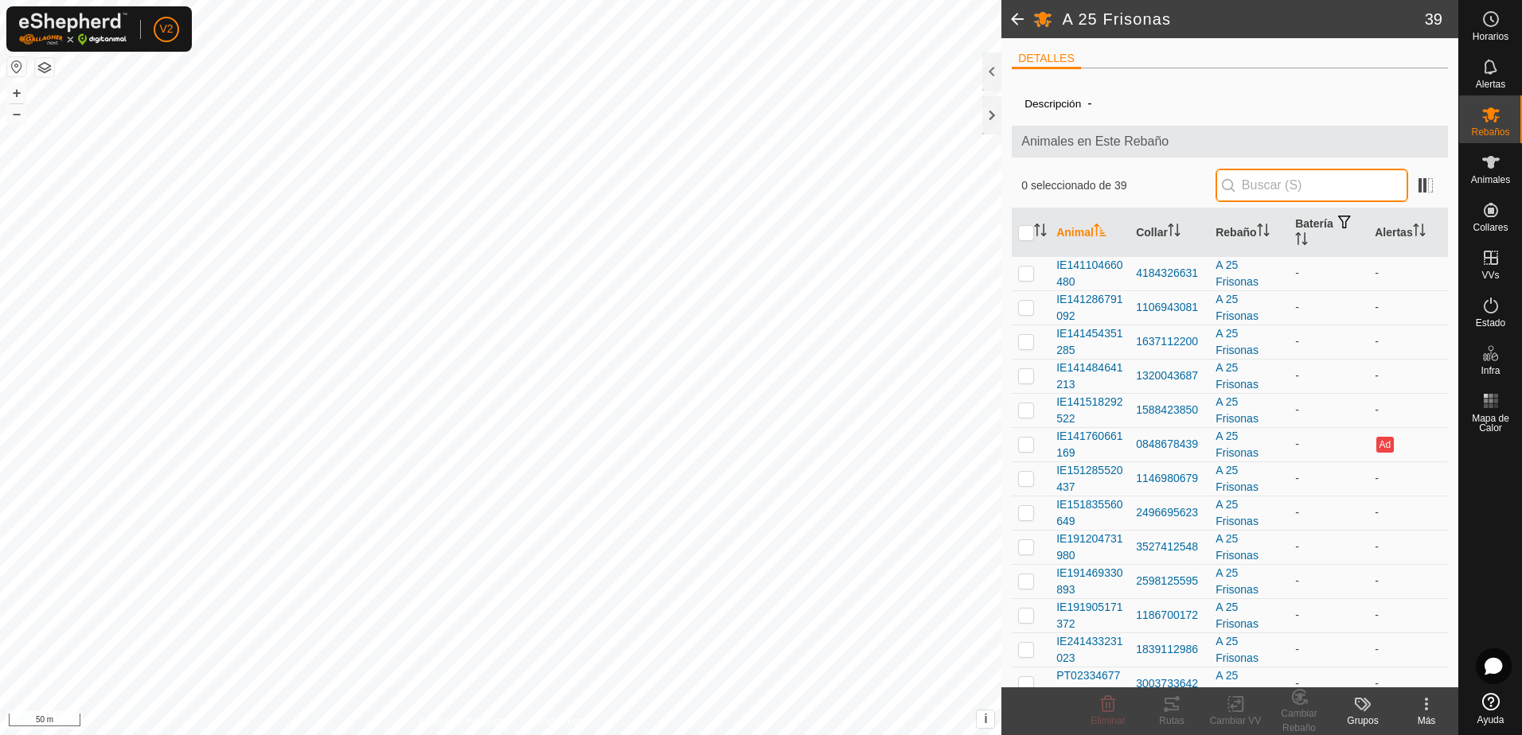
click at [1270, 178] on input "text" at bounding box center [1311, 185] width 193 height 33
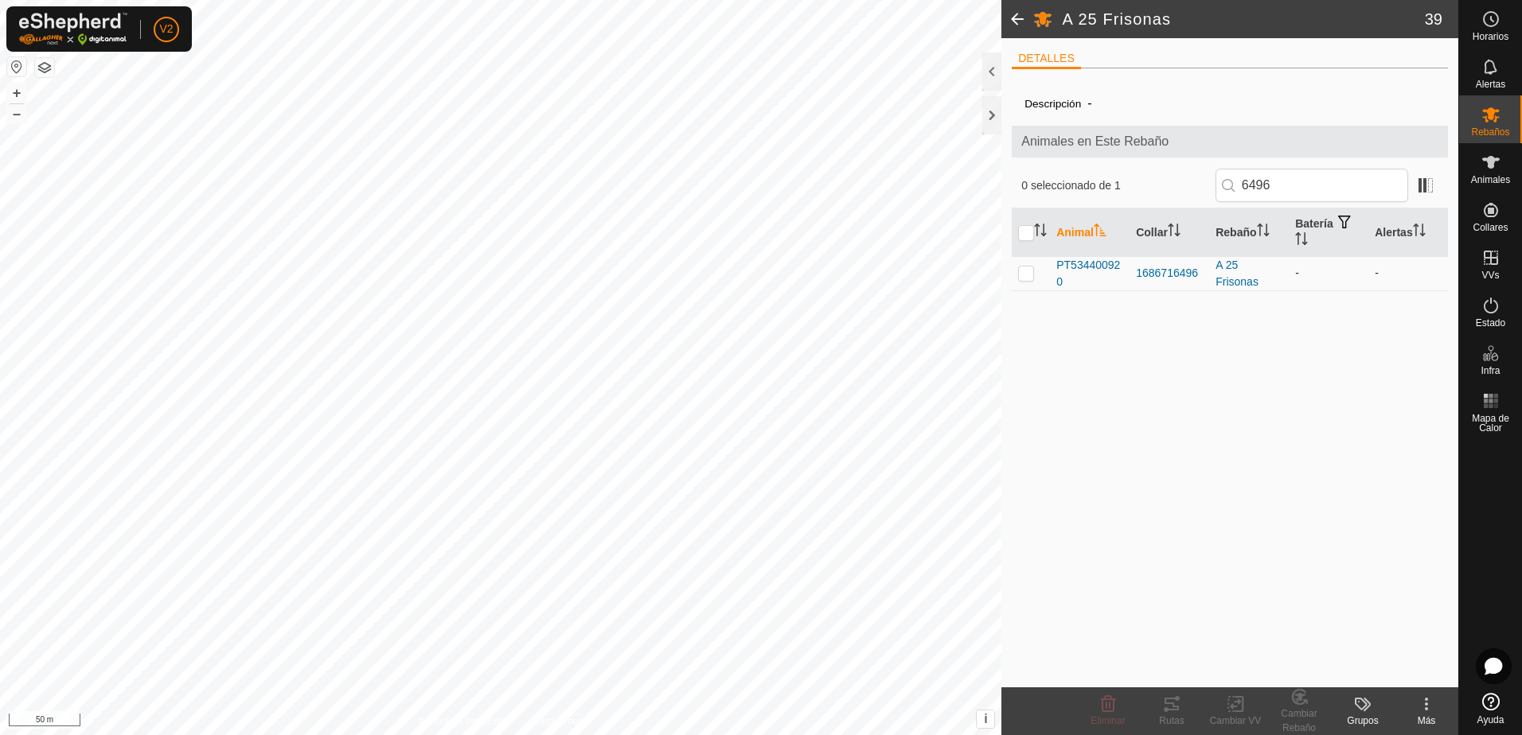
click at [1028, 273] on p-checkbox at bounding box center [1026, 273] width 16 height 13
click at [1306, 701] on icon at bounding box center [1304, 701] width 3 height 3
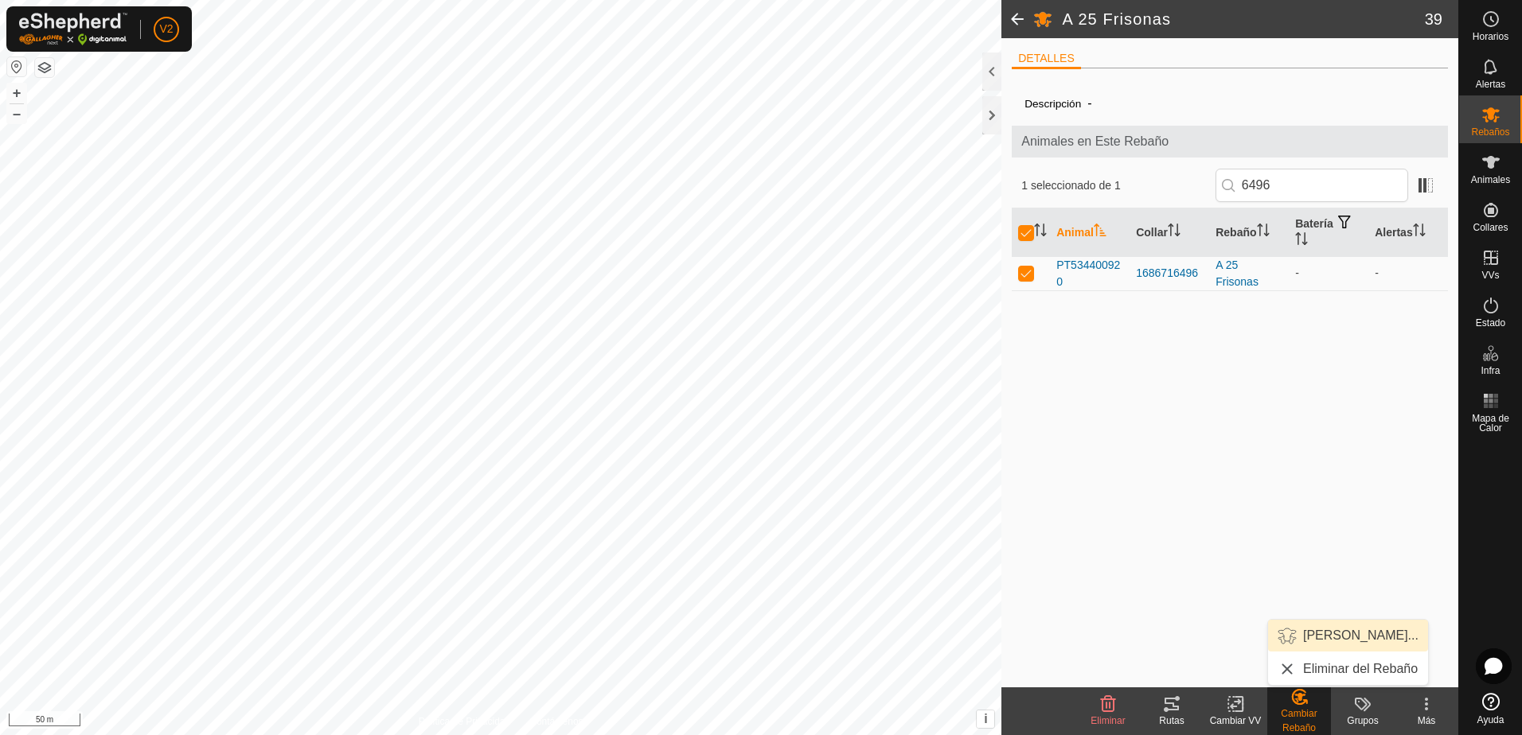
click at [1363, 624] on link "[PERSON_NAME]..." at bounding box center [1348, 636] width 160 height 32
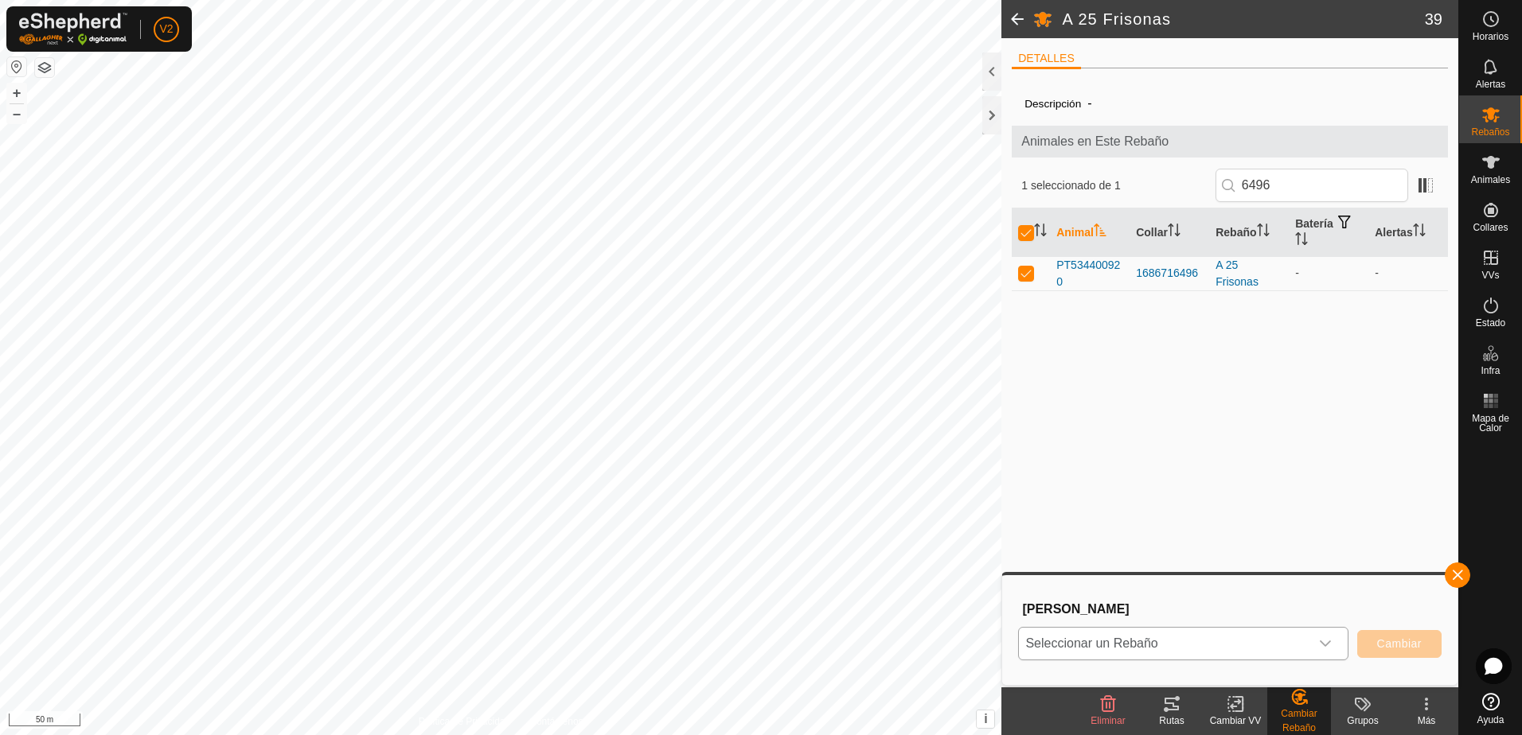
click at [1324, 634] on div "dropdown trigger" at bounding box center [1325, 644] width 32 height 32
click at [1268, 608] on li "Las Portugesas" at bounding box center [1184, 609] width 329 height 40
click at [1390, 639] on span "Cambiar" at bounding box center [1399, 644] width 45 height 13
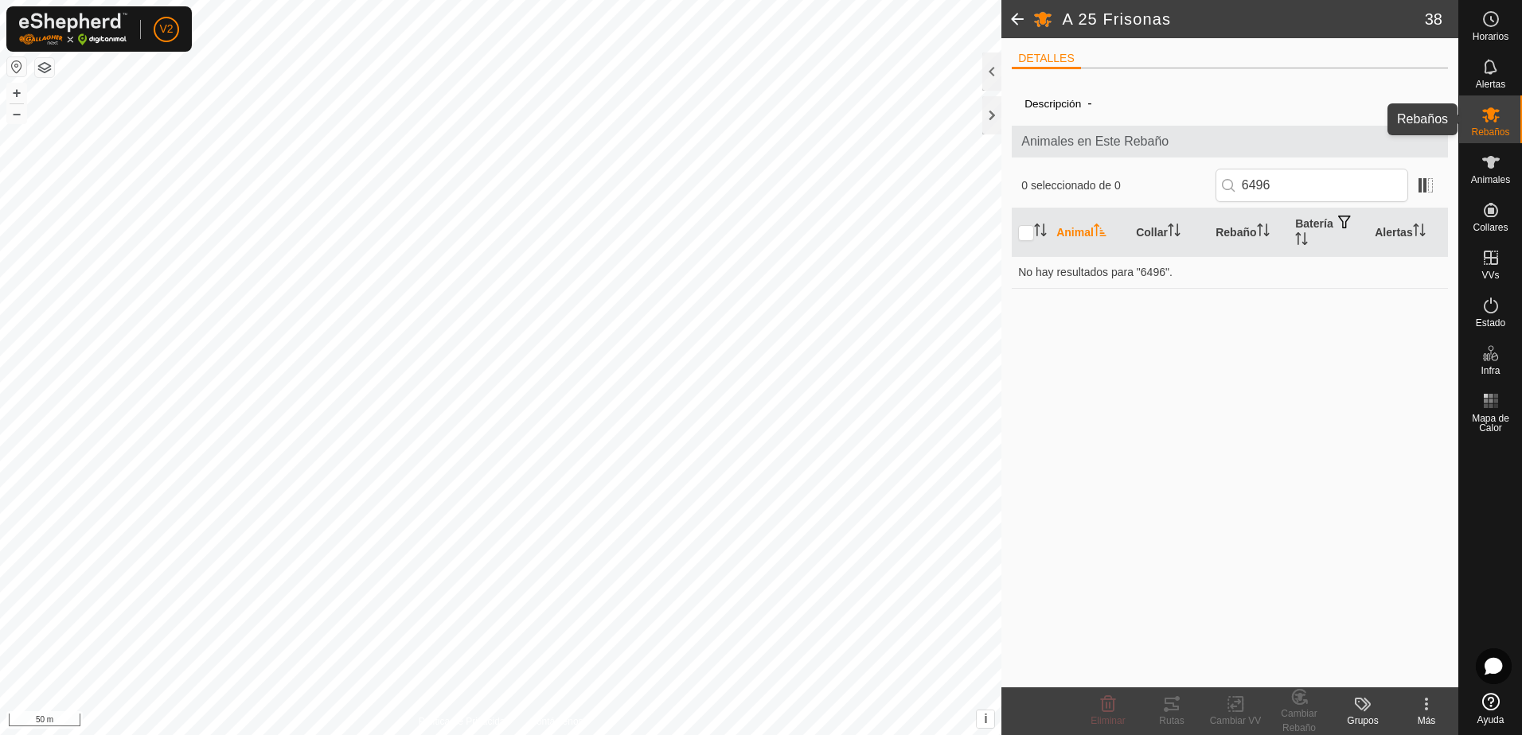
click at [1496, 118] on icon at bounding box center [1491, 114] width 18 height 15
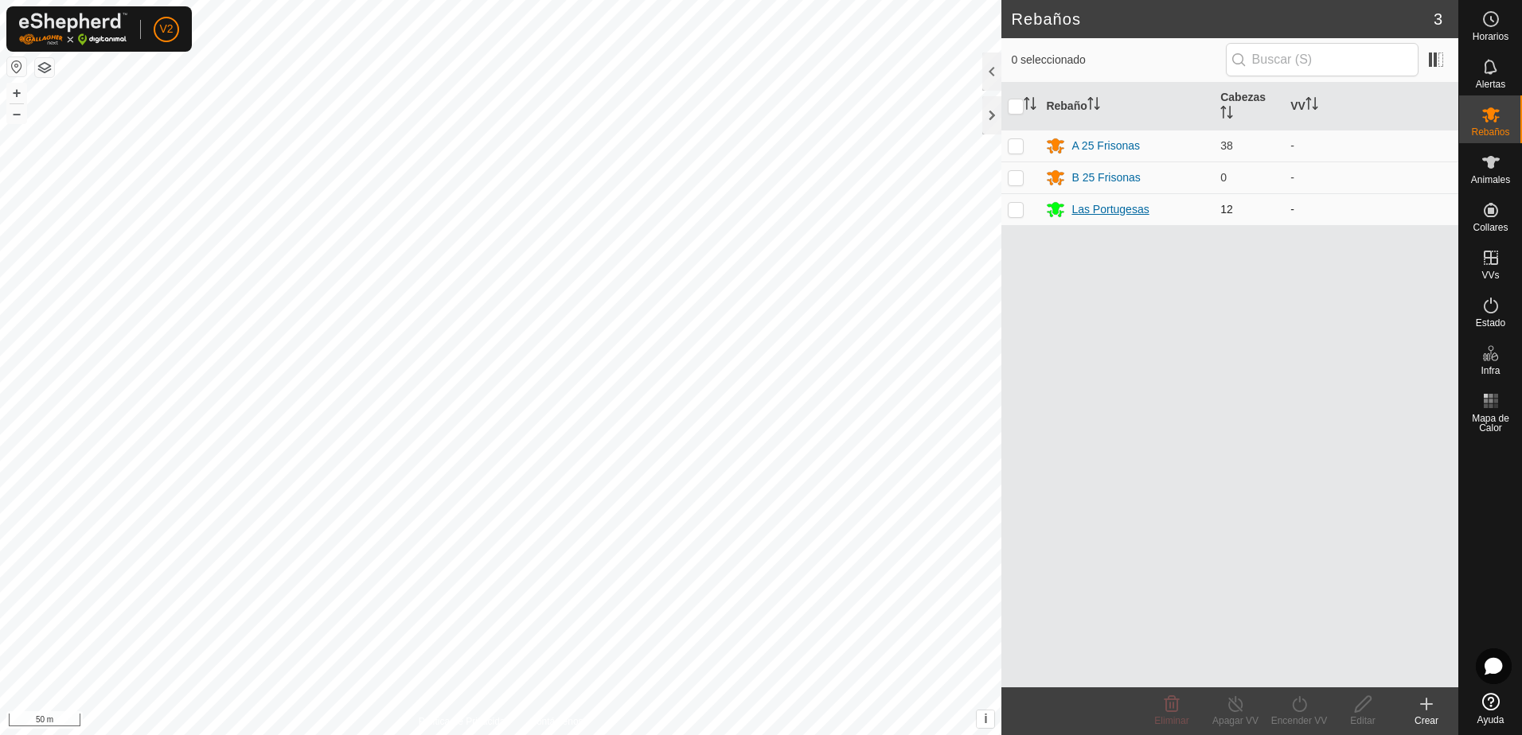
click at [1119, 215] on div "Las Portugesas" at bounding box center [1109, 209] width 77 height 17
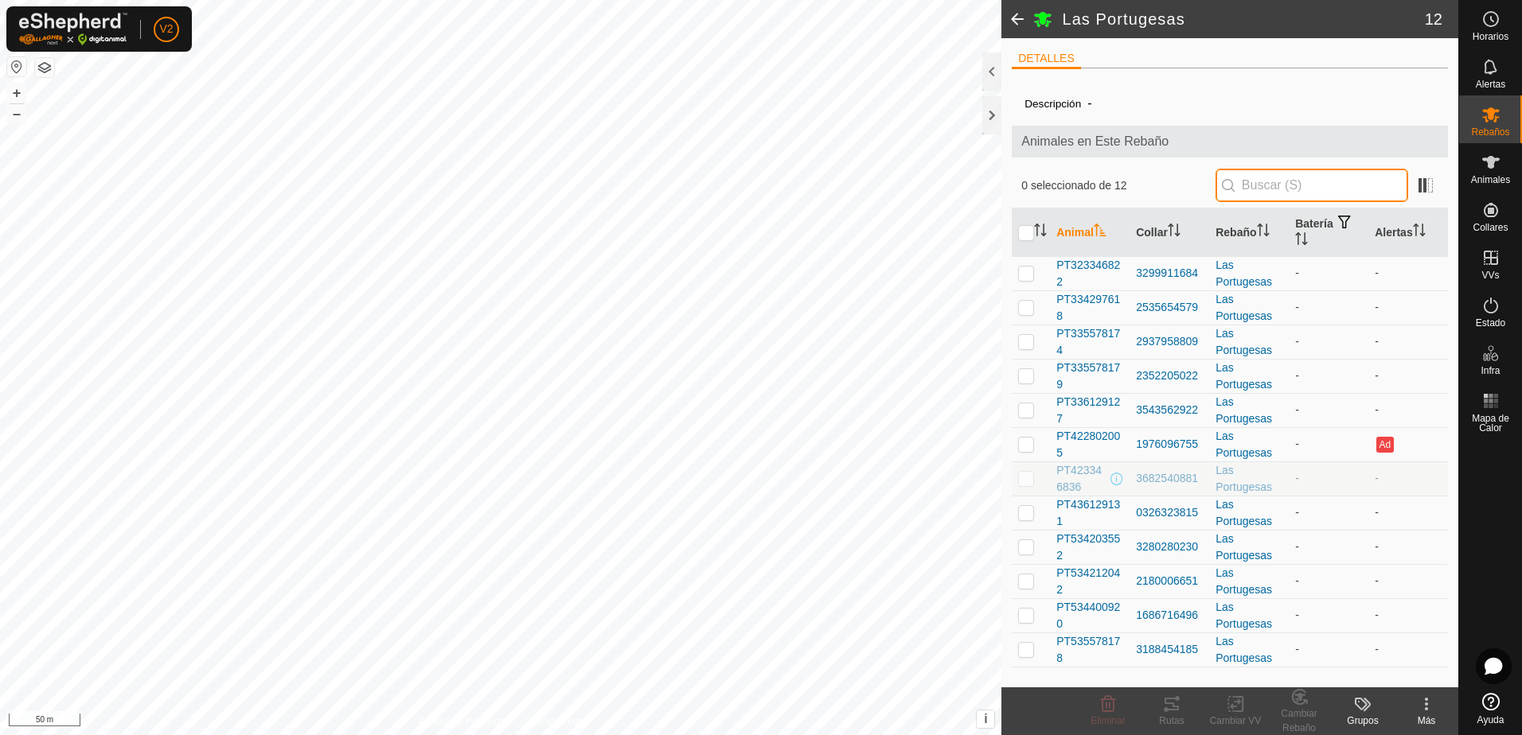
click at [1289, 190] on input "text" at bounding box center [1311, 185] width 193 height 33
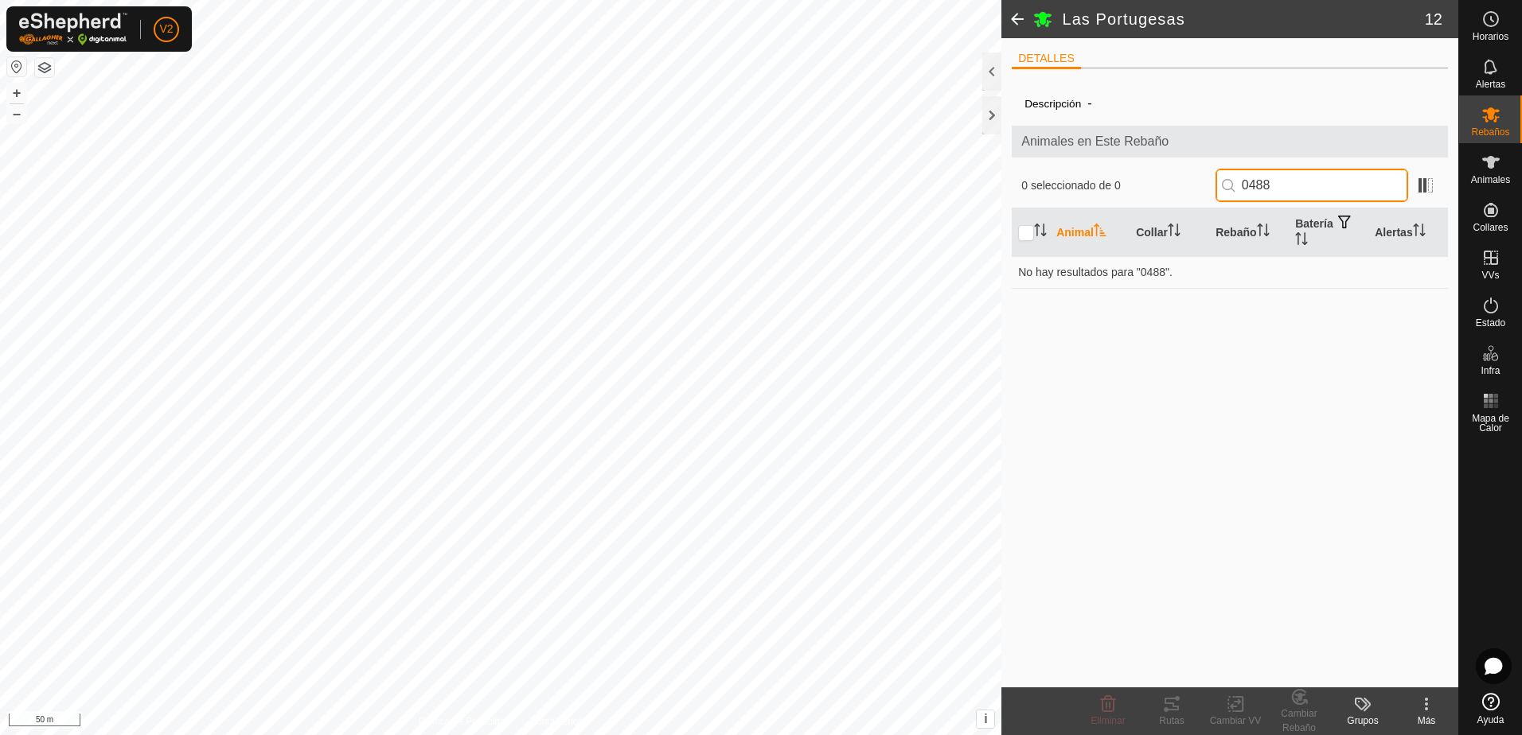
click at [1312, 184] on input "0488" at bounding box center [1311, 185] width 193 height 33
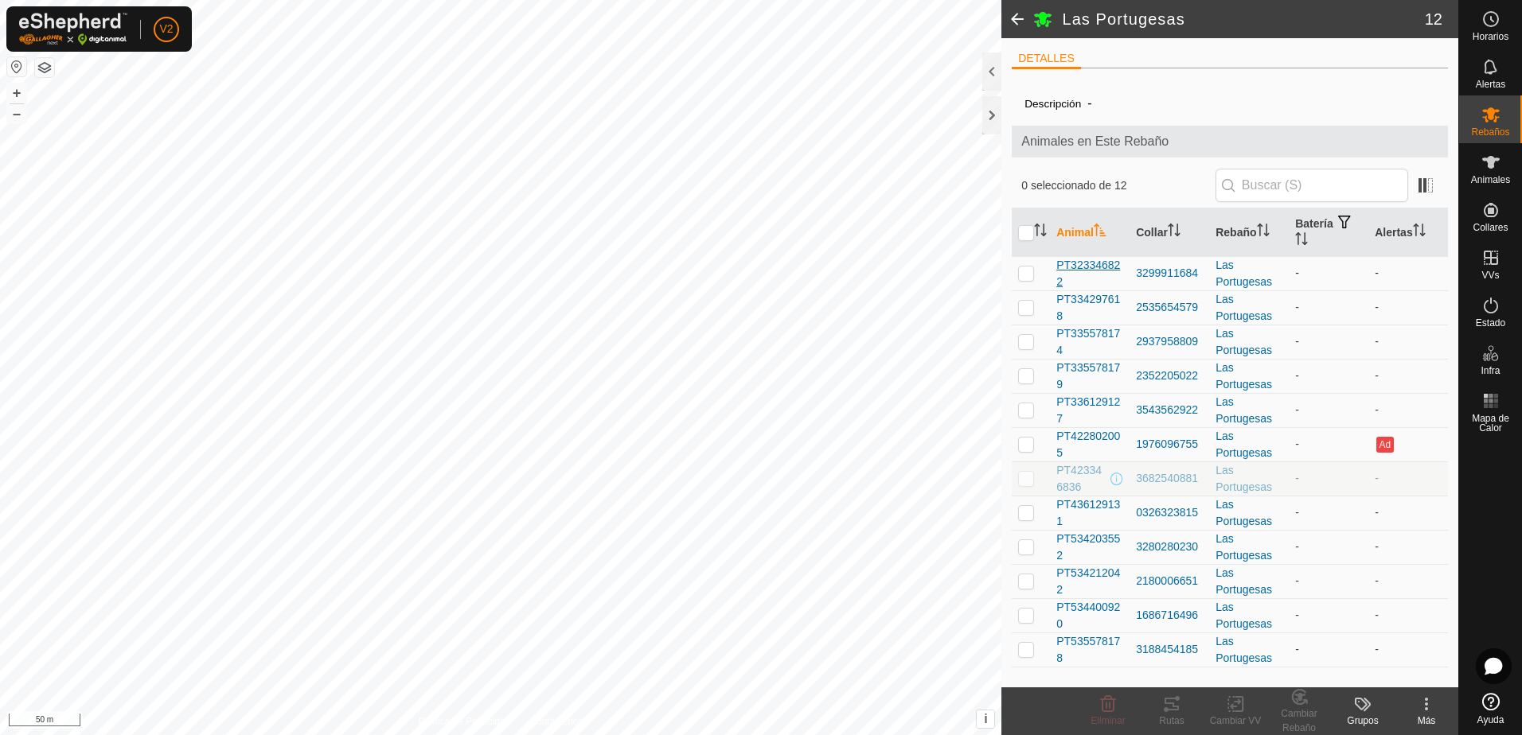
click at [1109, 268] on span "PT323346822" at bounding box center [1089, 273] width 67 height 33
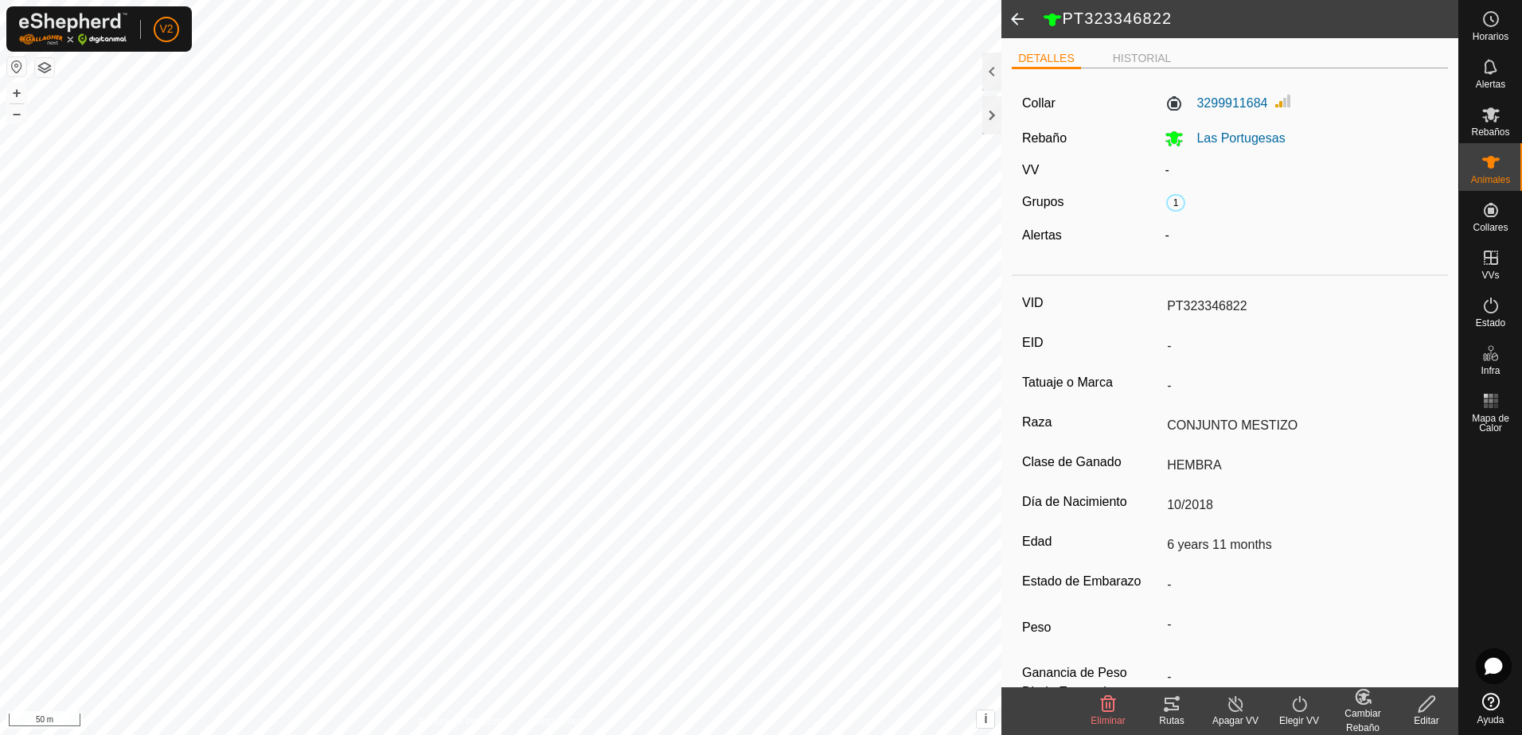
click at [1426, 717] on div "Editar" at bounding box center [1427, 721] width 64 height 14
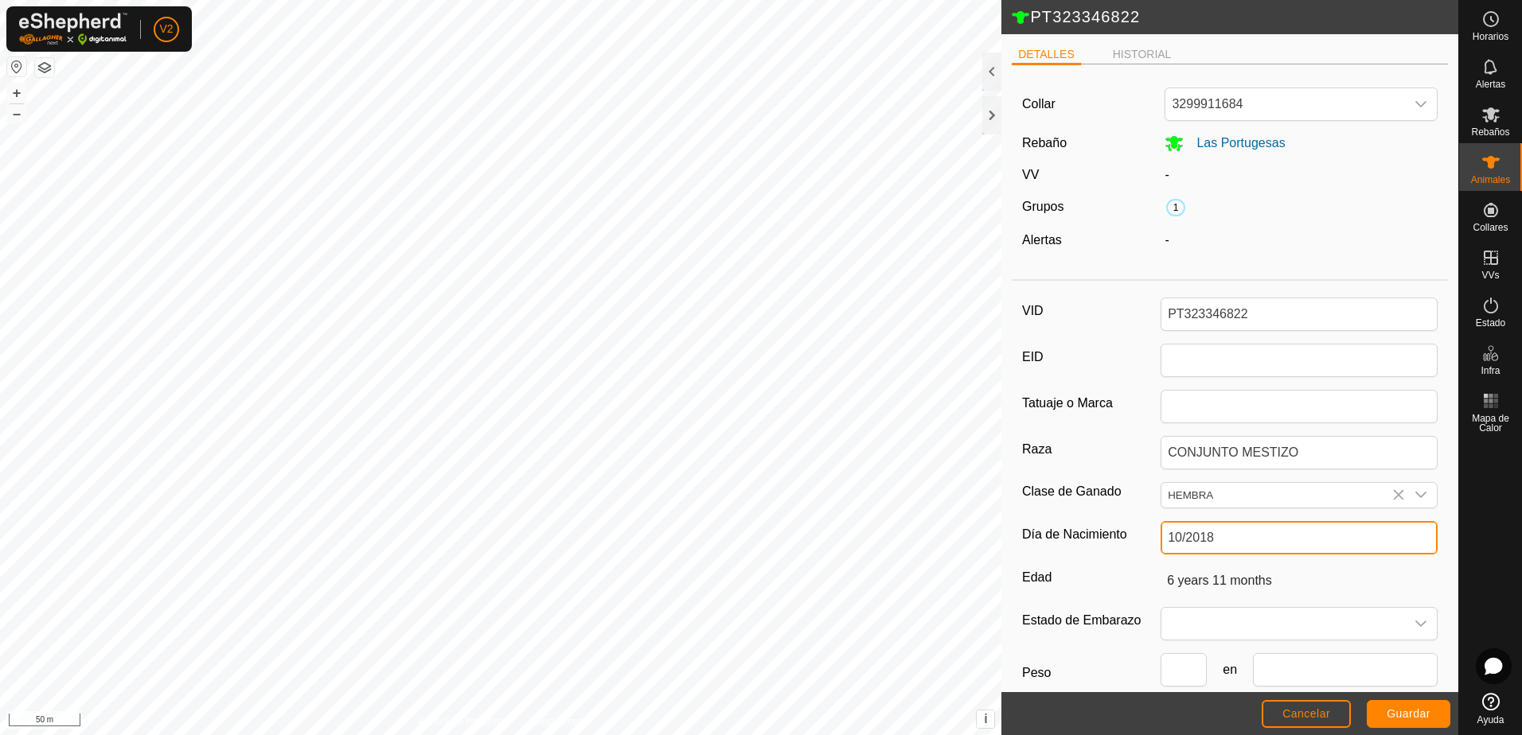
click at [1285, 538] on input "10/2018" at bounding box center [1299, 537] width 277 height 33
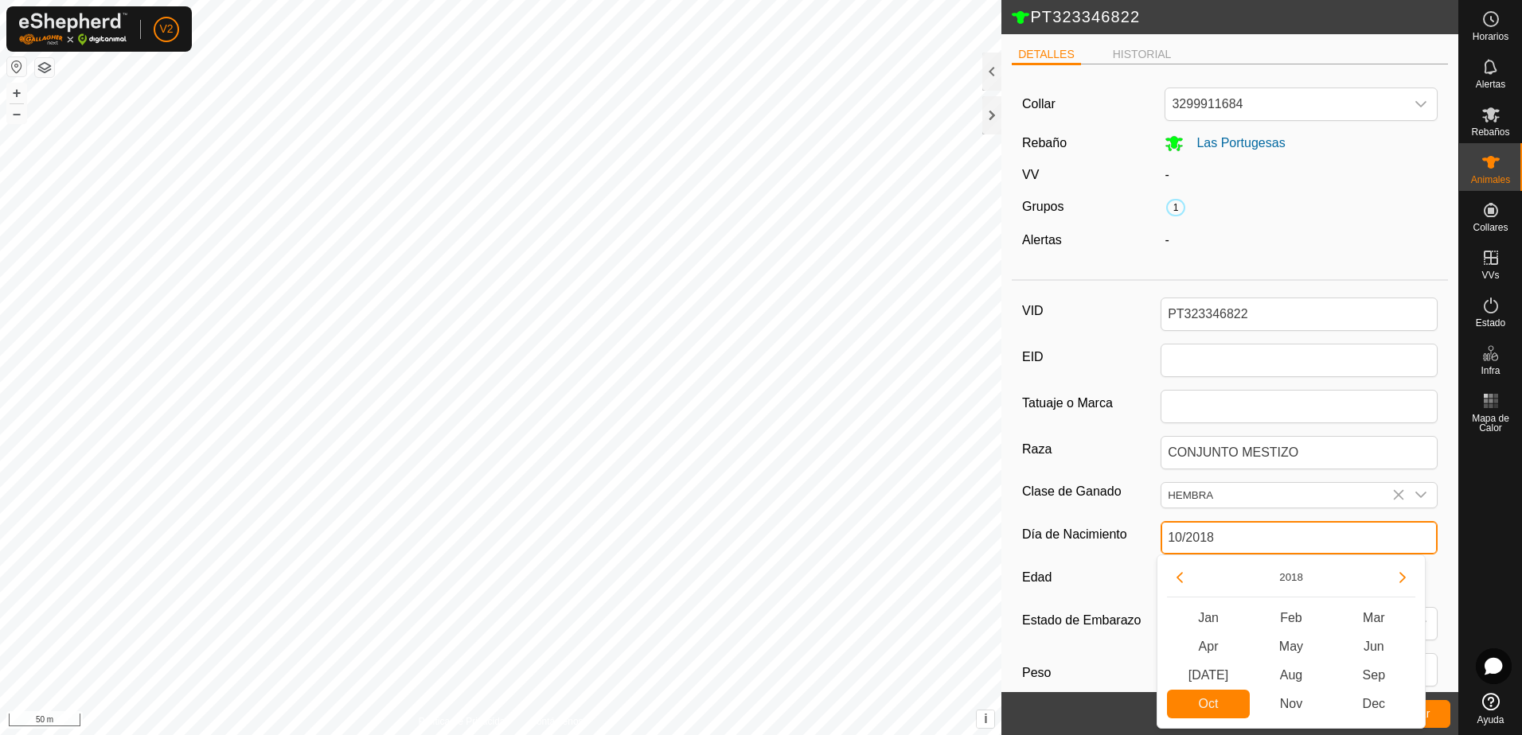
click at [1285, 538] on input "10/2018" at bounding box center [1299, 537] width 277 height 33
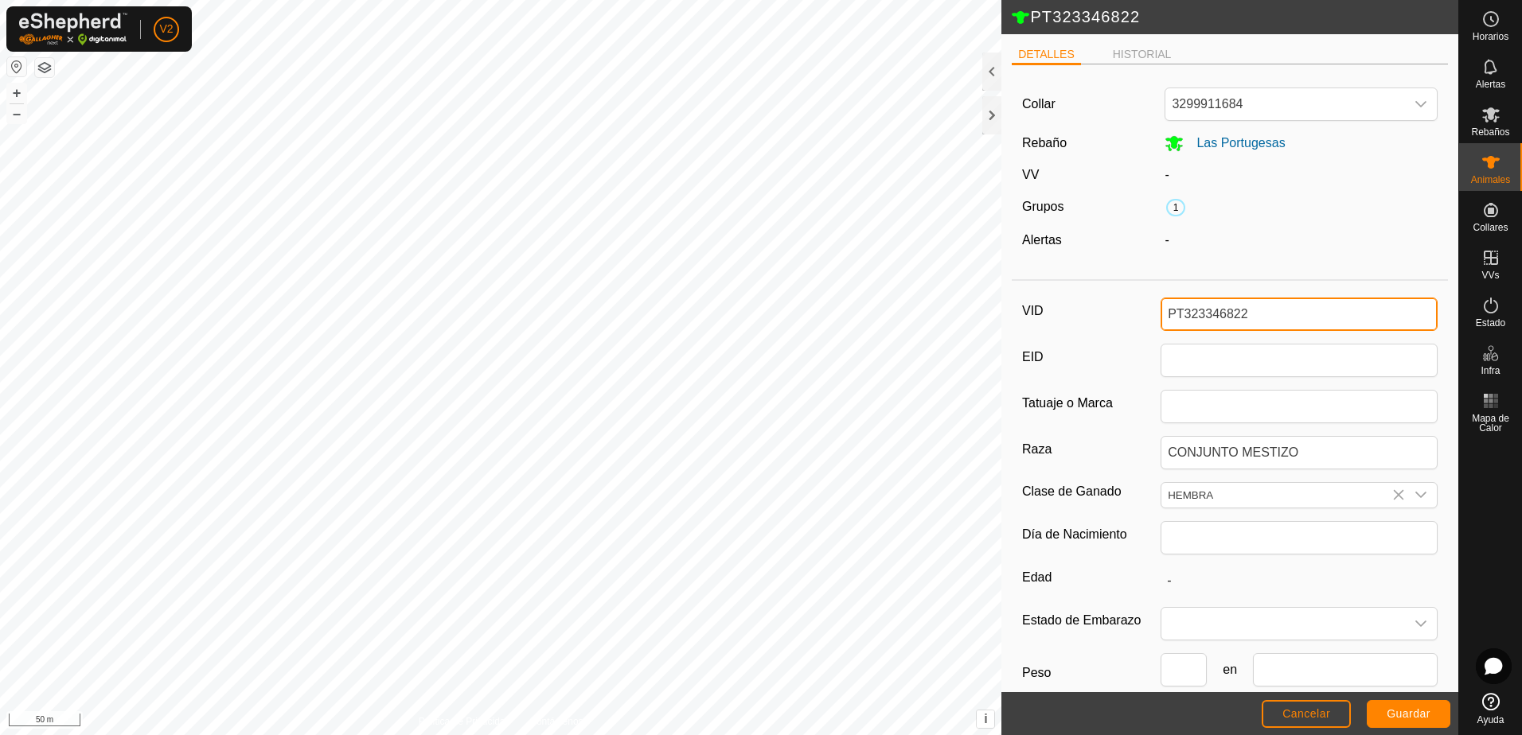
click at [1269, 310] on input "PT323346822" at bounding box center [1299, 314] width 277 height 33
click at [1406, 717] on span "Guardar" at bounding box center [1409, 714] width 44 height 13
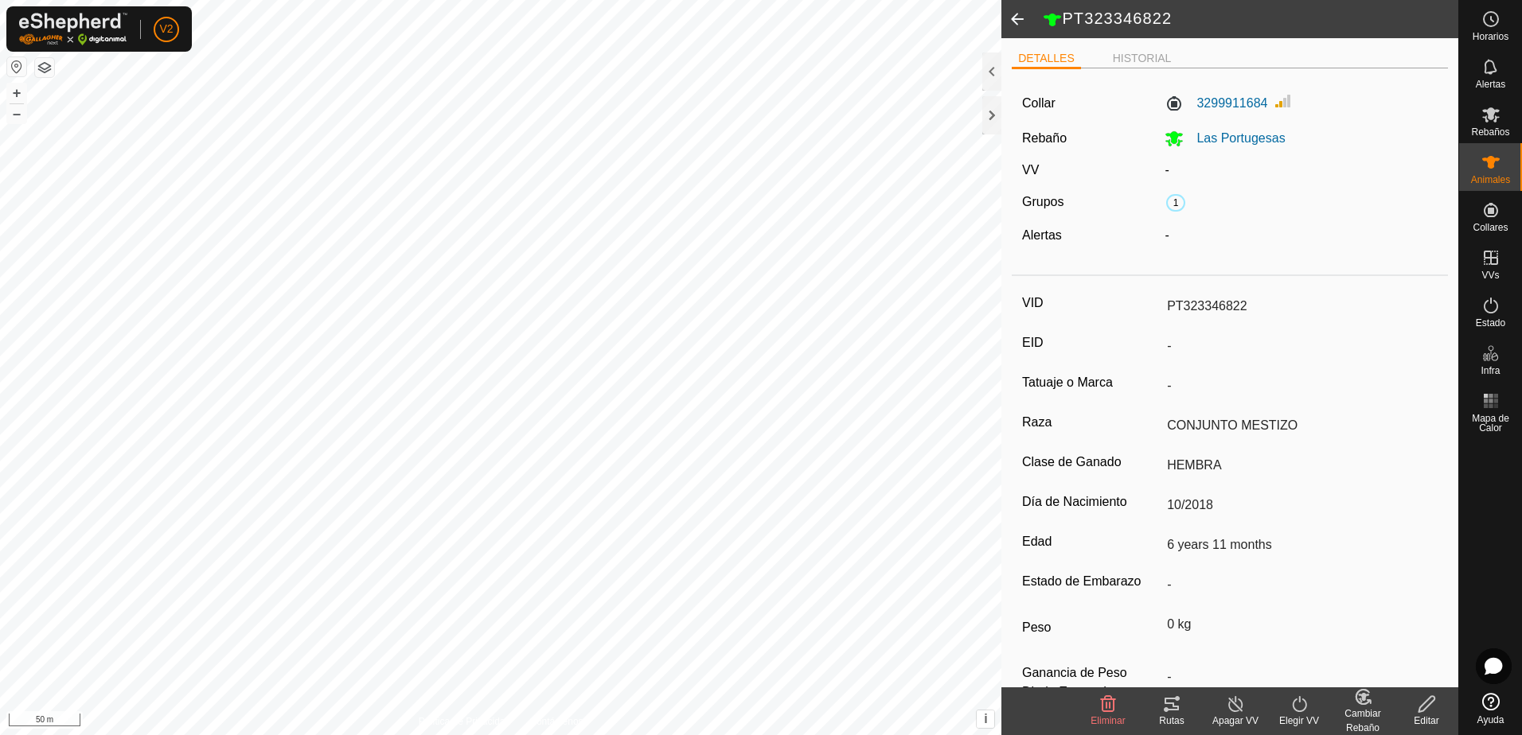
click at [1359, 708] on div "Cambiar Rebaño" at bounding box center [1363, 721] width 64 height 29
click at [1383, 638] on link "[PERSON_NAME]..." at bounding box center [1412, 636] width 160 height 32
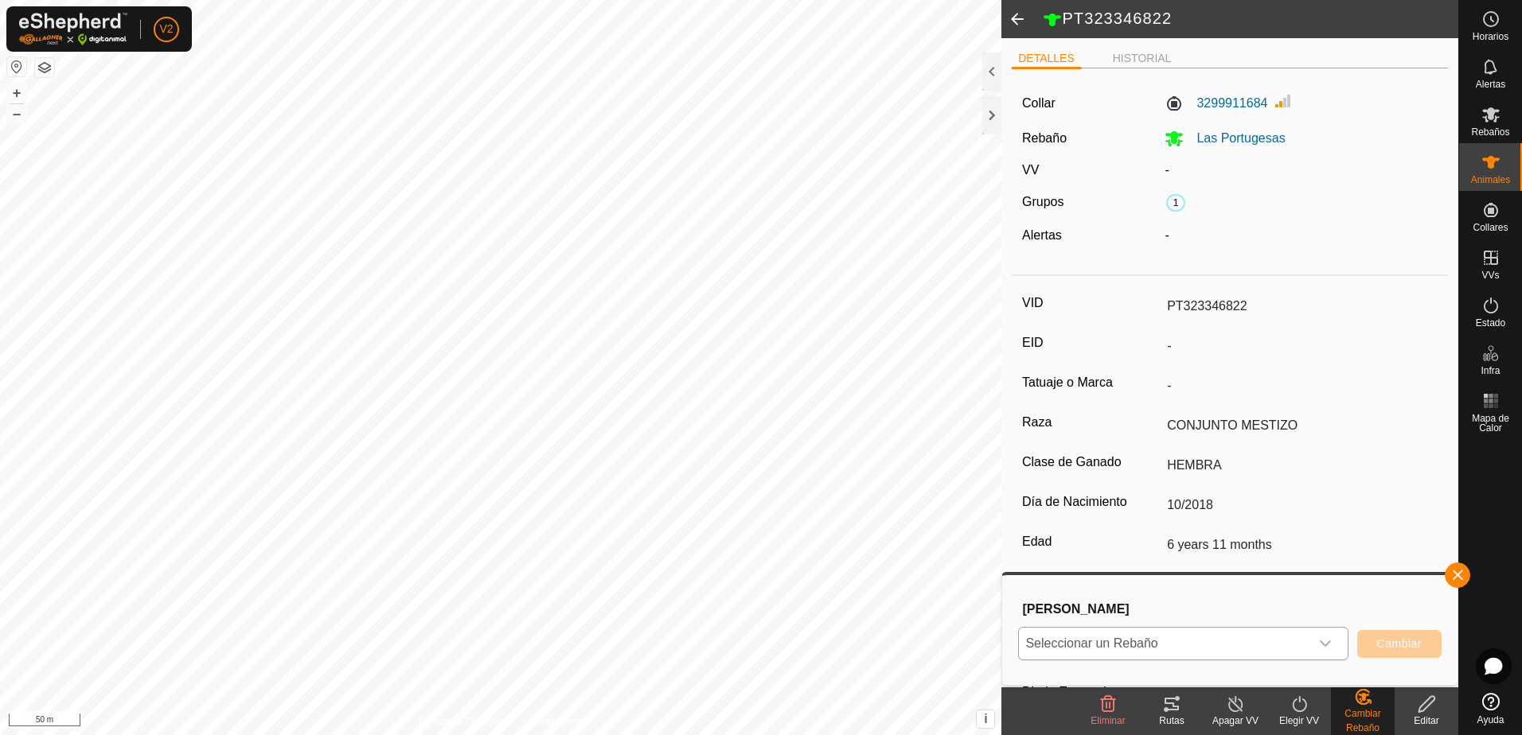
click at [1324, 639] on icon "dropdown trigger" at bounding box center [1325, 644] width 13 height 13
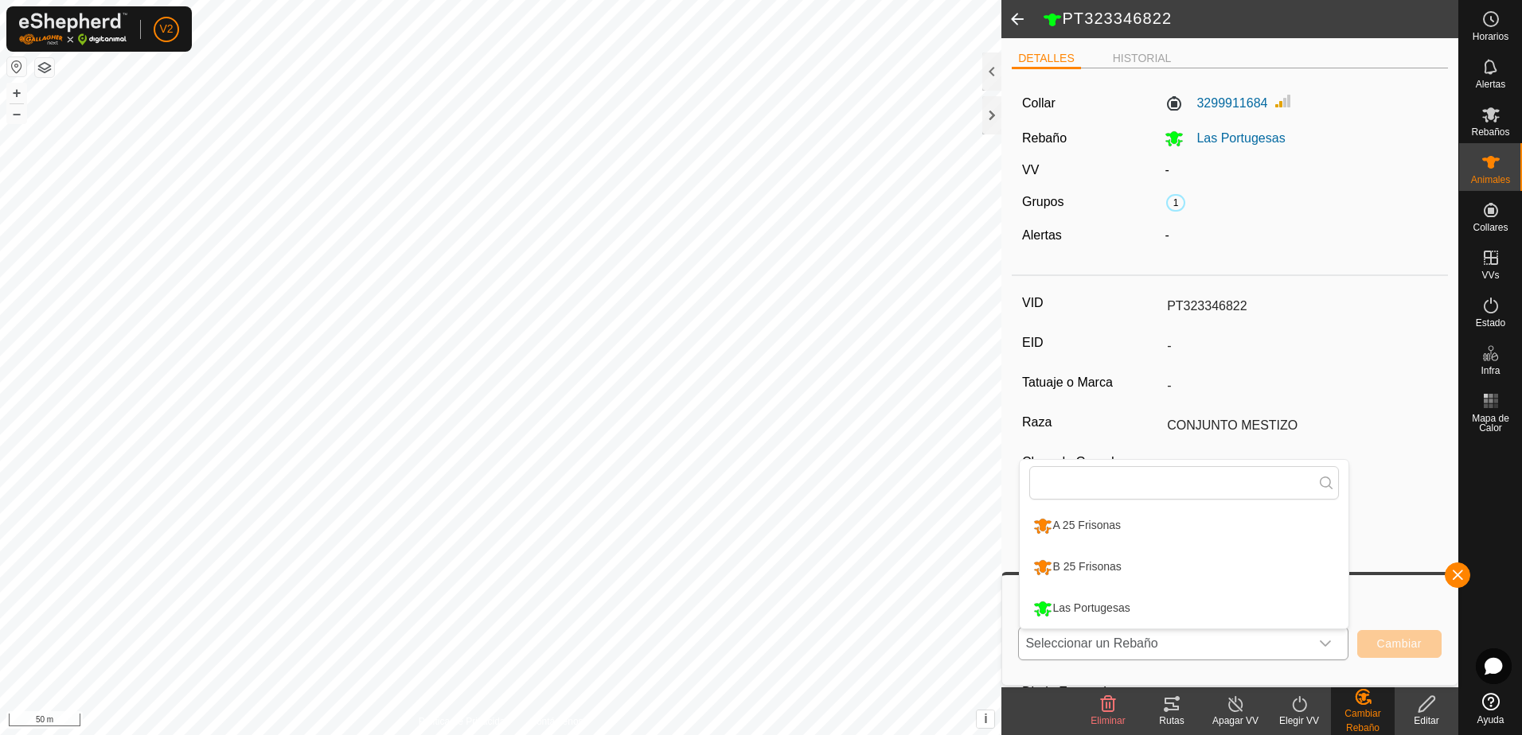
click at [1261, 561] on li "B 25 Frisonas" at bounding box center [1184, 568] width 329 height 40
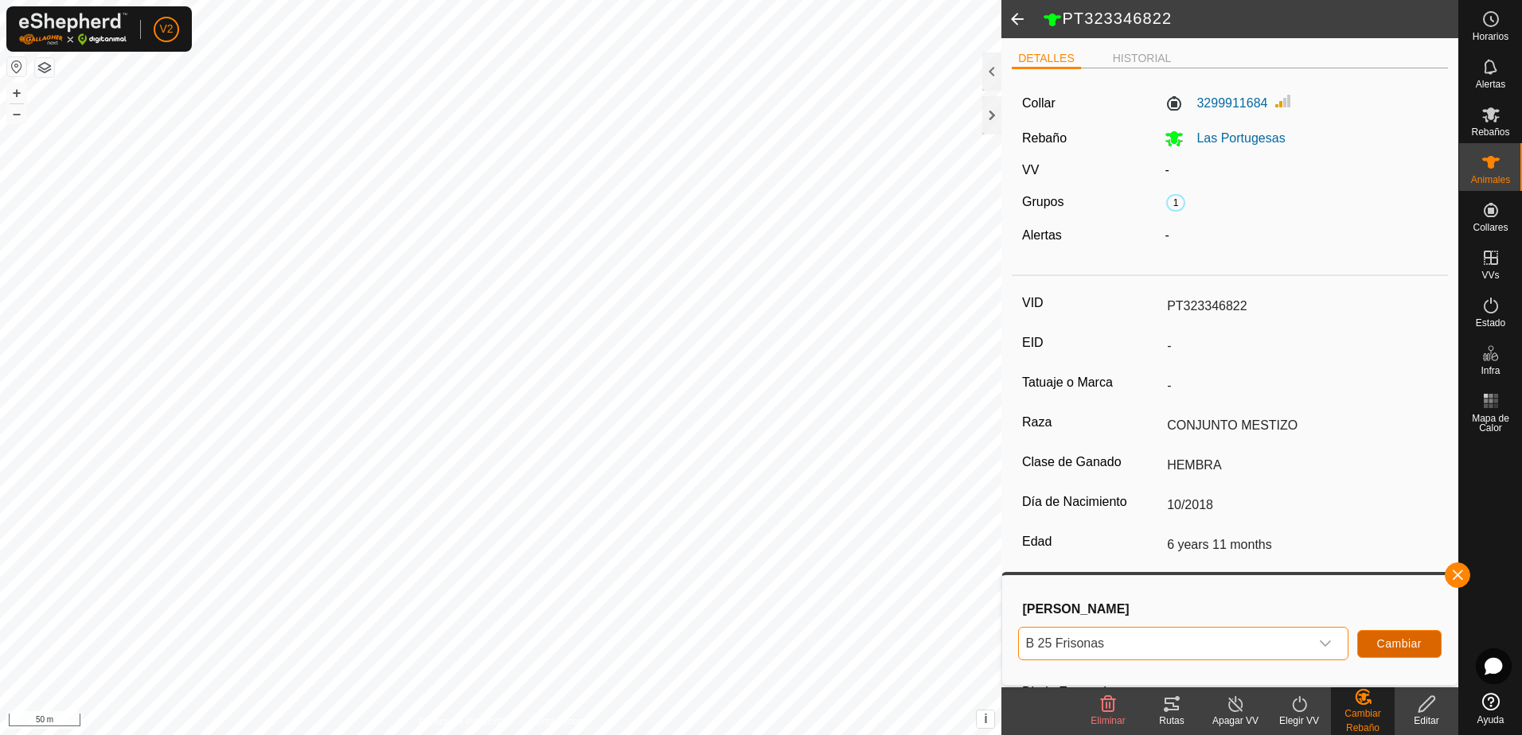
click at [1389, 648] on span "Cambiar" at bounding box center [1399, 644] width 45 height 13
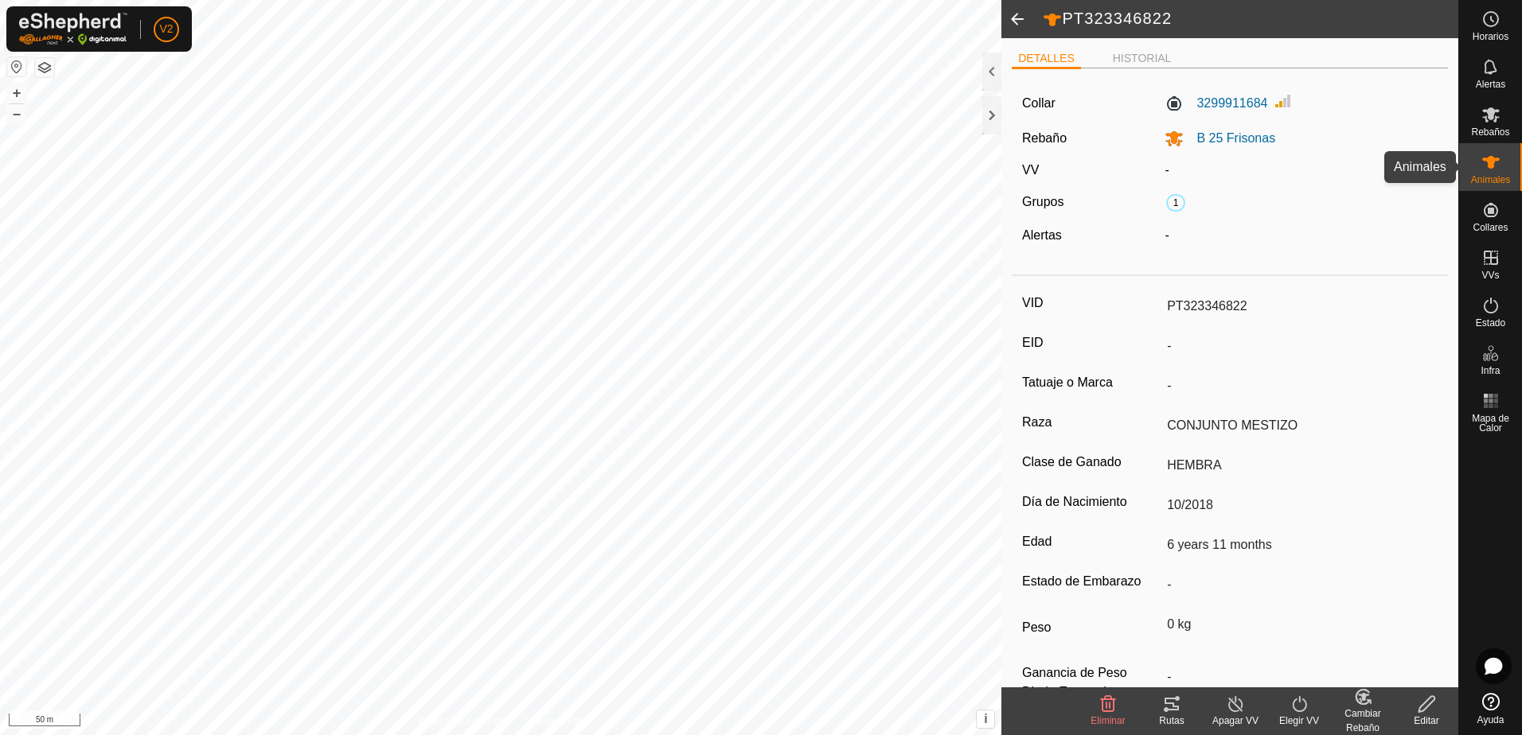
click at [1496, 162] on icon at bounding box center [1490, 162] width 19 height 19
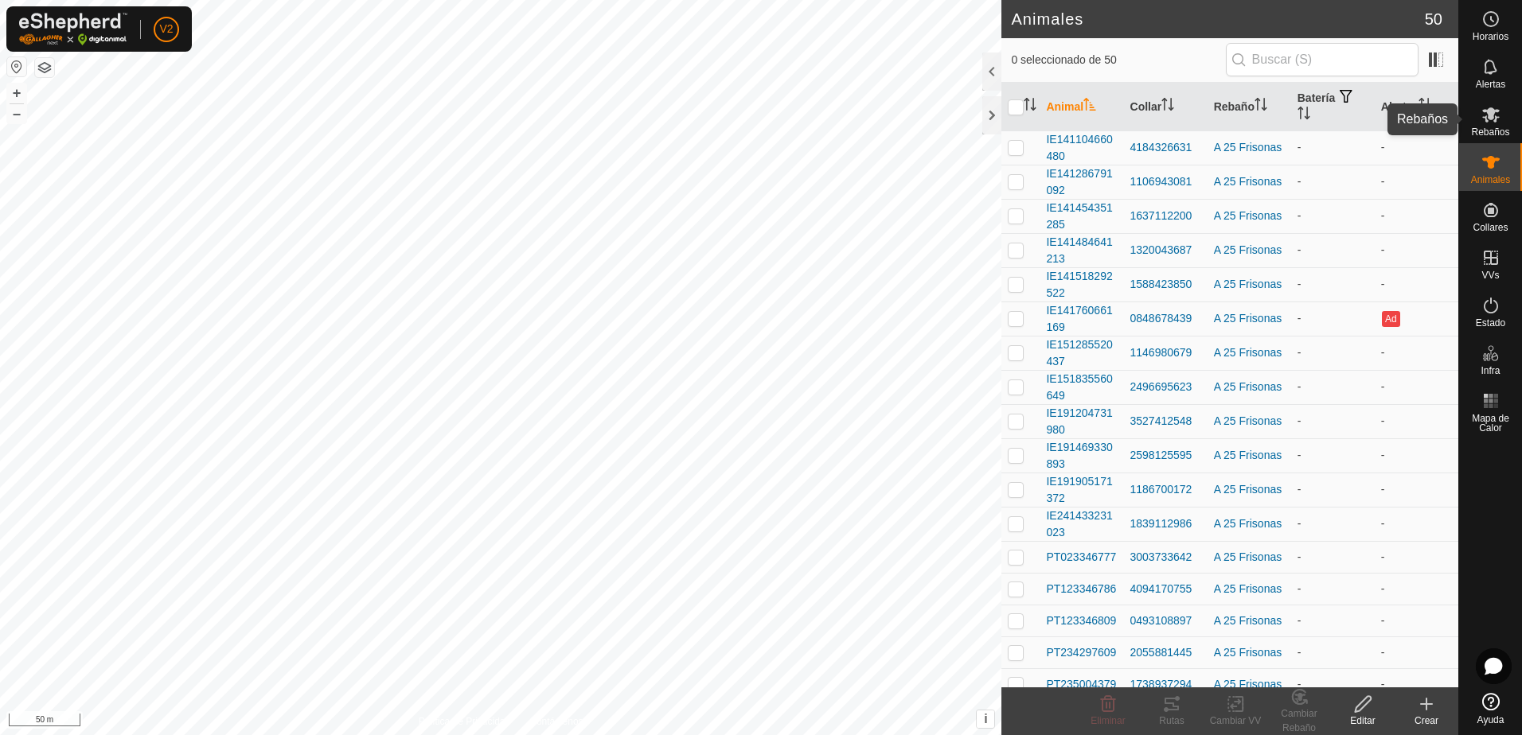
click at [1490, 118] on icon at bounding box center [1491, 114] width 18 height 15
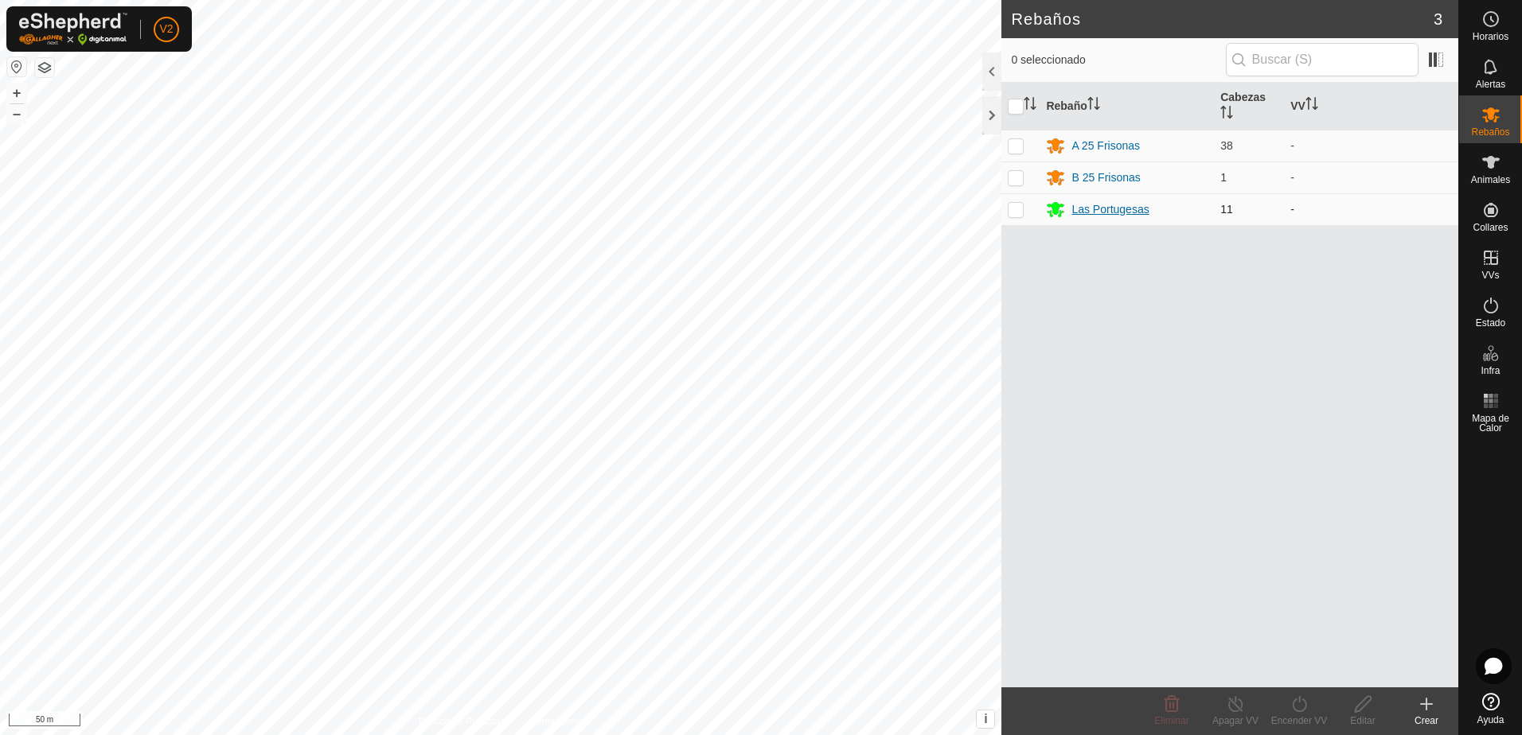
click at [1118, 216] on div "Las Portugesas" at bounding box center [1109, 209] width 77 height 17
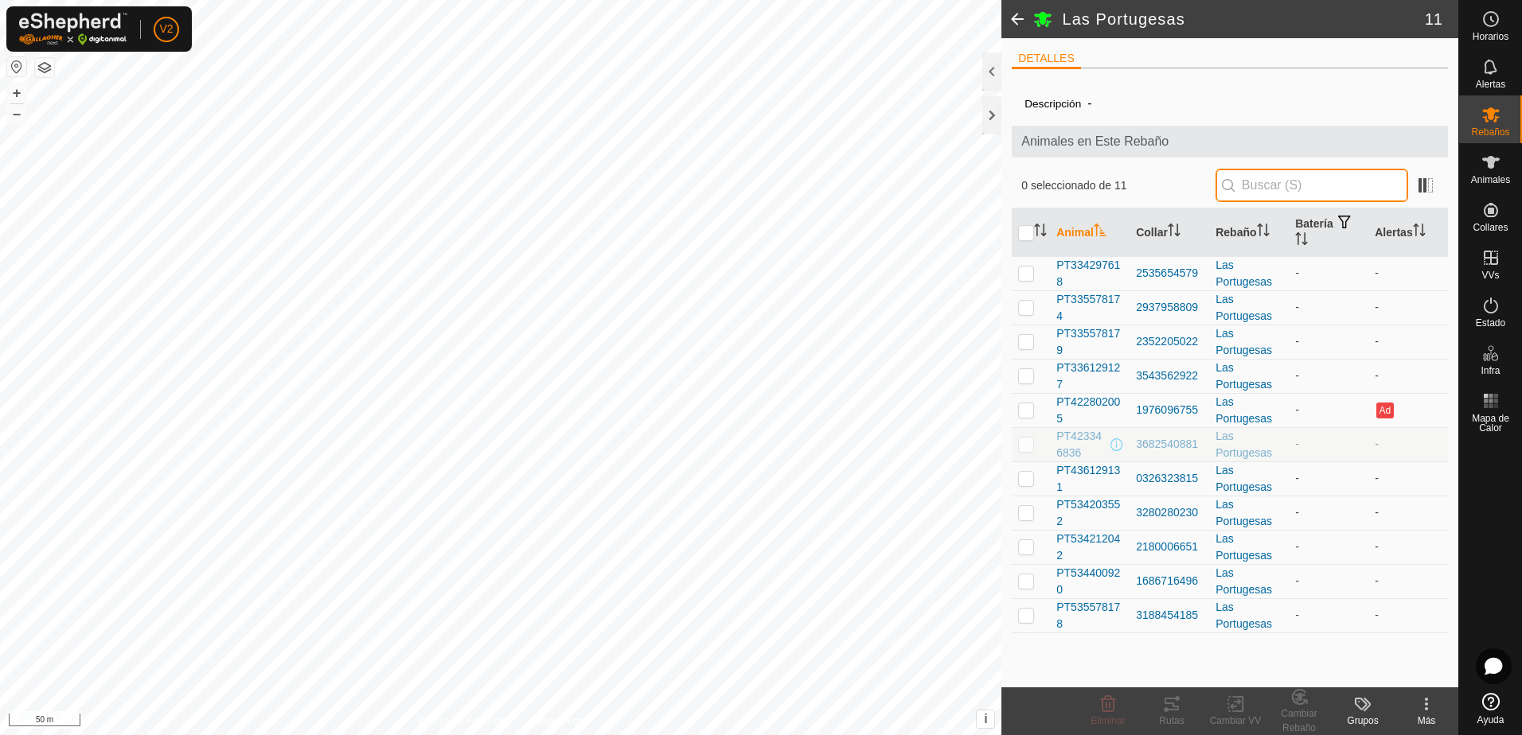
click at [1263, 182] on input "text" at bounding box center [1311, 185] width 193 height 33
click at [1094, 274] on span "PT334297618" at bounding box center [1089, 273] width 67 height 33
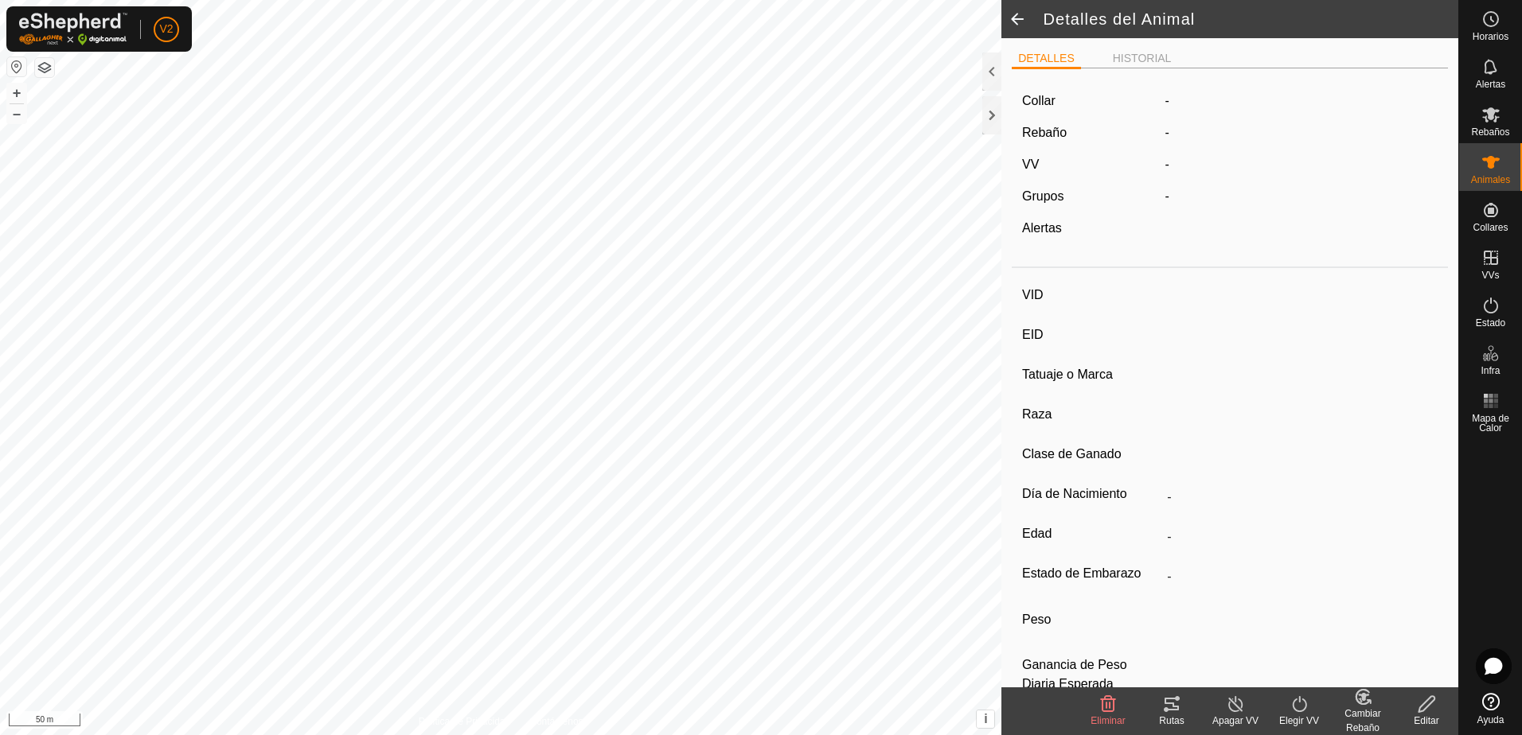
click at [1094, 274] on article "Collar - Rebaño - VV - Grupos - Alertas VID EID Tatuaje o [PERSON_NAME] Clase d…" at bounding box center [1230, 402] width 436 height 642
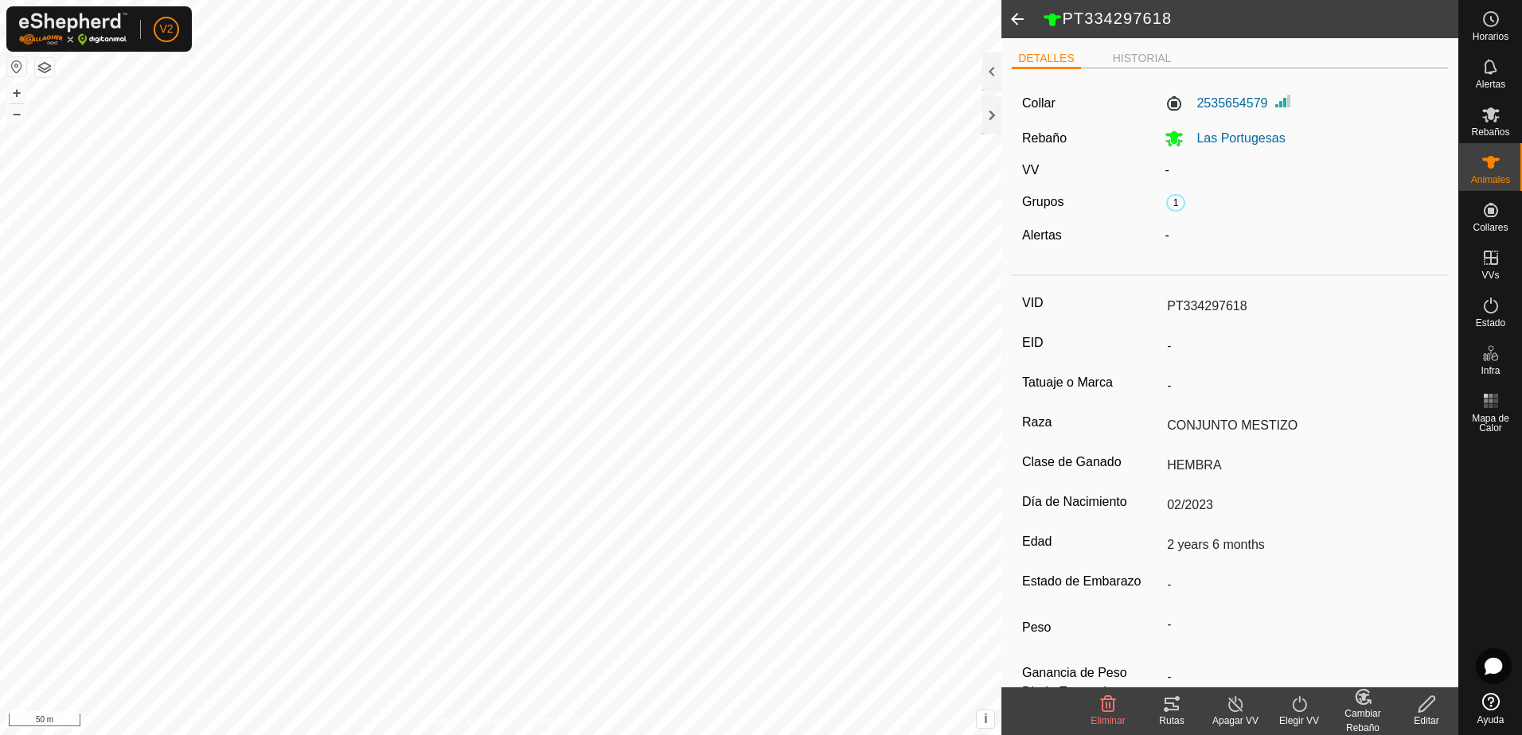
click at [1016, 18] on span at bounding box center [1017, 19] width 32 height 38
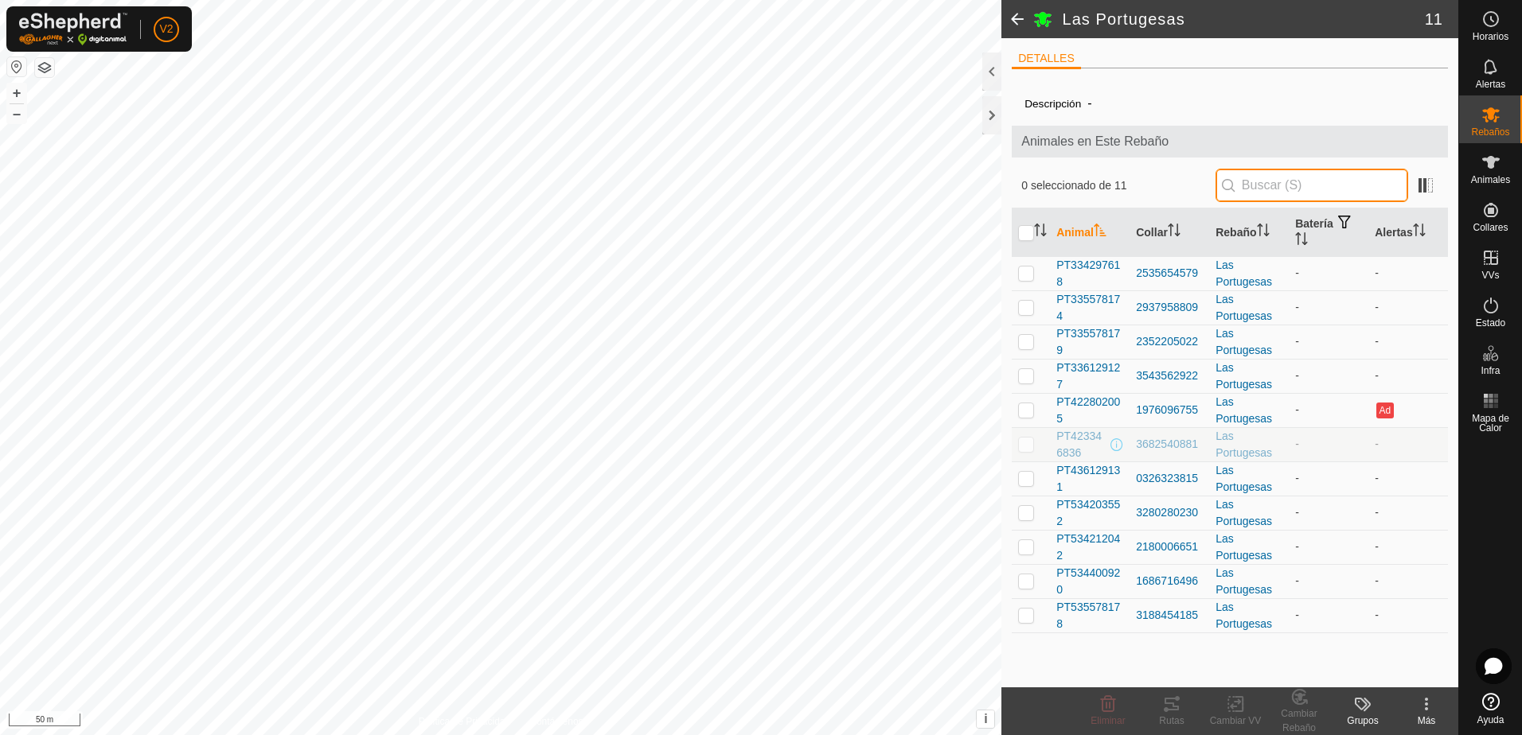
click at [1290, 200] on input "text" at bounding box center [1311, 185] width 193 height 33
click at [1104, 266] on span "PT334297618" at bounding box center [1089, 273] width 67 height 33
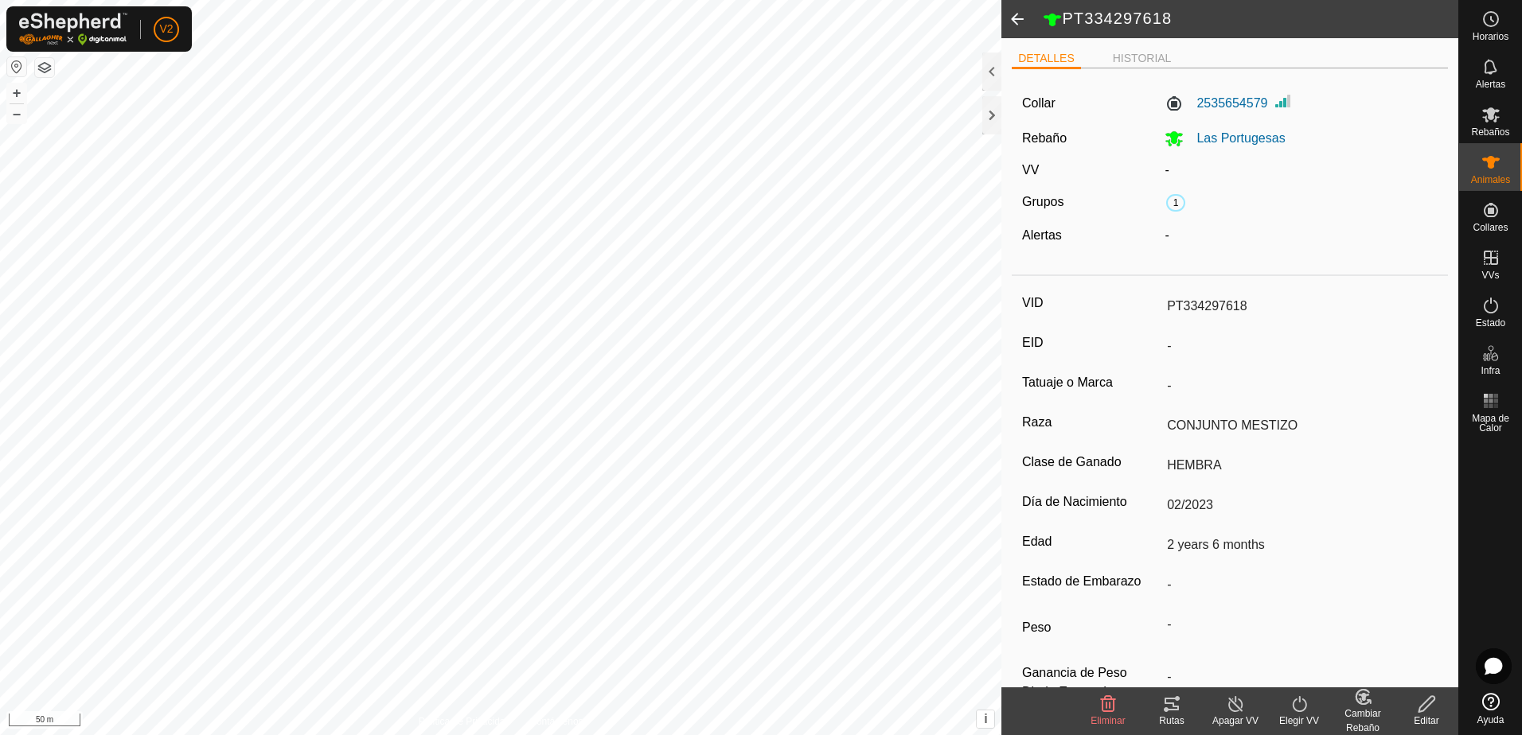
scroll to position [44, 0]
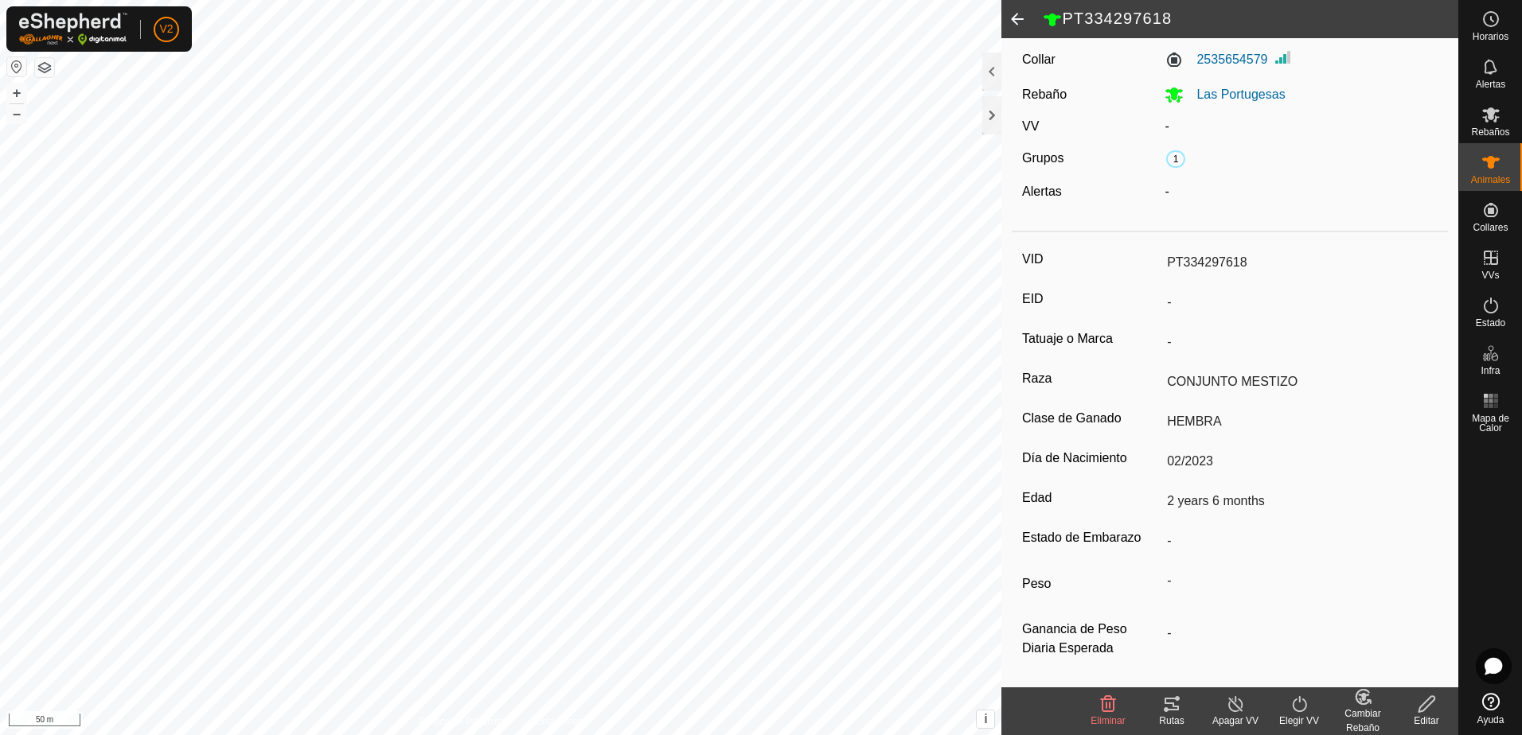
click at [1426, 700] on icon at bounding box center [1426, 704] width 16 height 16
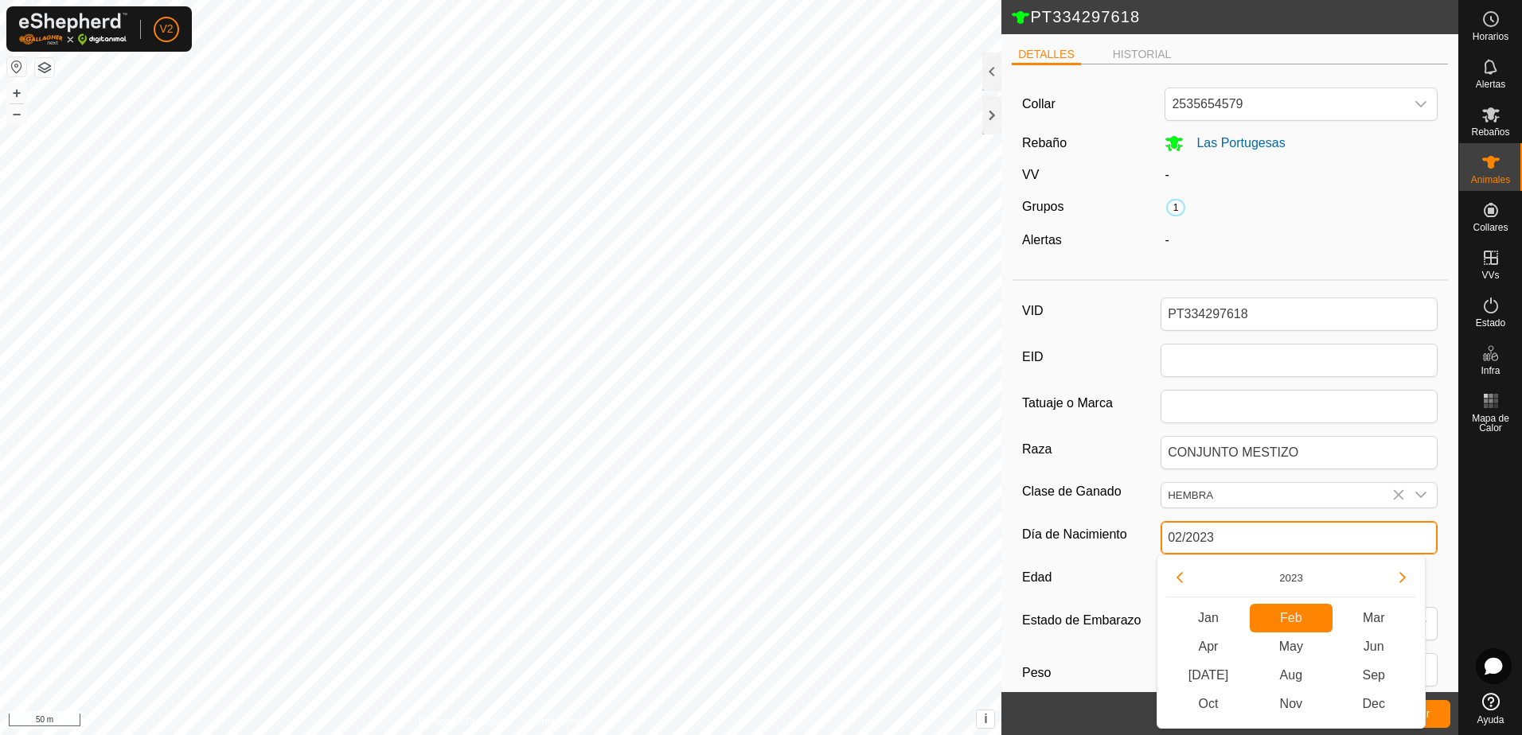
click at [1252, 536] on input "02/2023" at bounding box center [1299, 537] width 277 height 33
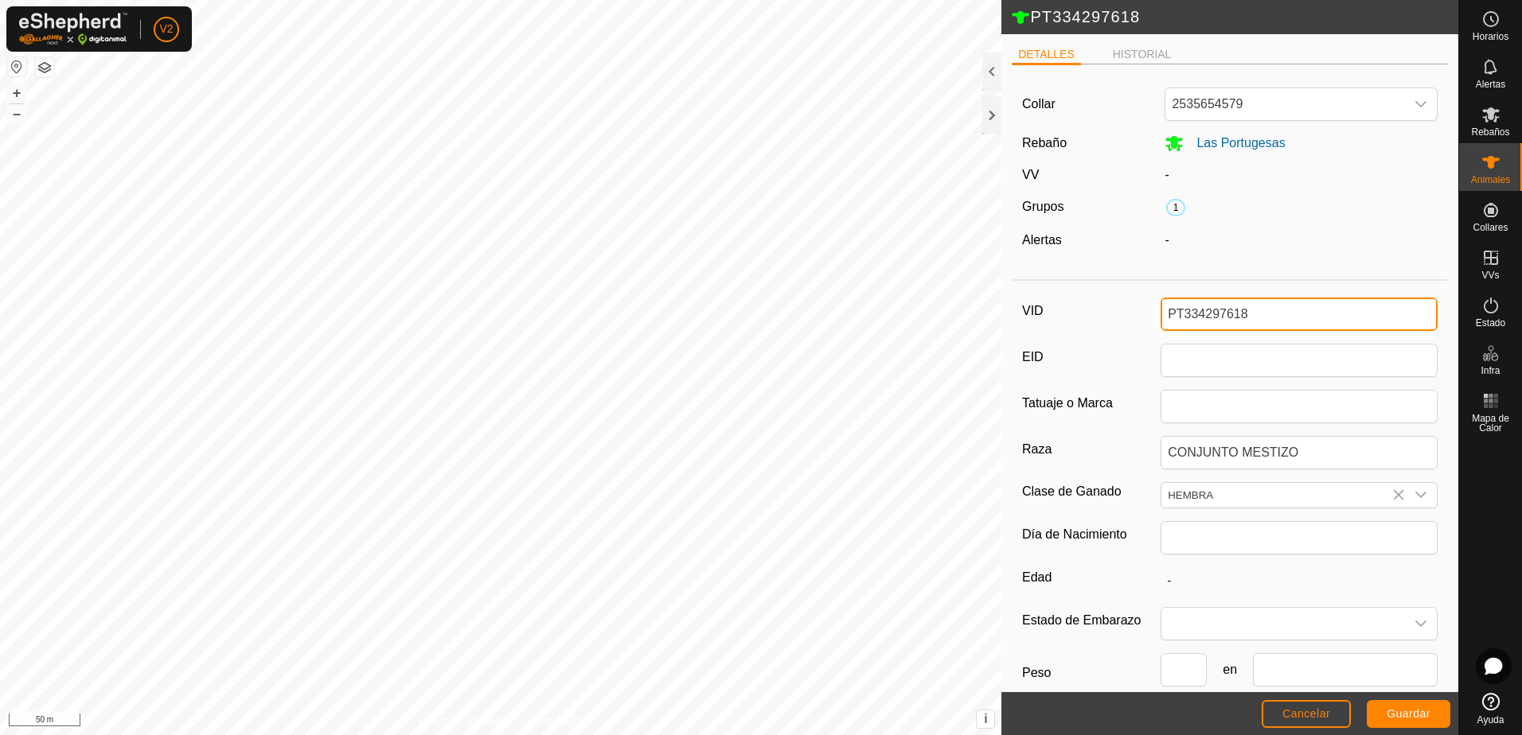
click at [1277, 312] on input "PT334297618" at bounding box center [1299, 314] width 277 height 33
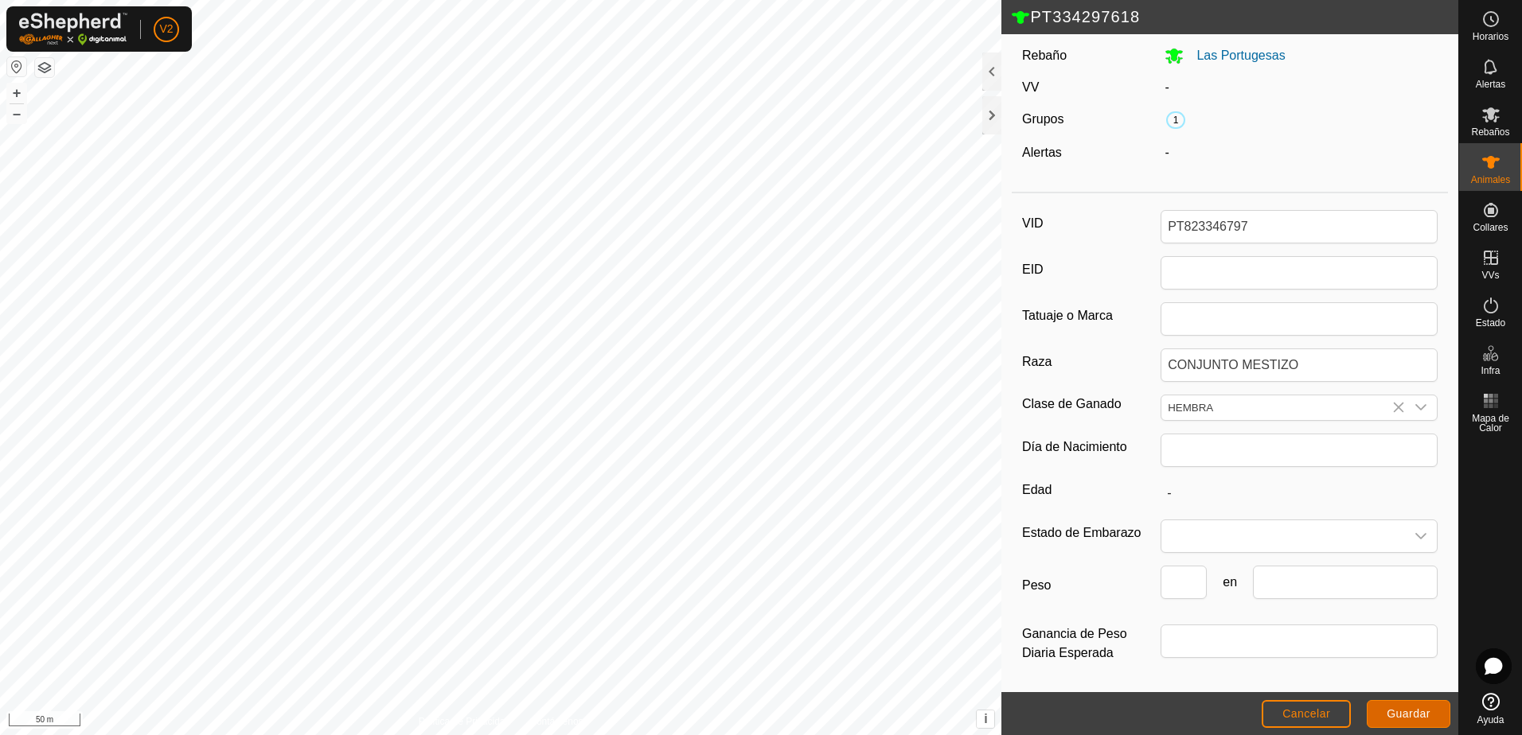
click at [1404, 716] on span "Guardar" at bounding box center [1409, 714] width 44 height 13
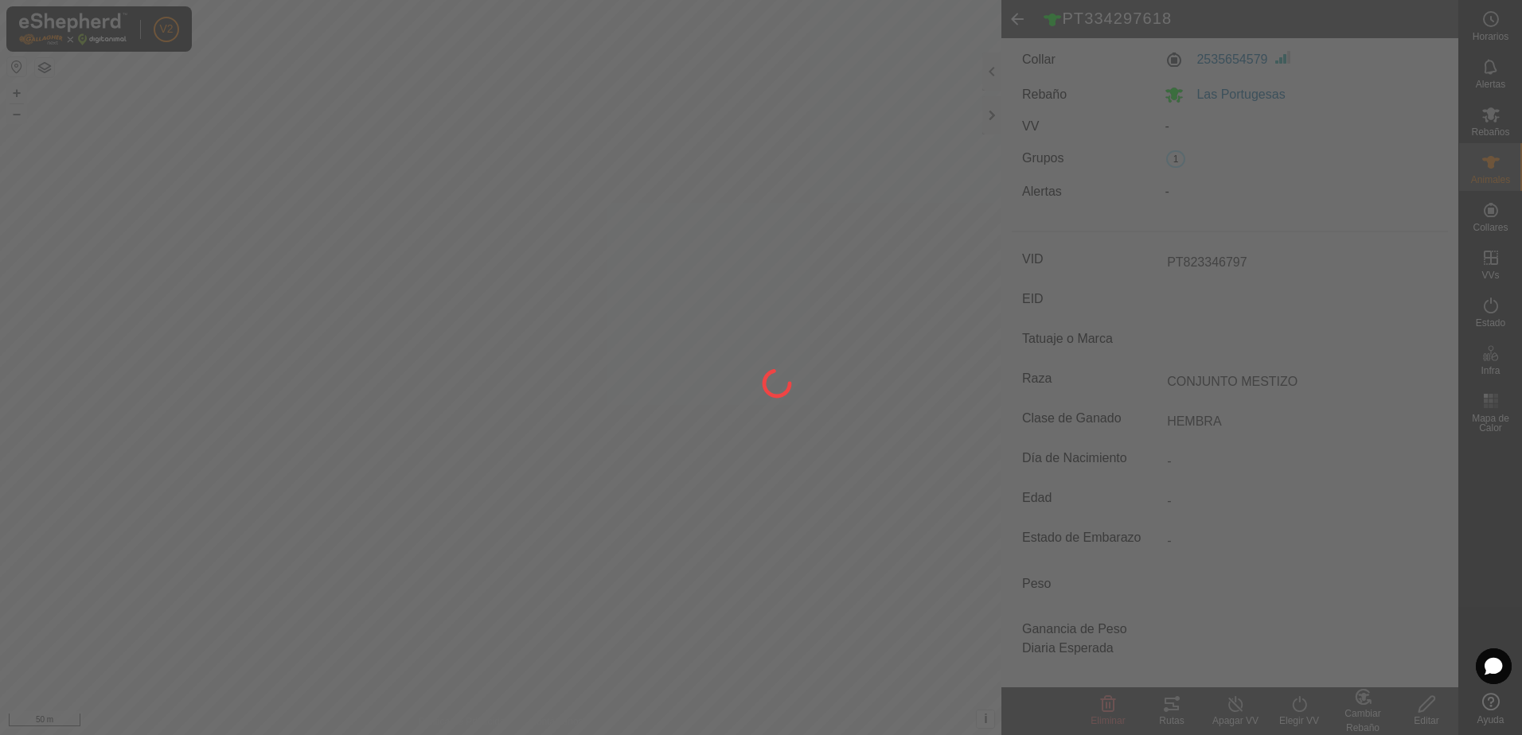
scroll to position [44, 0]
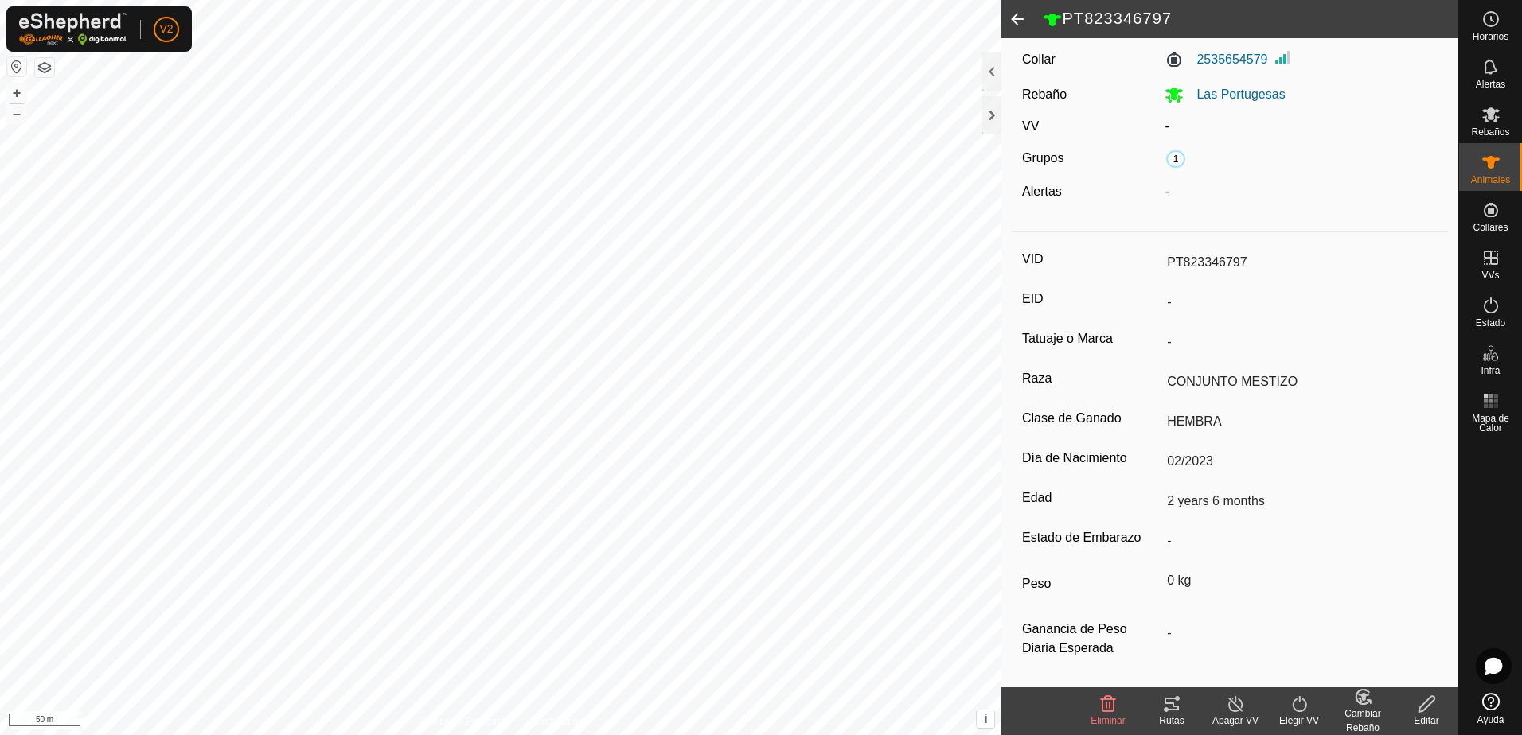
click at [1367, 710] on div "Cambiar Rebaño" at bounding box center [1363, 721] width 64 height 29
click at [1391, 634] on link "[PERSON_NAME]..." at bounding box center [1412, 636] width 160 height 32
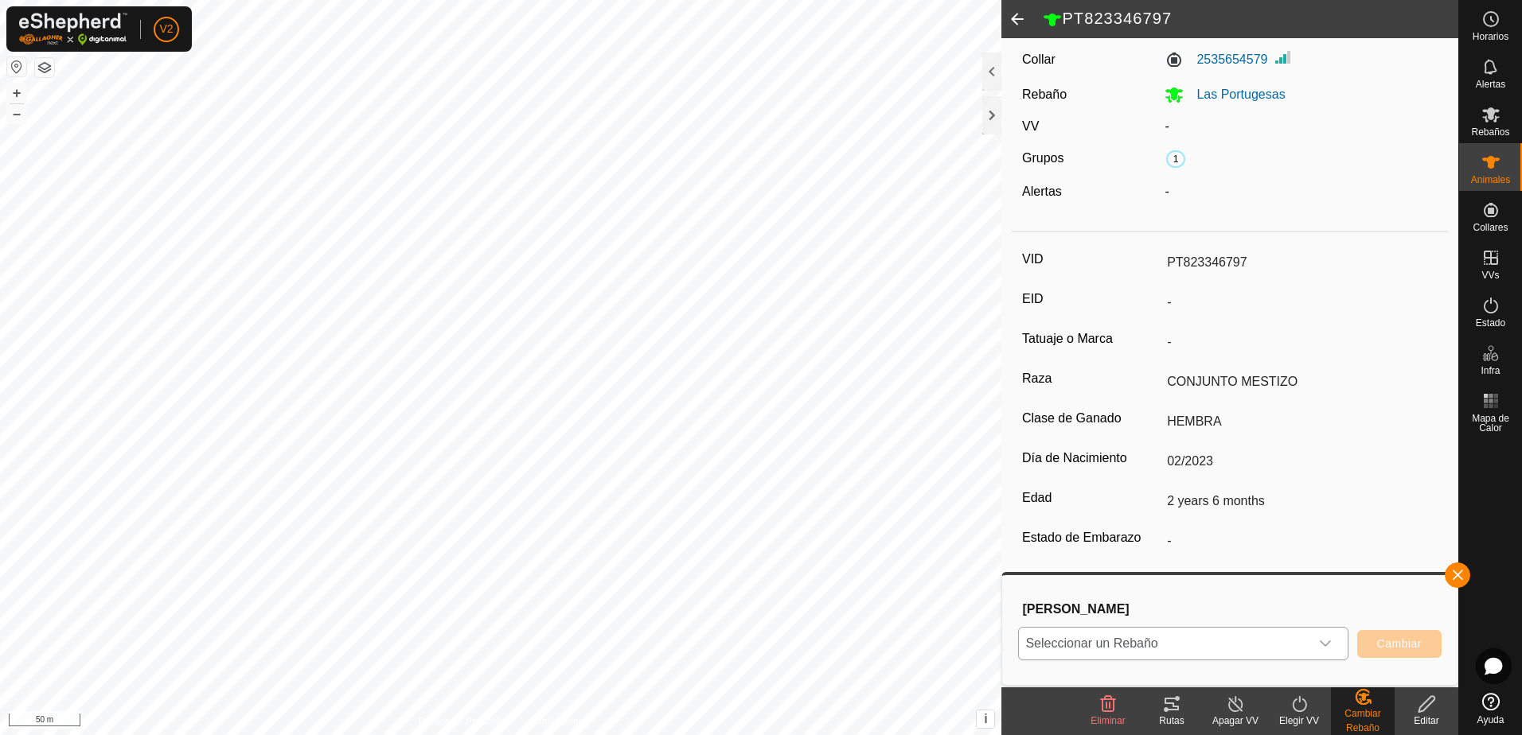
click at [1329, 642] on icon "dropdown trigger" at bounding box center [1325, 644] width 11 height 6
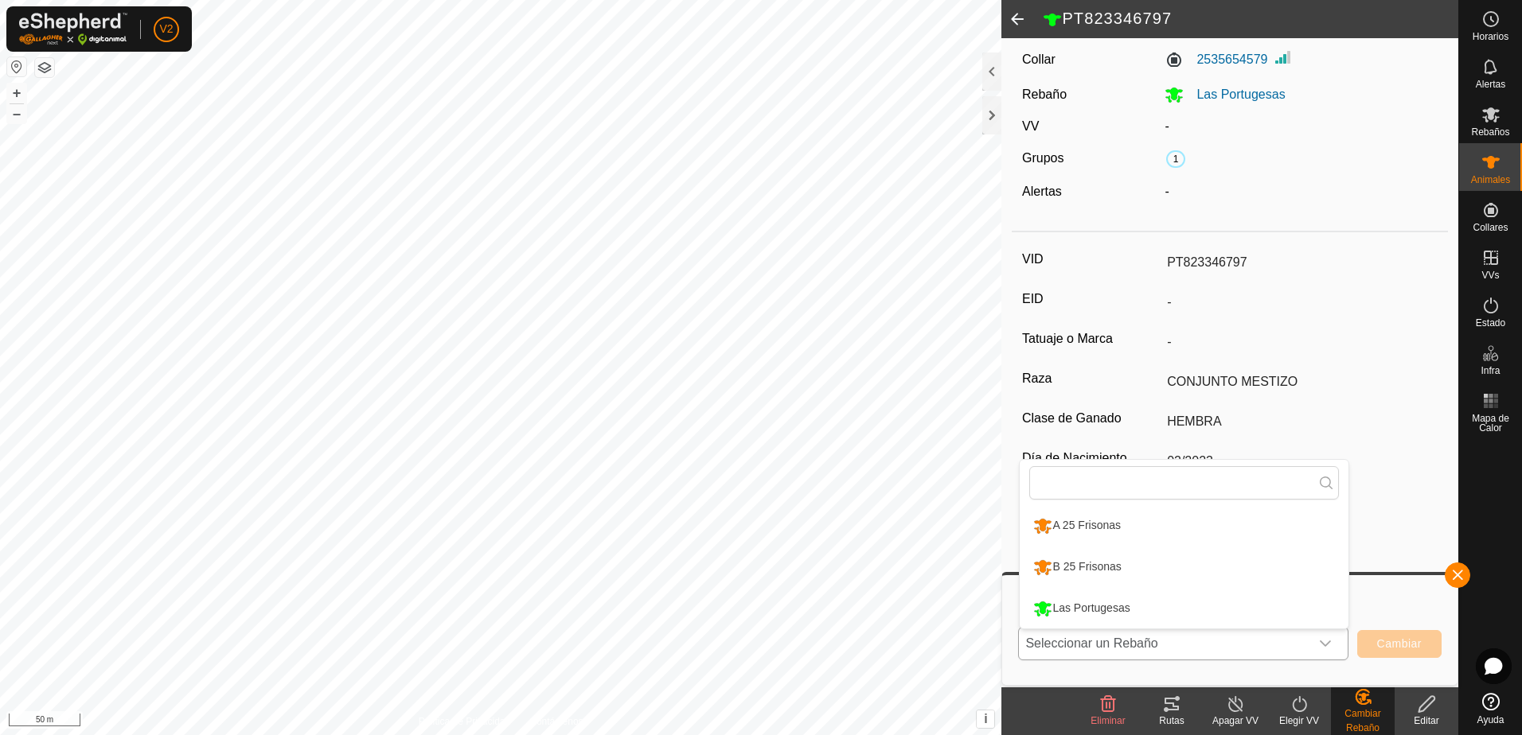
click at [1248, 575] on li "B 25 Frisonas" at bounding box center [1184, 568] width 329 height 40
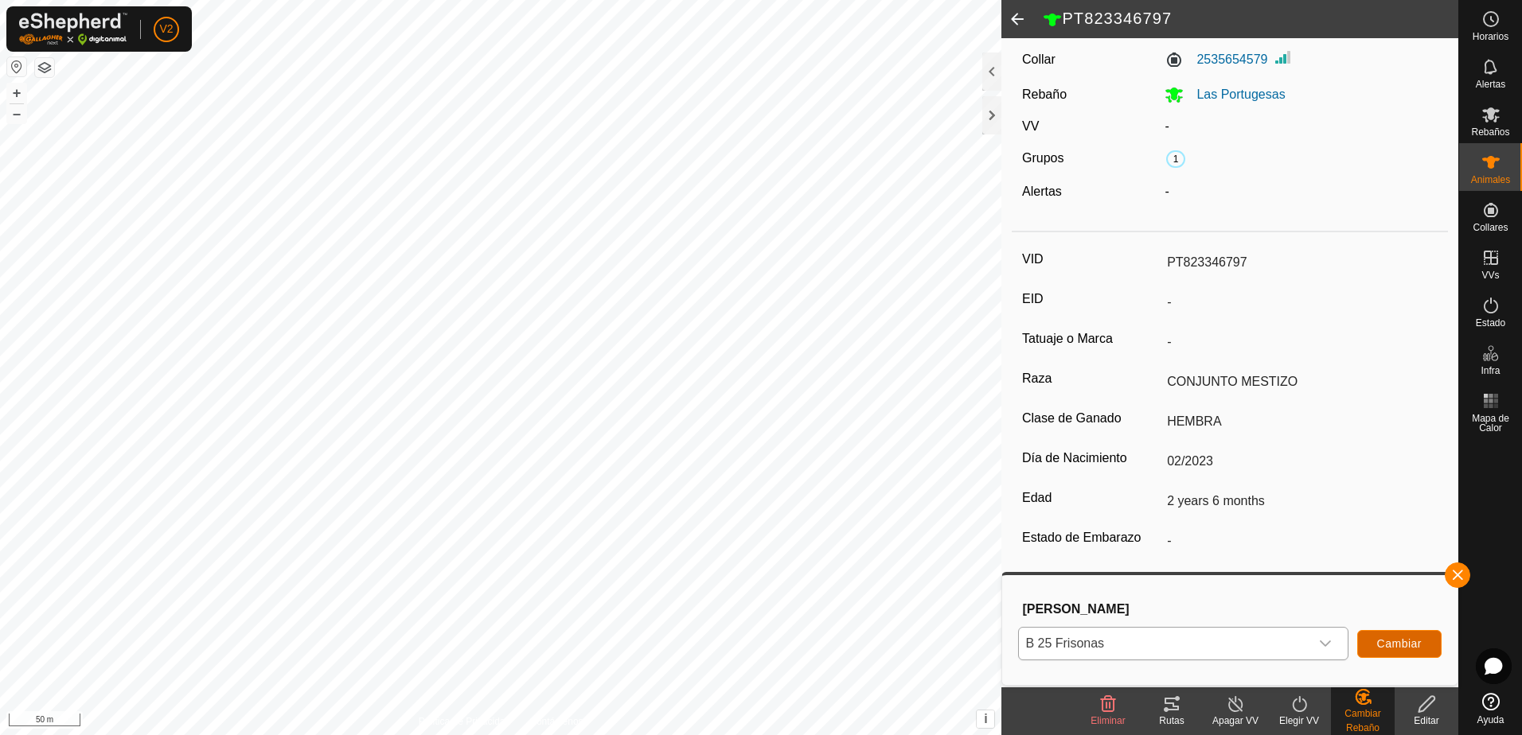
click at [1391, 642] on span "Cambiar" at bounding box center [1399, 644] width 45 height 13
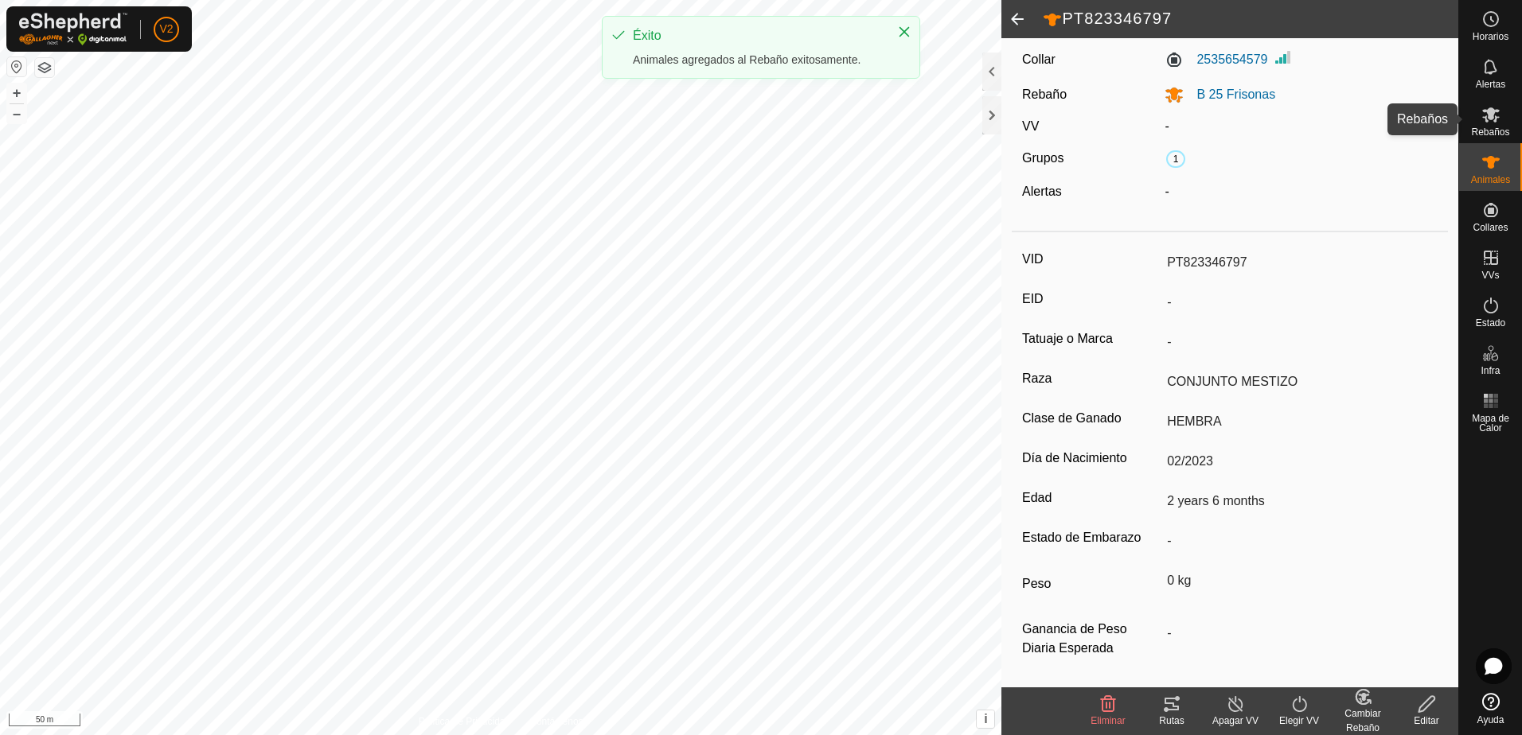
click at [1497, 130] on span "Rebaños" at bounding box center [1490, 132] width 38 height 10
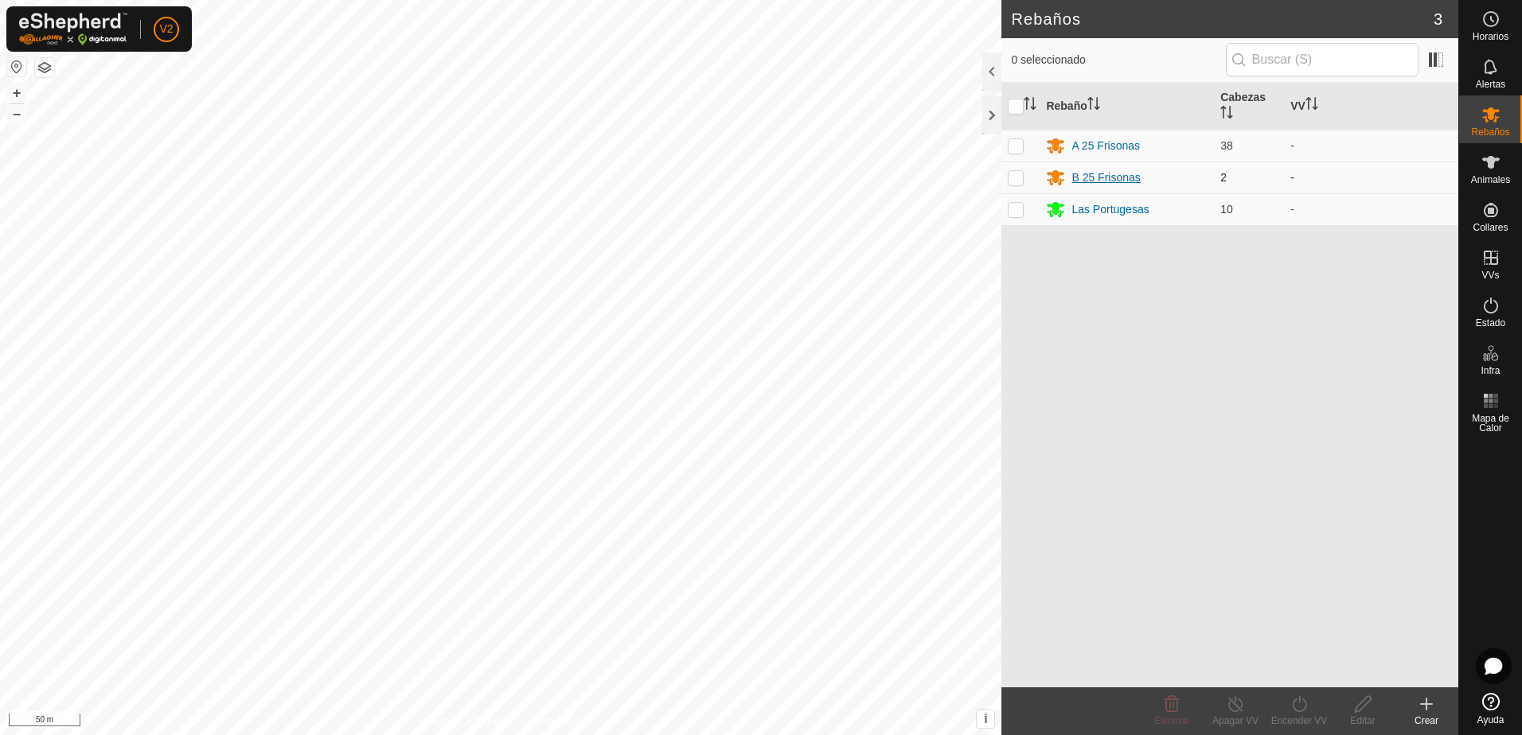
click at [1098, 181] on div "B 25 Frisonas" at bounding box center [1105, 178] width 68 height 17
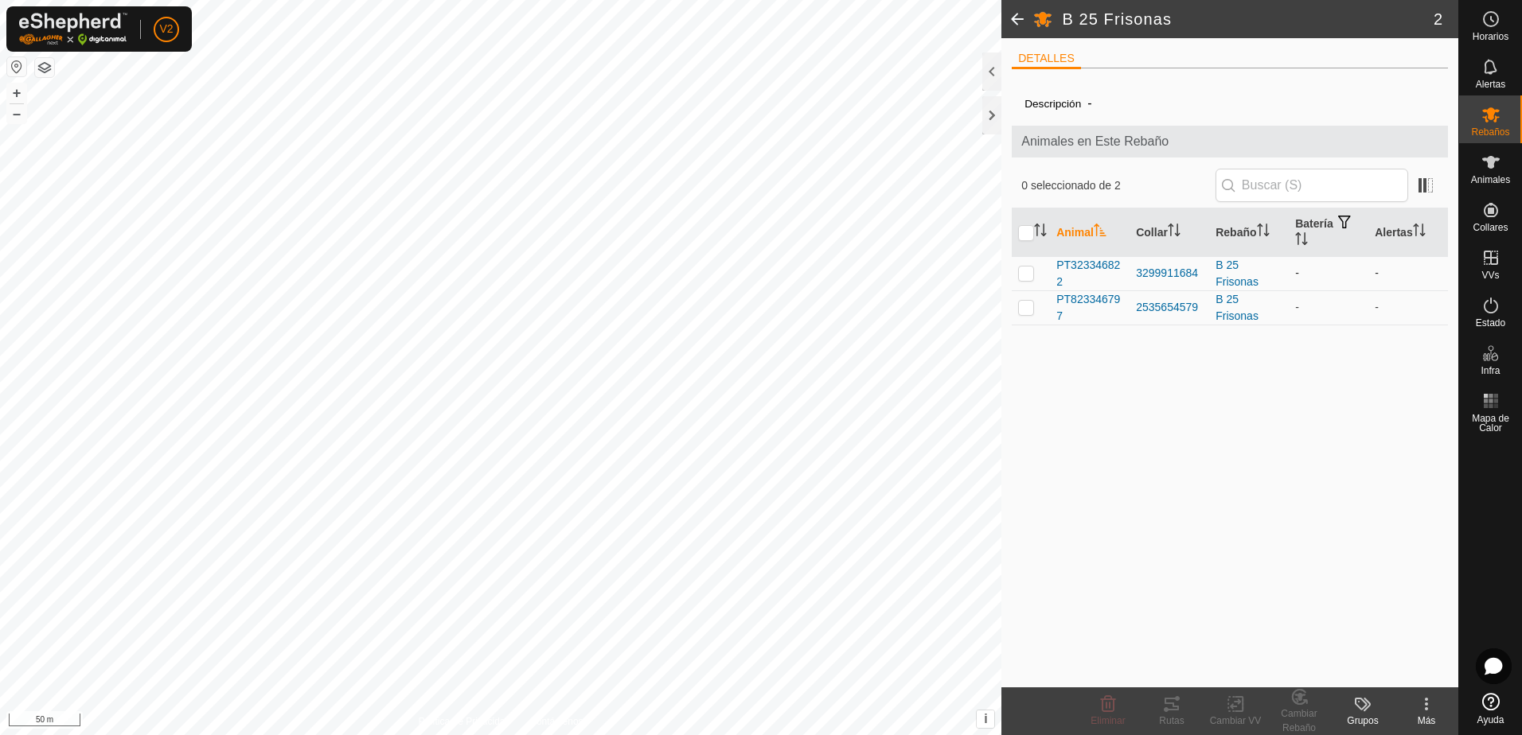
click at [1026, 277] on p-checkbox at bounding box center [1026, 273] width 16 height 13
click at [1029, 302] on p-checkbox at bounding box center [1026, 307] width 16 height 13
click at [1306, 697] on icon at bounding box center [1299, 697] width 20 height 19
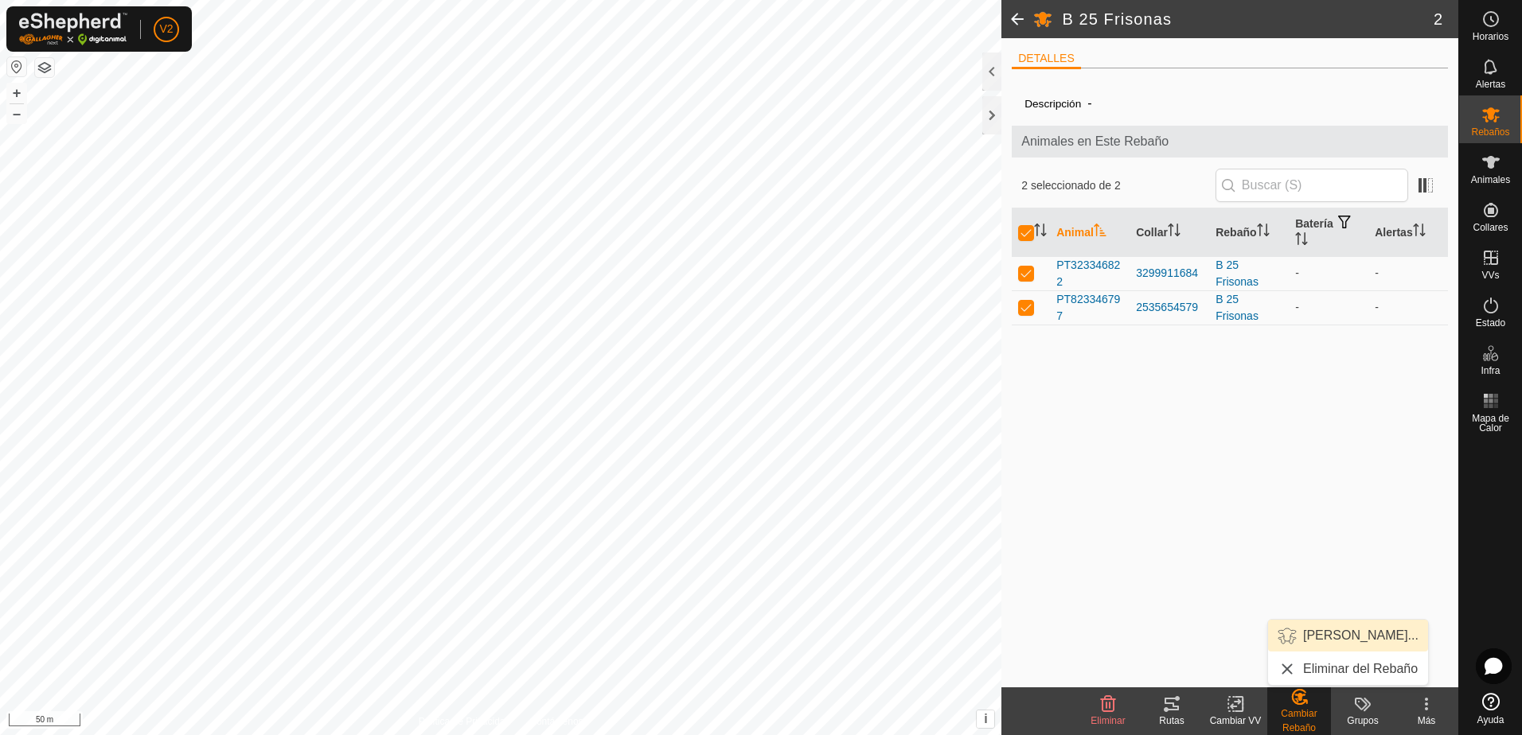
click at [1344, 645] on link "[PERSON_NAME]..." at bounding box center [1348, 636] width 160 height 32
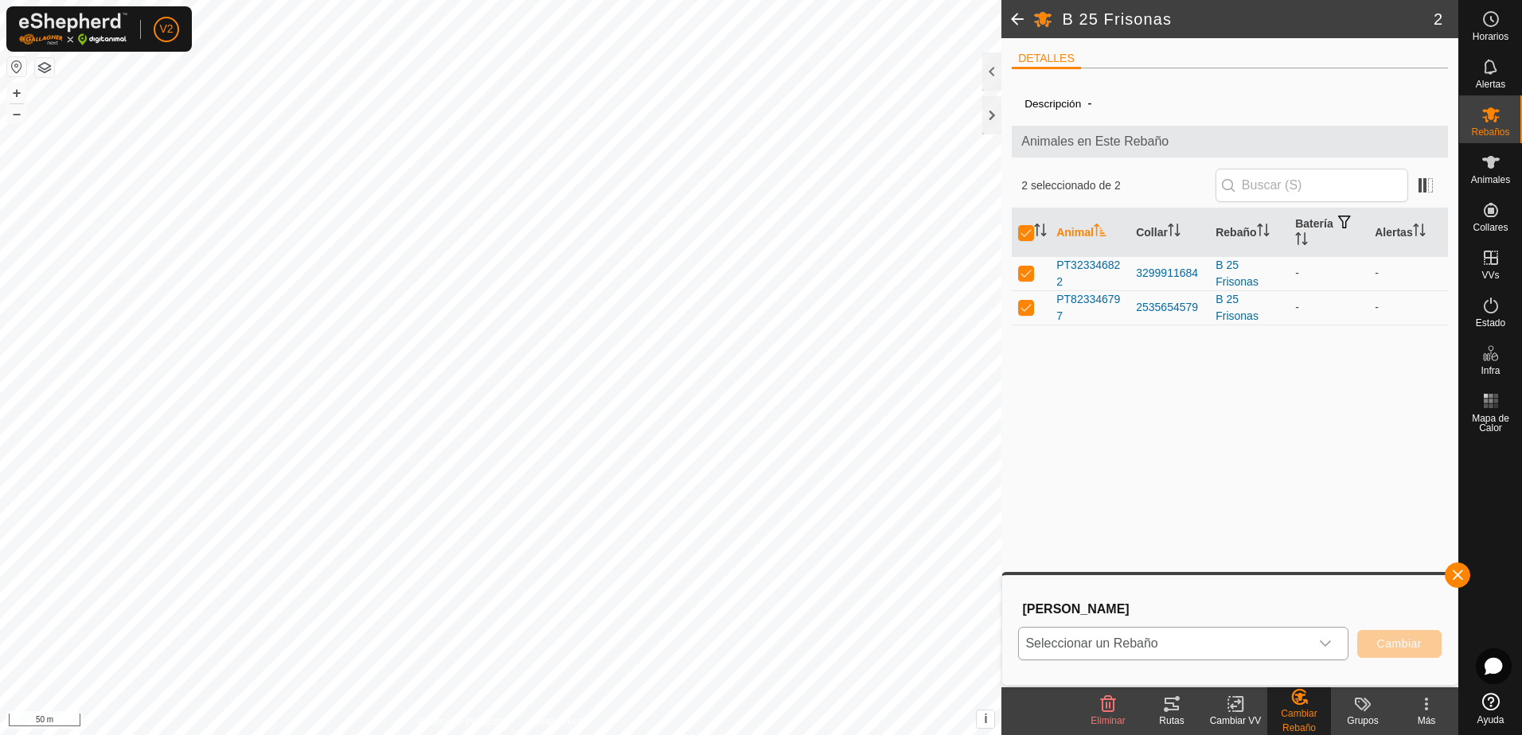
click at [1334, 642] on div "dropdown trigger" at bounding box center [1325, 644] width 32 height 32
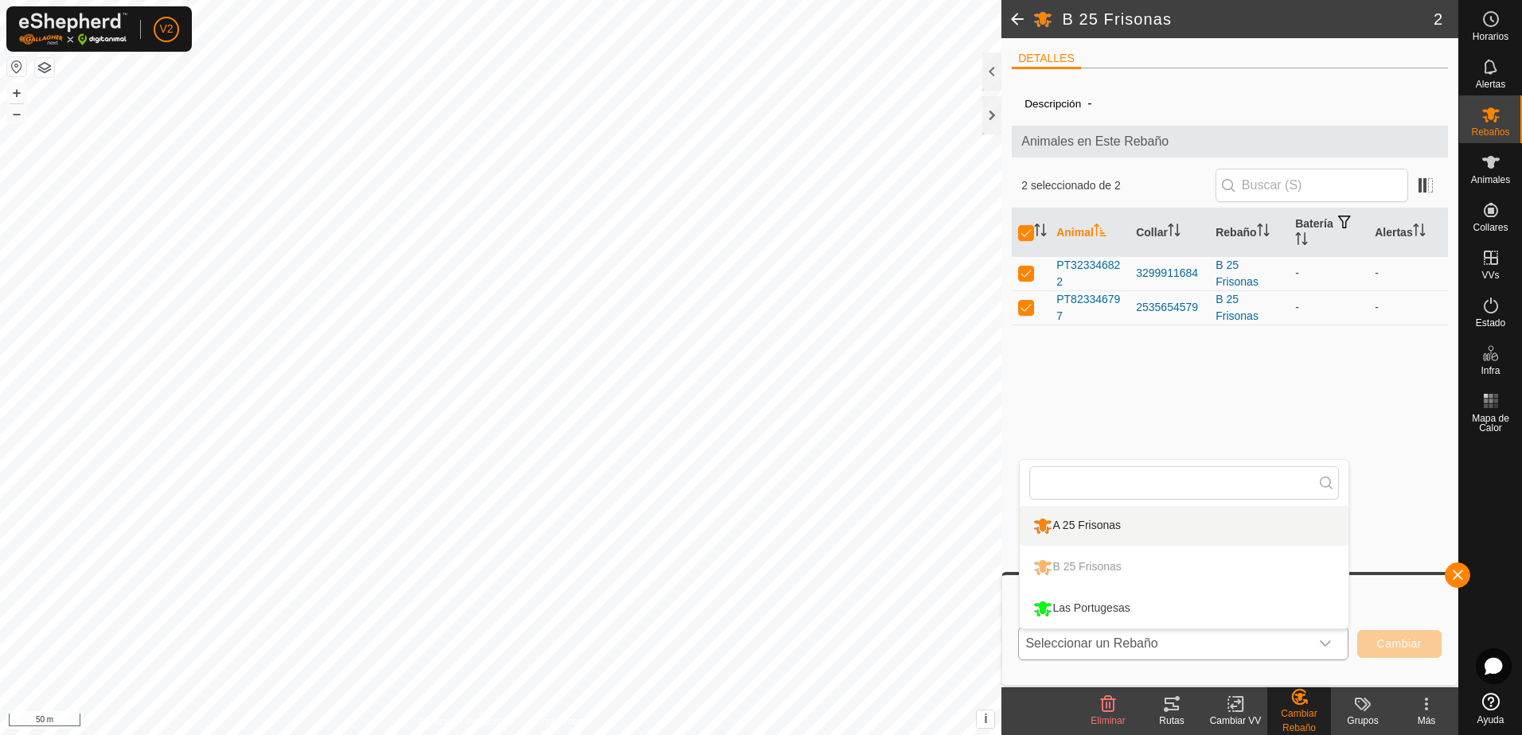
click at [1158, 527] on li "A 25 Frisonas" at bounding box center [1184, 526] width 329 height 40
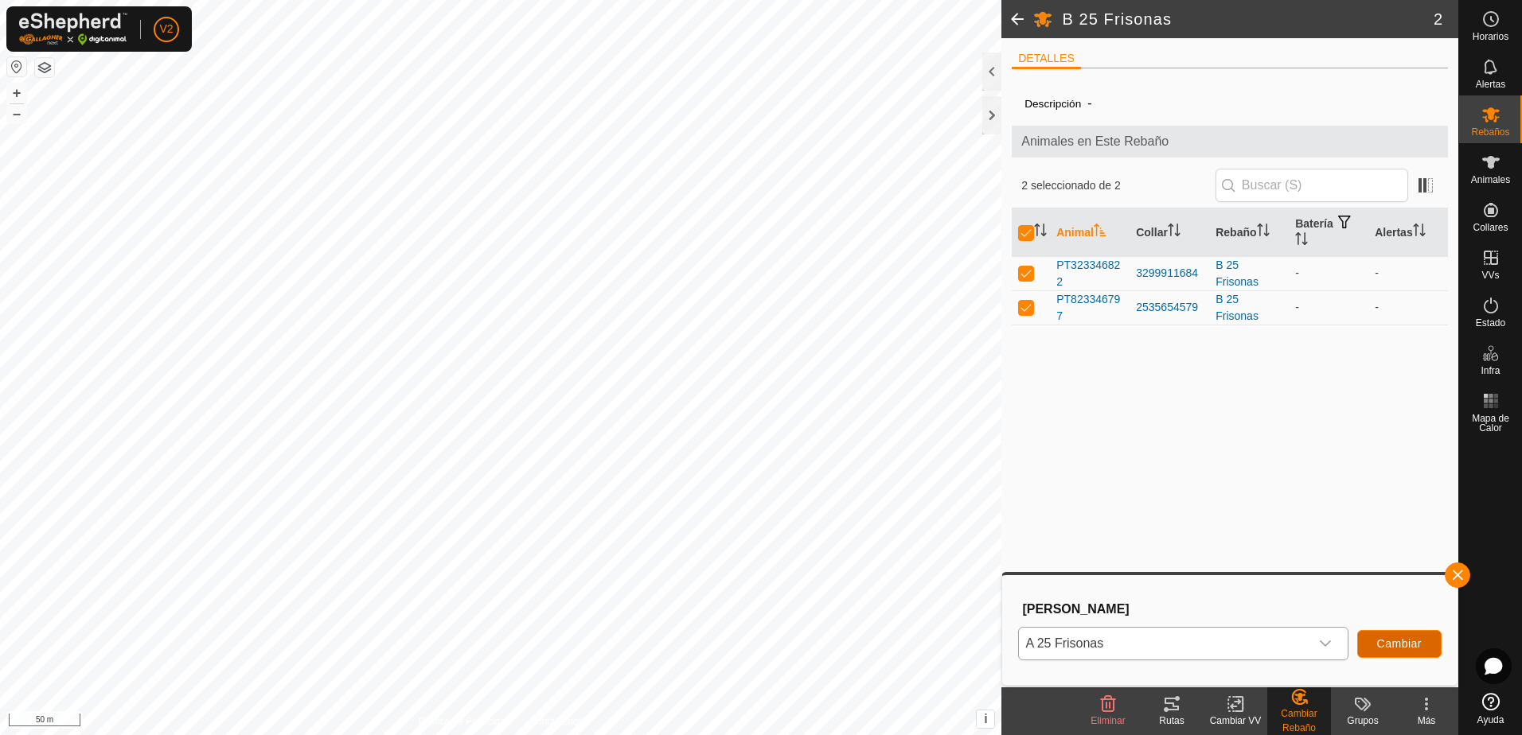
click at [1406, 649] on span "Cambiar" at bounding box center [1399, 644] width 45 height 13
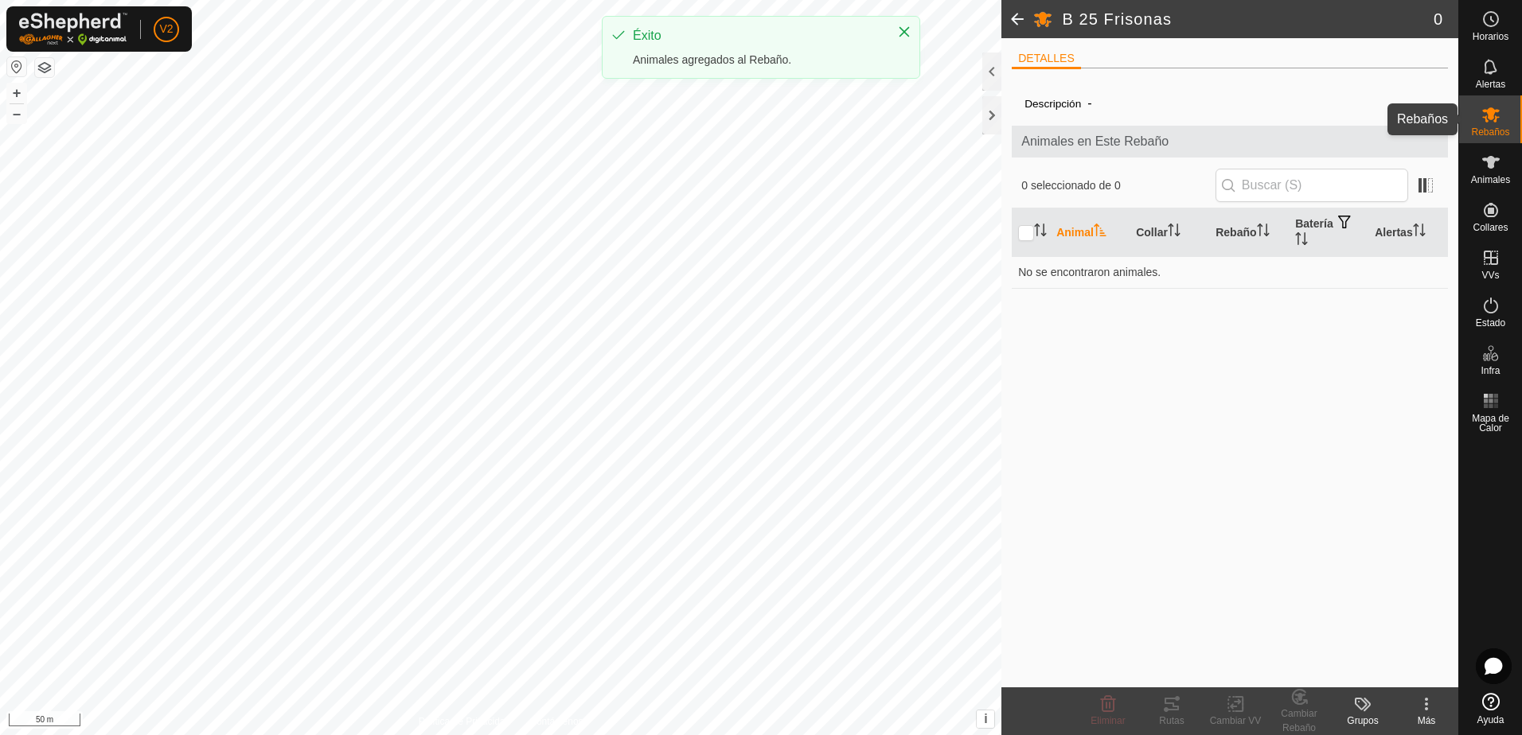
click at [1490, 127] on span "Rebaños" at bounding box center [1490, 132] width 38 height 10
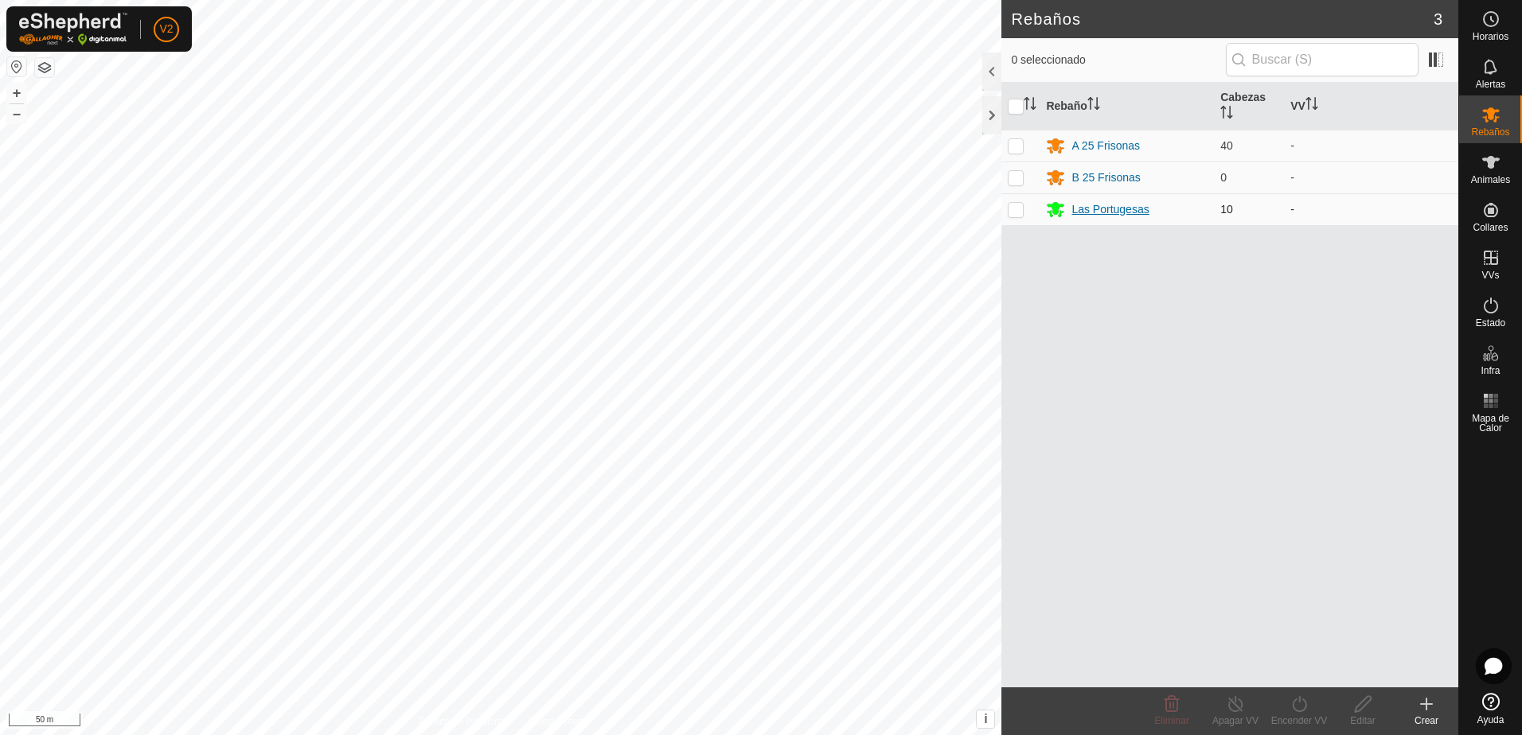
click at [1125, 215] on div "Las Portugesas" at bounding box center [1109, 209] width 77 height 17
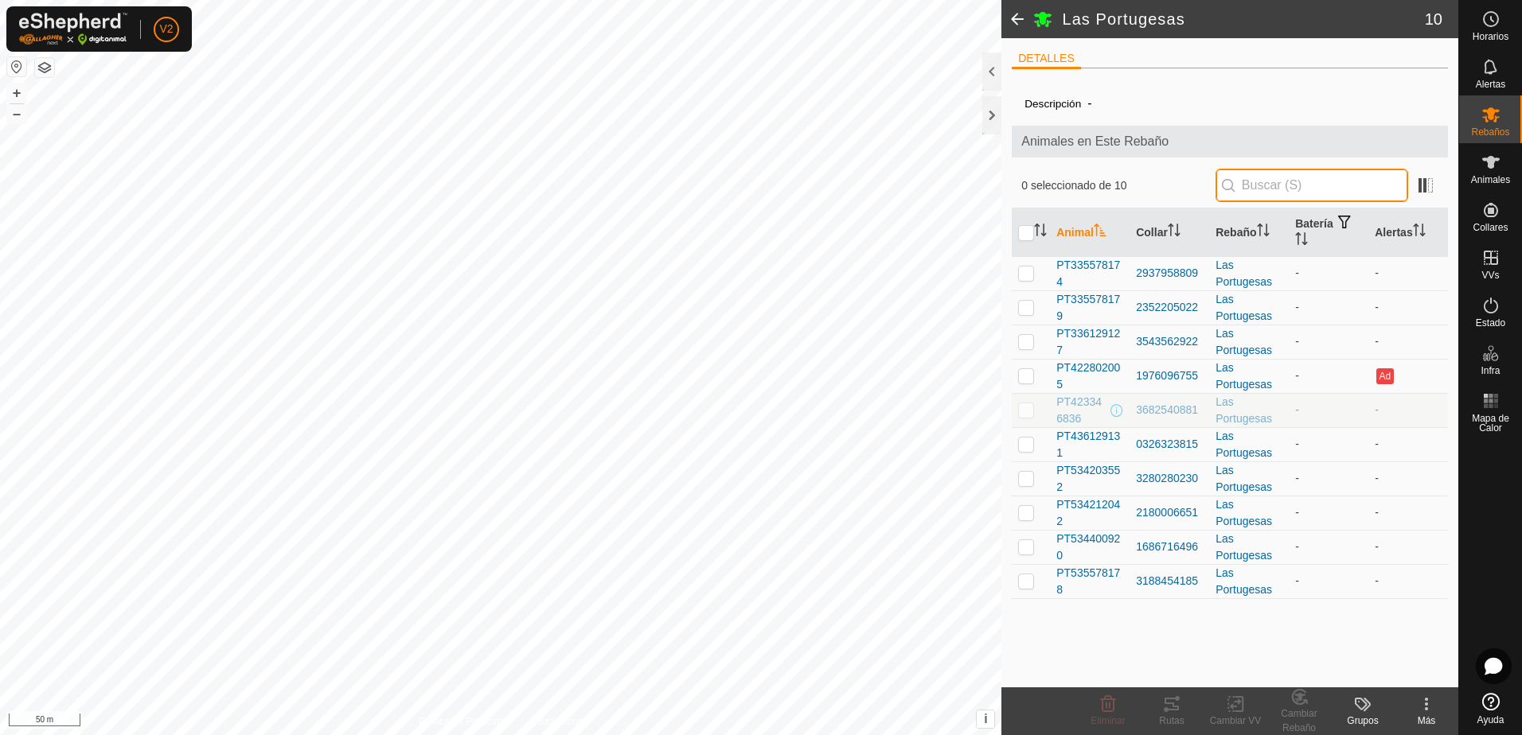
click at [1262, 180] on input "text" at bounding box center [1311, 185] width 193 height 33
click at [1110, 269] on span "PT335578174" at bounding box center [1089, 273] width 67 height 33
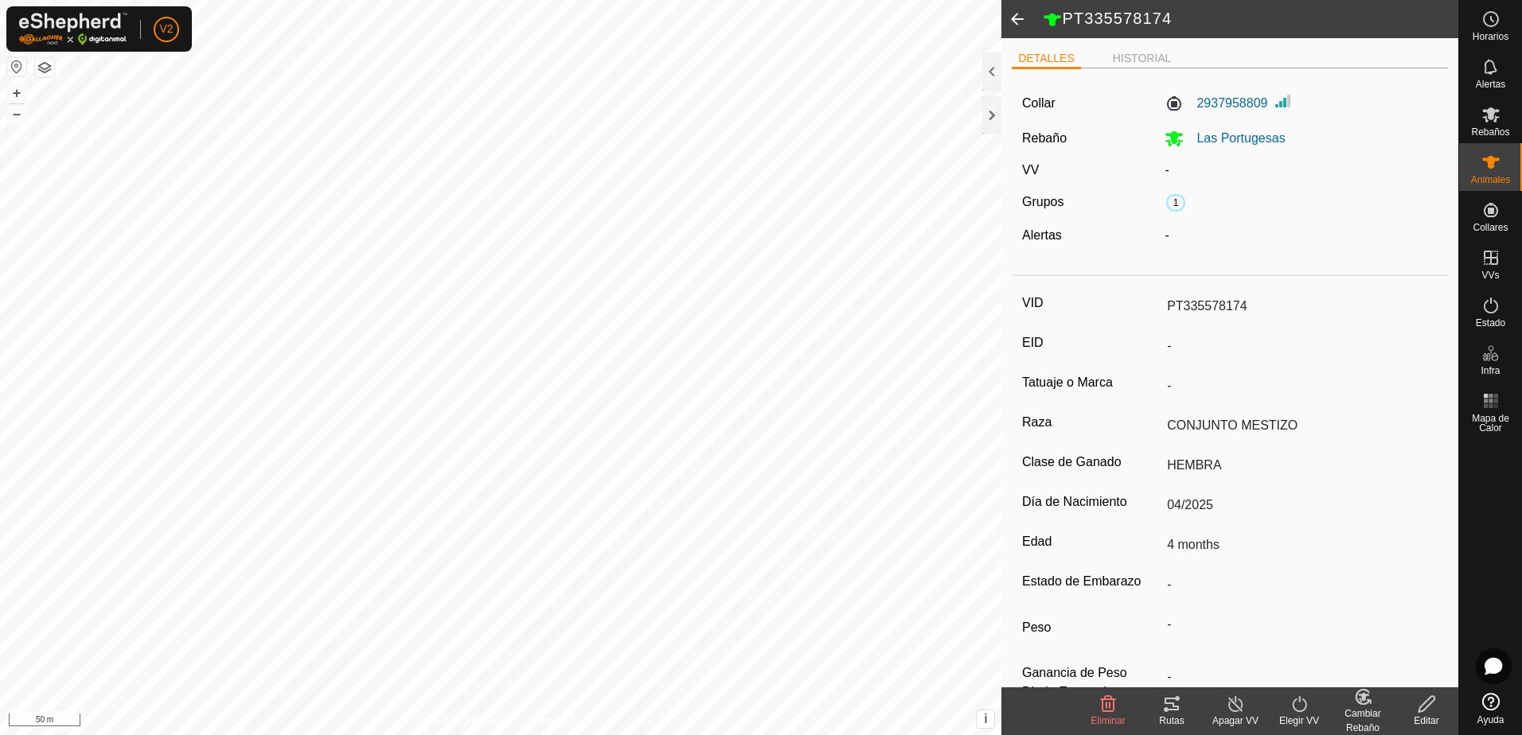
click at [1430, 719] on div "Editar" at bounding box center [1427, 721] width 64 height 14
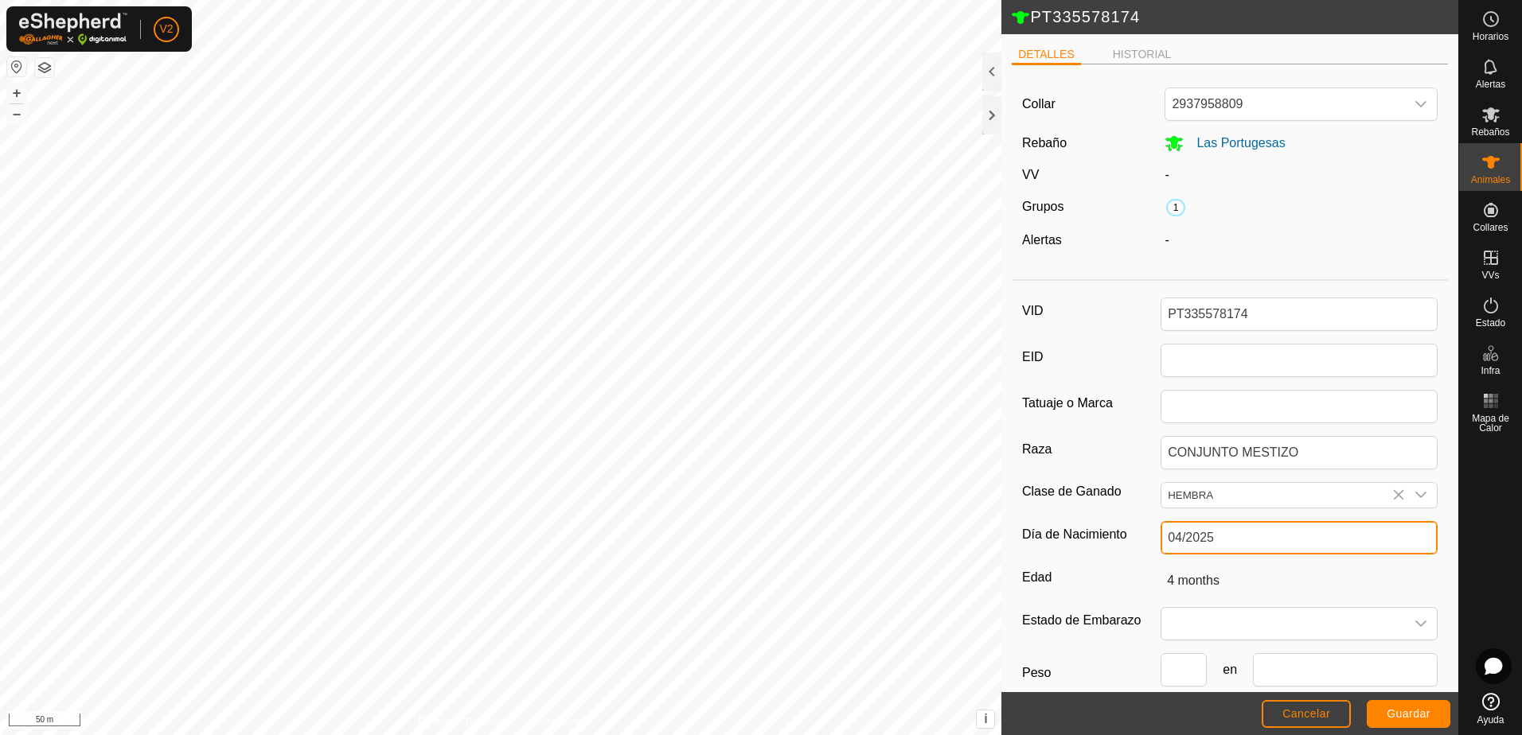
click at [1309, 535] on input "04/2025" at bounding box center [1299, 537] width 277 height 33
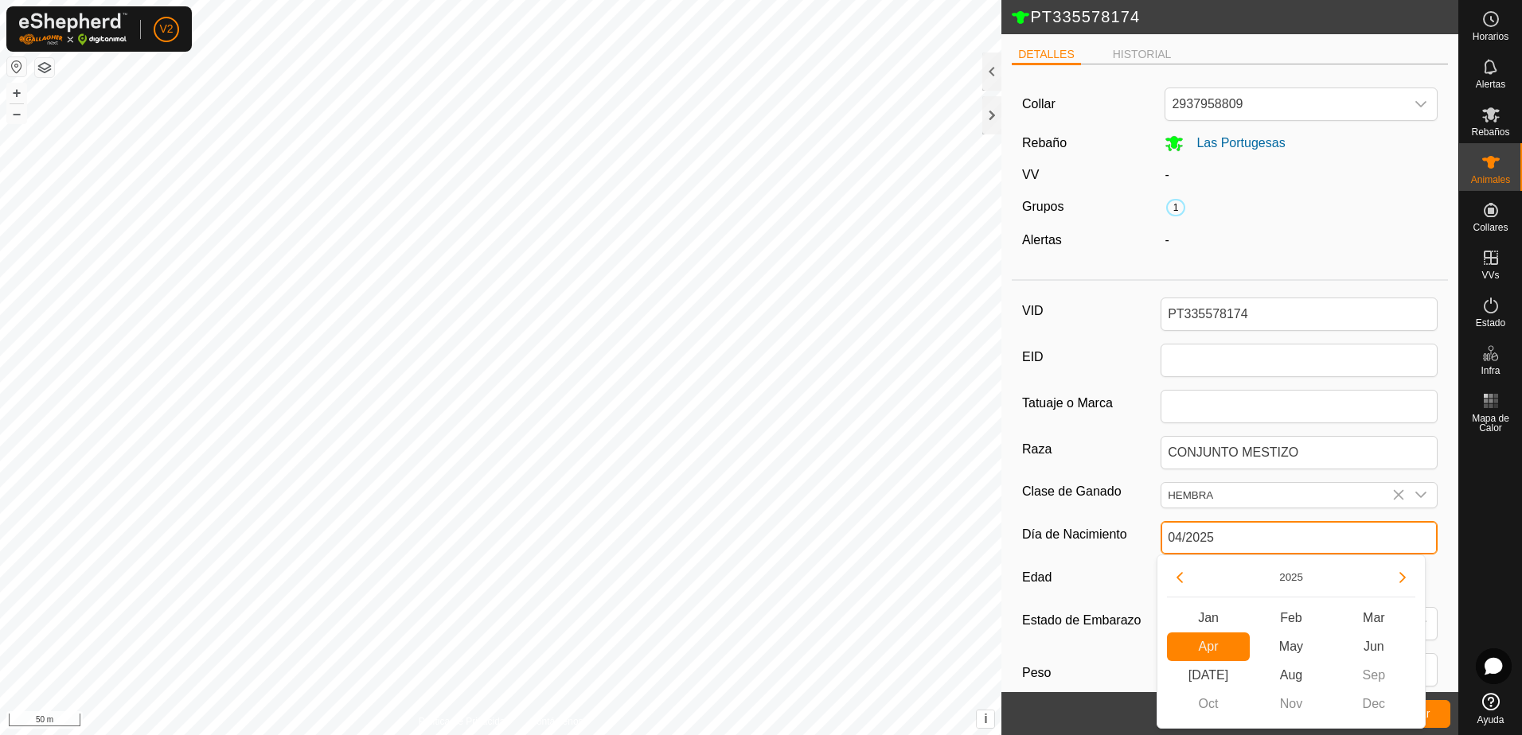
click at [1309, 535] on input "04/2025" at bounding box center [1299, 537] width 277 height 33
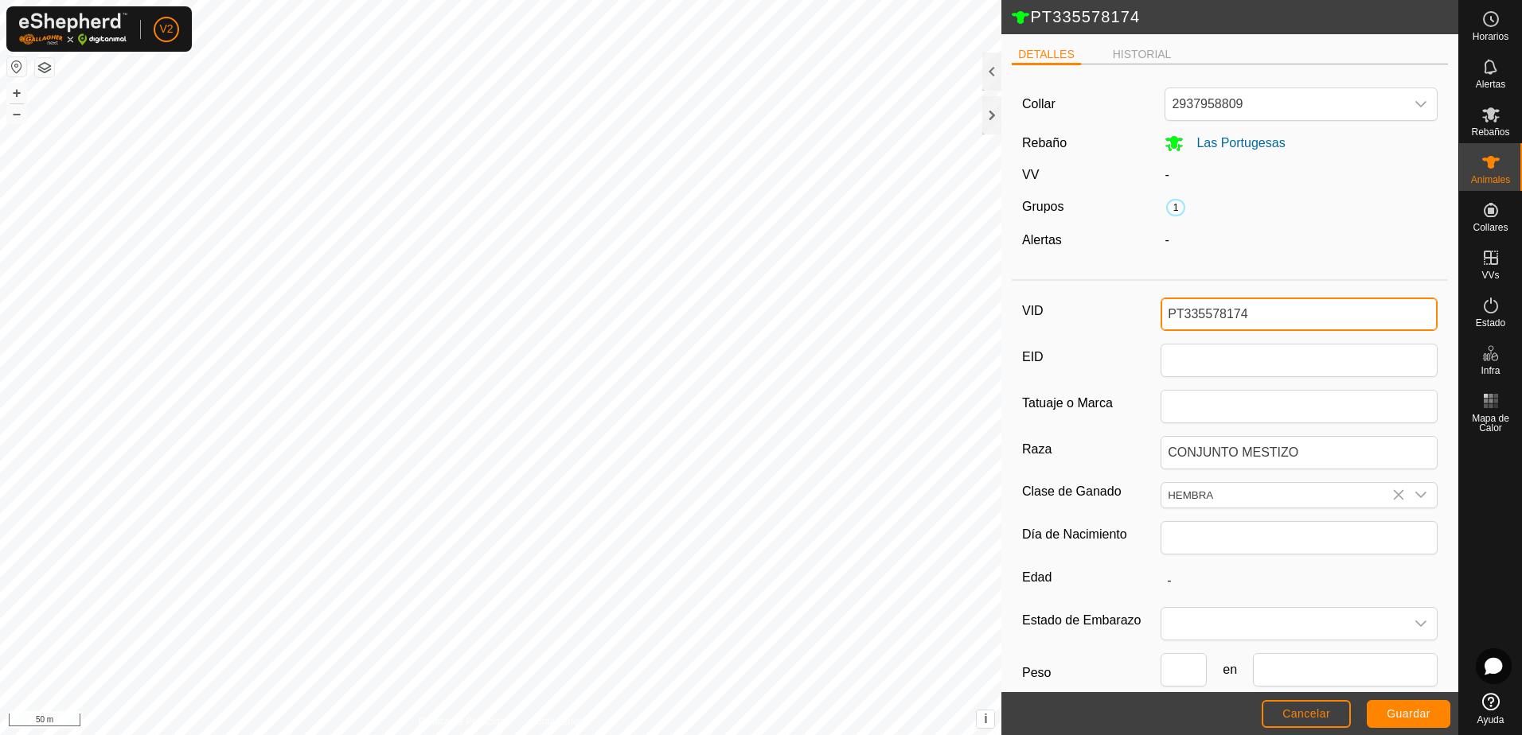
click at [1242, 307] on input "PT335578174" at bounding box center [1299, 314] width 277 height 33
click at [1224, 309] on input "PT335578174" at bounding box center [1299, 314] width 277 height 33
click at [1240, 309] on input "PT335578174" at bounding box center [1299, 314] width 277 height 33
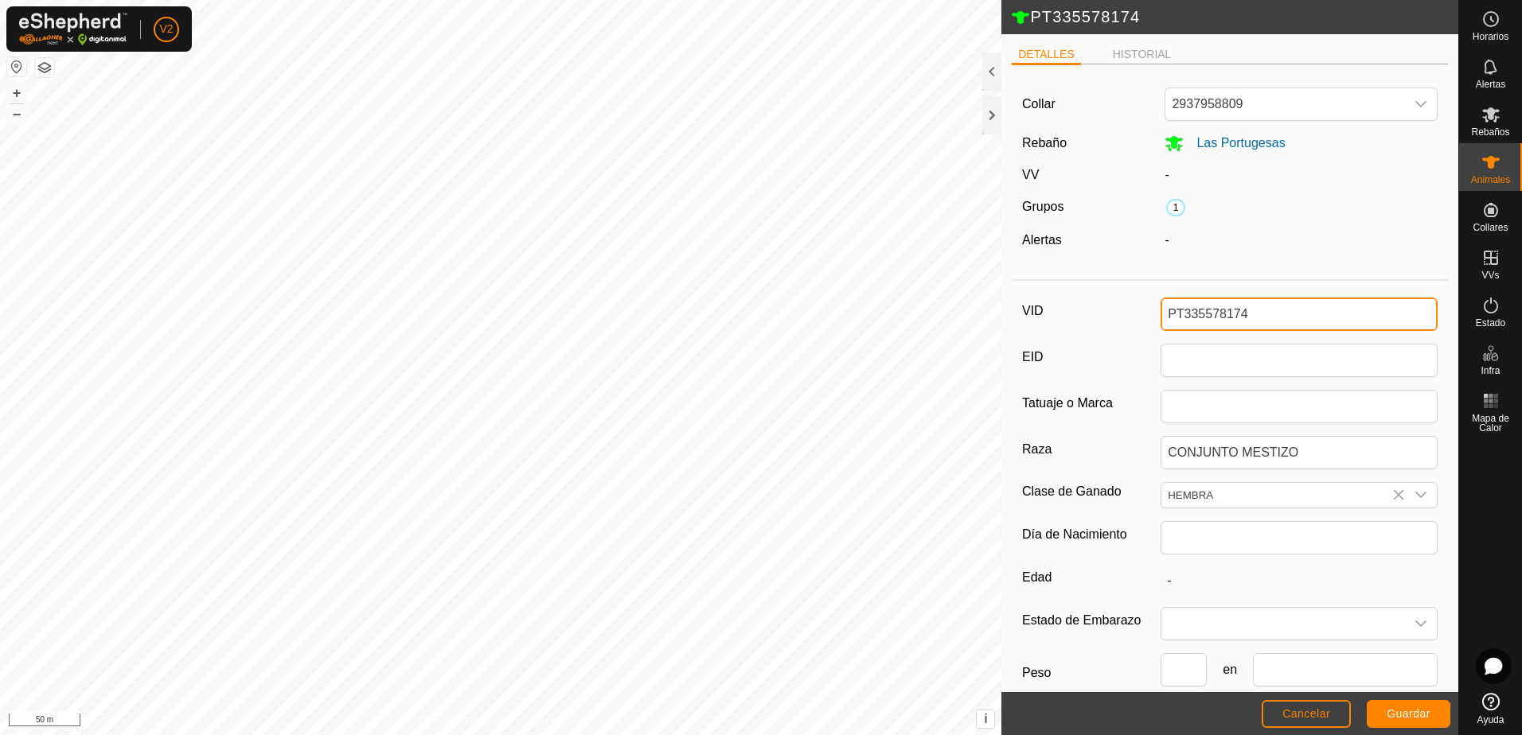
click at [1260, 314] on input "PT335578174" at bounding box center [1299, 314] width 277 height 33
click at [1410, 716] on span "Guardar" at bounding box center [1409, 714] width 44 height 13
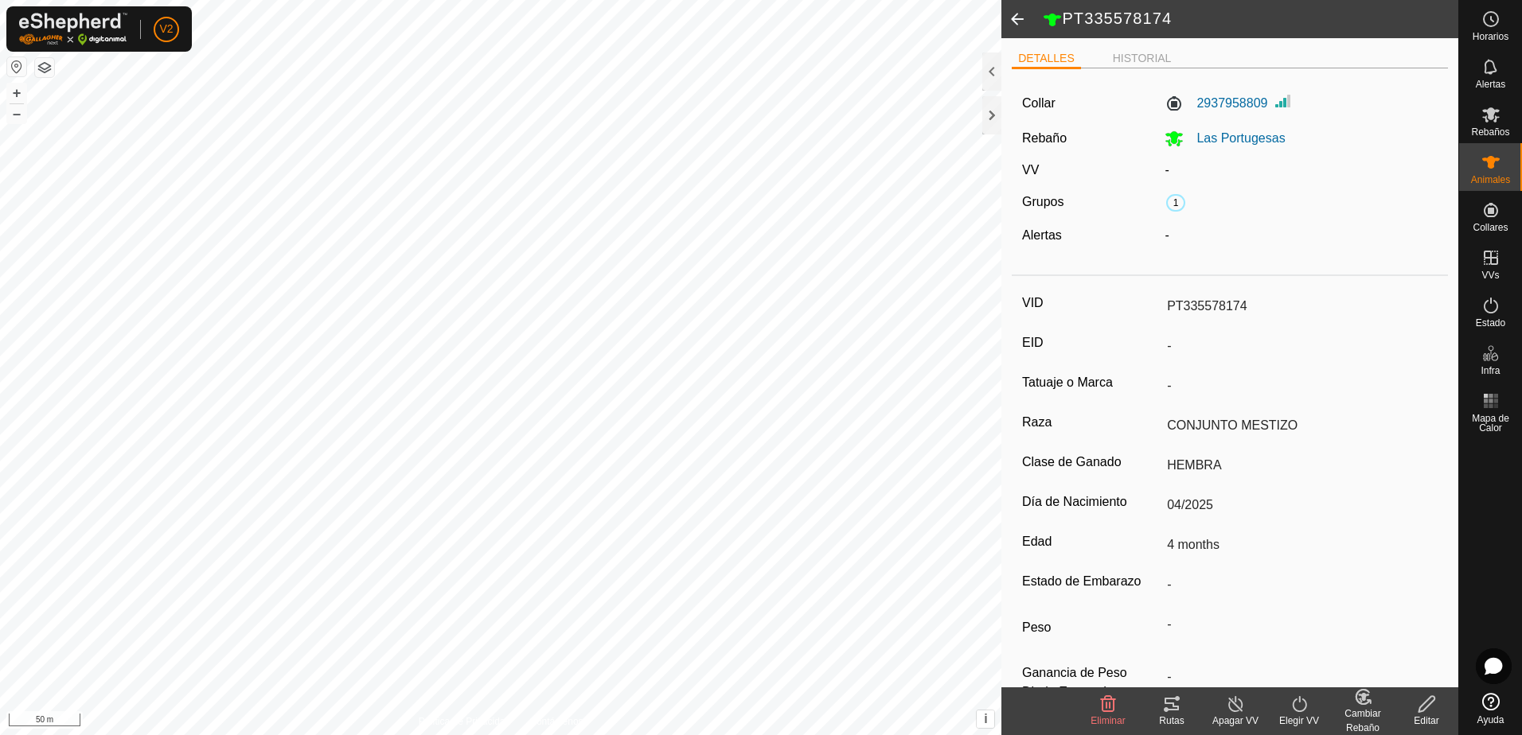
click at [1355, 711] on div "Cambiar Rebaño" at bounding box center [1363, 721] width 64 height 29
click at [1379, 630] on link "[PERSON_NAME]..." at bounding box center [1412, 636] width 160 height 32
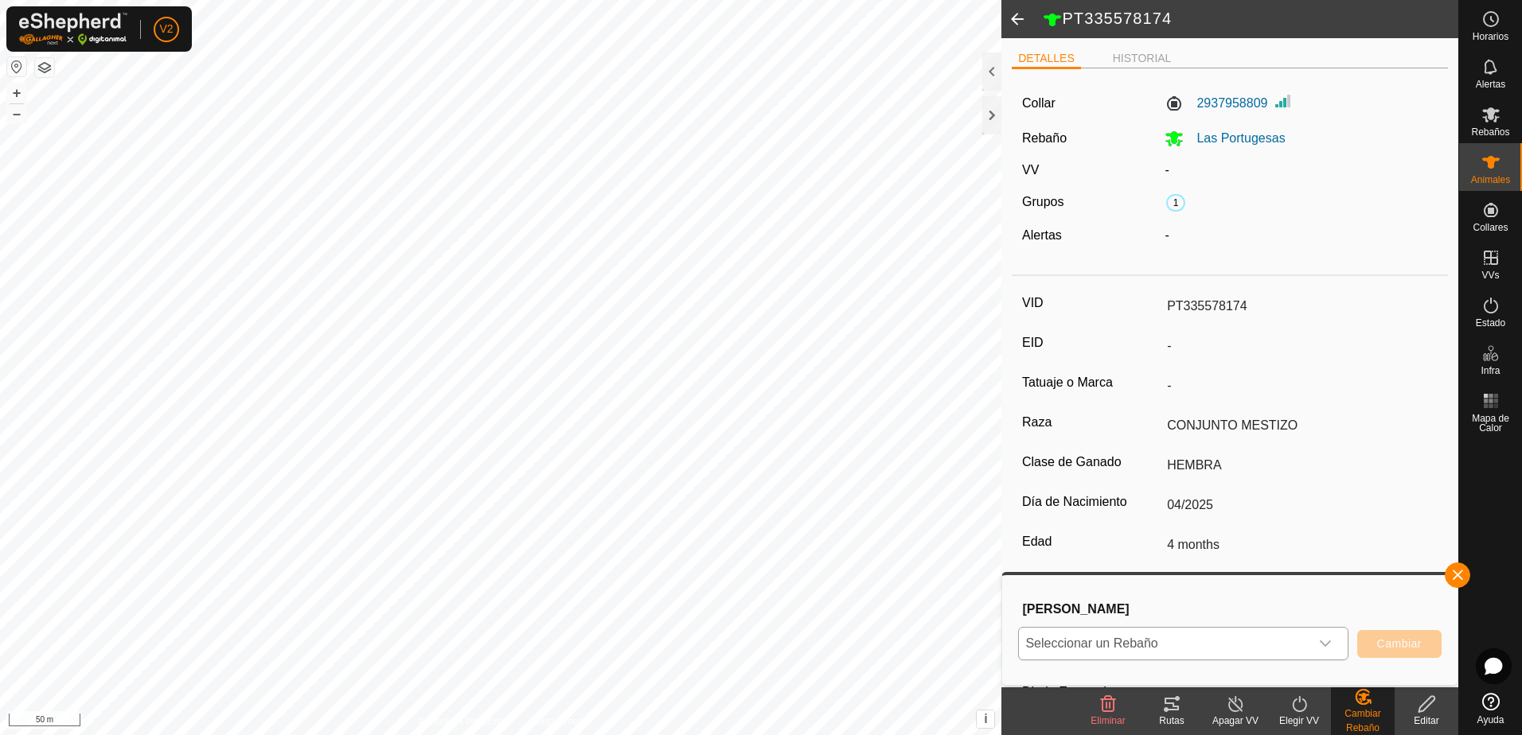
click at [1322, 638] on icon "dropdown trigger" at bounding box center [1325, 644] width 13 height 13
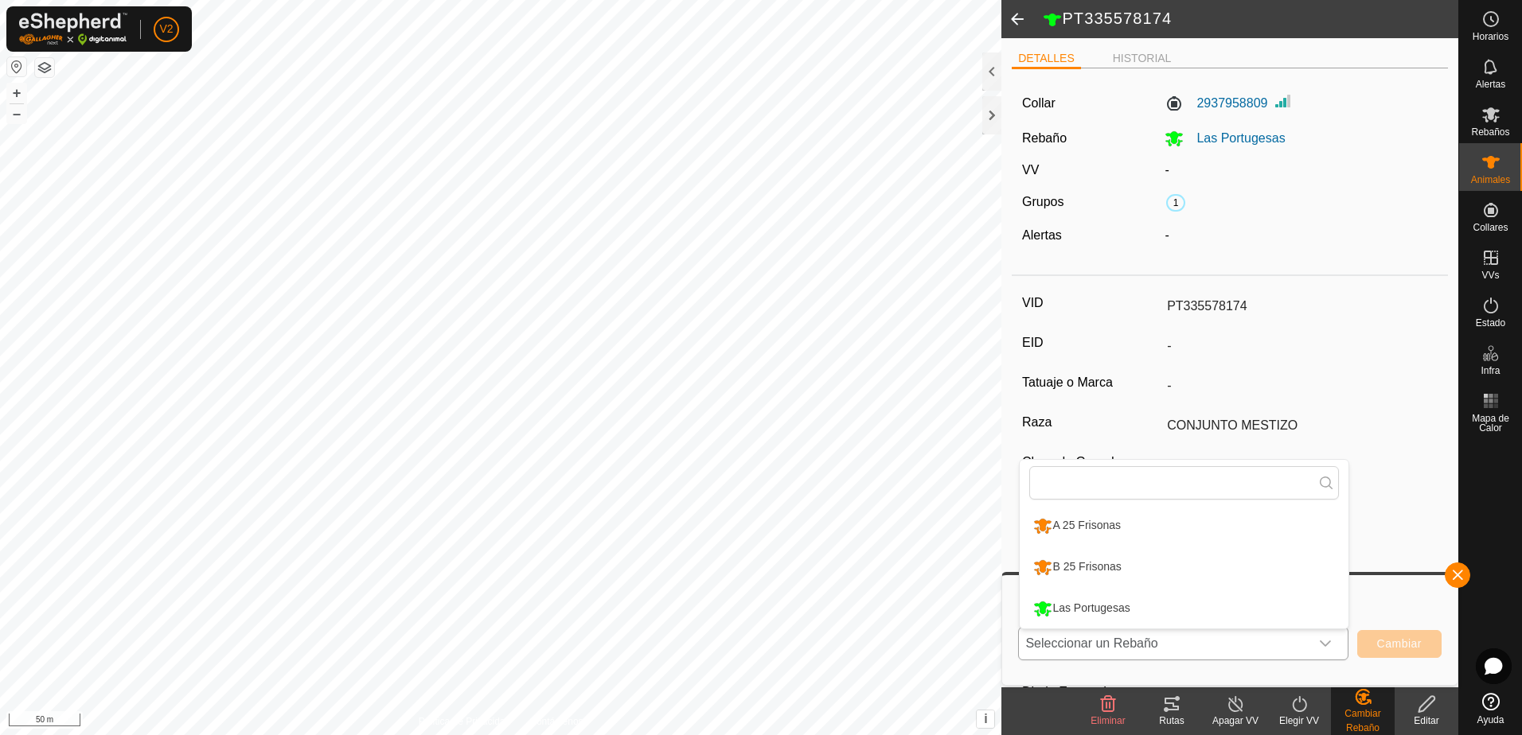
click at [1281, 555] on li "B 25 Frisonas" at bounding box center [1184, 568] width 329 height 40
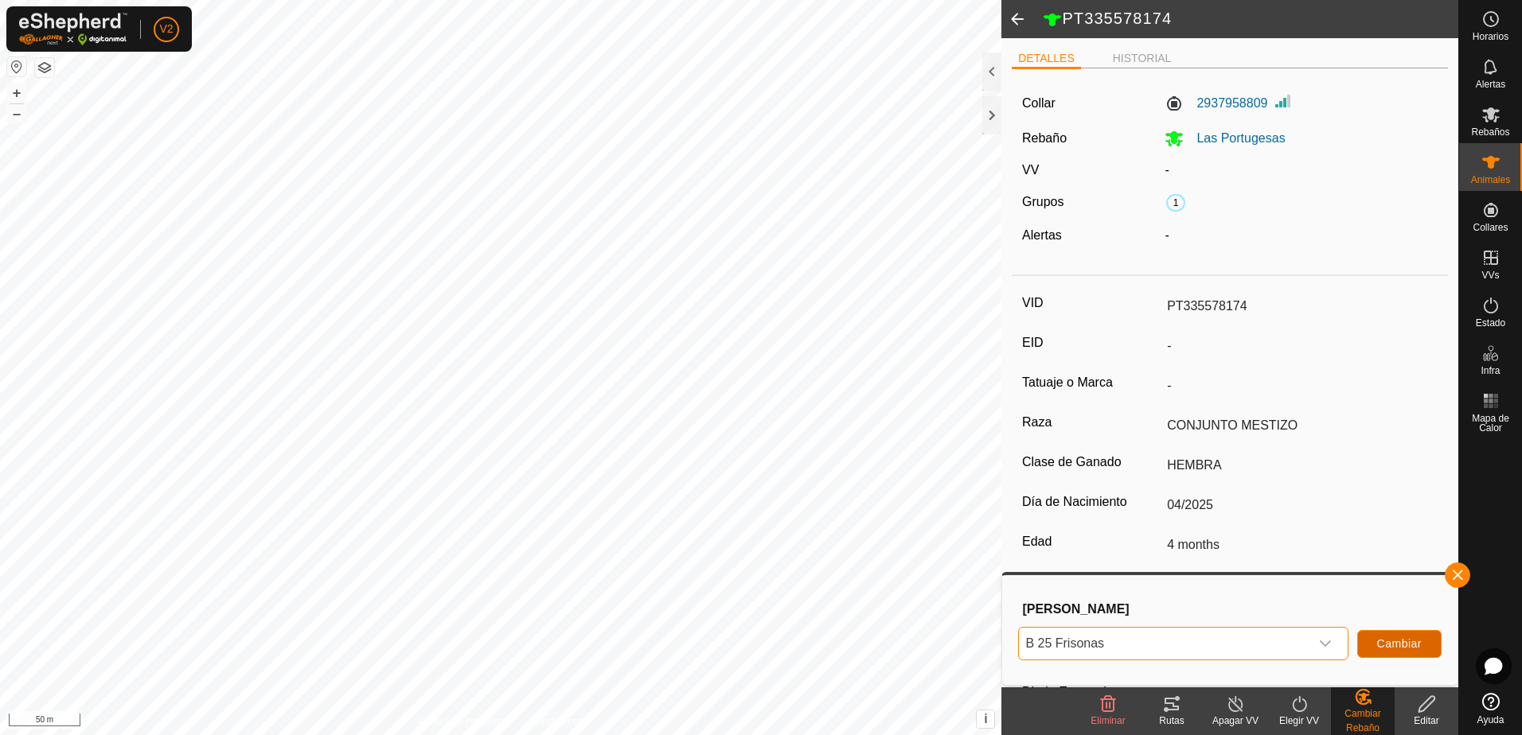
click at [1397, 646] on span "Cambiar" at bounding box center [1399, 644] width 45 height 13
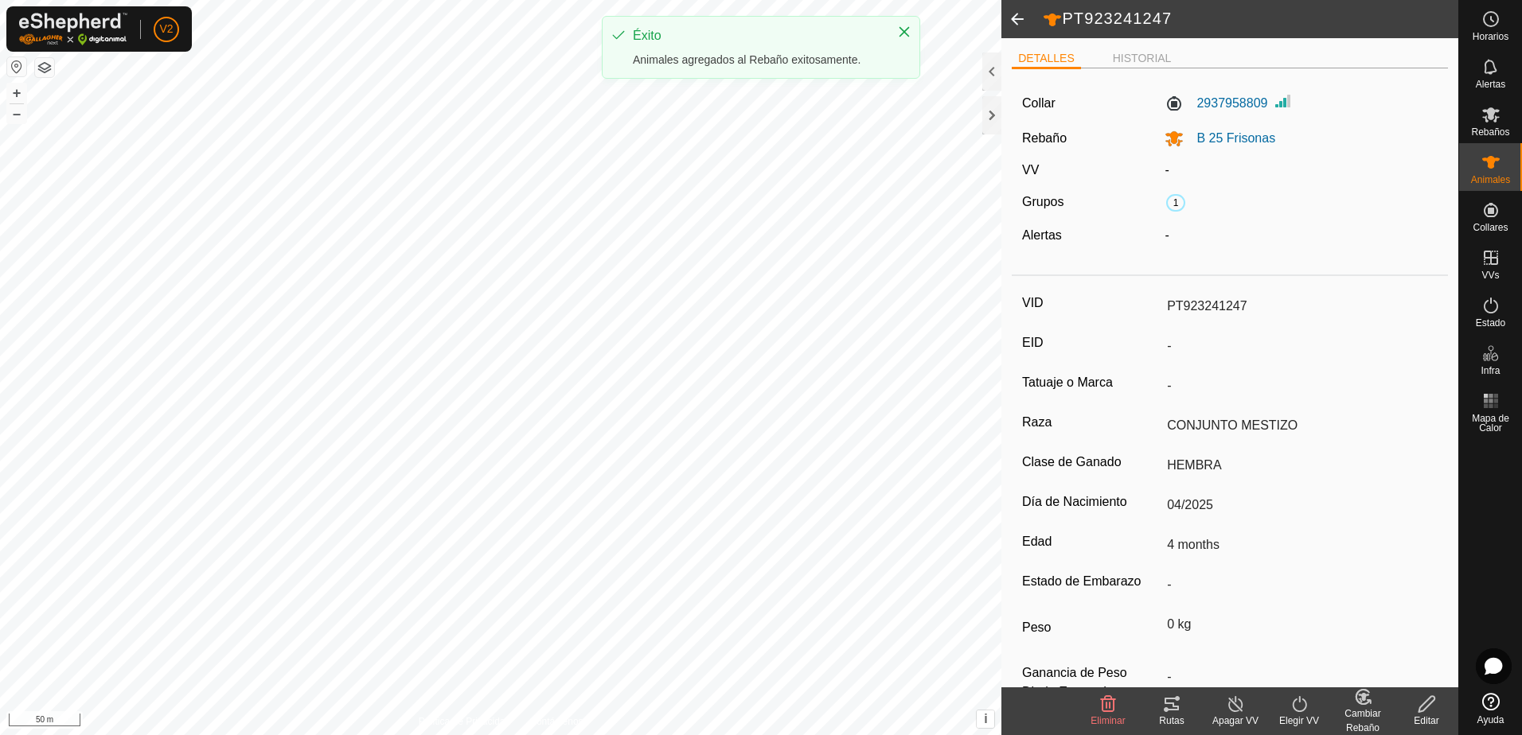
click at [1012, 20] on span at bounding box center [1017, 19] width 32 height 38
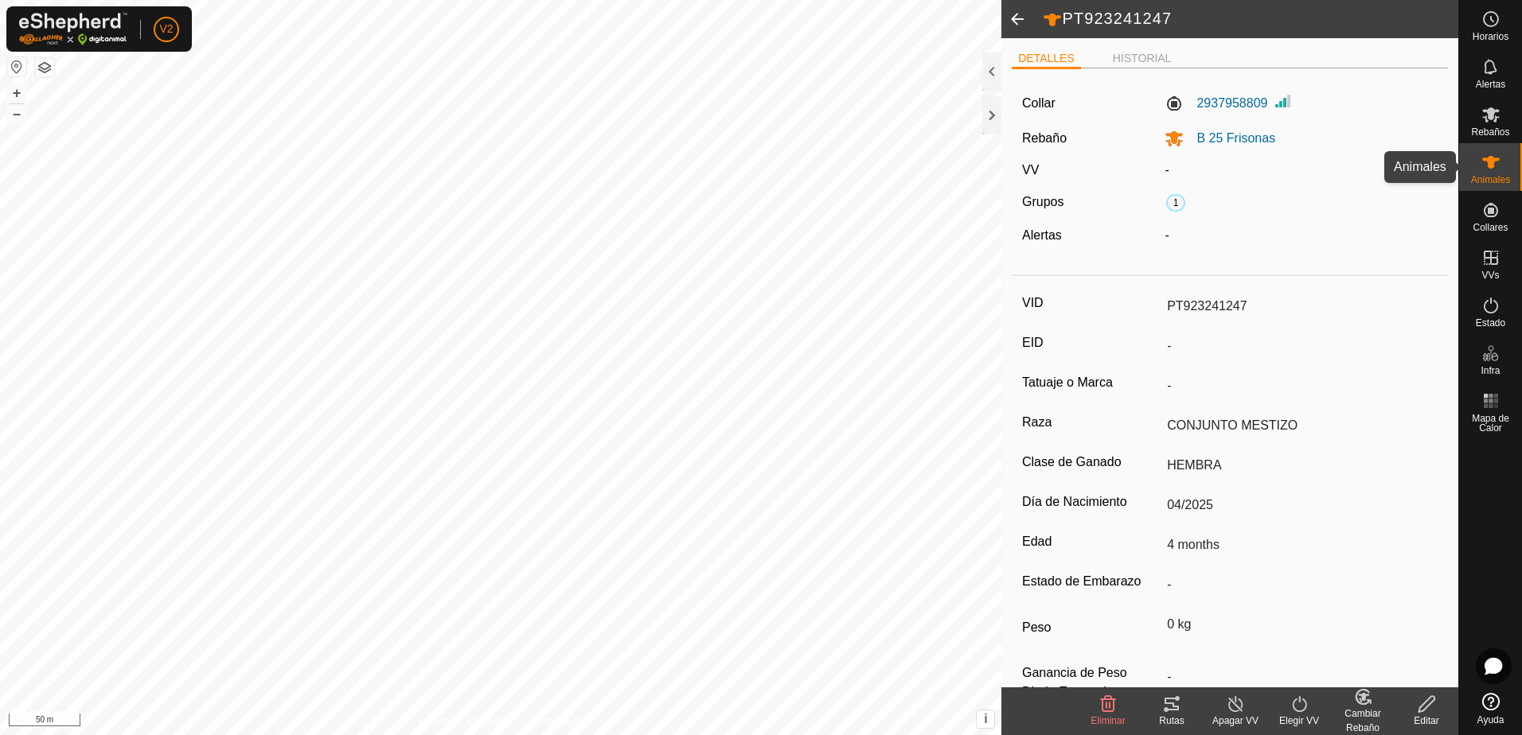
click at [1488, 175] on span "Animales" at bounding box center [1490, 180] width 39 height 10
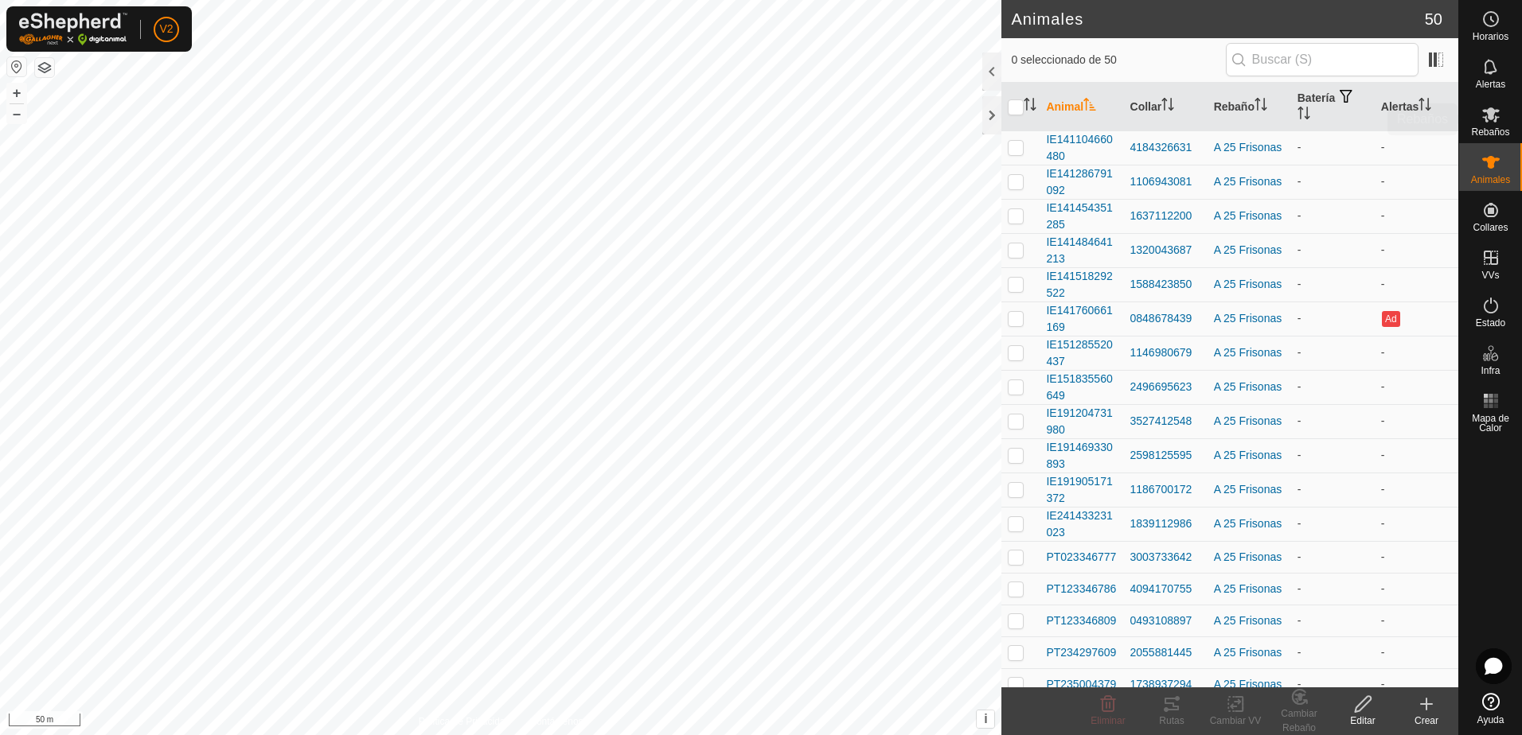
click at [1491, 131] on span "Rebaños" at bounding box center [1490, 132] width 38 height 10
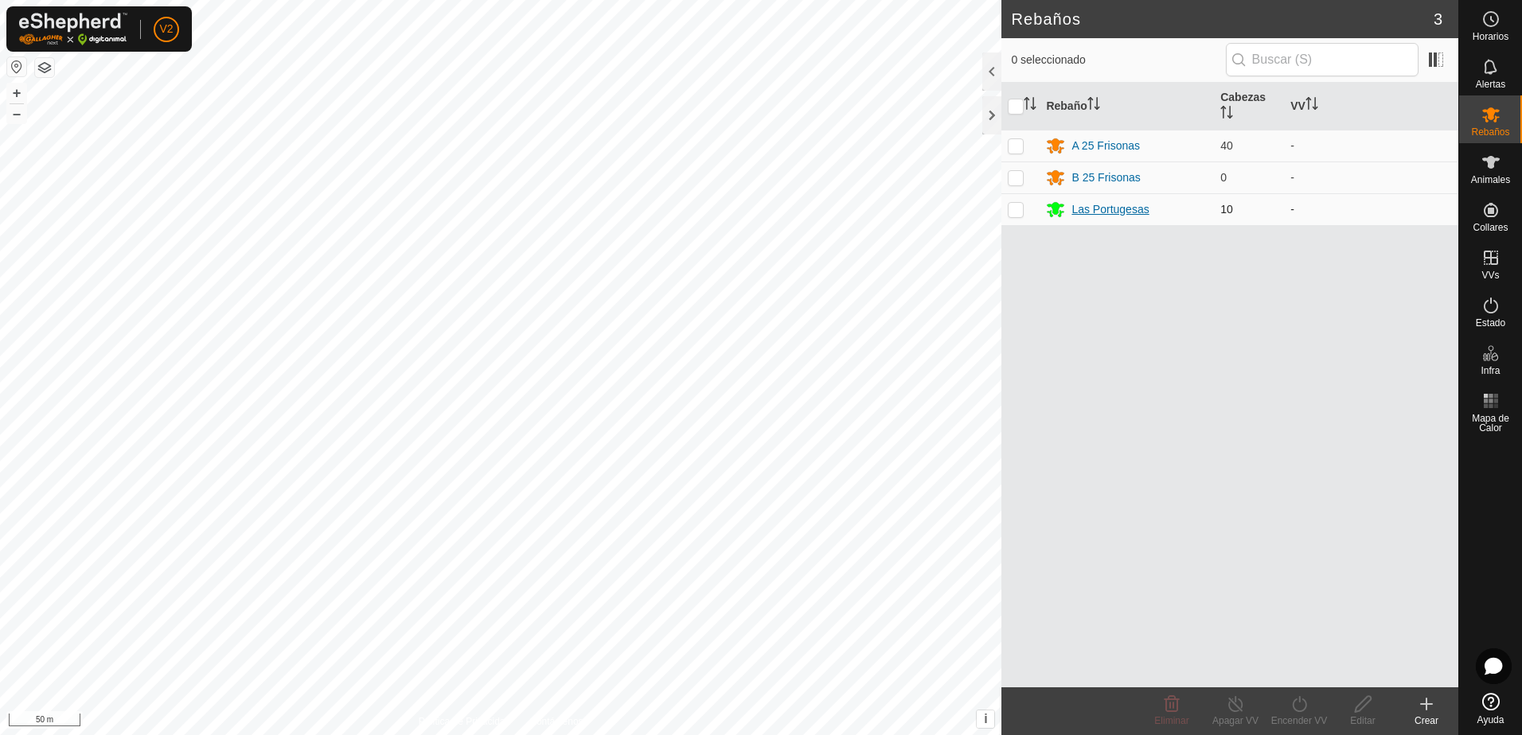
click at [1132, 213] on div "Las Portugesas" at bounding box center [1109, 209] width 77 height 17
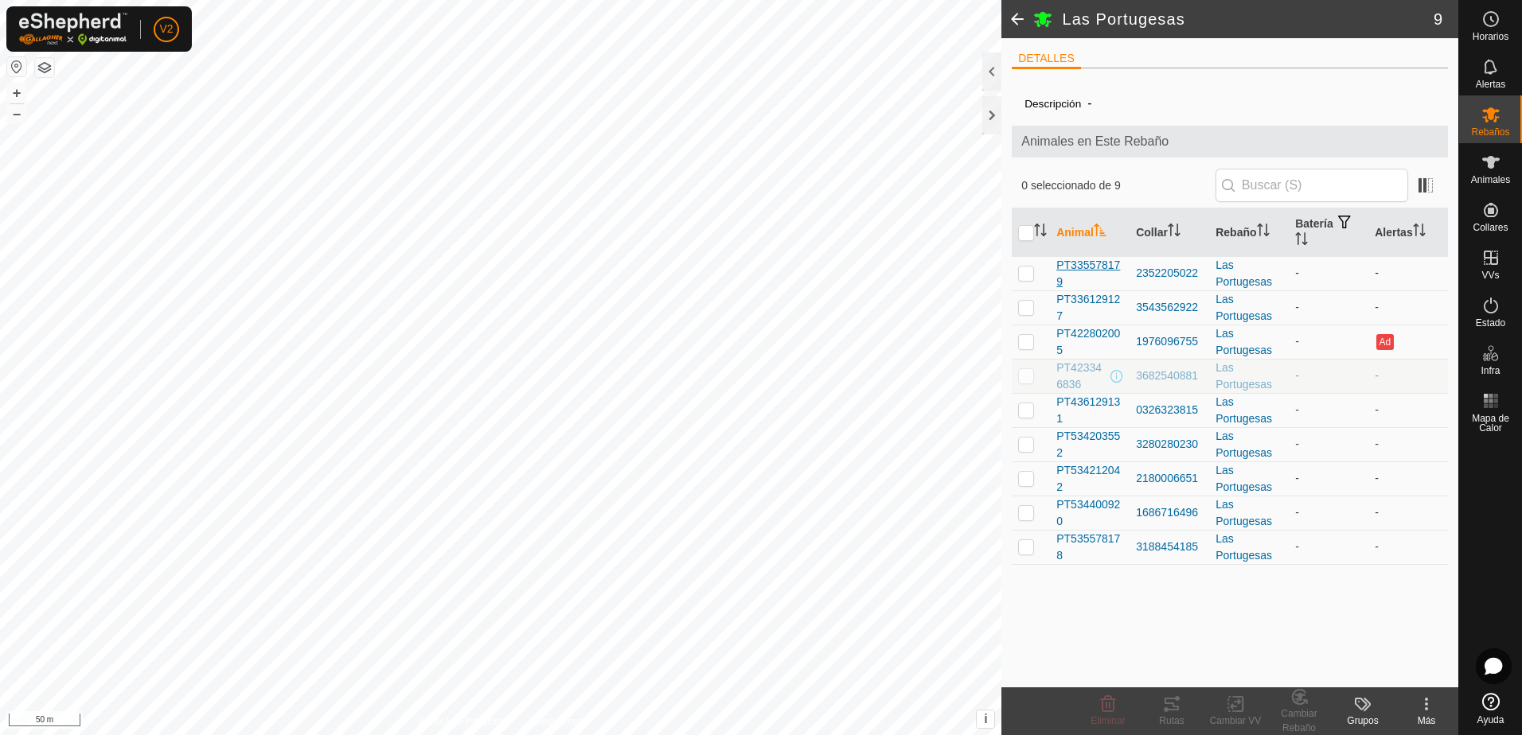
click at [1100, 275] on span "PT335578179" at bounding box center [1089, 273] width 67 height 33
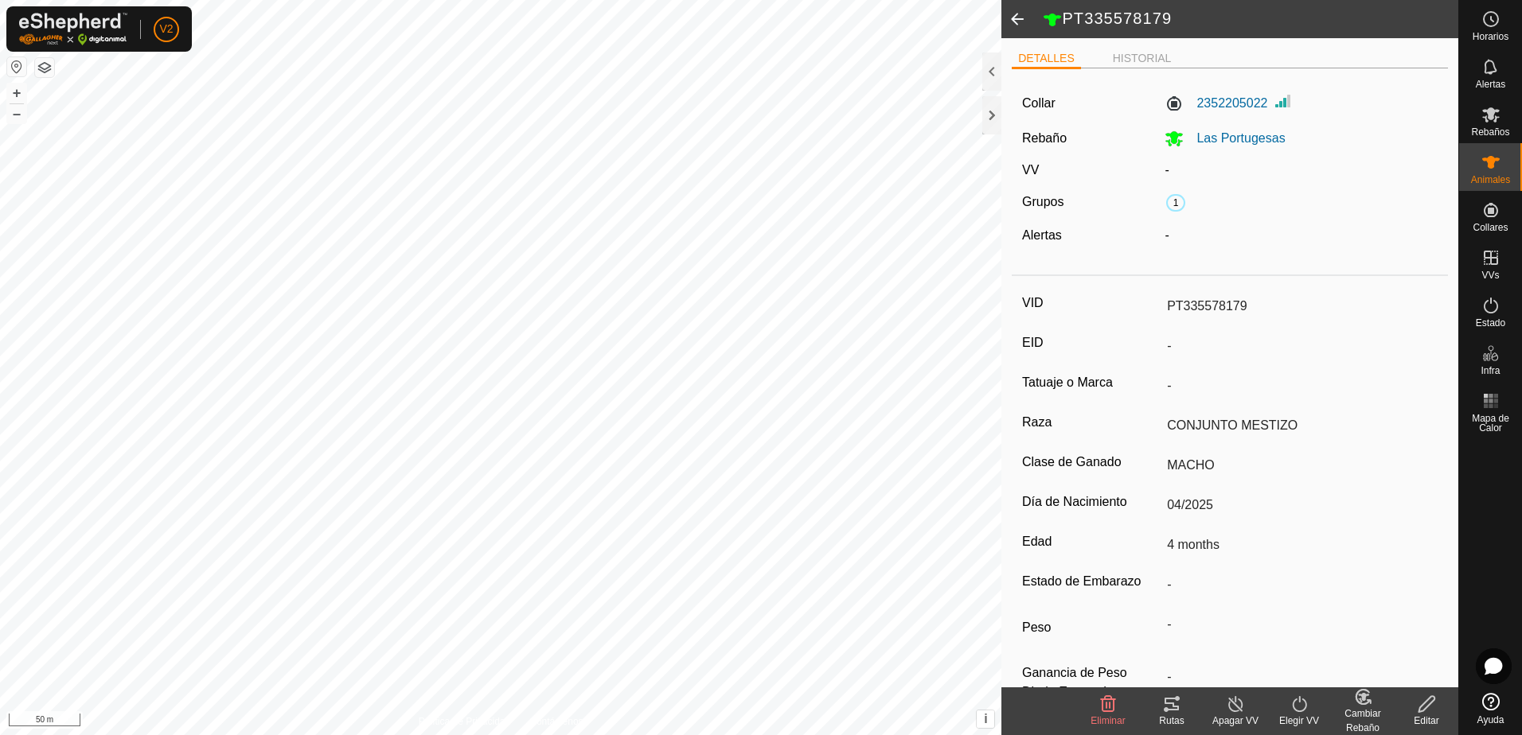
scroll to position [44, 0]
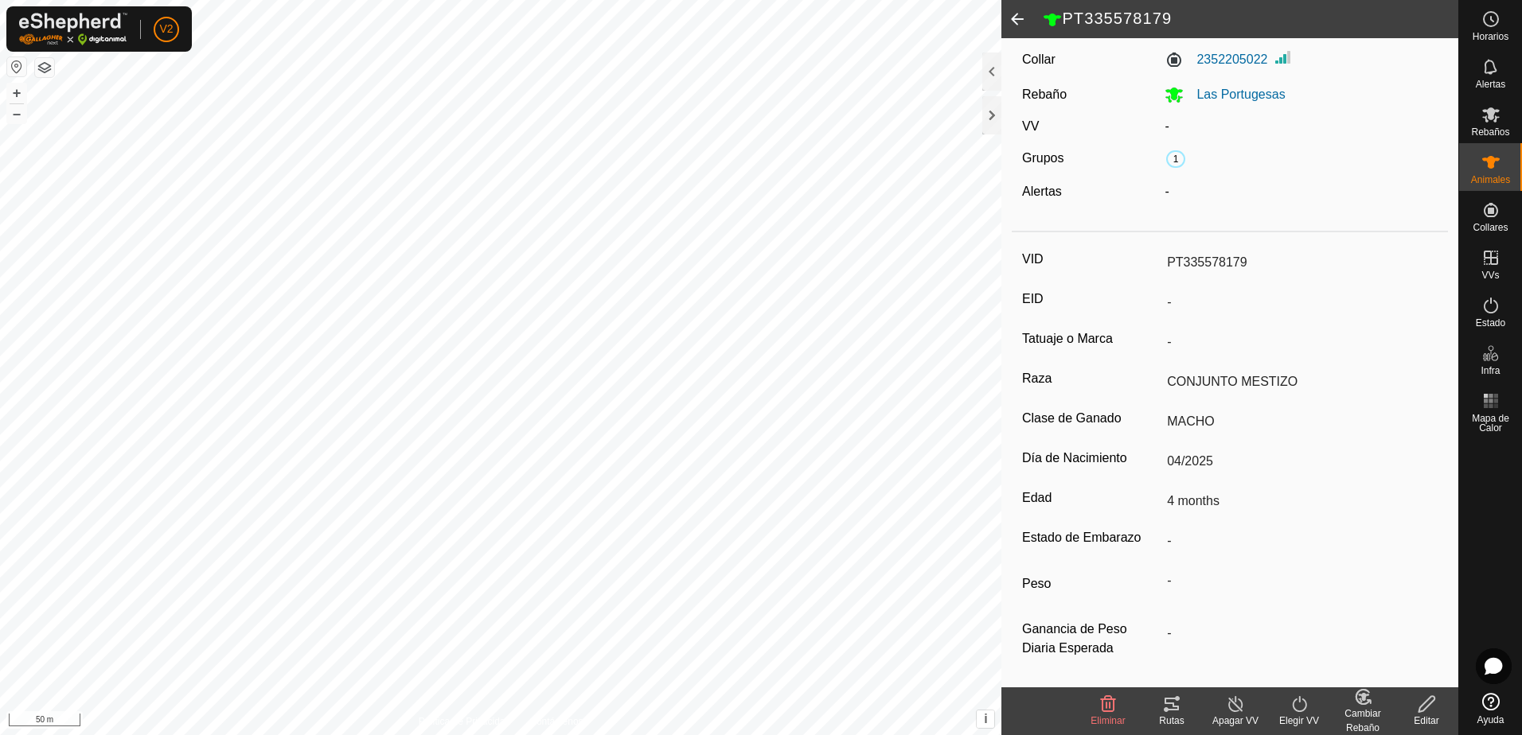
click at [1421, 701] on icon at bounding box center [1427, 704] width 20 height 19
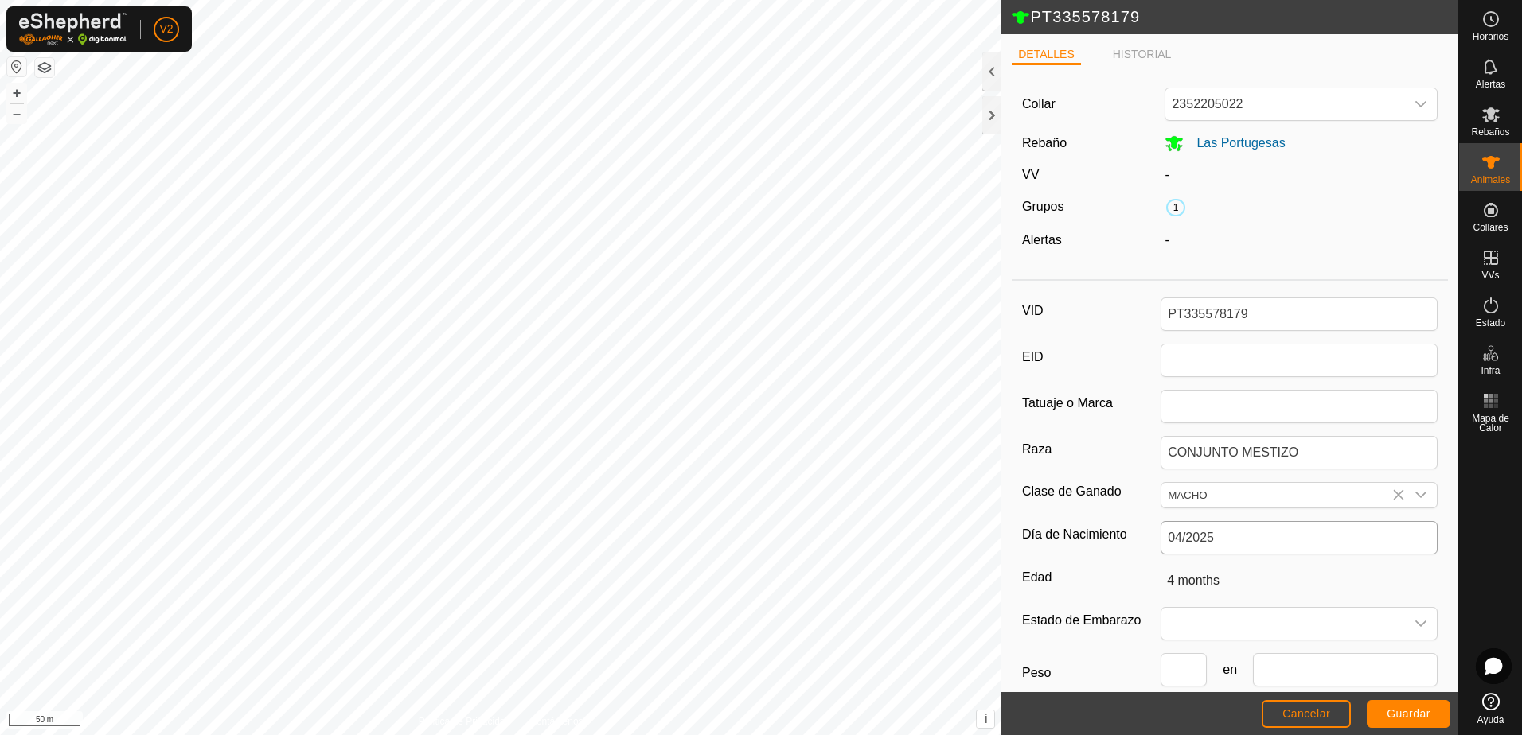
scroll to position [88, 0]
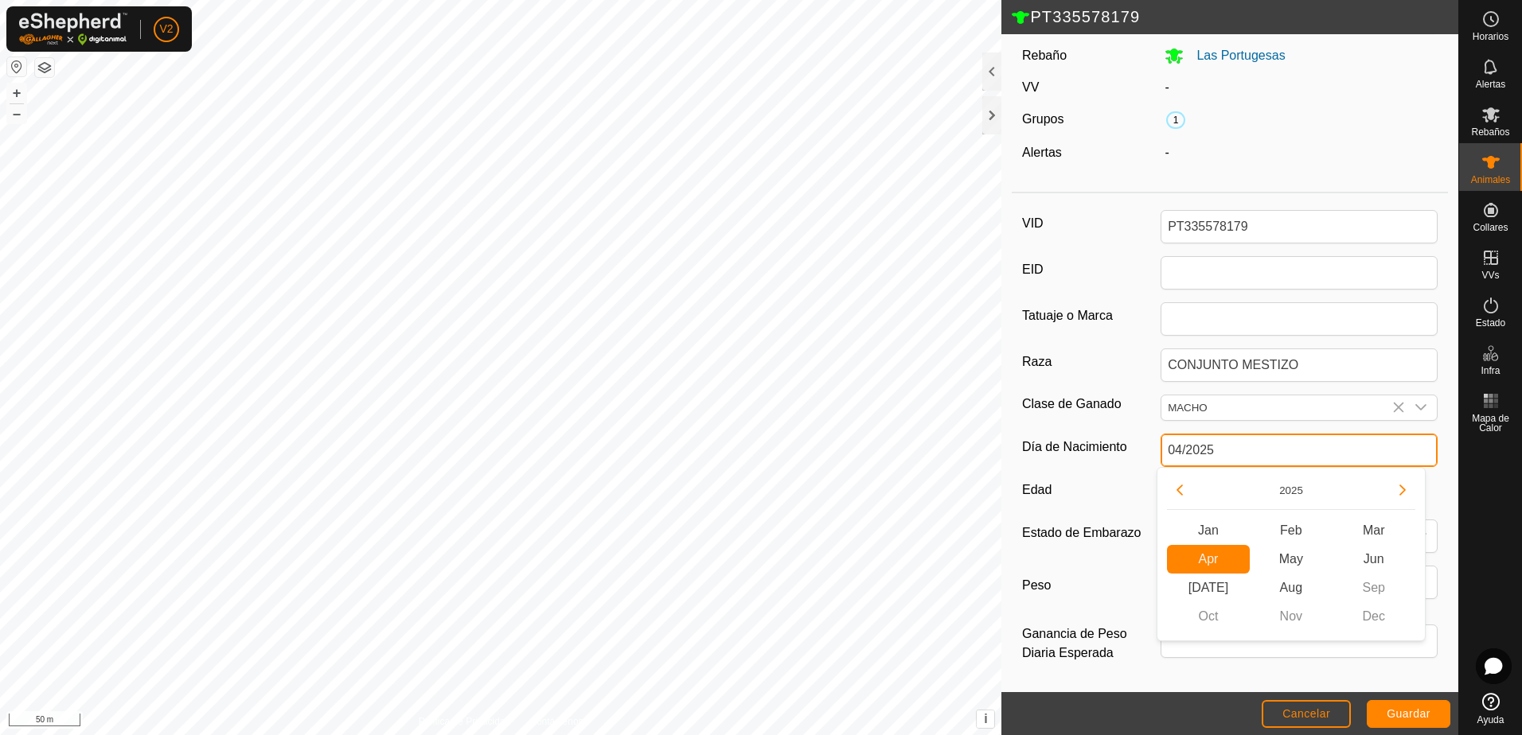
click at [1250, 456] on input "04/2025" at bounding box center [1299, 450] width 277 height 33
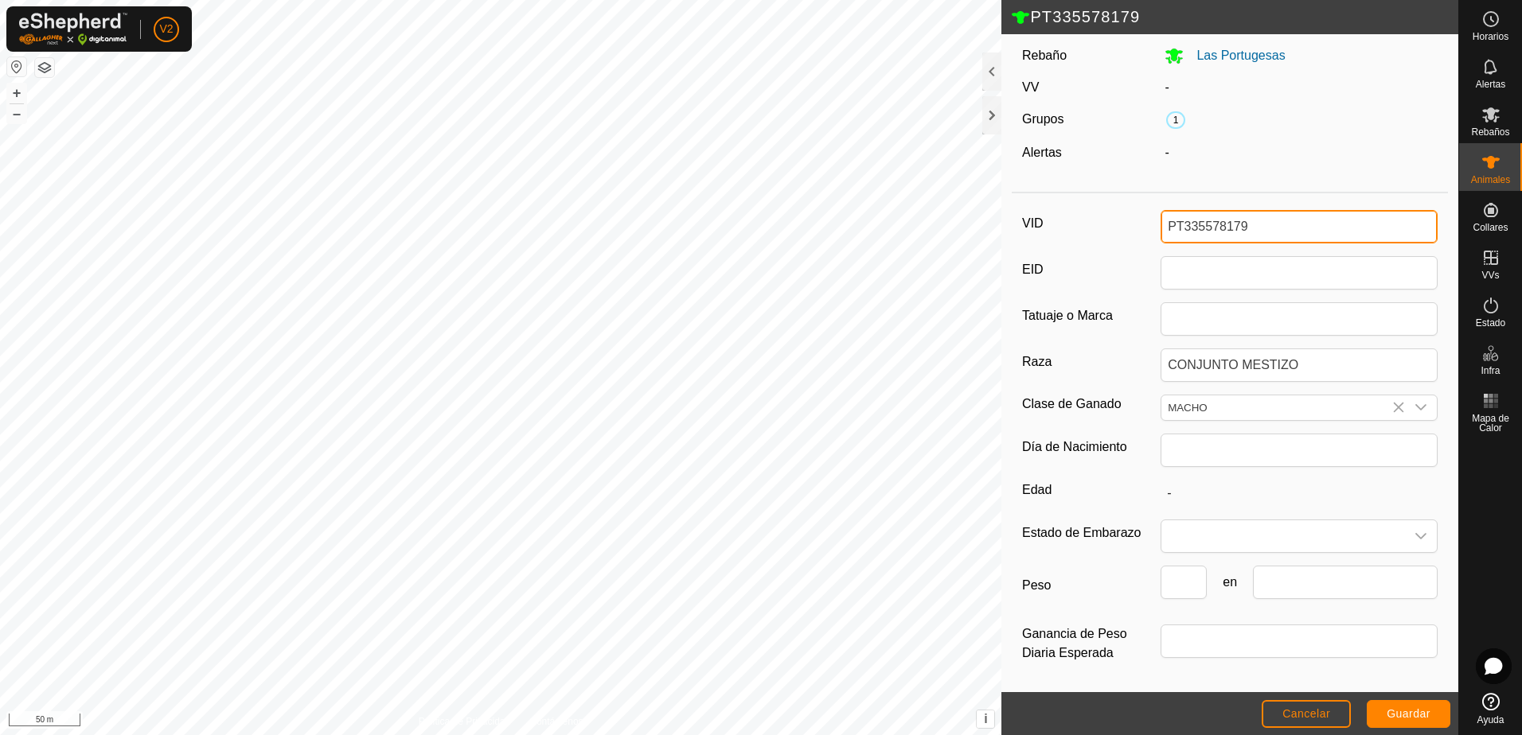
click at [1238, 226] on input "PT335578179" at bounding box center [1299, 226] width 277 height 33
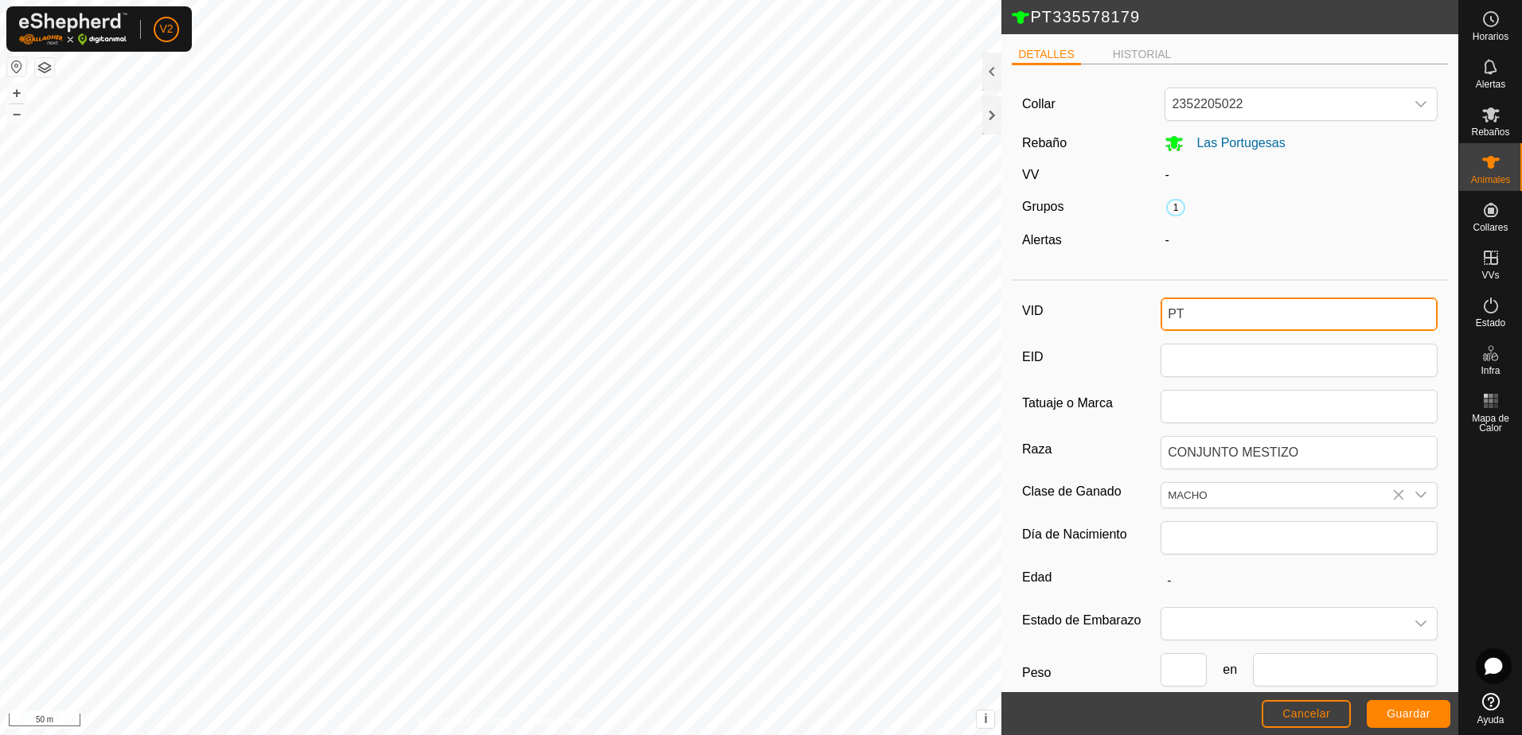
click at [1179, 314] on input "PT" at bounding box center [1299, 314] width 277 height 33
click at [1387, 705] on button "Guardar" at bounding box center [1409, 714] width 84 height 28
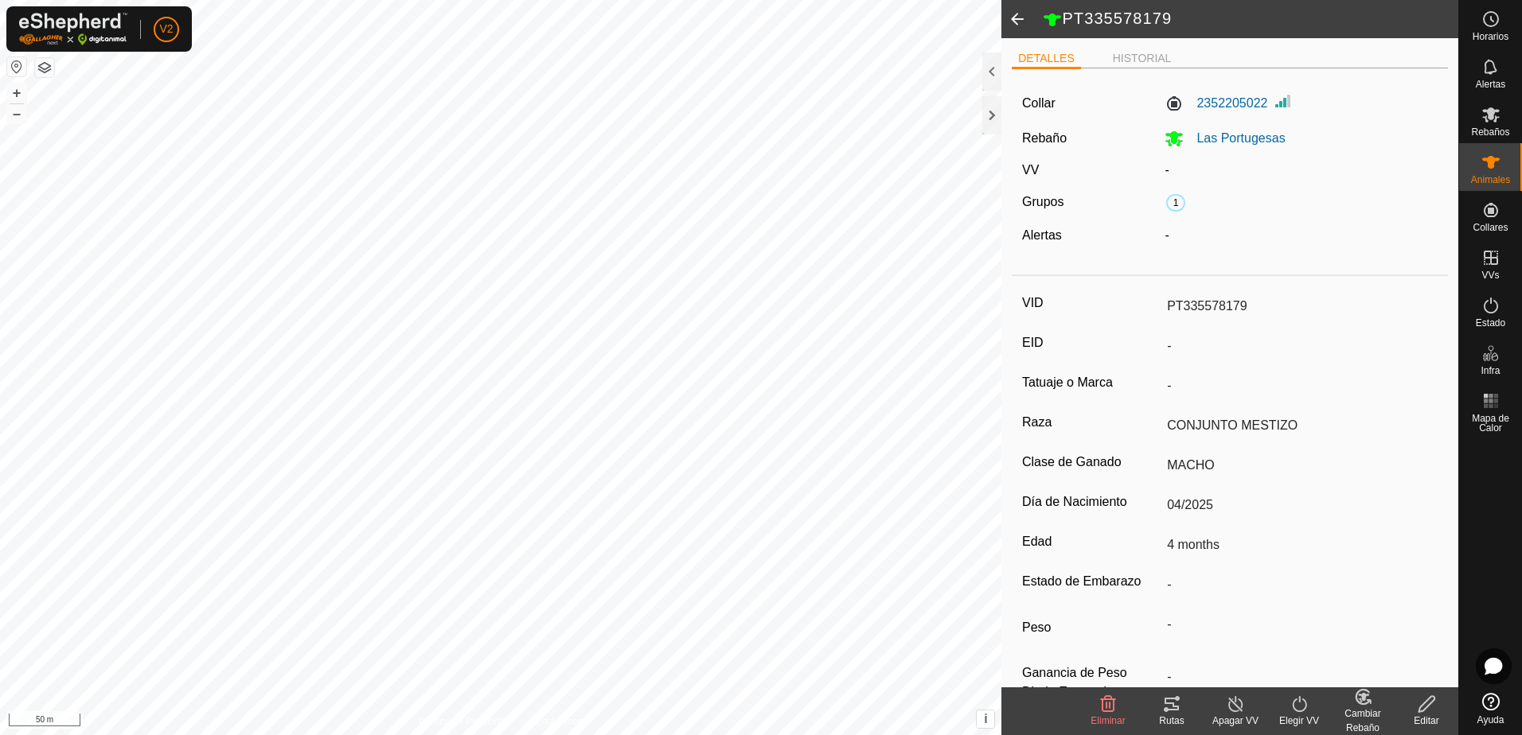
click at [1364, 705] on icon at bounding box center [1363, 697] width 20 height 19
click at [1387, 649] on link "[PERSON_NAME]..." at bounding box center [1412, 636] width 160 height 32
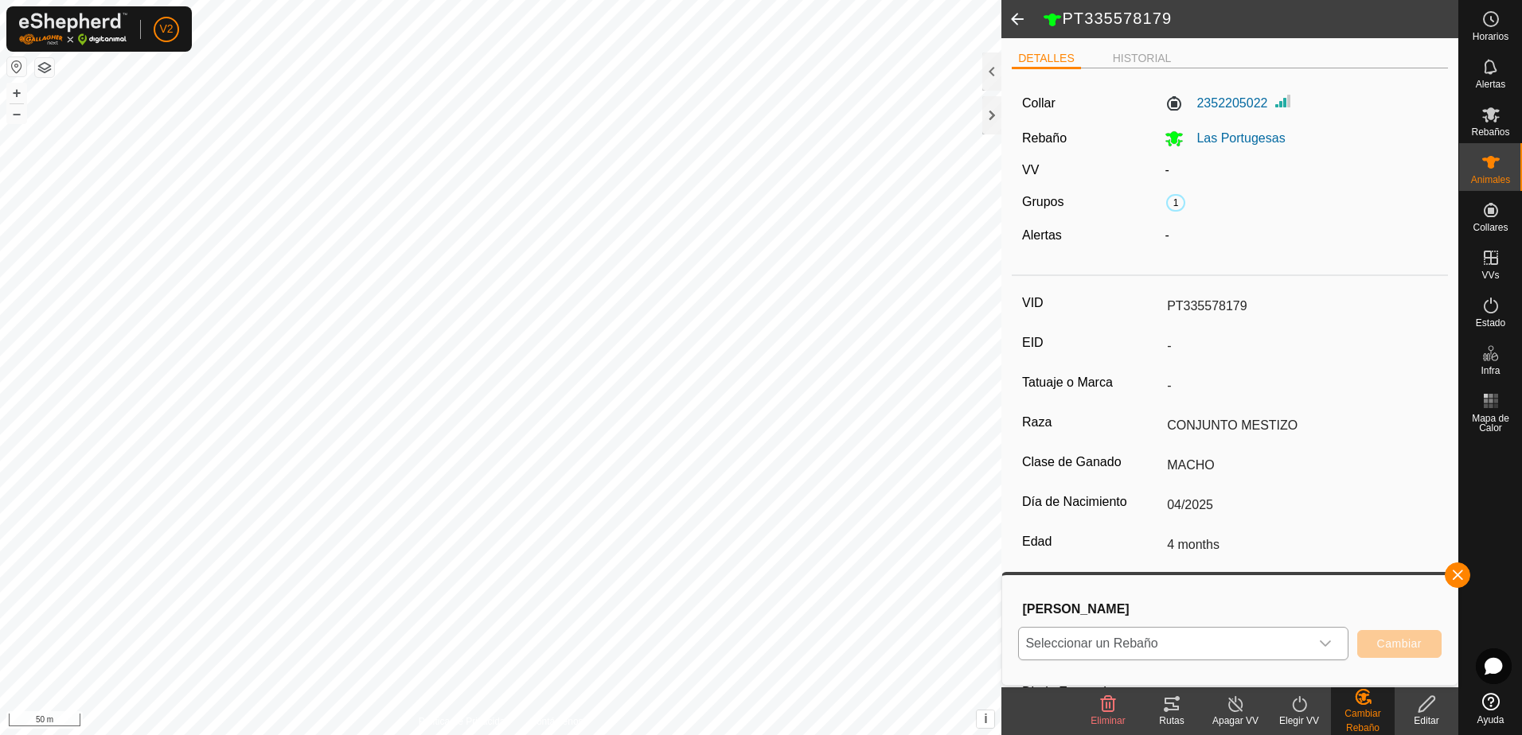
click at [1328, 637] on div "dropdown trigger" at bounding box center [1325, 644] width 32 height 32
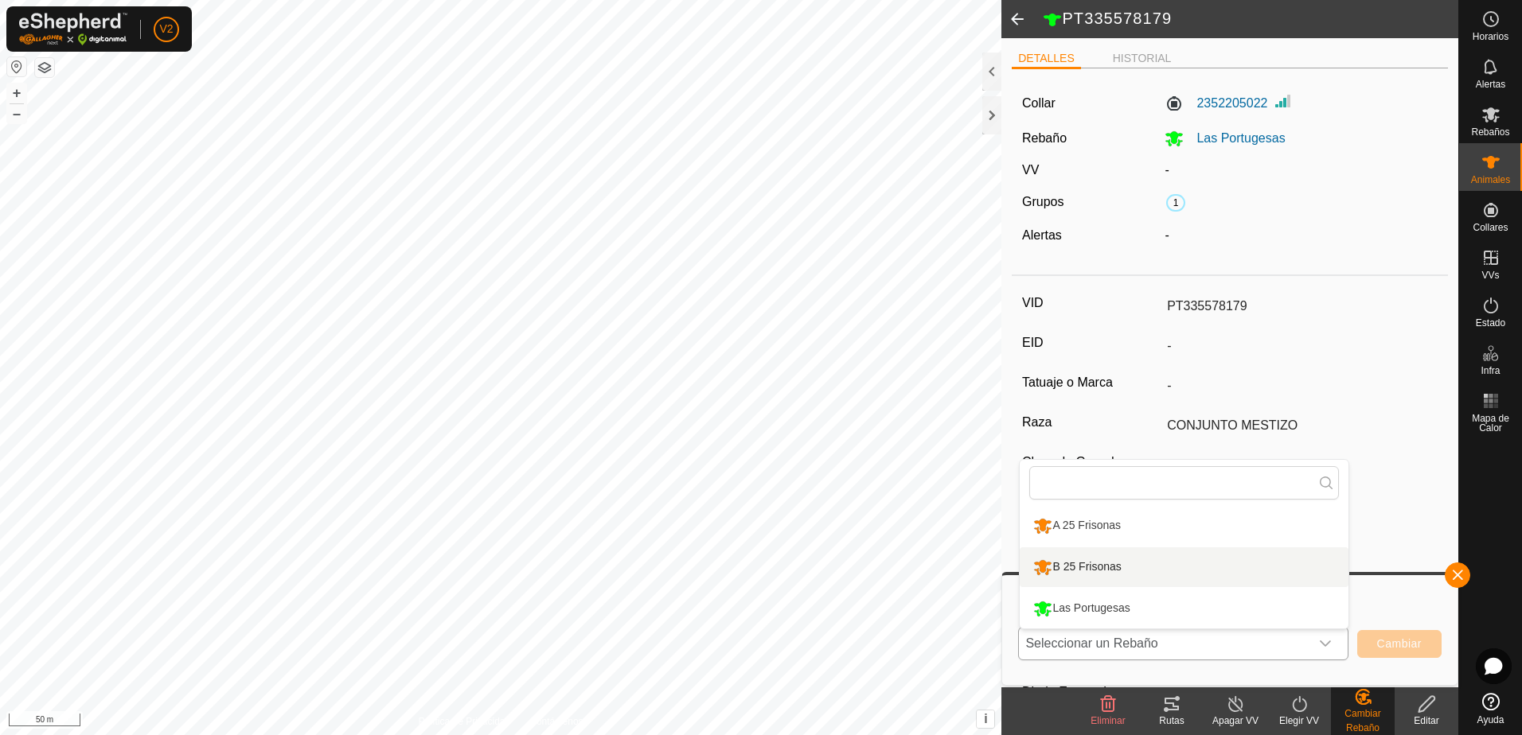
click at [1180, 568] on li "B 25 Frisonas" at bounding box center [1184, 568] width 329 height 40
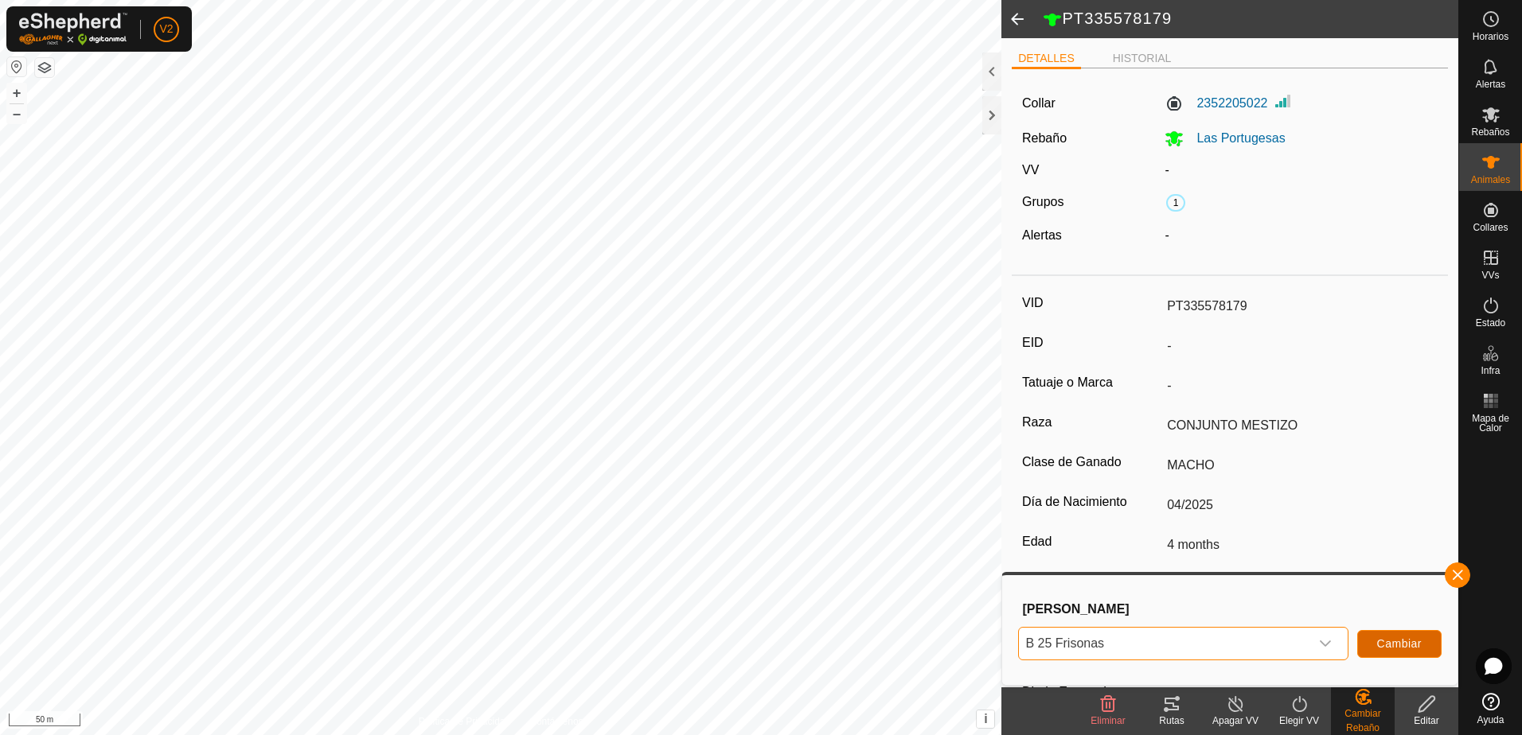
click at [1382, 643] on span "Cambiar" at bounding box center [1399, 644] width 45 height 13
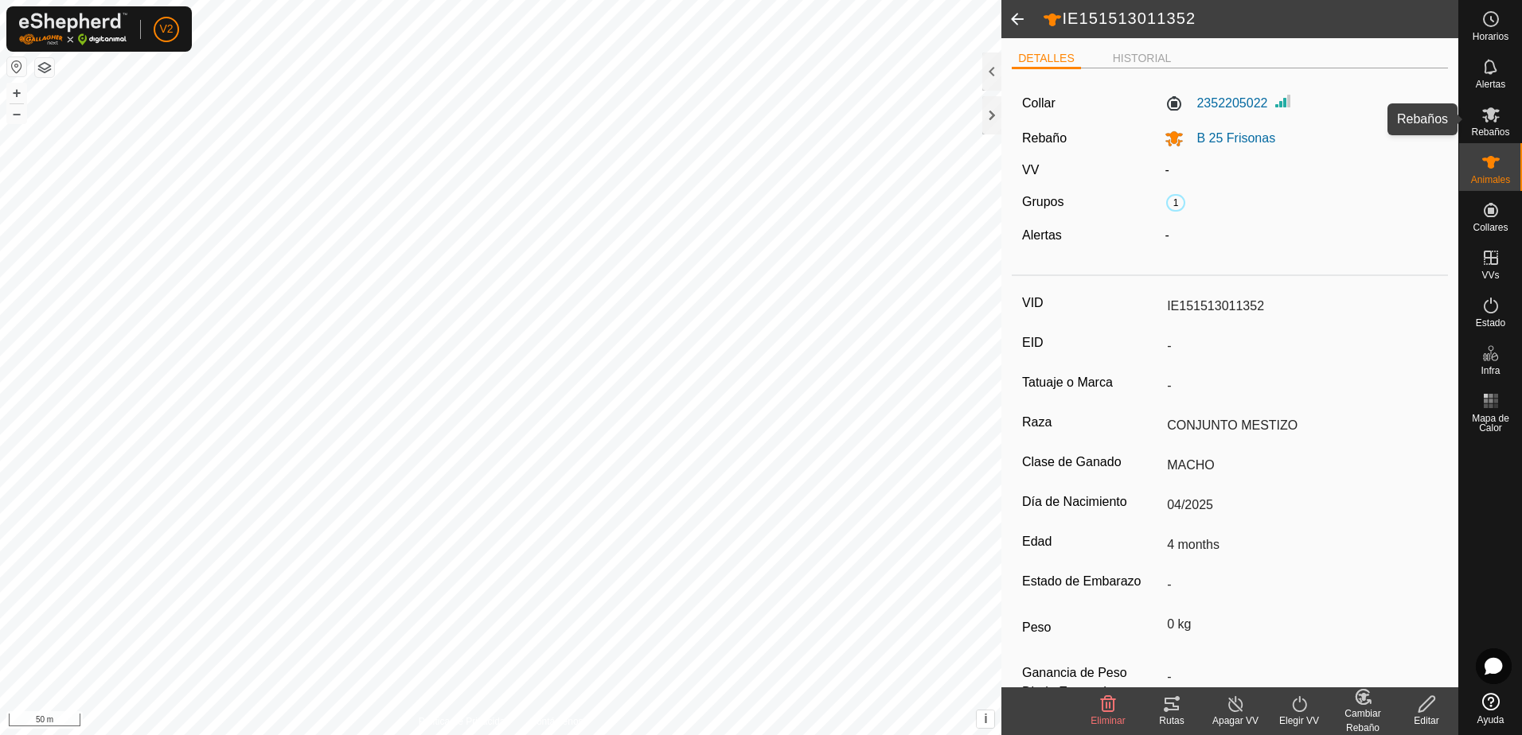
click at [1503, 119] on es-mob-svg-icon at bounding box center [1491, 114] width 29 height 25
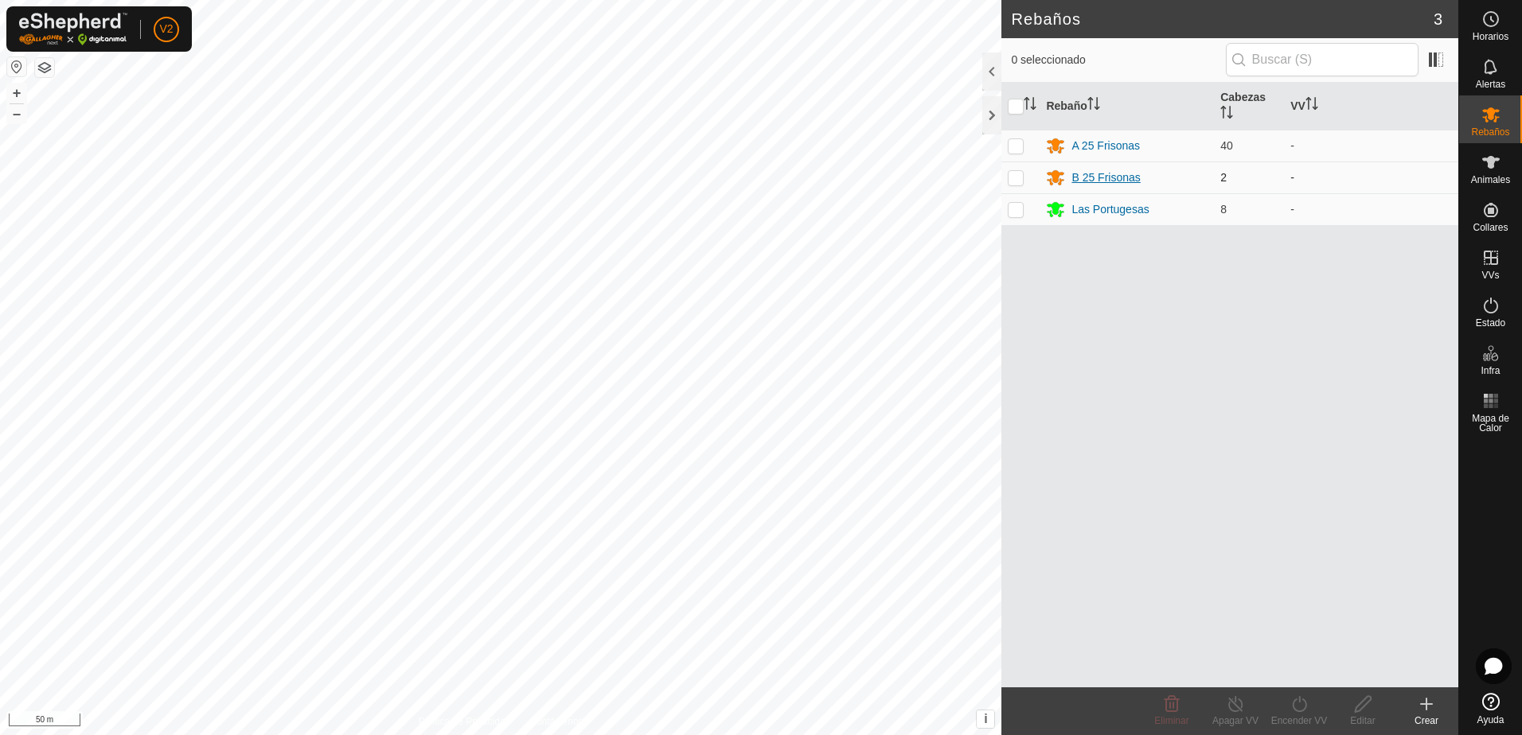
click at [1099, 181] on div "B 25 Frisonas" at bounding box center [1105, 178] width 68 height 17
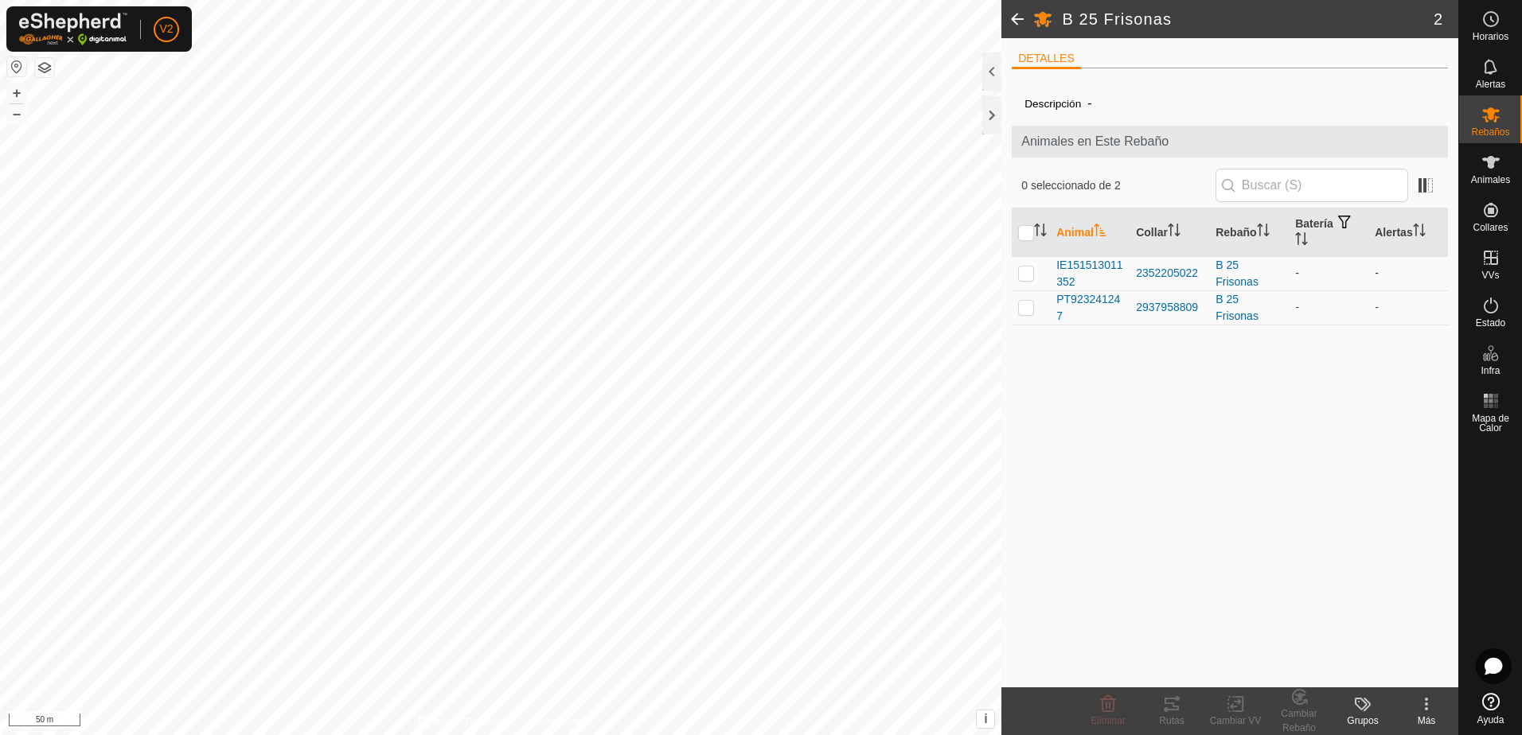
click at [1024, 278] on p-checkbox at bounding box center [1026, 273] width 16 height 13
click at [1030, 302] on p-checkbox at bounding box center [1026, 307] width 16 height 13
click at [1301, 702] on icon at bounding box center [1299, 697] width 20 height 19
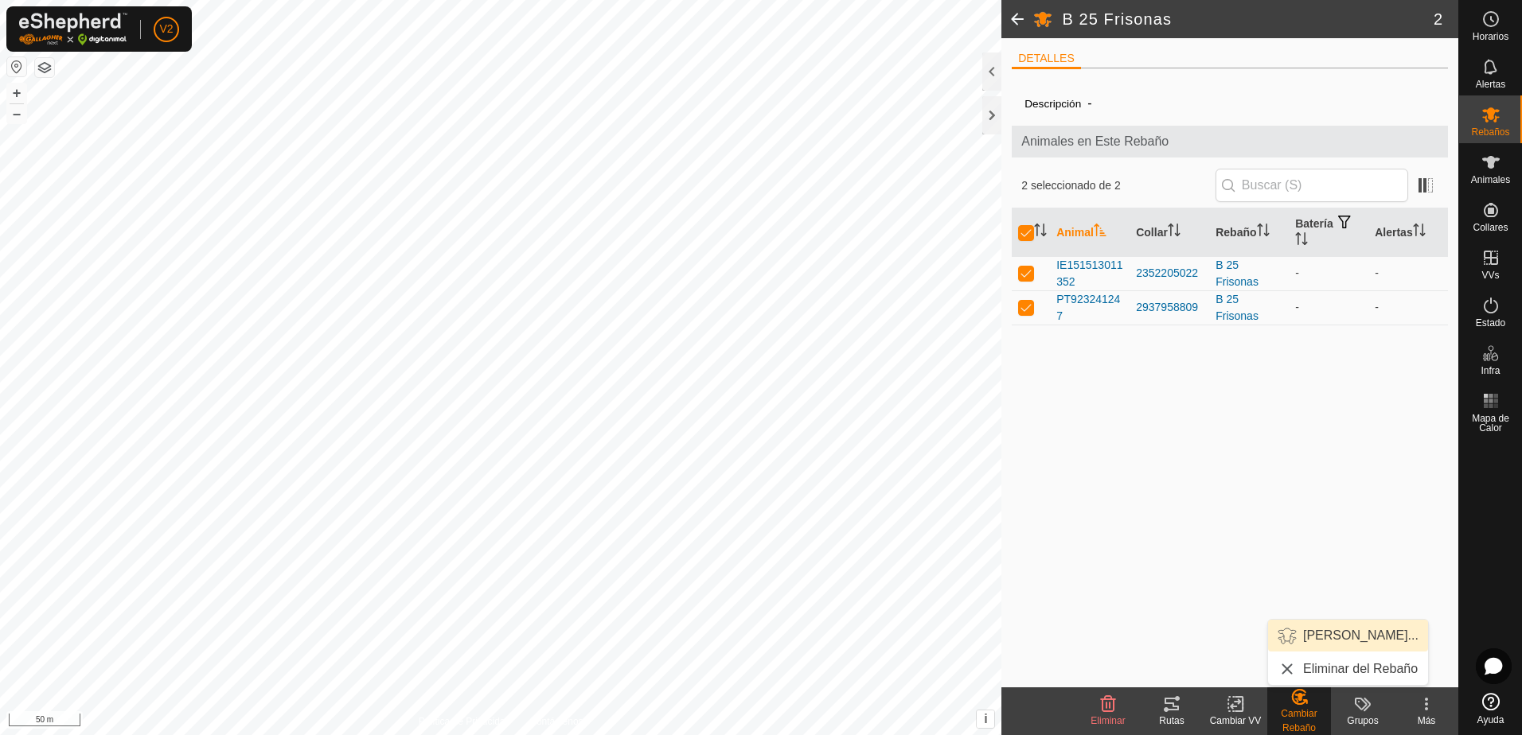
click at [1316, 636] on link "[PERSON_NAME]..." at bounding box center [1348, 636] width 160 height 32
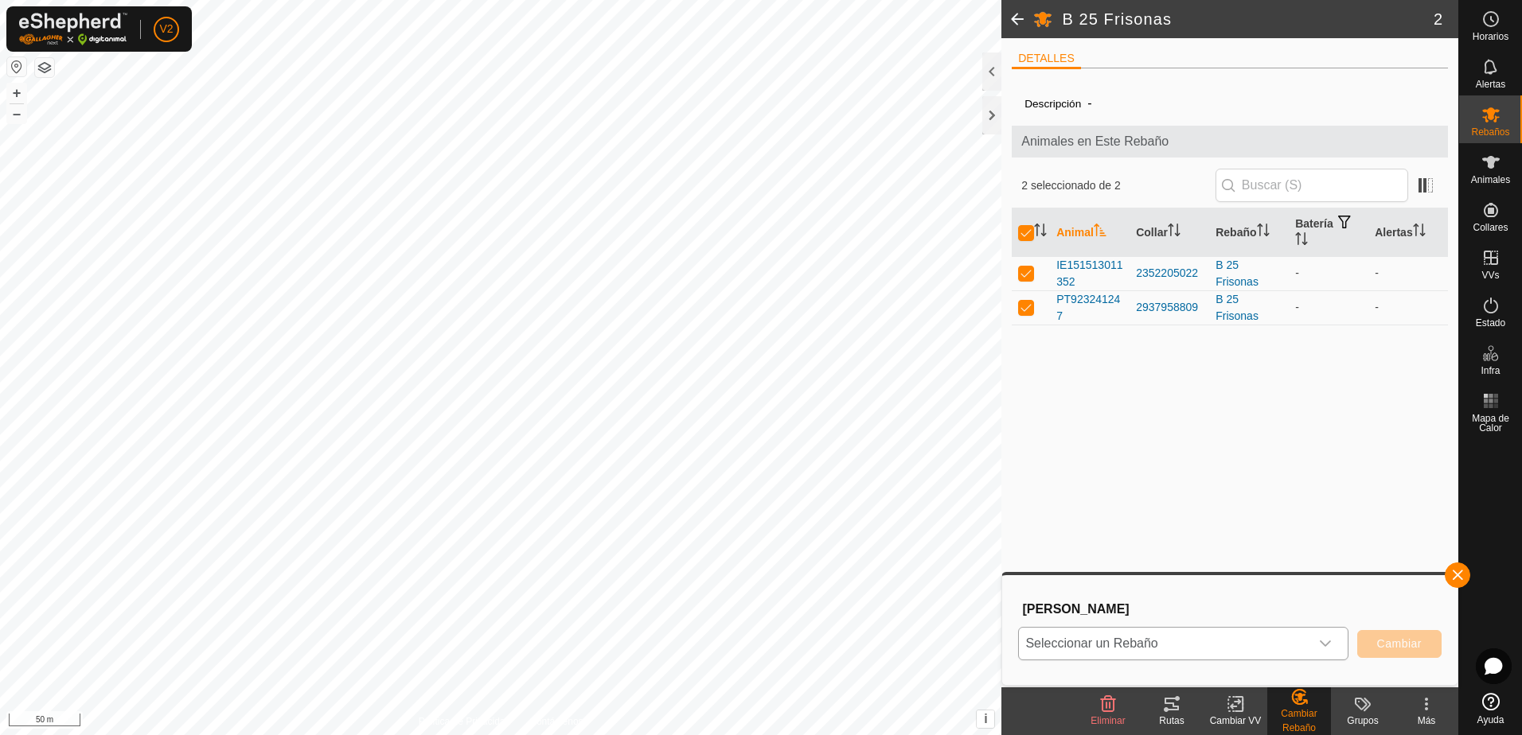
click at [1325, 640] on icon "dropdown trigger" at bounding box center [1325, 644] width 13 height 13
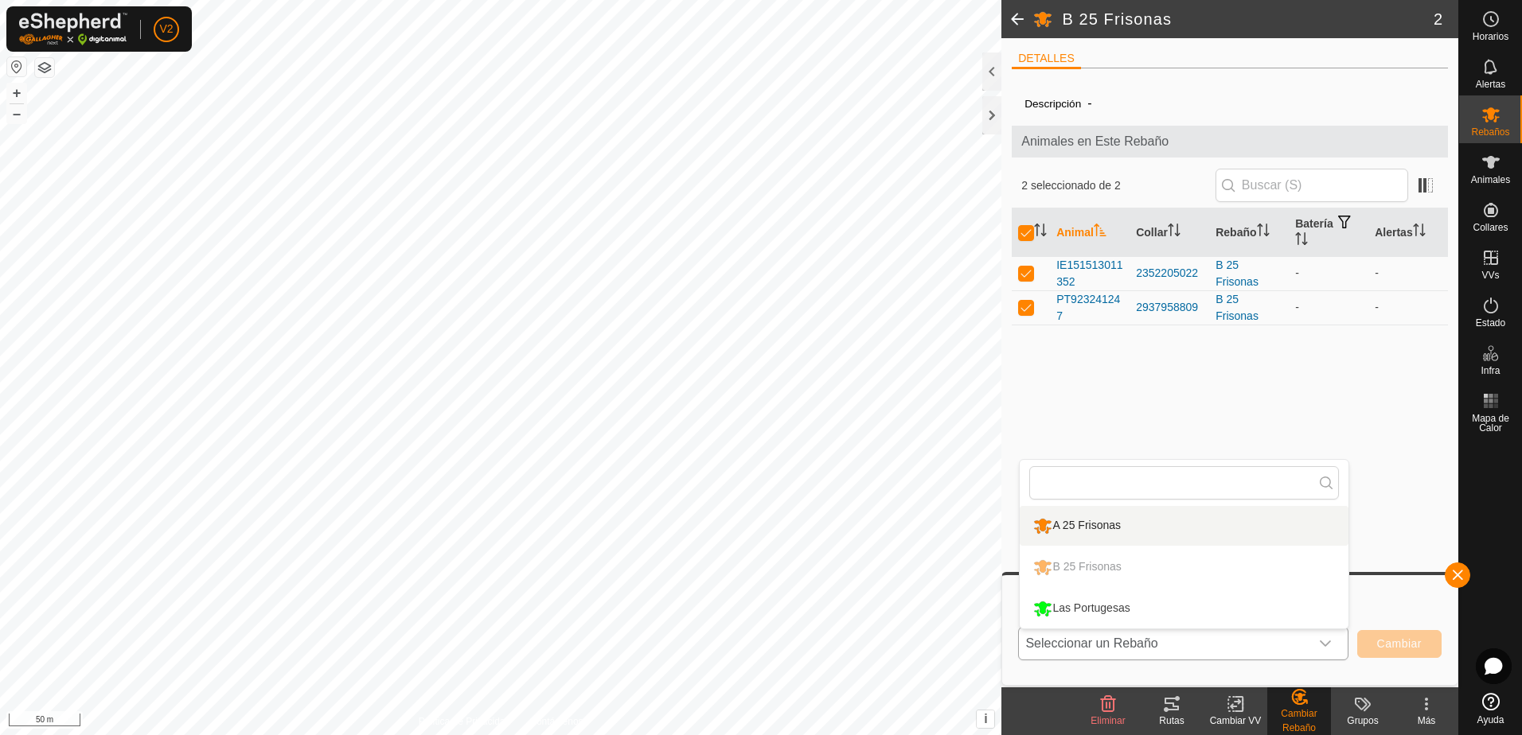
click at [1190, 519] on li "A 25 Frisonas" at bounding box center [1184, 526] width 329 height 40
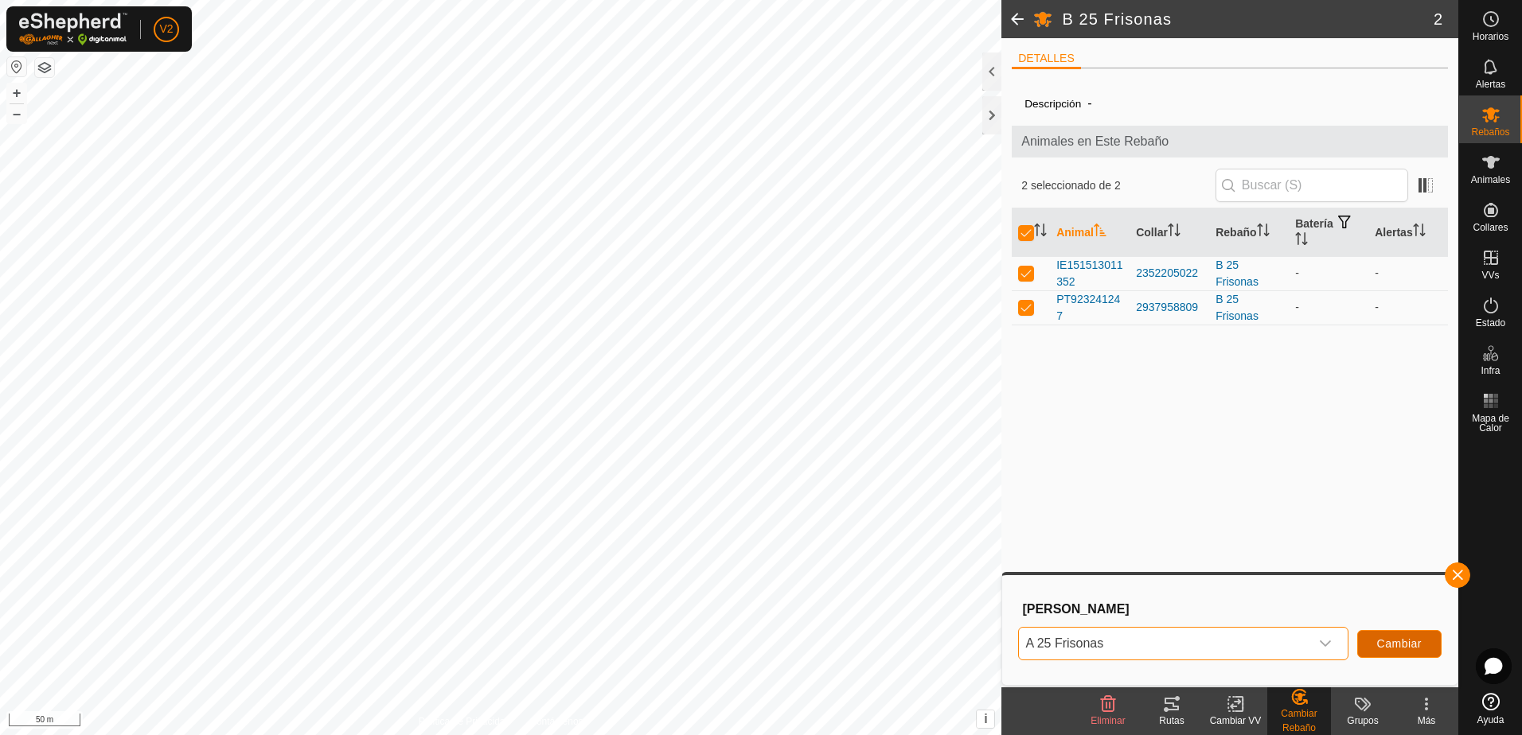
click at [1400, 636] on button "Cambiar" at bounding box center [1399, 644] width 84 height 28
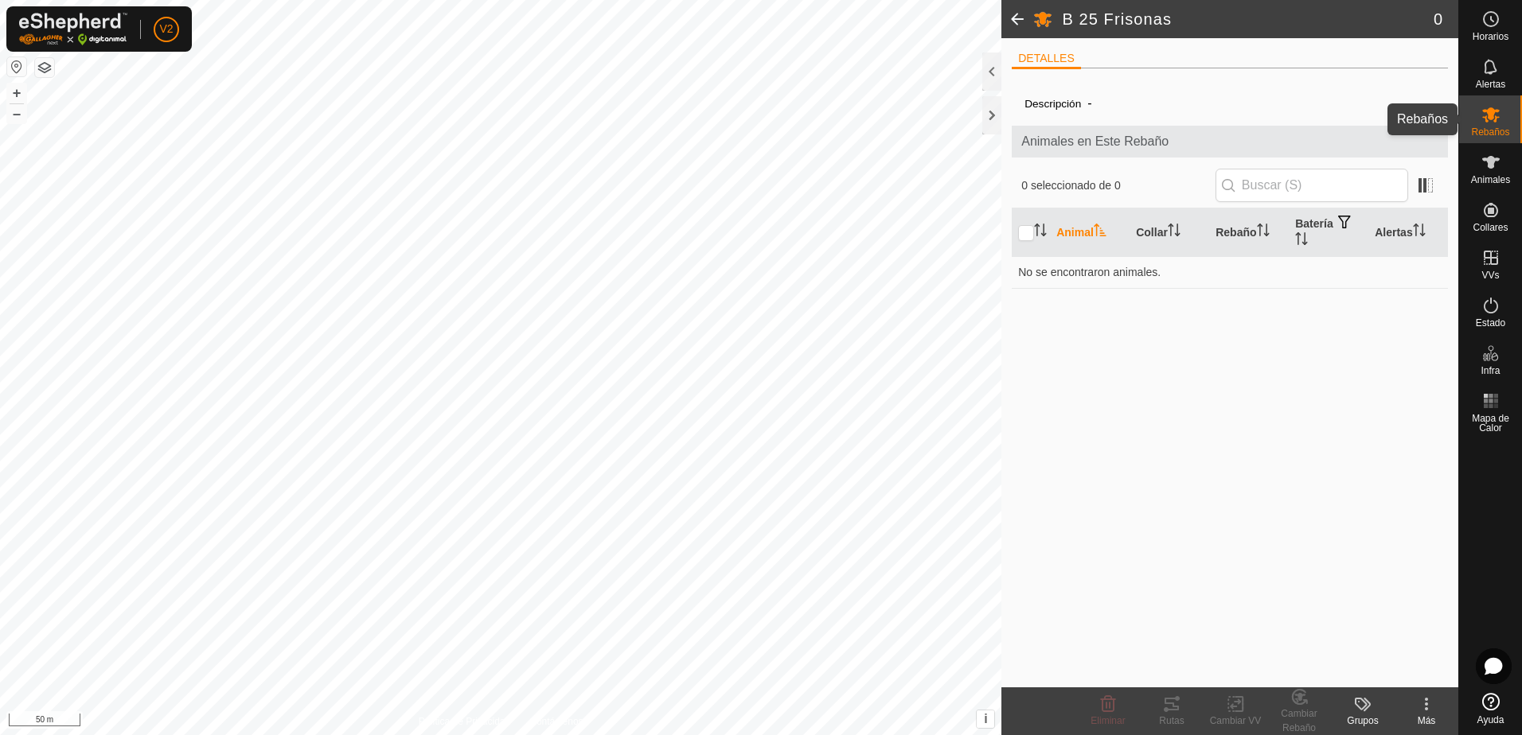
click at [1496, 129] on span "Rebaños" at bounding box center [1490, 132] width 38 height 10
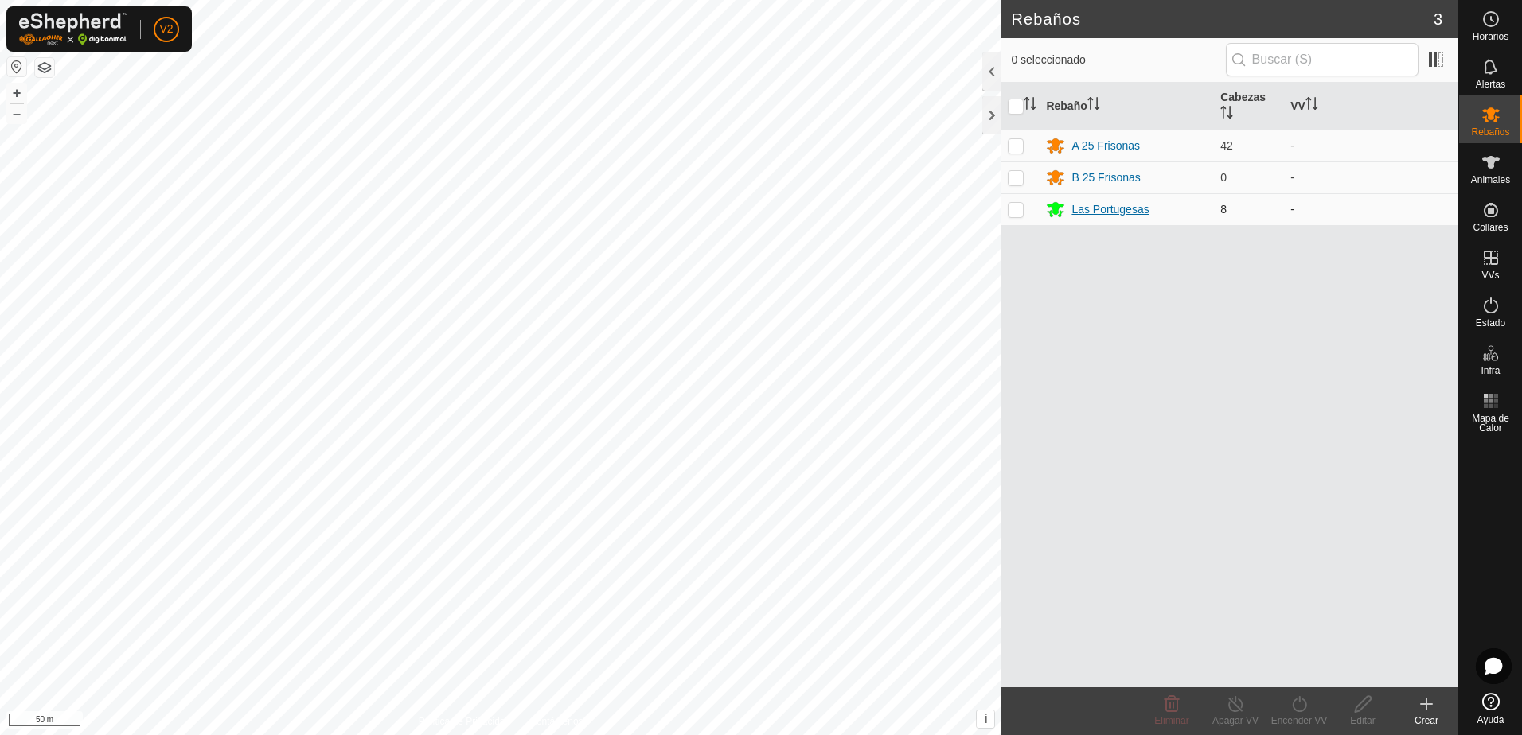
click at [1114, 213] on div "Las Portugesas" at bounding box center [1109, 209] width 77 height 17
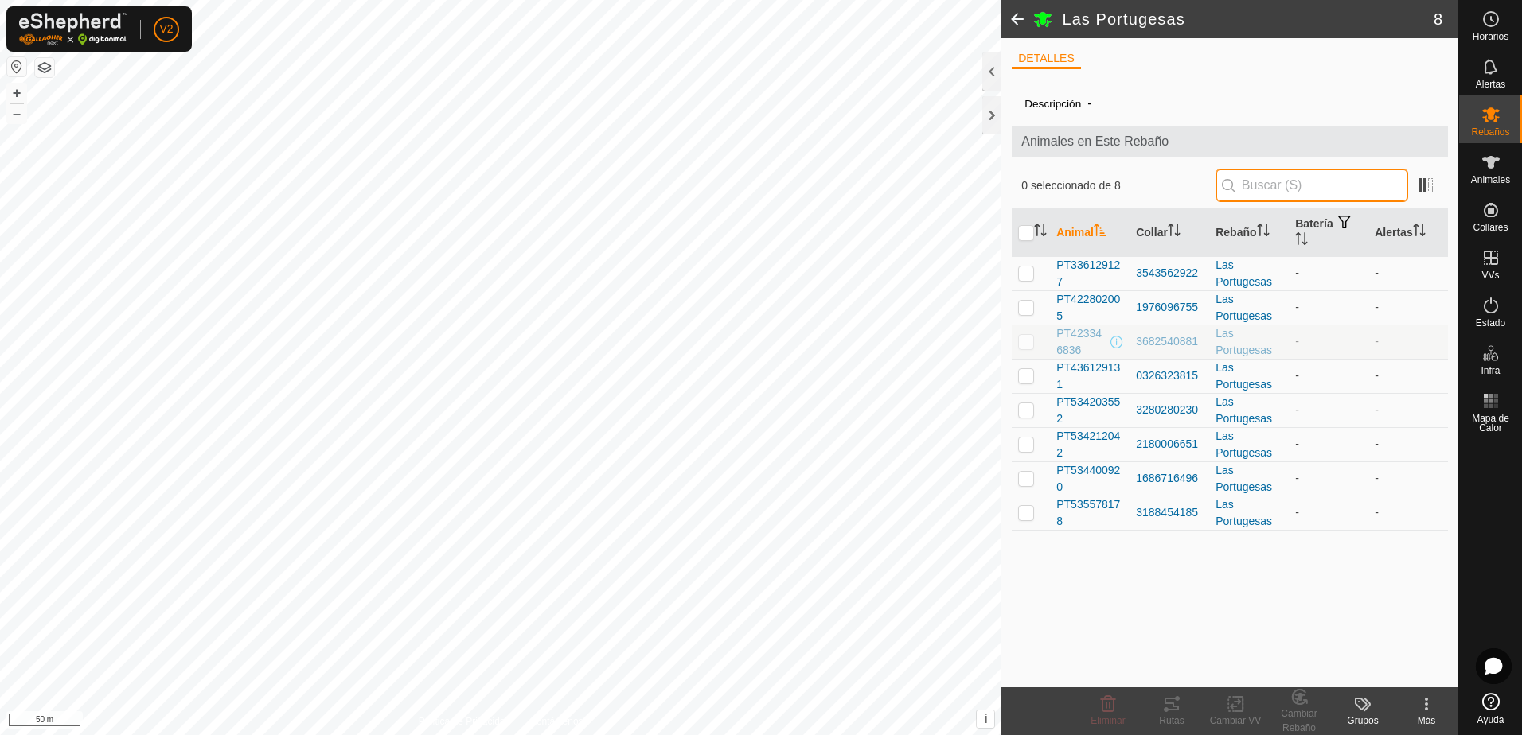
click at [1288, 196] on input "text" at bounding box center [1311, 185] width 193 height 33
click at [1082, 263] on span "PT336129127" at bounding box center [1089, 273] width 67 height 33
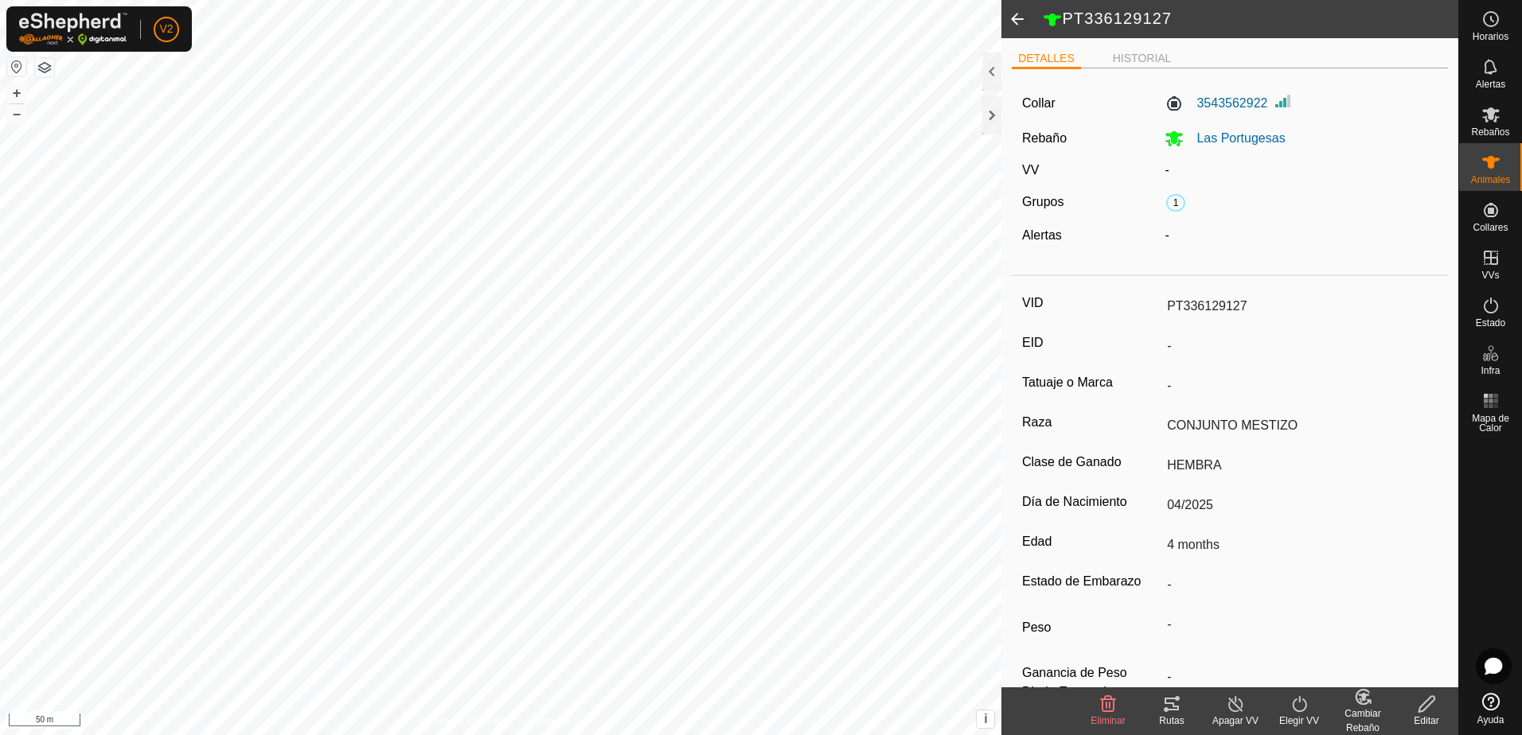
scroll to position [44, 0]
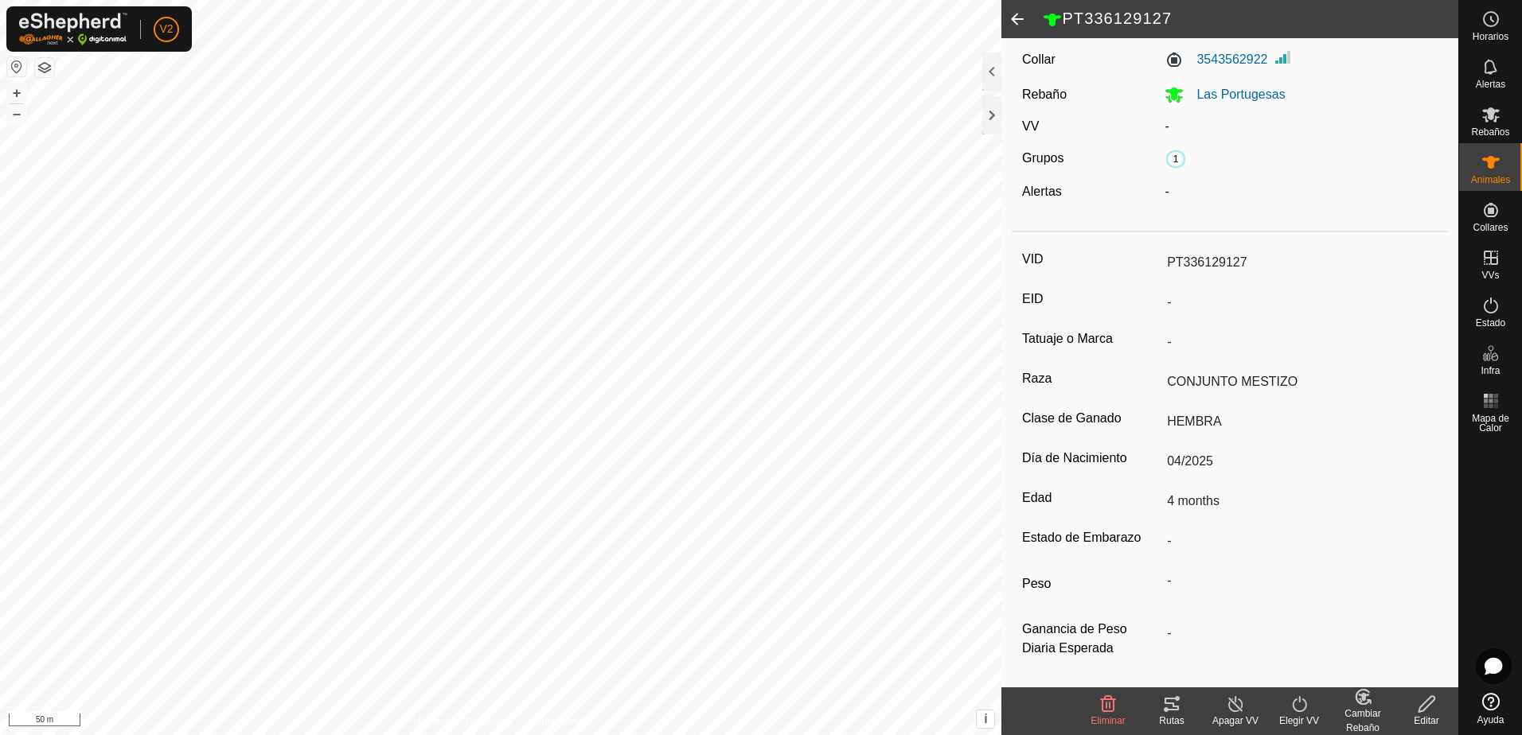
click at [1429, 715] on div "Editar" at bounding box center [1427, 721] width 64 height 14
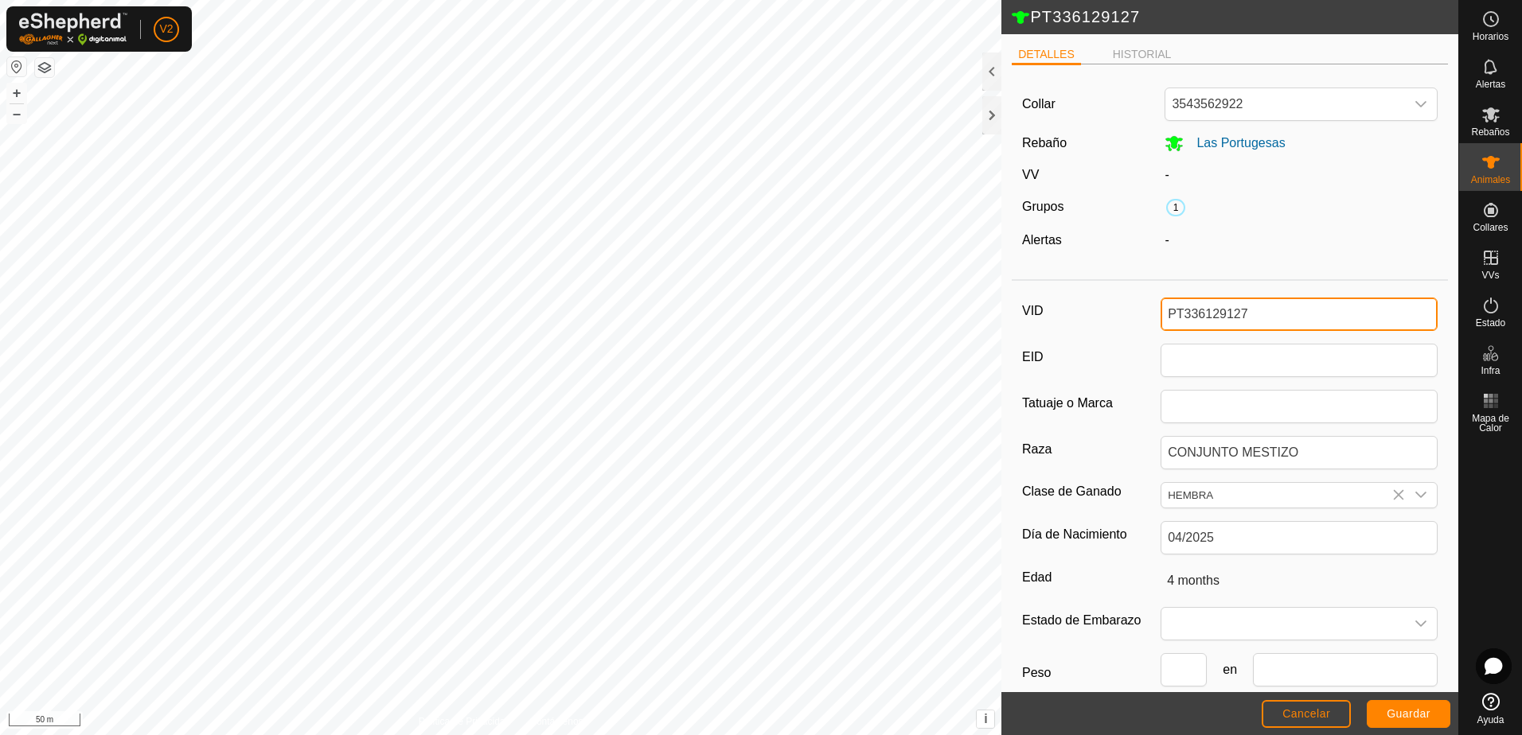
click at [1250, 310] on input "PT336129127" at bounding box center [1299, 314] width 277 height 33
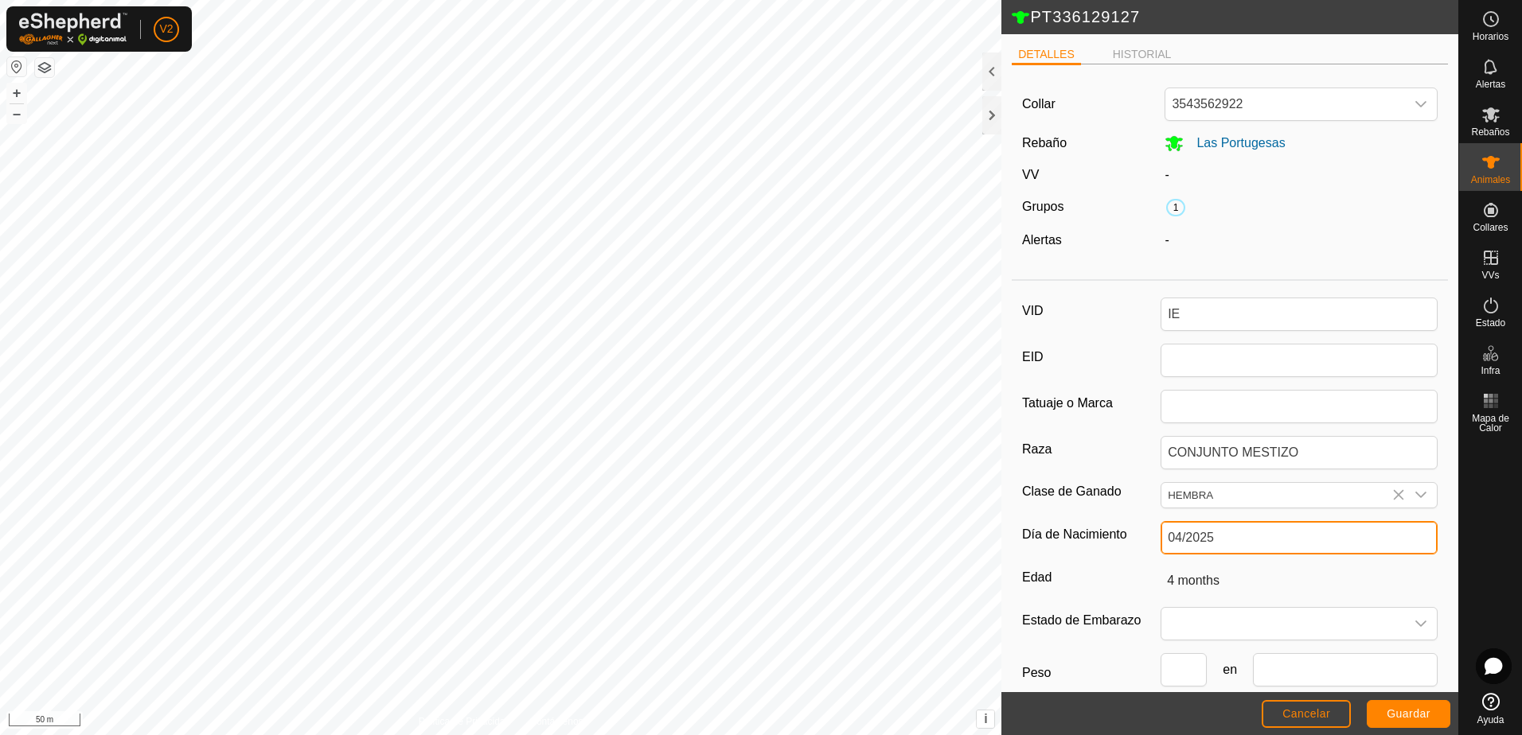
click at [1242, 532] on input "04/2025" at bounding box center [1299, 537] width 277 height 33
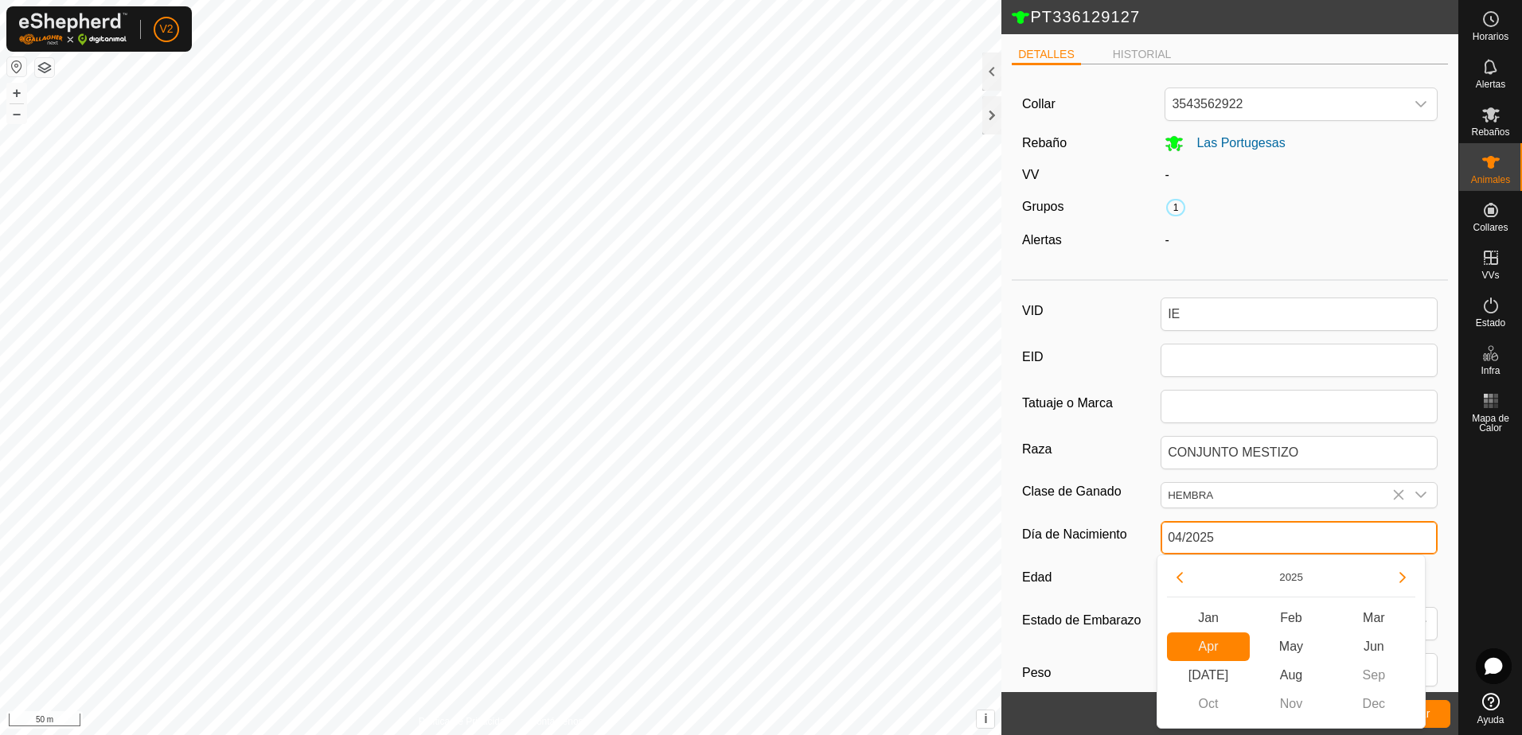
click at [1242, 532] on input "04/2025" at bounding box center [1299, 537] width 277 height 33
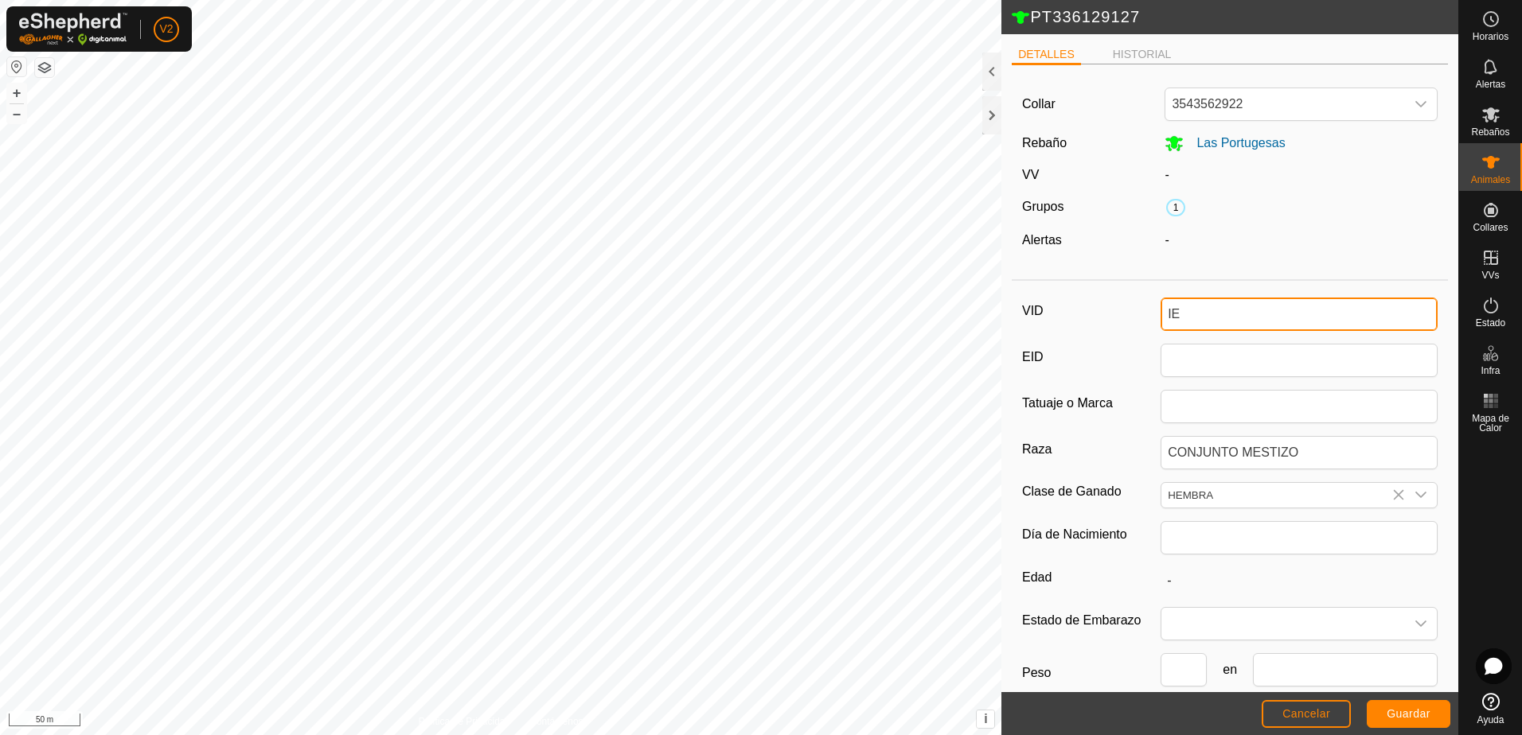
click at [1202, 316] on input "IE" at bounding box center [1299, 314] width 277 height 33
click at [1392, 713] on span "Guardar" at bounding box center [1409, 714] width 44 height 13
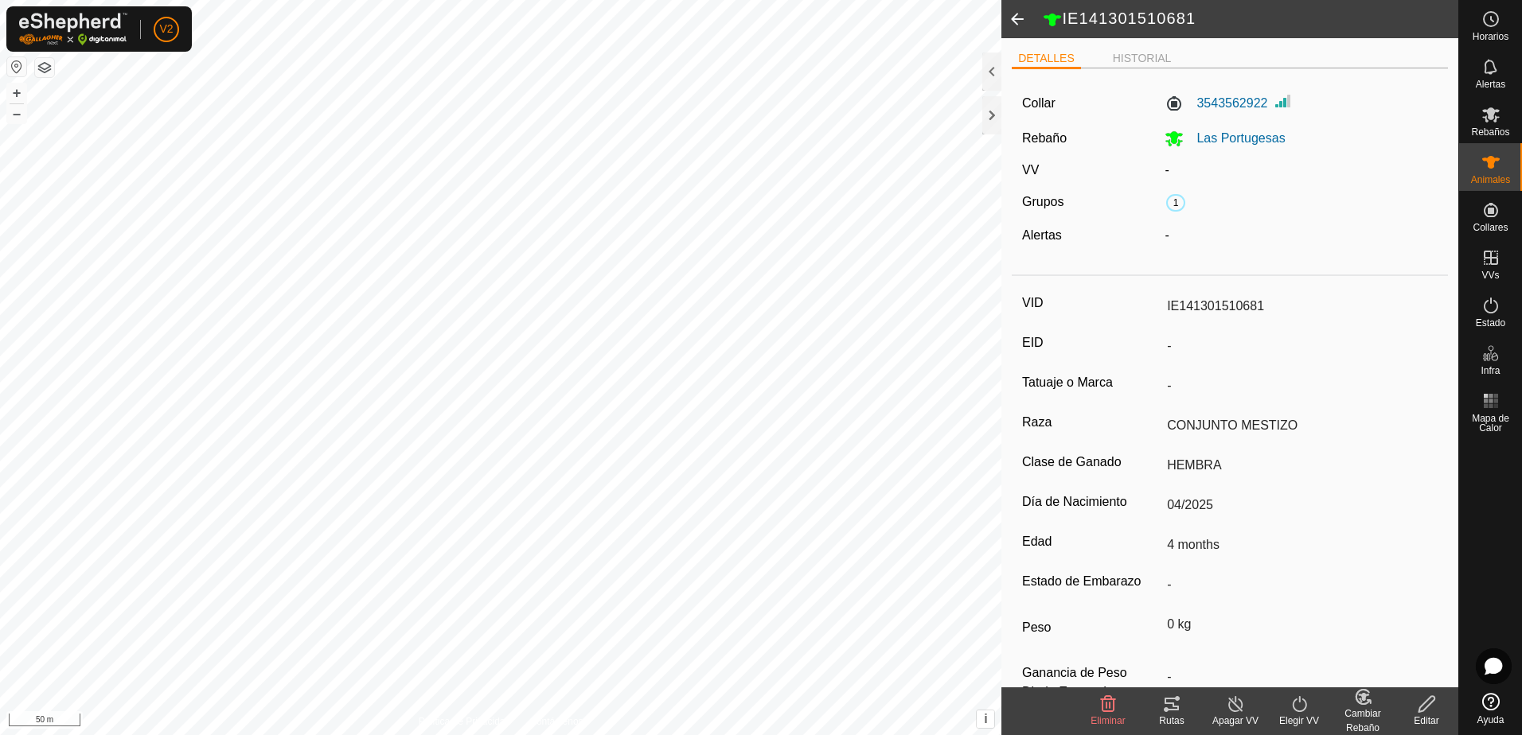
click at [1359, 712] on div "Cambiar Rebaño" at bounding box center [1363, 721] width 64 height 29
click at [1387, 641] on link "[PERSON_NAME]..." at bounding box center [1412, 636] width 160 height 32
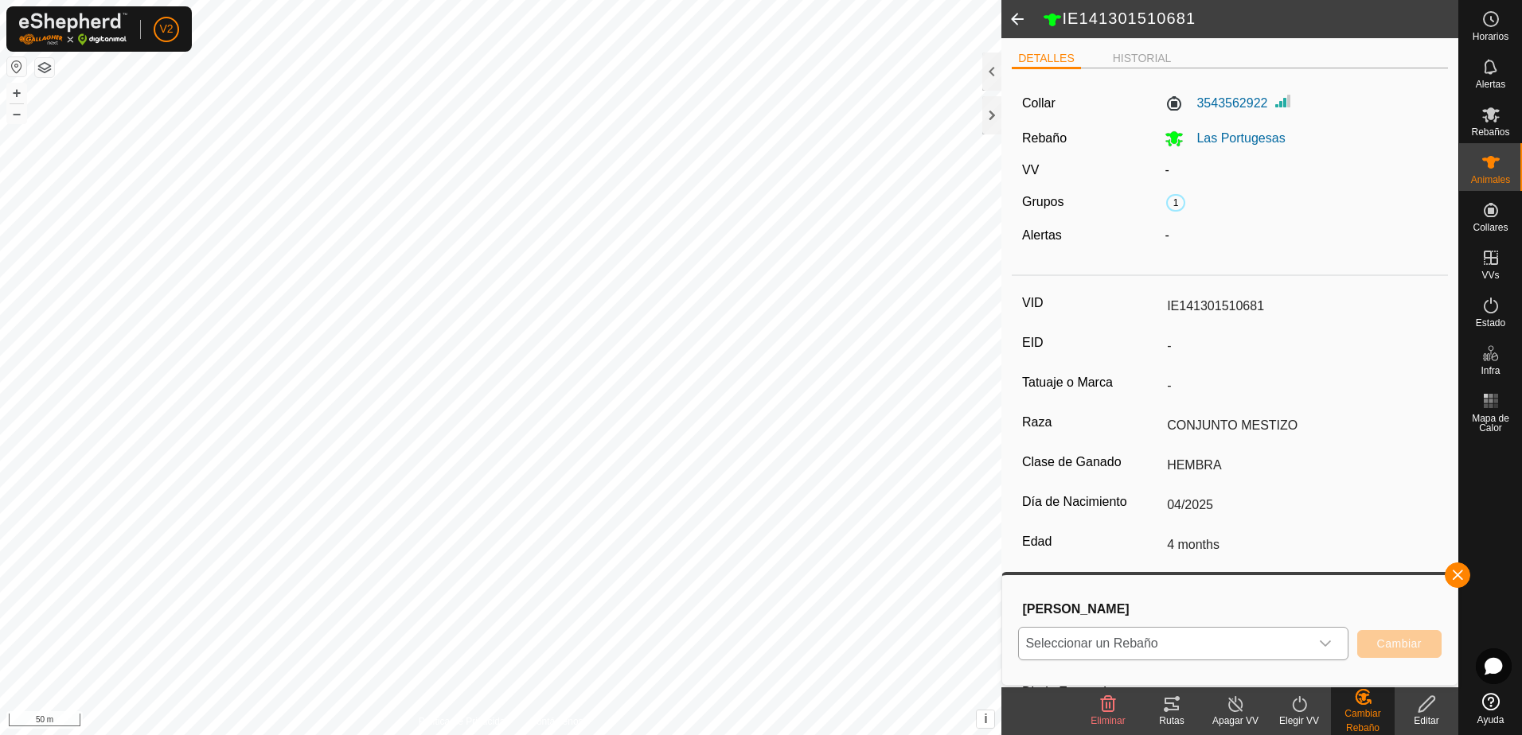
click at [1321, 648] on icon "dropdown trigger" at bounding box center [1325, 644] width 13 height 13
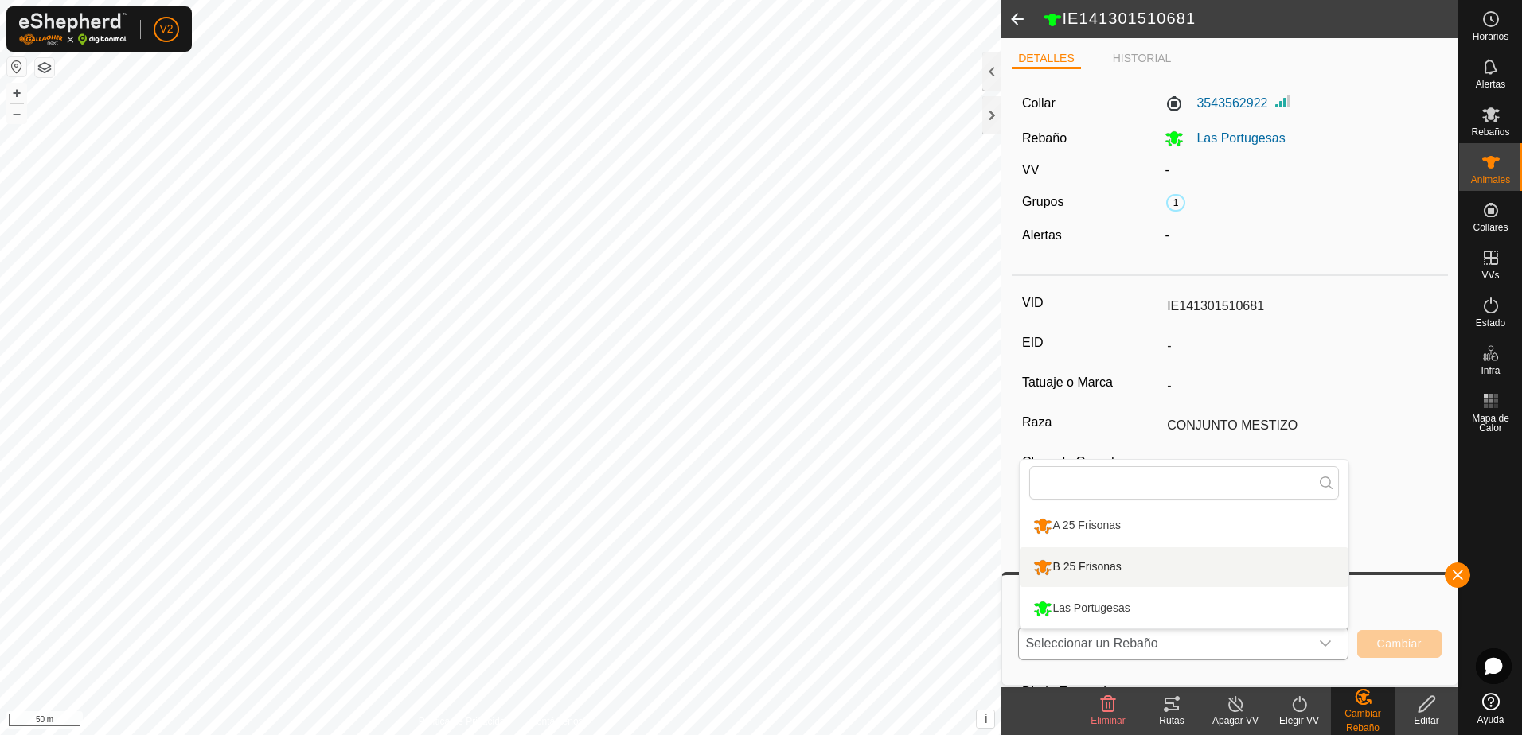
click at [1242, 575] on li "B 25 Frisonas" at bounding box center [1184, 568] width 329 height 40
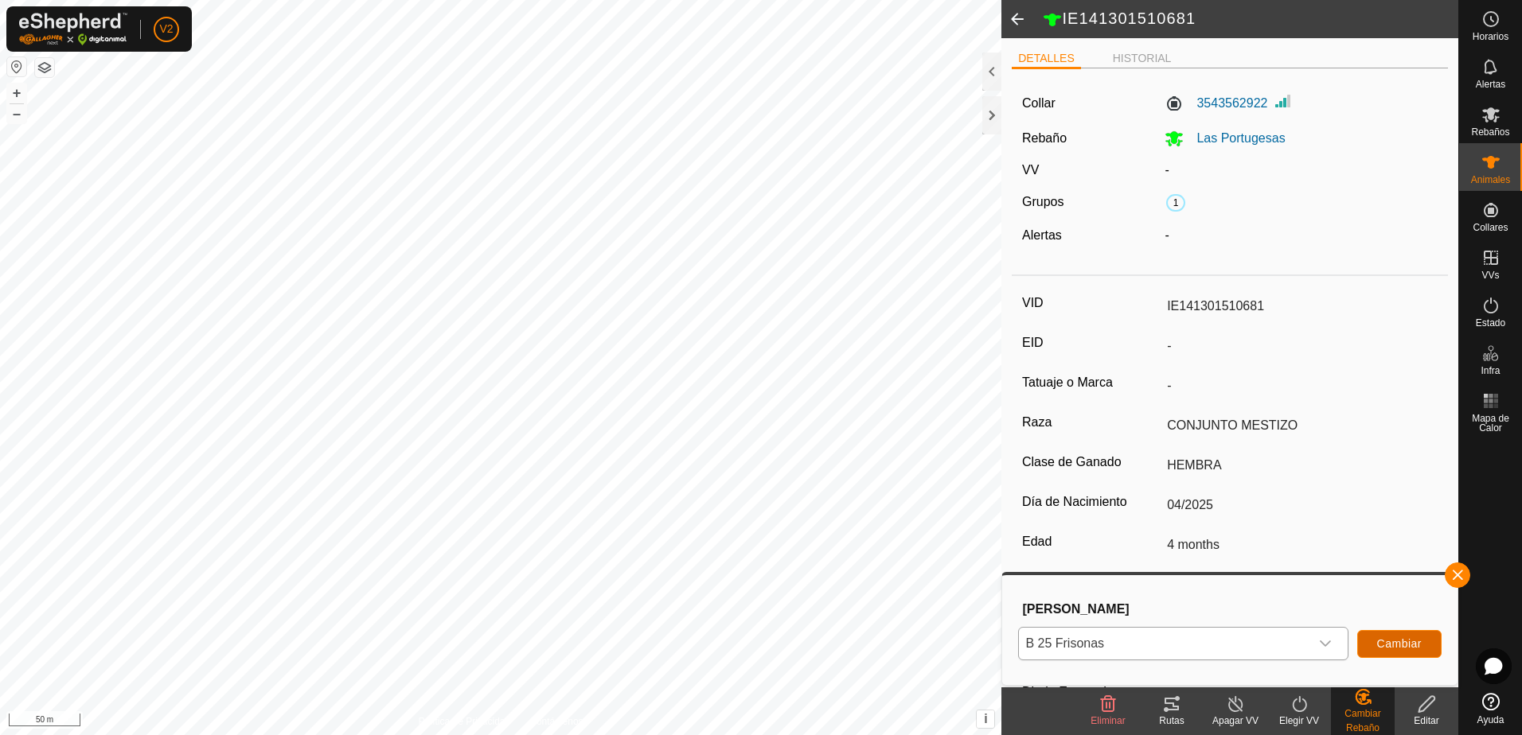
click at [1387, 641] on span "Cambiar" at bounding box center [1399, 644] width 45 height 13
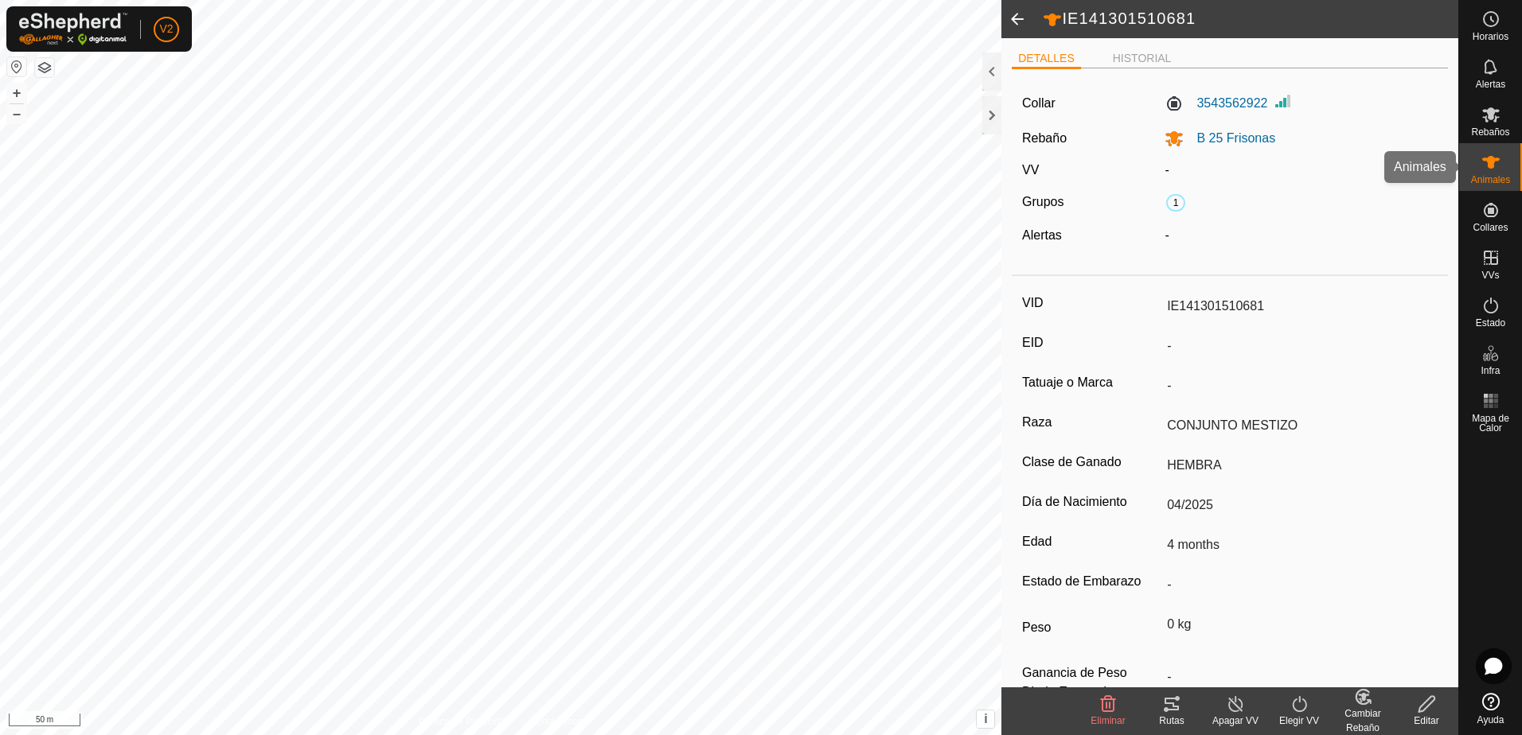
click at [1488, 158] on icon at bounding box center [1491, 162] width 18 height 13
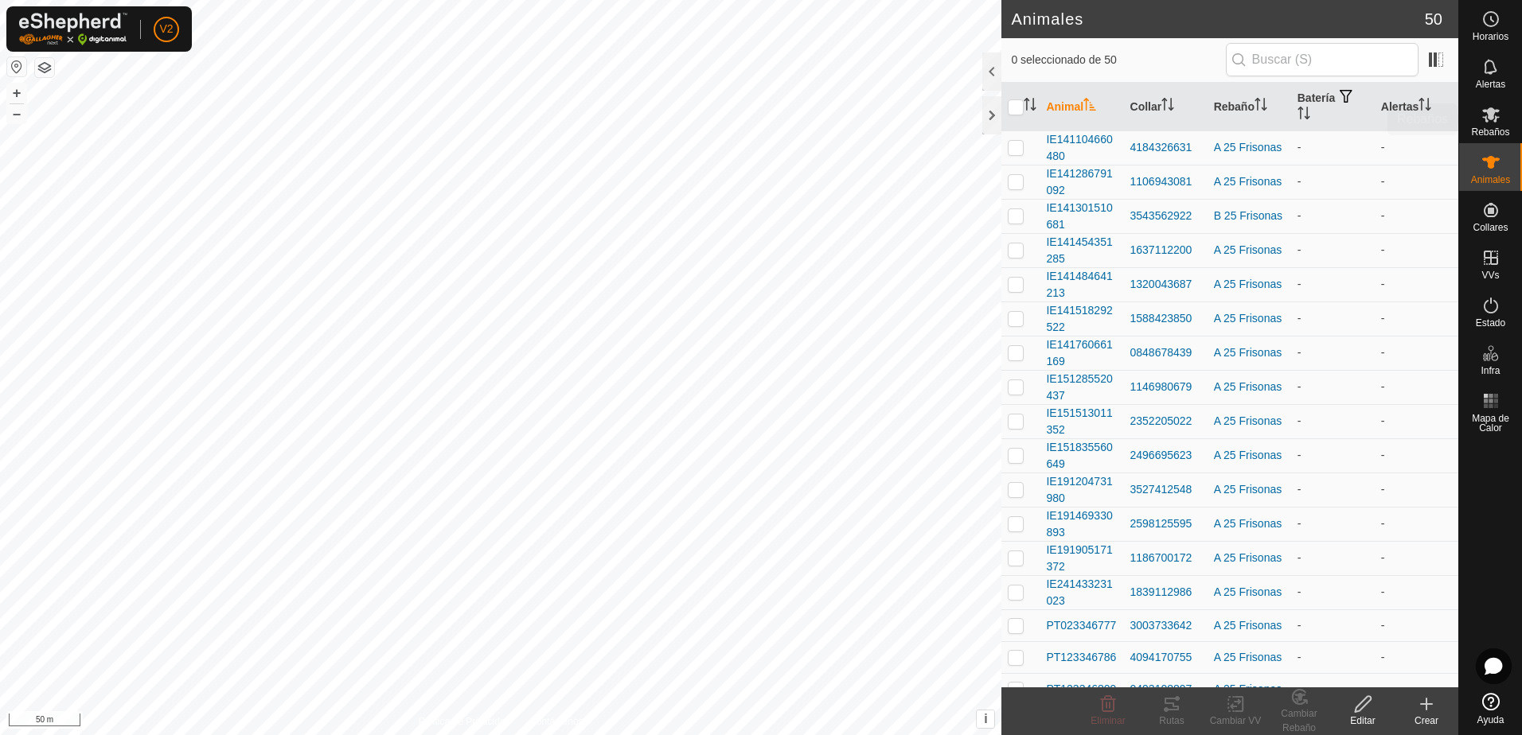
click at [1490, 114] on icon at bounding box center [1491, 114] width 18 height 15
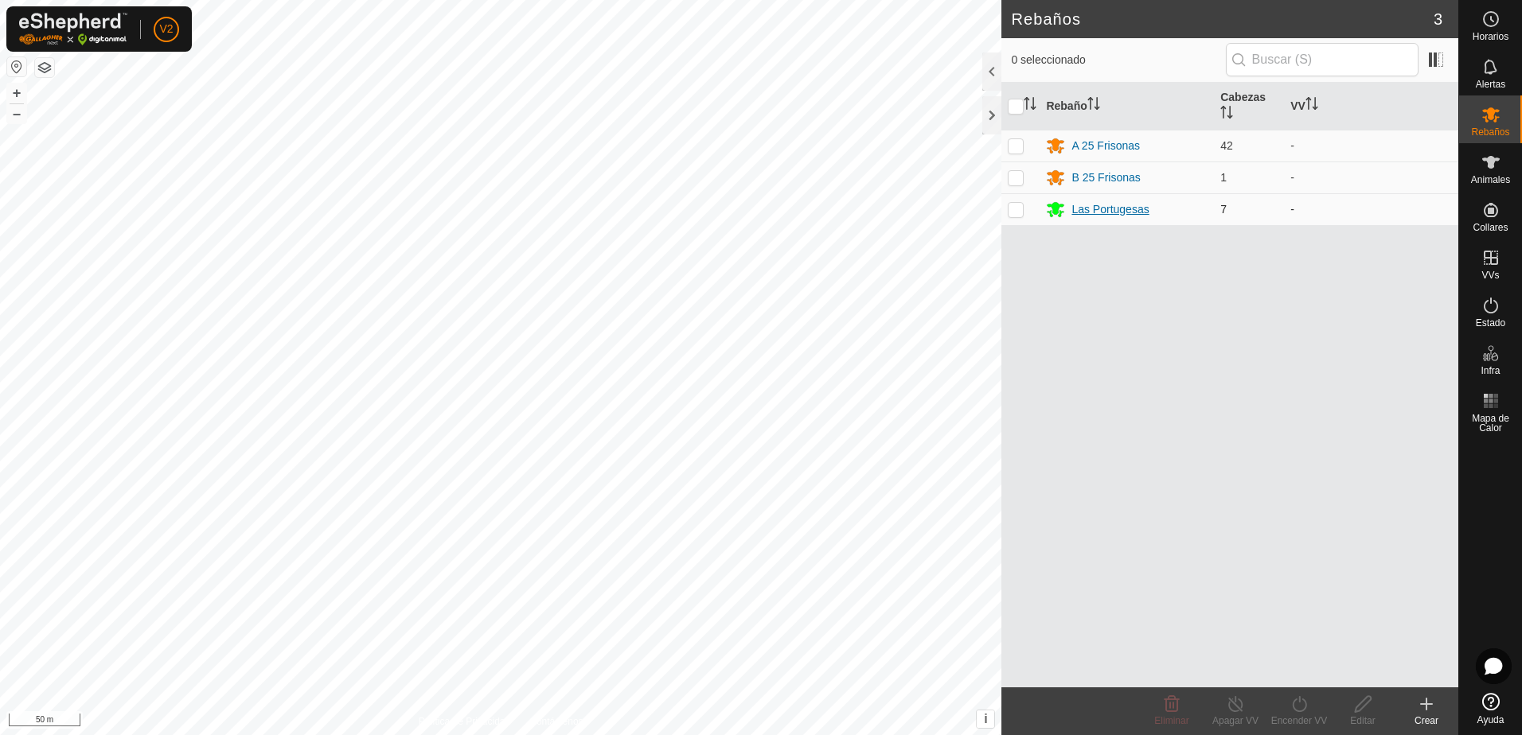
click at [1131, 216] on div "Las Portugesas" at bounding box center [1109, 209] width 77 height 17
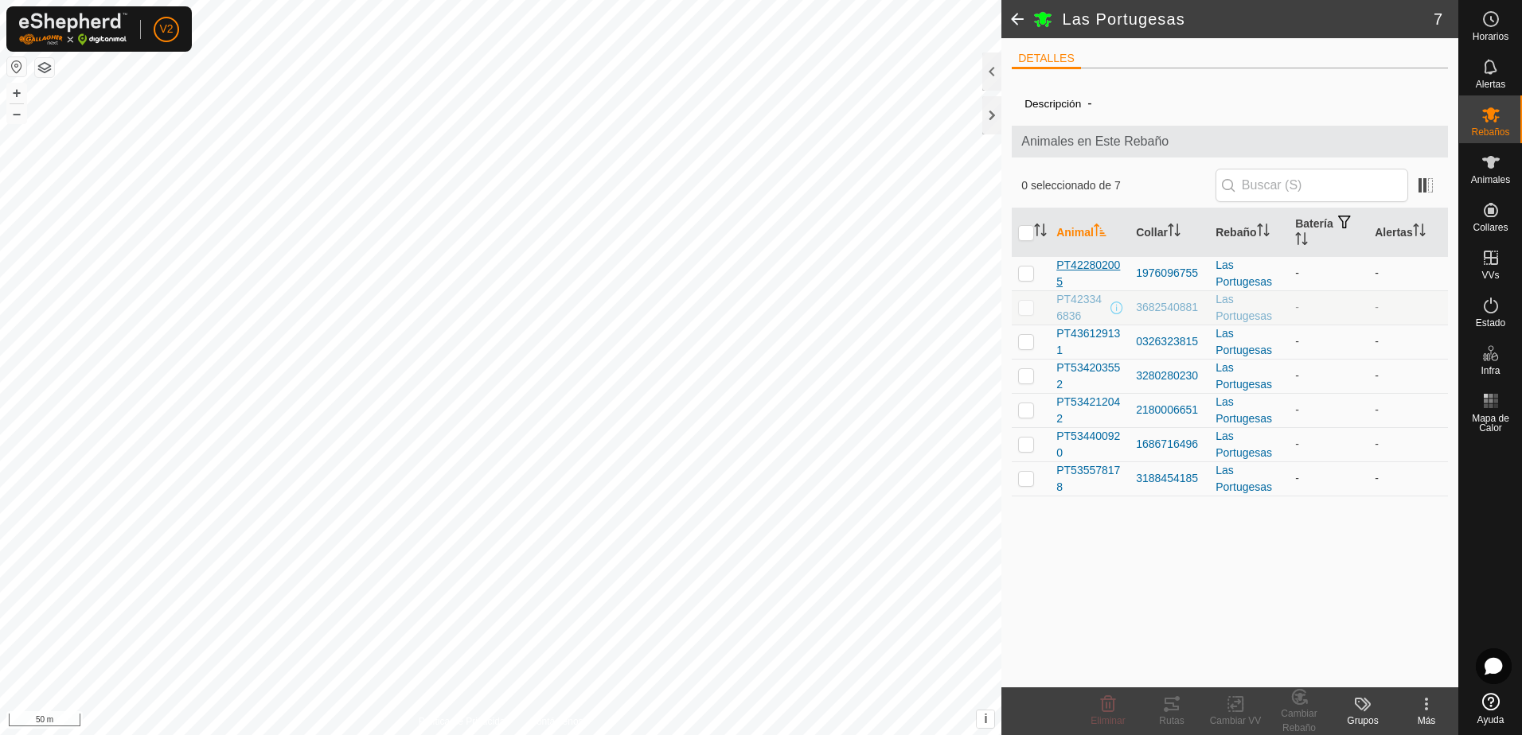
click at [1106, 264] on span "PT422802005" at bounding box center [1089, 273] width 67 height 33
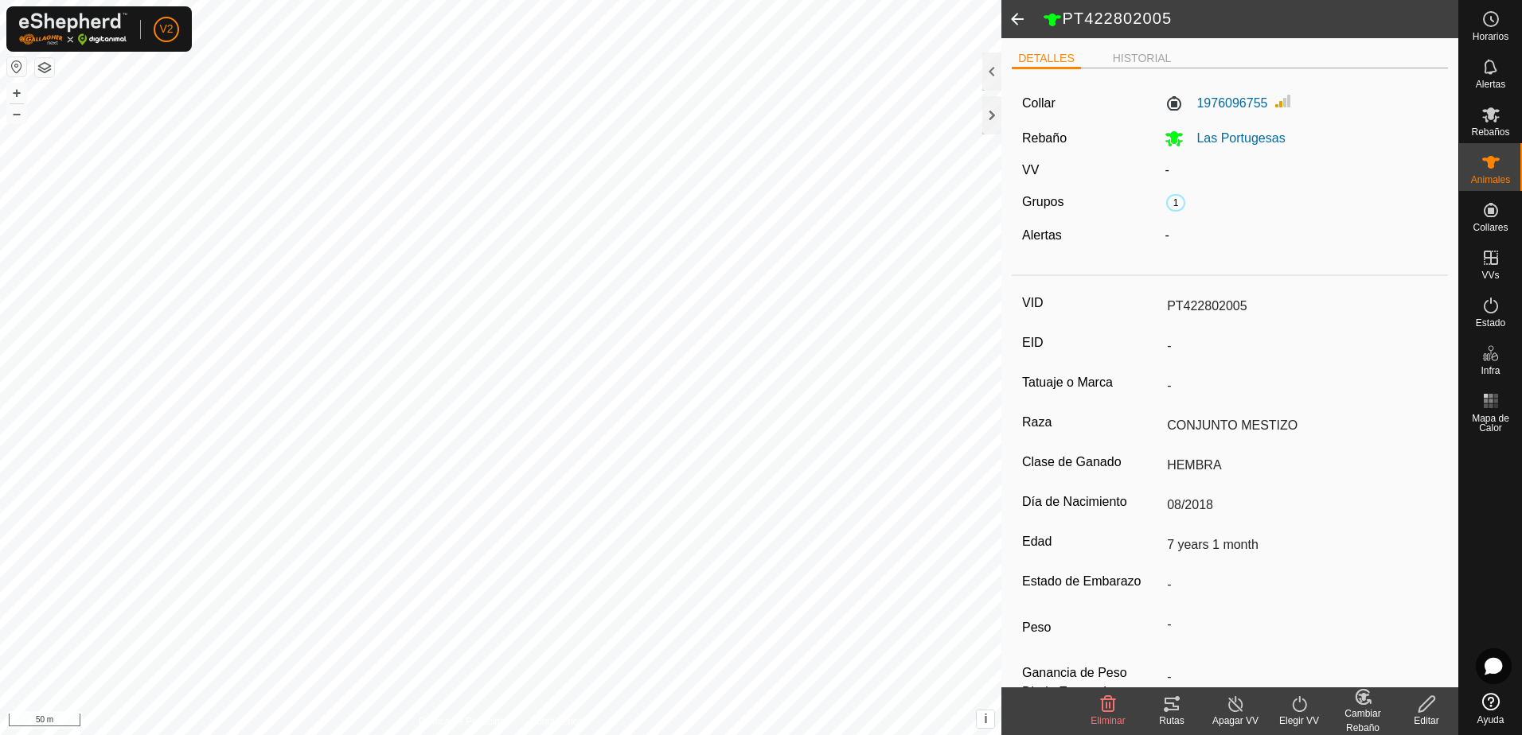
click at [1320, 287] on div "VID PT422802005 EID - Tatuaje o Marca - Raza CONJUNTO MESTIZO Clase de Ganado H…" at bounding box center [1230, 507] width 436 height 449
click at [1426, 712] on icon at bounding box center [1427, 704] width 20 height 19
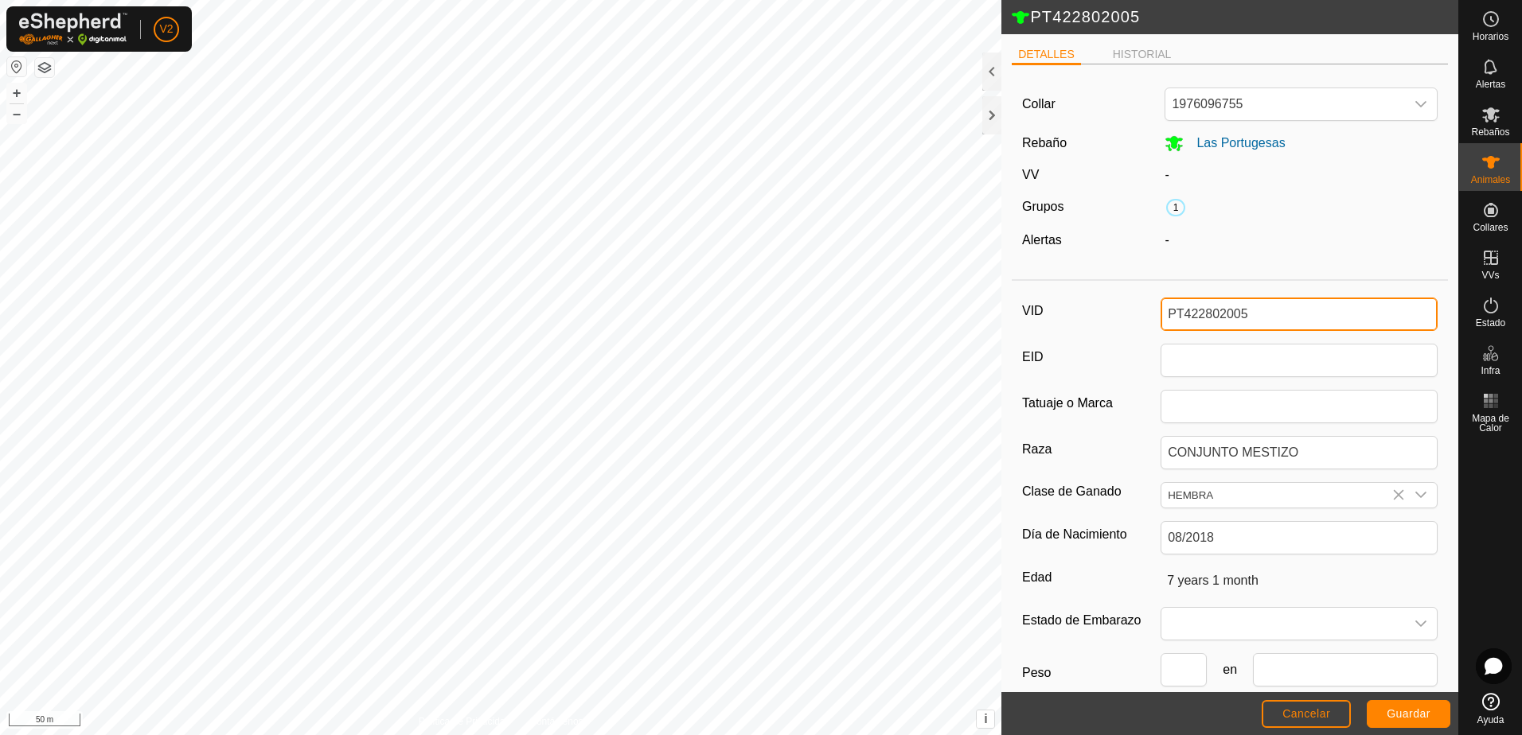
drag, startPoint x: 1249, startPoint y: 311, endPoint x: 1180, endPoint y: 310, distance: 69.3
click at [1180, 310] on input "PT422802005" at bounding box center [1299, 314] width 277 height 33
click at [1180, 310] on input "PT000000000" at bounding box center [1299, 314] width 277 height 33
click at [1254, 310] on input "000000000" at bounding box center [1299, 314] width 277 height 33
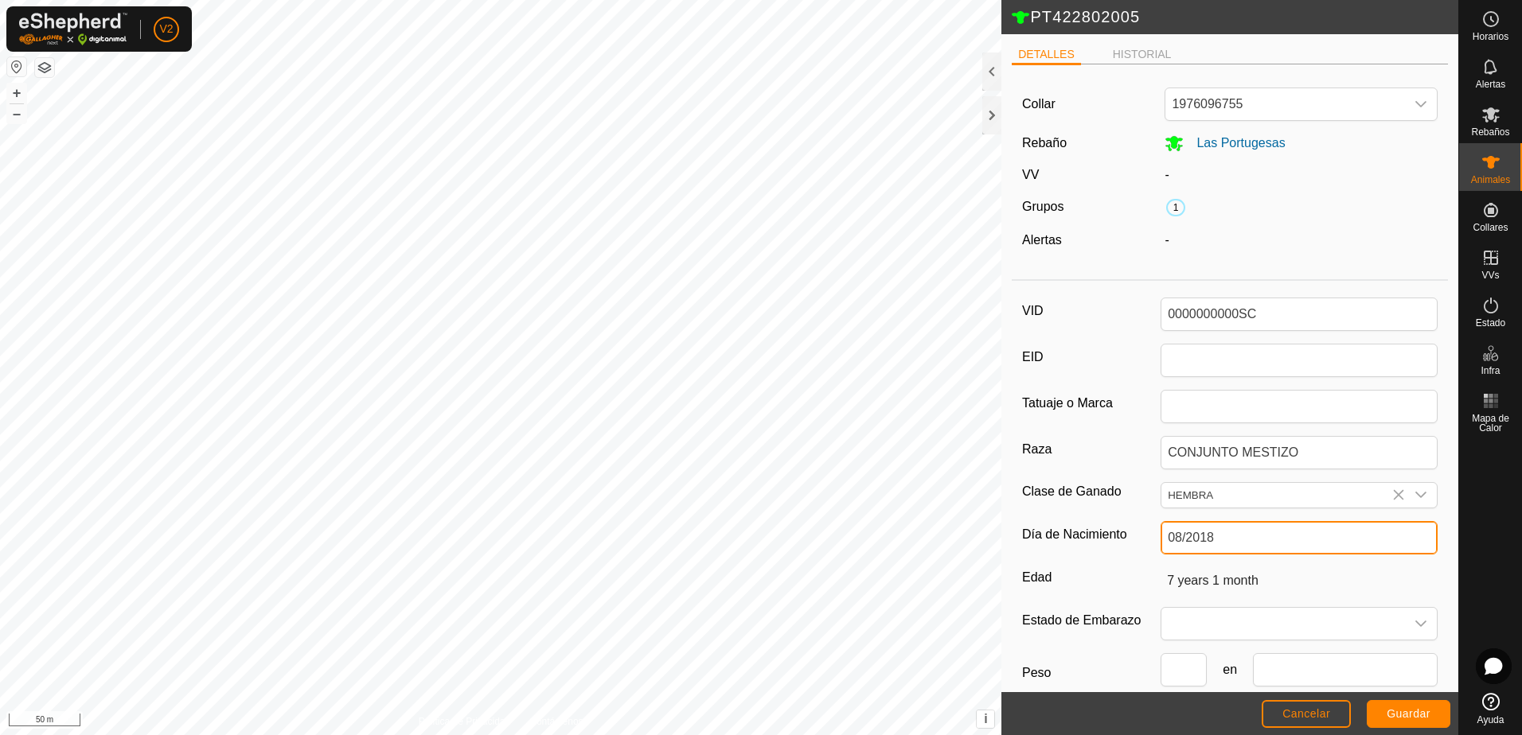
click at [1246, 540] on input "08/2018" at bounding box center [1299, 537] width 277 height 33
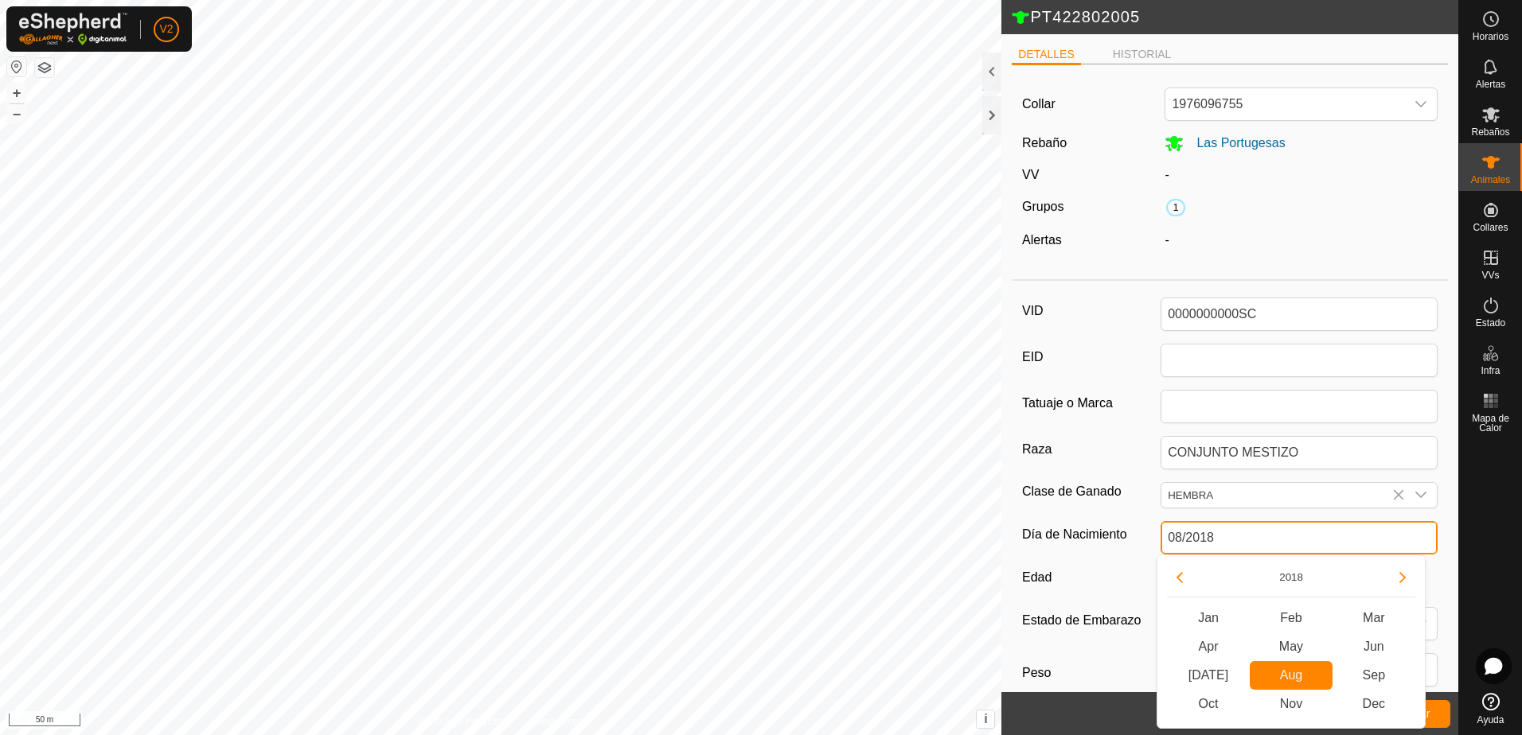
click at [1246, 540] on input "08/2018" at bounding box center [1299, 537] width 277 height 33
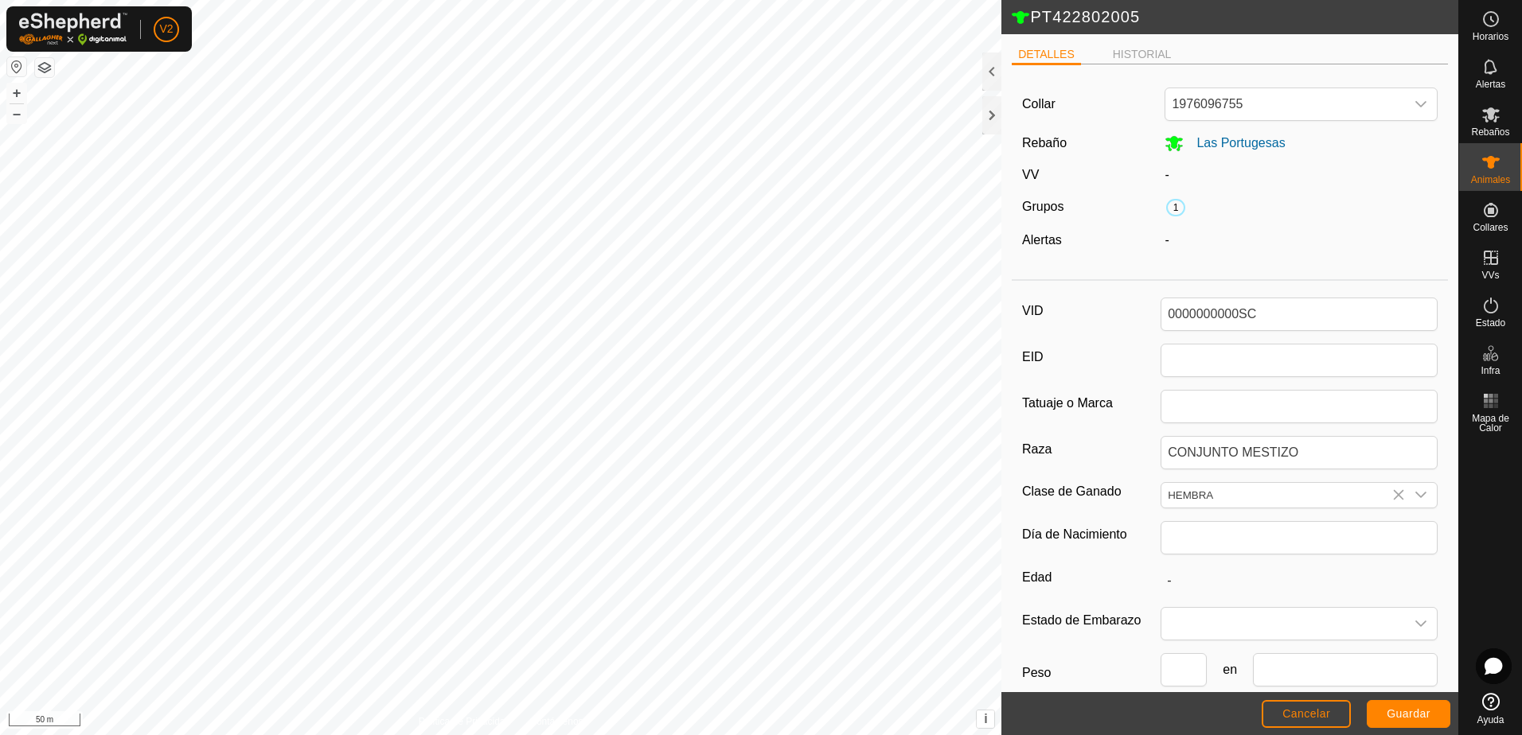
click at [1083, 579] on label "Edad" at bounding box center [1091, 578] width 138 height 21
click at [1404, 716] on span "Guardar" at bounding box center [1409, 714] width 44 height 13
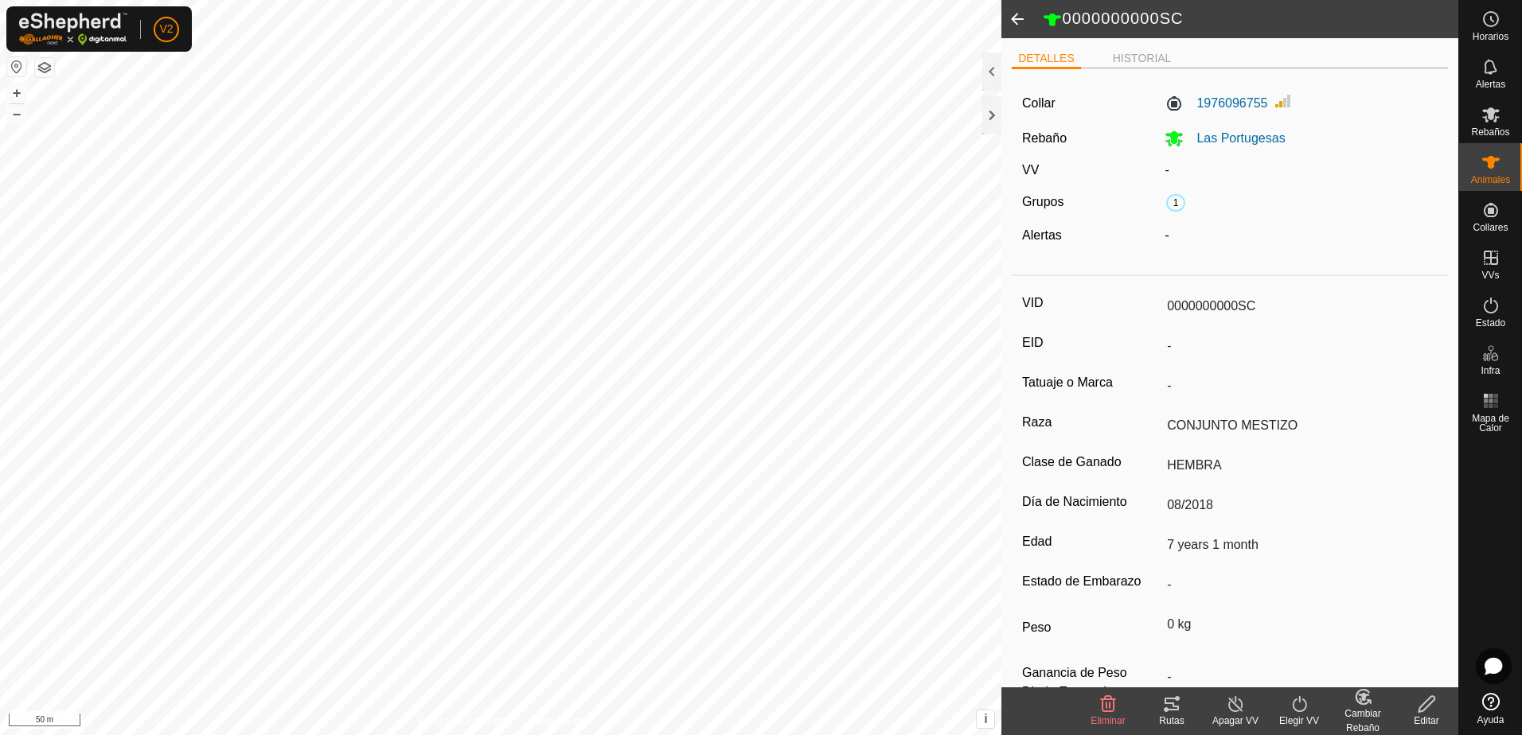
click at [1360, 703] on icon at bounding box center [1363, 697] width 20 height 19
click at [1364, 638] on link "[PERSON_NAME]..." at bounding box center [1412, 636] width 160 height 32
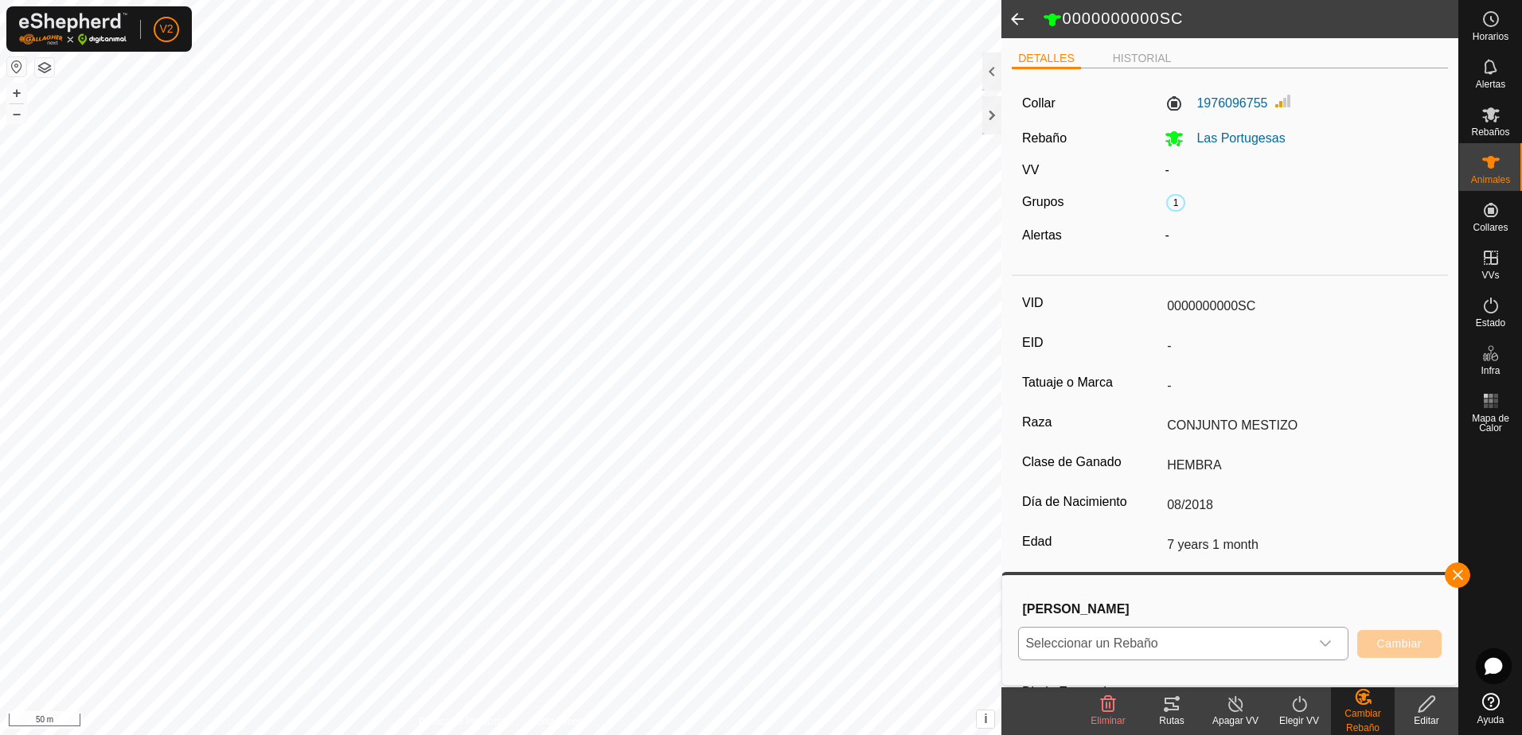
click at [1320, 639] on icon "dropdown trigger" at bounding box center [1325, 644] width 13 height 13
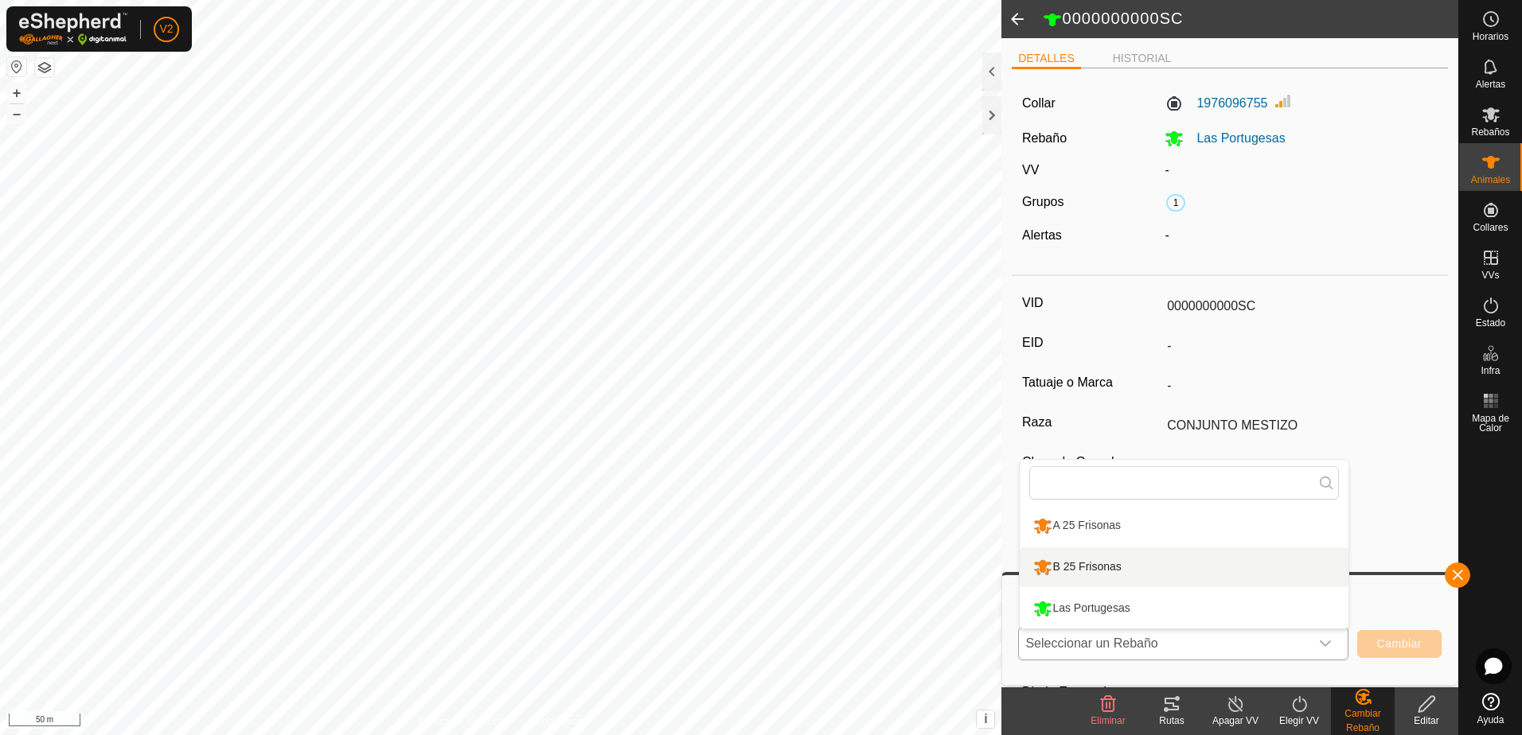
click at [1250, 574] on li "B 25 Frisonas" at bounding box center [1184, 568] width 329 height 40
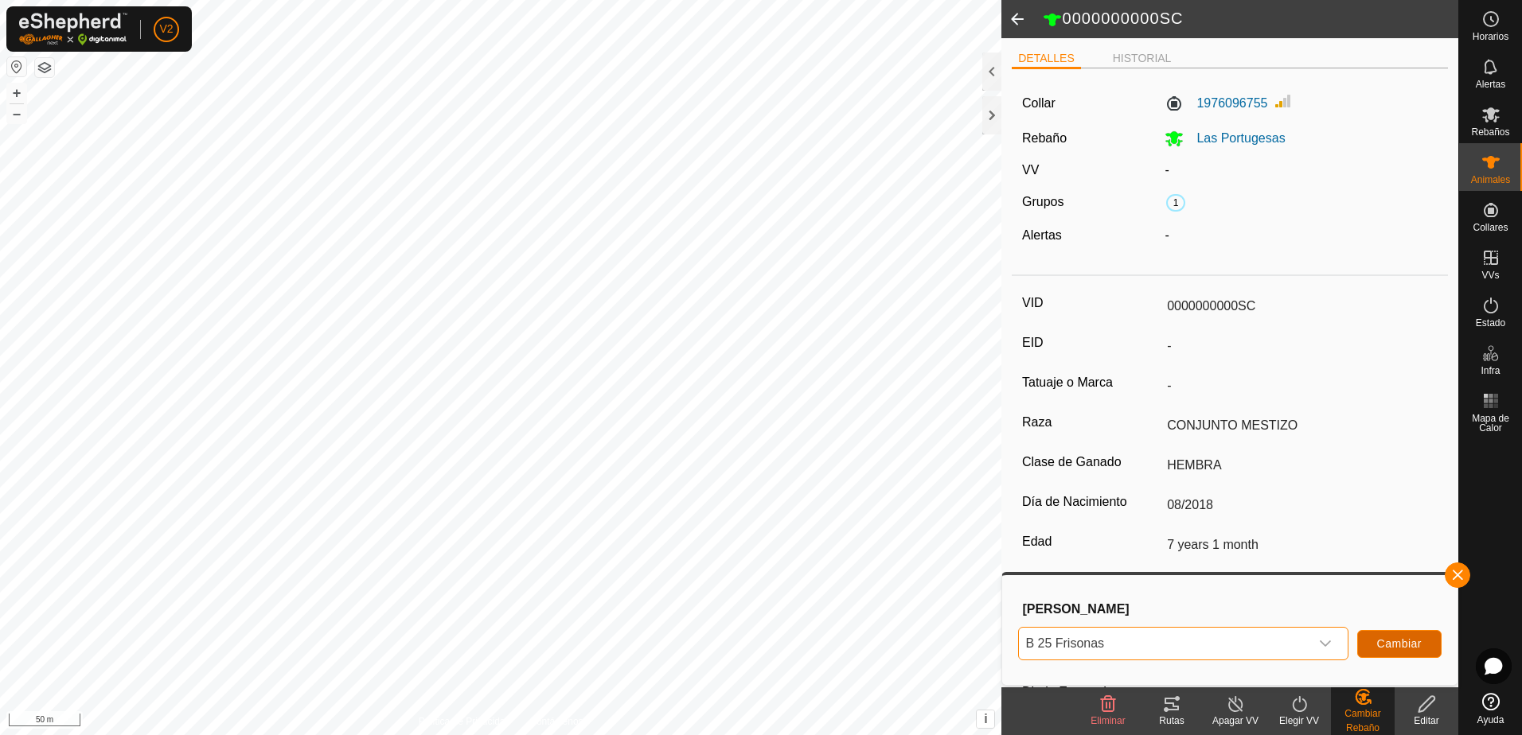
click at [1391, 638] on span "Cambiar" at bounding box center [1399, 644] width 45 height 13
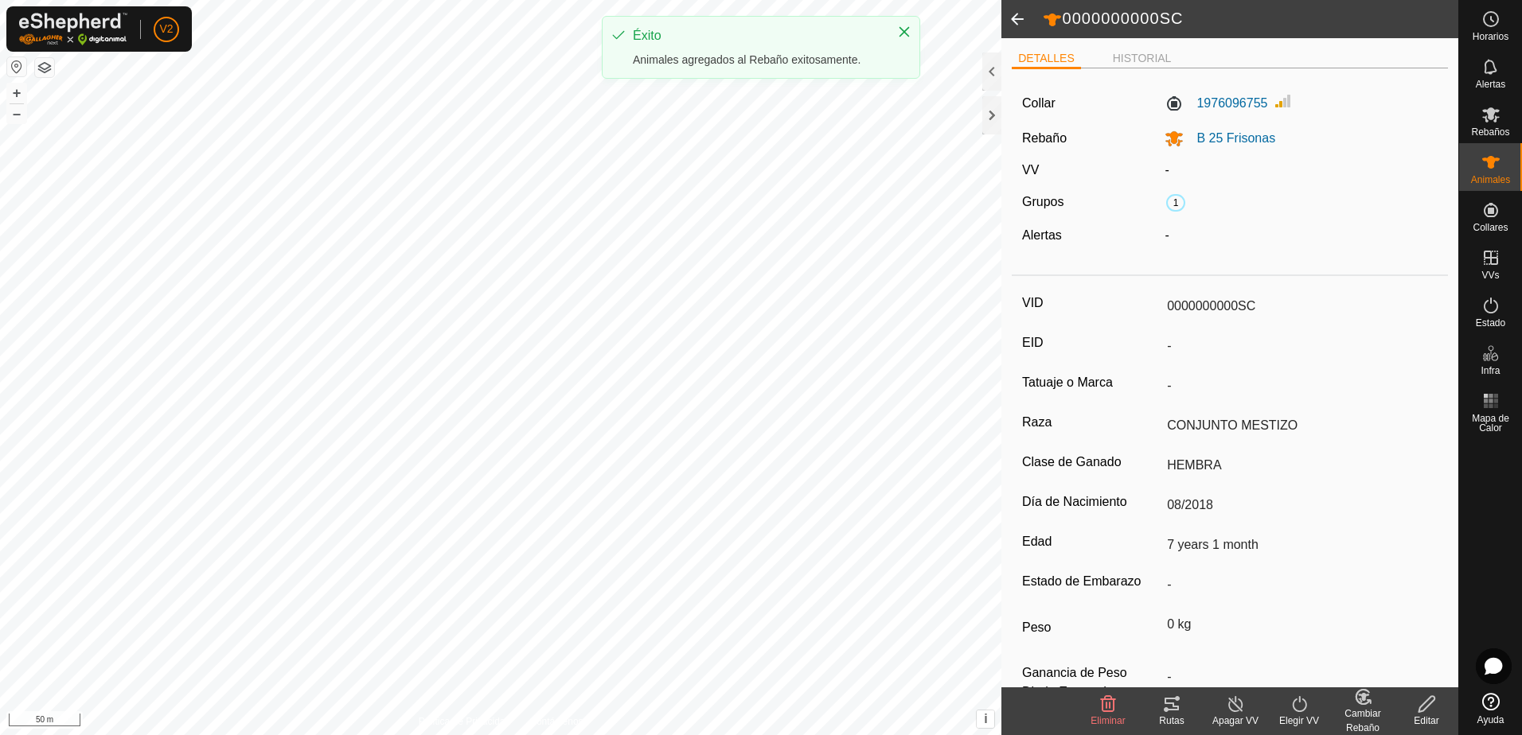
click at [1024, 16] on span at bounding box center [1017, 19] width 32 height 38
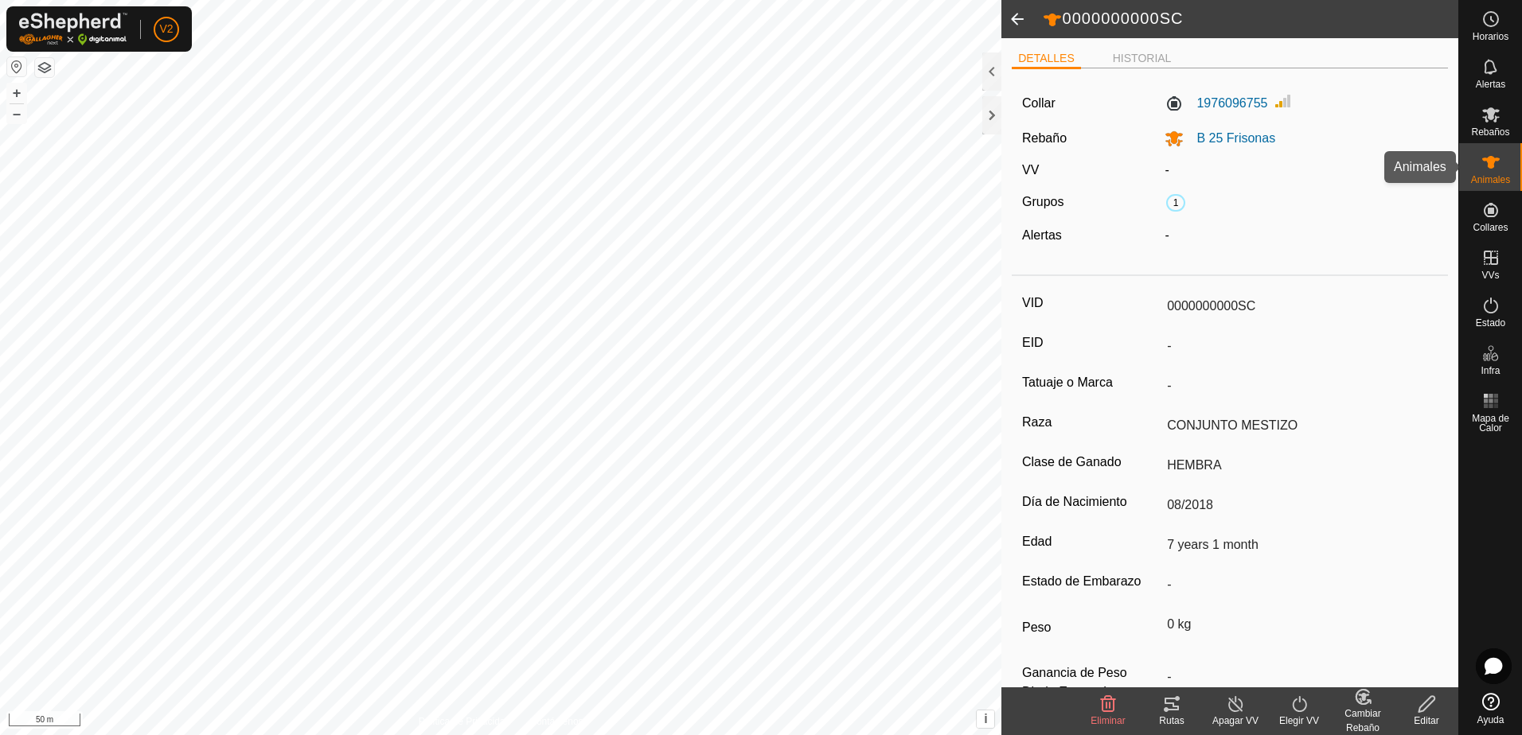
click at [1485, 150] on es-animals-svg-icon at bounding box center [1491, 162] width 29 height 25
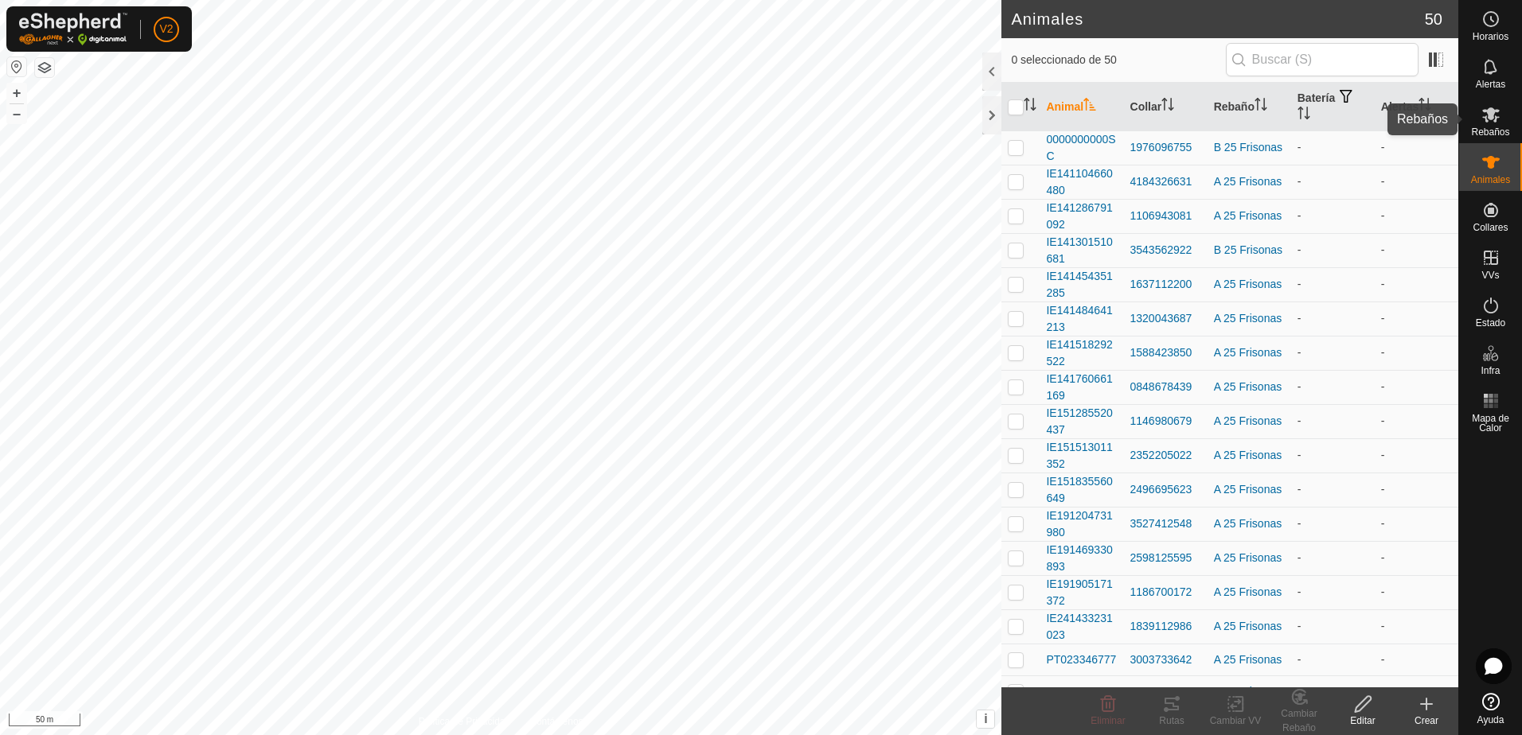
click at [1488, 122] on icon at bounding box center [1490, 114] width 19 height 19
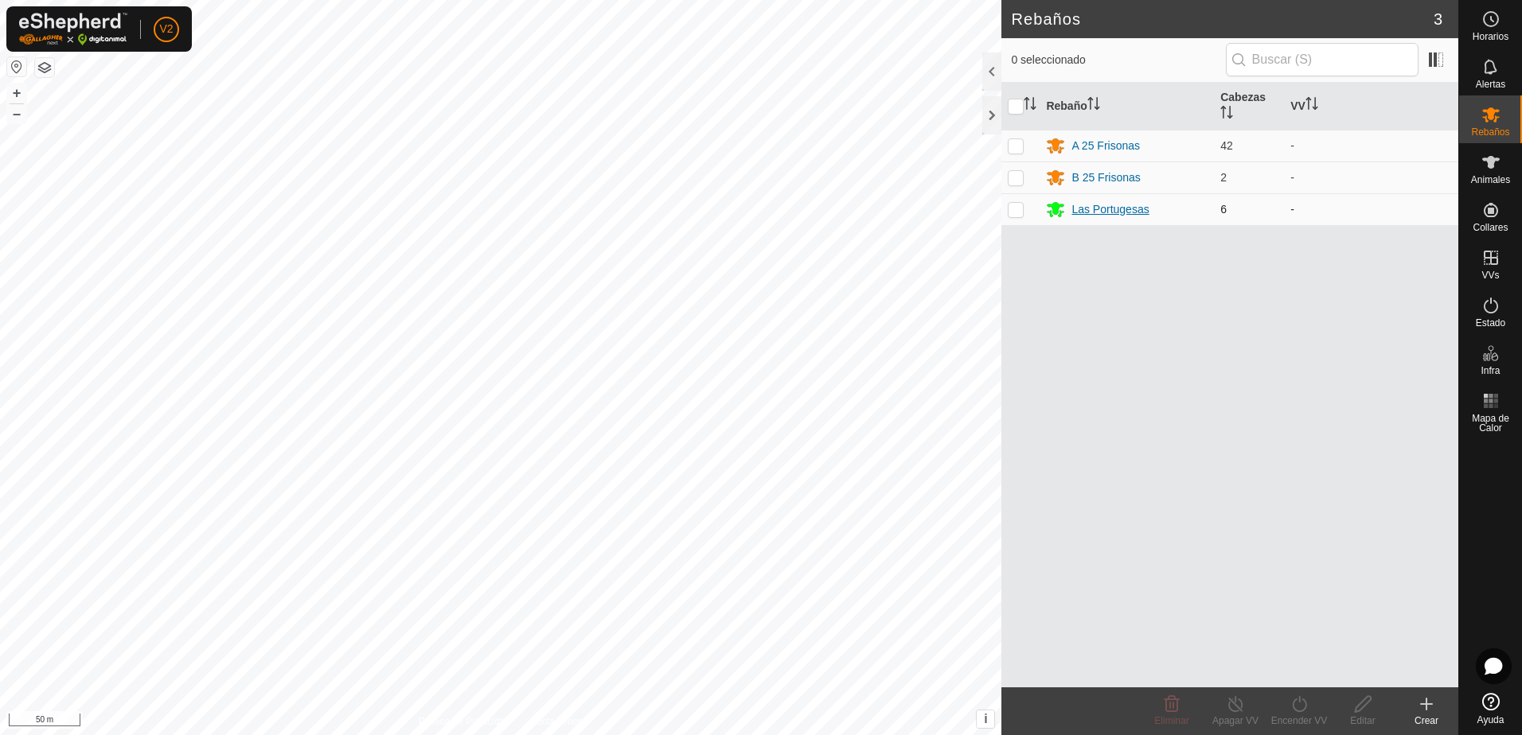
click at [1126, 208] on div "Las Portugesas" at bounding box center [1109, 209] width 77 height 17
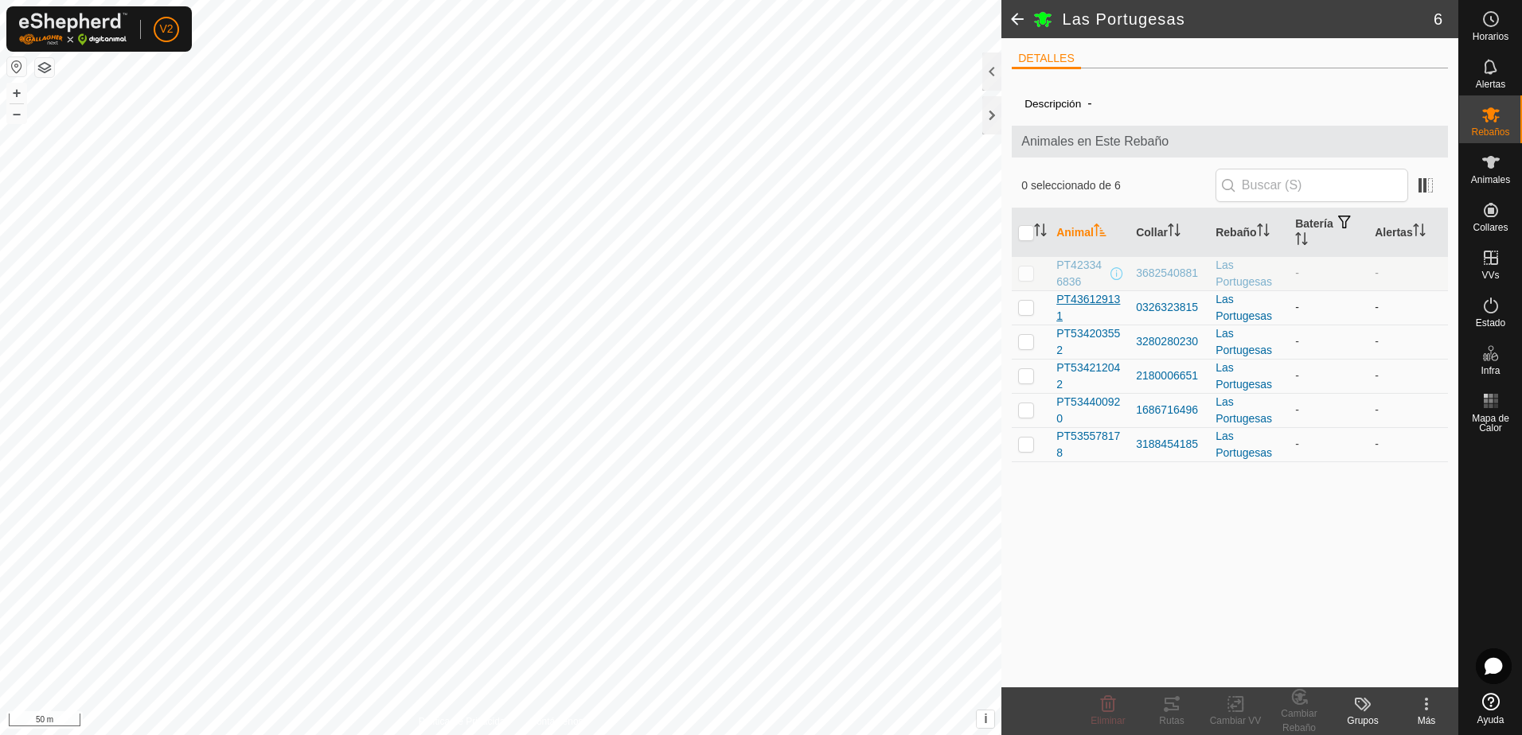
click at [1101, 302] on span "PT436129131" at bounding box center [1089, 307] width 67 height 33
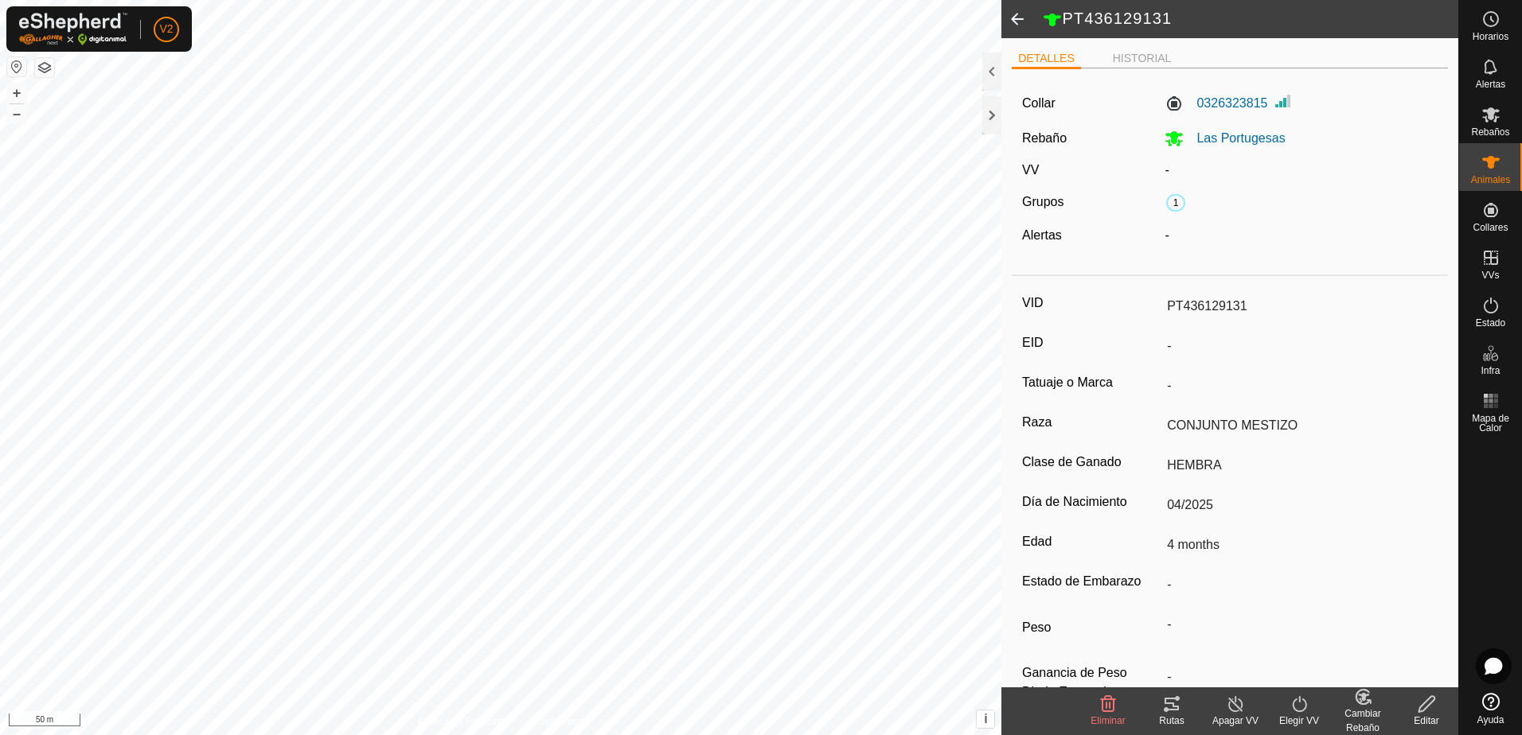
click at [1433, 708] on icon at bounding box center [1427, 704] width 20 height 19
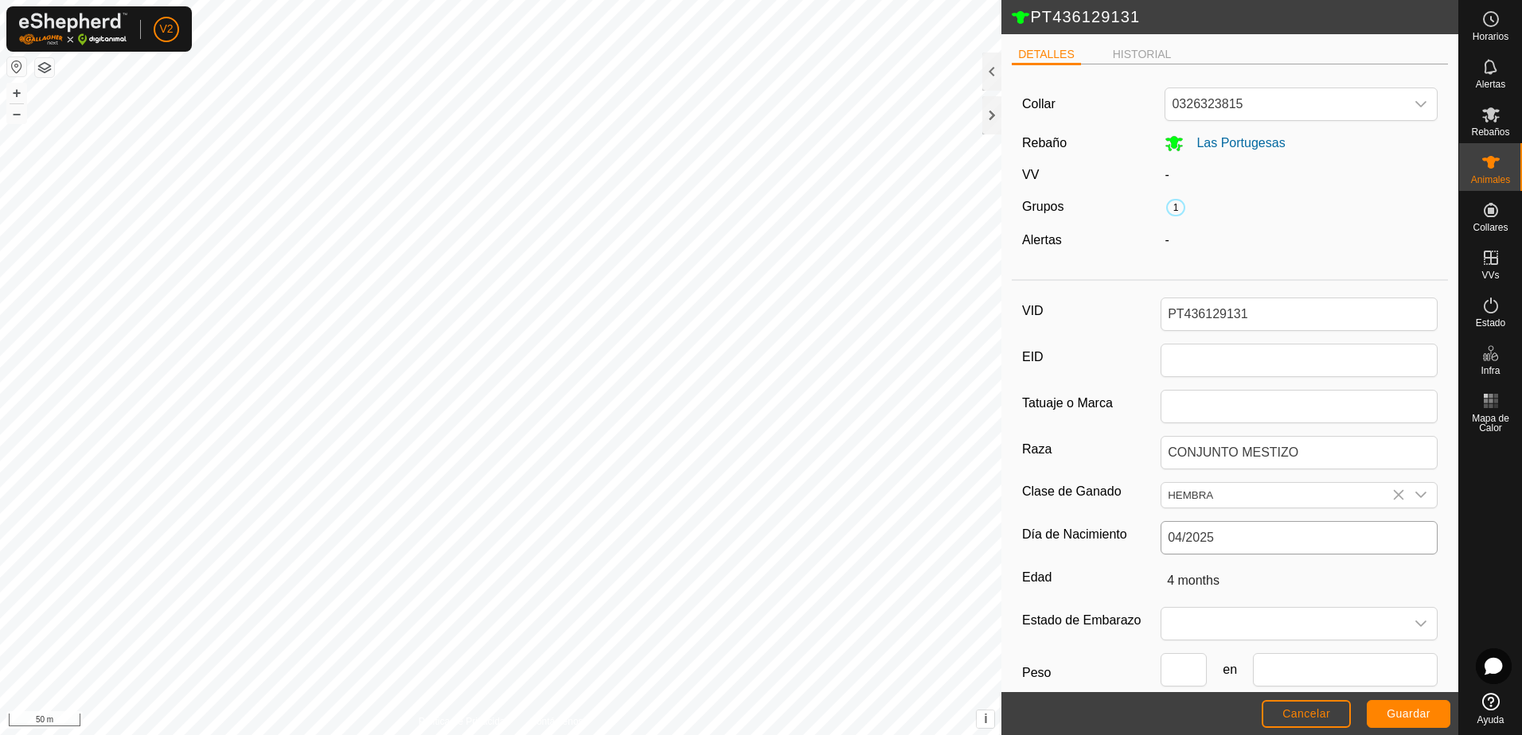
scroll to position [88, 0]
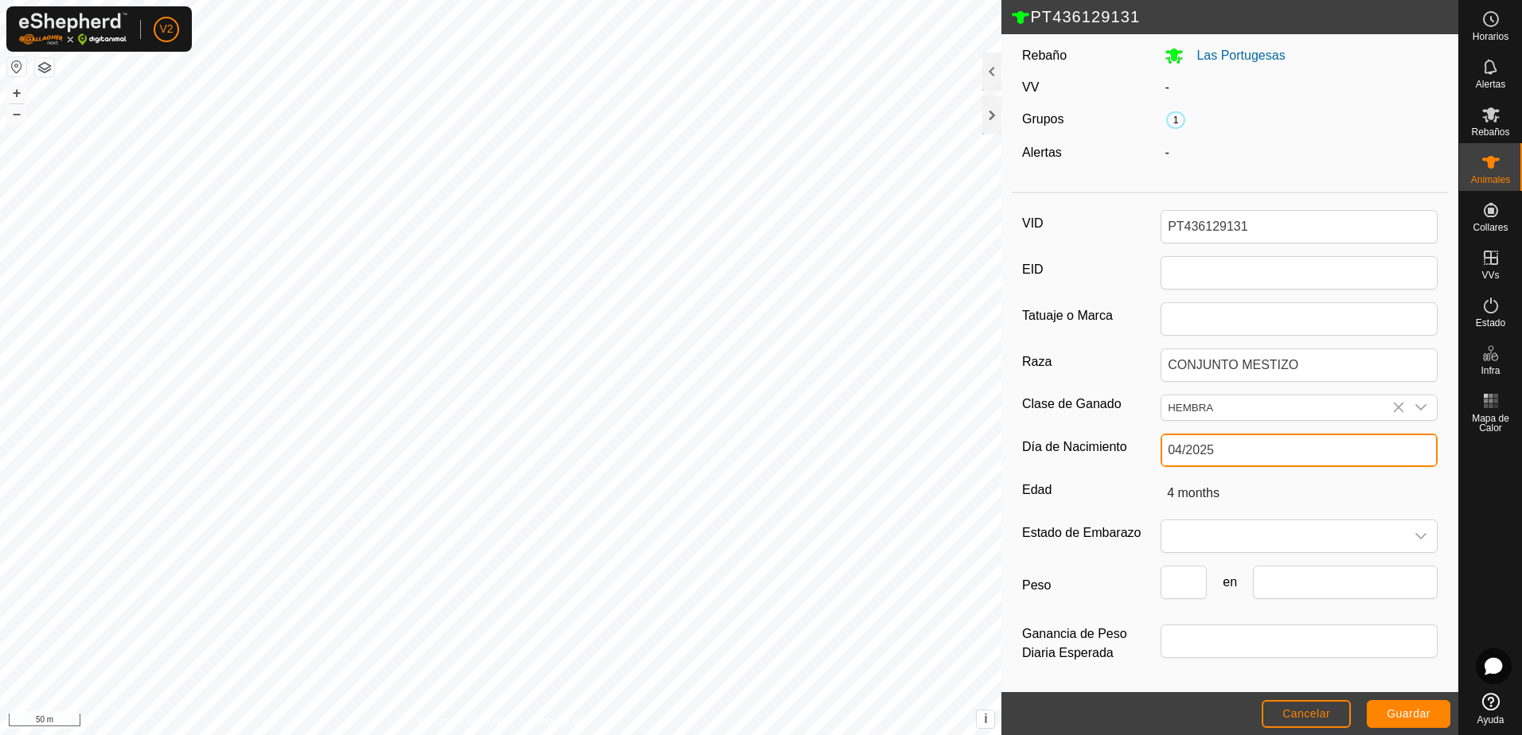
click at [1271, 455] on input "04/2025" at bounding box center [1299, 450] width 277 height 33
drag, startPoint x: 1271, startPoint y: 455, endPoint x: 1301, endPoint y: 705, distance: 251.7
click at [1301, 705] on article "PT436129131 DETALLES HISTORIAL Collar 0326323815 Rebaño Las Portugesas VV - Gru…" at bounding box center [1229, 367] width 457 height 735
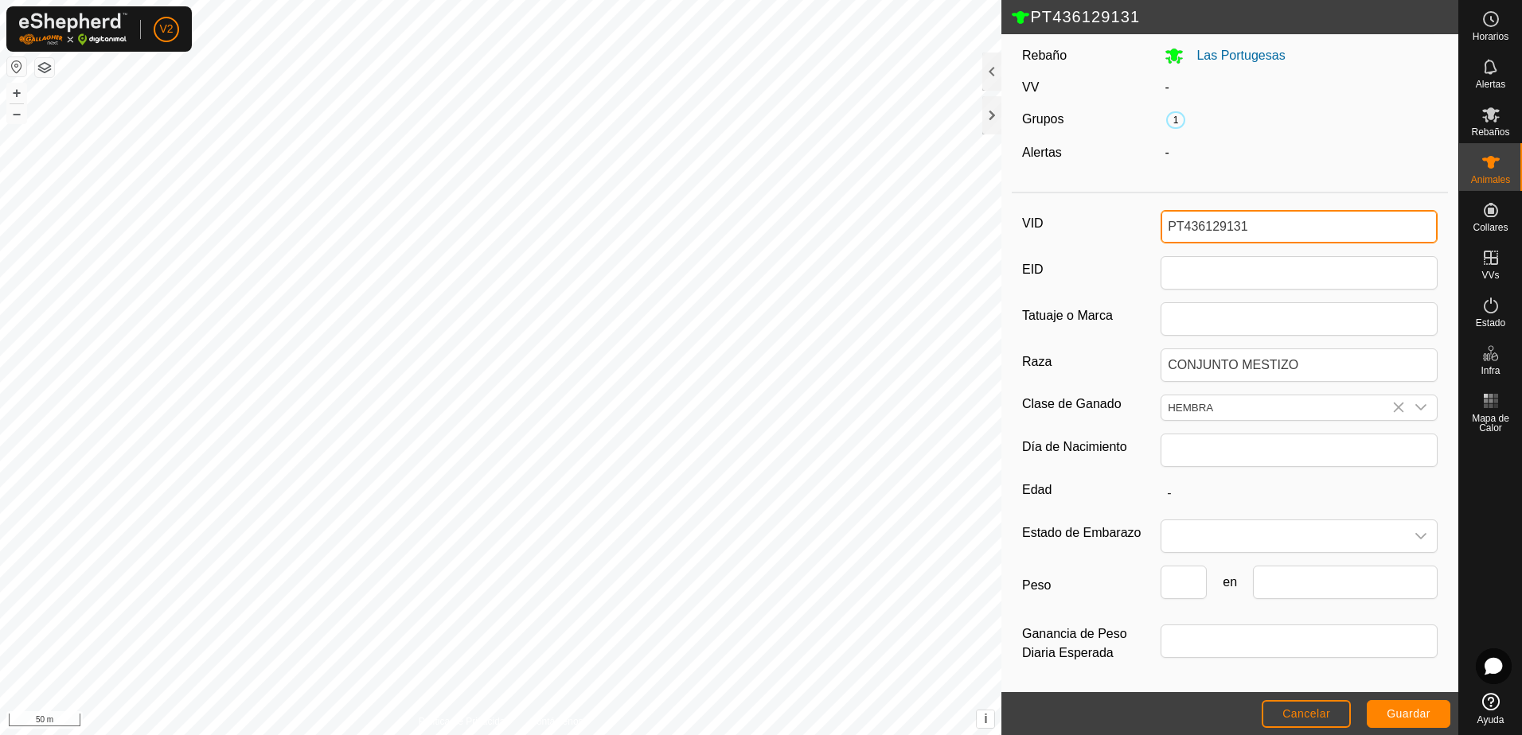
click at [1263, 234] on input "PT436129131" at bounding box center [1299, 226] width 277 height 33
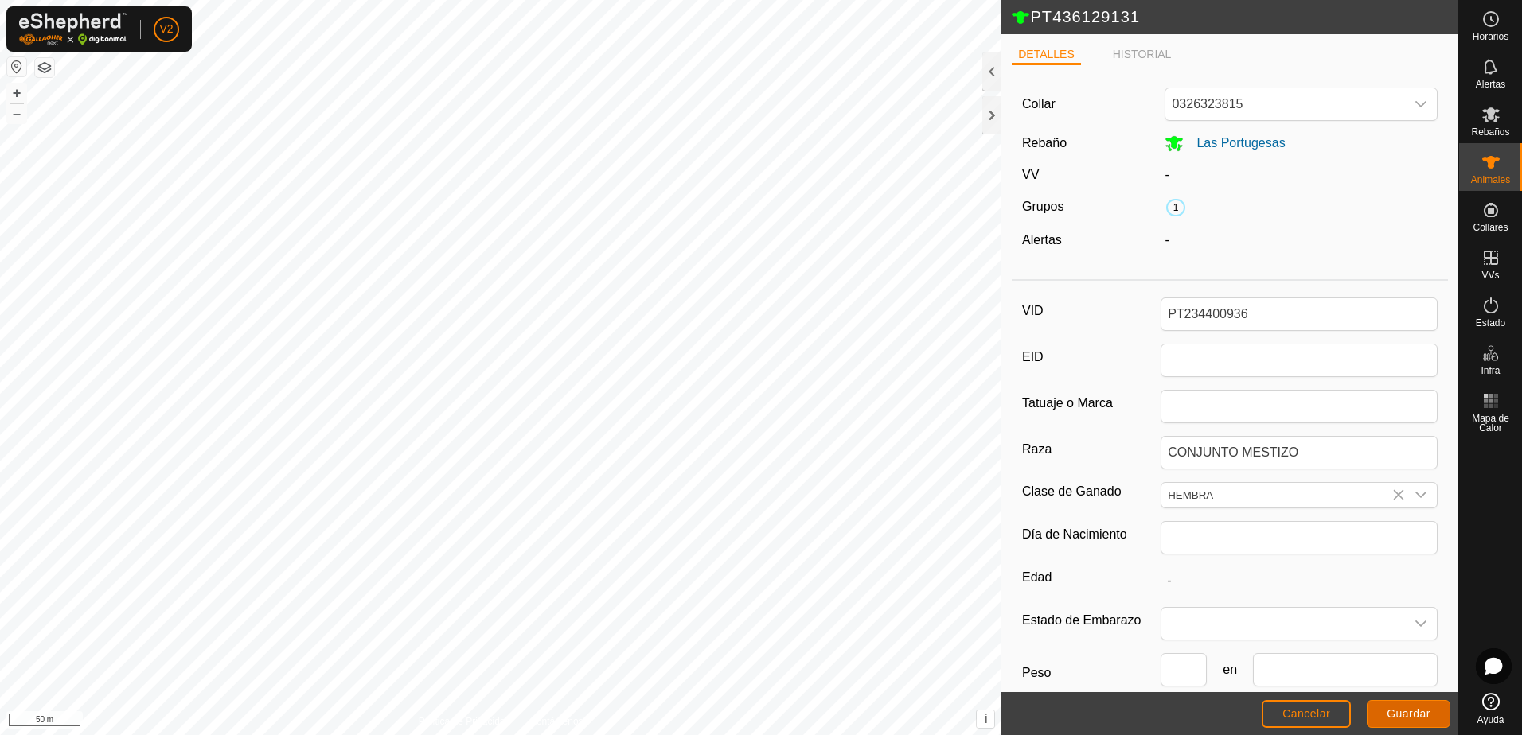
click at [1405, 713] on span "Guardar" at bounding box center [1409, 714] width 44 height 13
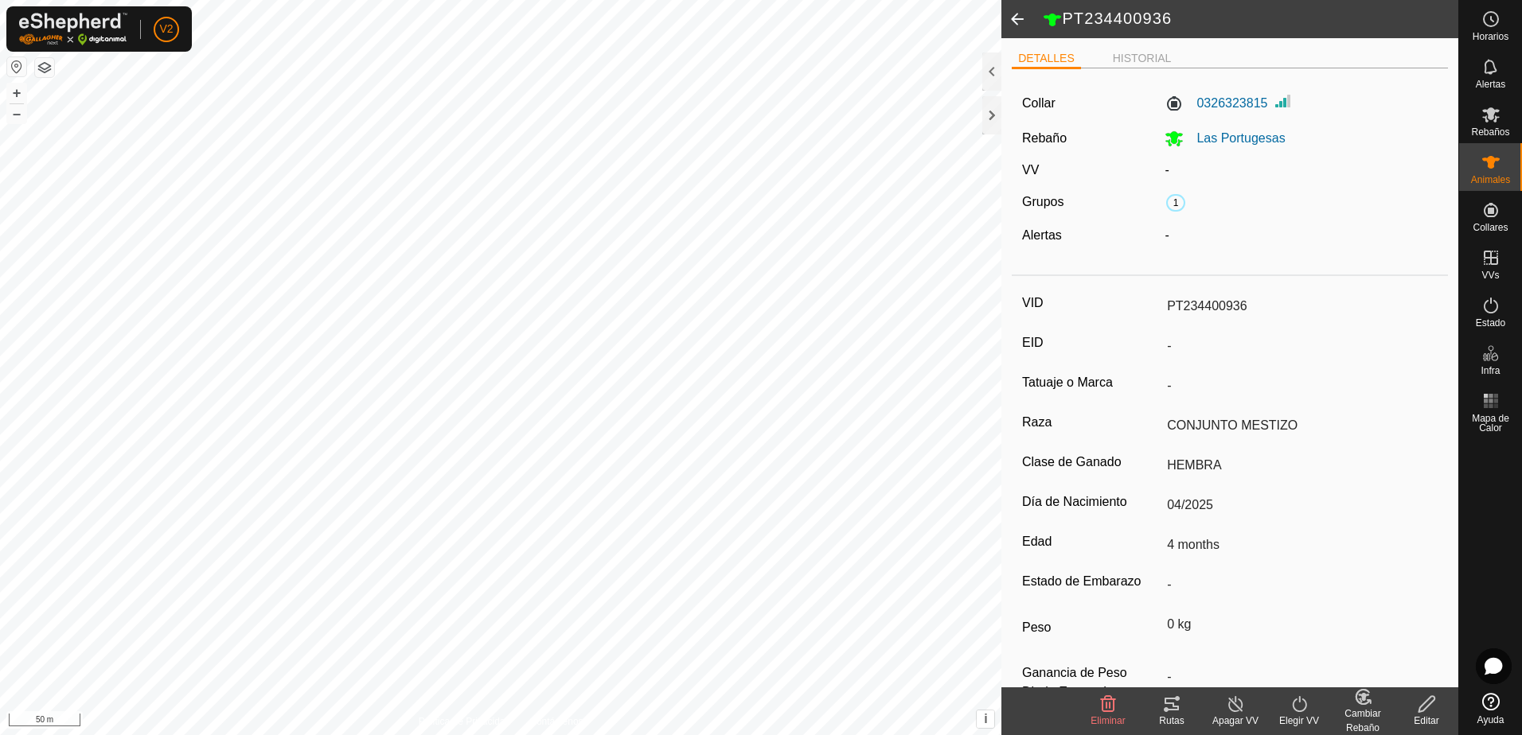
click at [1364, 702] on icon at bounding box center [1363, 697] width 20 height 19
click at [1385, 641] on link "[PERSON_NAME]..." at bounding box center [1412, 636] width 160 height 32
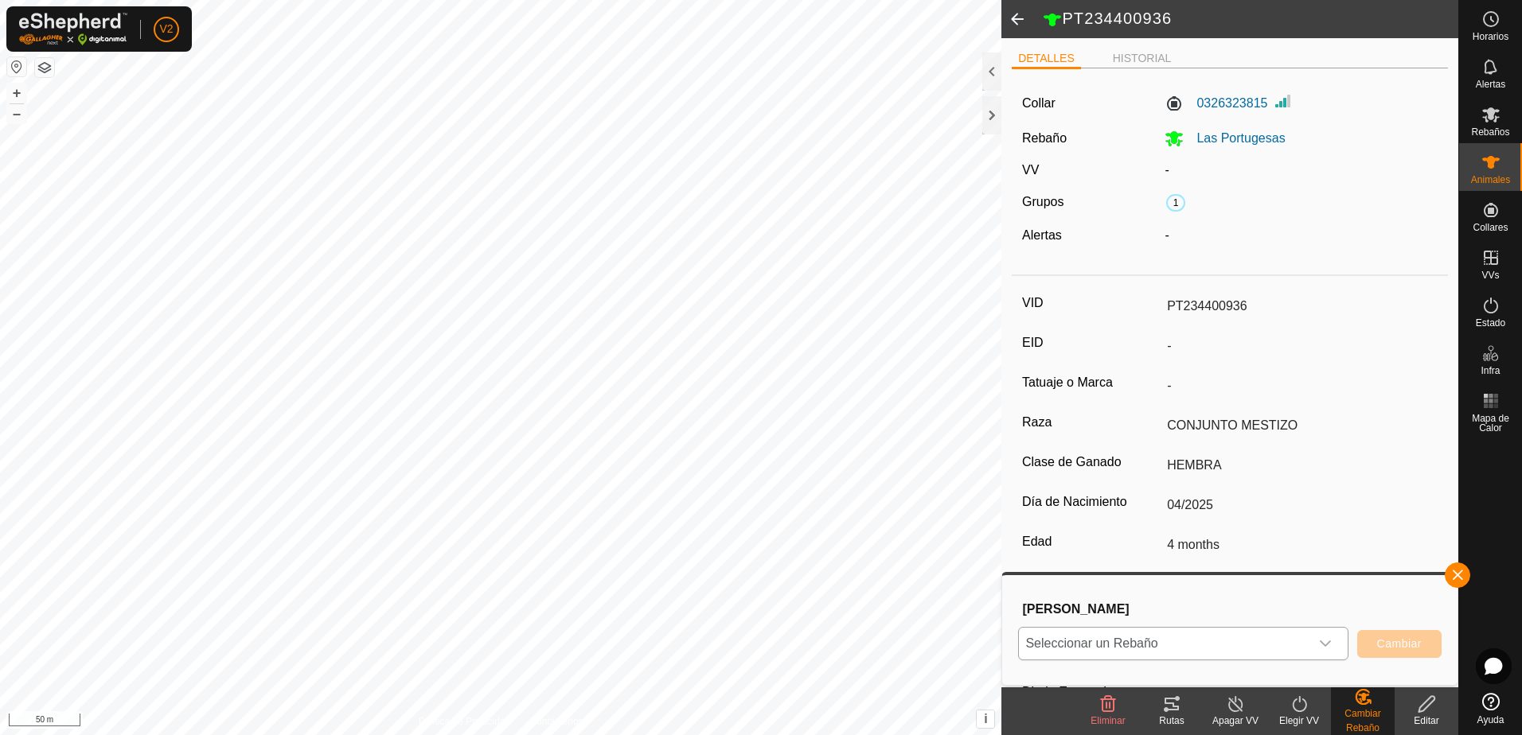
click at [1329, 642] on icon "dropdown trigger" at bounding box center [1325, 644] width 11 height 6
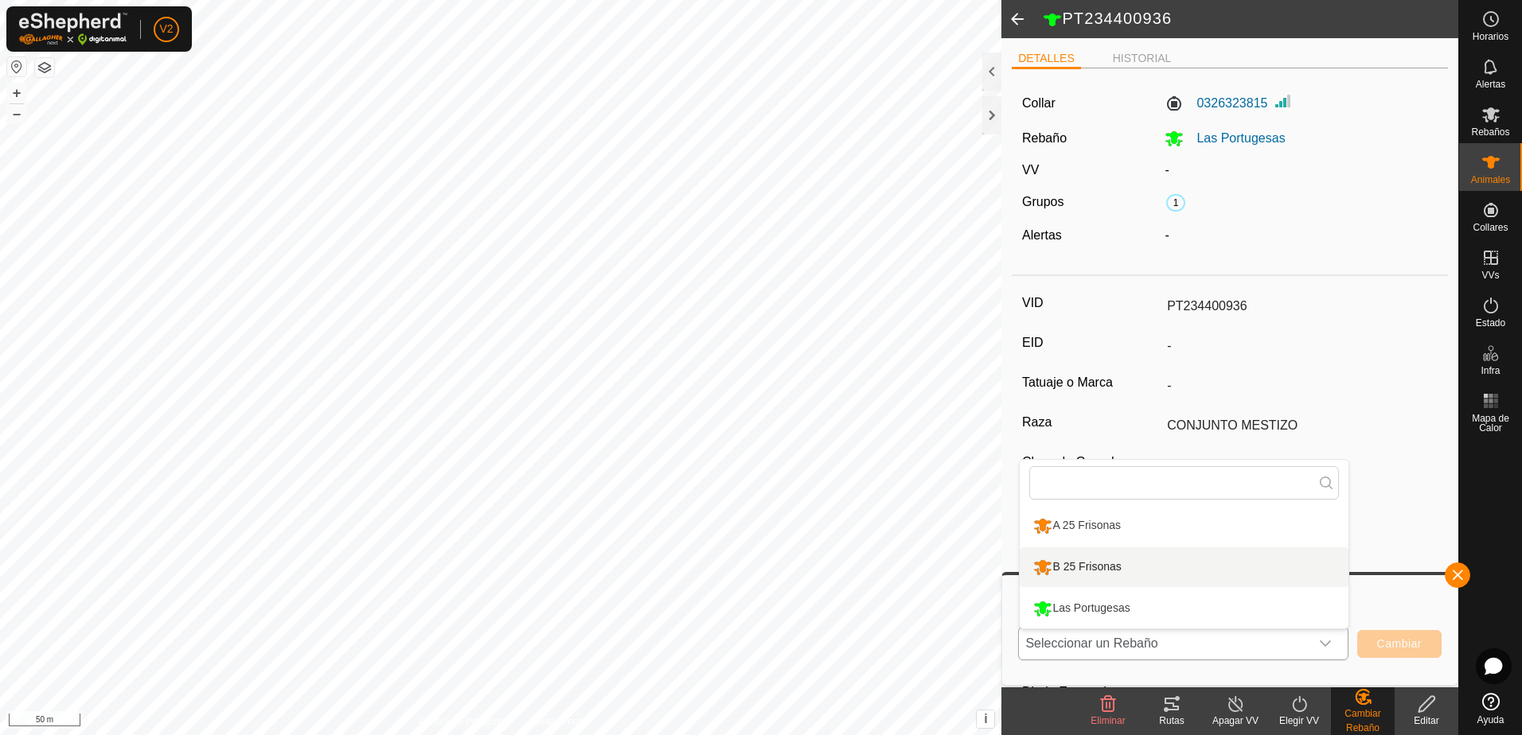
click at [1228, 573] on li "B 25 Frisonas" at bounding box center [1184, 568] width 329 height 40
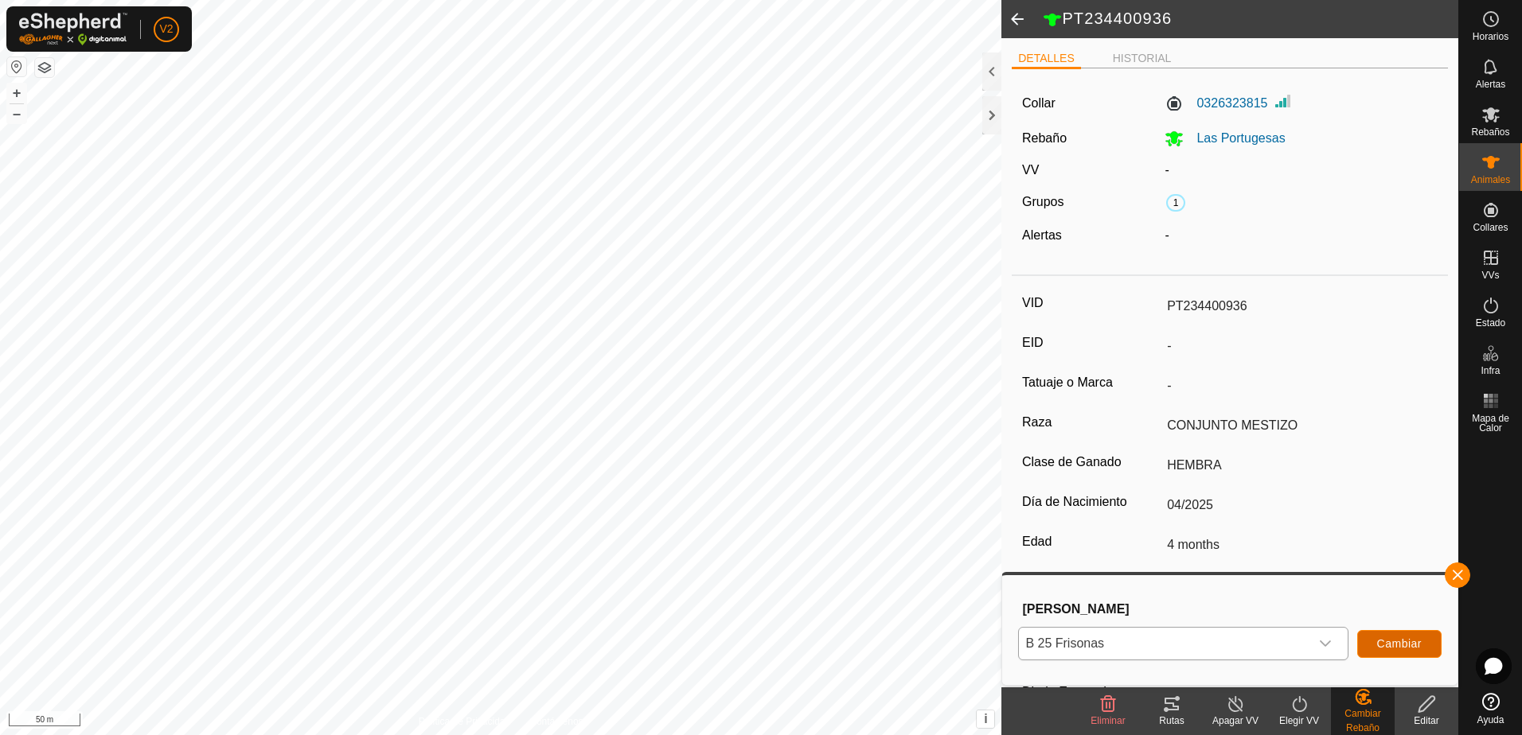
click at [1415, 649] on span "Cambiar" at bounding box center [1399, 644] width 45 height 13
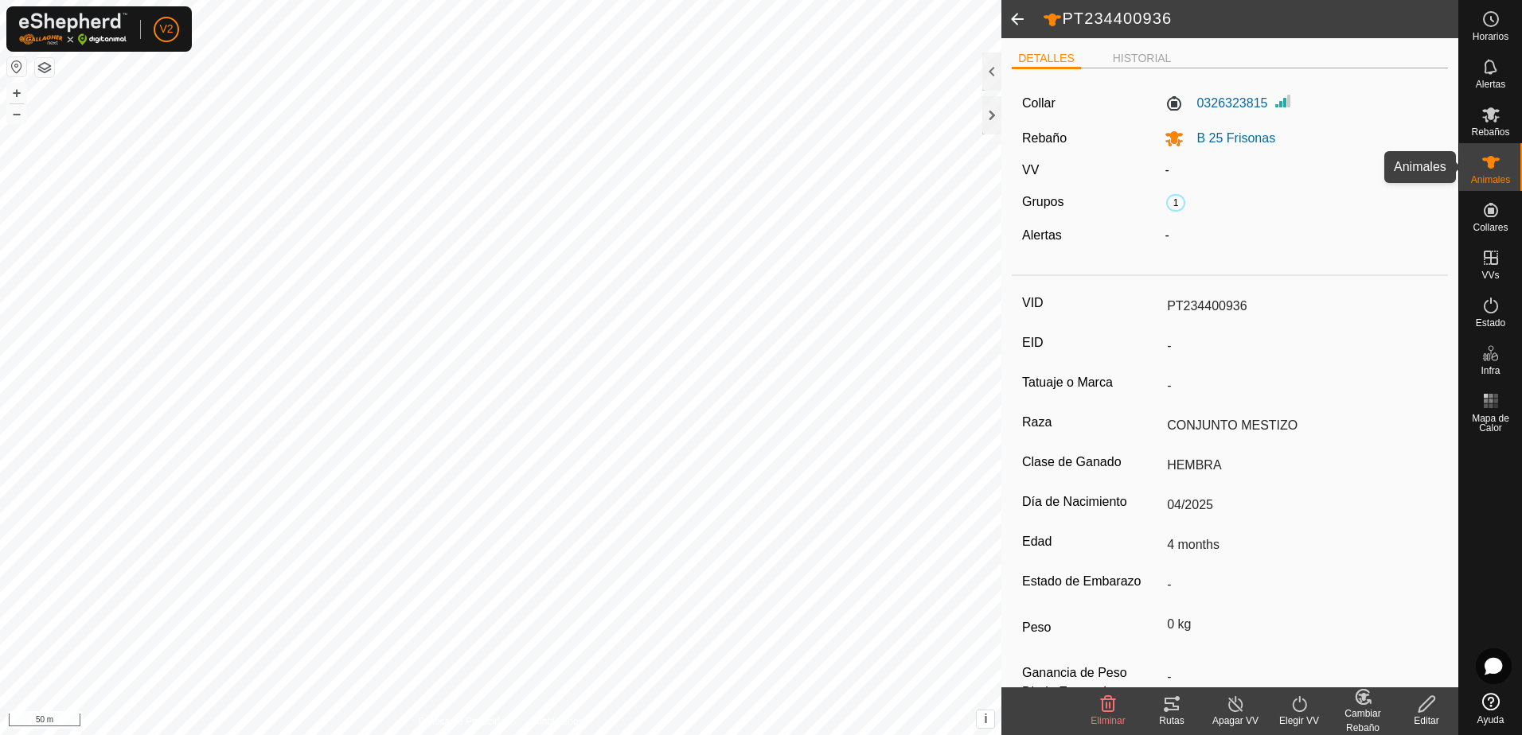
click at [1498, 169] on icon at bounding box center [1490, 162] width 19 height 19
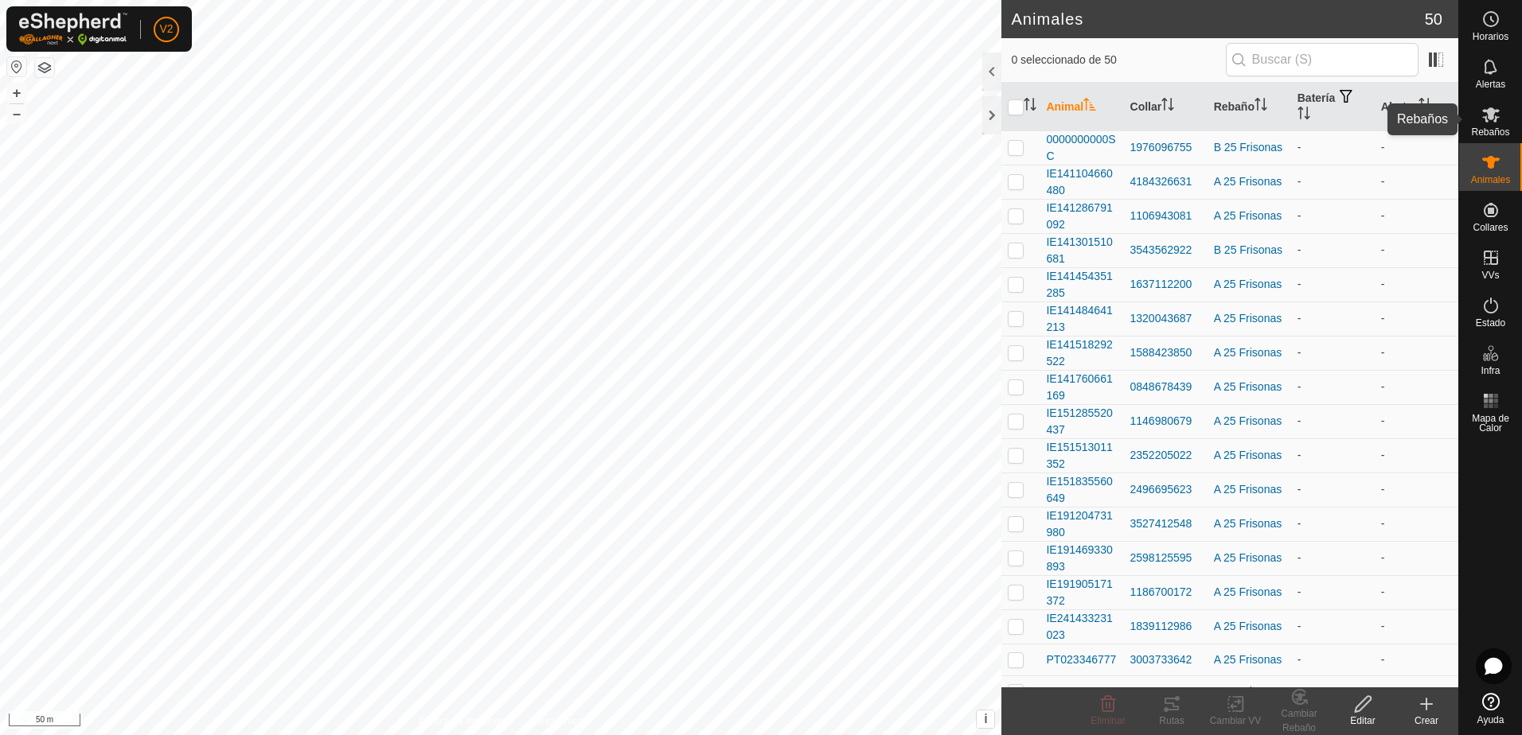
click at [1500, 112] on es-mob-svg-icon at bounding box center [1491, 114] width 29 height 25
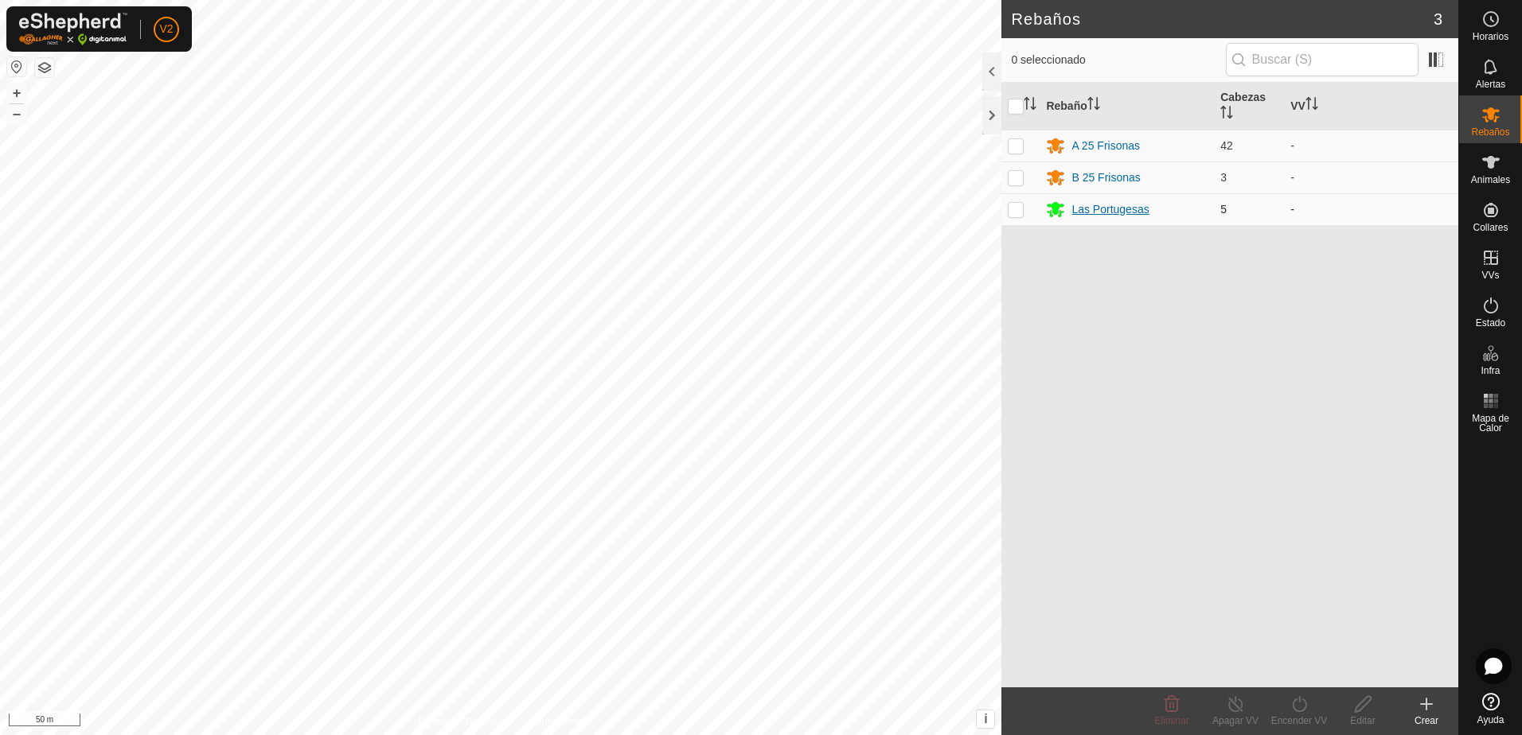
click at [1114, 213] on div "Las Portugesas" at bounding box center [1109, 209] width 77 height 17
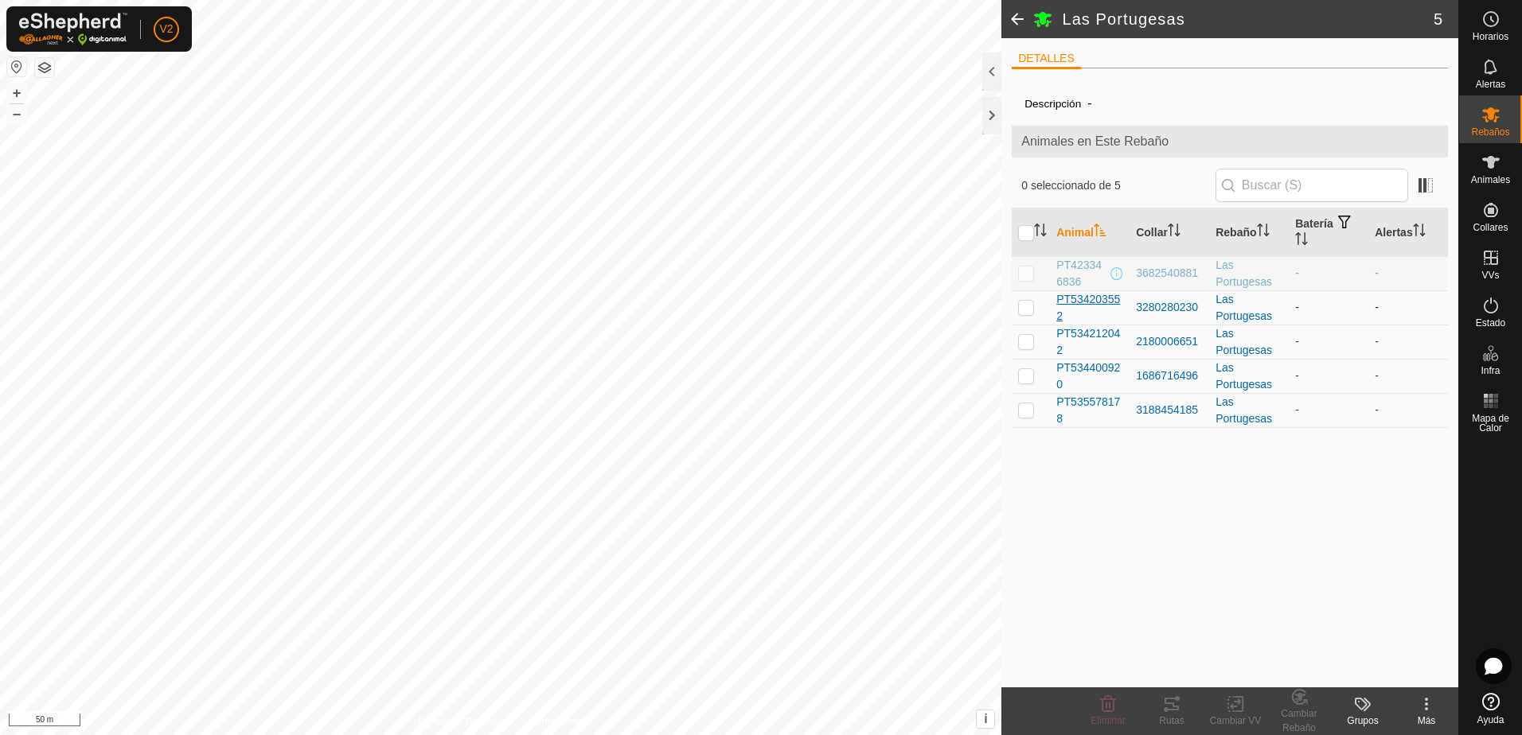
click at [1097, 305] on span "PT534203552" at bounding box center [1089, 307] width 67 height 33
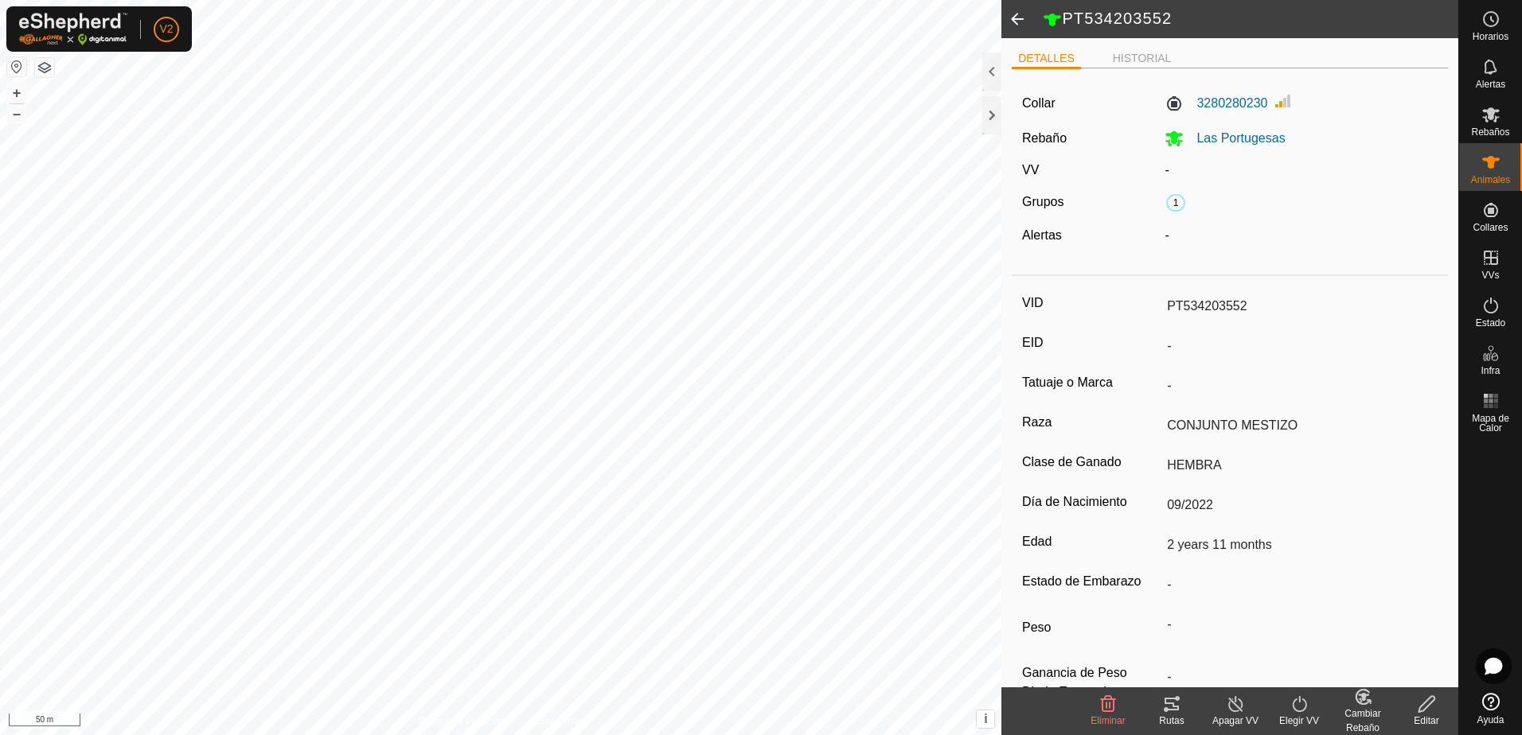
click at [1014, 24] on span at bounding box center [1017, 19] width 32 height 38
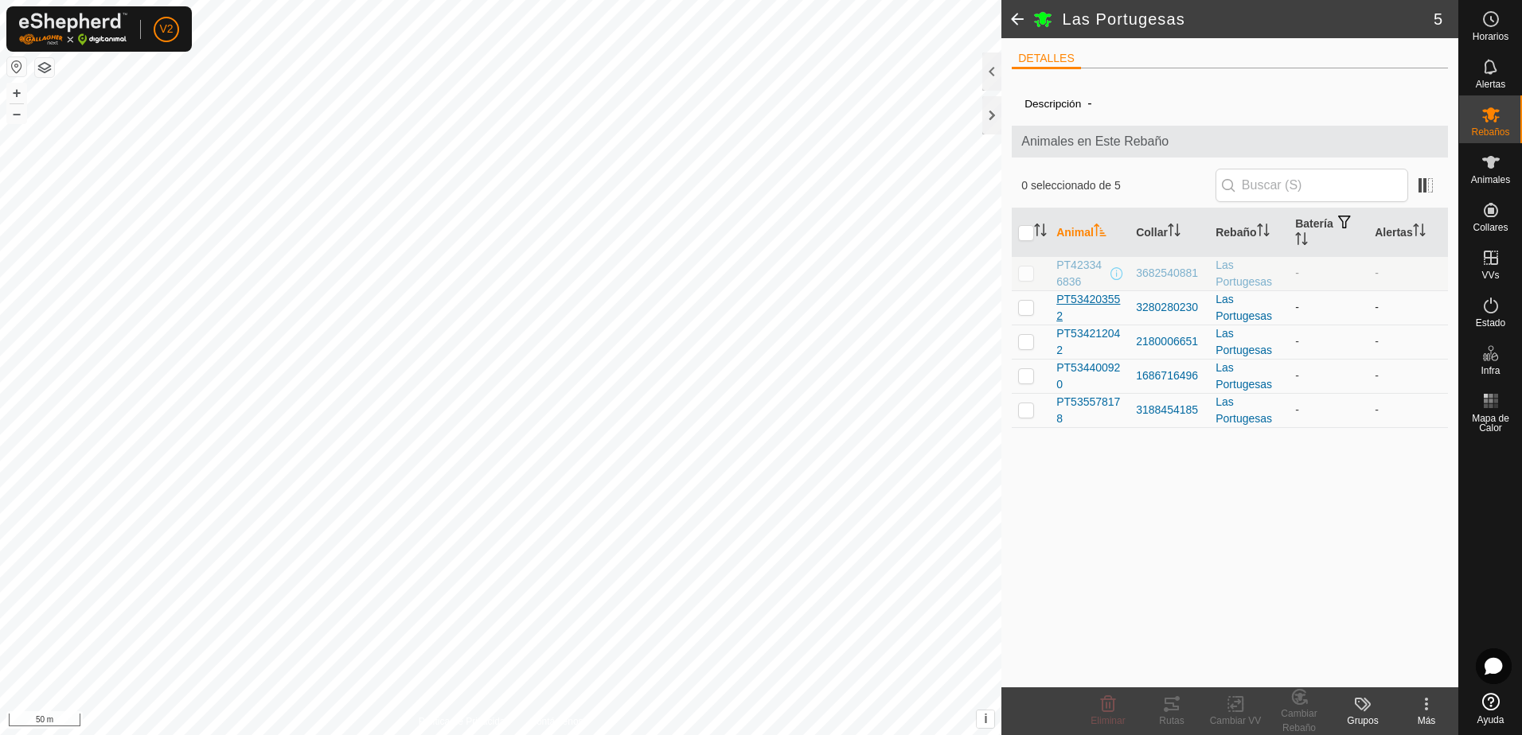
click at [1095, 309] on span "PT534203552" at bounding box center [1089, 307] width 67 height 33
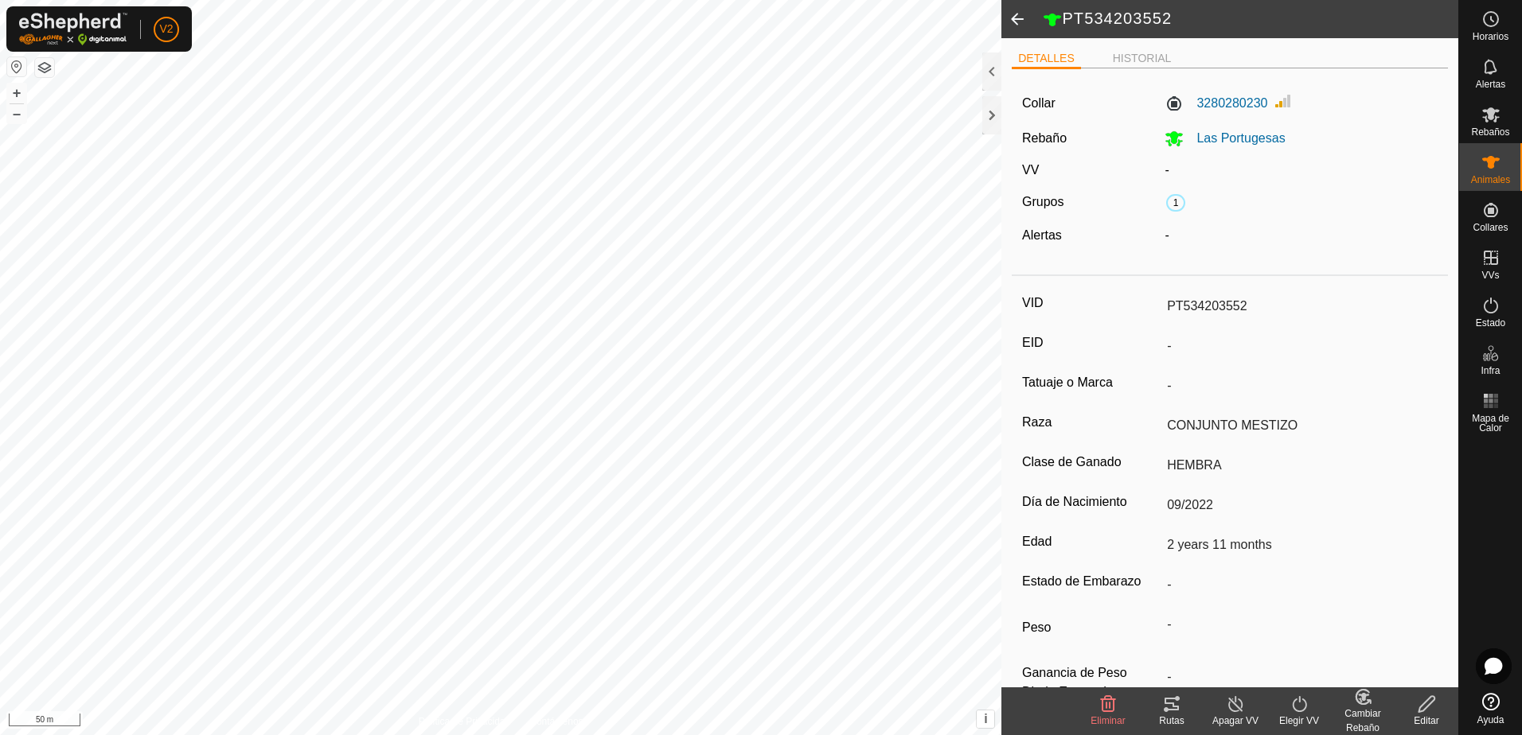
click at [1026, 17] on span at bounding box center [1017, 19] width 32 height 38
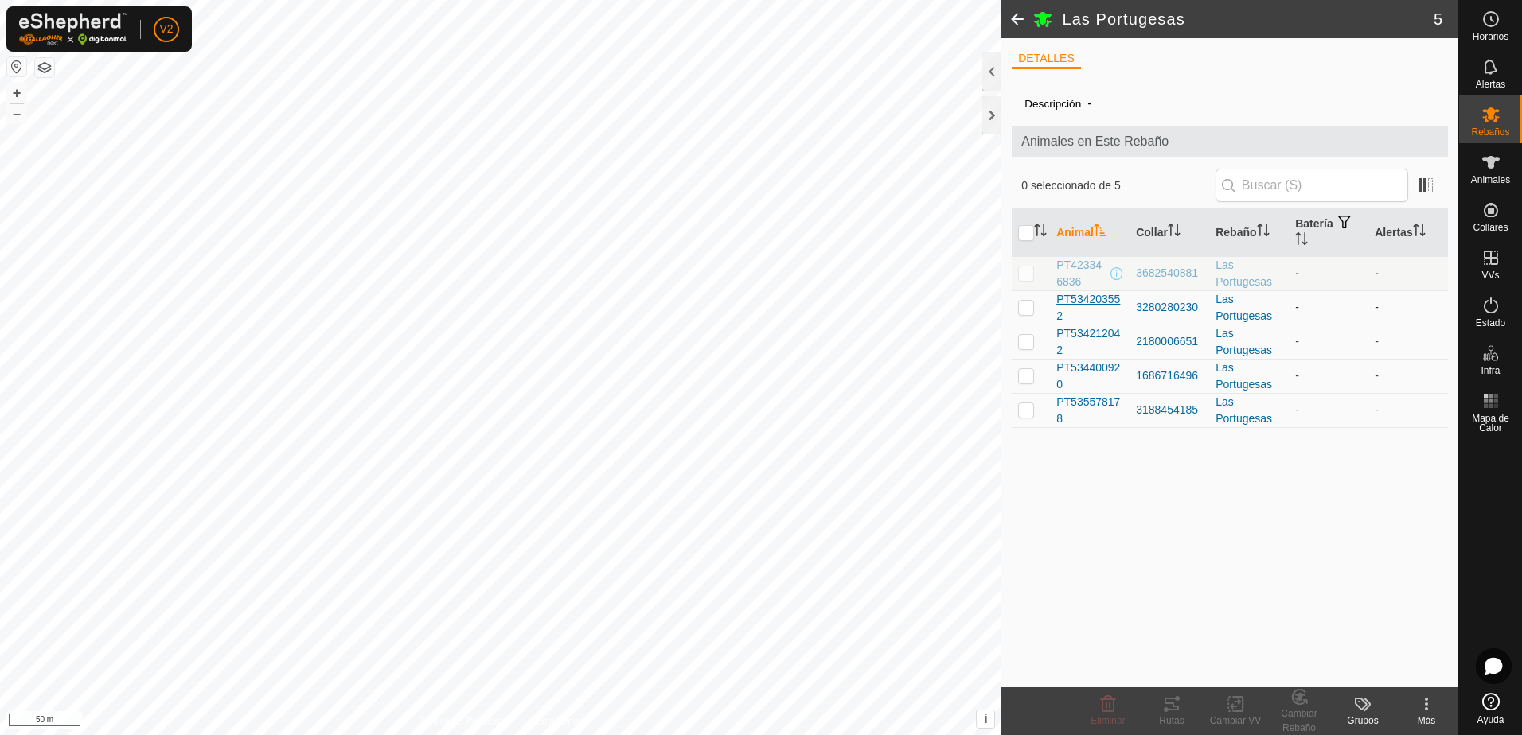
click at [1105, 302] on span "PT534203552" at bounding box center [1089, 307] width 67 height 33
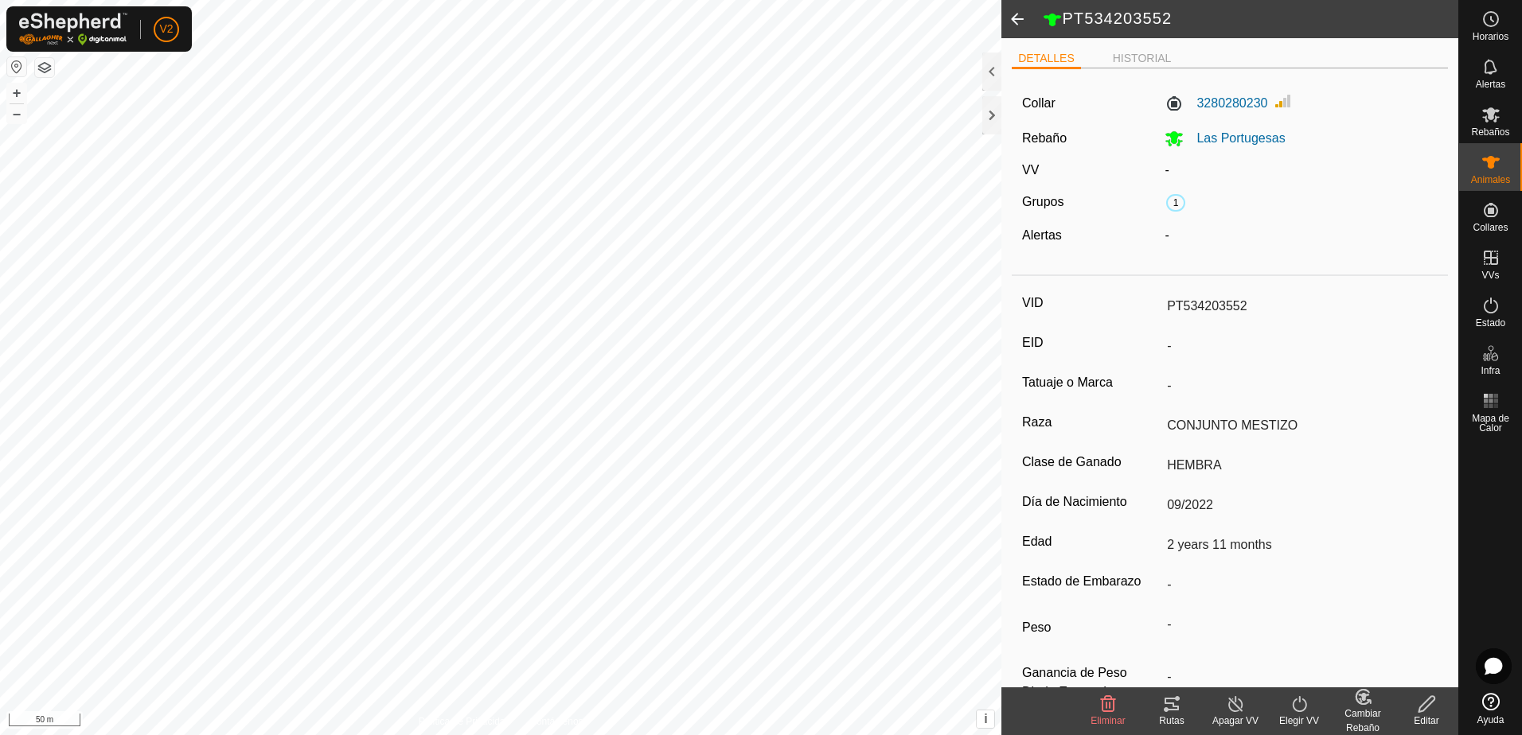
scroll to position [44, 0]
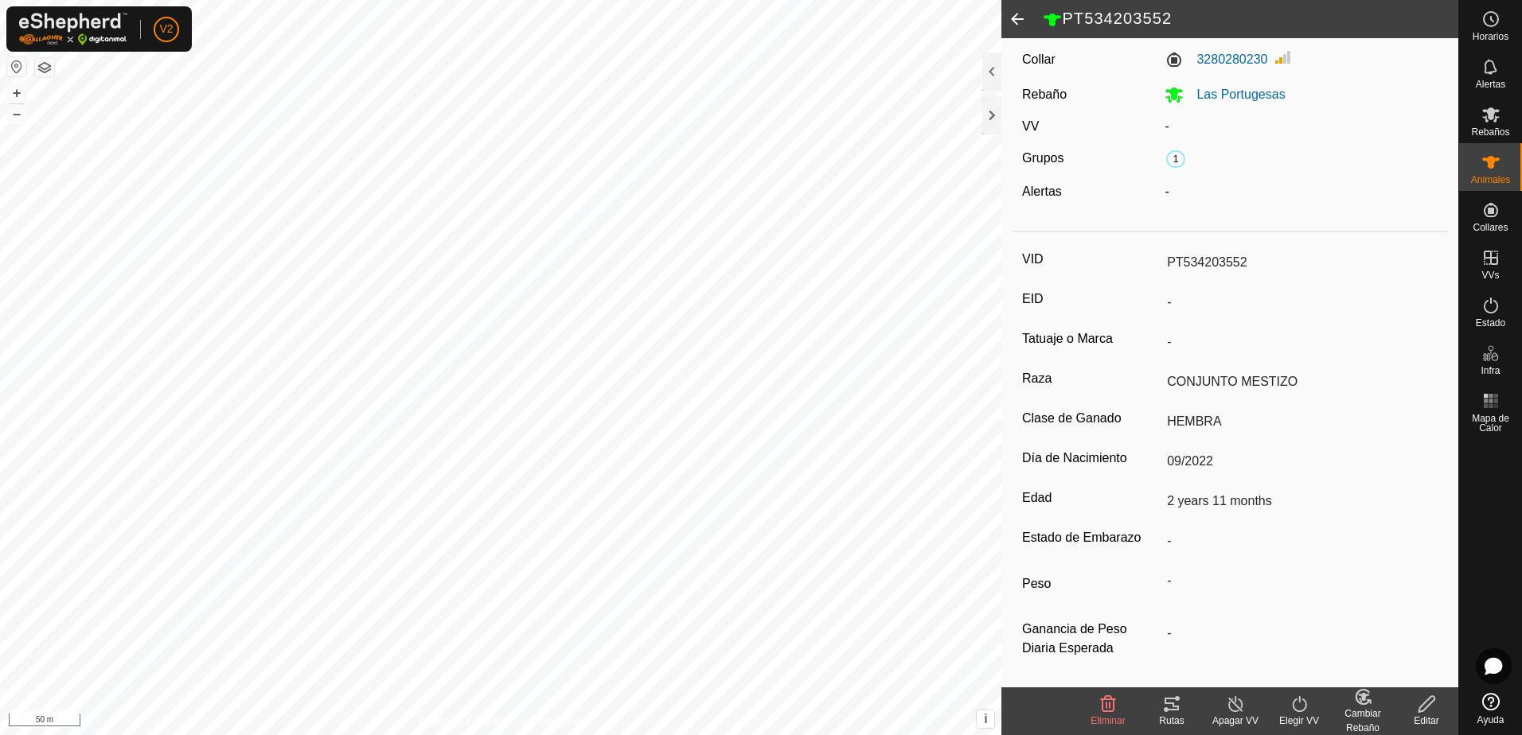
click at [1429, 713] on icon at bounding box center [1427, 704] width 20 height 19
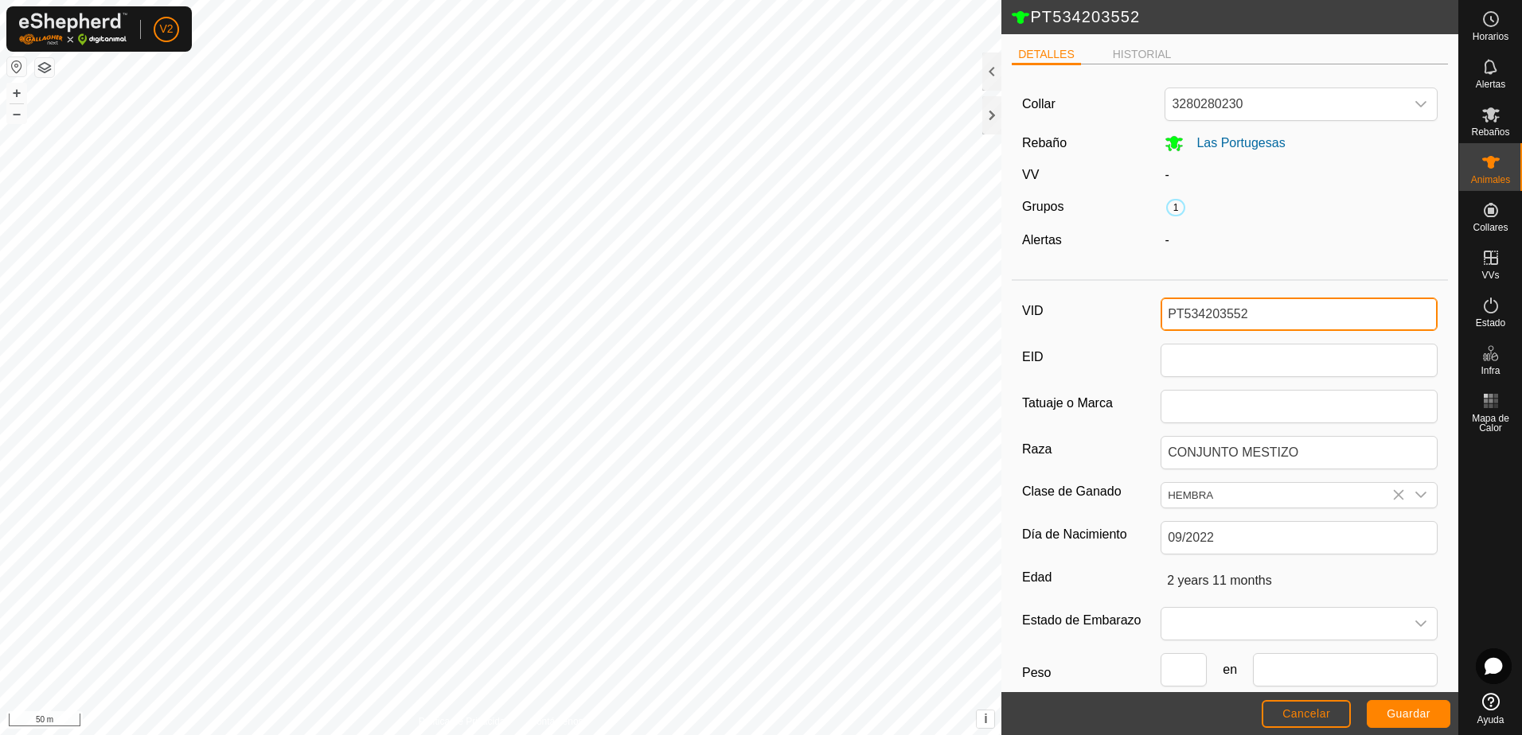
click at [1232, 314] on input "PT534203552" at bounding box center [1299, 314] width 277 height 33
click at [1245, 312] on input "PT534203552" at bounding box center [1299, 314] width 277 height 33
click at [1230, 313] on input "IE" at bounding box center [1299, 314] width 277 height 33
click at [1401, 712] on span "Guardar" at bounding box center [1409, 714] width 44 height 13
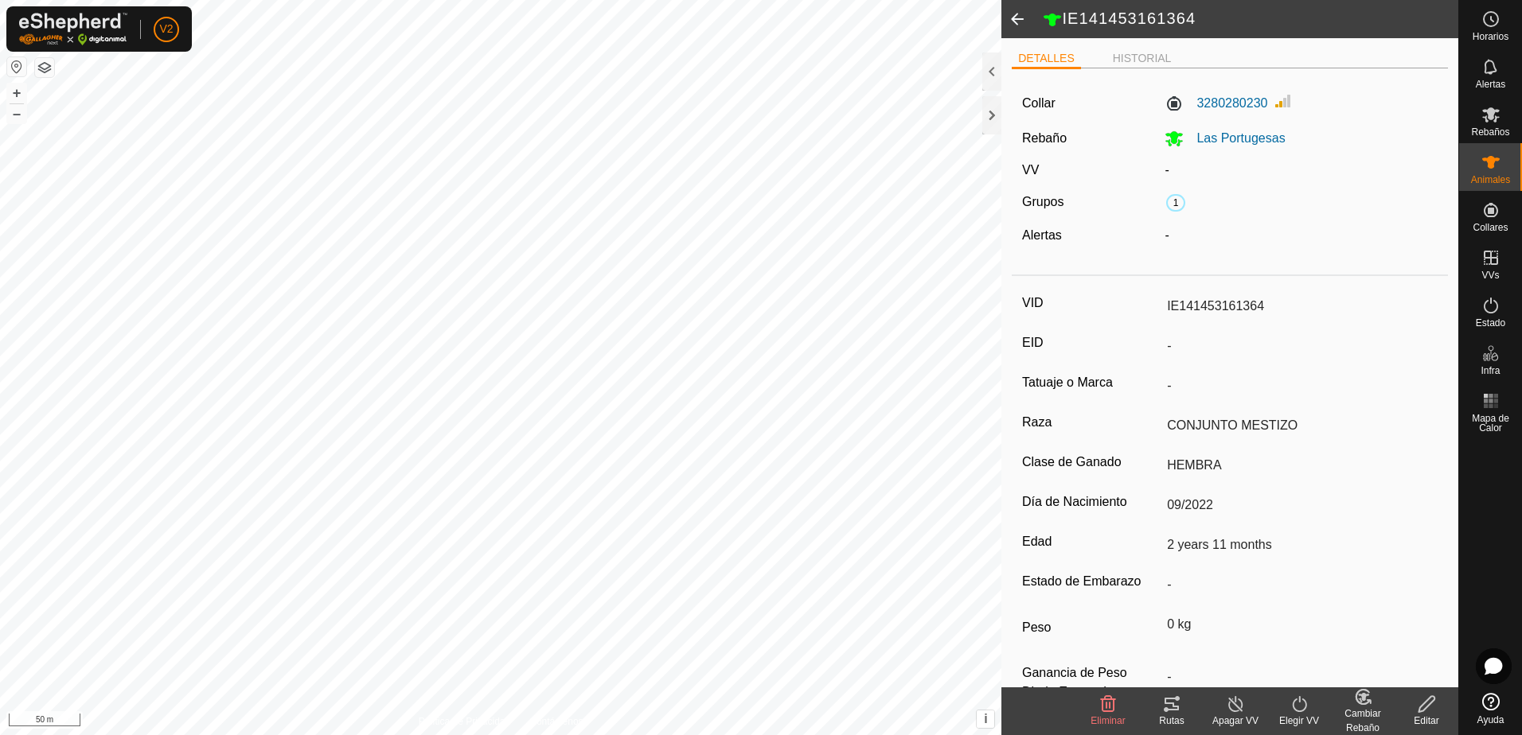
click at [1367, 703] on icon at bounding box center [1363, 697] width 14 height 14
click at [1399, 629] on link "[PERSON_NAME]..." at bounding box center [1412, 636] width 160 height 32
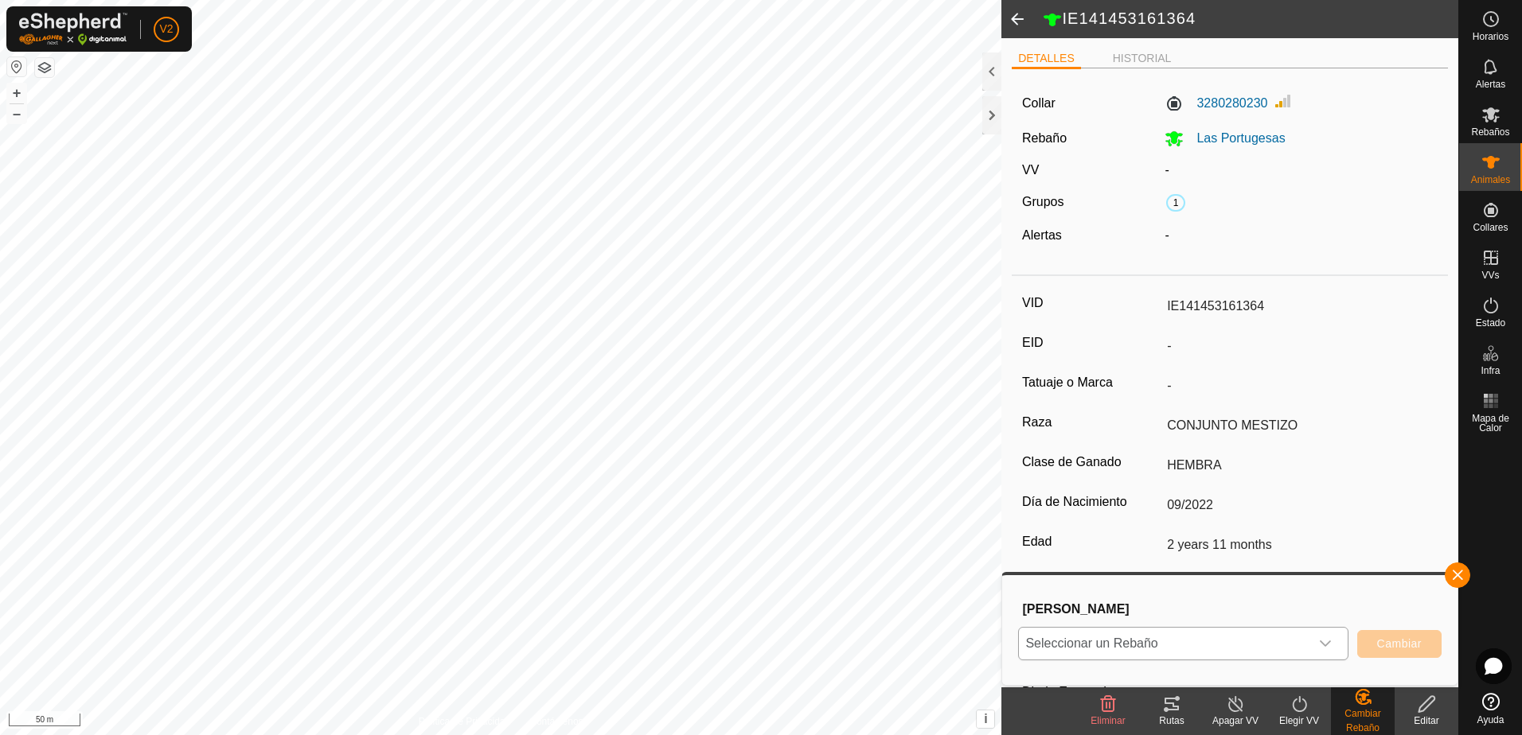
click at [1324, 649] on icon "dropdown trigger" at bounding box center [1325, 644] width 13 height 13
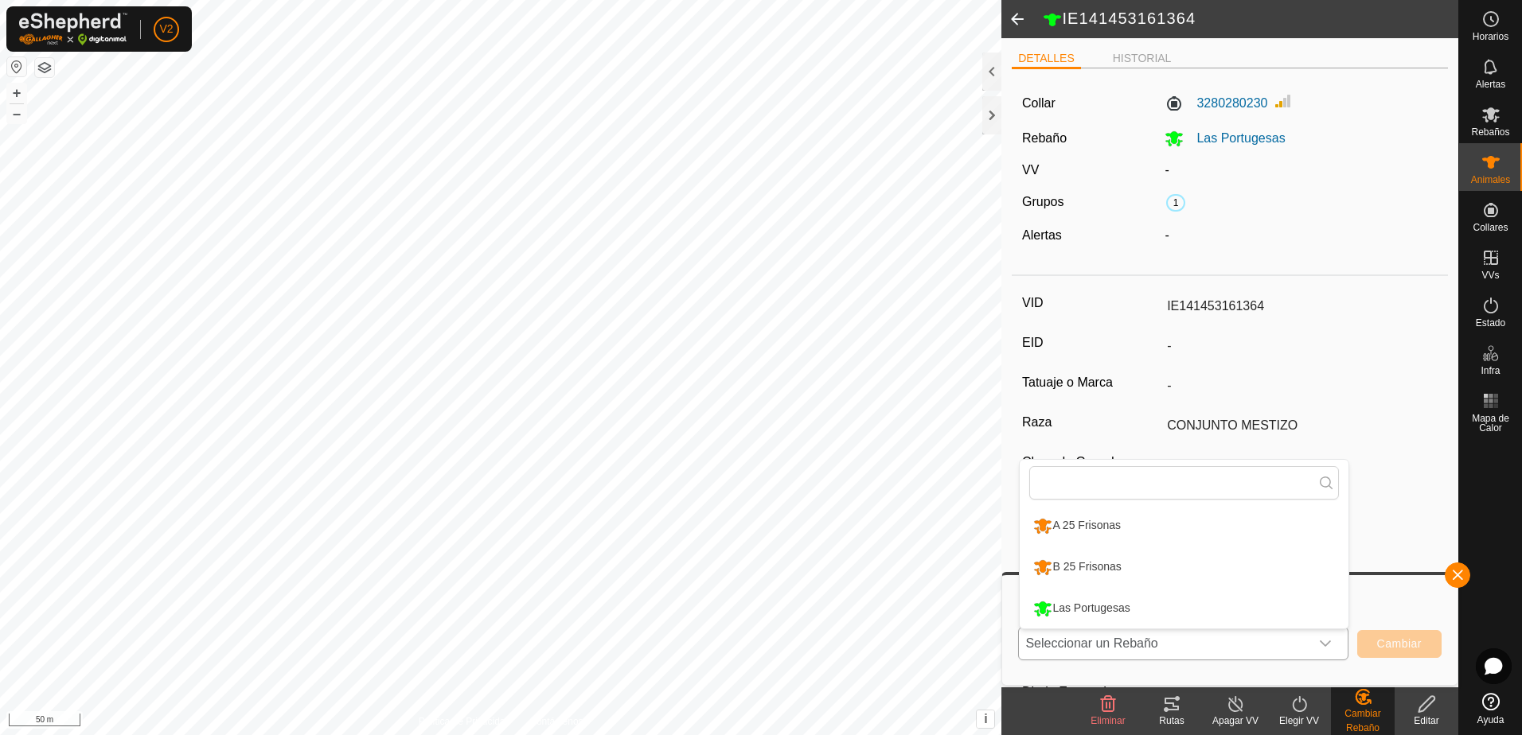
click at [1247, 573] on li "B 25 Frisonas" at bounding box center [1184, 568] width 329 height 40
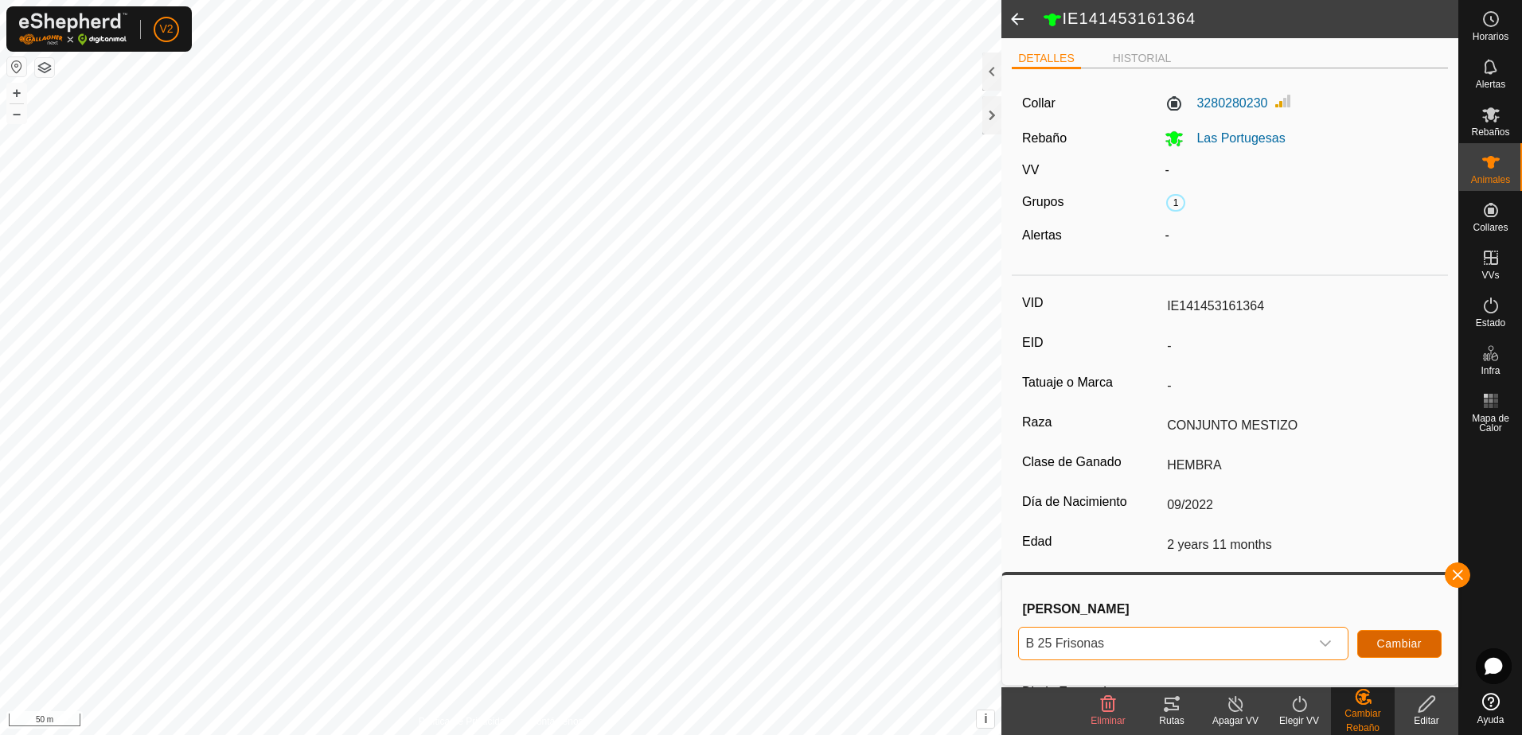
click at [1374, 641] on button "Cambiar" at bounding box center [1399, 644] width 84 height 28
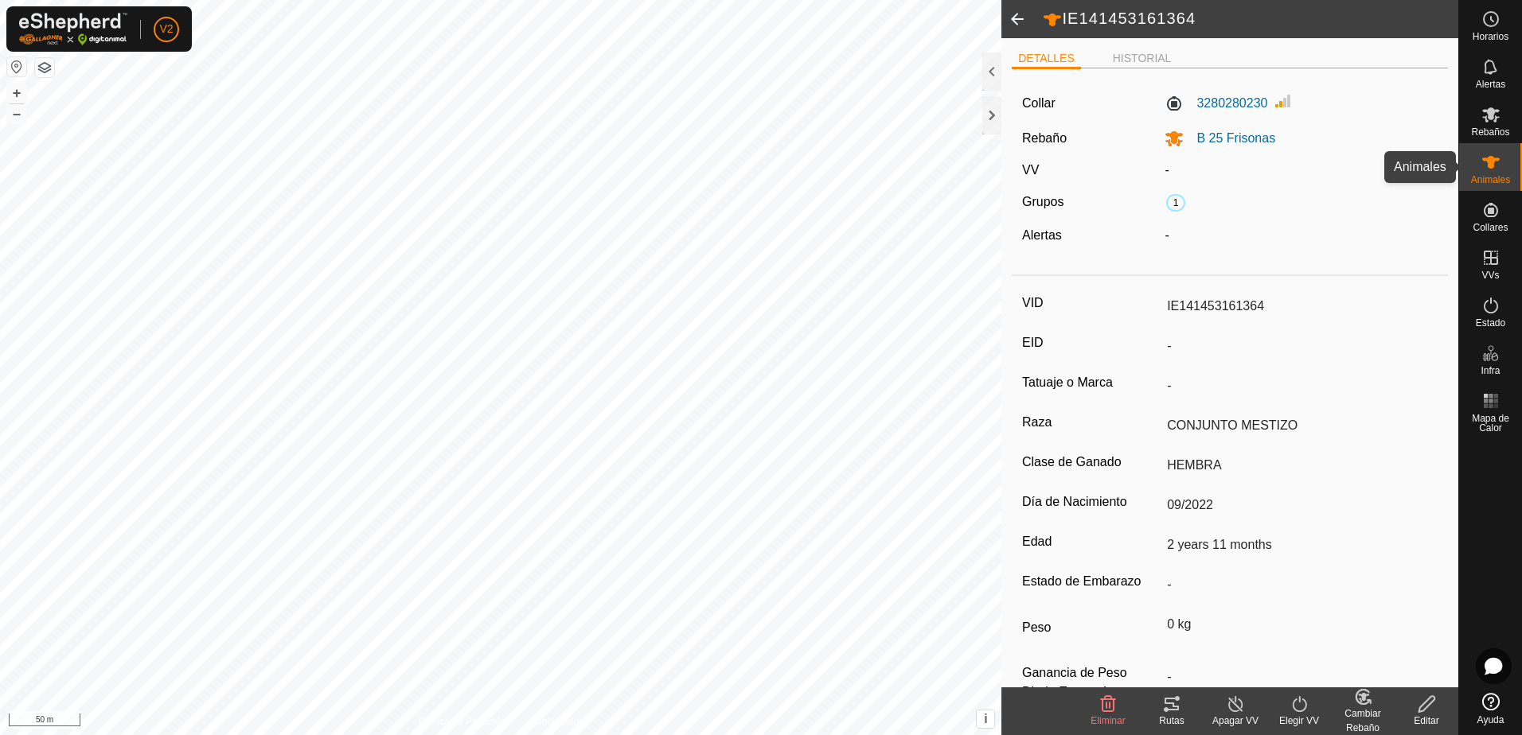
click at [1505, 163] on div "Animales" at bounding box center [1490, 167] width 63 height 48
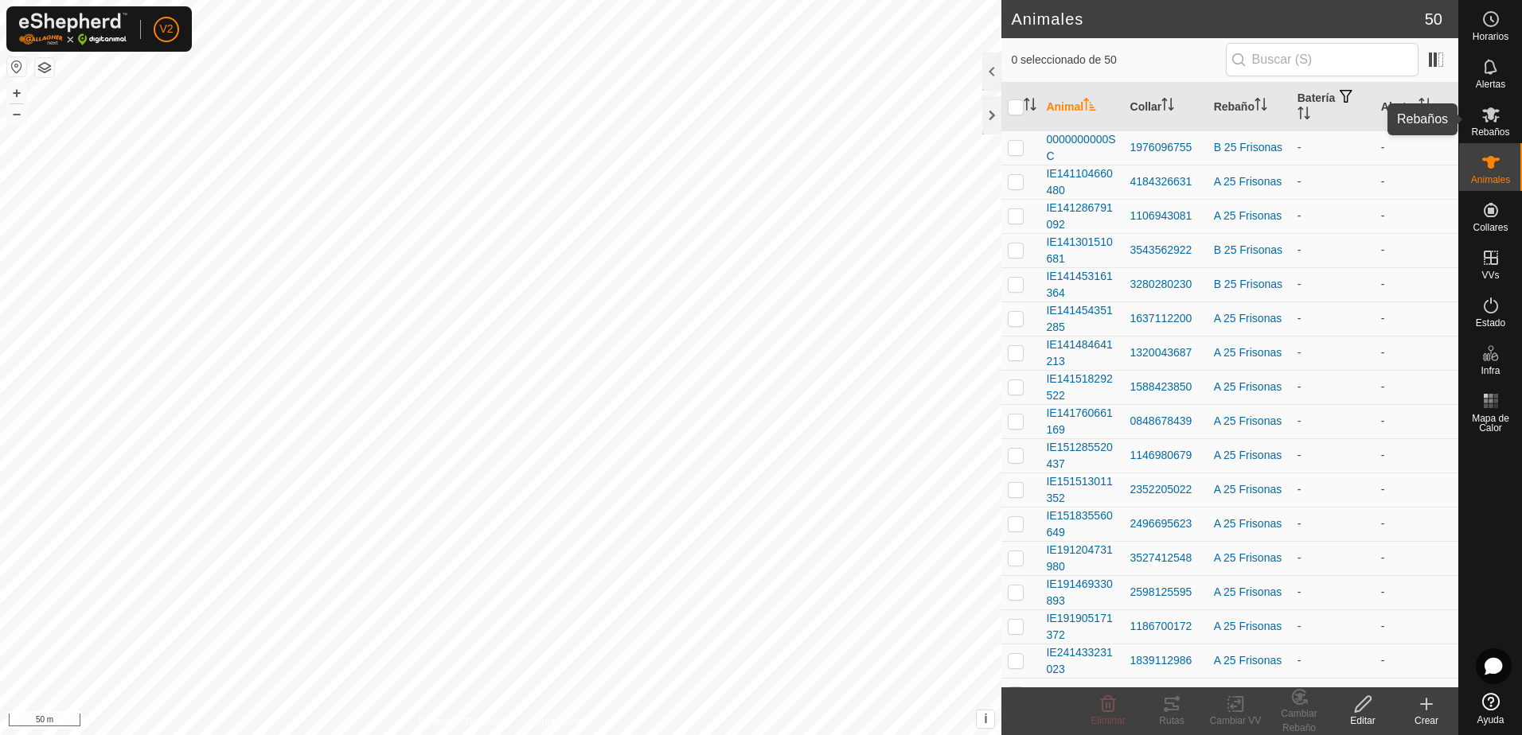
click at [1511, 129] on div "Rebaños" at bounding box center [1490, 120] width 63 height 48
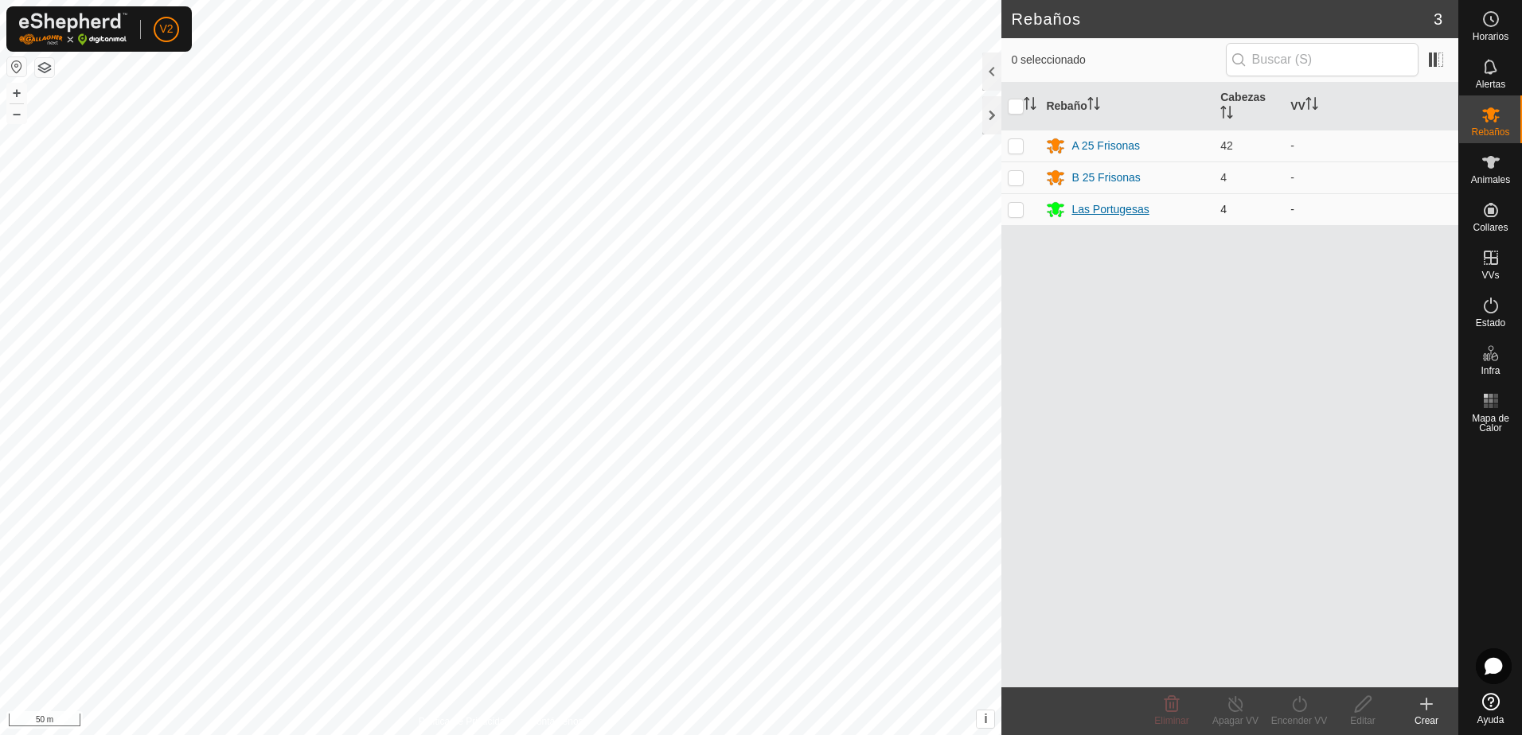
click at [1114, 214] on div "Las Portugesas" at bounding box center [1109, 209] width 77 height 17
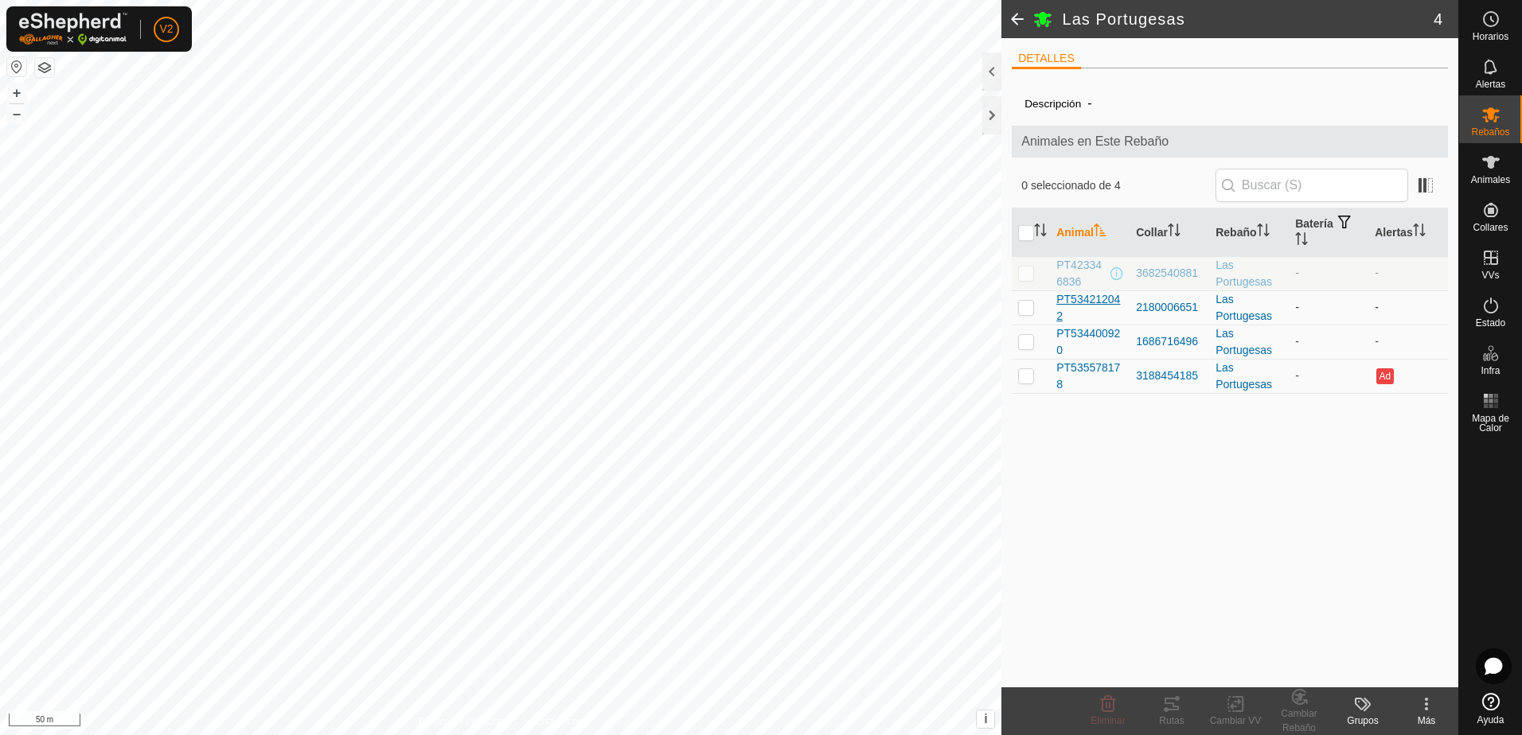
click at [1096, 306] on span "PT534212042" at bounding box center [1089, 307] width 67 height 33
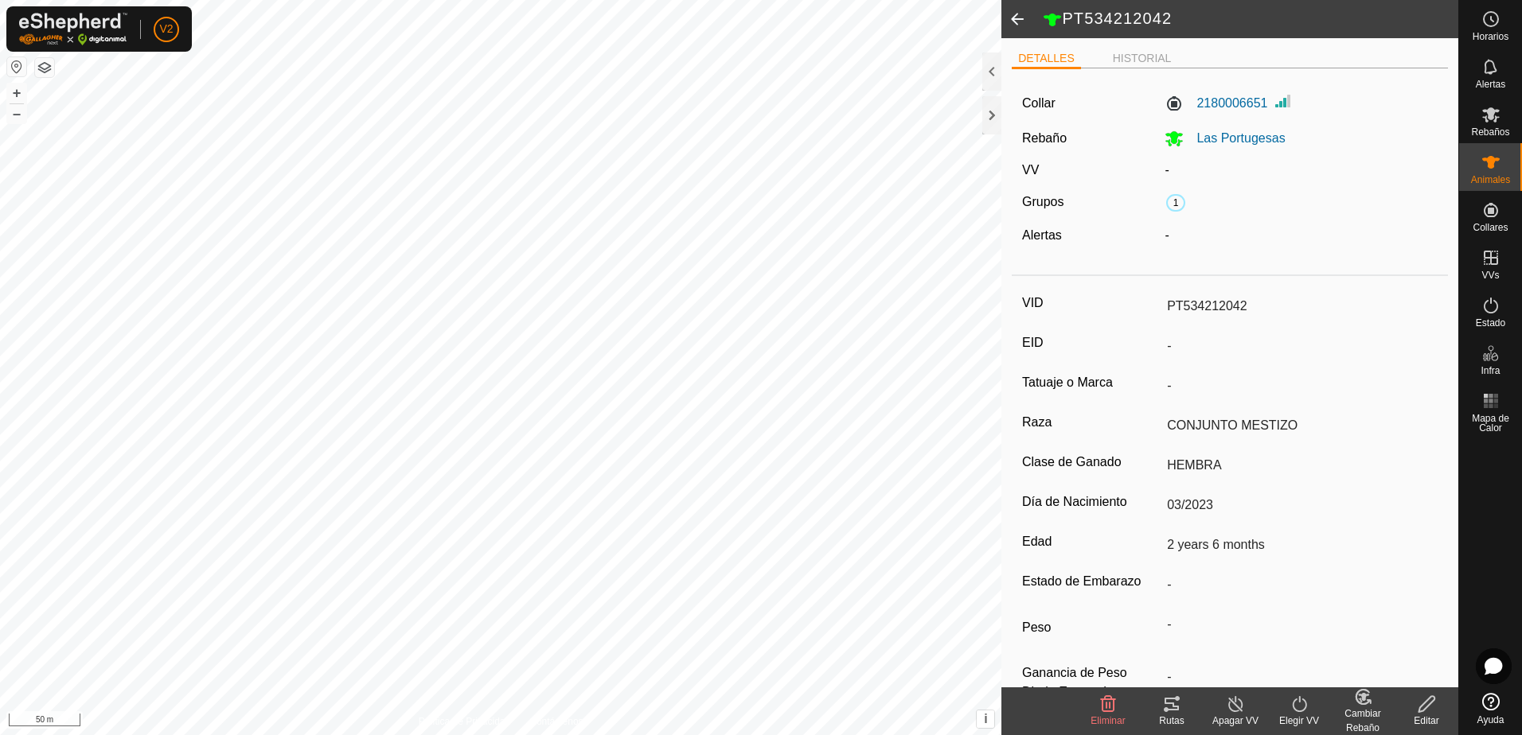
click at [1426, 705] on icon at bounding box center [1427, 704] width 20 height 19
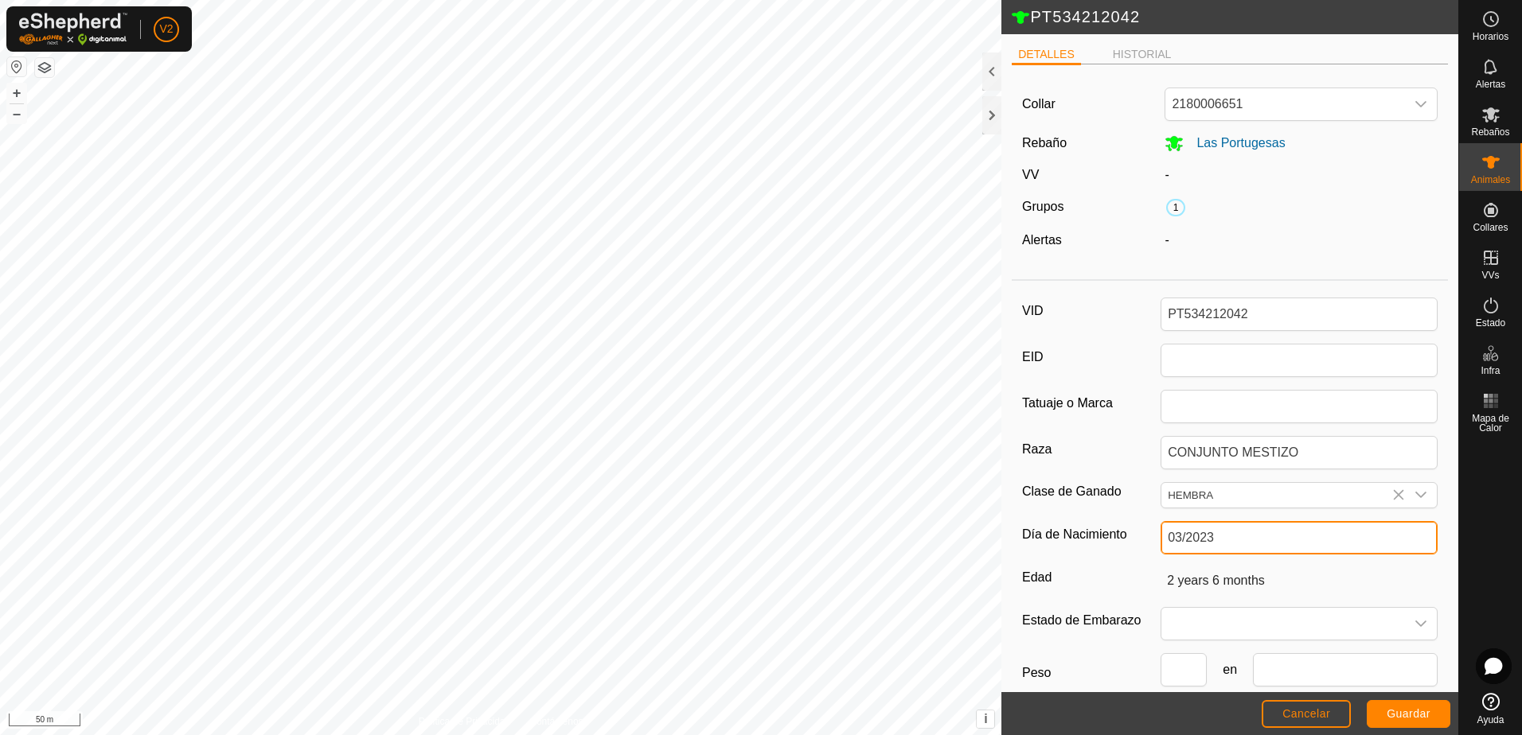
click at [1223, 544] on input "03/2023" at bounding box center [1299, 537] width 277 height 33
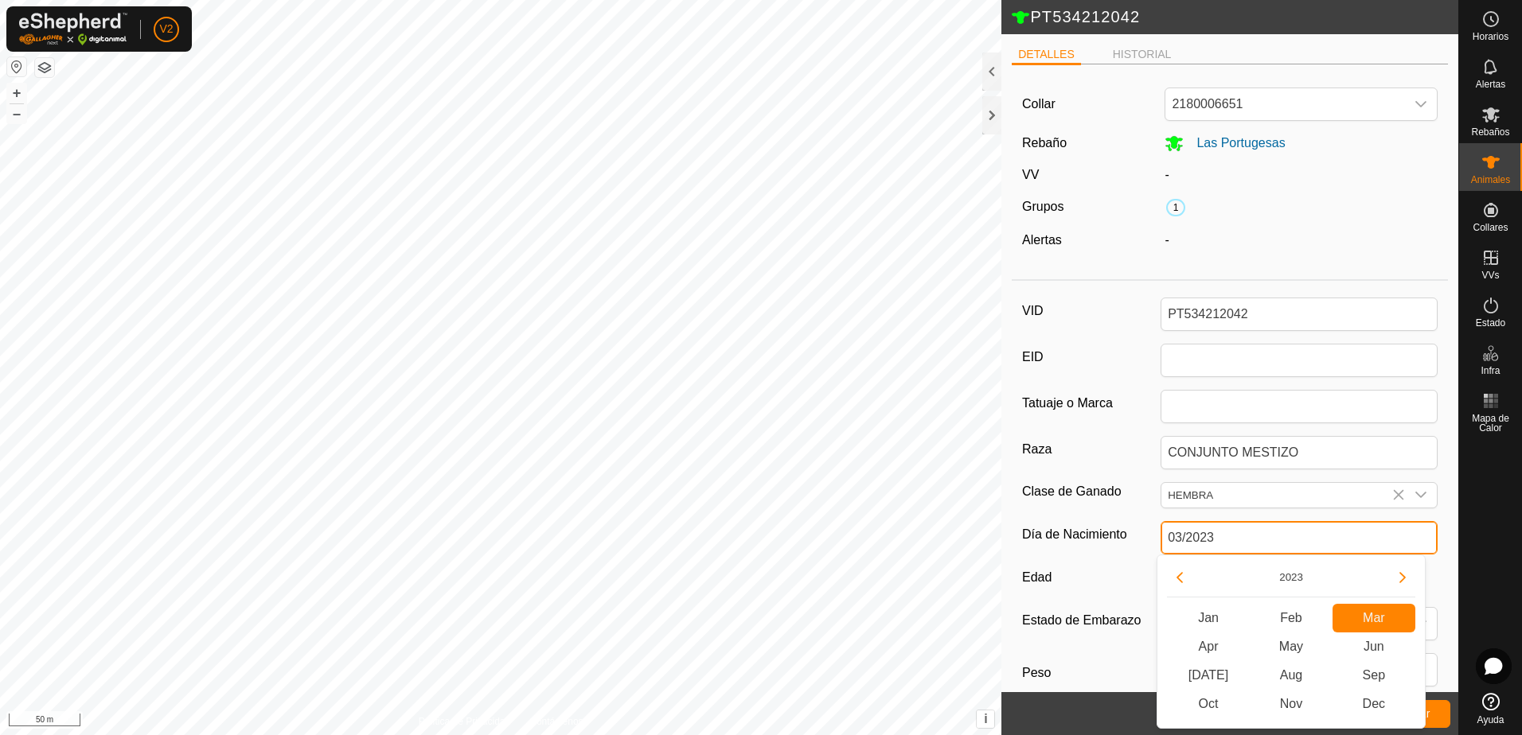
click at [1223, 544] on input "03/2023" at bounding box center [1299, 537] width 277 height 33
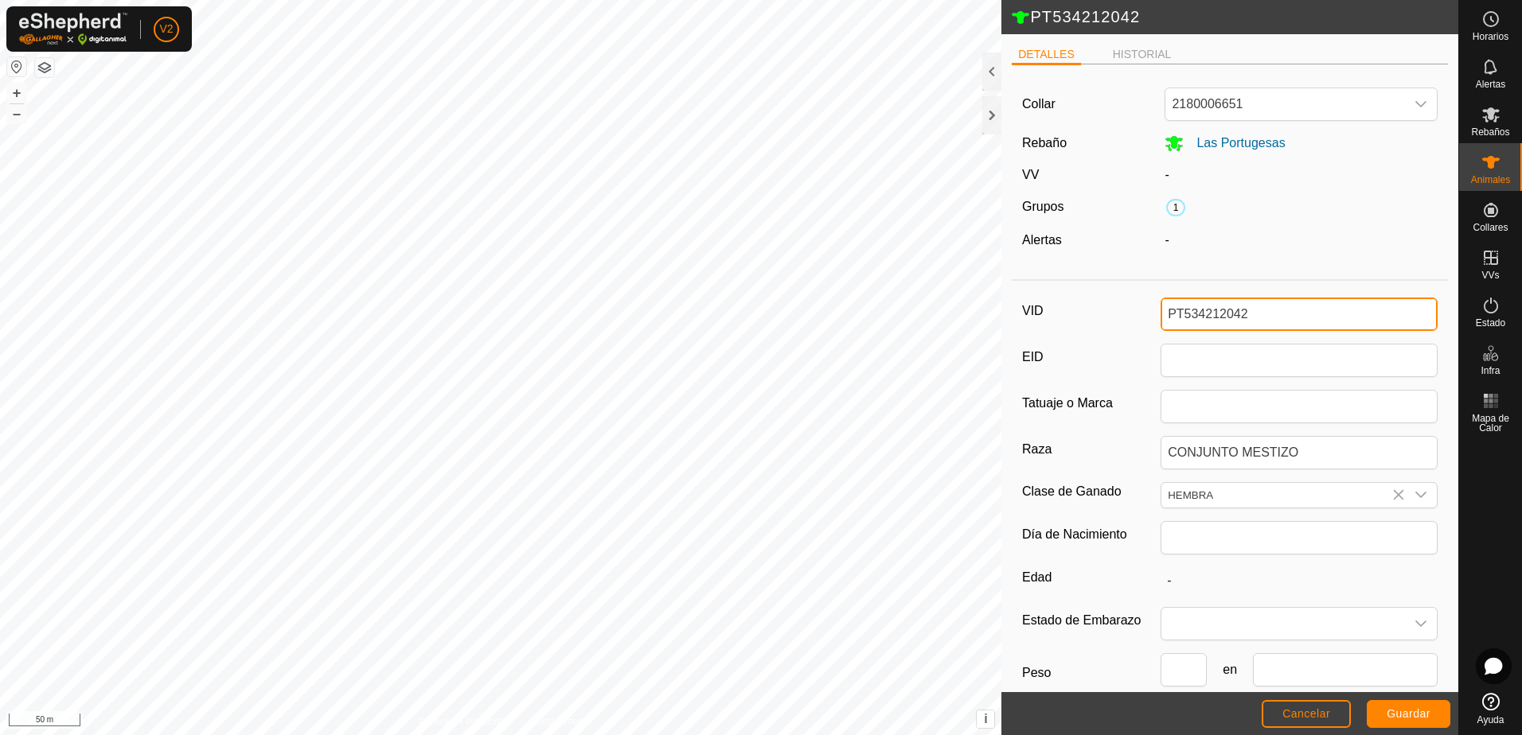
click at [1261, 307] on input "PT534212042" at bounding box center [1299, 314] width 277 height 33
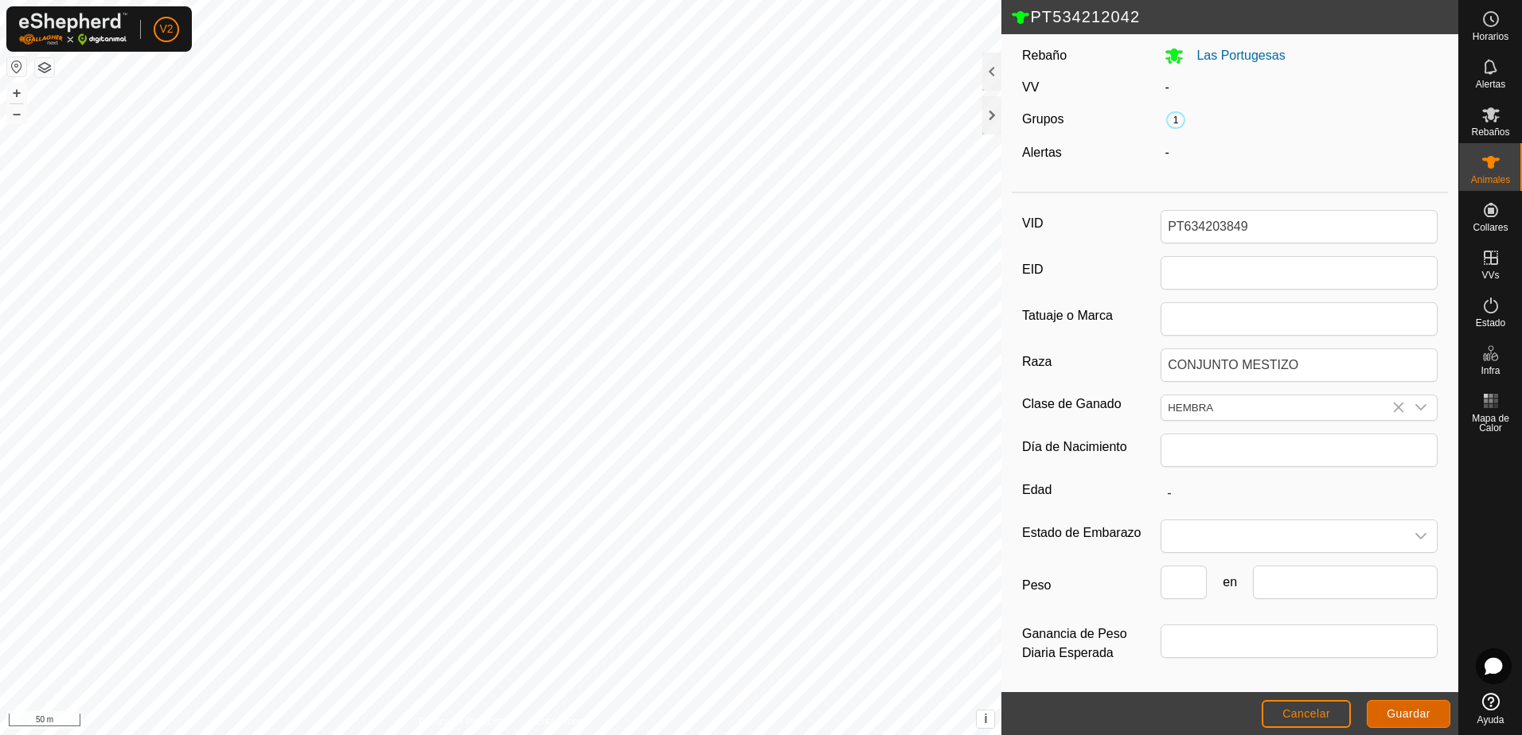
click at [1406, 710] on span "Guardar" at bounding box center [1409, 714] width 44 height 13
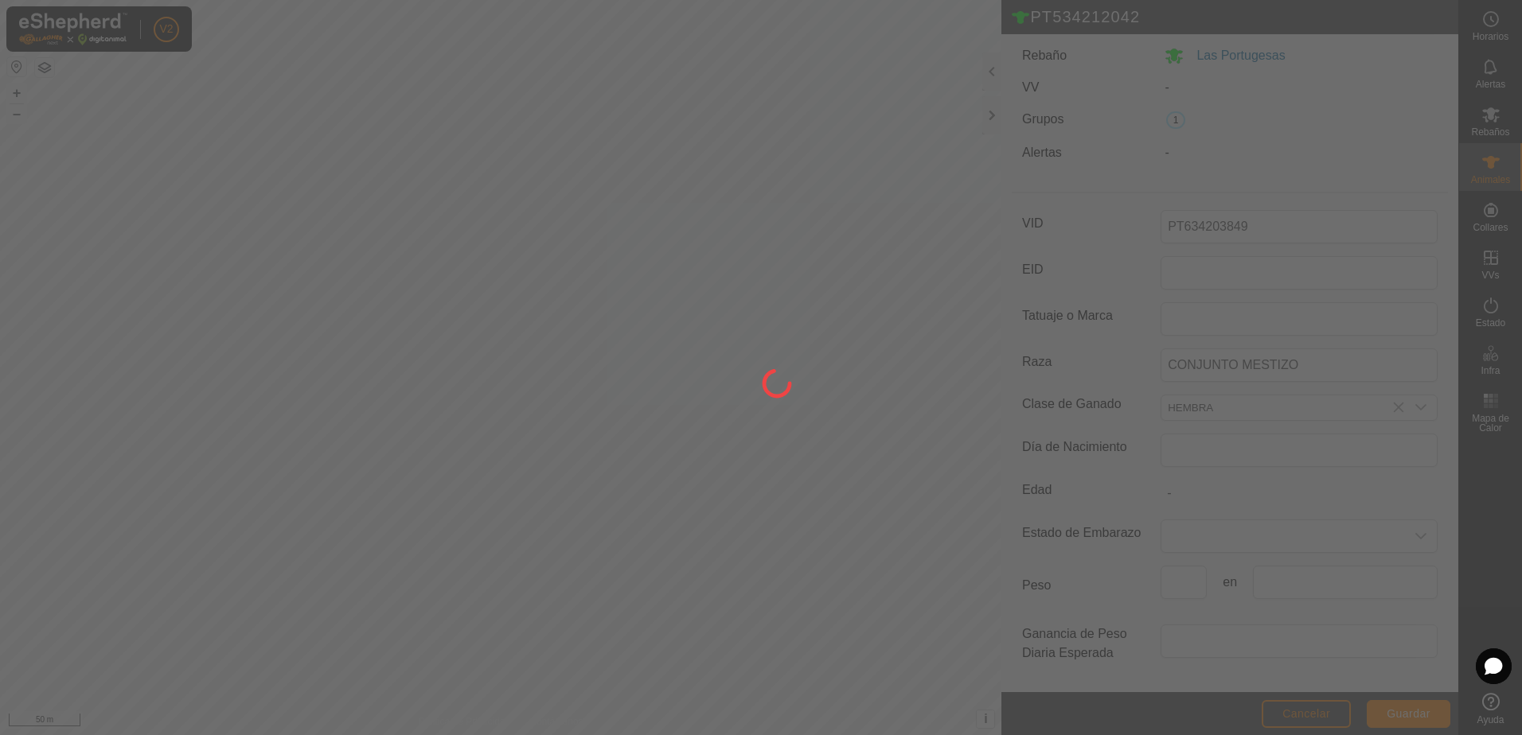
scroll to position [44, 0]
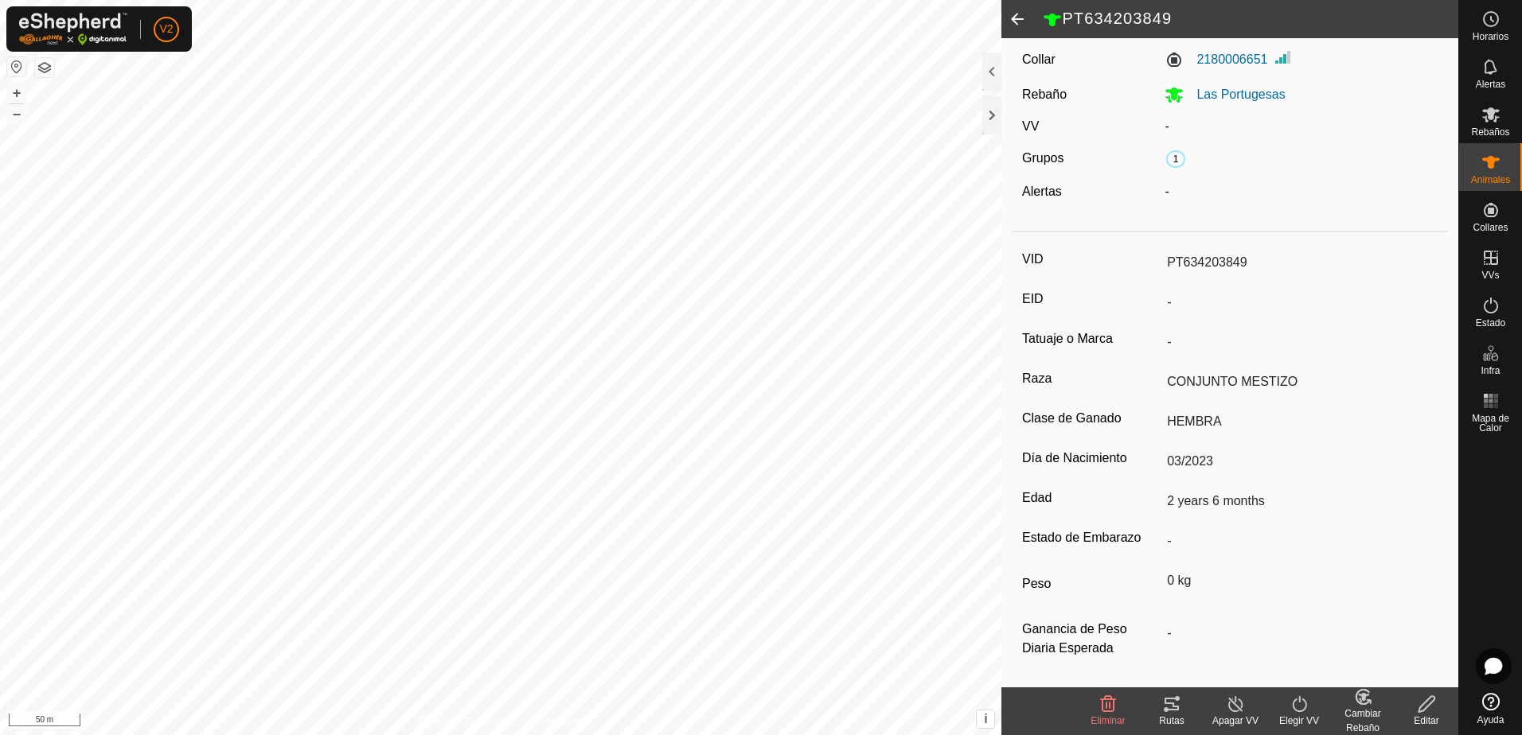
click at [1364, 700] on icon at bounding box center [1363, 697] width 11 height 8
click at [1378, 636] on link "[PERSON_NAME]..." at bounding box center [1412, 636] width 160 height 32
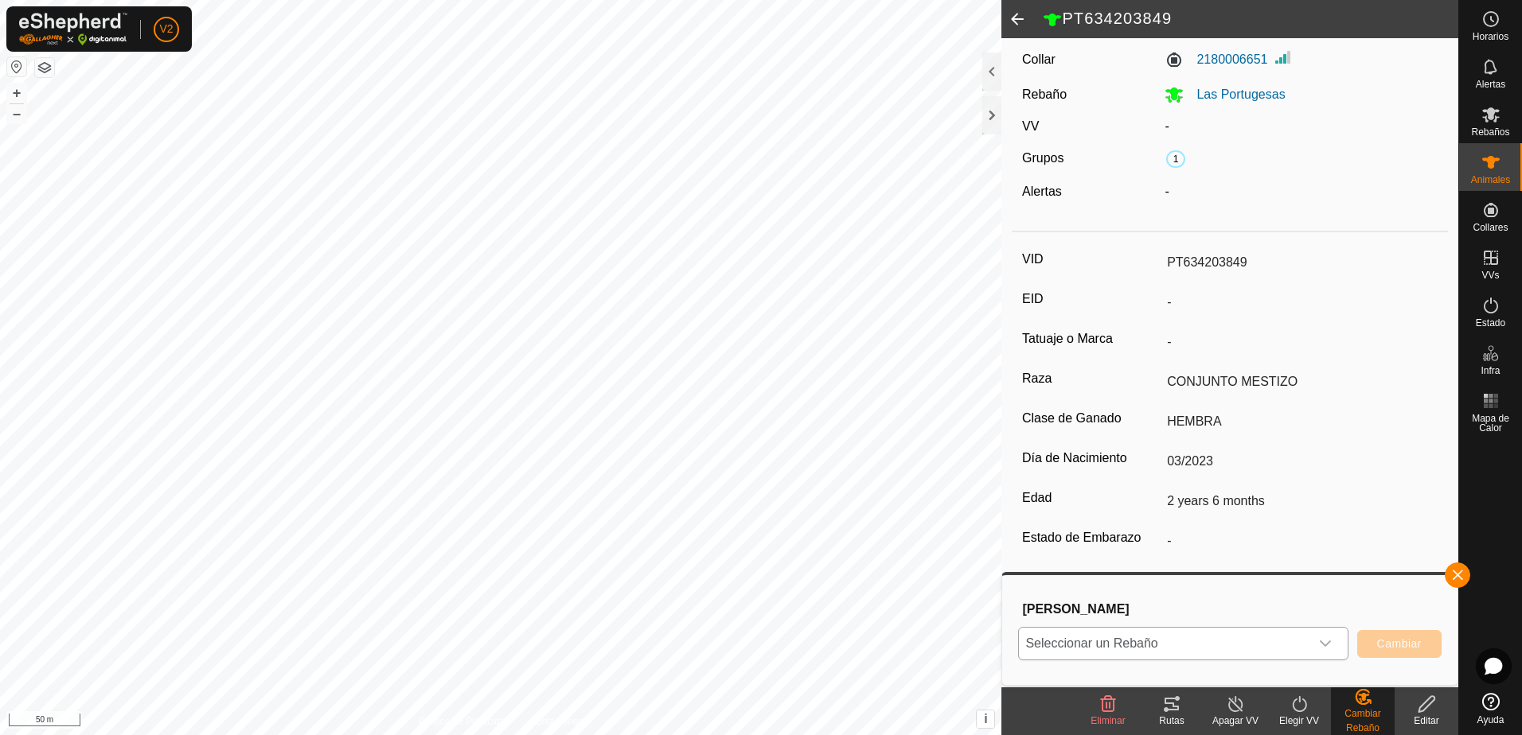
click at [1324, 646] on icon "dropdown trigger" at bounding box center [1325, 644] width 11 height 6
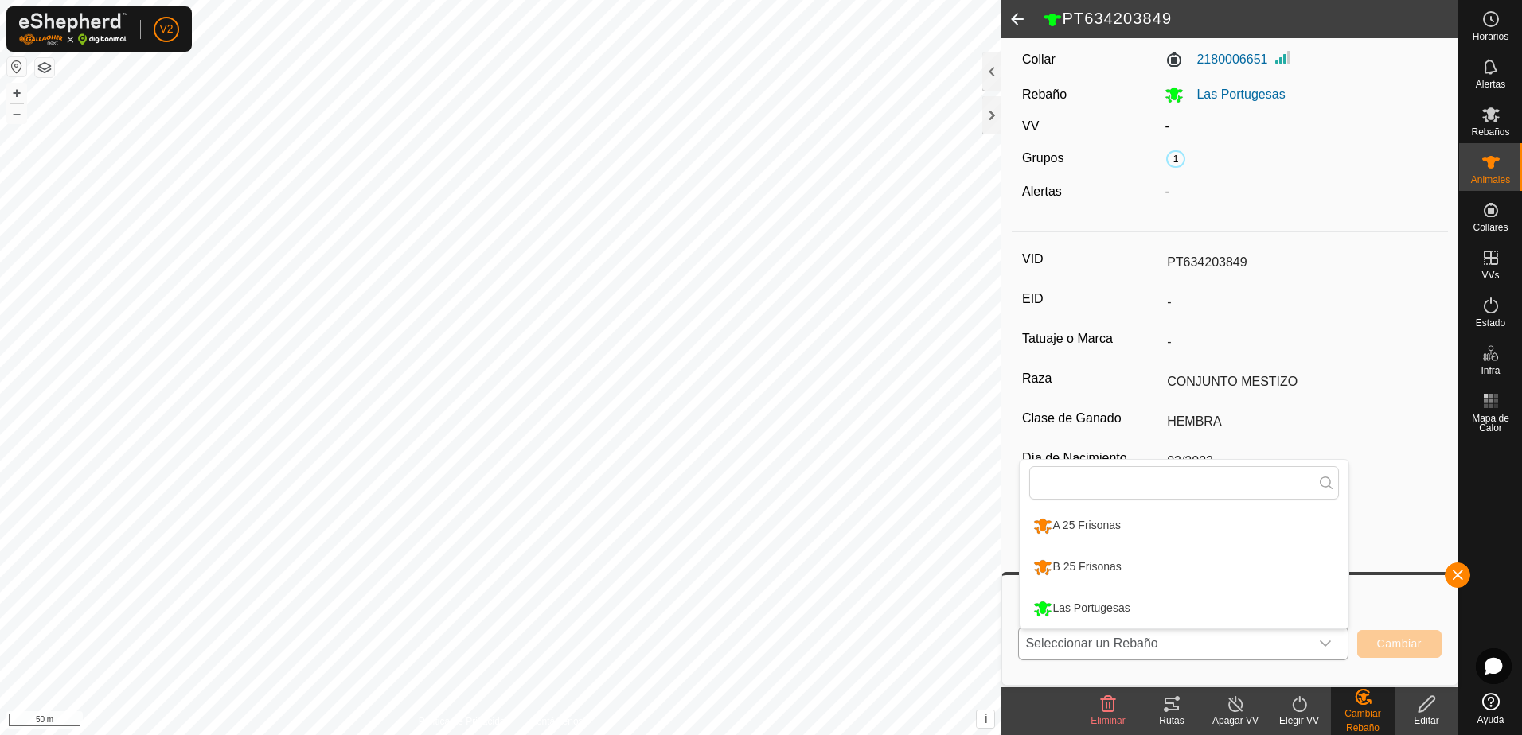
click at [1198, 564] on li "B 25 Frisonas" at bounding box center [1184, 568] width 329 height 40
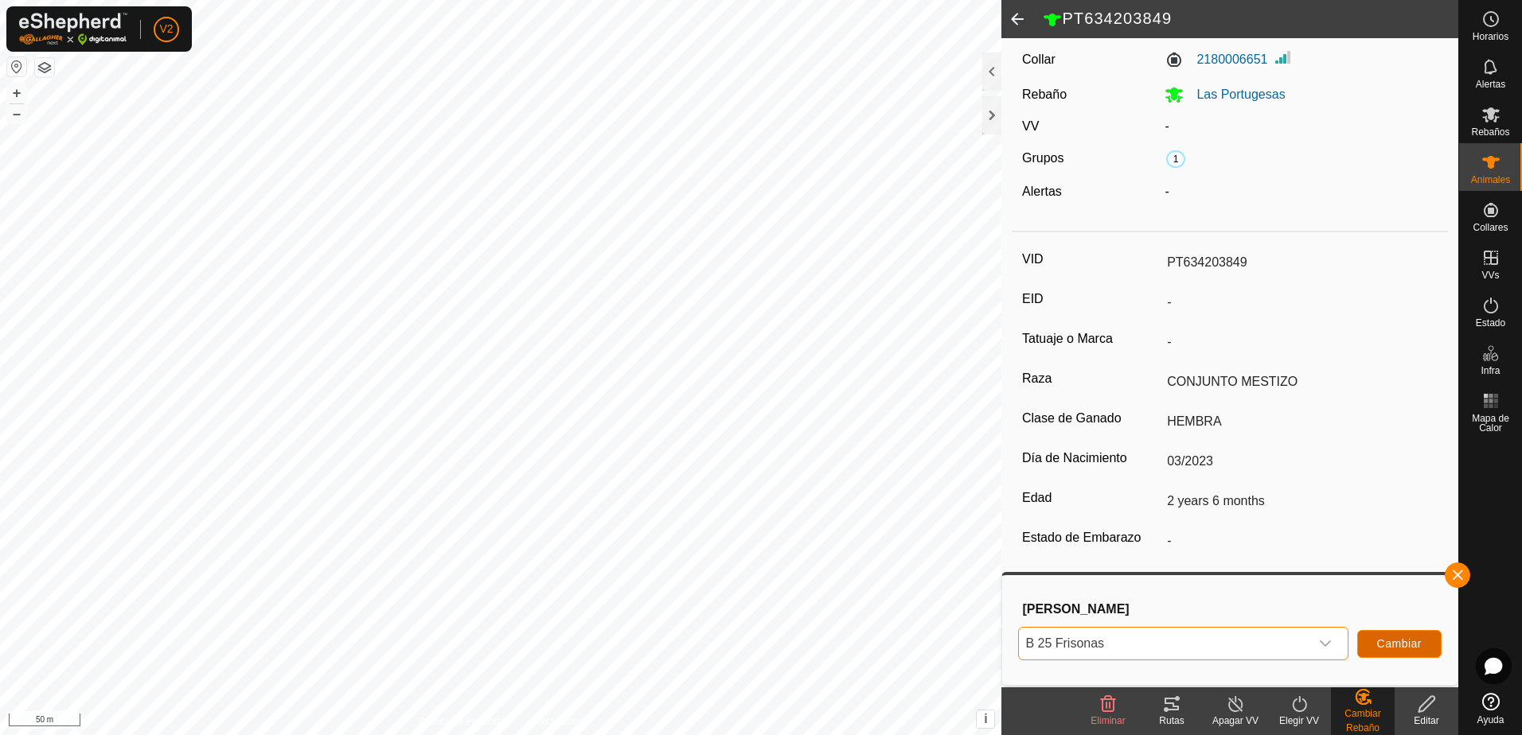
click at [1401, 643] on span "Cambiar" at bounding box center [1399, 644] width 45 height 13
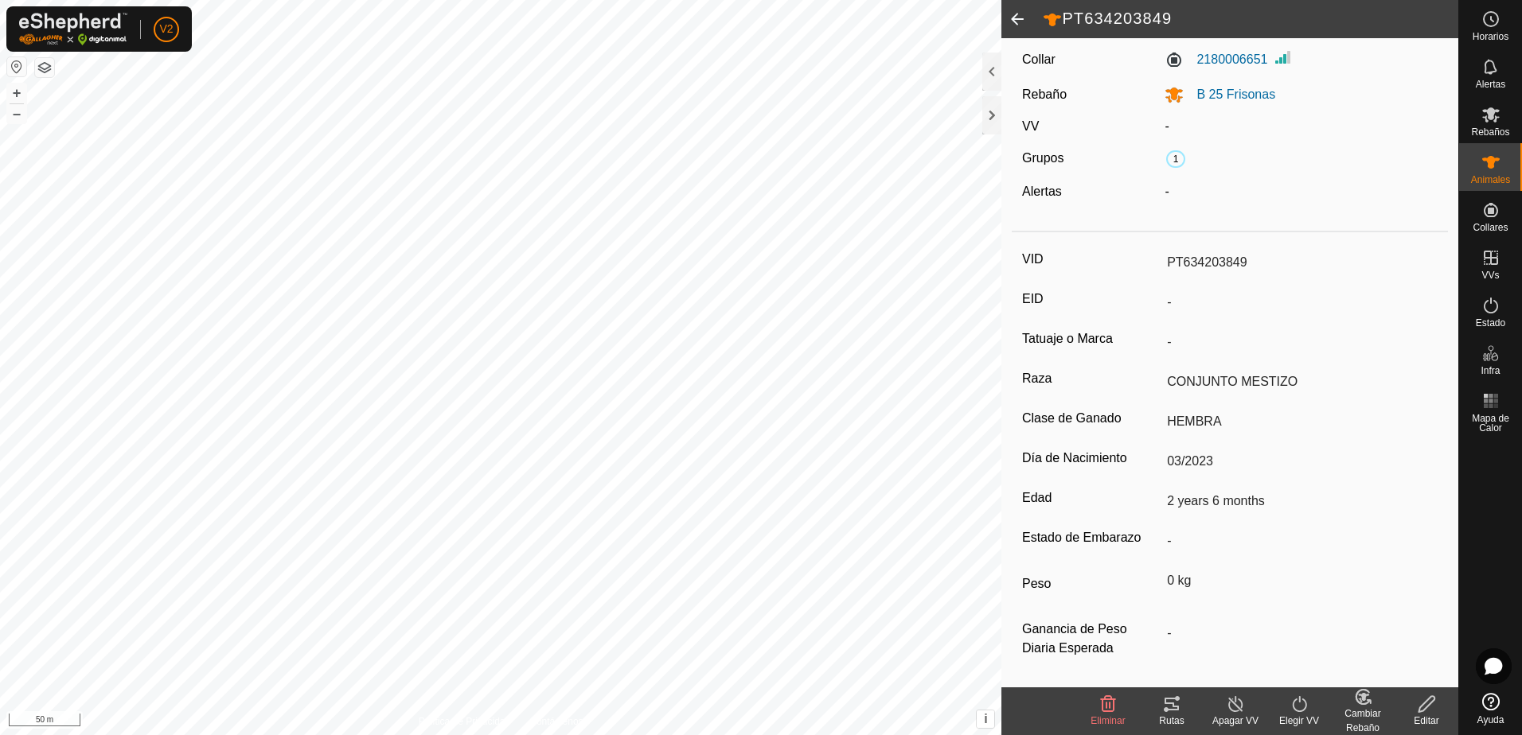
click at [1018, 21] on span at bounding box center [1017, 19] width 32 height 38
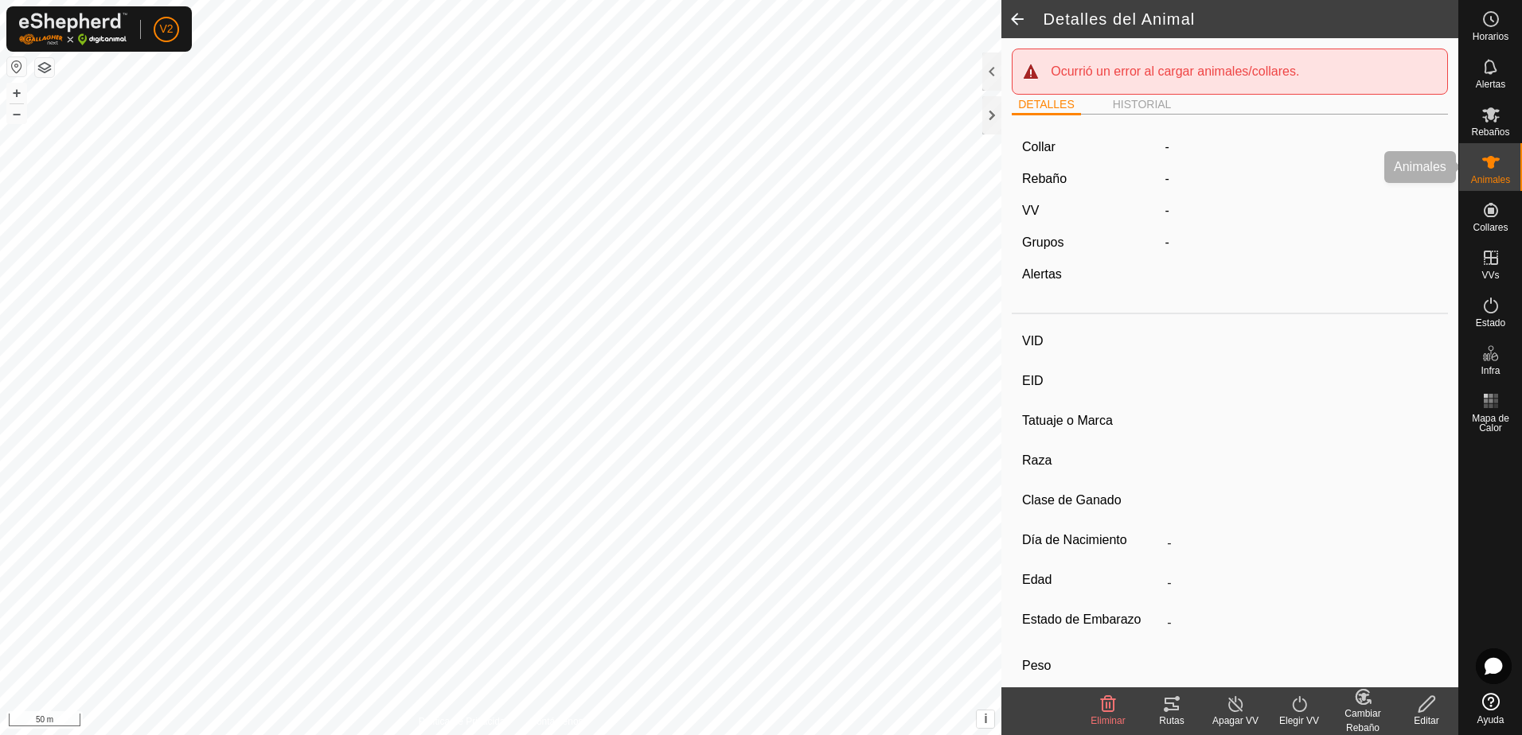
drag, startPoint x: 1488, startPoint y: 174, endPoint x: 1478, endPoint y: 111, distance: 64.4
click at [1488, 175] on span "Animales" at bounding box center [1490, 180] width 39 height 10
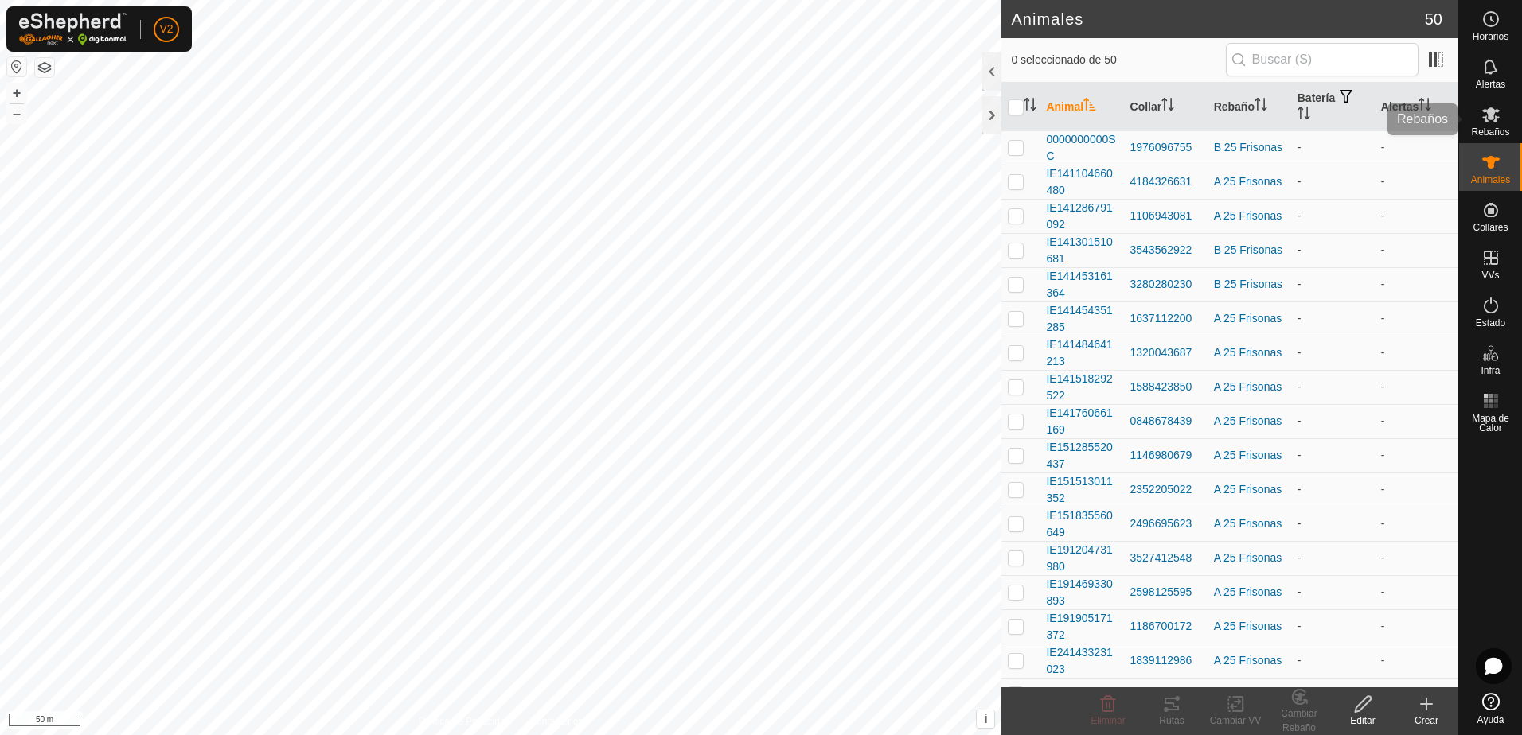
click at [1478, 111] on es-mob-svg-icon at bounding box center [1491, 114] width 29 height 25
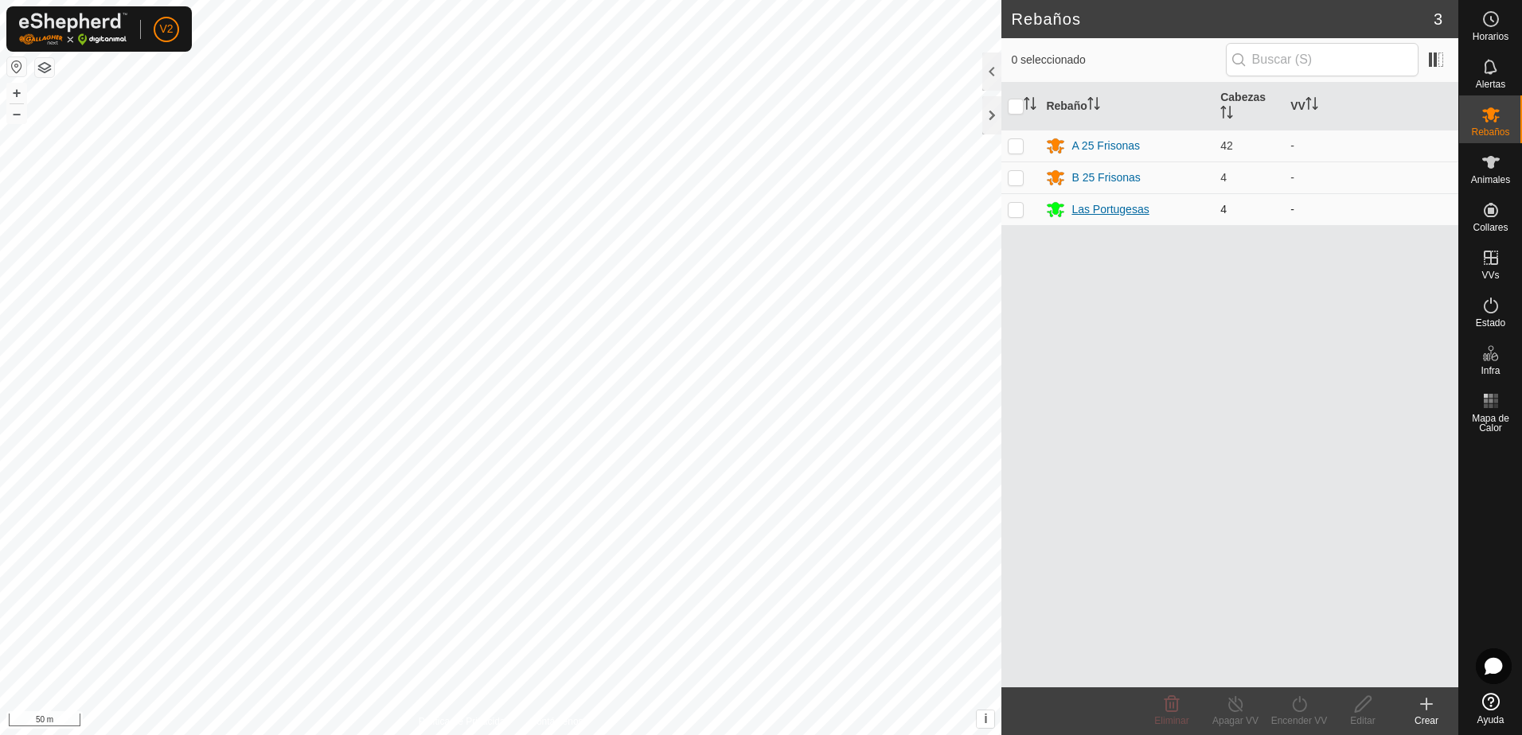
click at [1117, 211] on div "Las Portugesas" at bounding box center [1109, 209] width 77 height 17
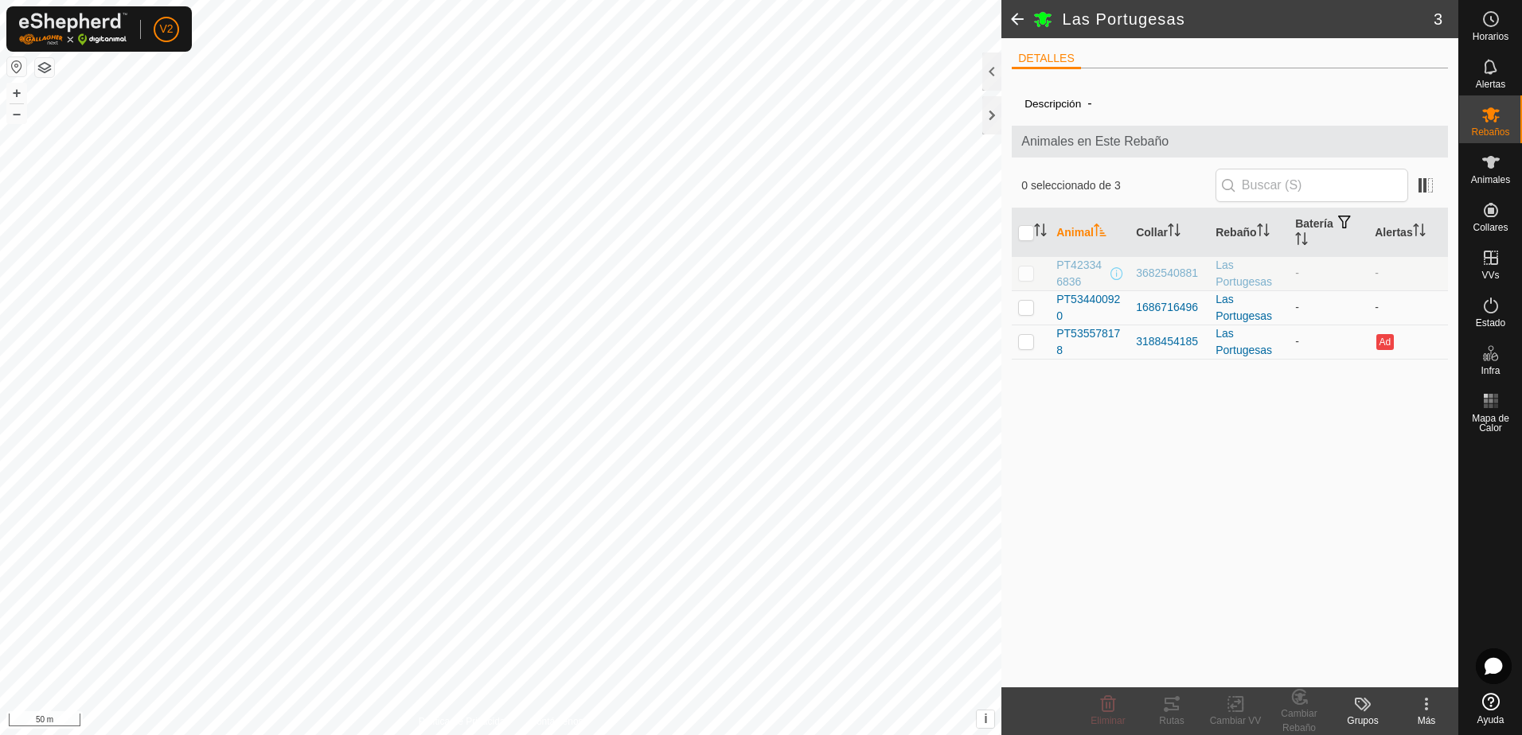
click at [1020, 15] on span at bounding box center [1017, 19] width 32 height 38
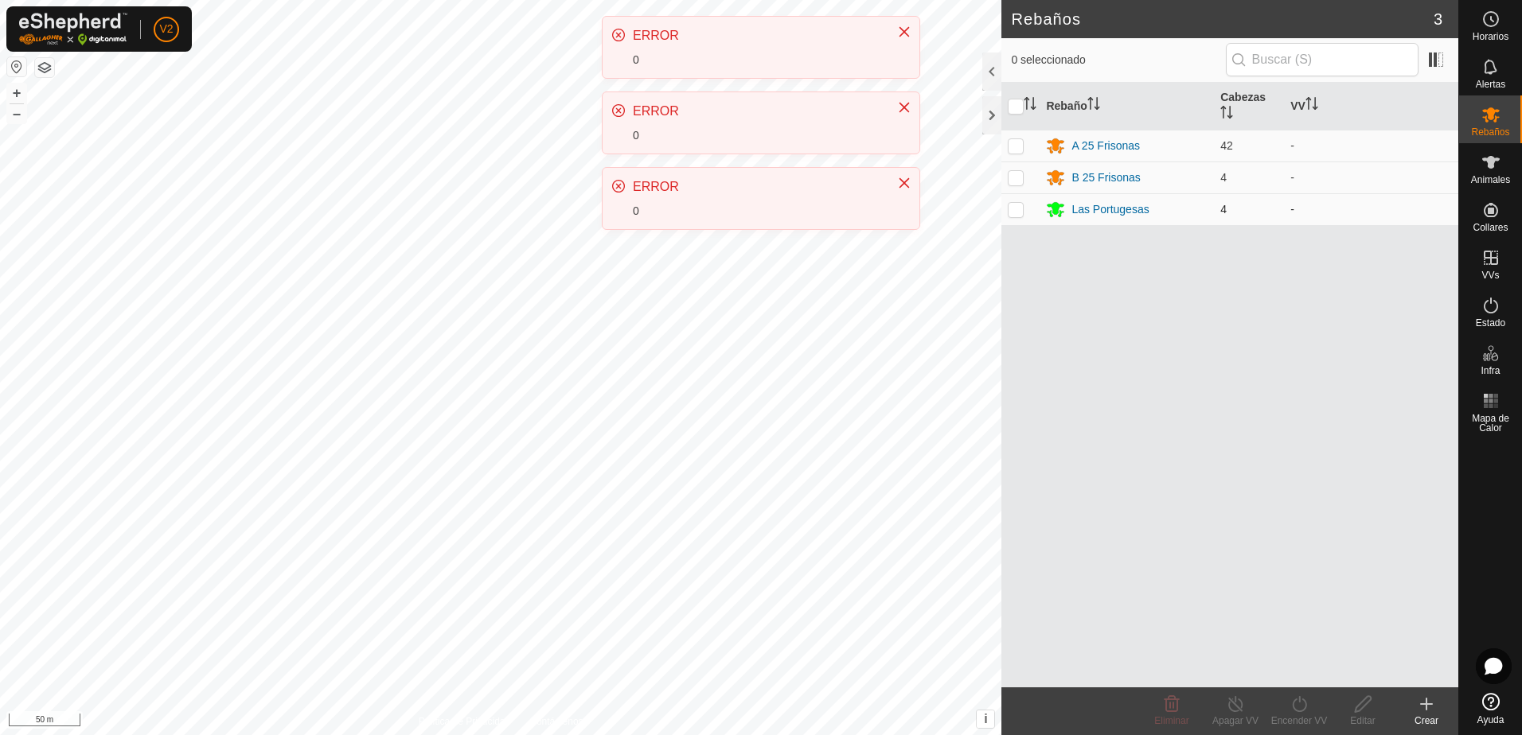
click at [1124, 198] on td "Las Portugesas" at bounding box center [1127, 209] width 174 height 32
click at [1122, 211] on div "Las Portugesas" at bounding box center [1109, 209] width 77 height 17
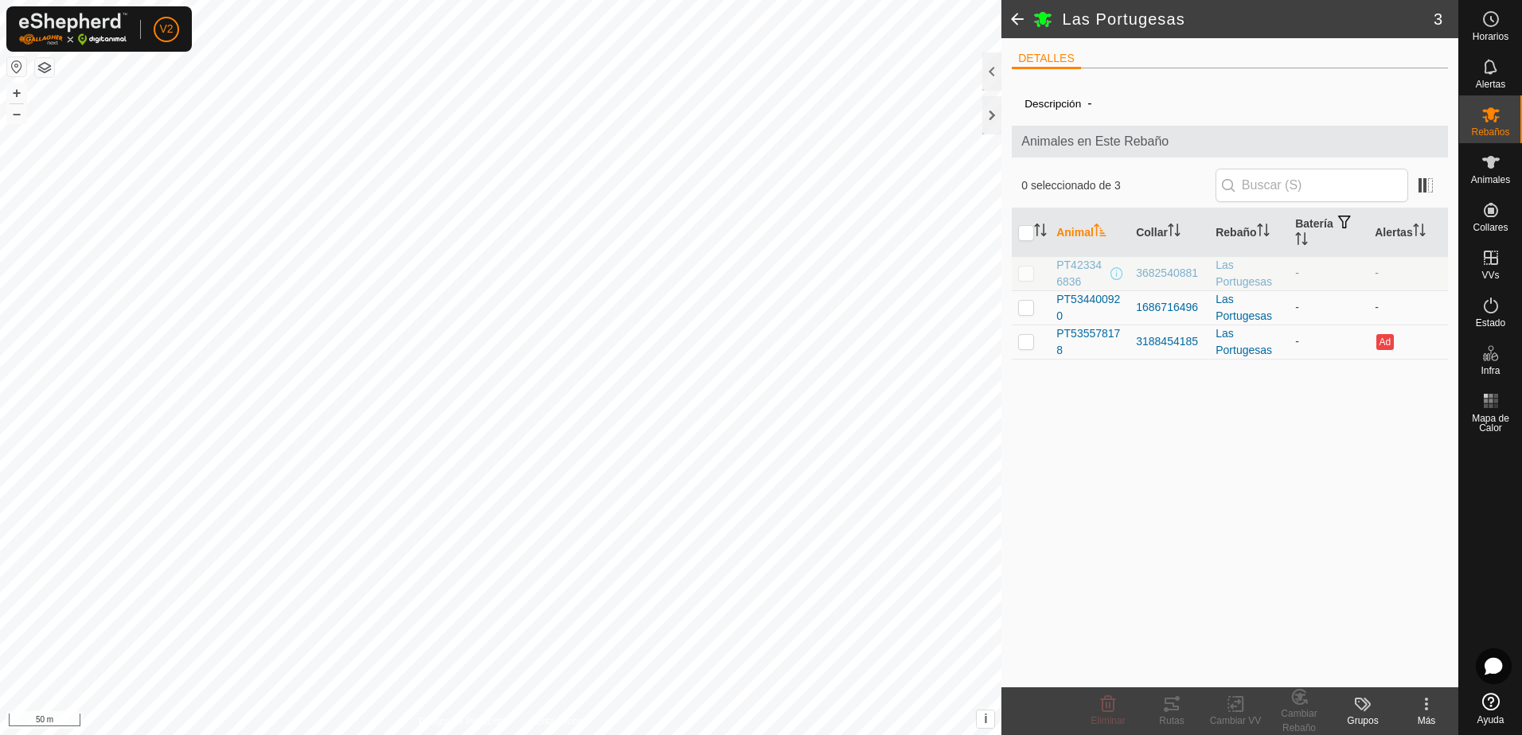
click at [1284, 269] on td "Las Portugesas" at bounding box center [1249, 273] width 80 height 34
click at [1012, 14] on span at bounding box center [1017, 19] width 32 height 38
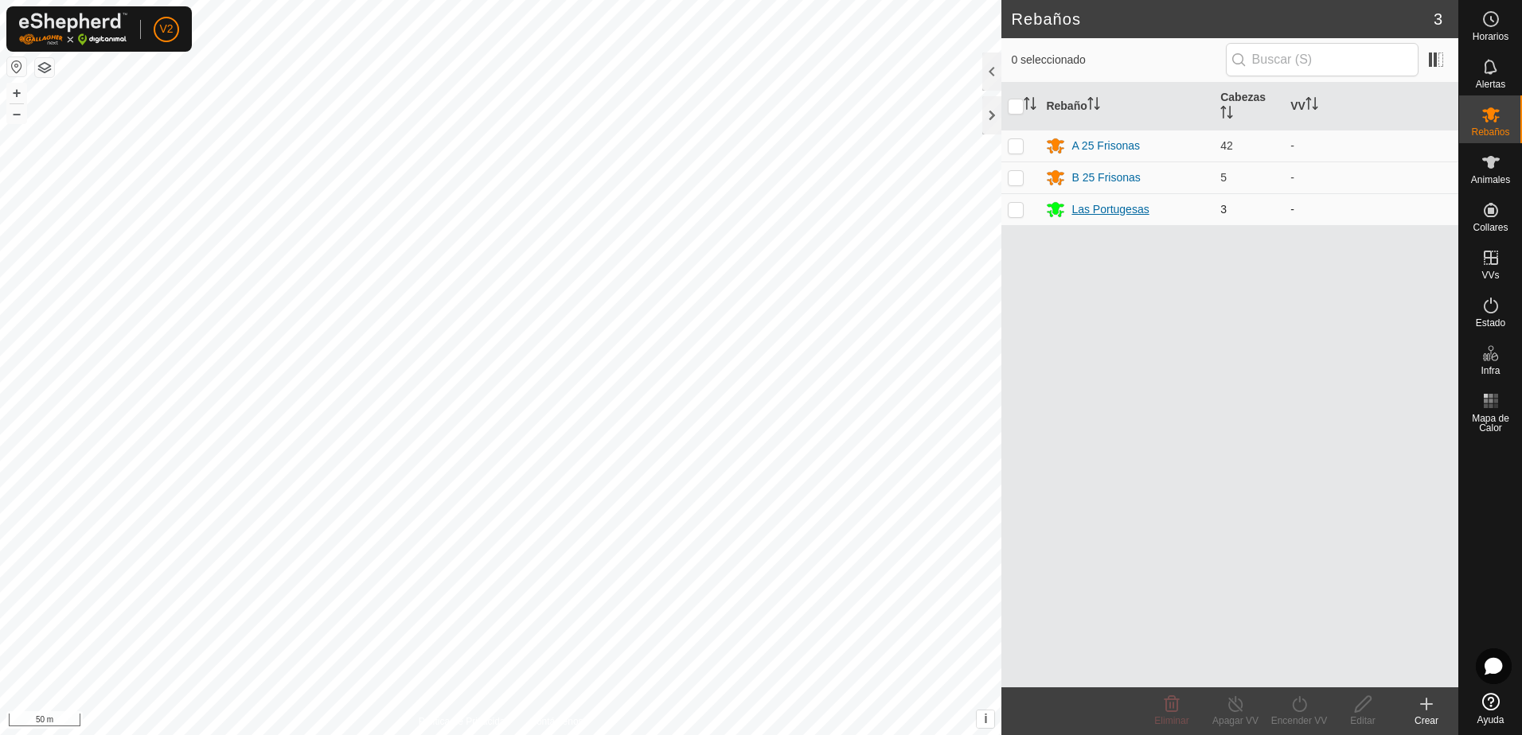
click at [1137, 209] on div "Las Portugesas" at bounding box center [1109, 209] width 77 height 17
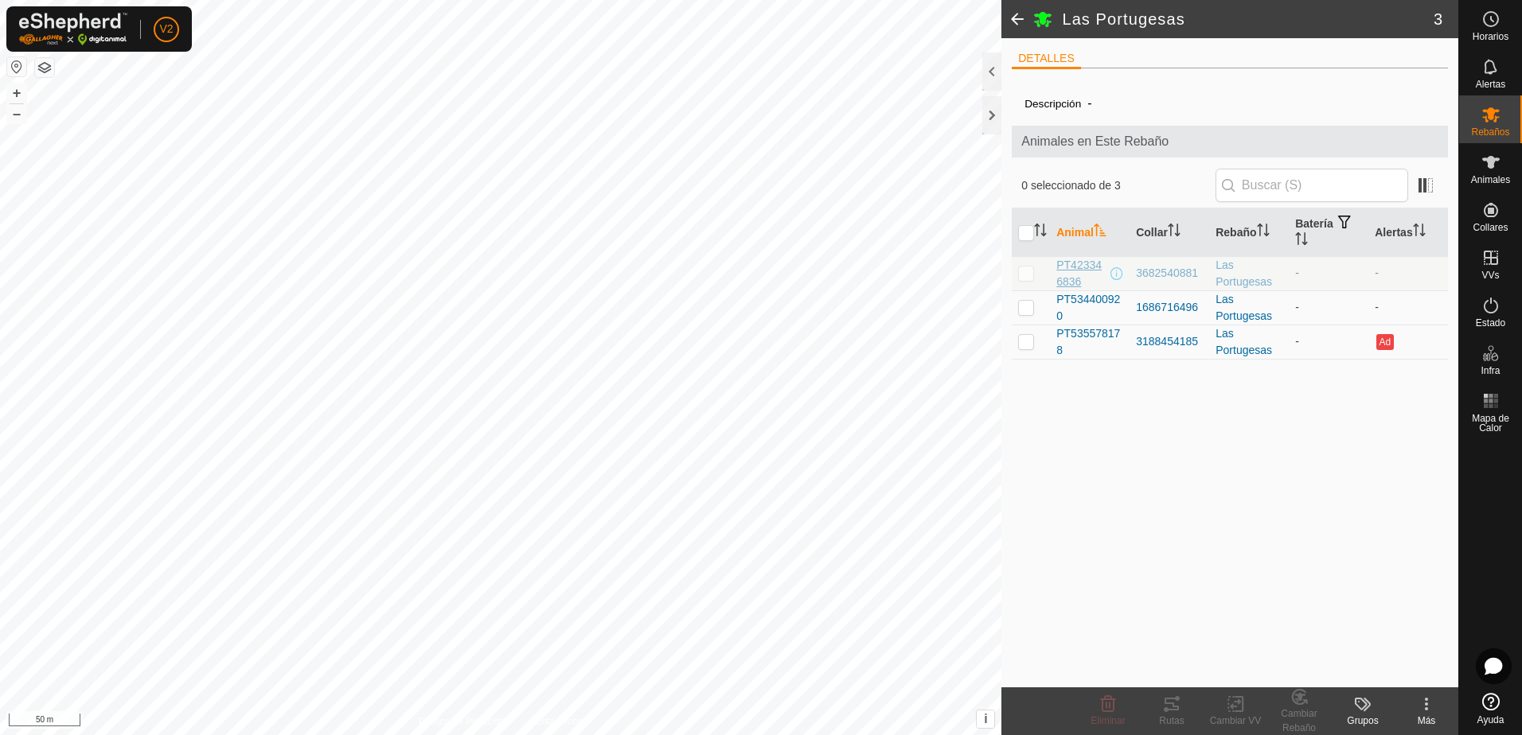
click at [1087, 263] on span "PT423346836" at bounding box center [1081, 273] width 51 height 33
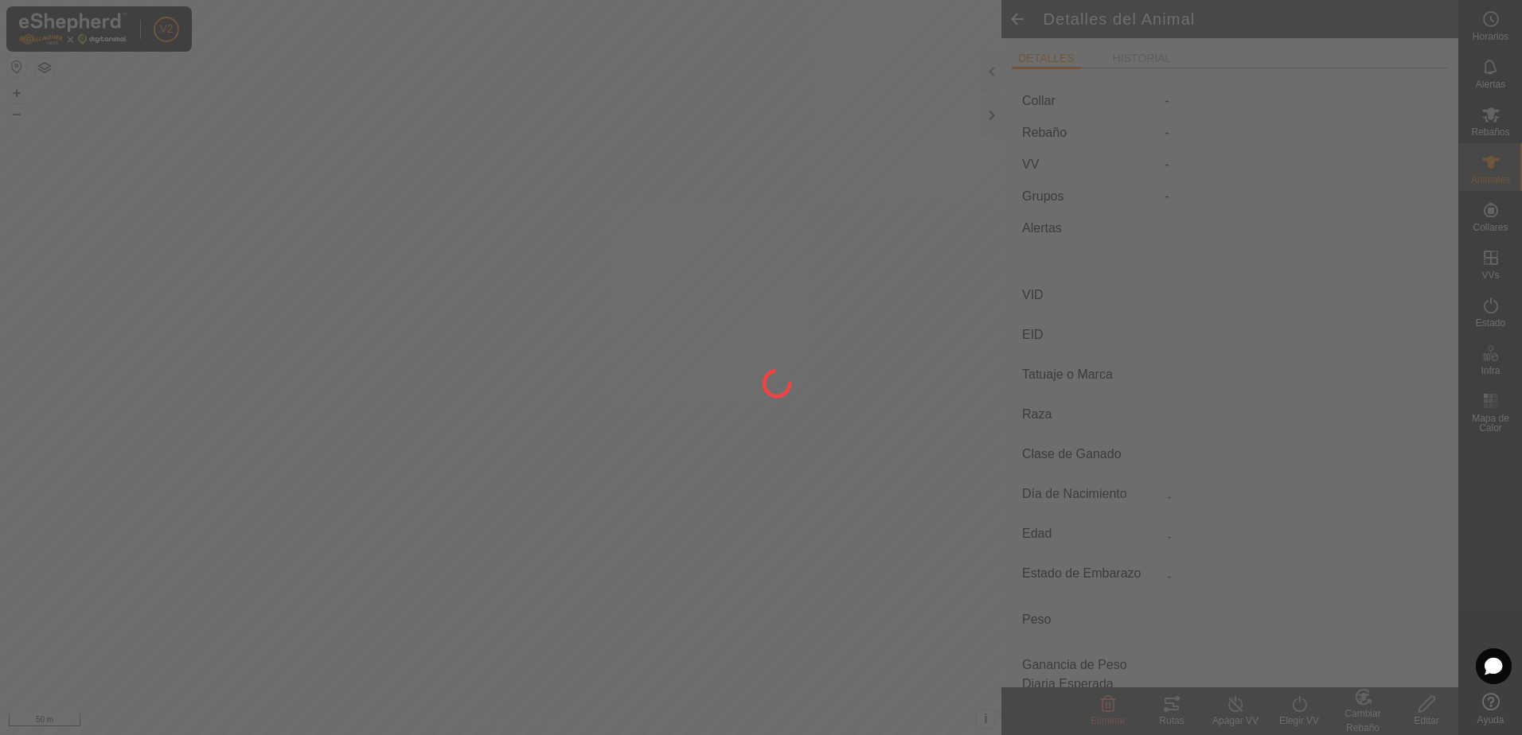
type input "PT423346836"
type input "-"
type input "CONJUNTO MESTIZO"
type input "HEMBRA"
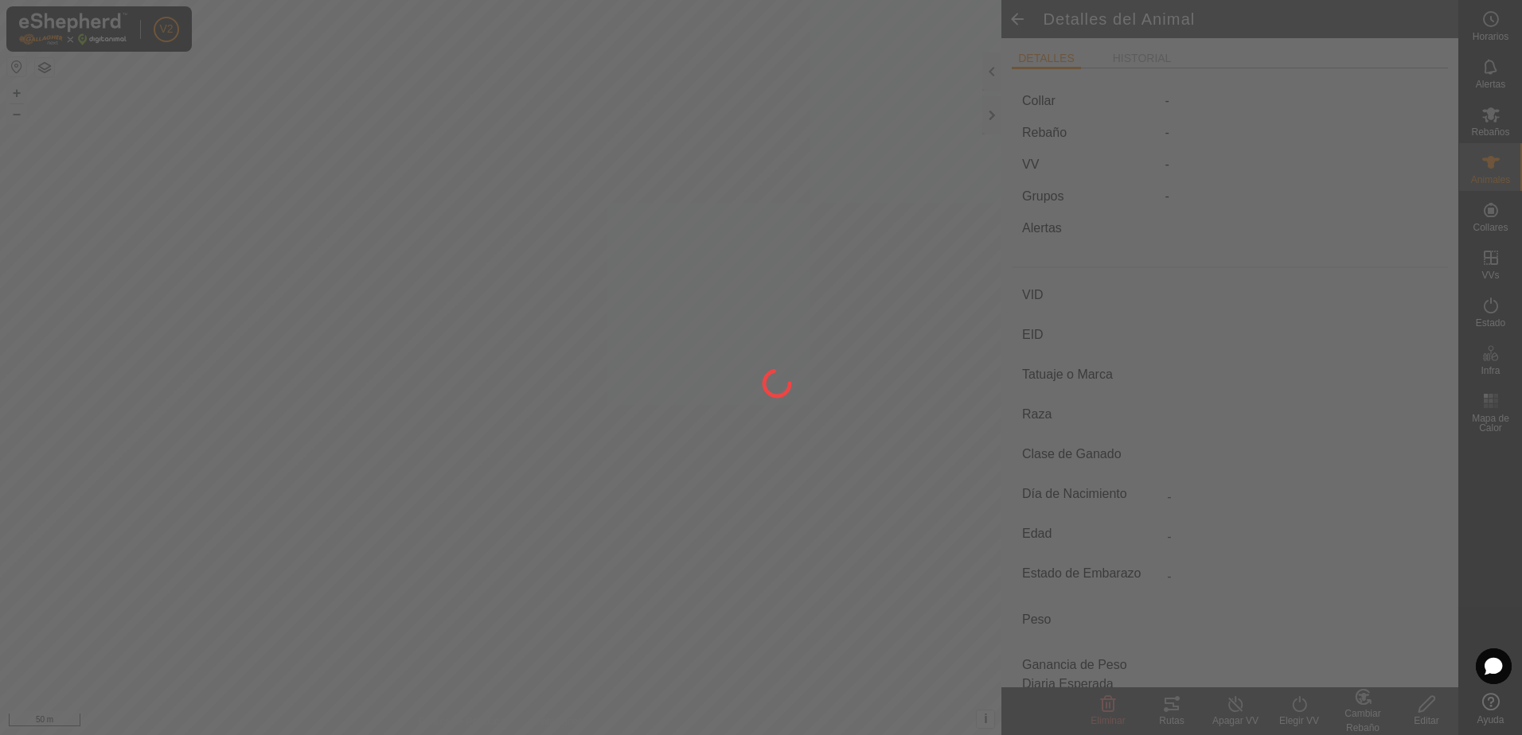
type input "01/2019"
type input "6 years 7 months"
type input "-"
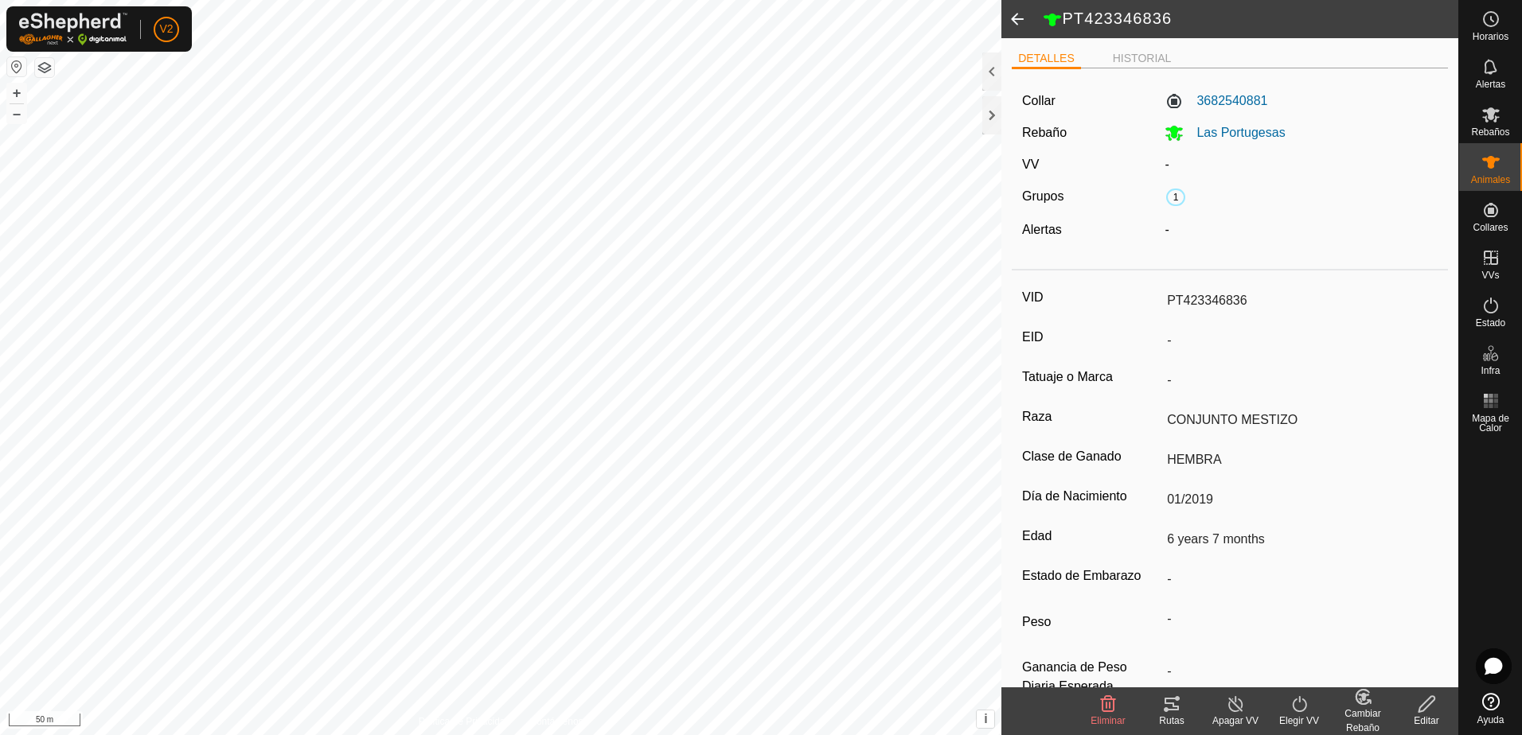
click at [1020, 20] on span at bounding box center [1017, 19] width 32 height 38
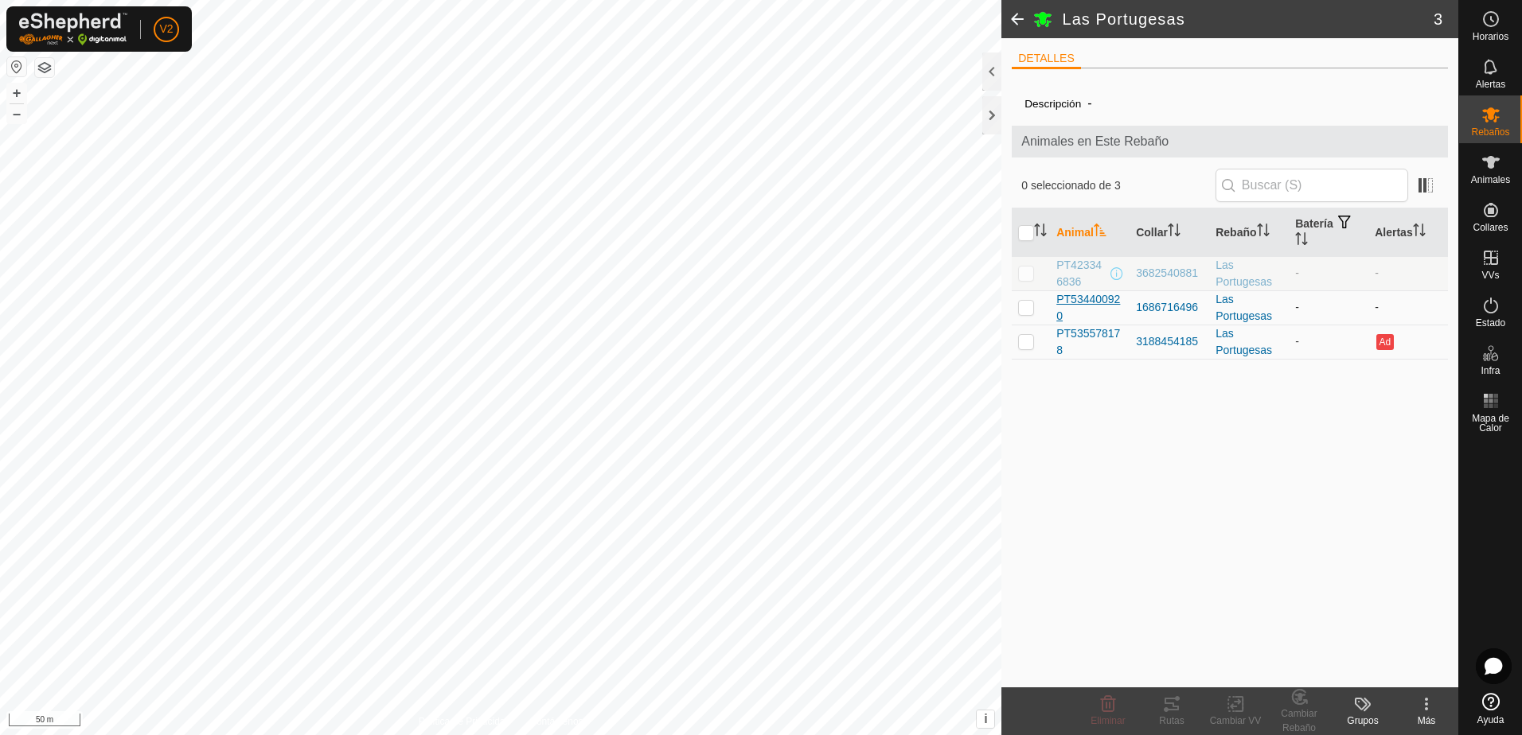
click at [1105, 302] on span "PT534400920" at bounding box center [1089, 307] width 67 height 33
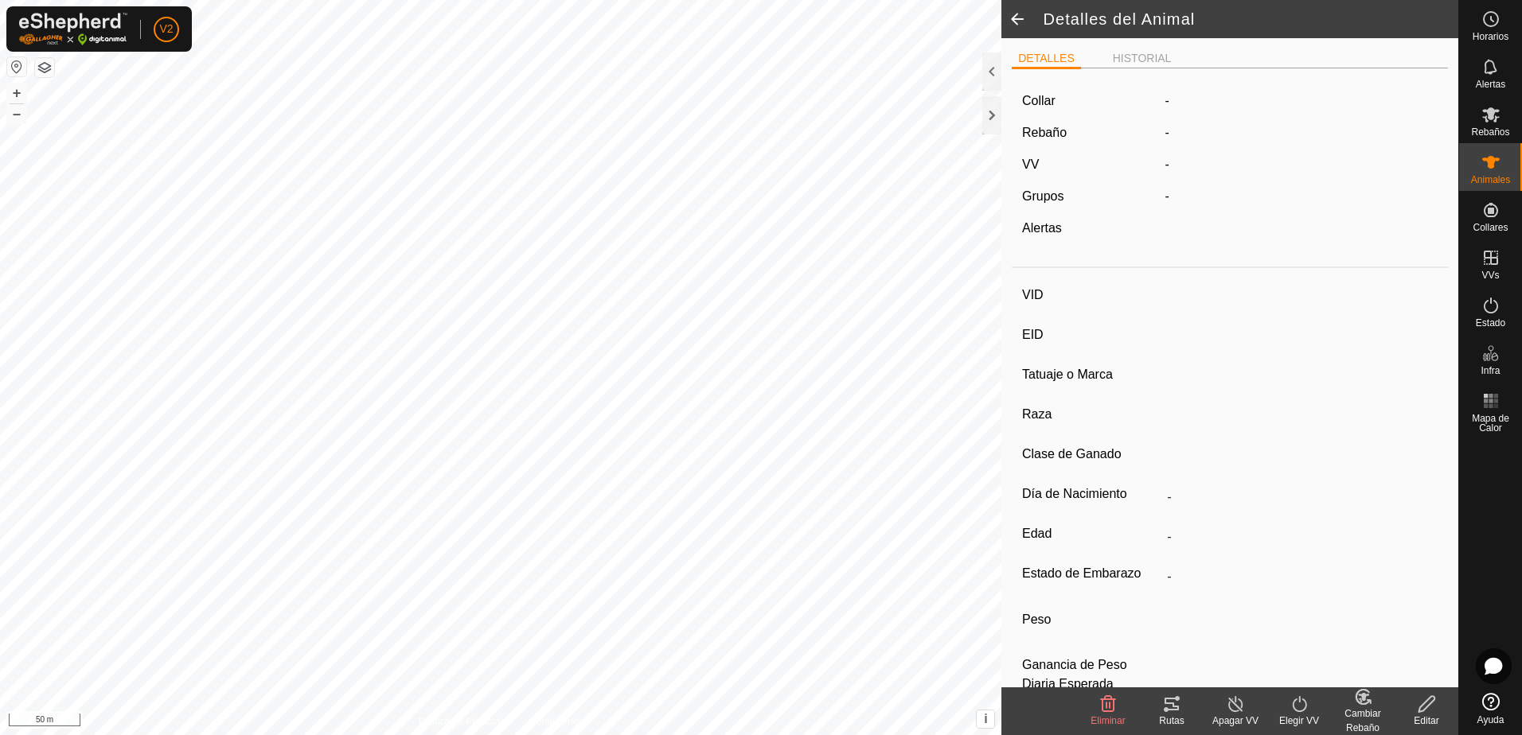
type input "PT534400920"
type input "-"
type input "CONJUNTO MESTIZO"
type input "HEMBRA"
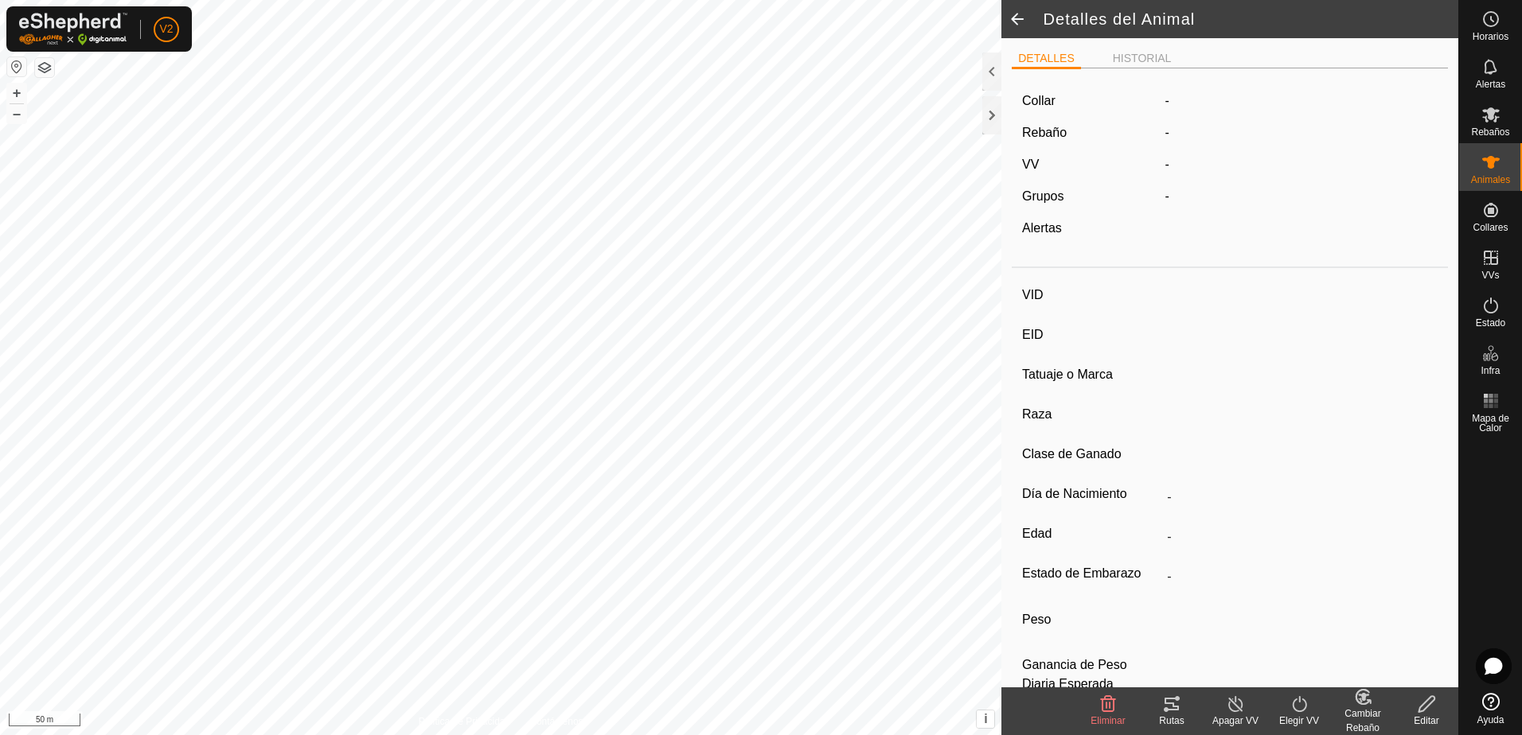
type input "06/2023"
type input "2 years 2 months"
type input "0 kg"
type input "-"
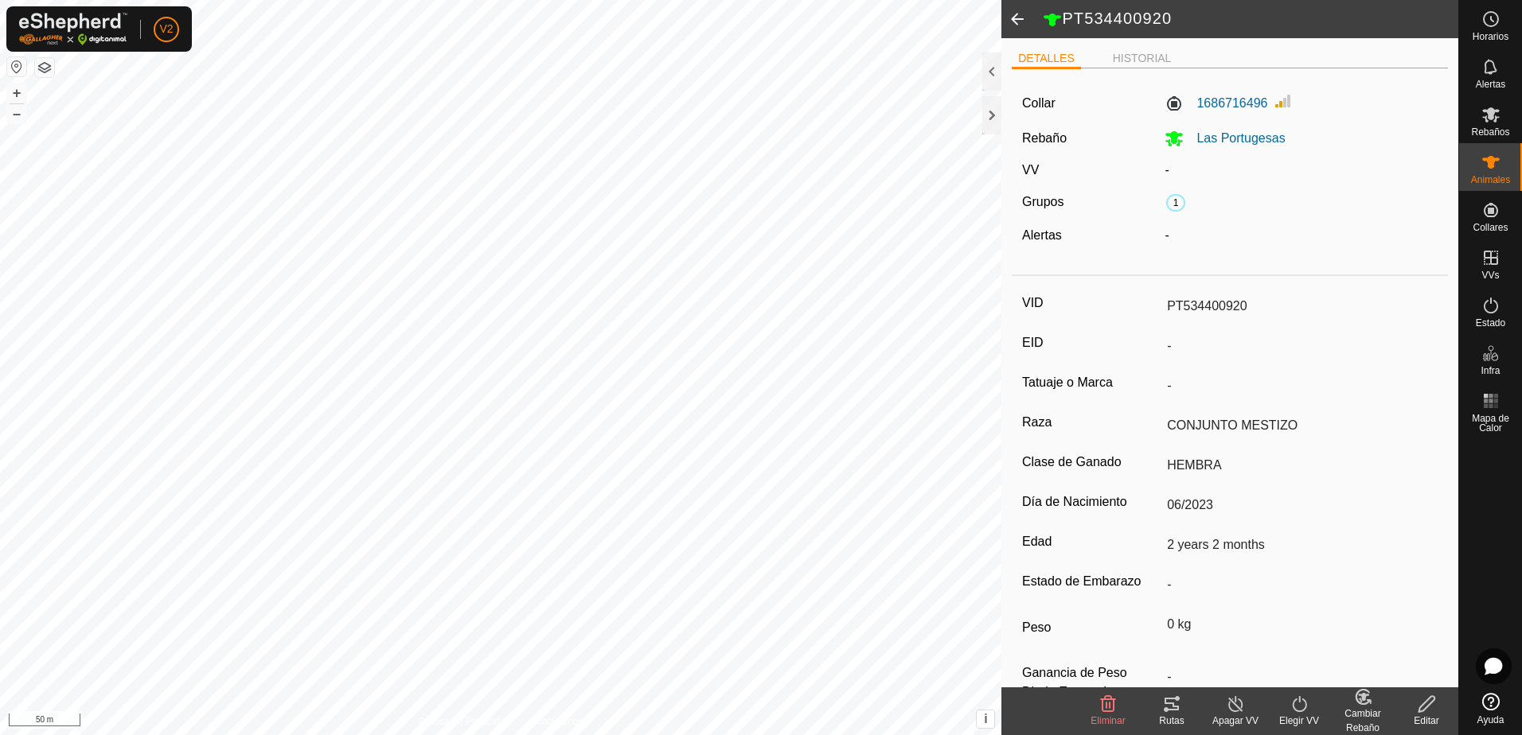
click at [1021, 21] on span at bounding box center [1017, 19] width 32 height 38
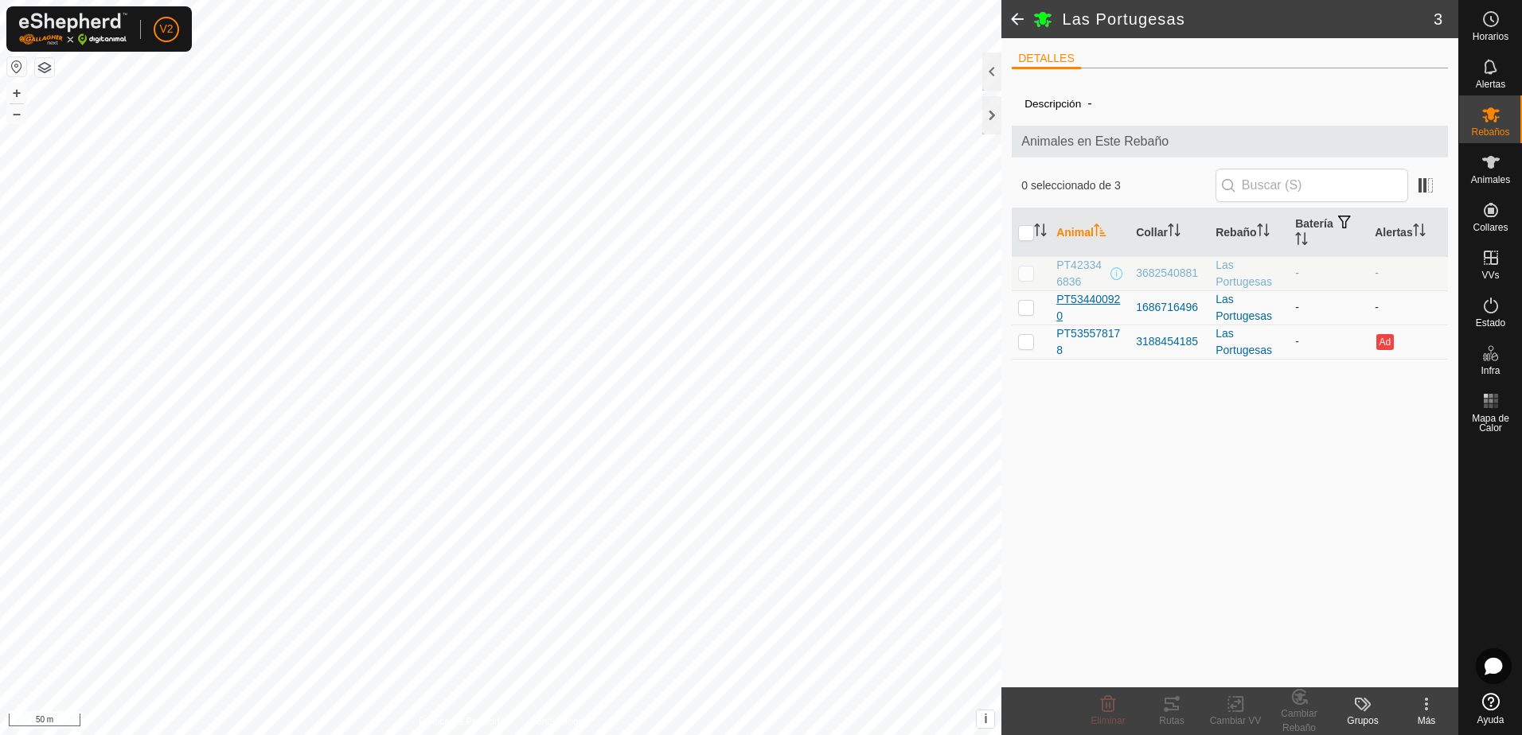
click at [1099, 304] on span "PT534400920" at bounding box center [1089, 307] width 67 height 33
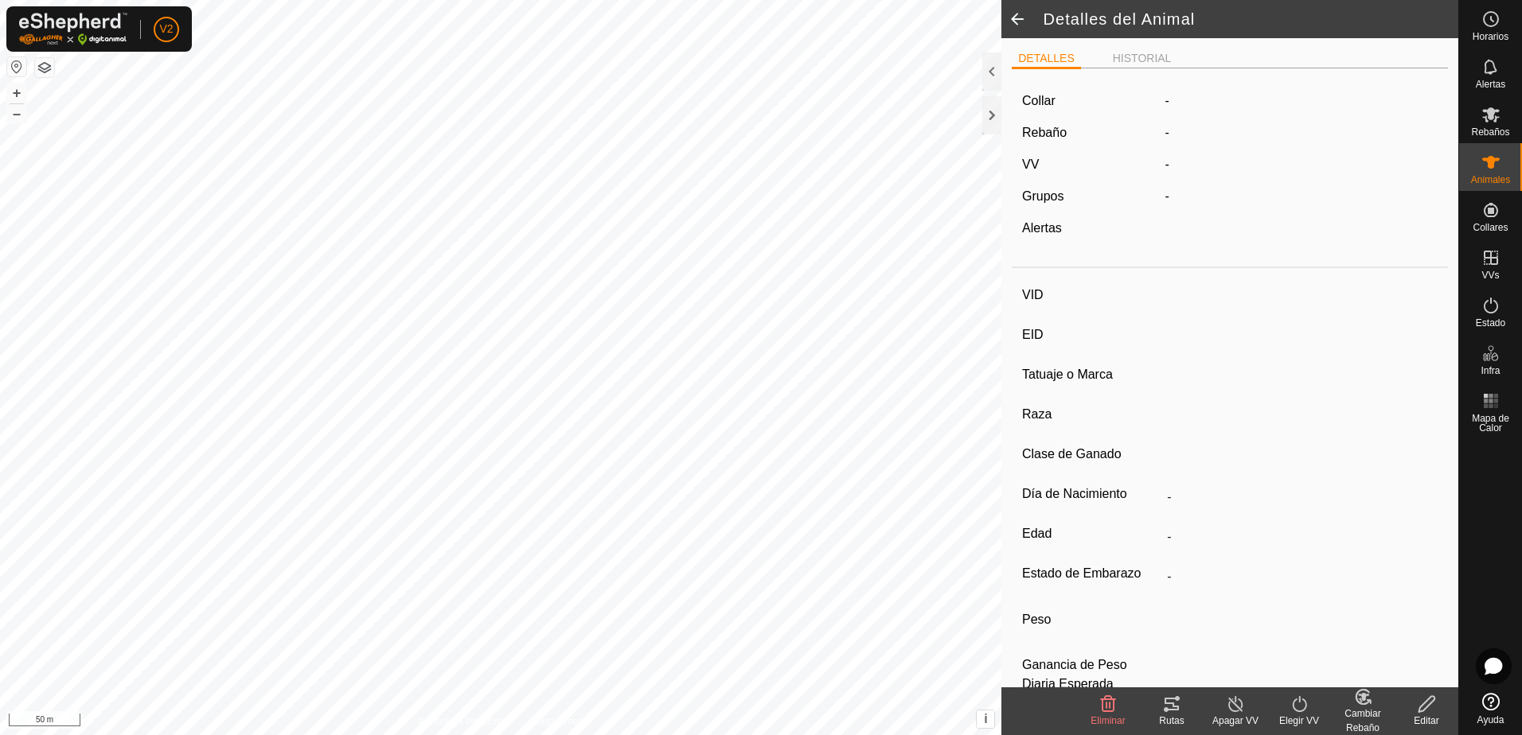
type input "PT534400920"
type input "-"
type input "CONJUNTO MESTIZO"
type input "HEMBRA"
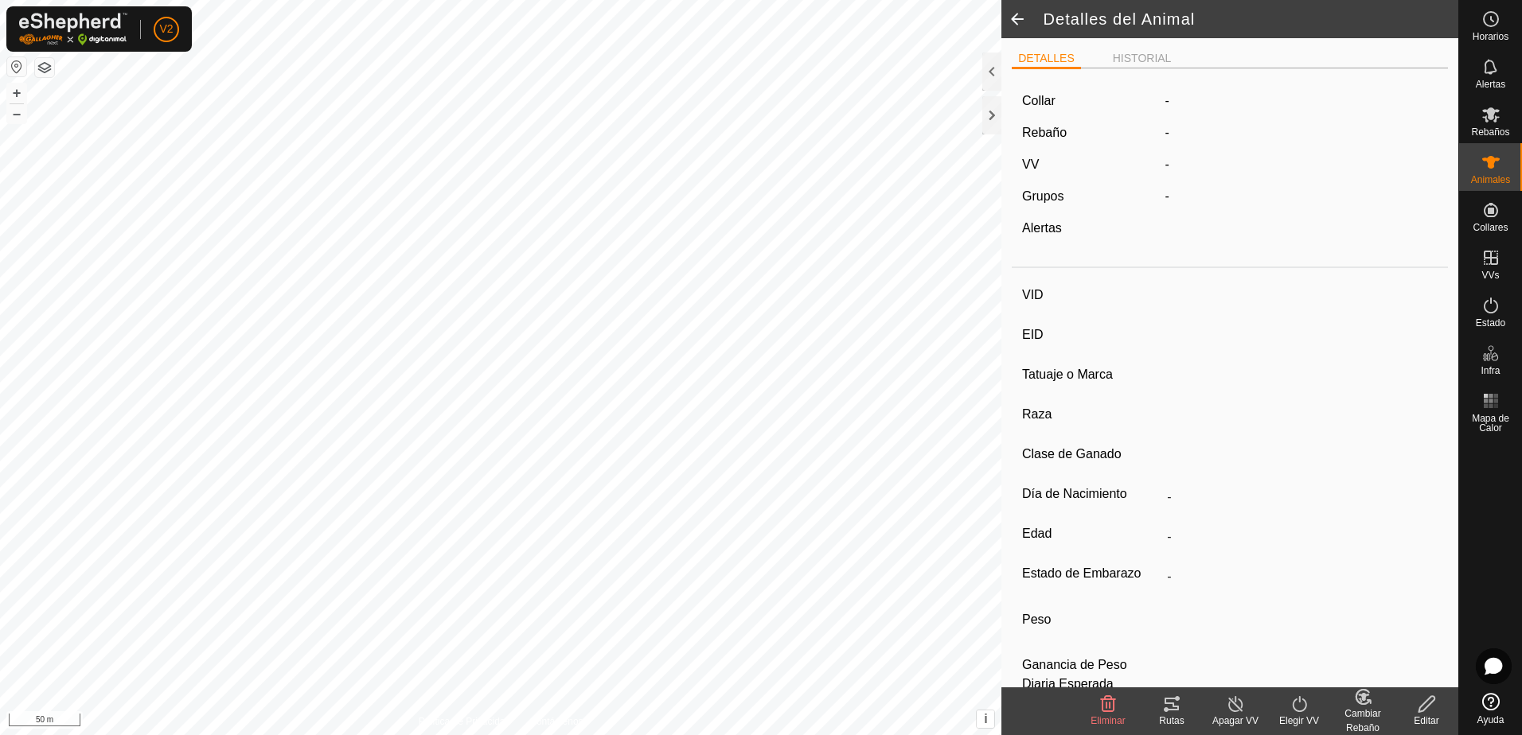
type input "06/2023"
type input "2 years 2 months"
type input "0 kg"
type input "-"
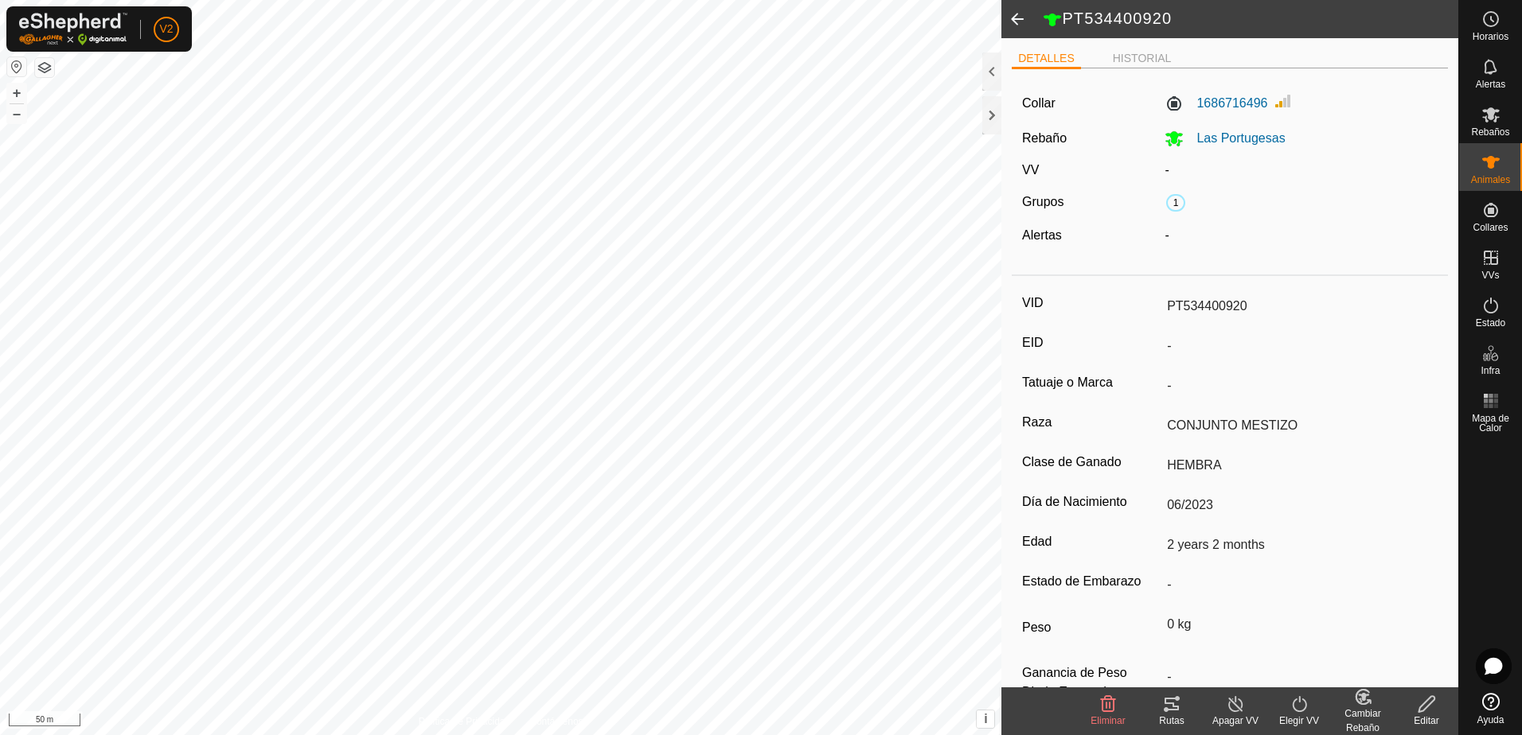
scroll to position [44, 0]
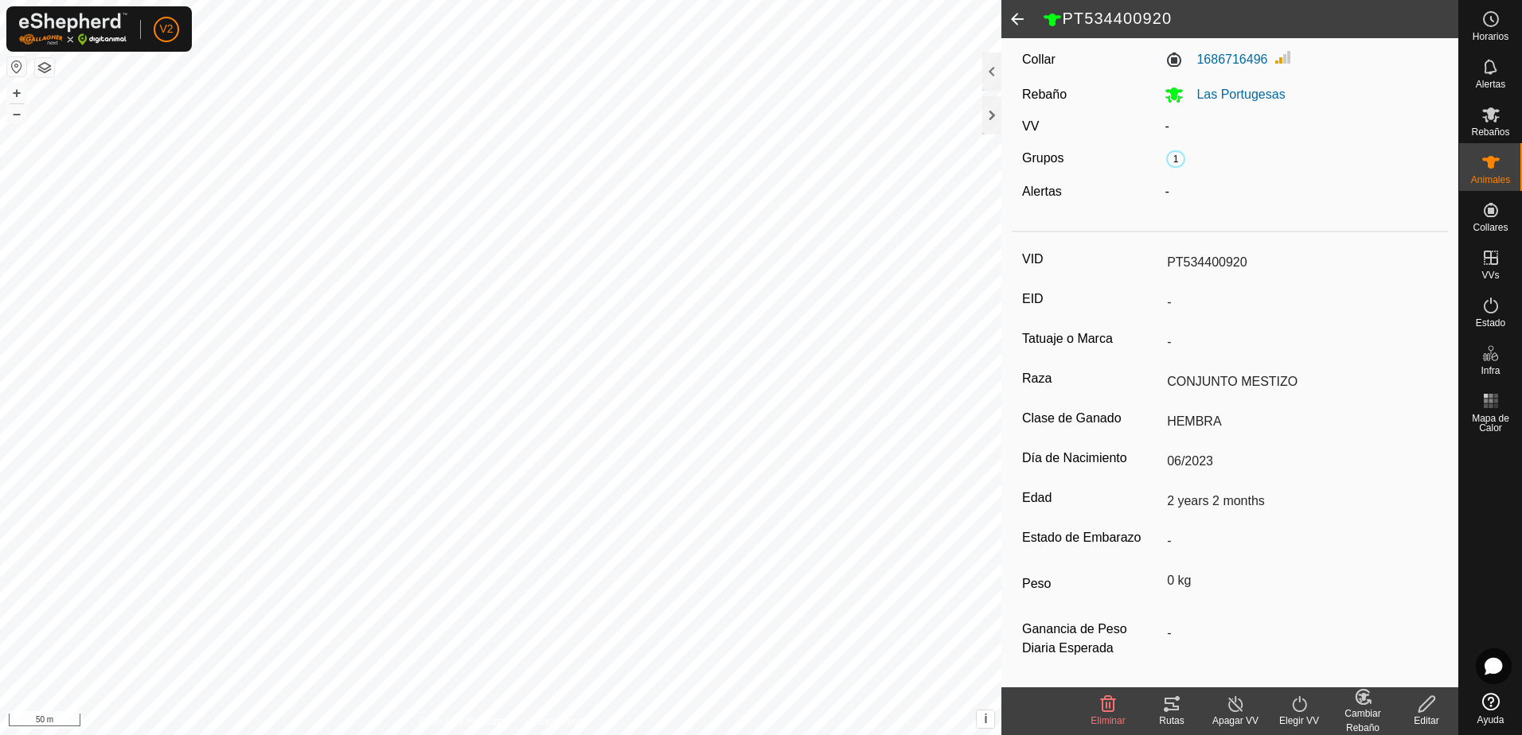
click at [1426, 707] on icon at bounding box center [1426, 704] width 16 height 16
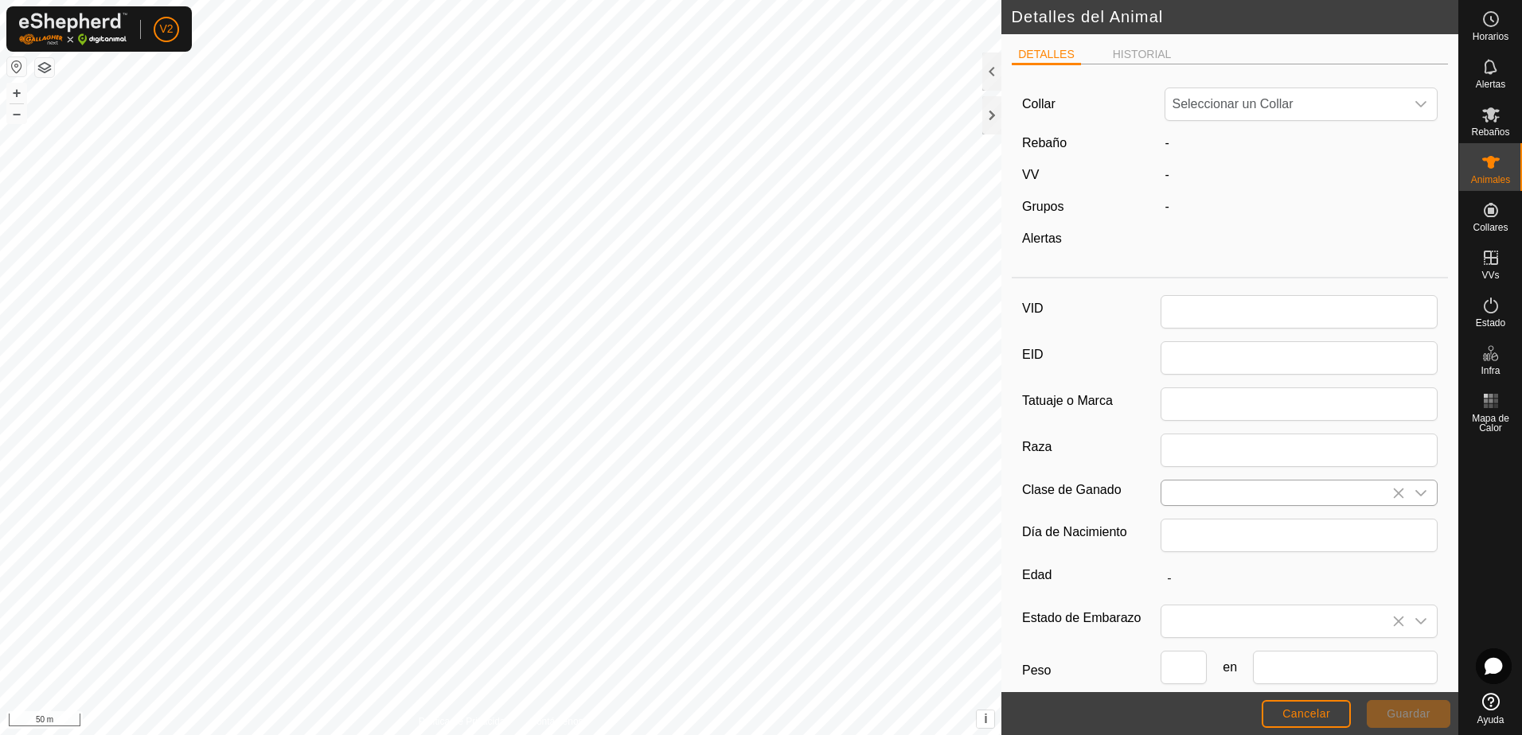
type input "PT534400920"
type input "CONJUNTO MESTIZO"
type input "HEMBRA"
type input "06/2023"
type input "2 years 2 months"
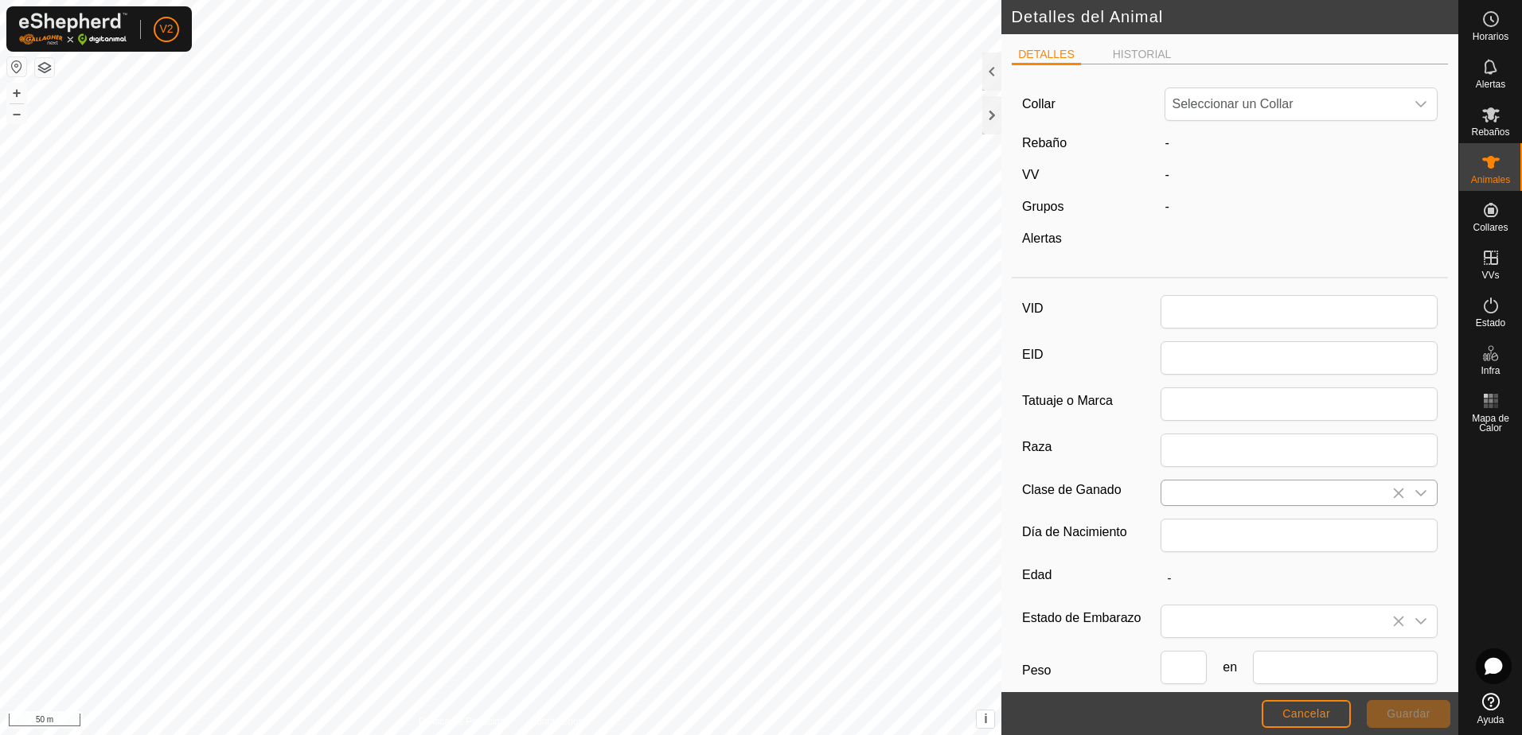
type input "0"
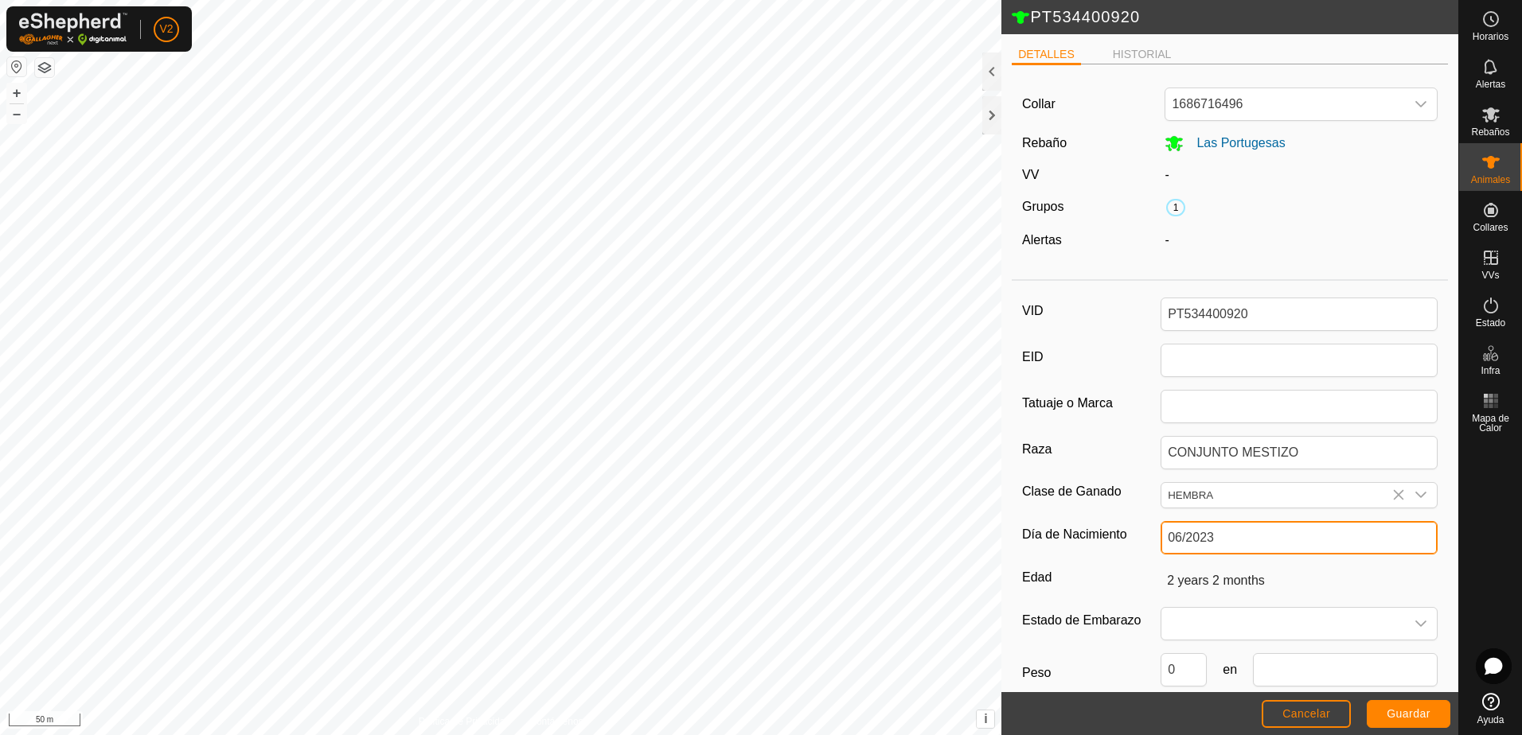
click at [1247, 541] on input "06/2023" at bounding box center [1299, 537] width 277 height 33
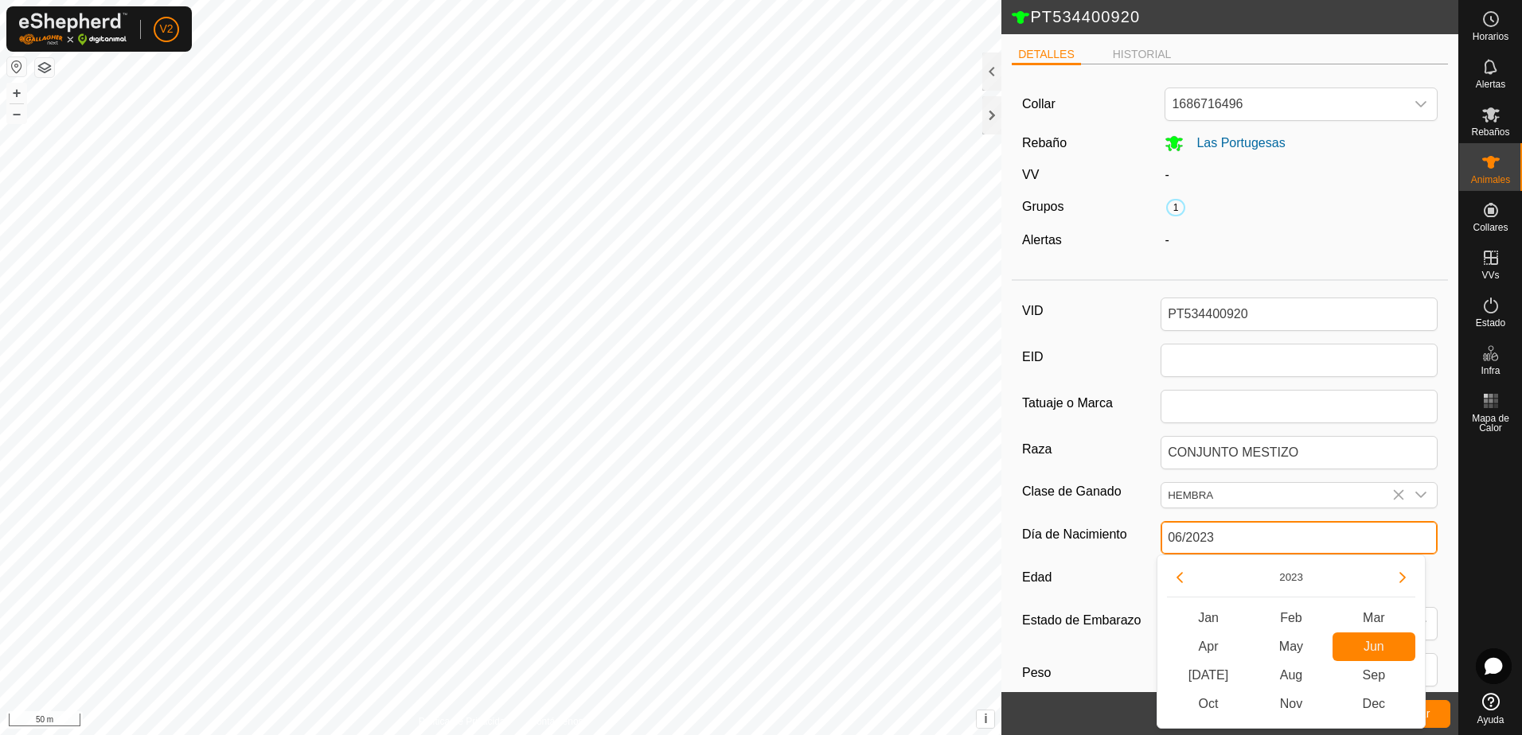
click at [1247, 541] on input "06/2023" at bounding box center [1299, 537] width 277 height 33
type input "06/"
type input "-"
type input "0"
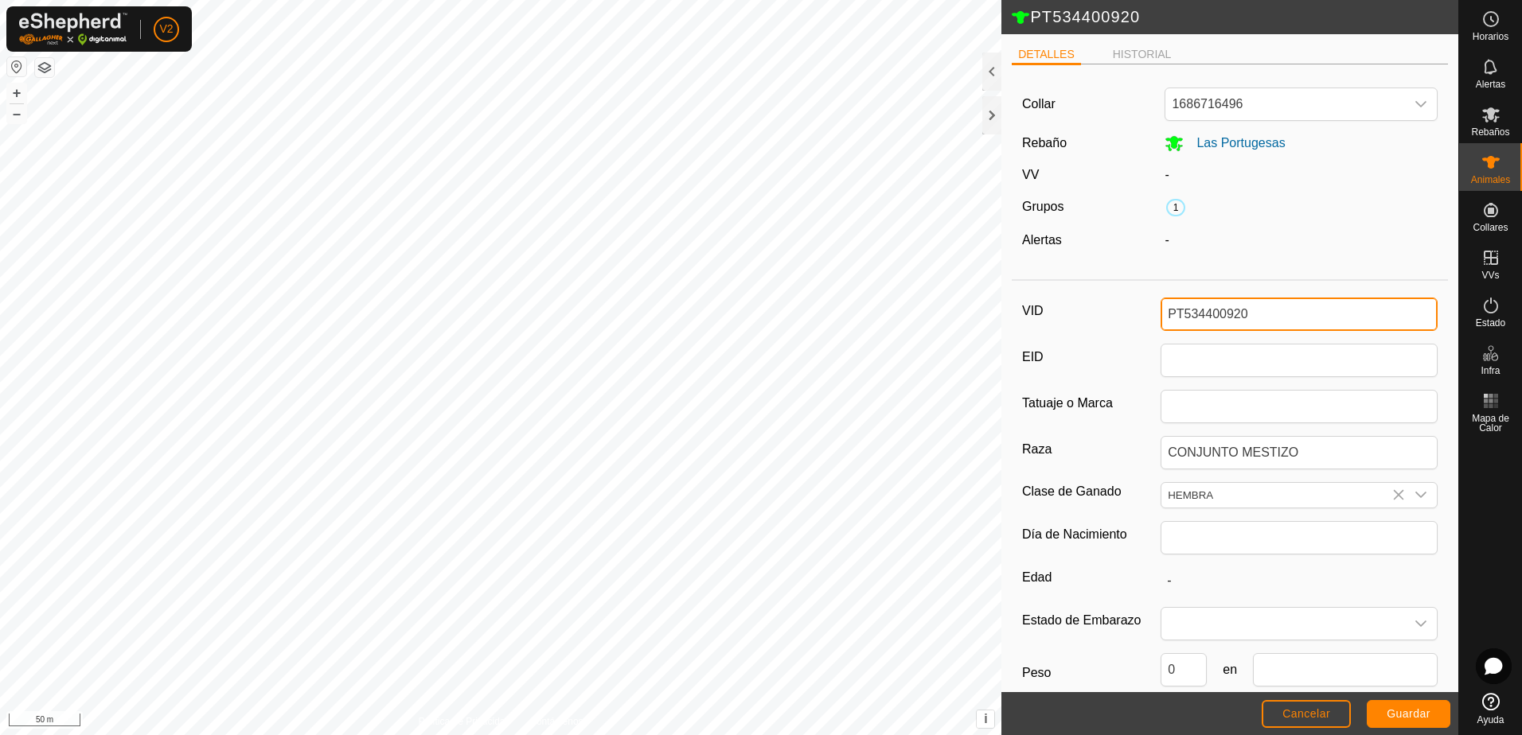
click at [1248, 310] on input "PT534400920" at bounding box center [1299, 314] width 277 height 33
type input "P"
click at [1415, 713] on span "Guardar" at bounding box center [1409, 714] width 44 height 13
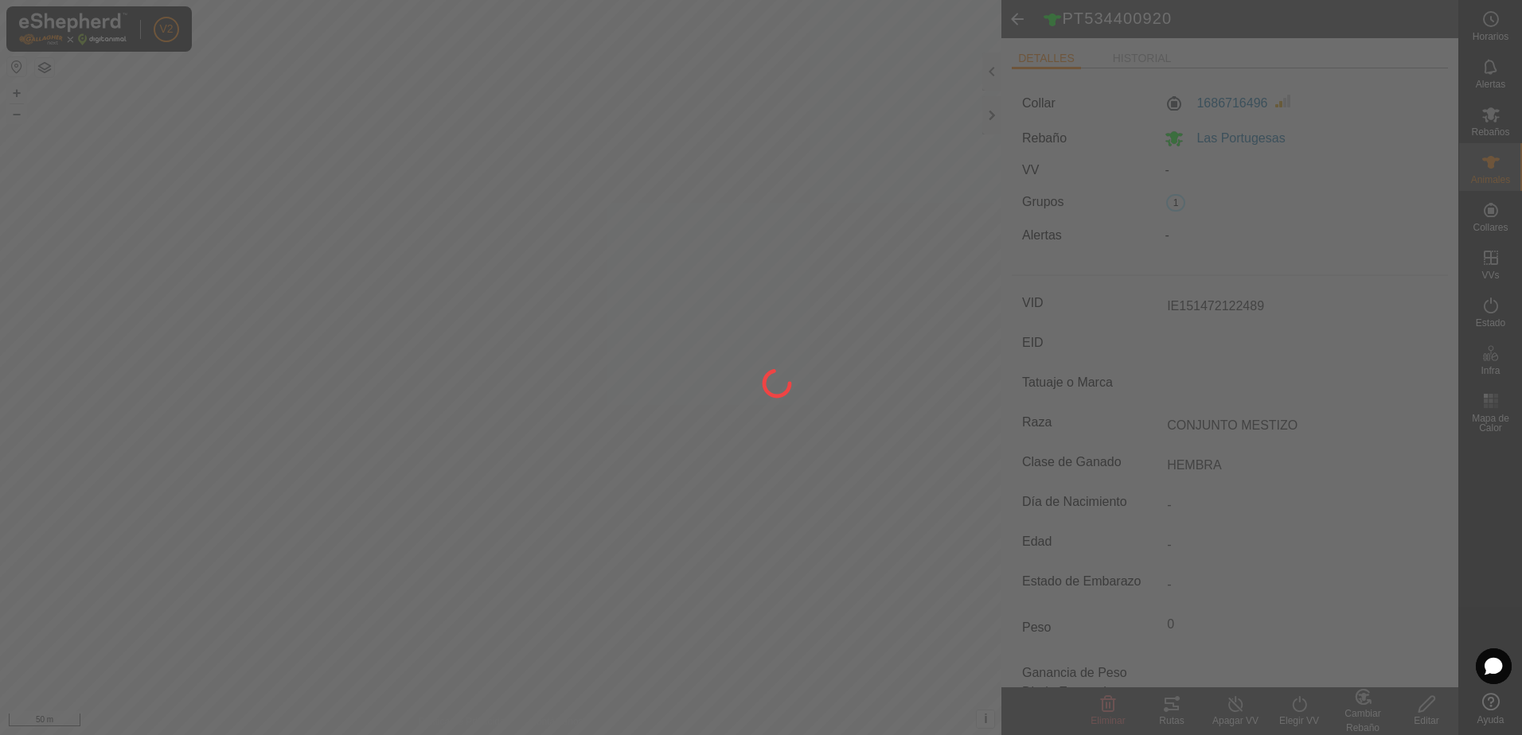
type input "IE151472122489"
type input "-"
type input "2 years 2 months"
type input "0 kg"
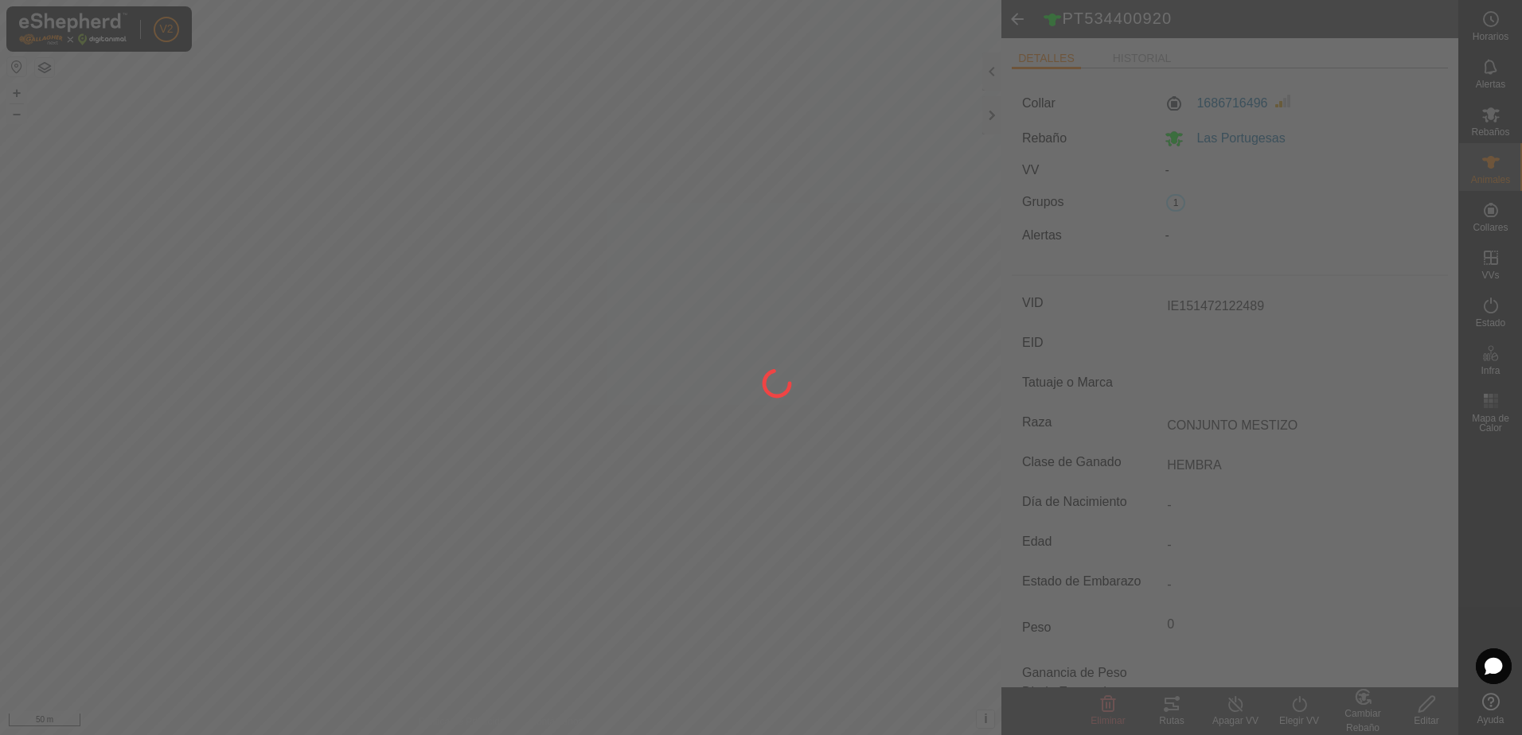
type input "-"
type input "06/2023"
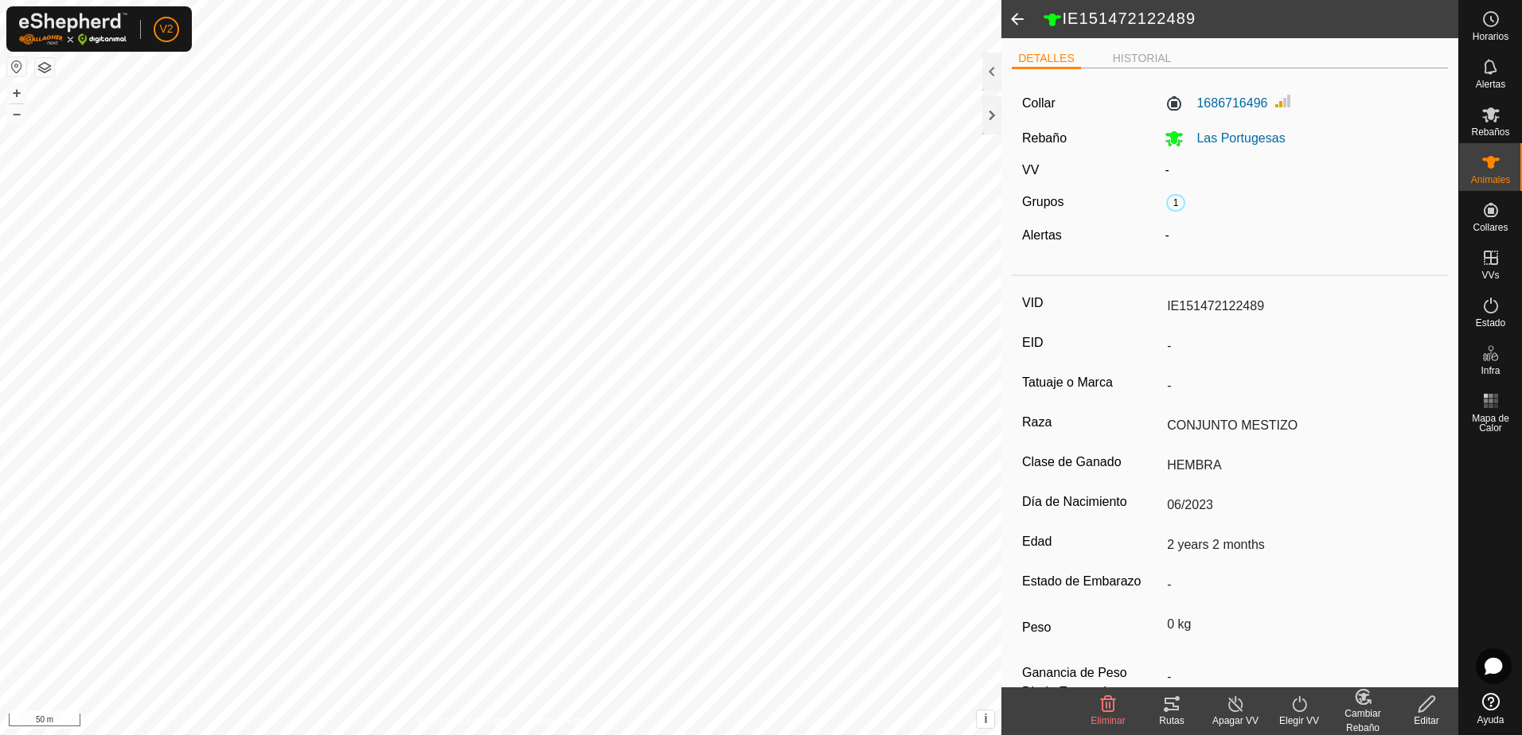
click at [1368, 703] on icon at bounding box center [1363, 697] width 14 height 14
click at [1378, 629] on link "[PERSON_NAME]..." at bounding box center [1412, 636] width 160 height 32
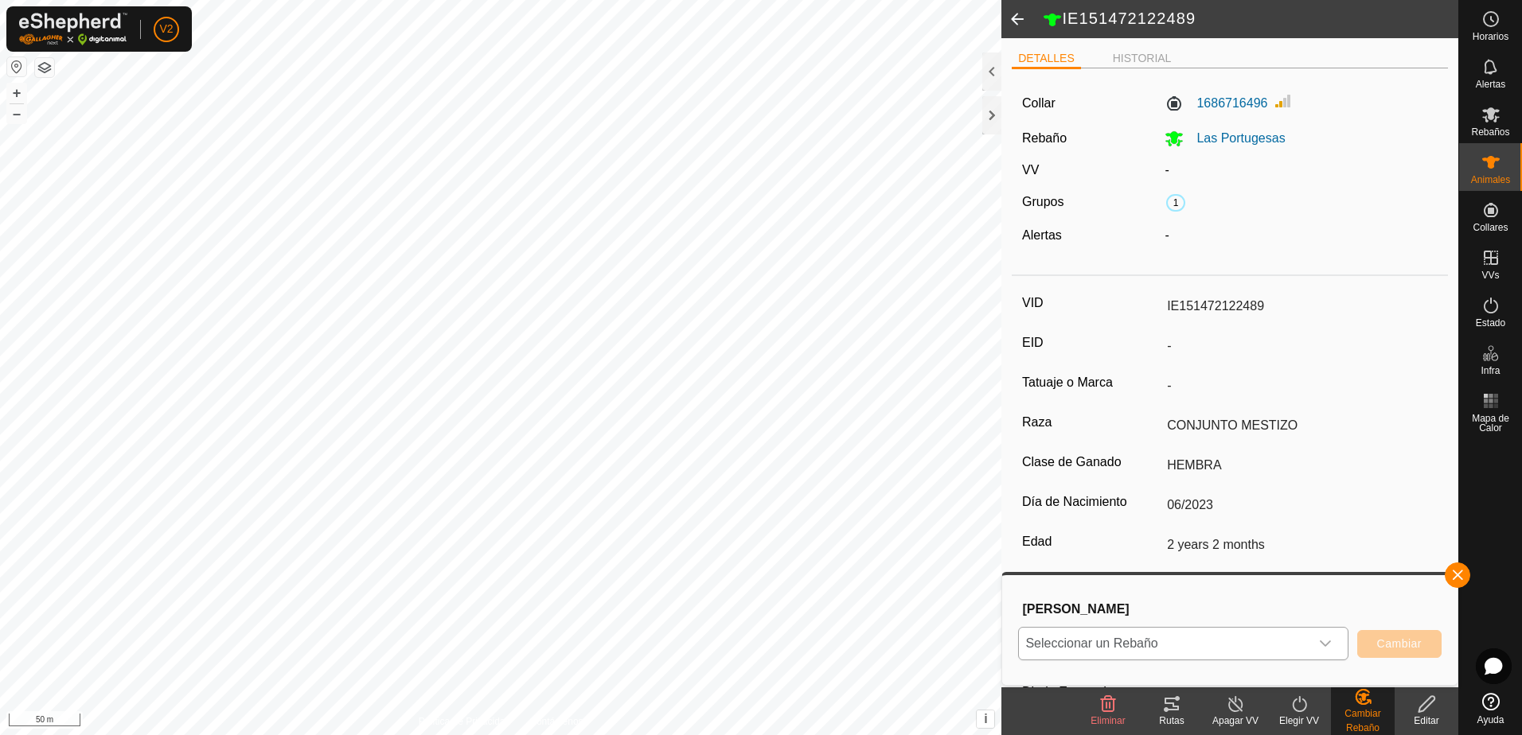
click at [1317, 645] on div "dropdown trigger" at bounding box center [1325, 644] width 32 height 32
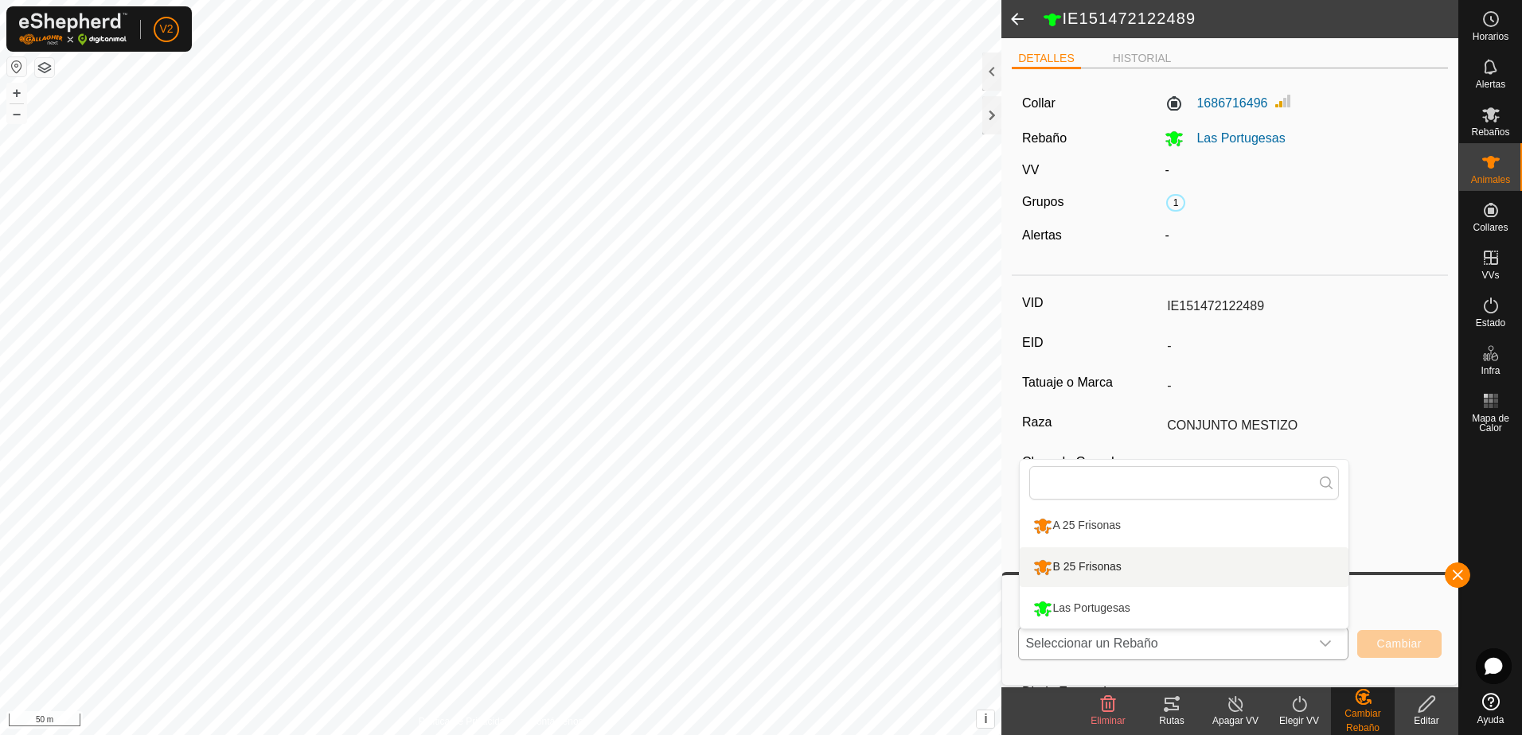
click at [1208, 569] on li "B 25 Frisonas" at bounding box center [1184, 568] width 329 height 40
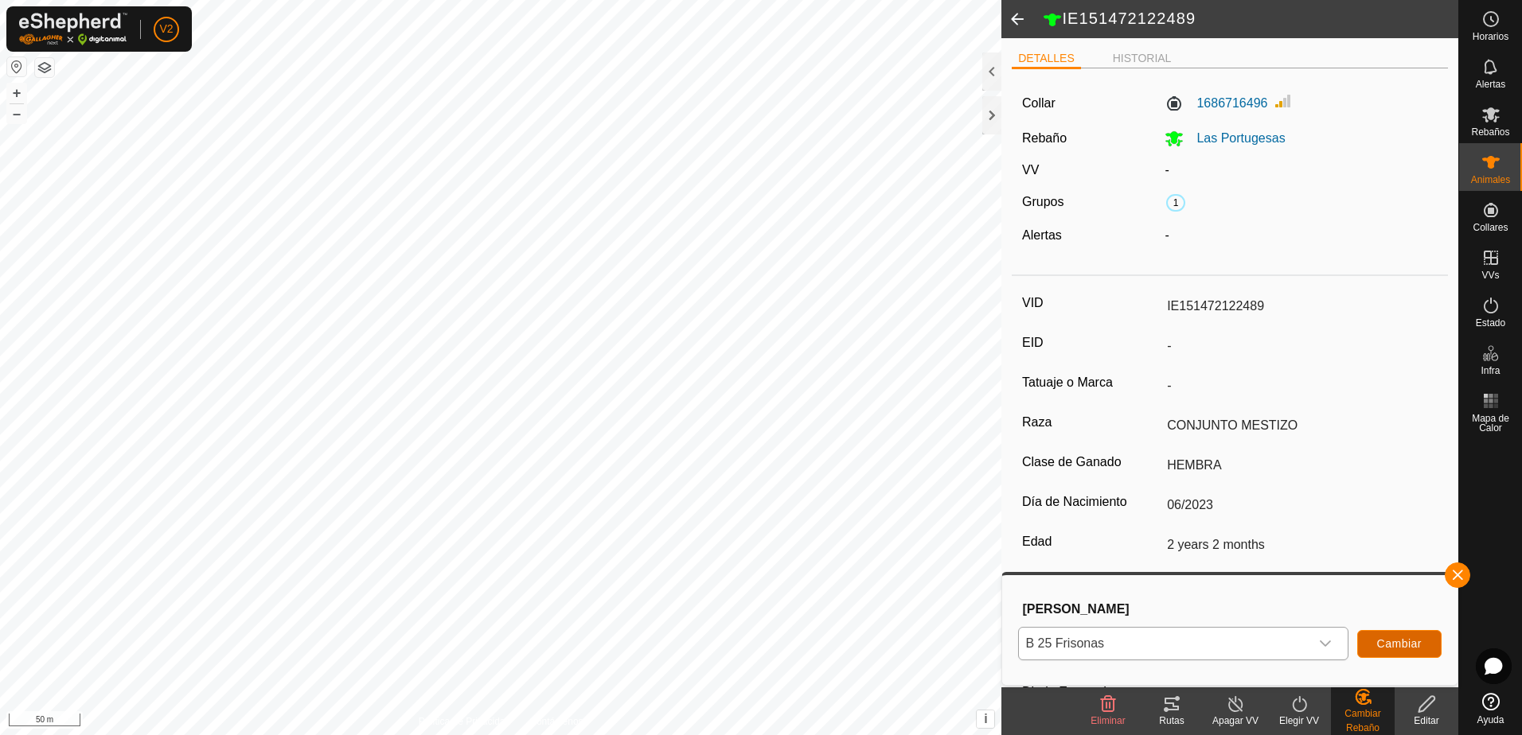
click at [1387, 638] on span "Cambiar" at bounding box center [1399, 644] width 45 height 13
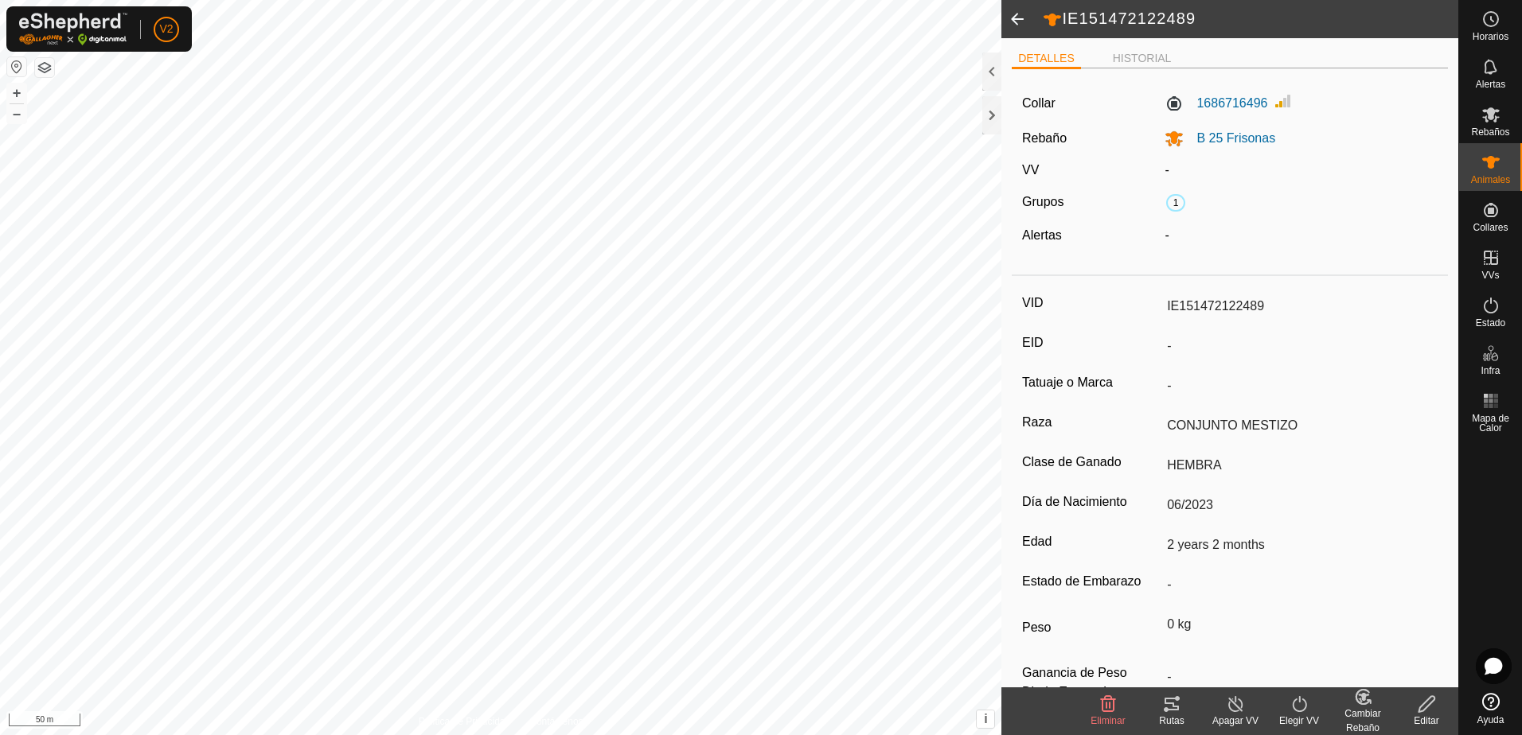
click at [1024, 14] on span at bounding box center [1017, 19] width 32 height 38
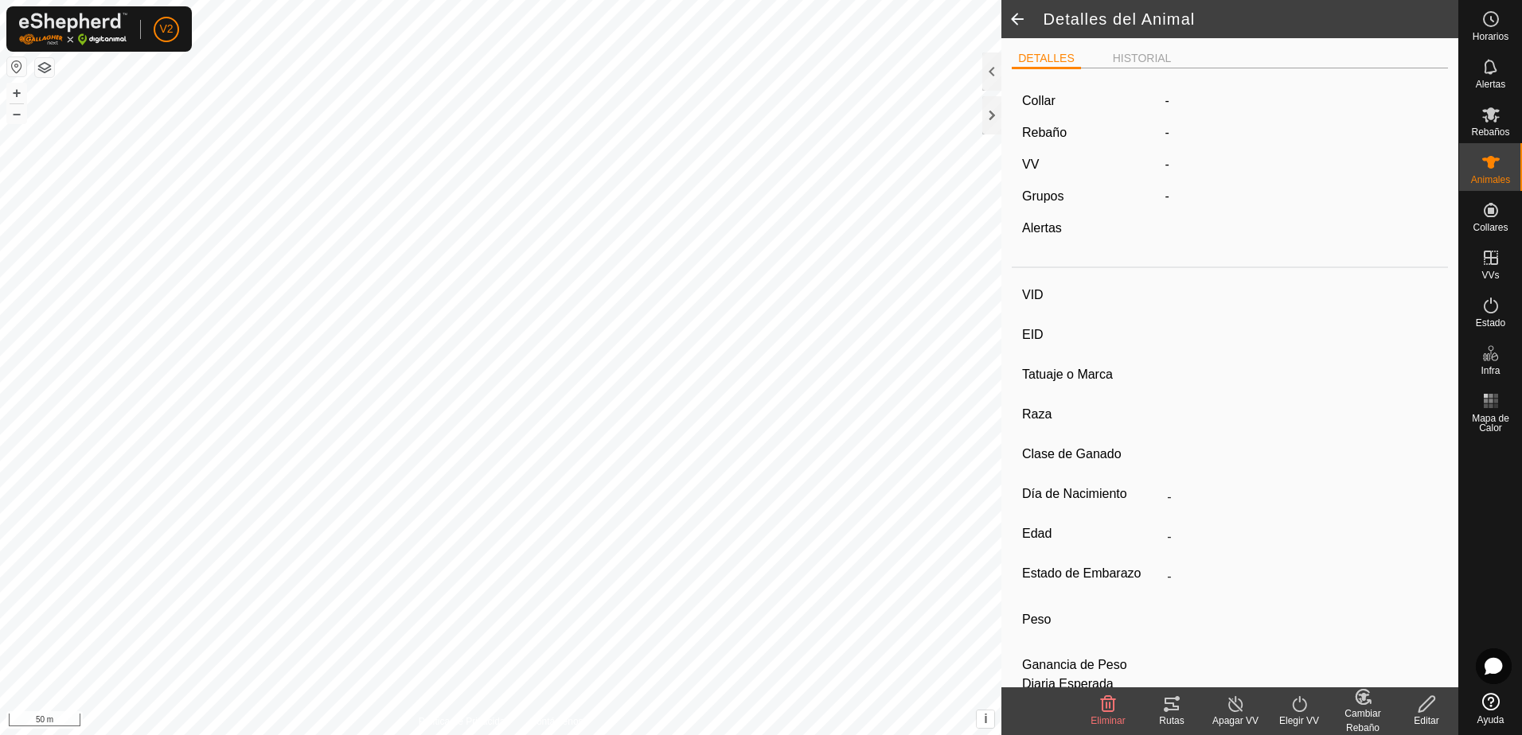
type input "IE151472122489"
type input "-"
type input "CONJUNTO MESTIZO"
type input "HEMBRA"
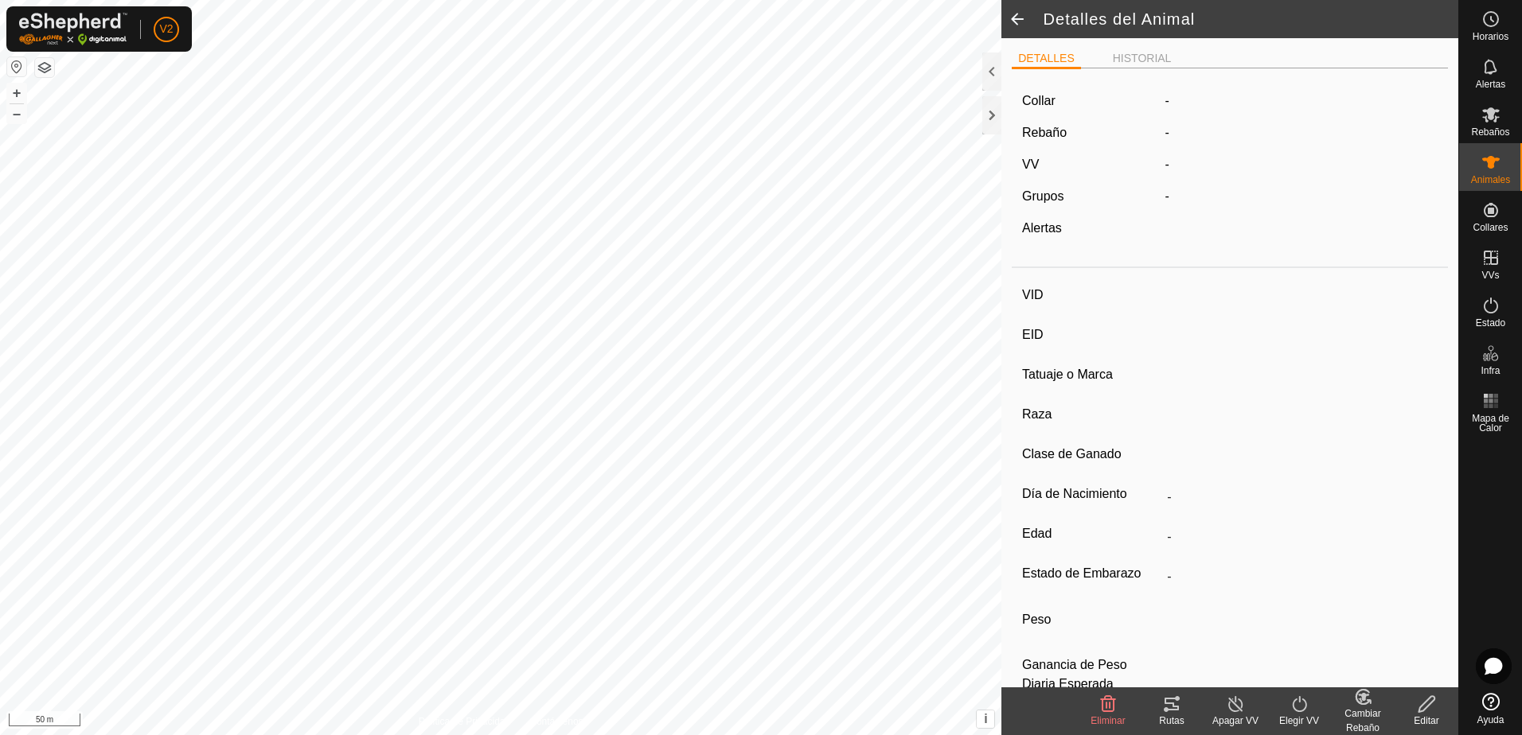
type input "06/2023"
type input "2 years 2 months"
type input "0 kg"
type input "-"
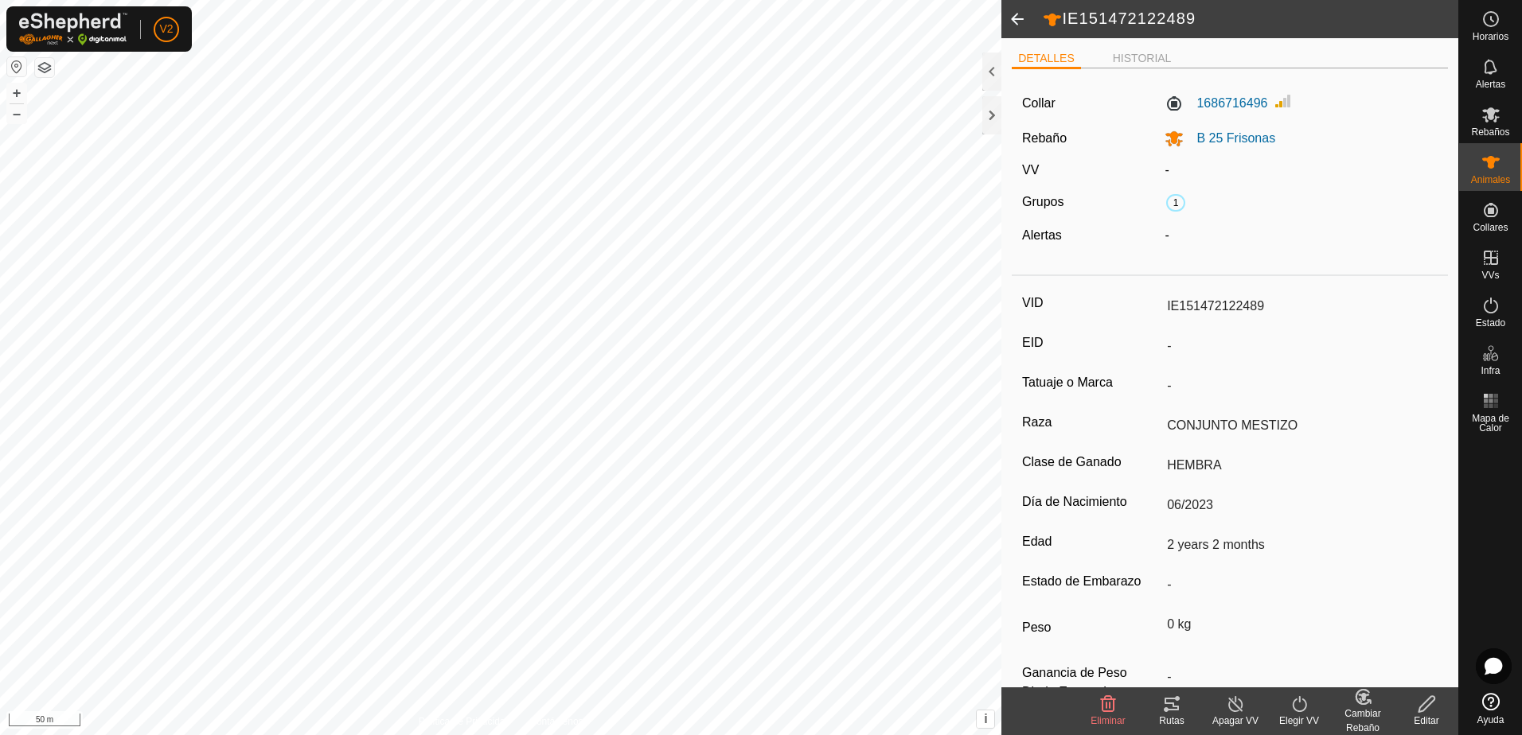
click at [1021, 14] on span at bounding box center [1017, 19] width 32 height 38
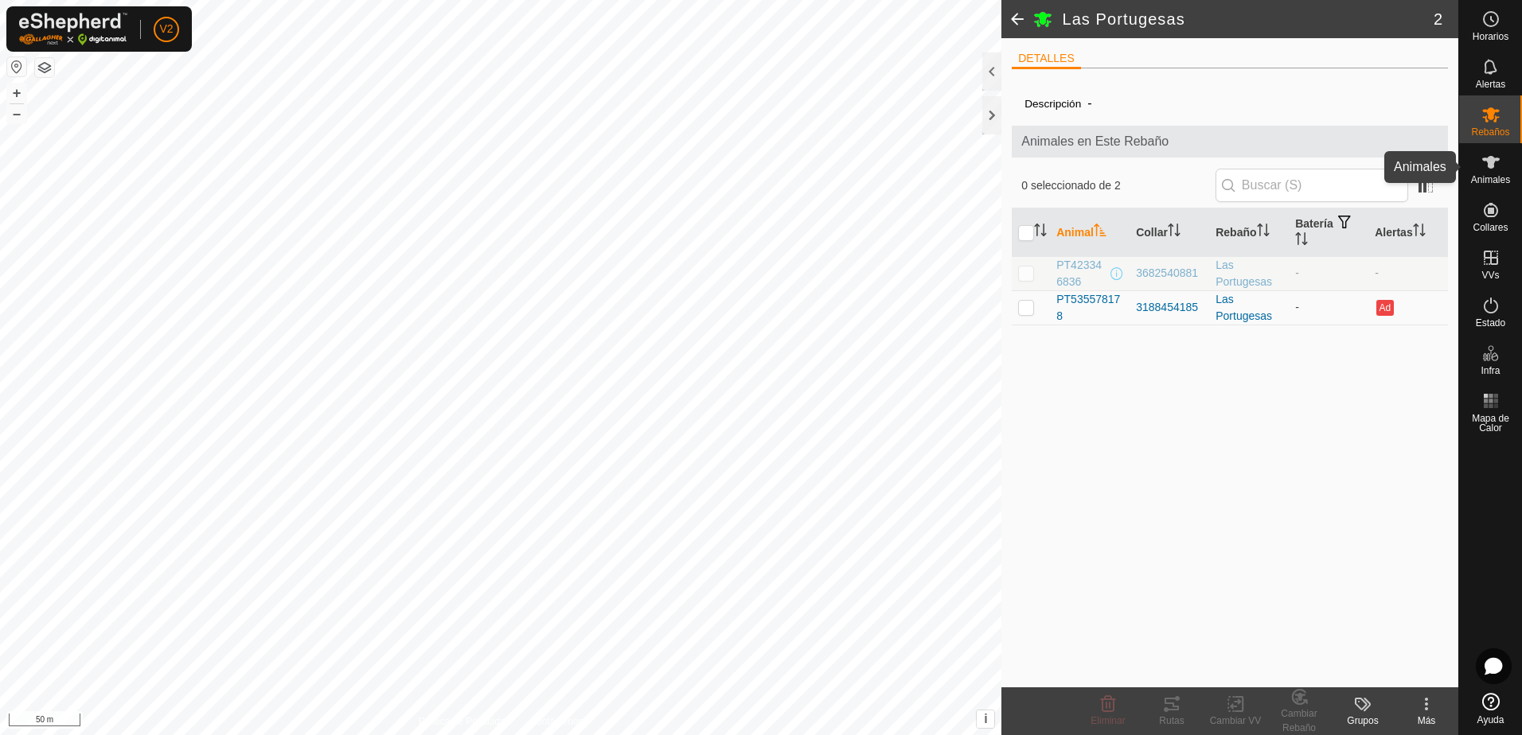
click at [1496, 162] on icon at bounding box center [1490, 162] width 19 height 19
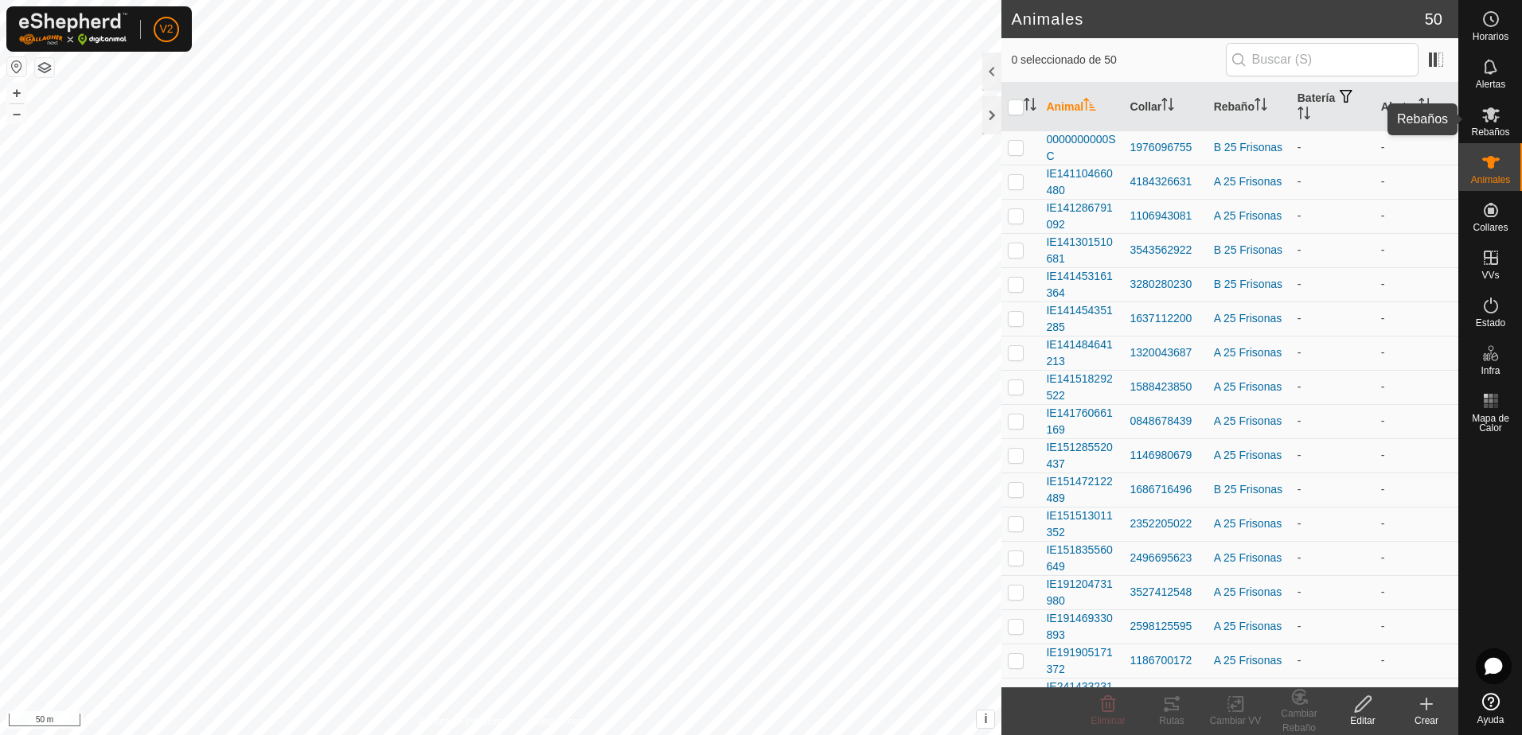
click at [1493, 121] on icon at bounding box center [1491, 114] width 18 height 15
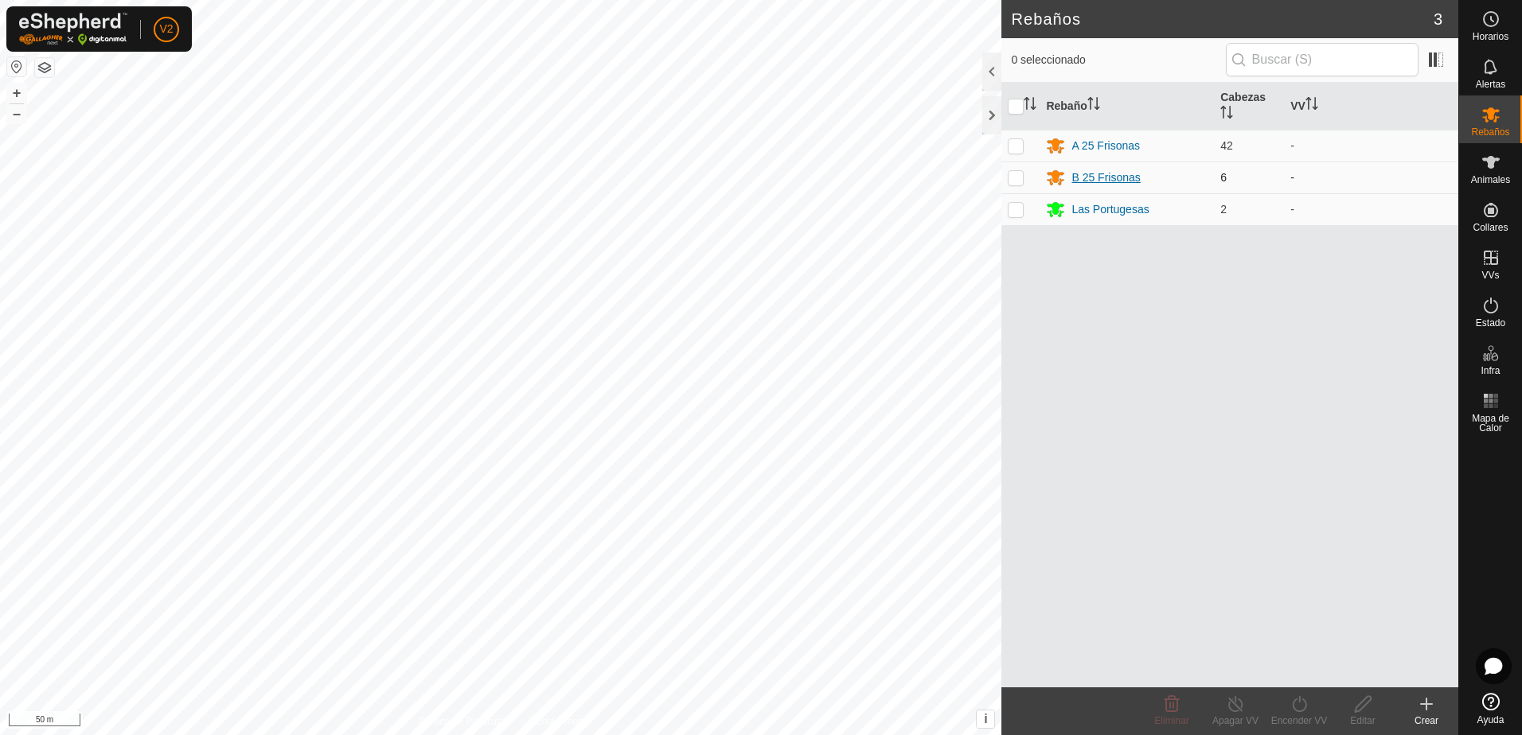
click at [1092, 177] on div "B 25 Frisonas" at bounding box center [1105, 178] width 68 height 17
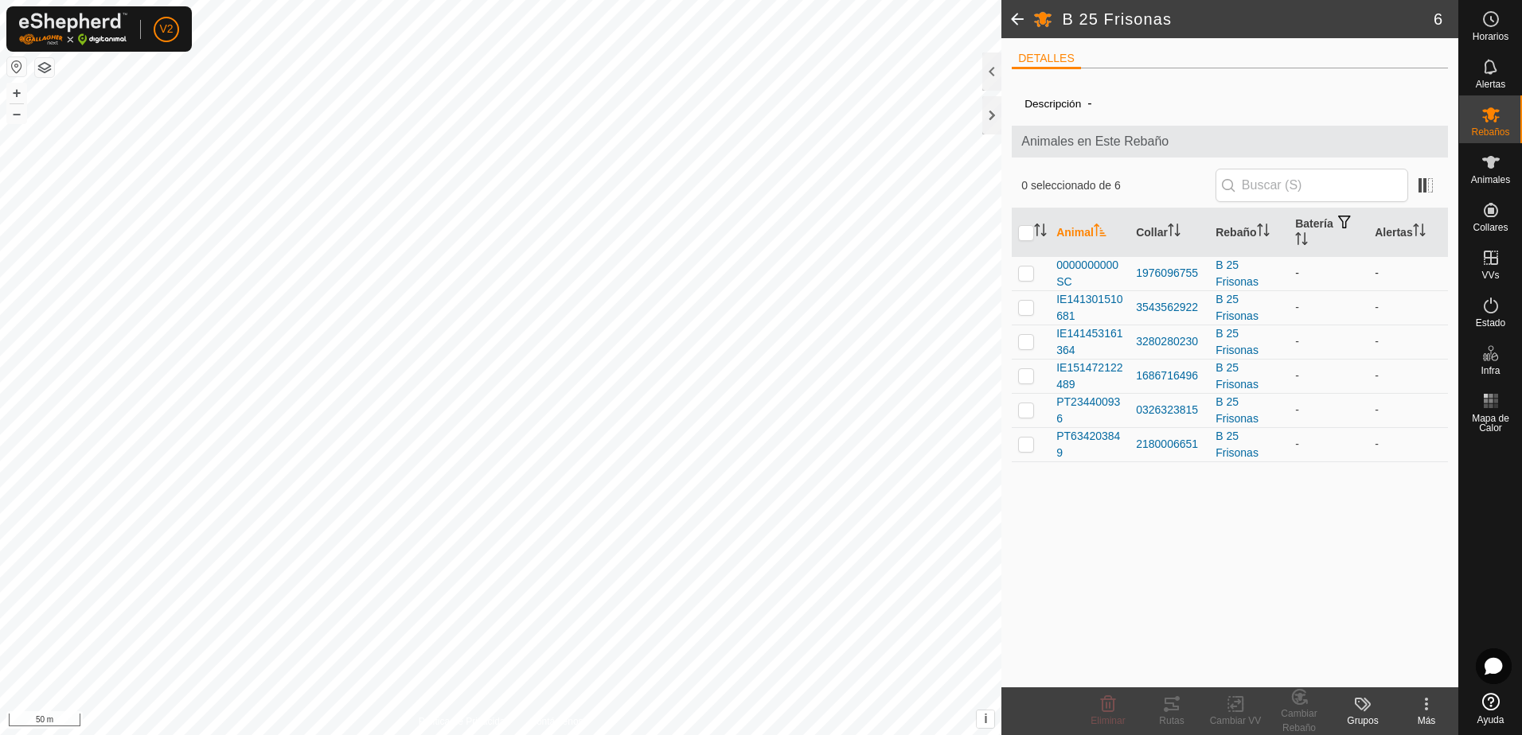
click at [1028, 274] on p-checkbox at bounding box center [1026, 273] width 16 height 13
checkbox input "true"
click at [1026, 306] on p-checkbox at bounding box center [1026, 307] width 16 height 13
checkbox input "true"
click at [1025, 334] on td at bounding box center [1031, 342] width 38 height 34
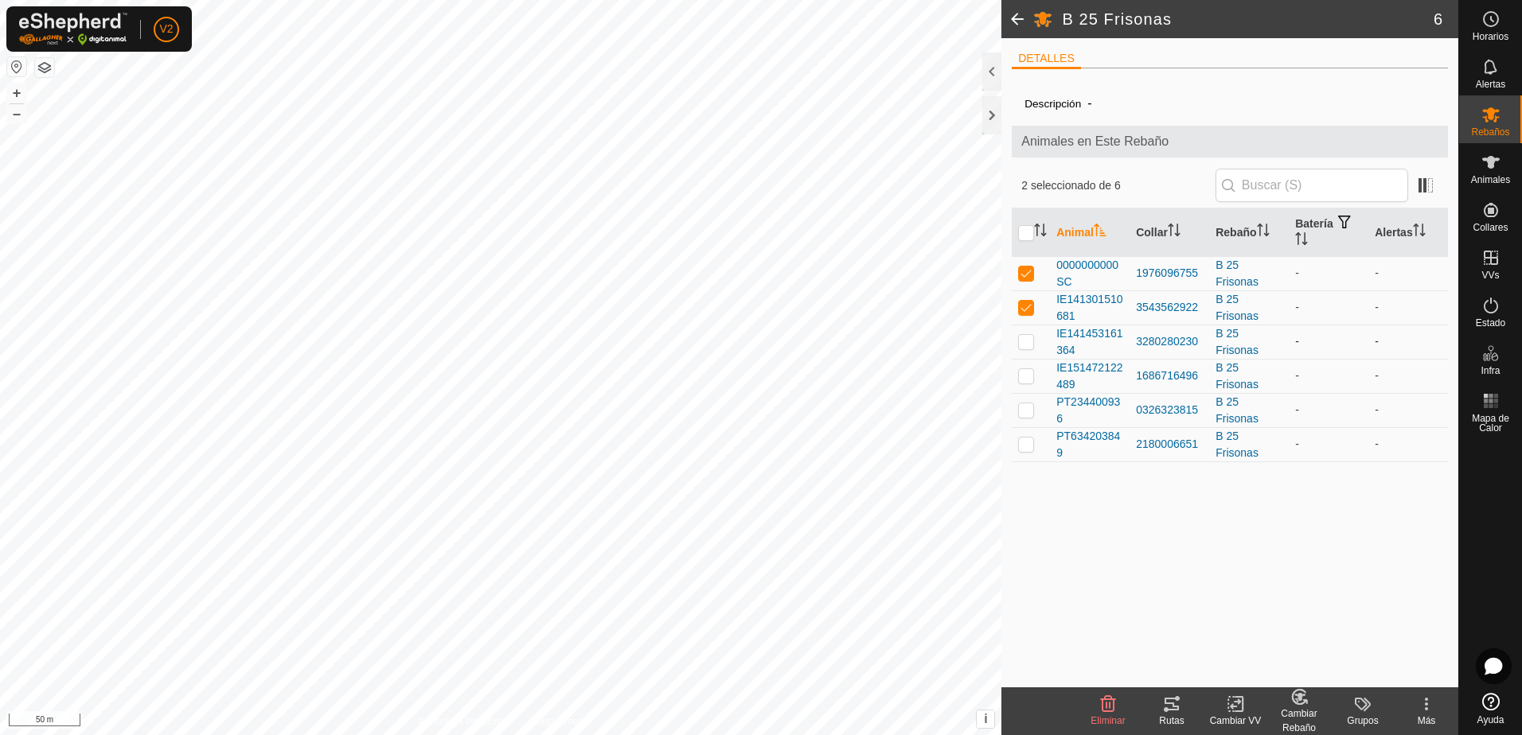
checkbox input "true"
click at [1021, 370] on p-checkbox at bounding box center [1026, 375] width 16 height 13
checkbox input "true"
click at [1025, 404] on p-checkbox at bounding box center [1026, 410] width 16 height 13
checkbox input "true"
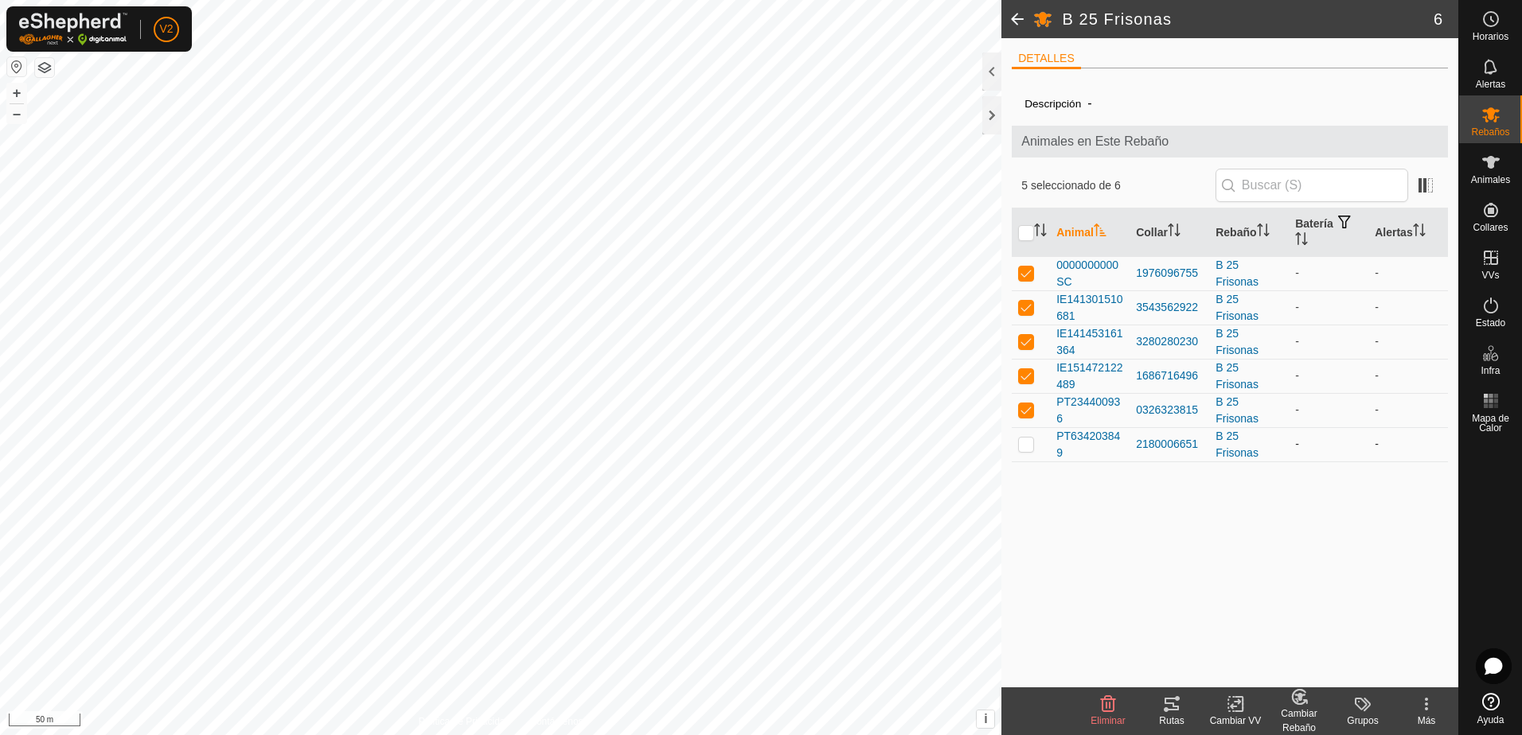
click at [1029, 451] on p-checkbox at bounding box center [1026, 444] width 16 height 13
checkbox input "true"
click at [1295, 712] on div "Cambiar Rebaño" at bounding box center [1299, 721] width 64 height 29
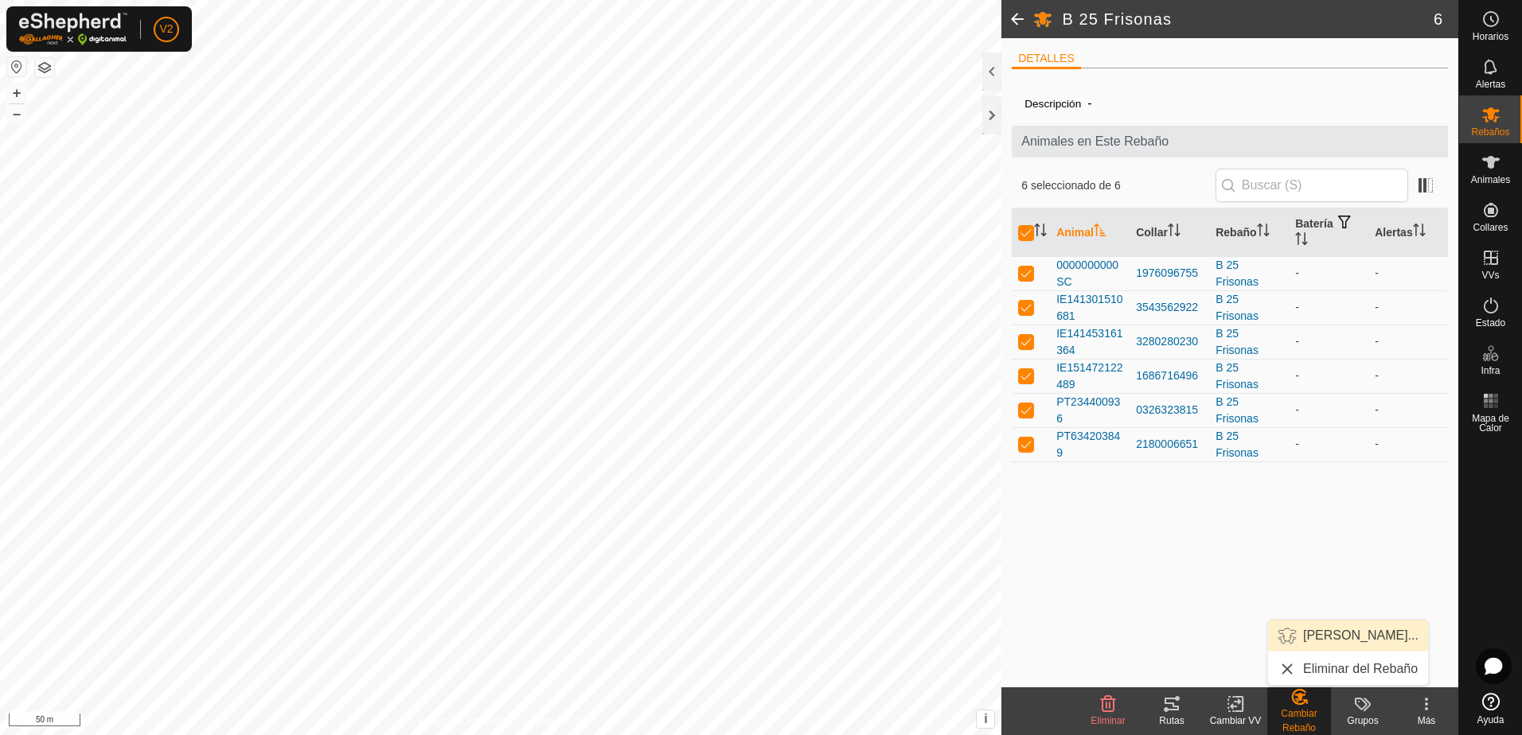
click at [1328, 641] on link "[PERSON_NAME]..." at bounding box center [1348, 636] width 160 height 32
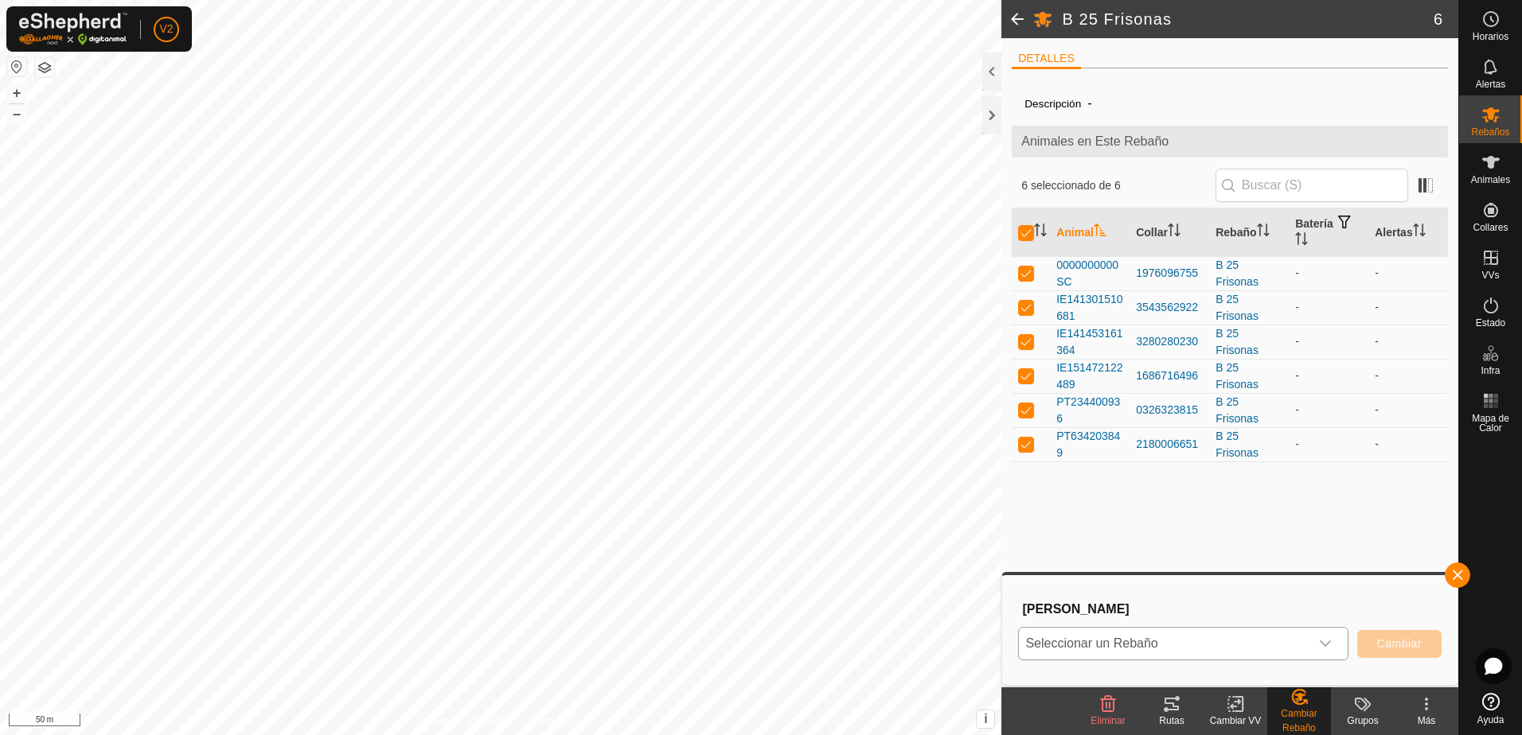
click at [1316, 631] on div "dropdown trigger" at bounding box center [1325, 644] width 32 height 32
click at [1217, 531] on li "A 25 Frisonas" at bounding box center [1184, 526] width 329 height 40
click at [1397, 649] on span "Cambiar" at bounding box center [1399, 644] width 45 height 13
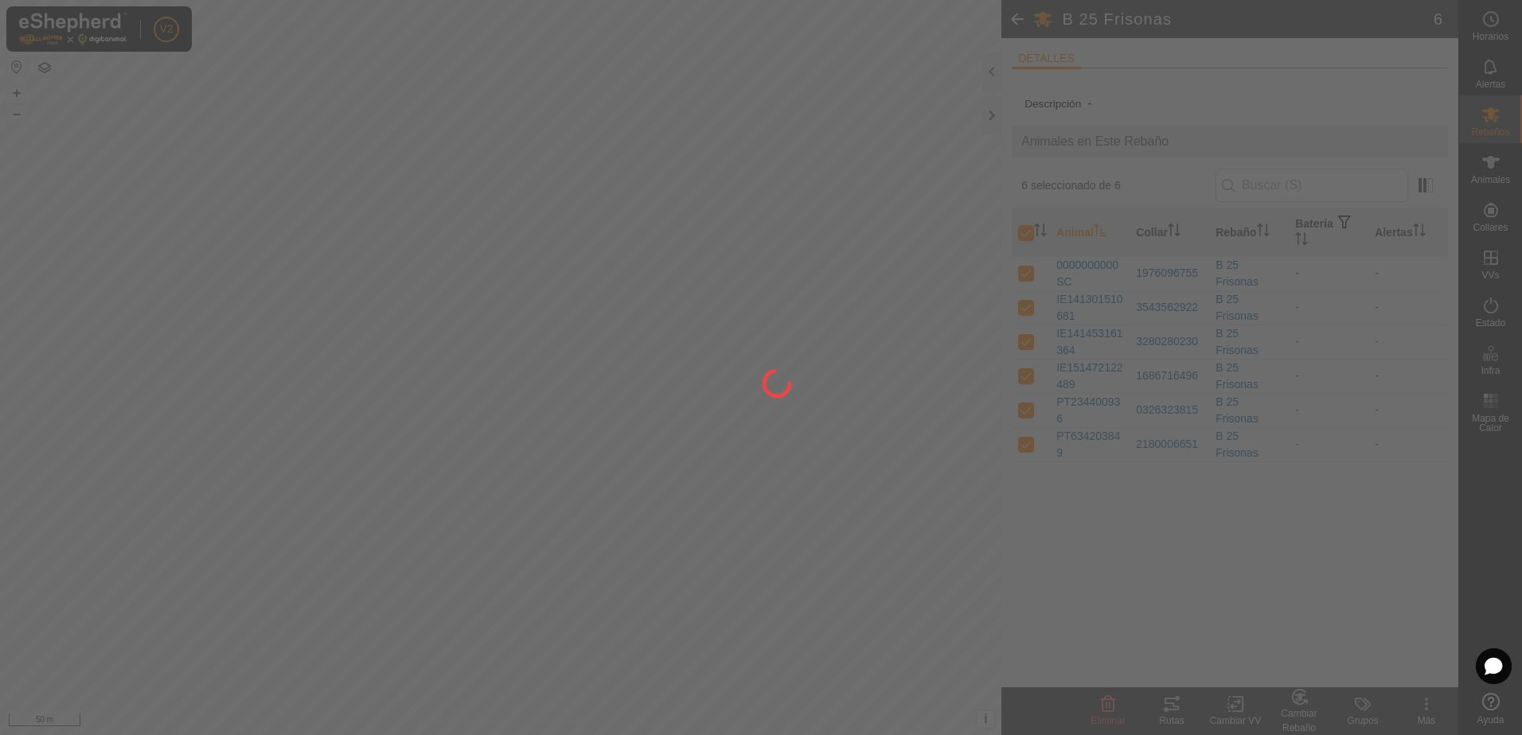
checkbox input "false"
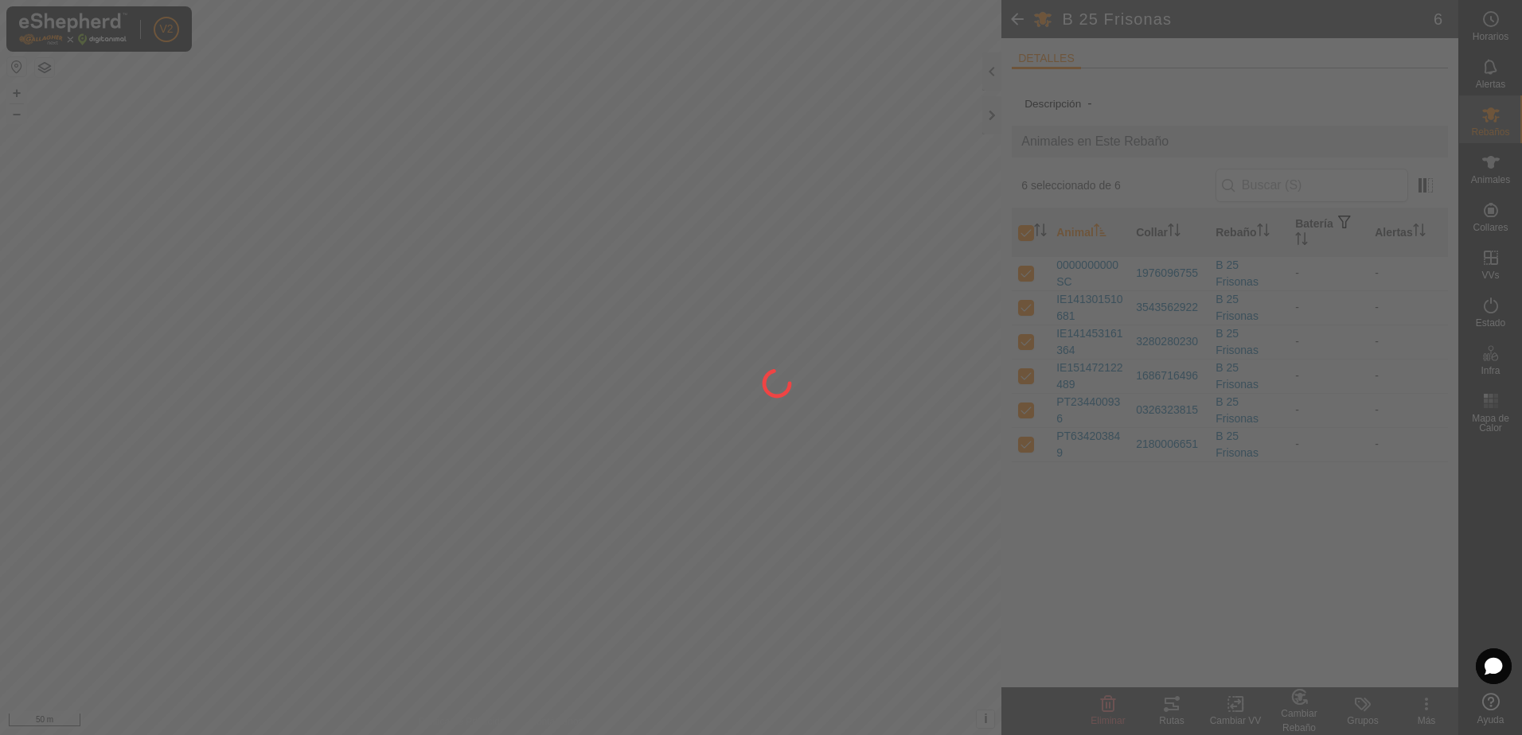
checkbox input "false"
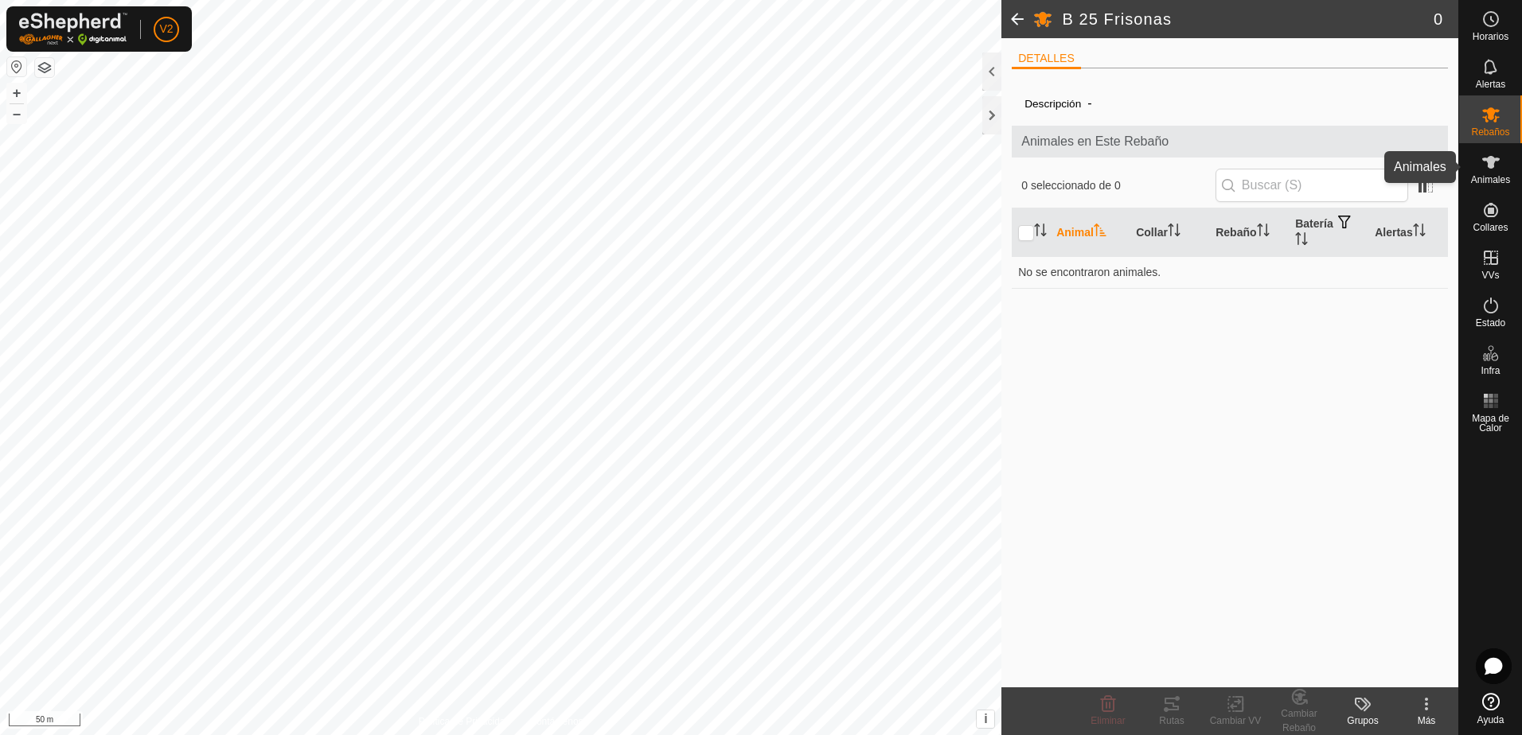
click at [1497, 167] on icon at bounding box center [1490, 162] width 19 height 19
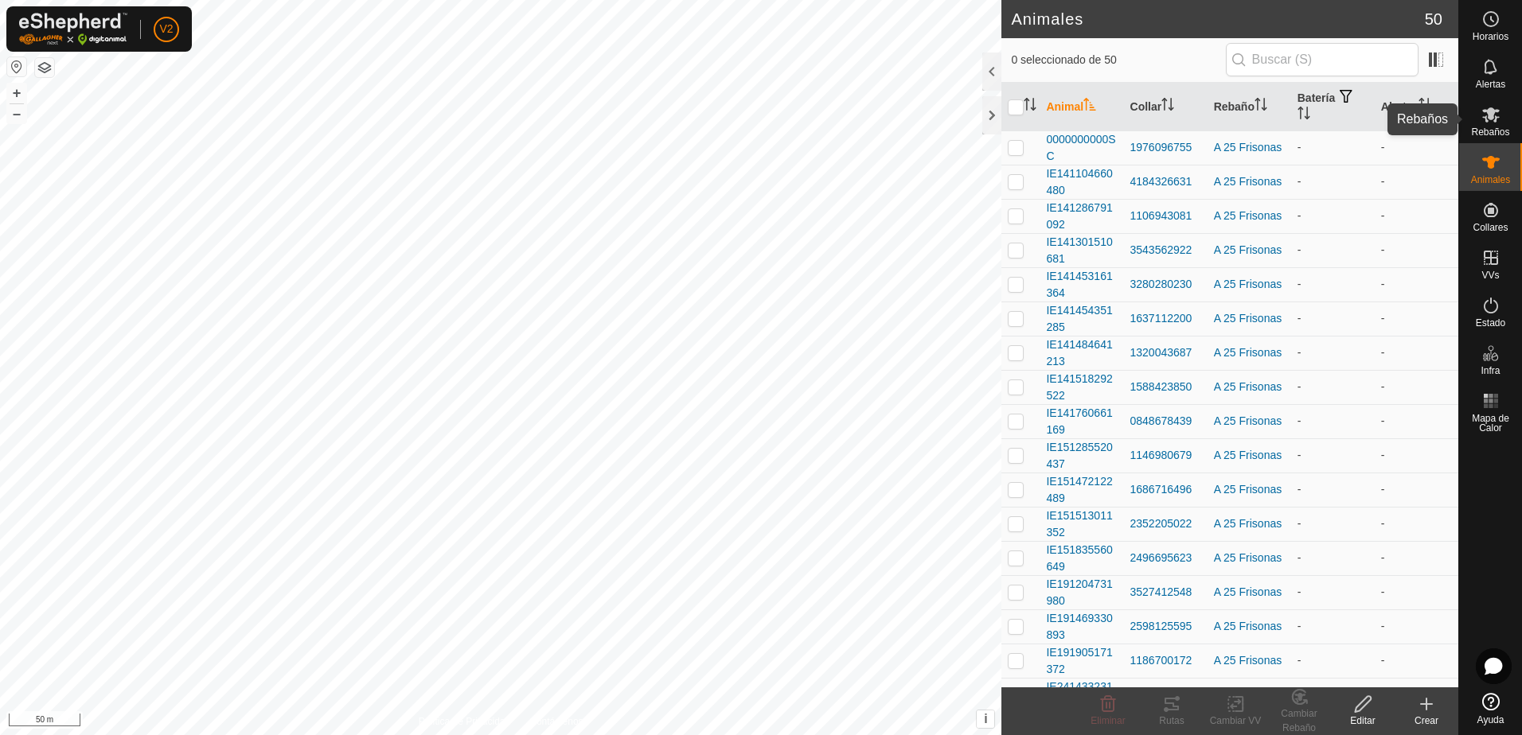
click at [1492, 122] on icon at bounding box center [1490, 114] width 19 height 19
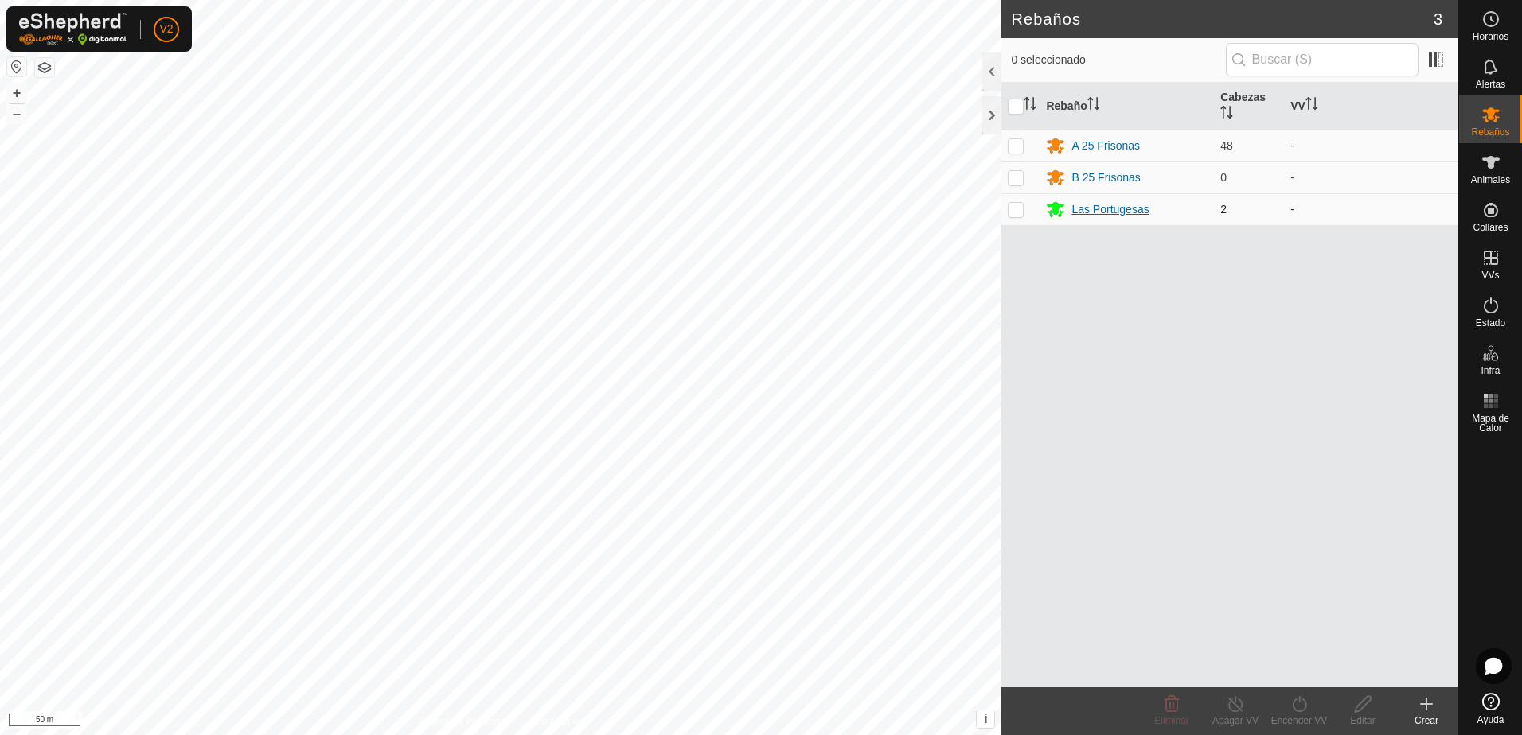
click at [1125, 215] on div "Las Portugesas" at bounding box center [1109, 209] width 77 height 17
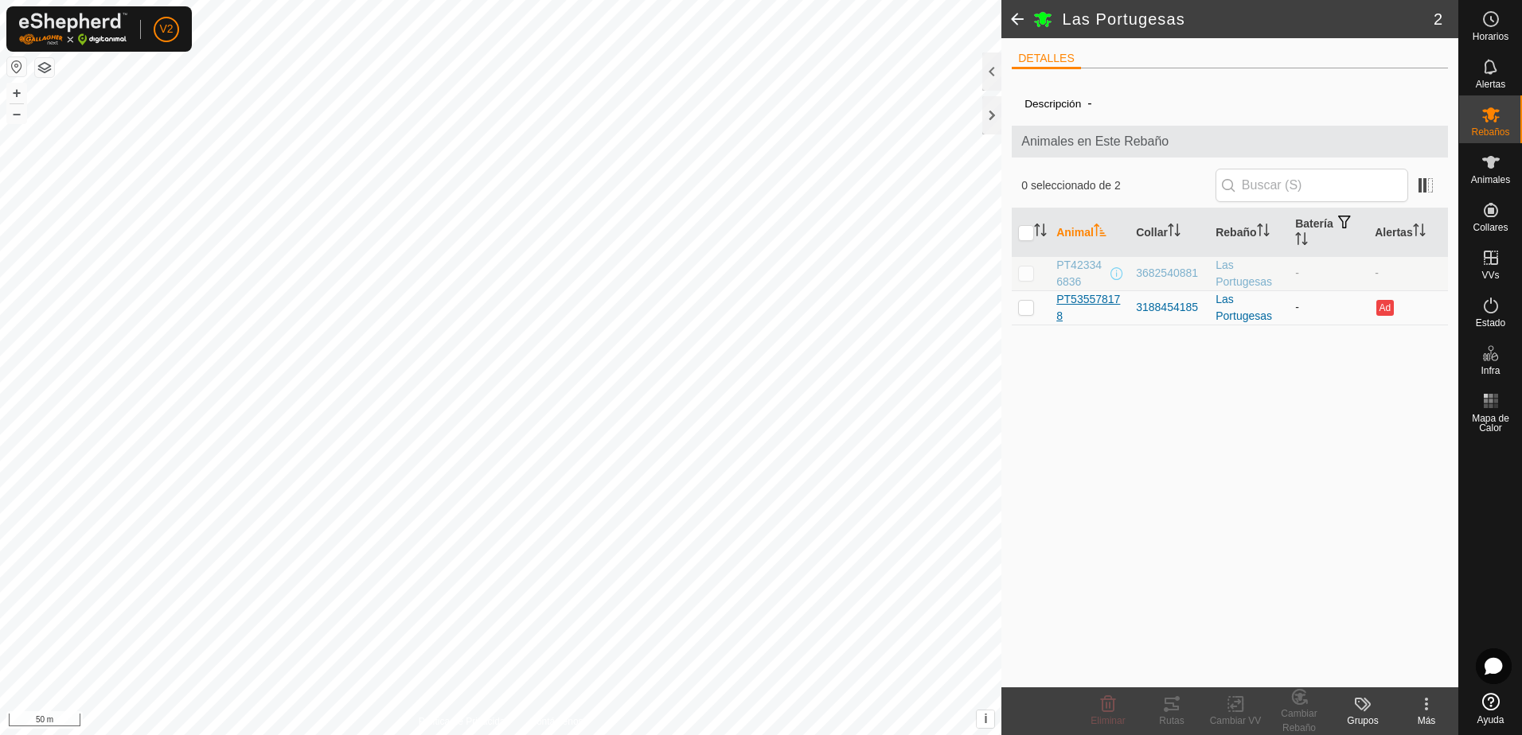
click at [1094, 306] on span "PT535578178" at bounding box center [1089, 307] width 67 height 33
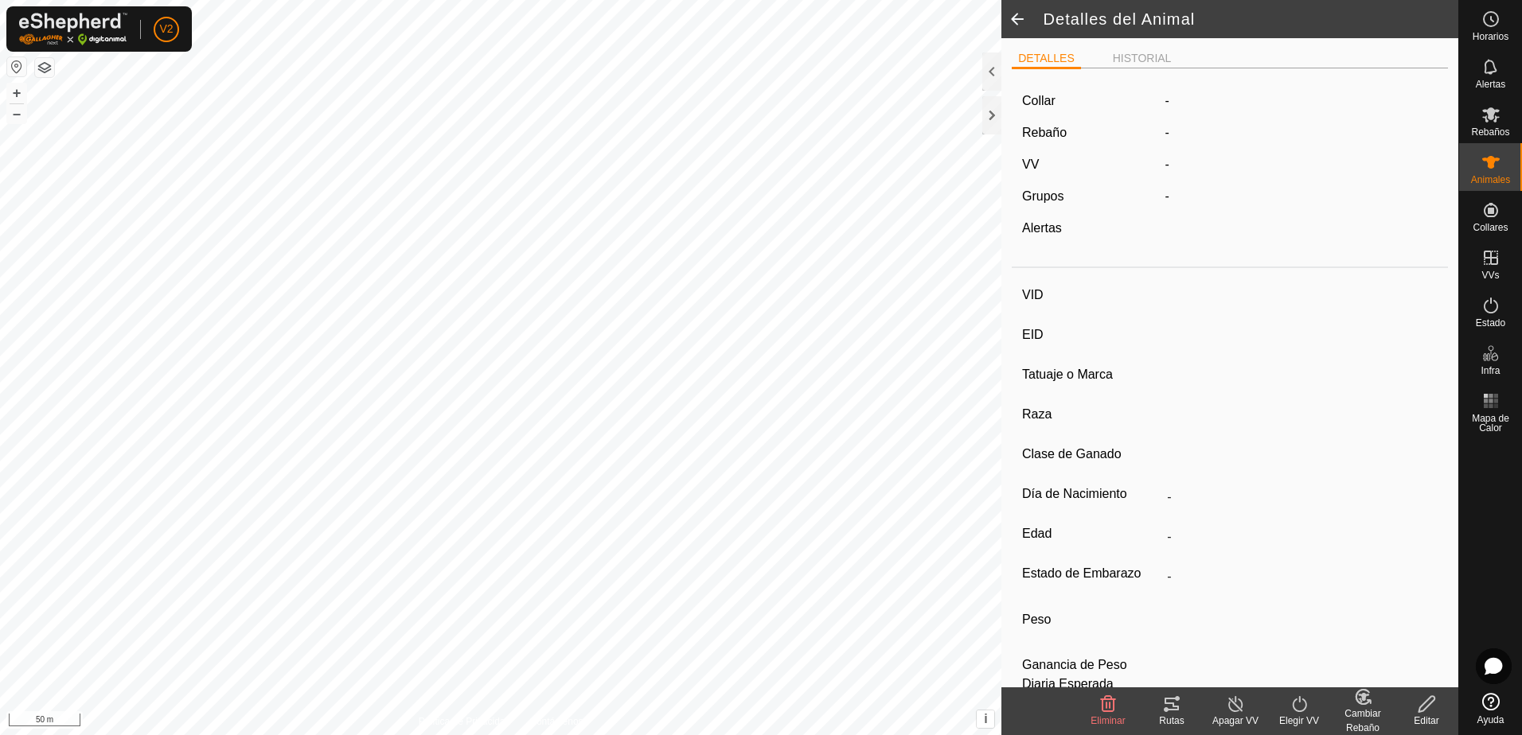
type input "PT535578178"
type input "-"
type input "CONJUNTO MESTIZO"
type input "HEMBRA"
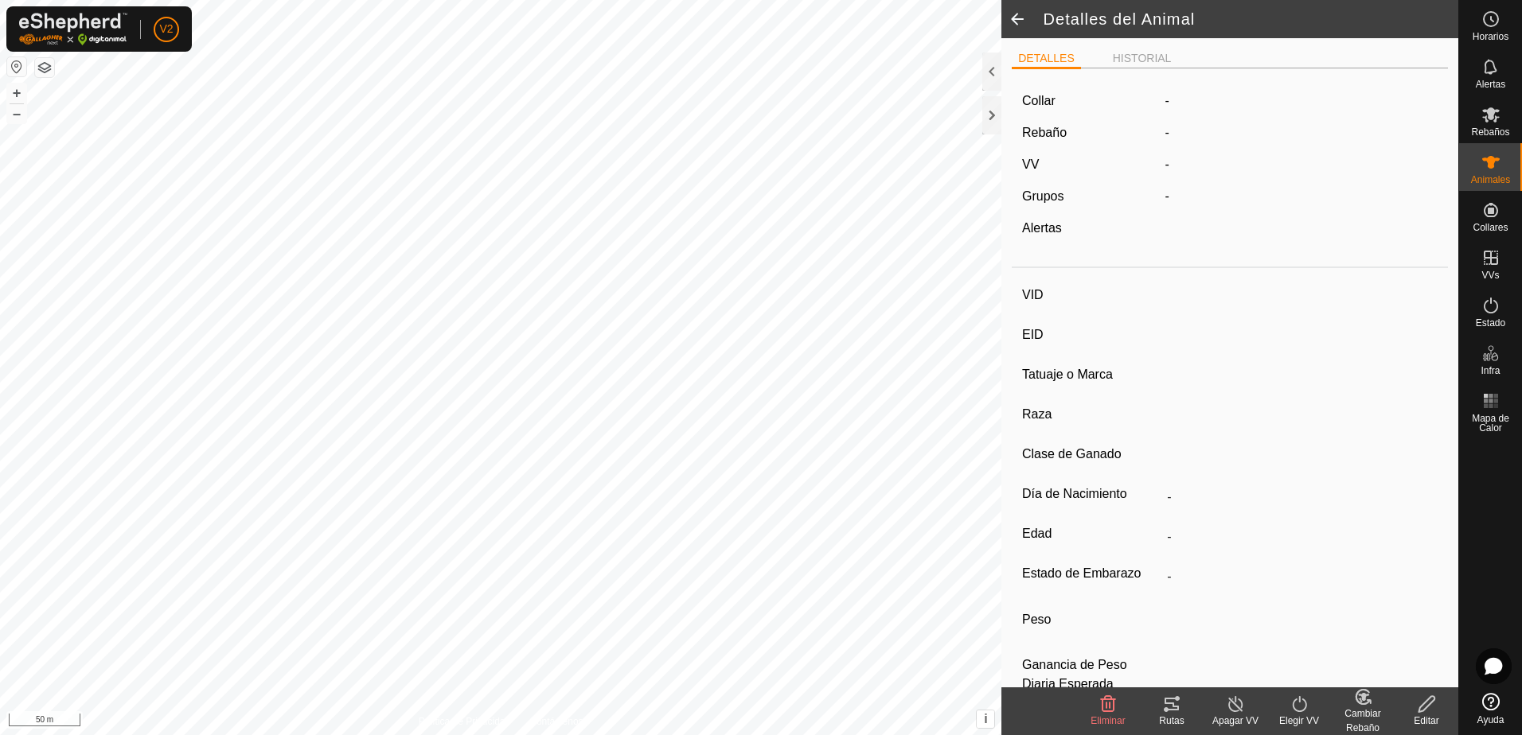
type input "04/2025"
type input "4 months"
type input "-"
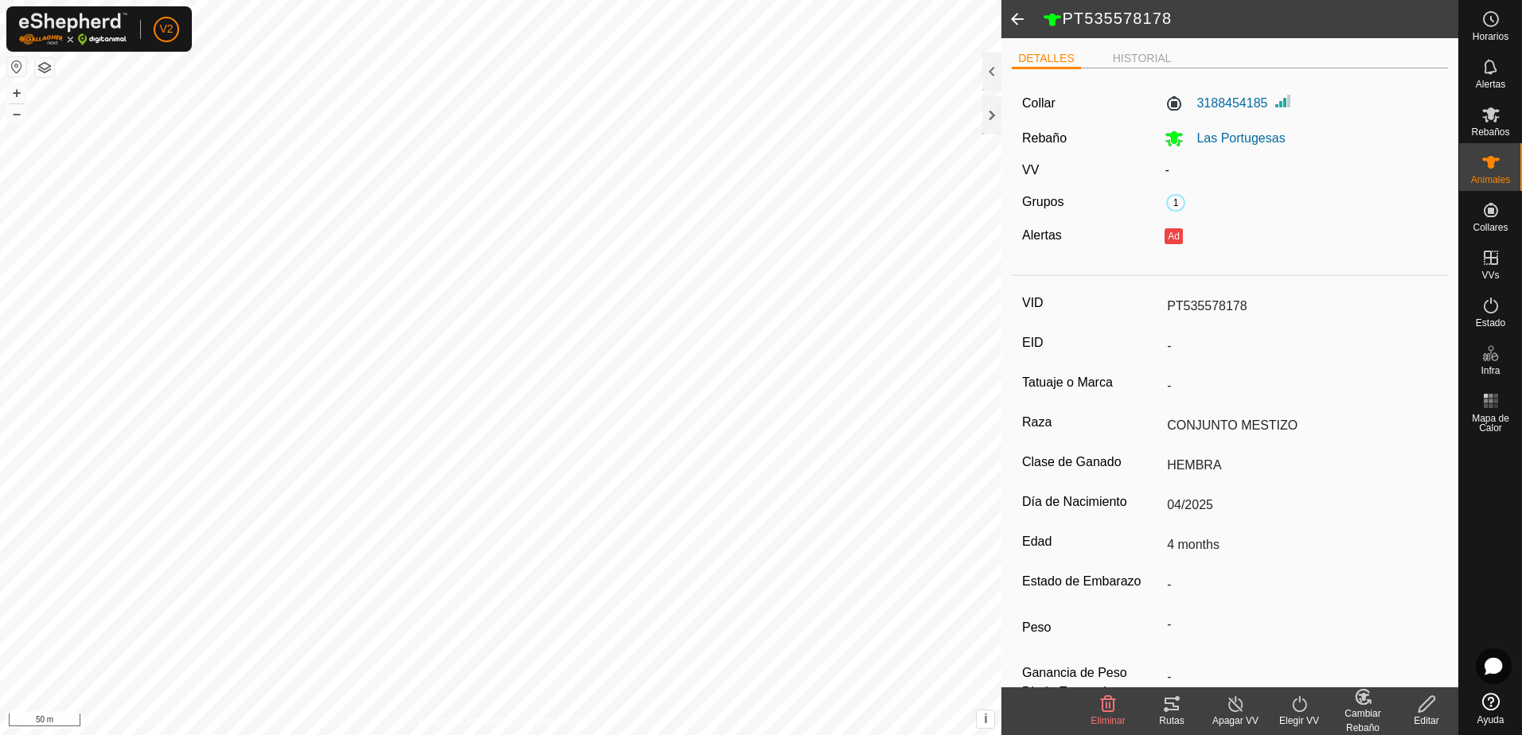
click at [1425, 694] on div "Editar" at bounding box center [1427, 712] width 64 height 48
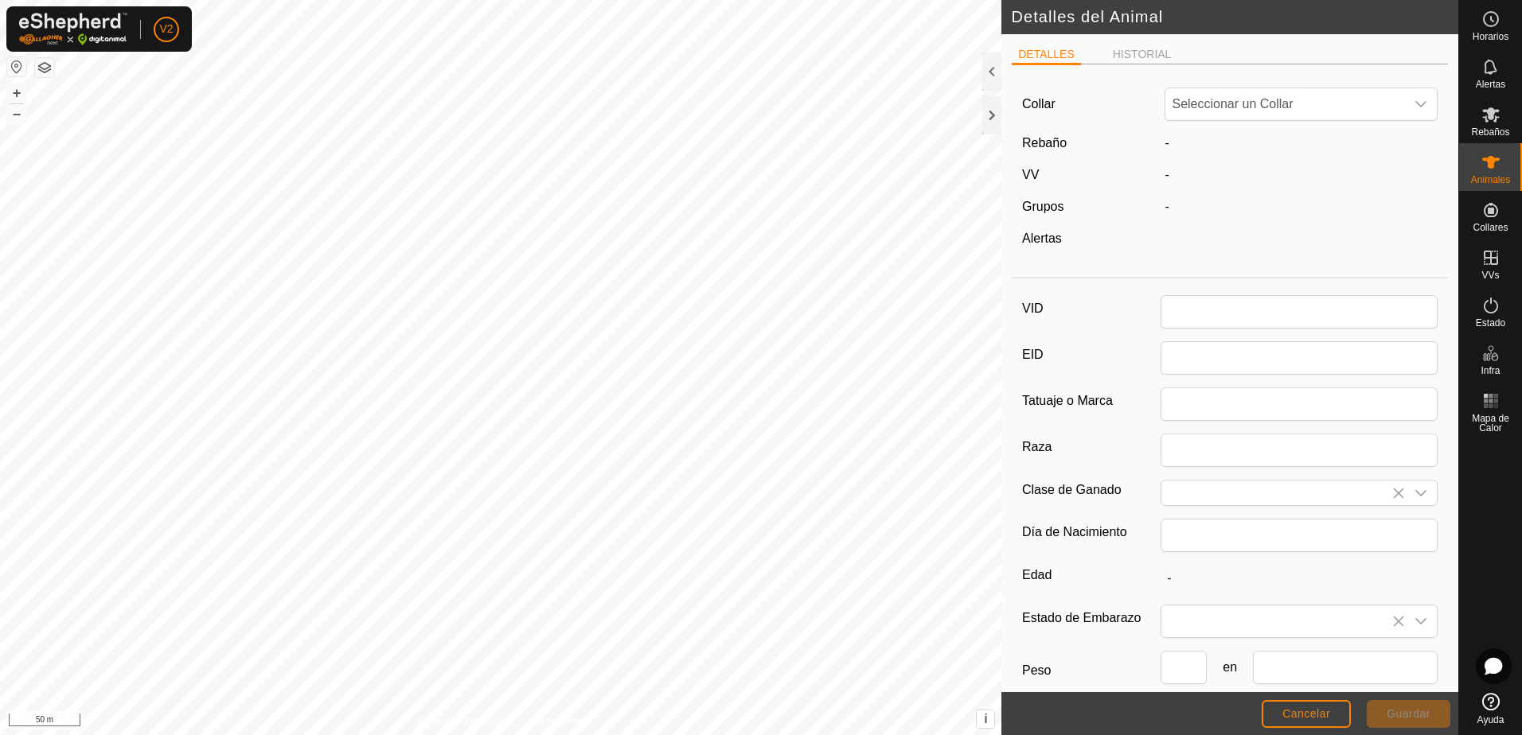
type input "PT535578178"
type input "CONJUNTO MESTIZO"
type input "HEMBRA"
type input "04/2025"
type input "4 months"
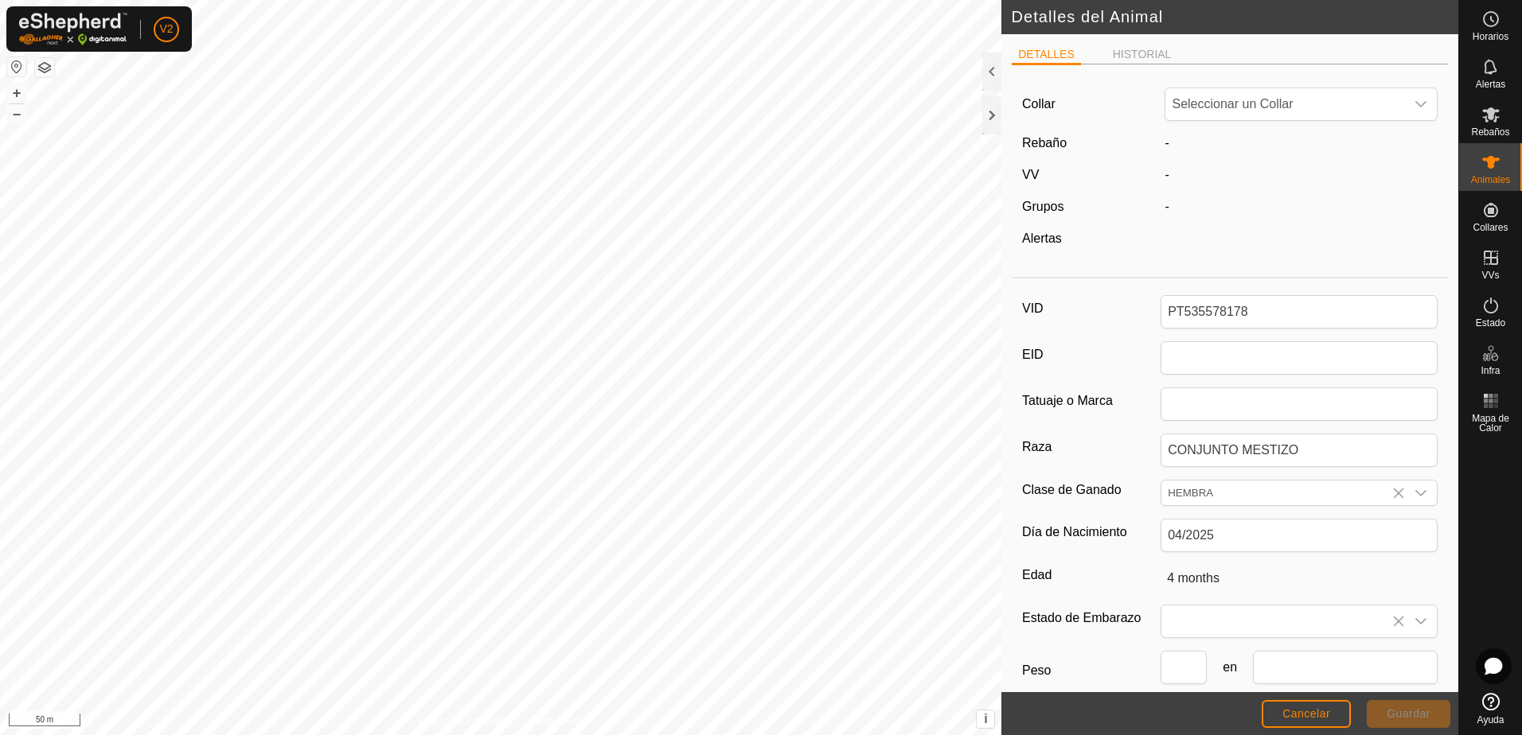
click at [1425, 694] on footer "Cancelar Guardar" at bounding box center [1229, 713] width 457 height 43
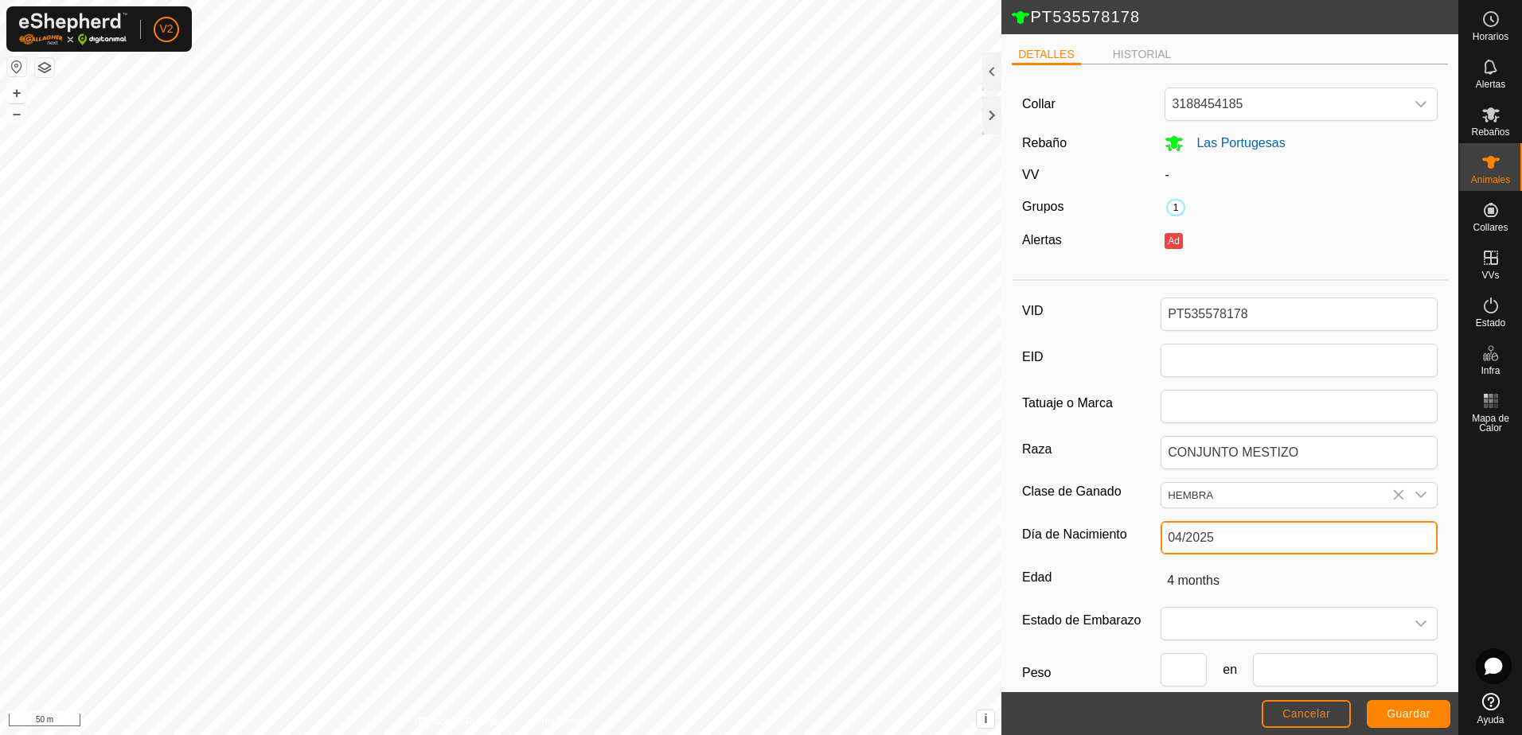
click at [1231, 532] on input "04/2025" at bounding box center [1299, 537] width 277 height 33
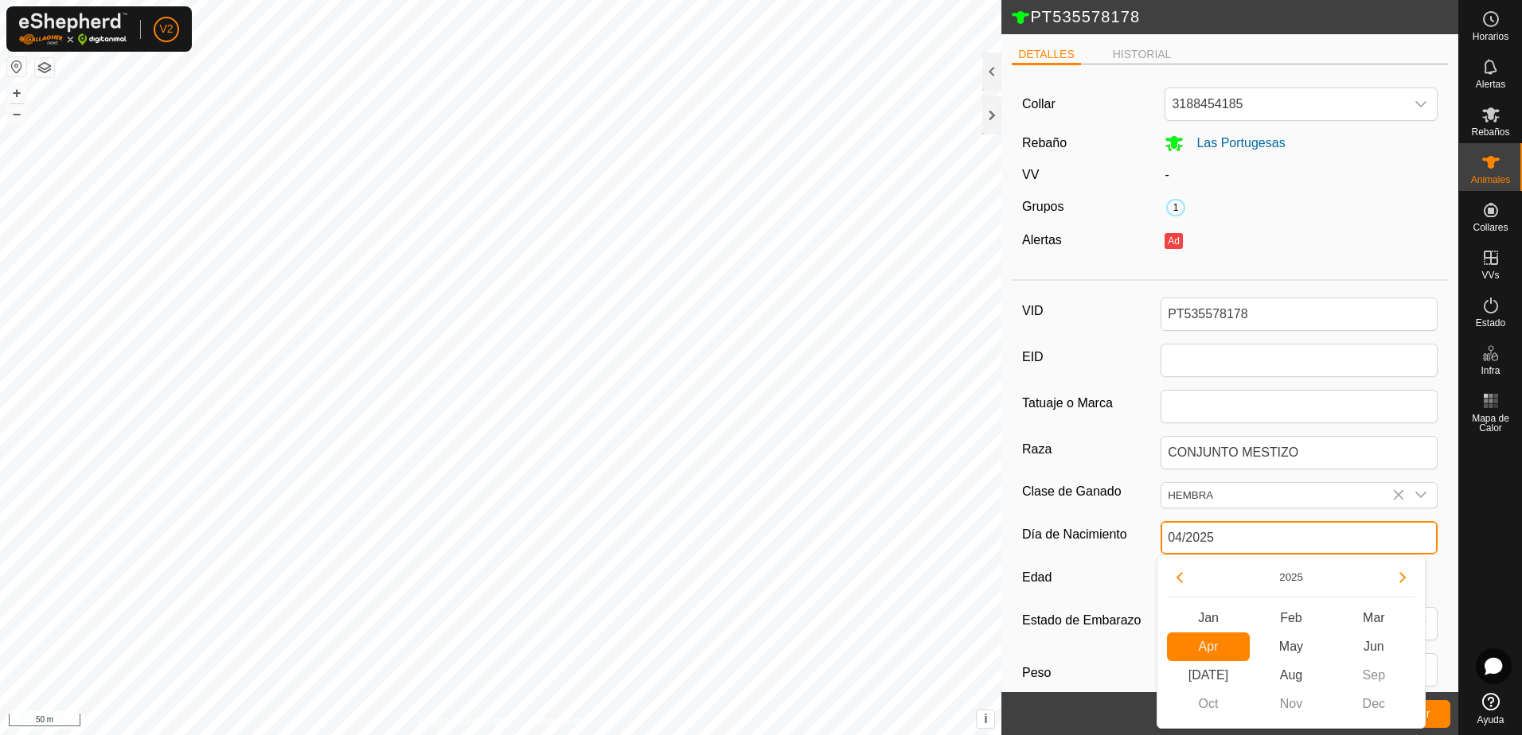
click at [1231, 532] on input "04/2025" at bounding box center [1299, 537] width 277 height 33
type input "04/"
type input "-"
type input "0"
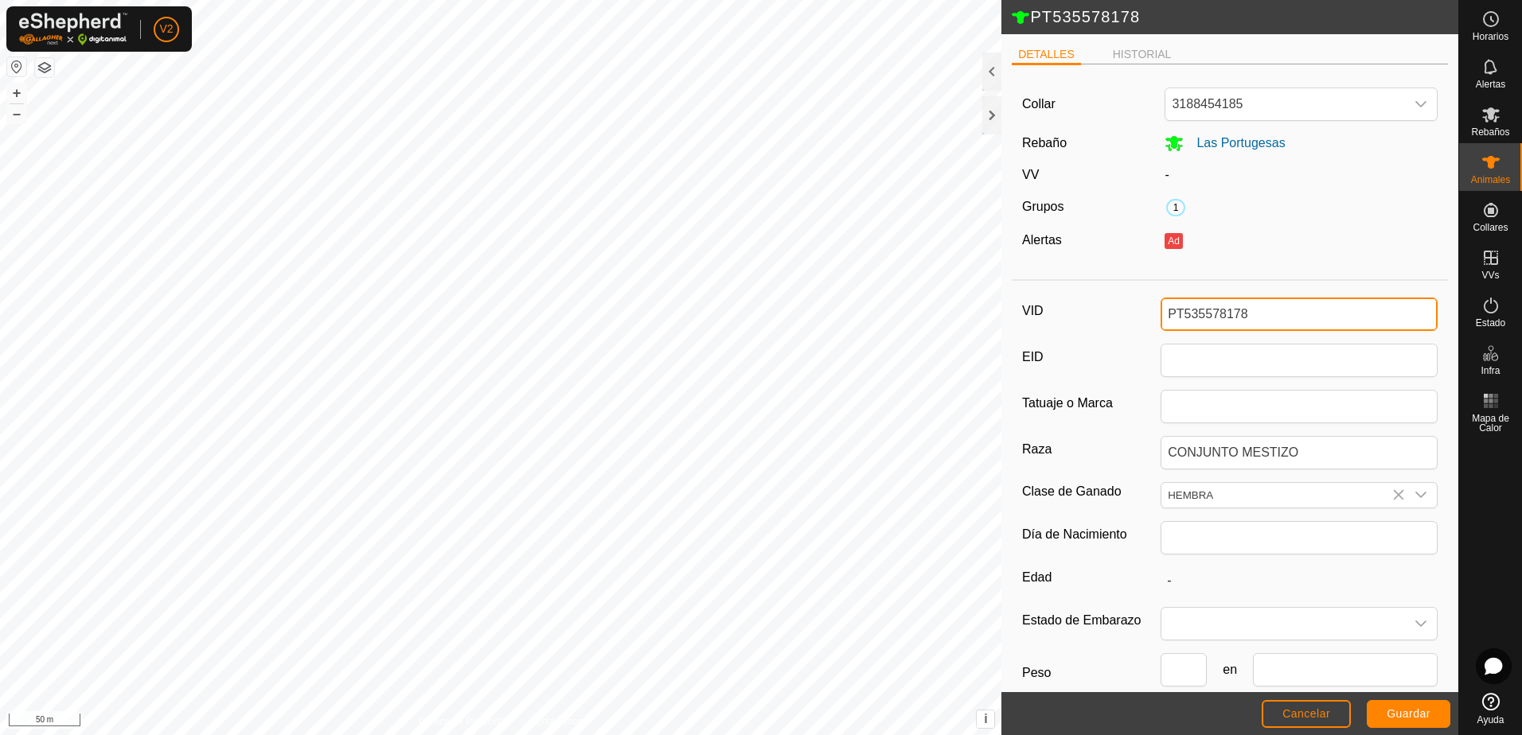
click at [1248, 307] on input "PT535578178" at bounding box center [1299, 314] width 277 height 33
type input "P"
type input "i"
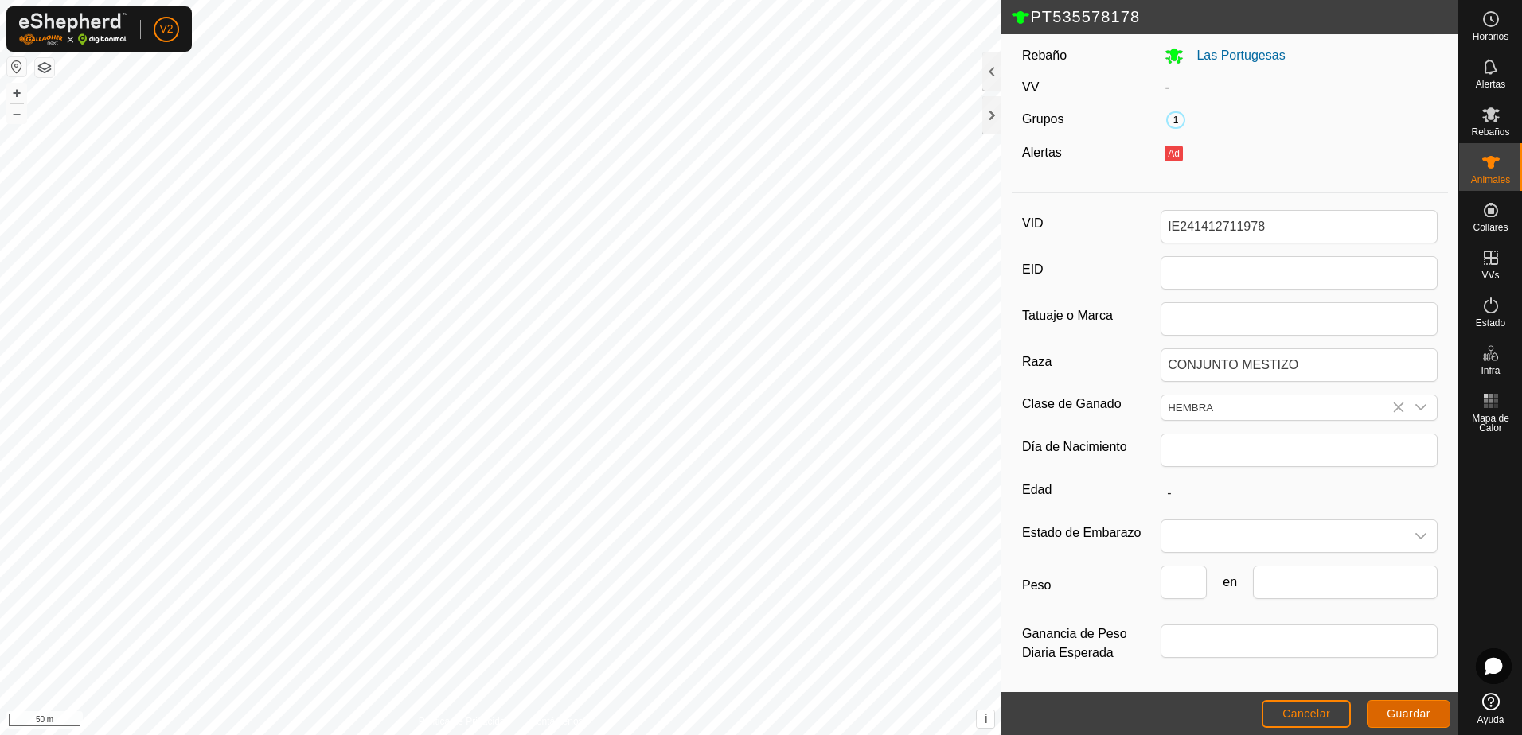
click at [1406, 715] on span "Guardar" at bounding box center [1409, 714] width 44 height 13
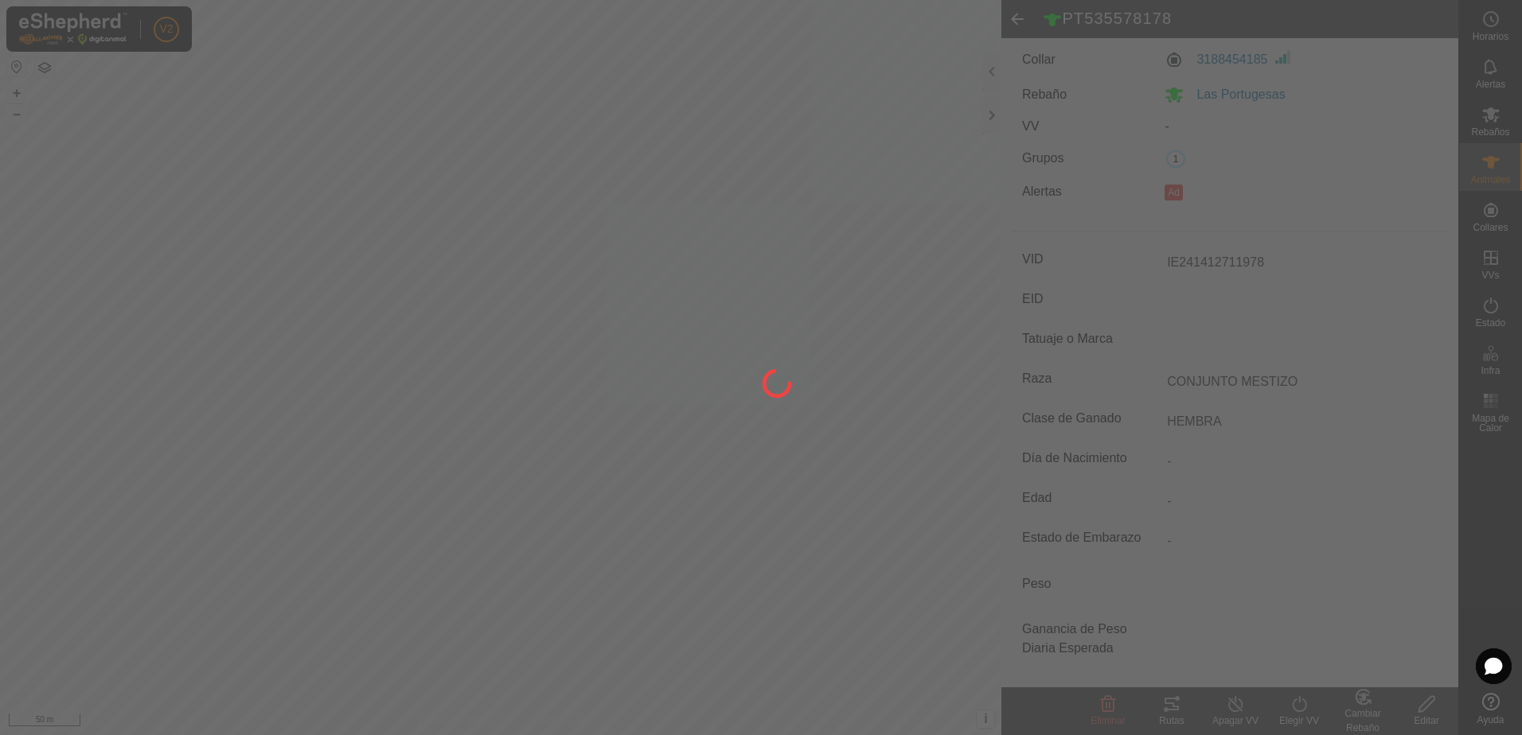
scroll to position [44, 0]
type input "PT535578178"
type input "-"
type input "4 months"
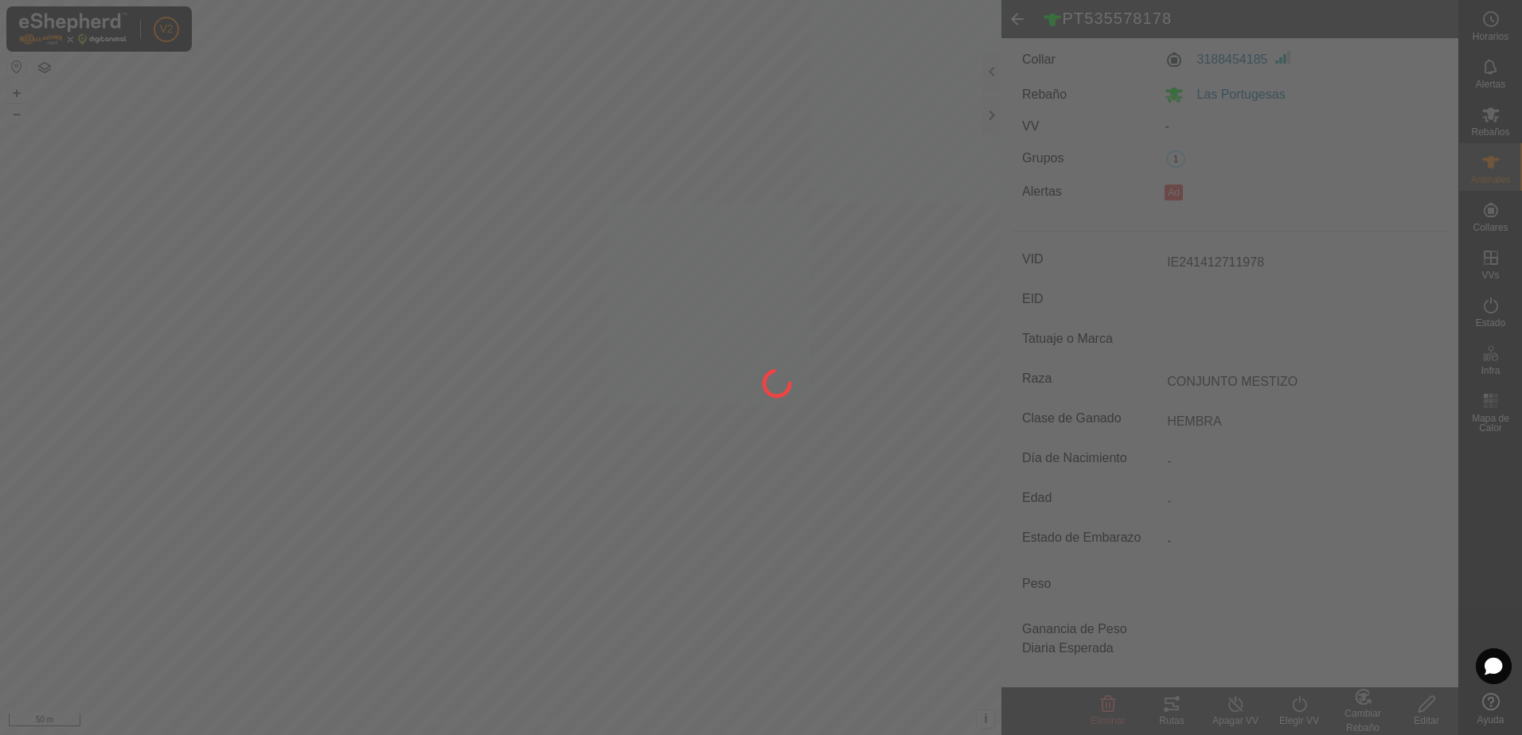
type input "-"
type input "04/2025"
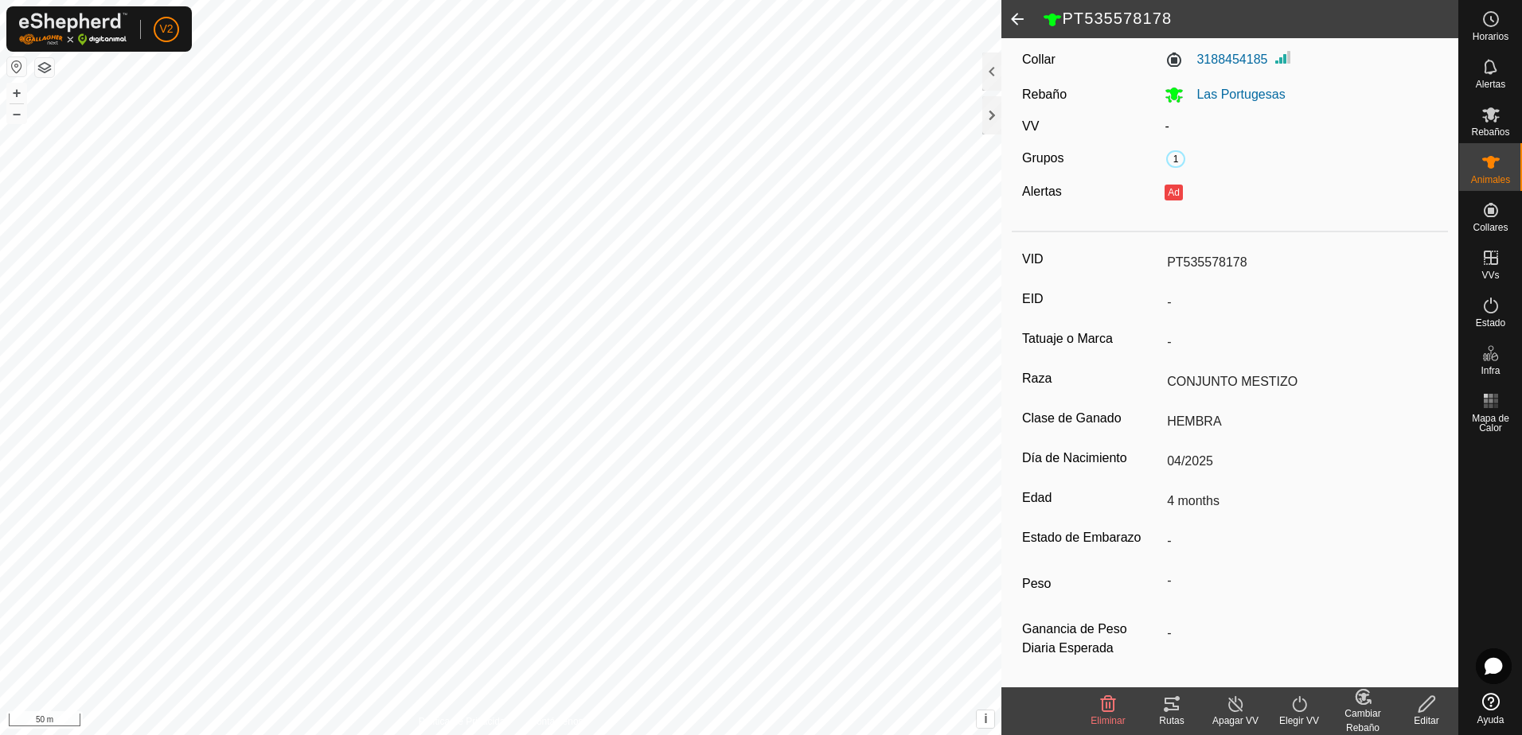
type input "IE241412711978"
type input "0 kg"
click at [1361, 686] on div "VID IE241412711978 EID - Tatuaje o Marca - Raza CONJUNTO MESTIZO Clase de Ganad…" at bounding box center [1230, 464] width 436 height 449
click at [1363, 708] on div "Cambiar Rebaño" at bounding box center [1363, 721] width 64 height 29
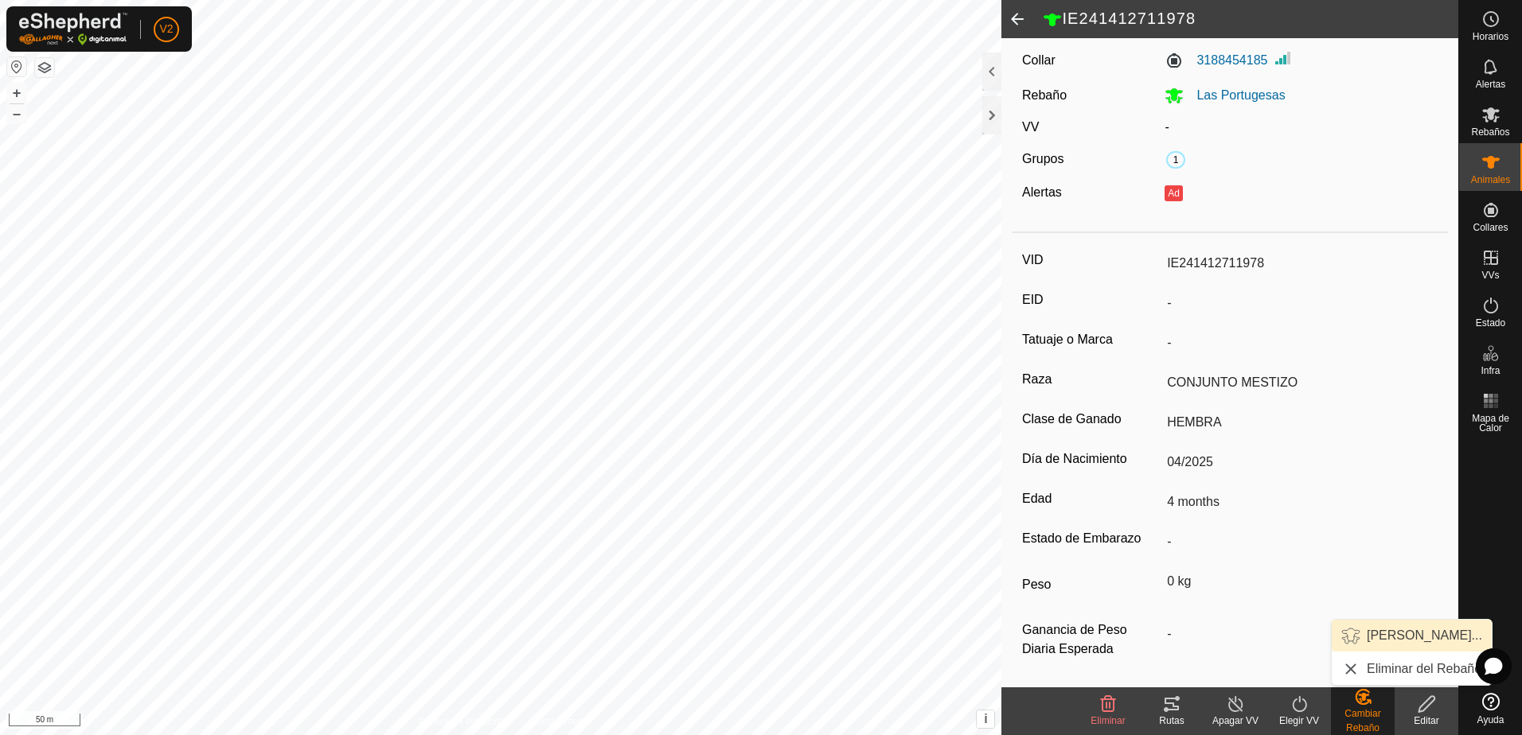
click at [1412, 639] on link "[PERSON_NAME]..." at bounding box center [1412, 636] width 160 height 32
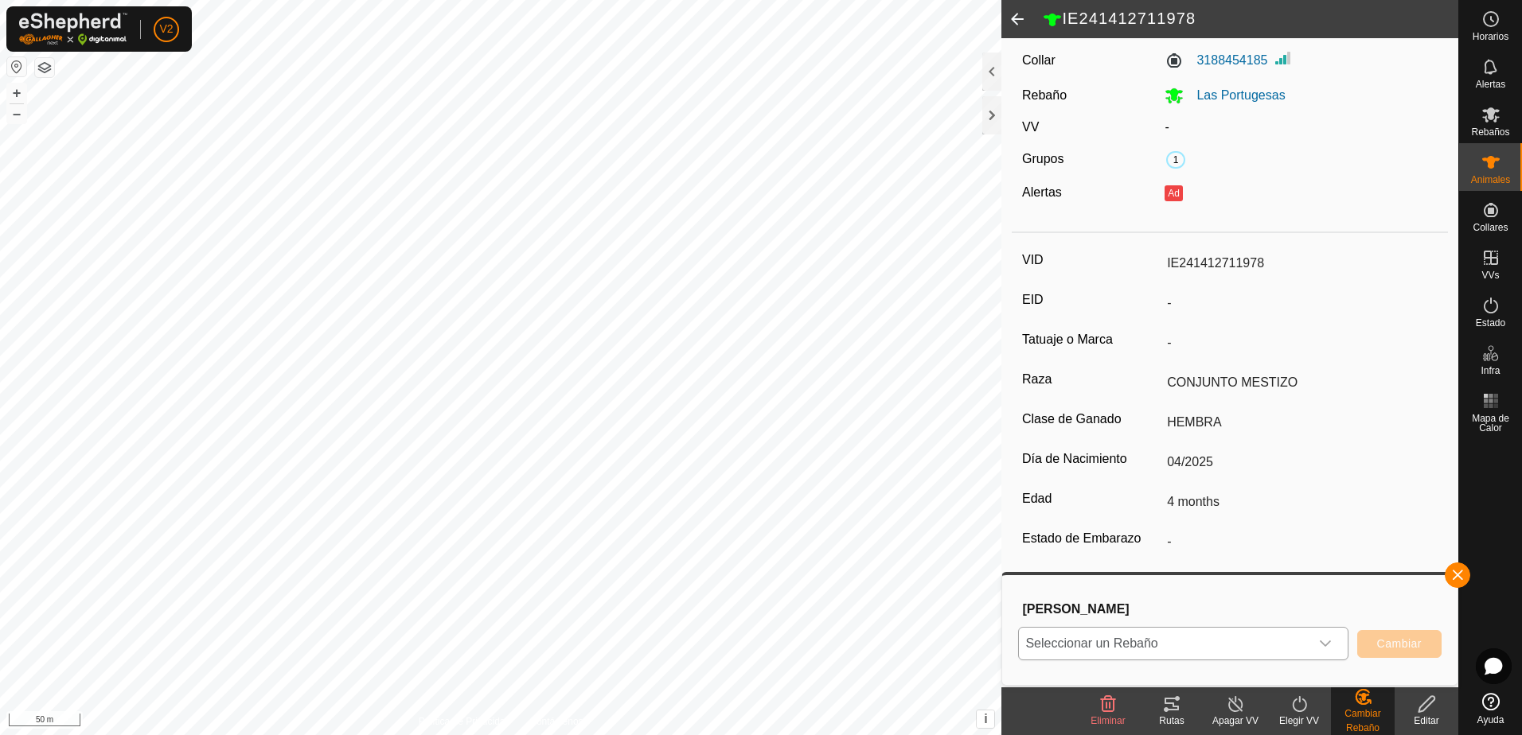
click at [1320, 646] on icon "dropdown trigger" at bounding box center [1325, 644] width 13 height 13
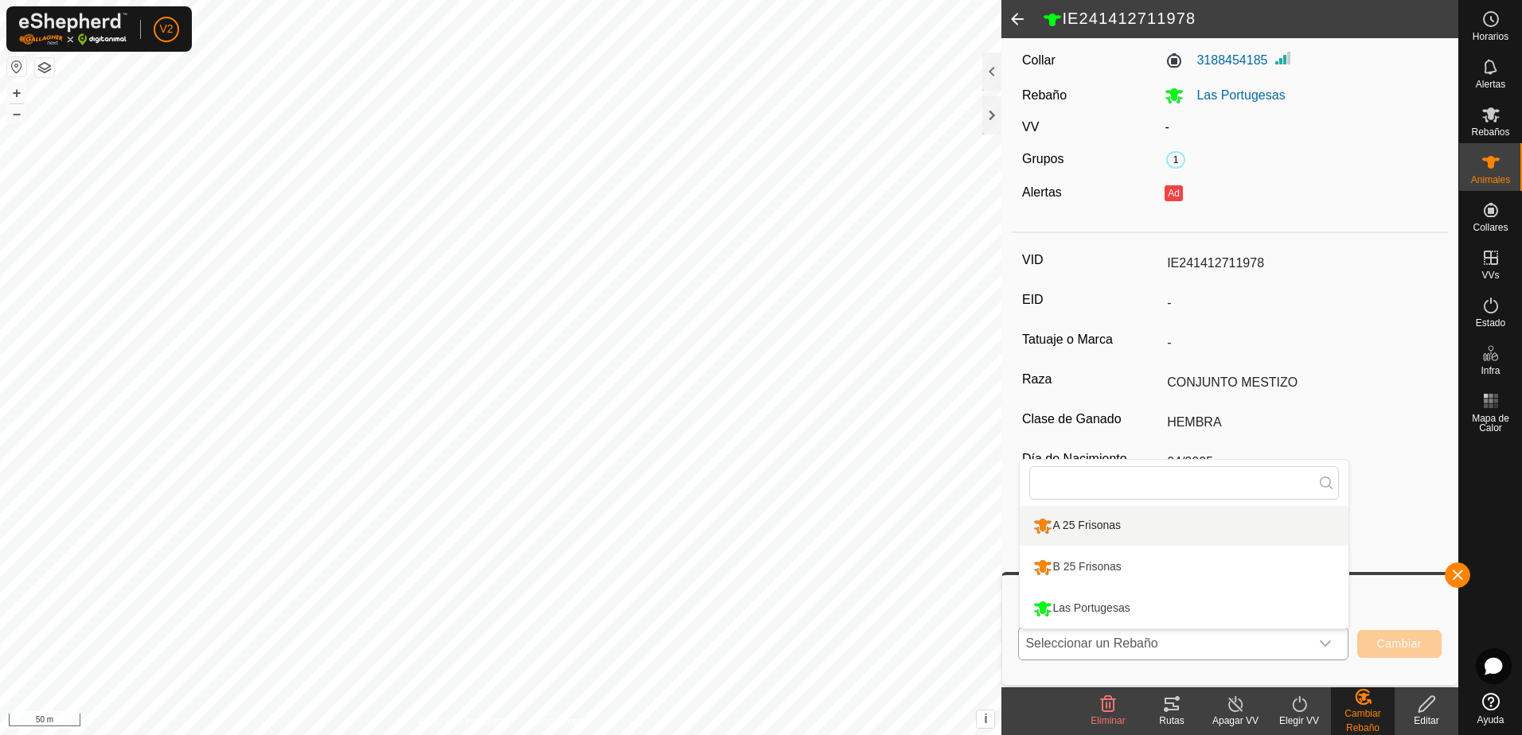
click at [1191, 528] on li "A 25 Frisonas" at bounding box center [1184, 526] width 329 height 40
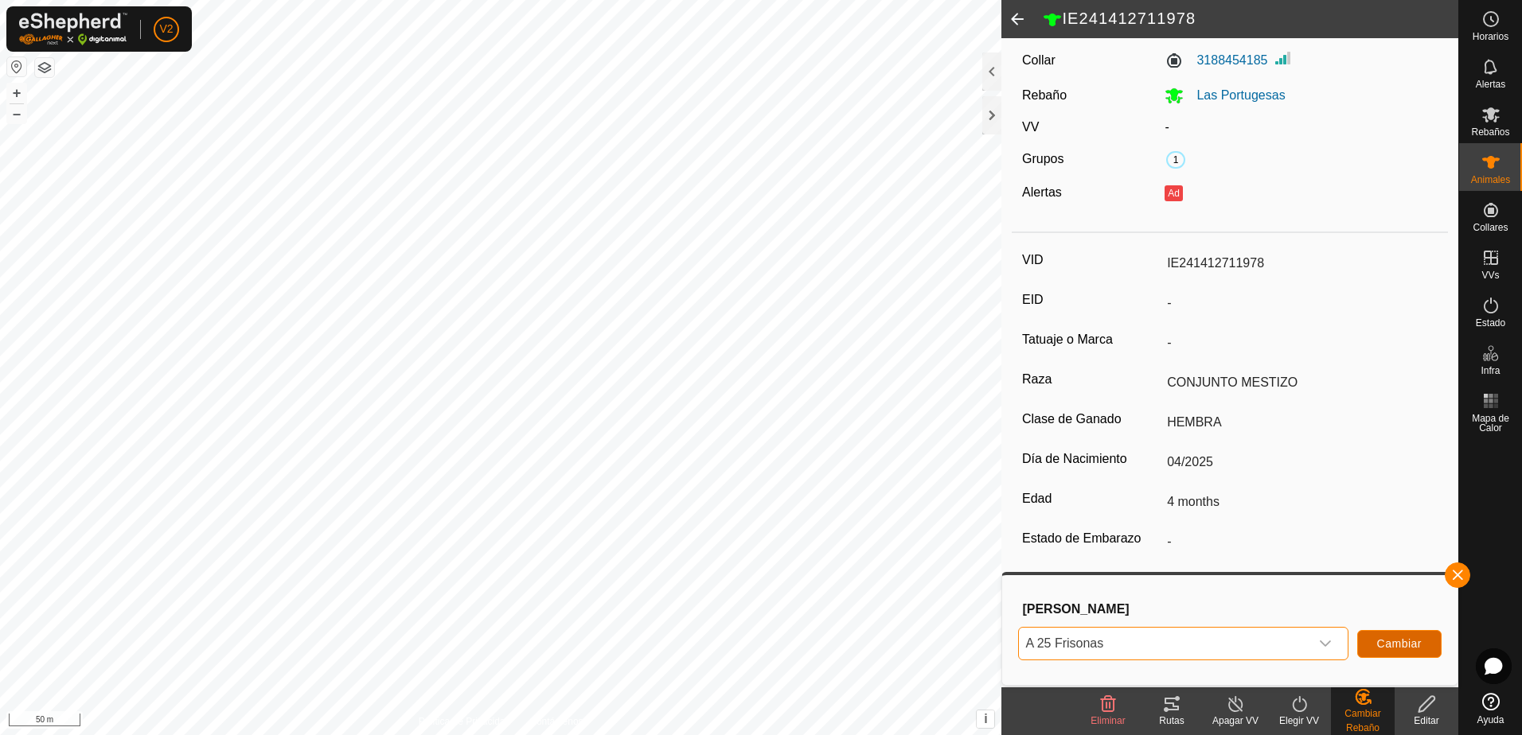
click at [1387, 646] on span "Cambiar" at bounding box center [1399, 644] width 45 height 13
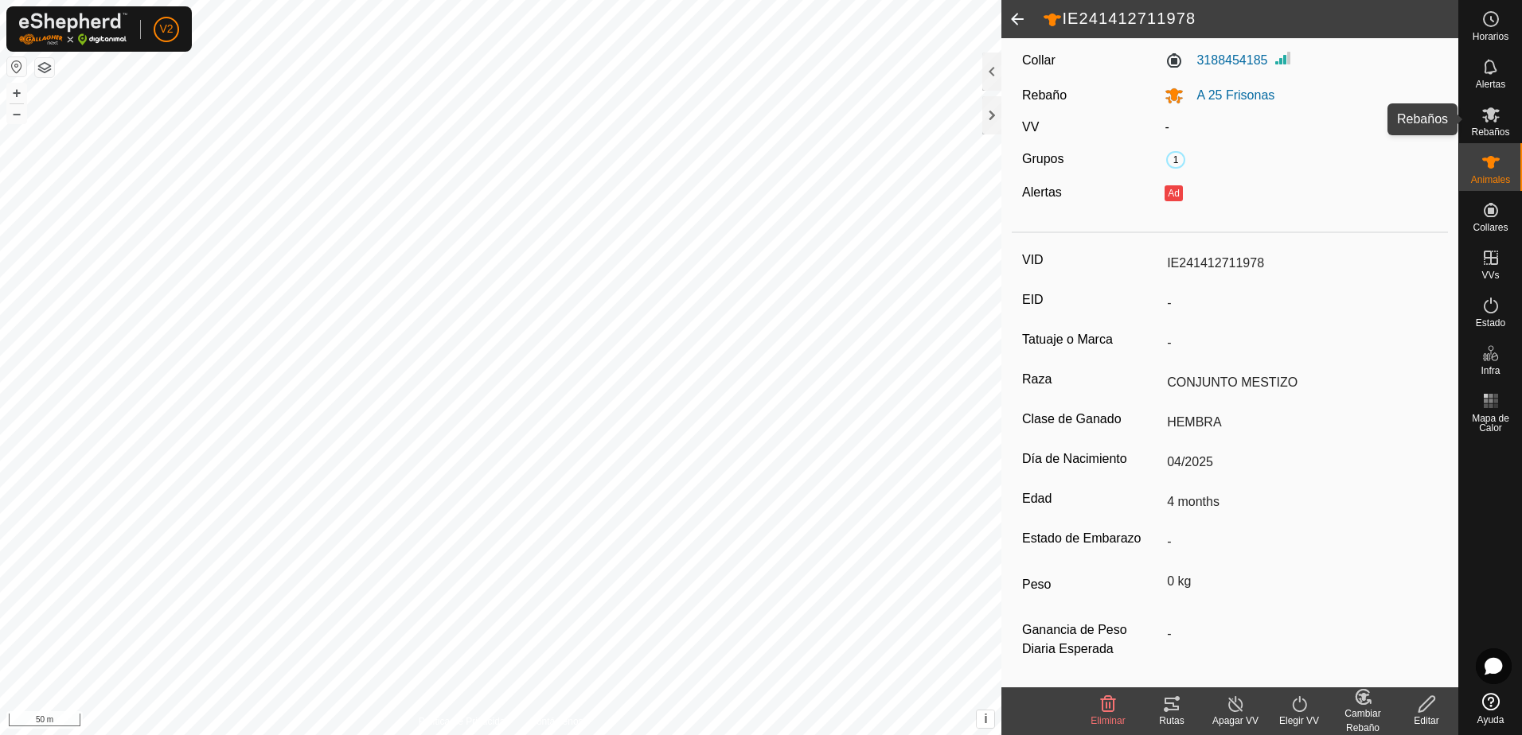
click at [1499, 124] on es-mob-svg-icon at bounding box center [1491, 114] width 29 height 25
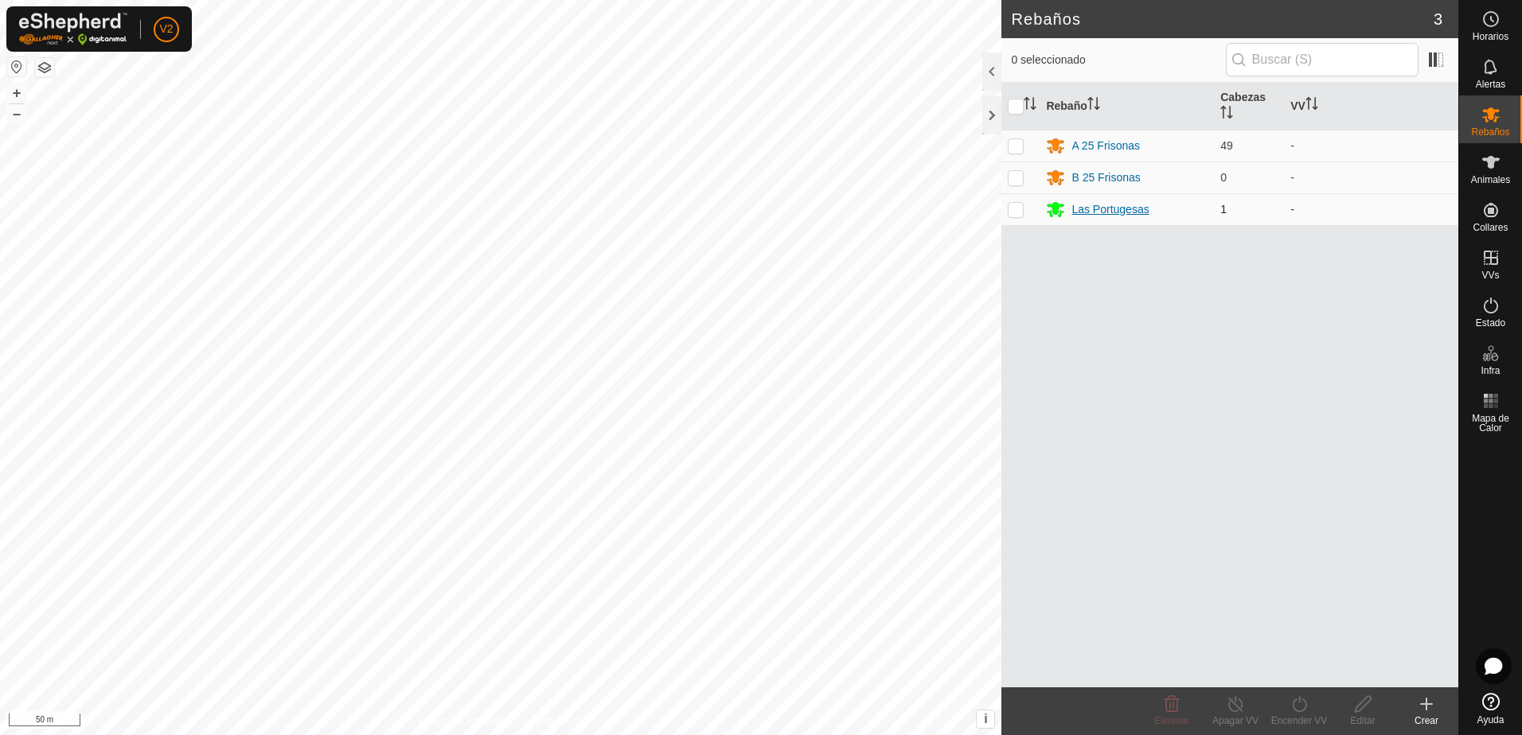
click at [1123, 214] on div "Las Portugesas" at bounding box center [1109, 209] width 77 height 17
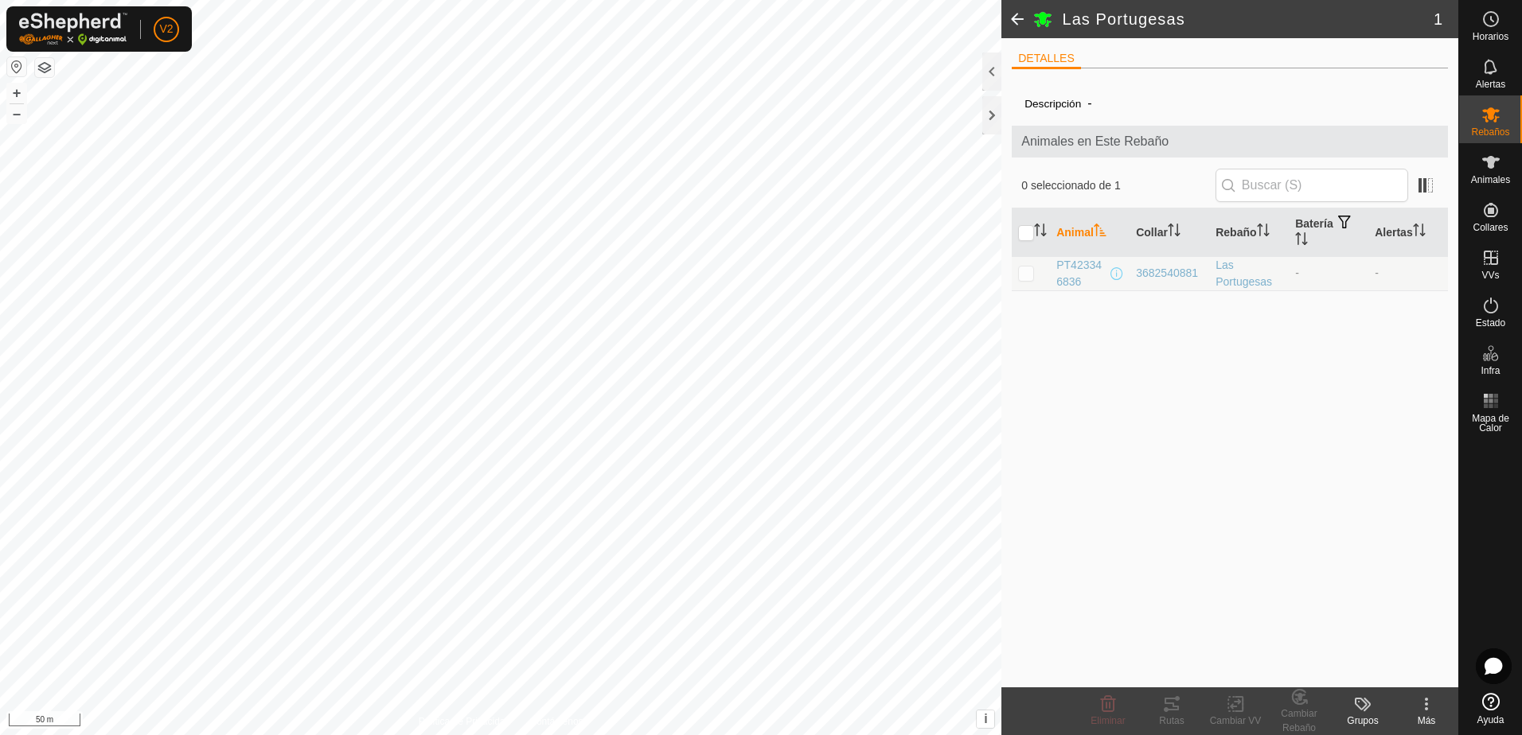
click at [1028, 275] on p-checkbox at bounding box center [1026, 273] width 16 height 13
checkbox input "true"
click at [1308, 711] on div "Cambiar Rebaño" at bounding box center [1299, 721] width 64 height 29
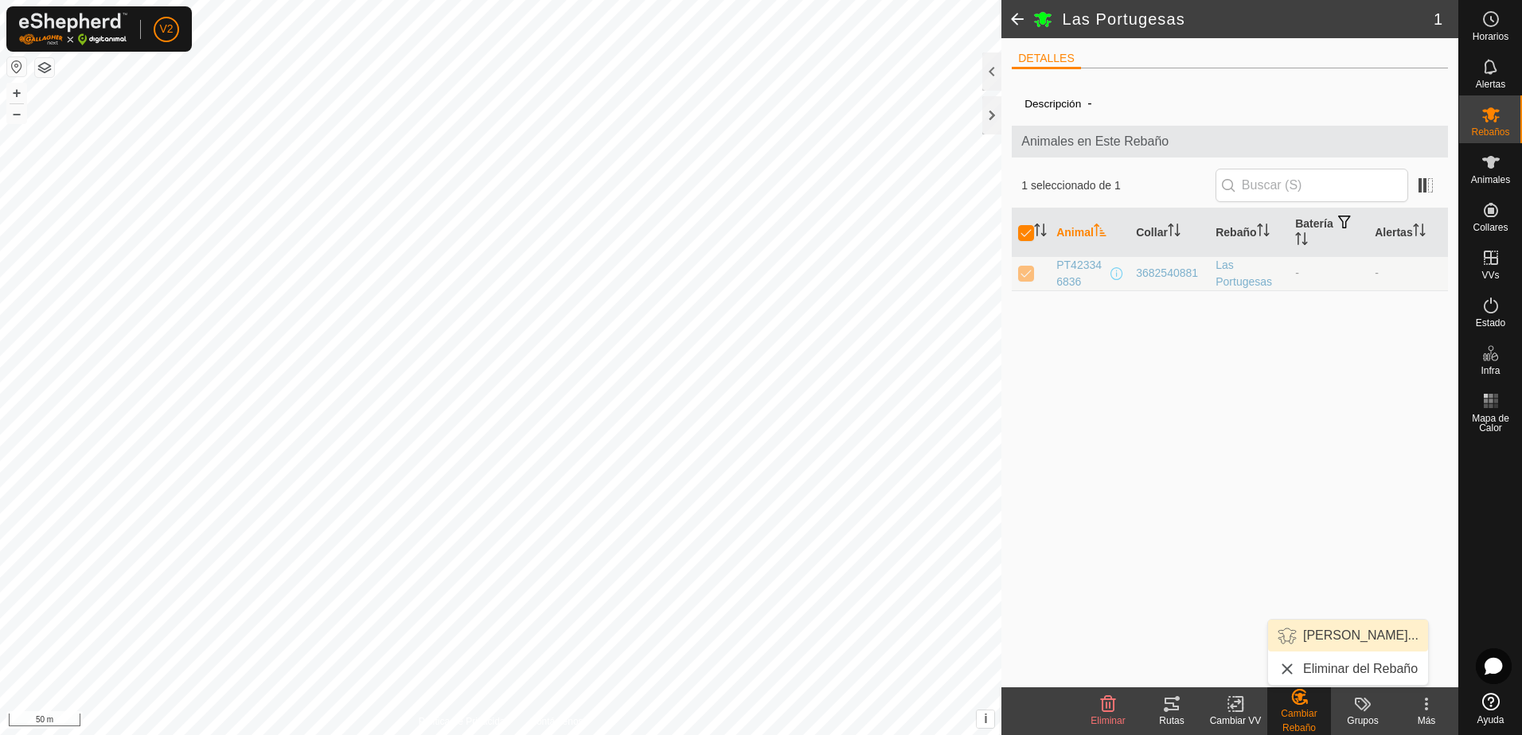
click at [1347, 641] on link "[PERSON_NAME]..." at bounding box center [1348, 636] width 160 height 32
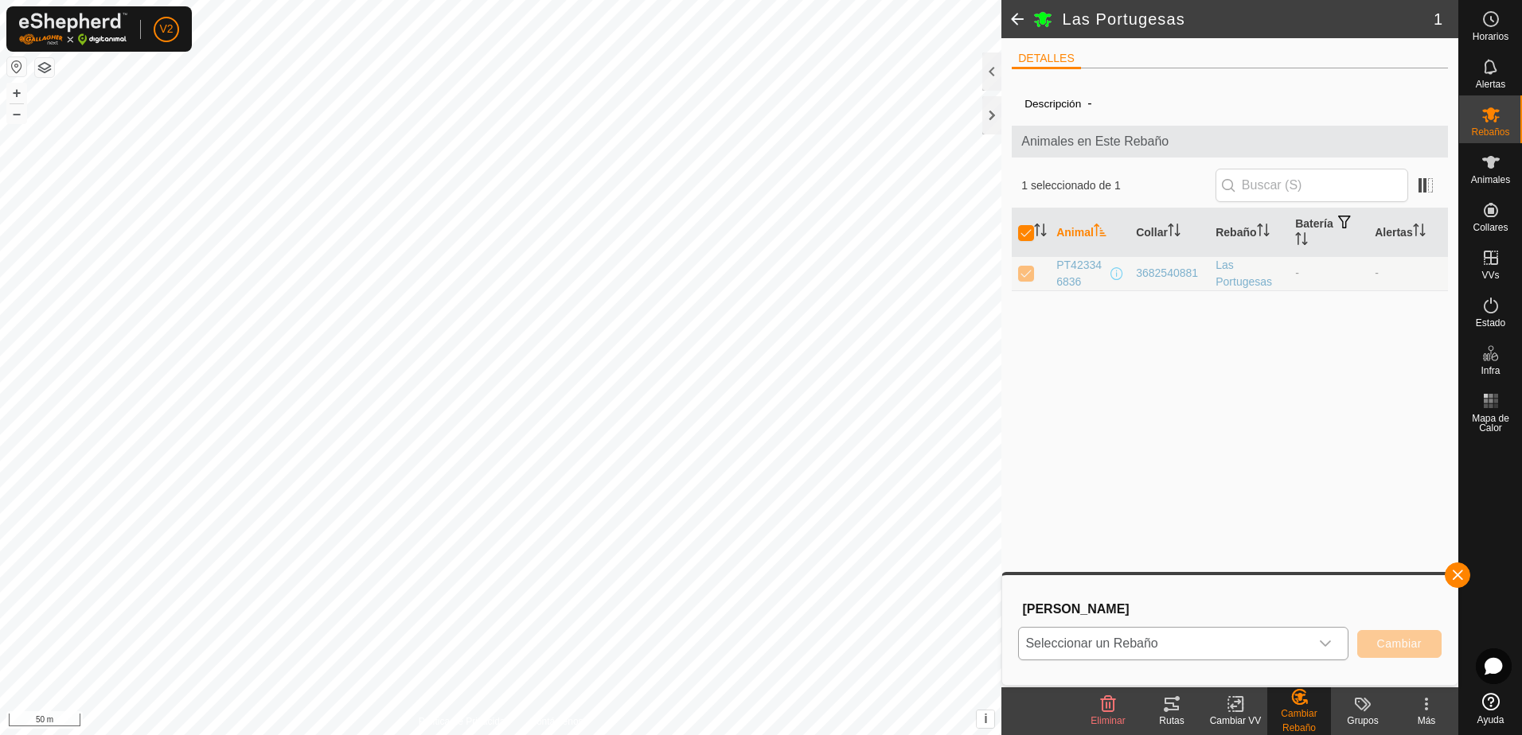
click at [1324, 638] on icon "dropdown trigger" at bounding box center [1325, 644] width 13 height 13
click at [1217, 564] on li "B 25 Frisonas" at bounding box center [1184, 568] width 329 height 40
click at [1393, 646] on span "Cambiar" at bounding box center [1399, 644] width 45 height 13
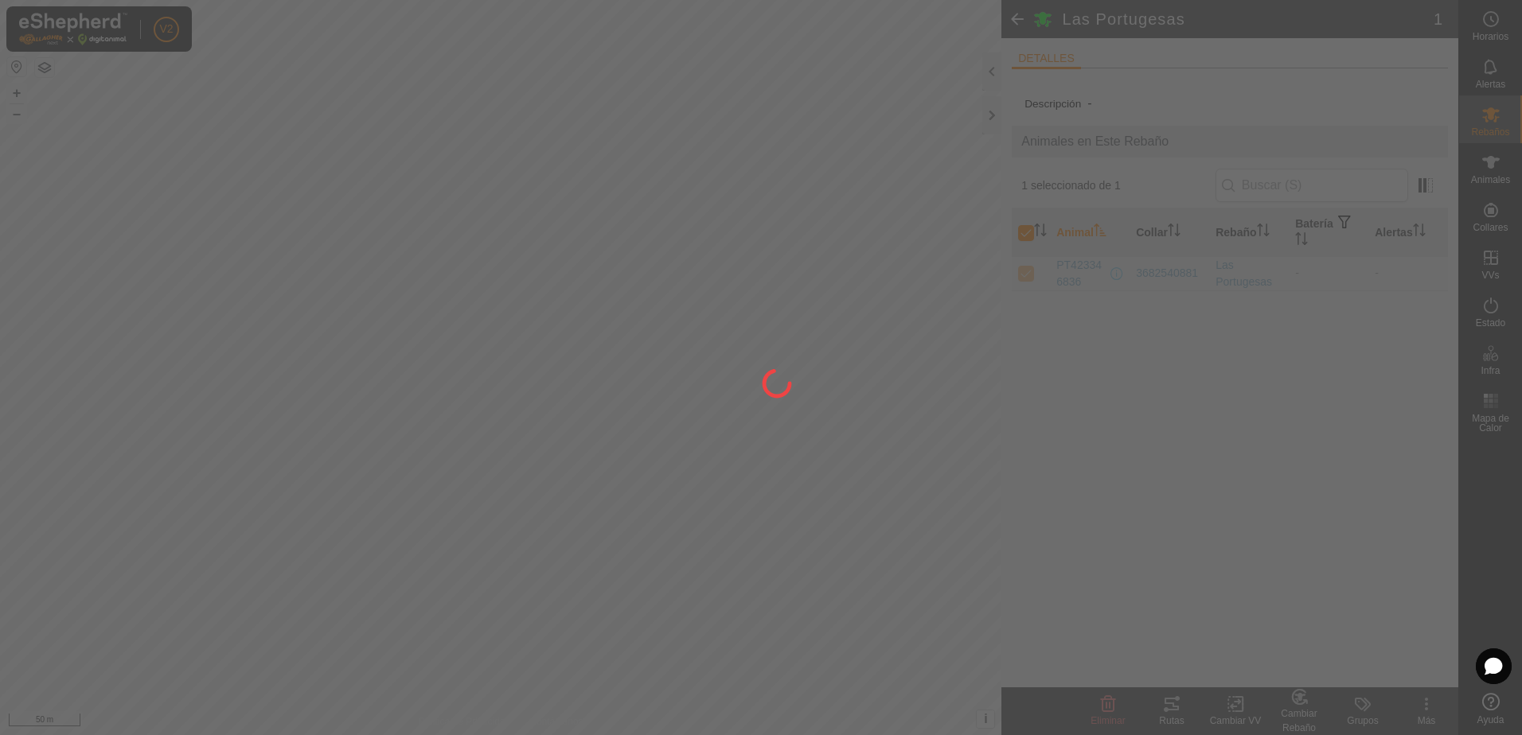
checkbox input "false"
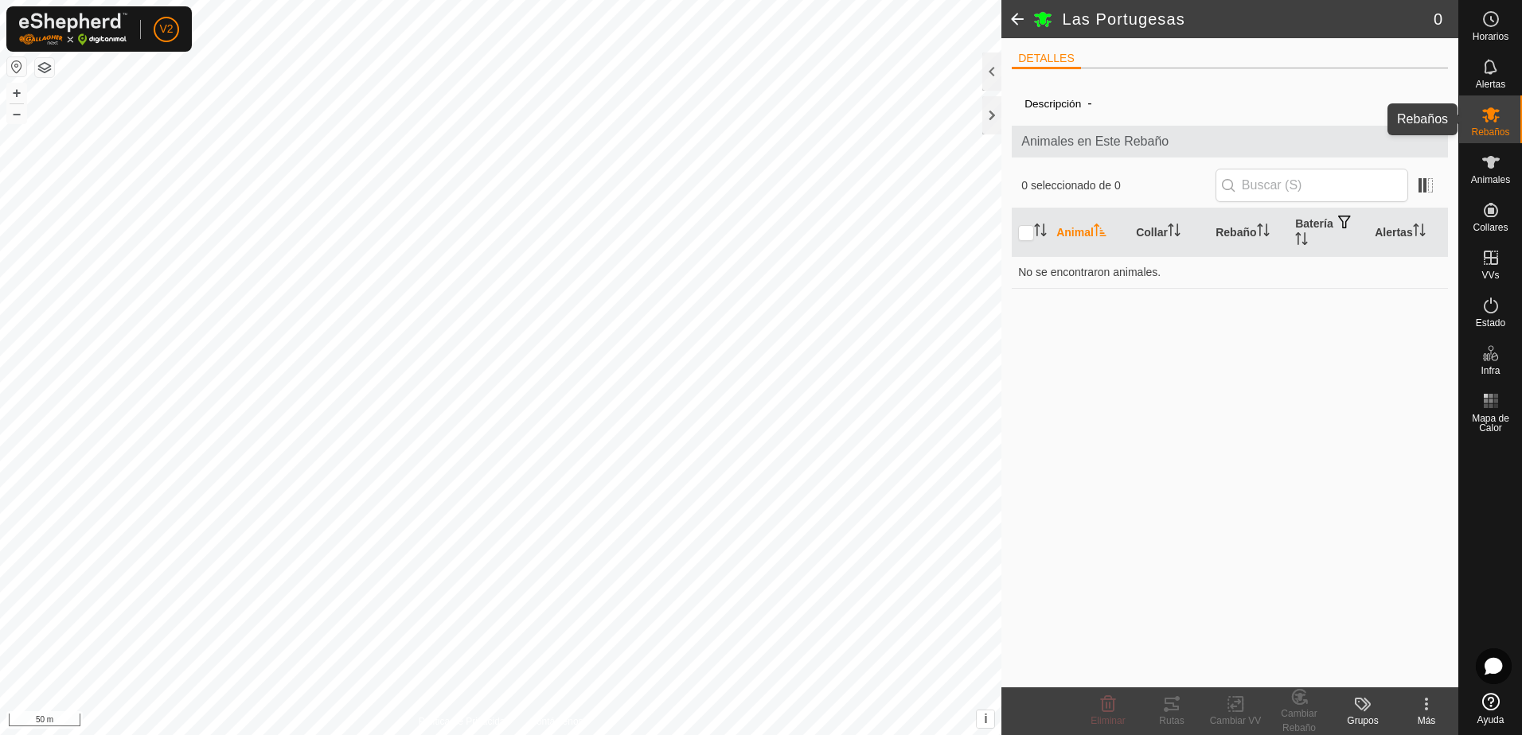
click at [1494, 116] on icon at bounding box center [1490, 114] width 19 height 19
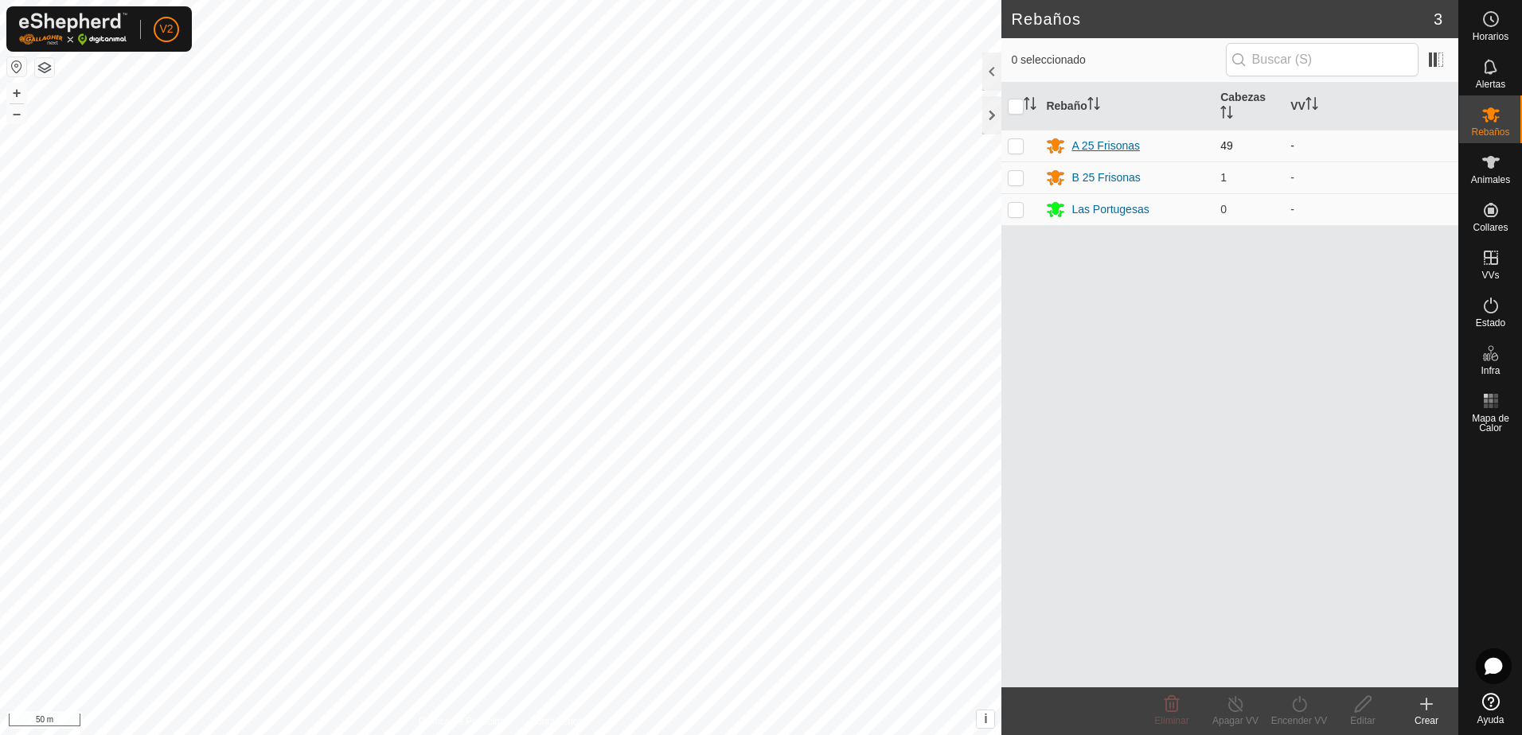
click at [1105, 153] on div "A 25 Frisonas" at bounding box center [1105, 146] width 68 height 17
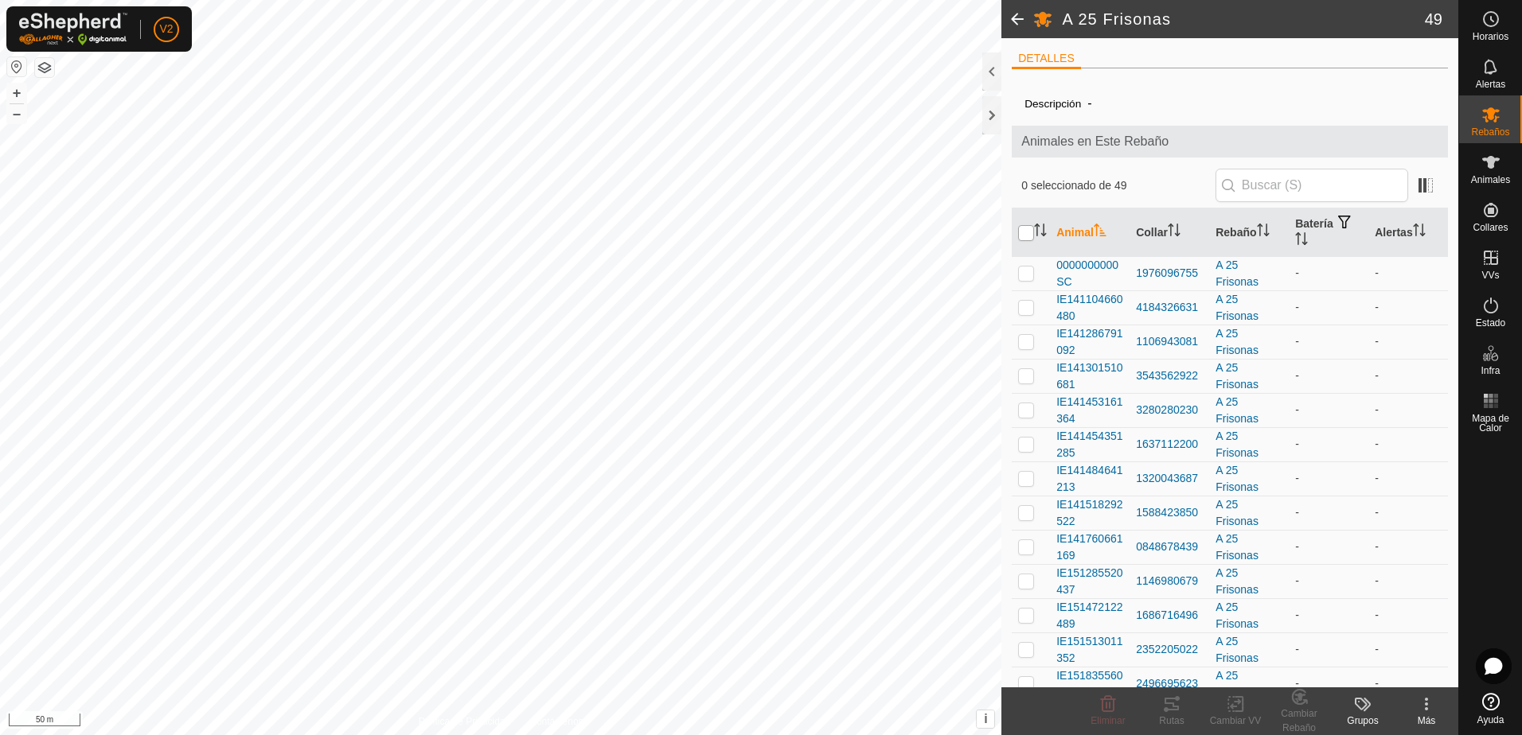
click at [1025, 236] on input "checkbox" at bounding box center [1026, 233] width 16 height 16
checkbox input "true"
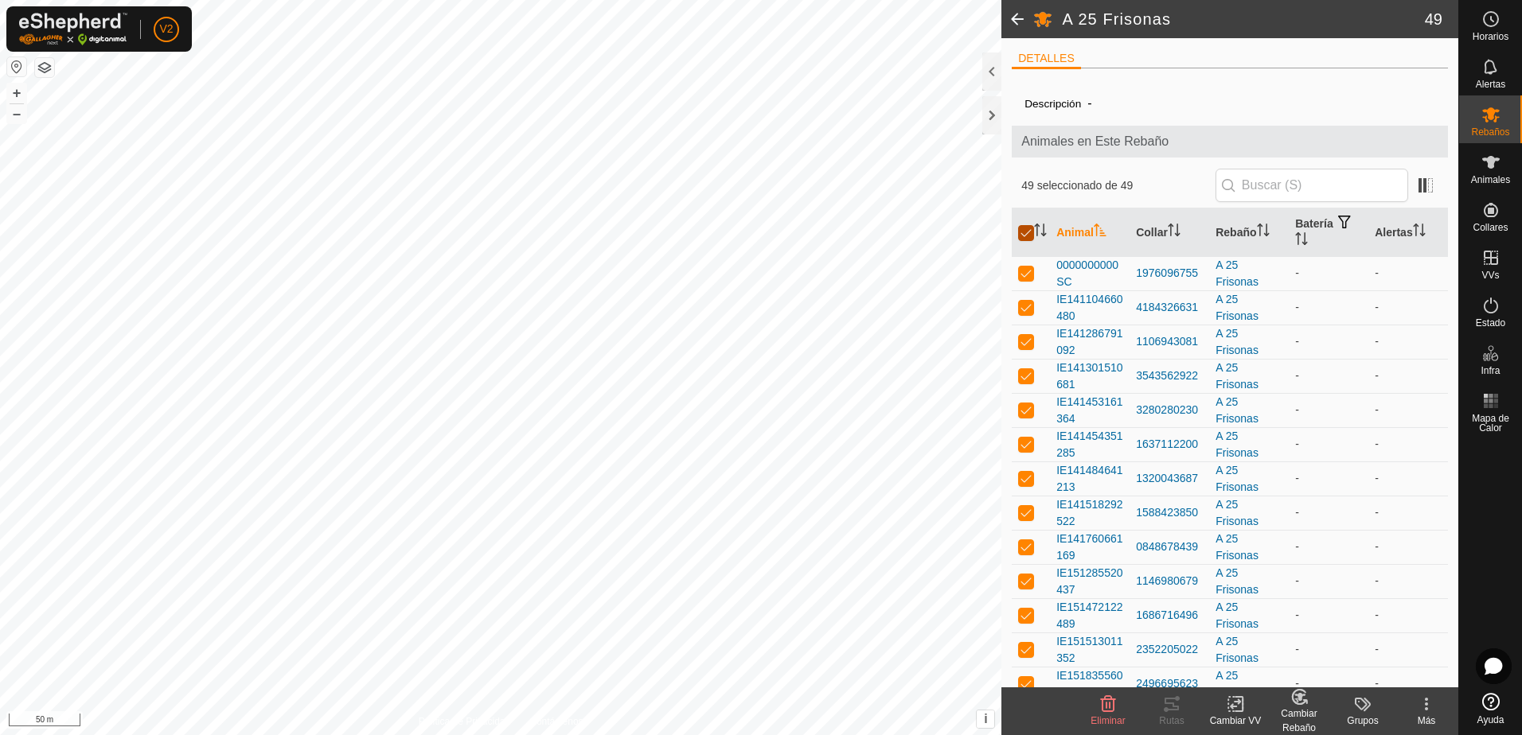
checkbox input "true"
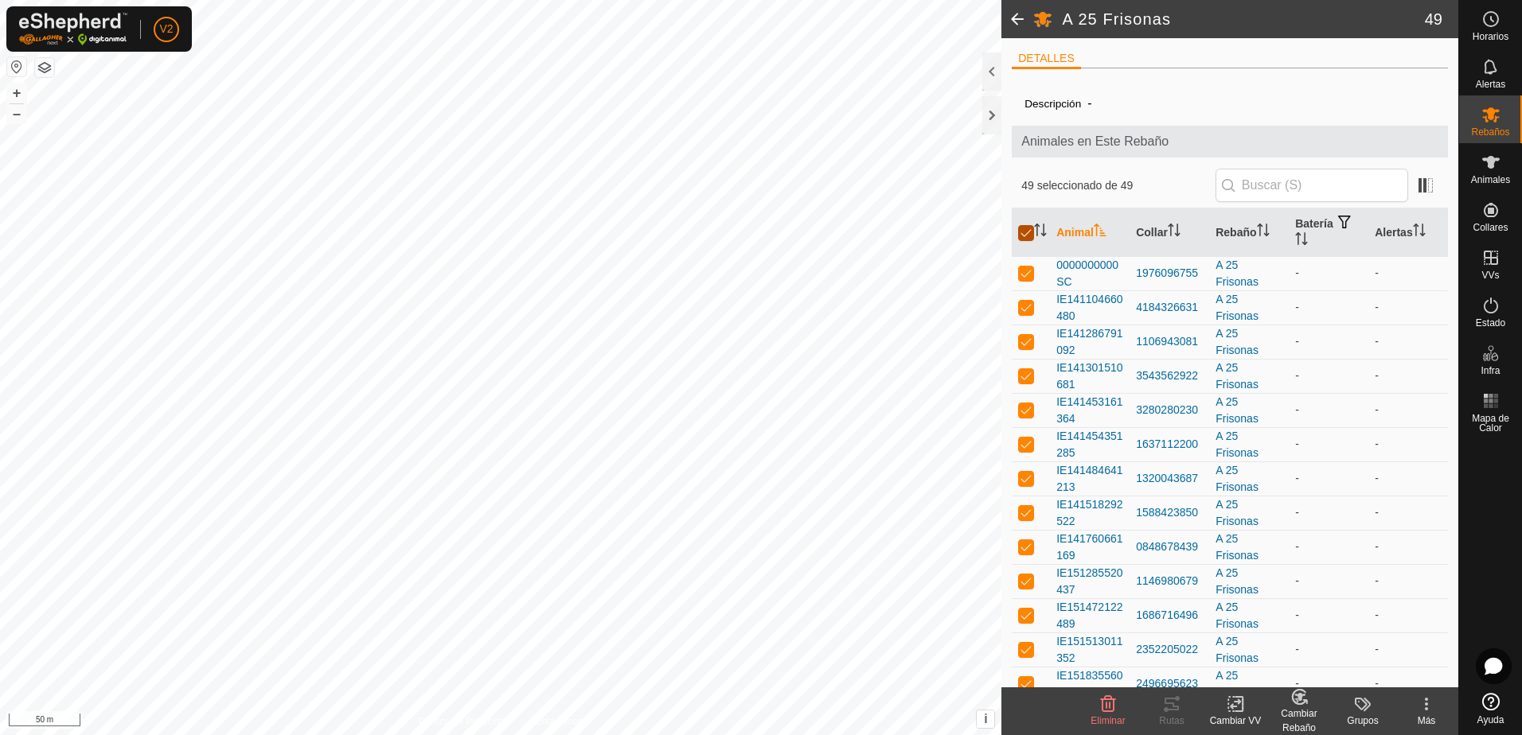
checkbox input "true"
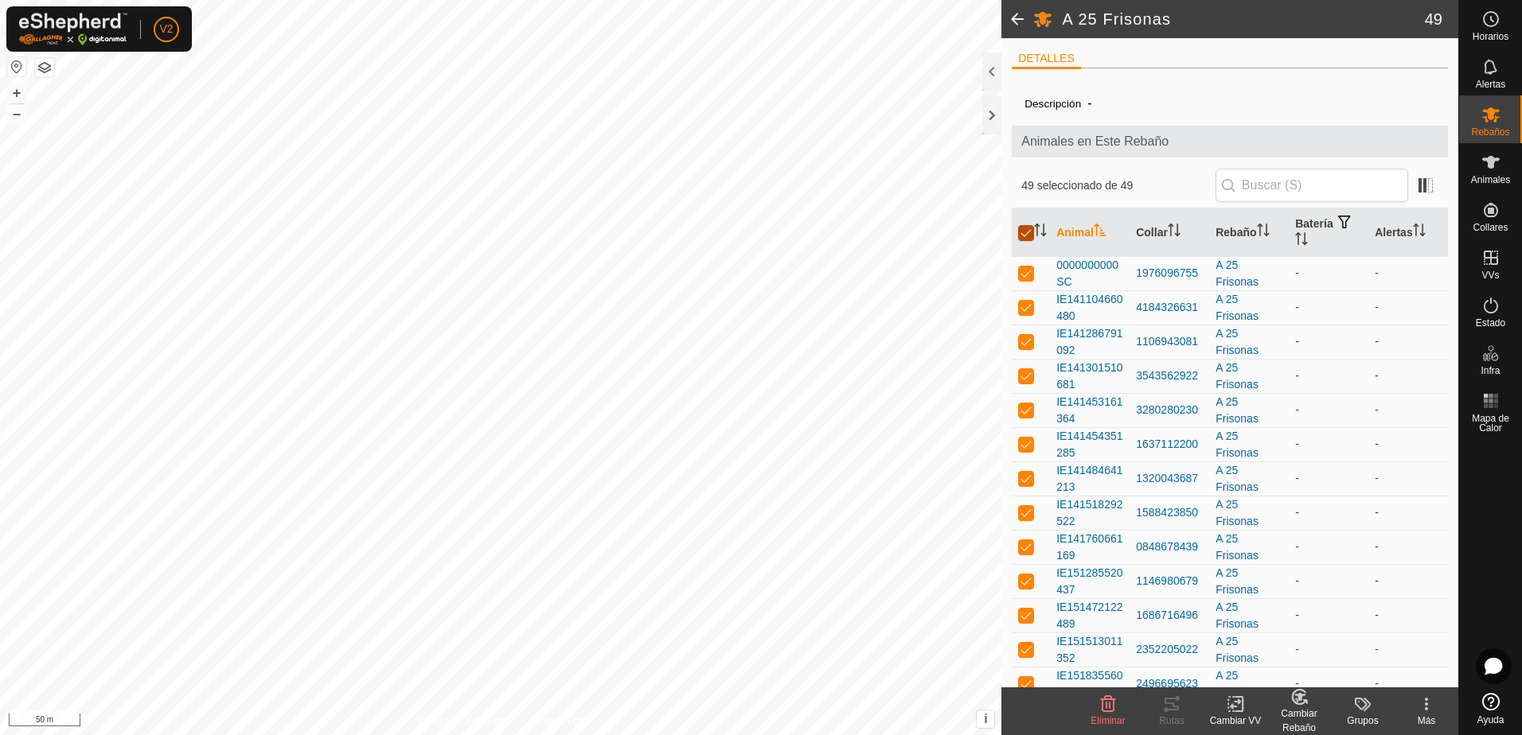
checkbox input "true"
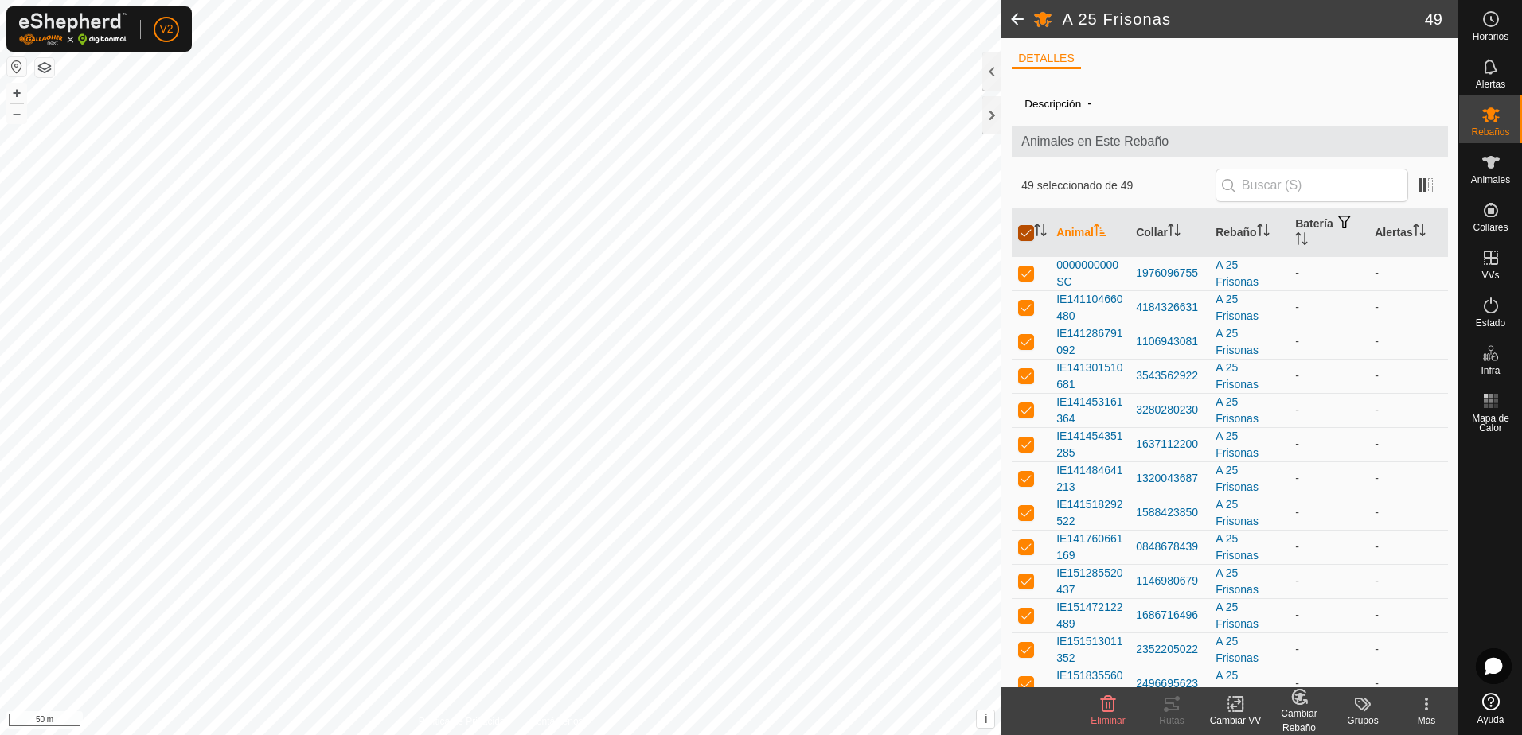
checkbox input "true"
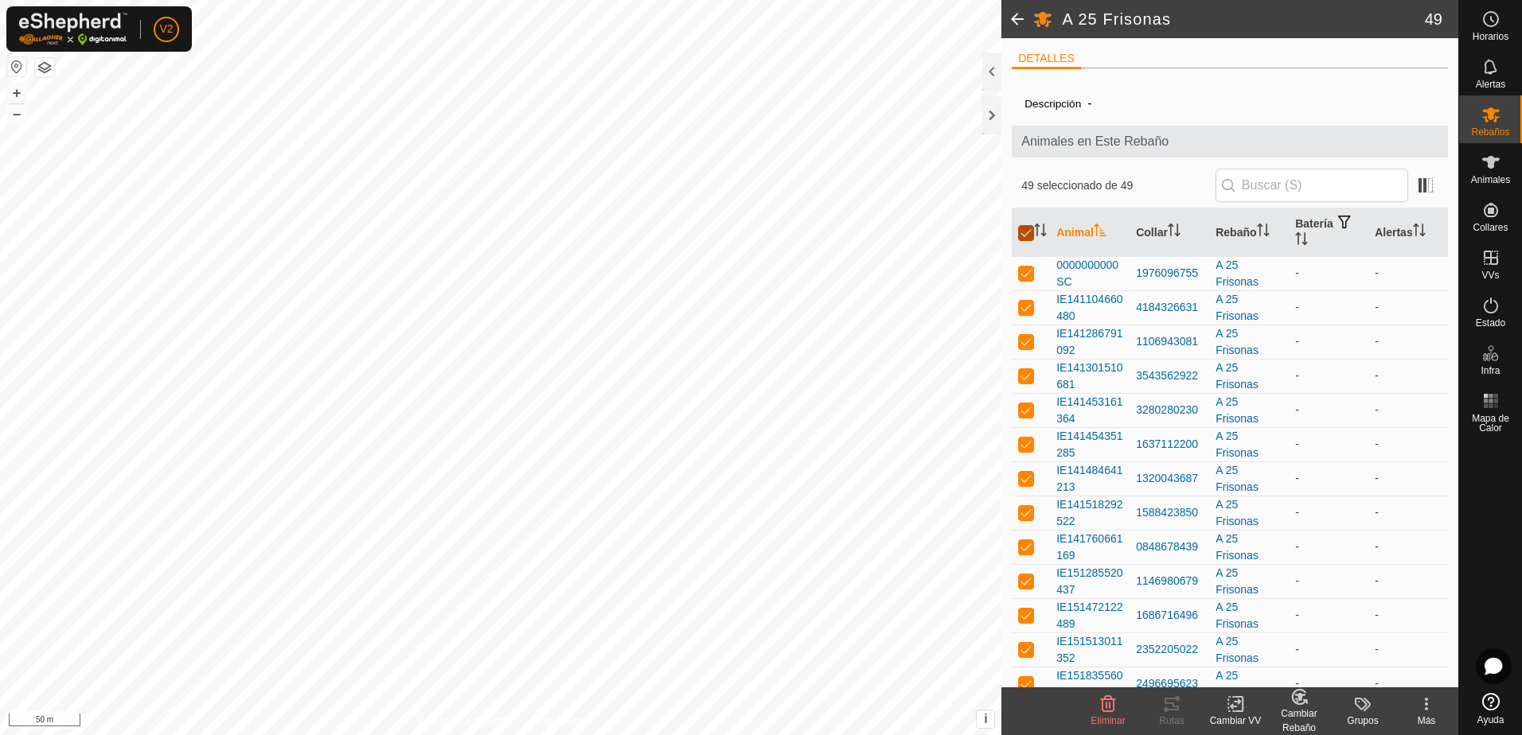
checkbox input "true"
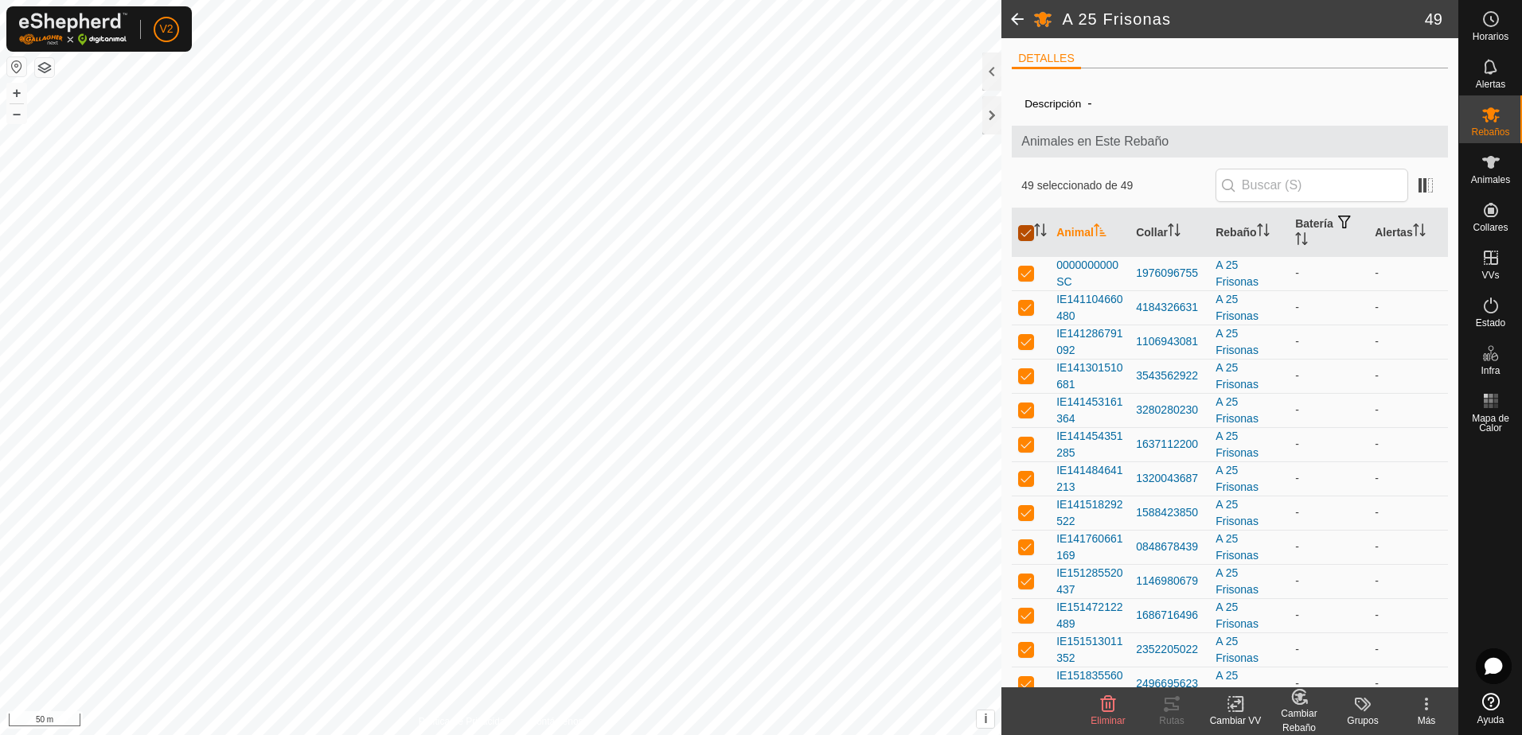
checkbox input "true"
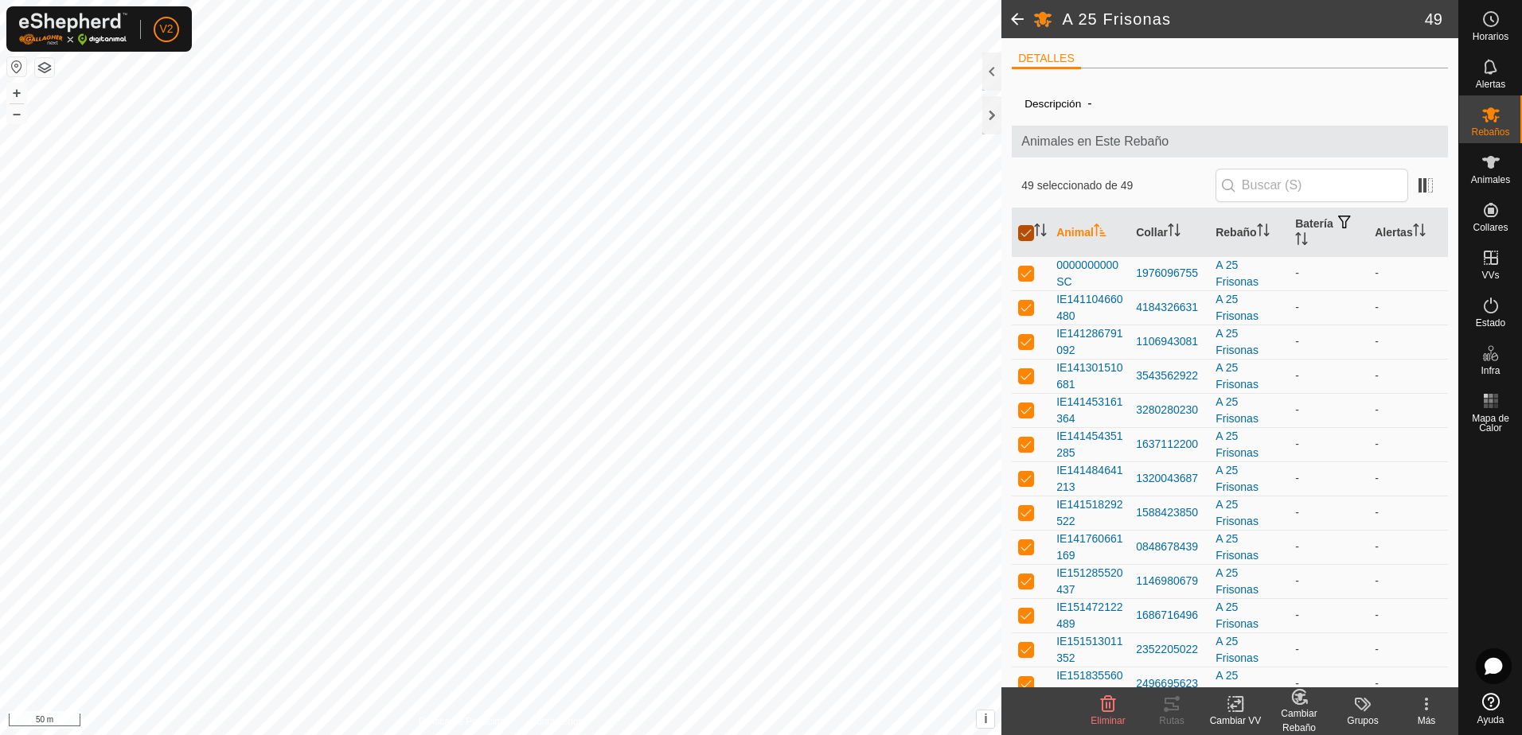
checkbox input "true"
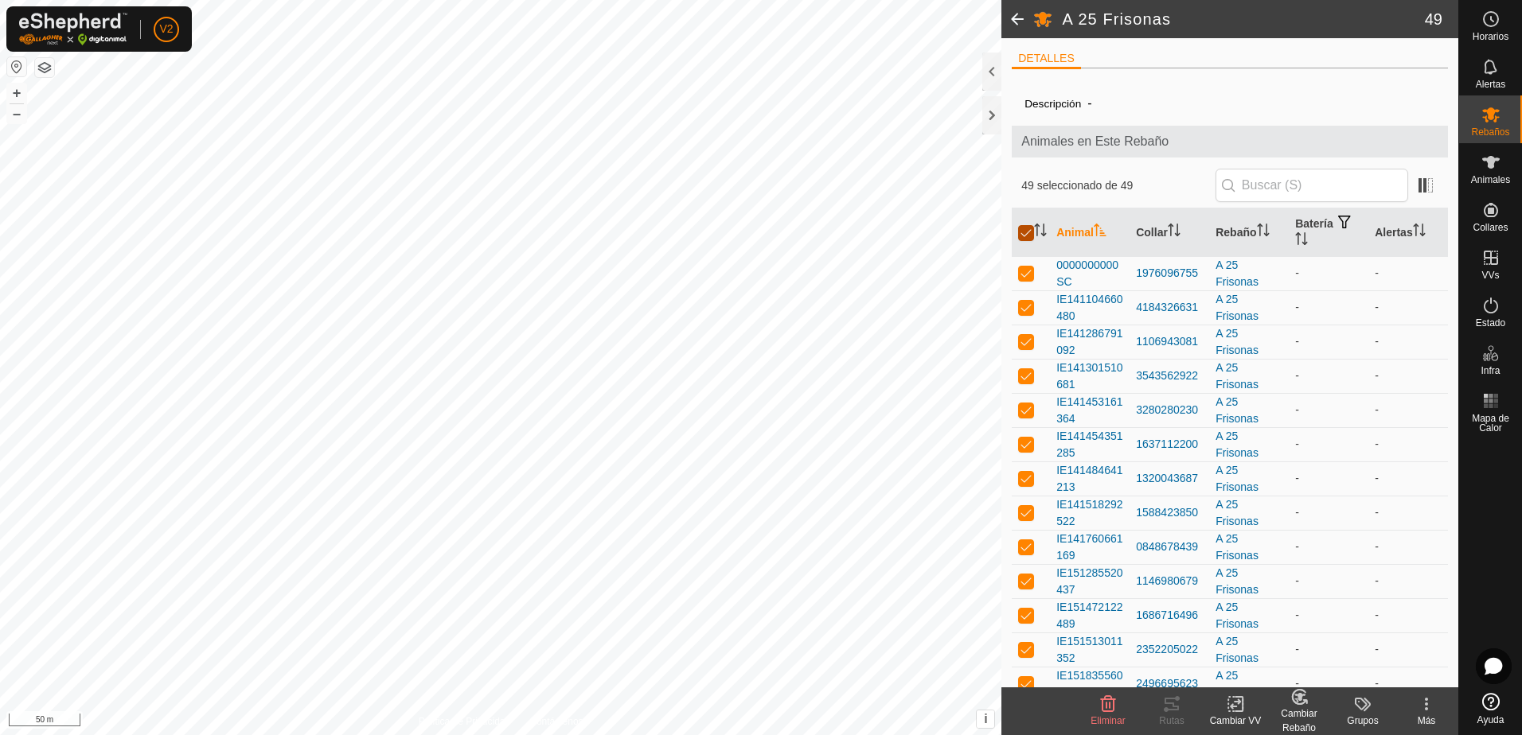
checkbox input "true"
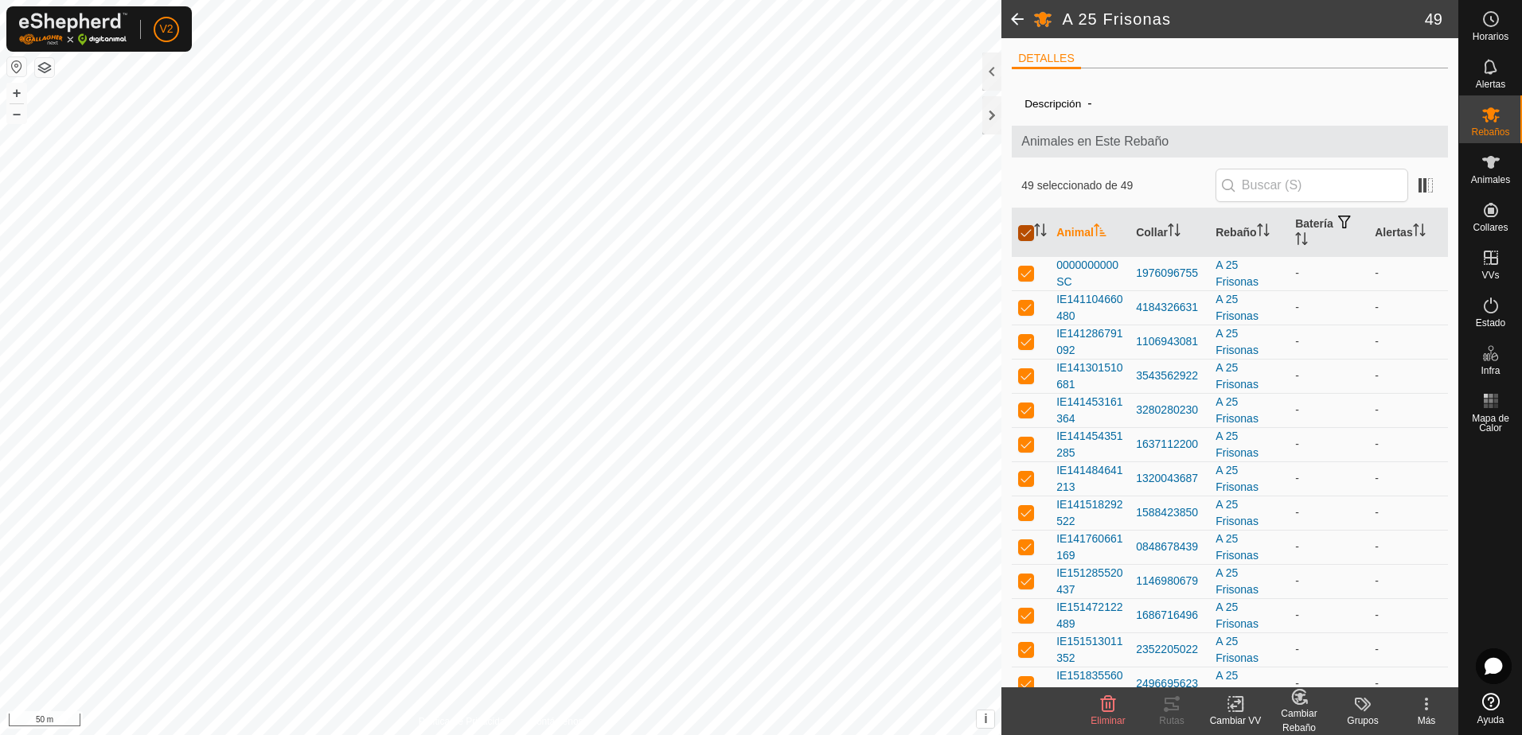
checkbox input "true"
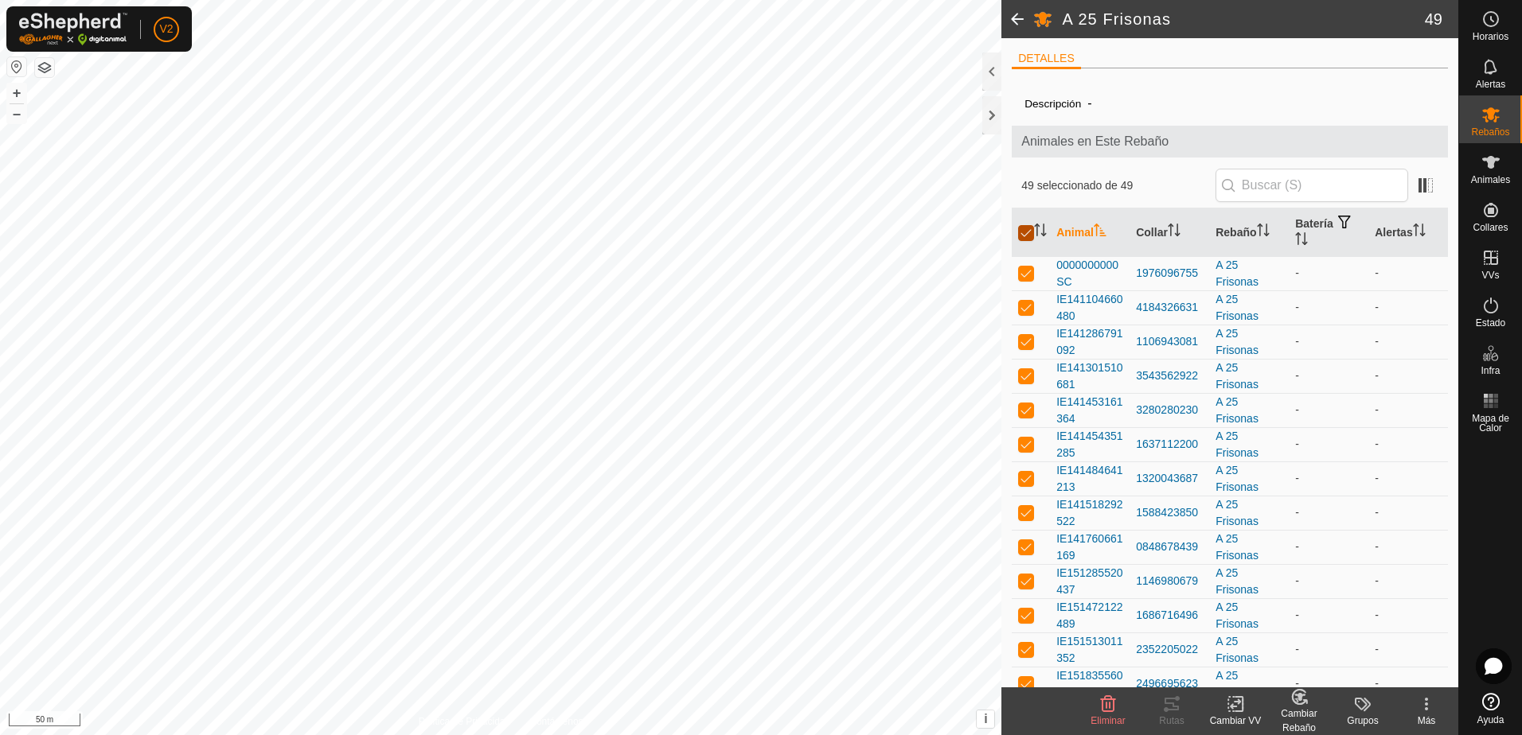
checkbox input "true"
click at [1308, 709] on div "Cambiar Rebaño" at bounding box center [1299, 721] width 64 height 29
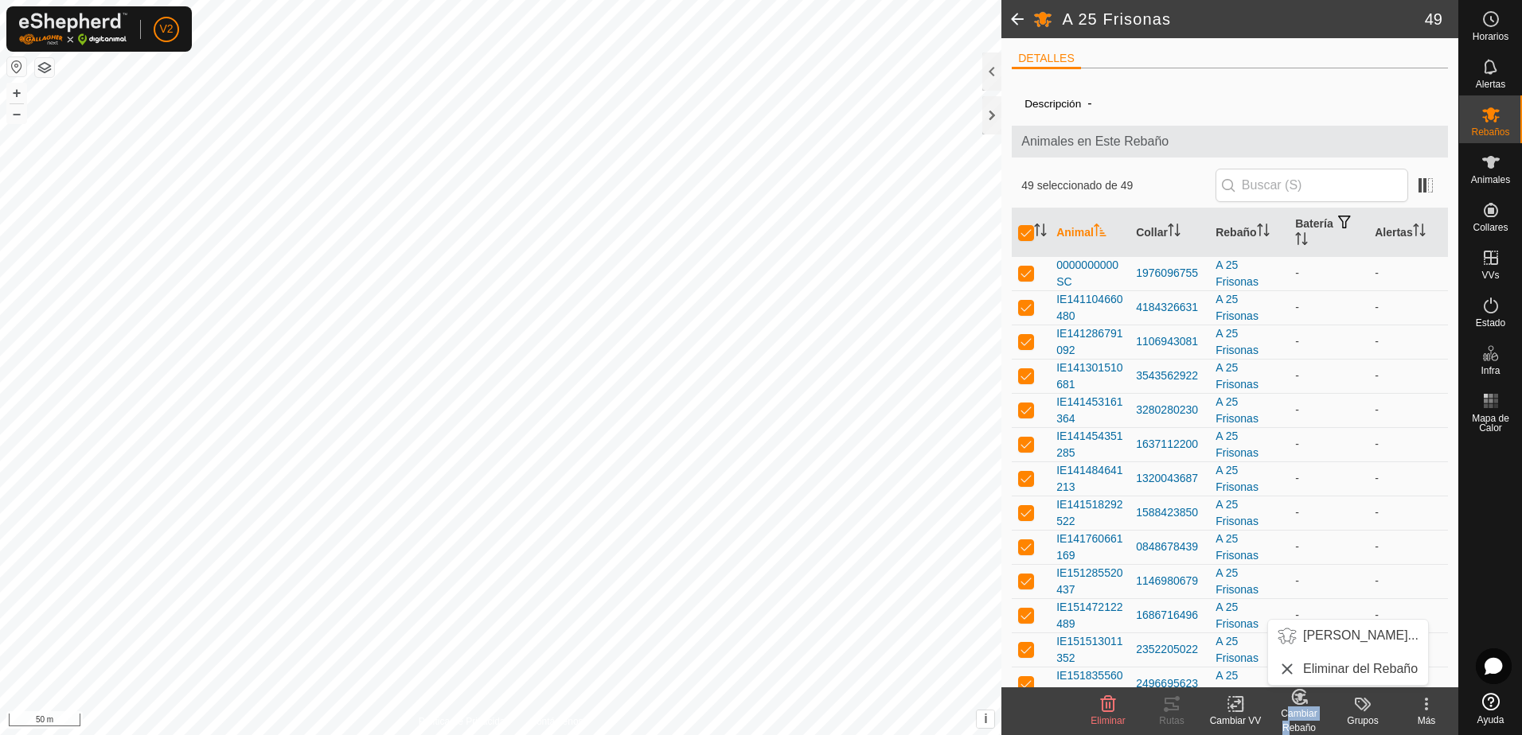
click at [1308, 709] on div "Cambiar Rebaño" at bounding box center [1299, 721] width 64 height 29
drag, startPoint x: 1308, startPoint y: 709, endPoint x: 1297, endPoint y: 631, distance: 78.7
click at [1297, 631] on link "[PERSON_NAME]..." at bounding box center [1348, 636] width 160 height 32
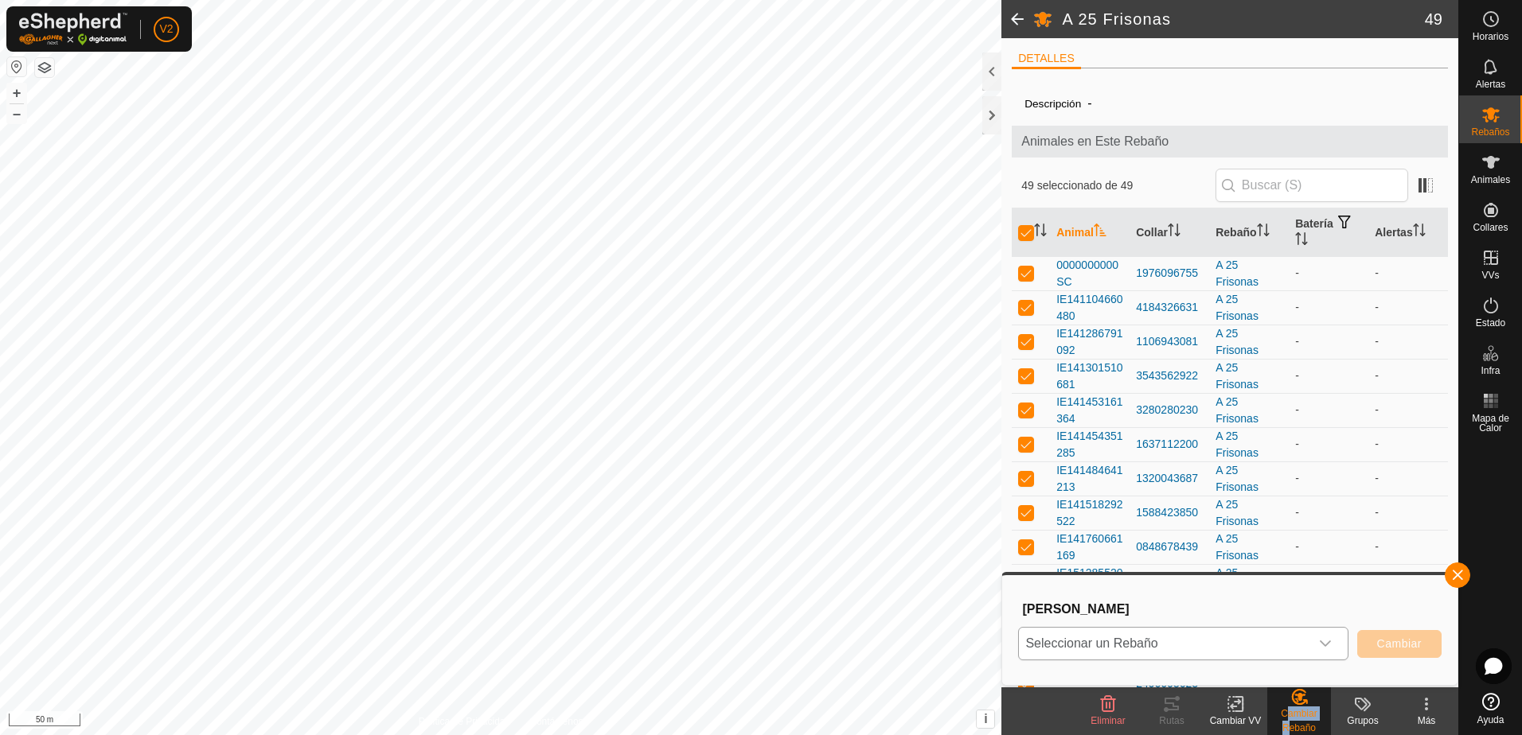
click at [1327, 642] on icon "dropdown trigger" at bounding box center [1325, 644] width 13 height 13
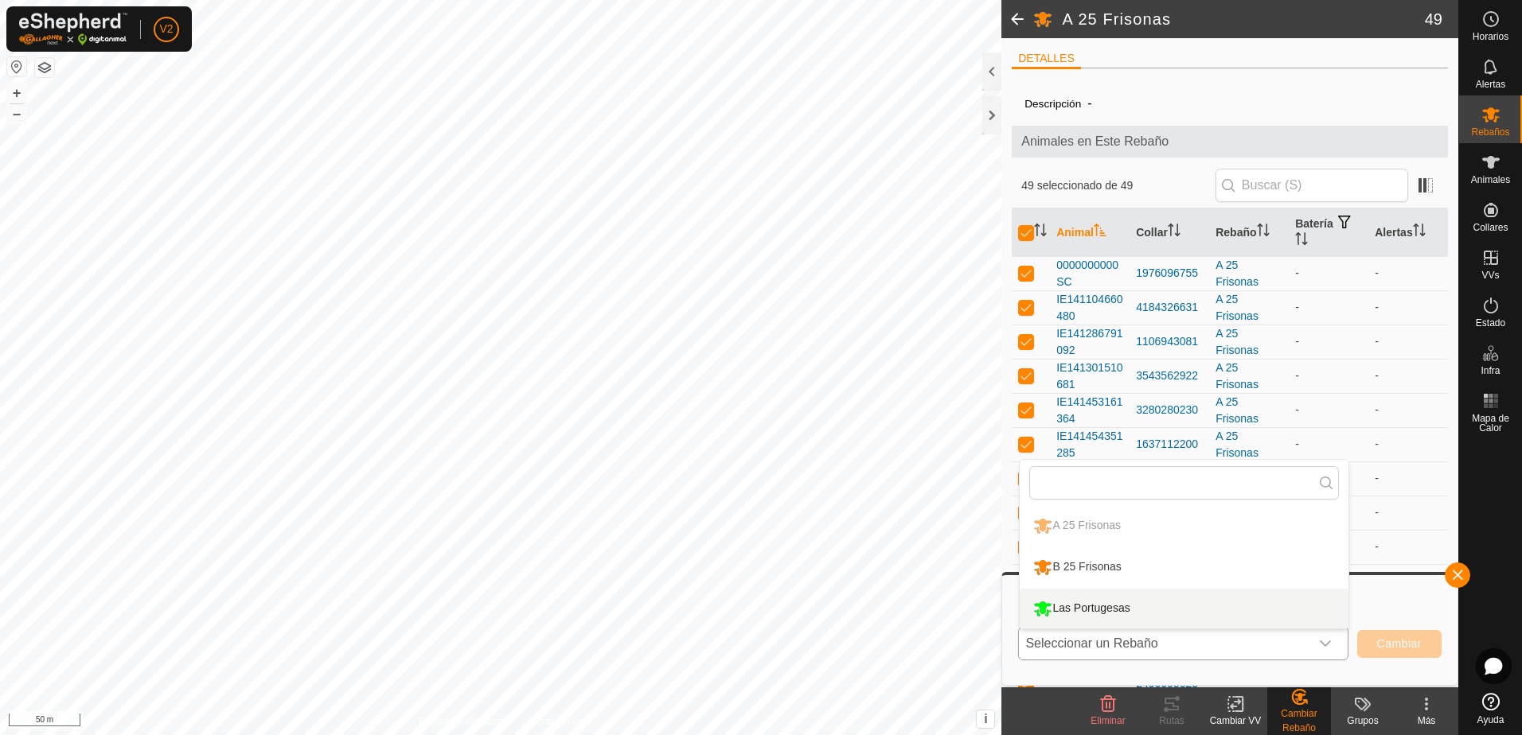
click at [1179, 611] on li "Las Portugesas" at bounding box center [1184, 609] width 329 height 40
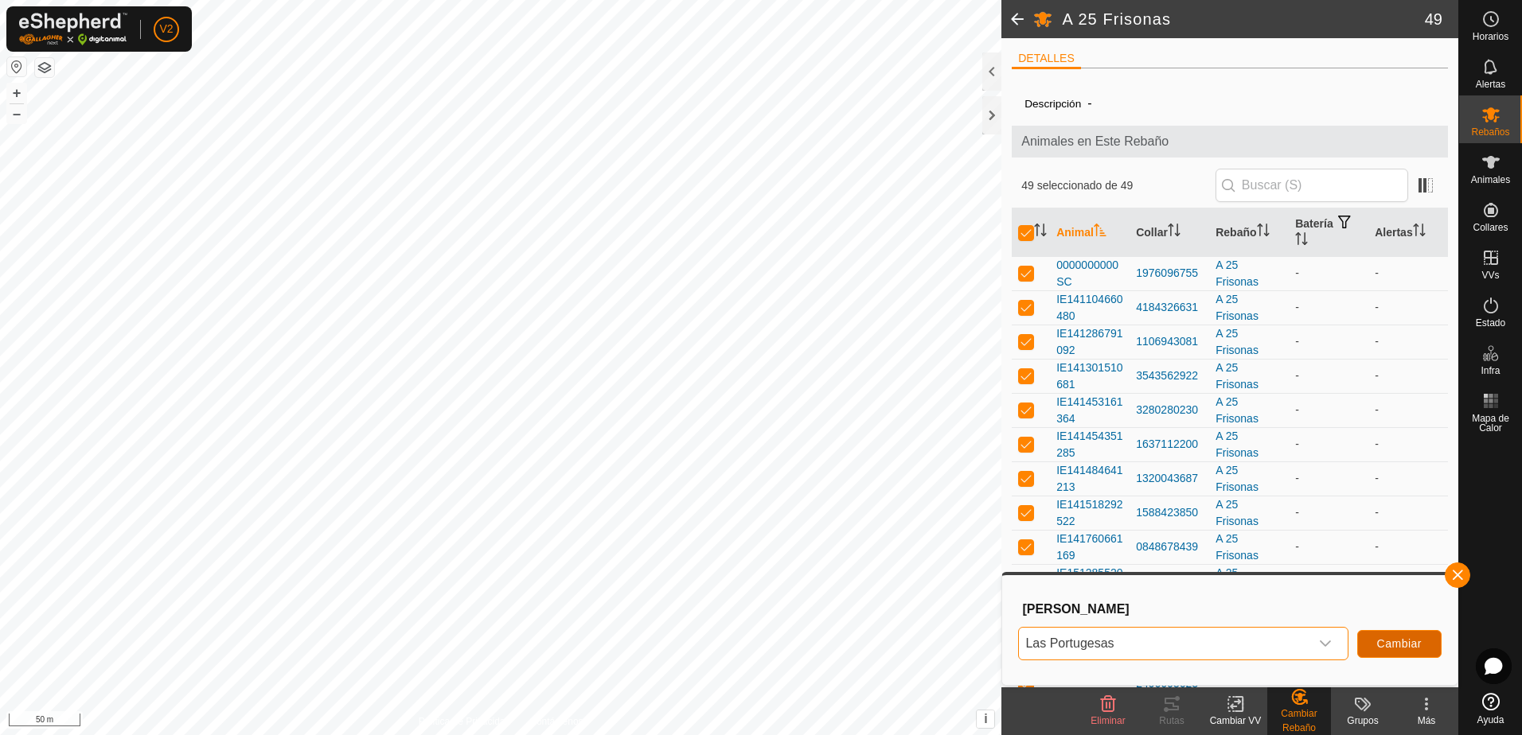
click at [1395, 646] on span "Cambiar" at bounding box center [1399, 644] width 45 height 13
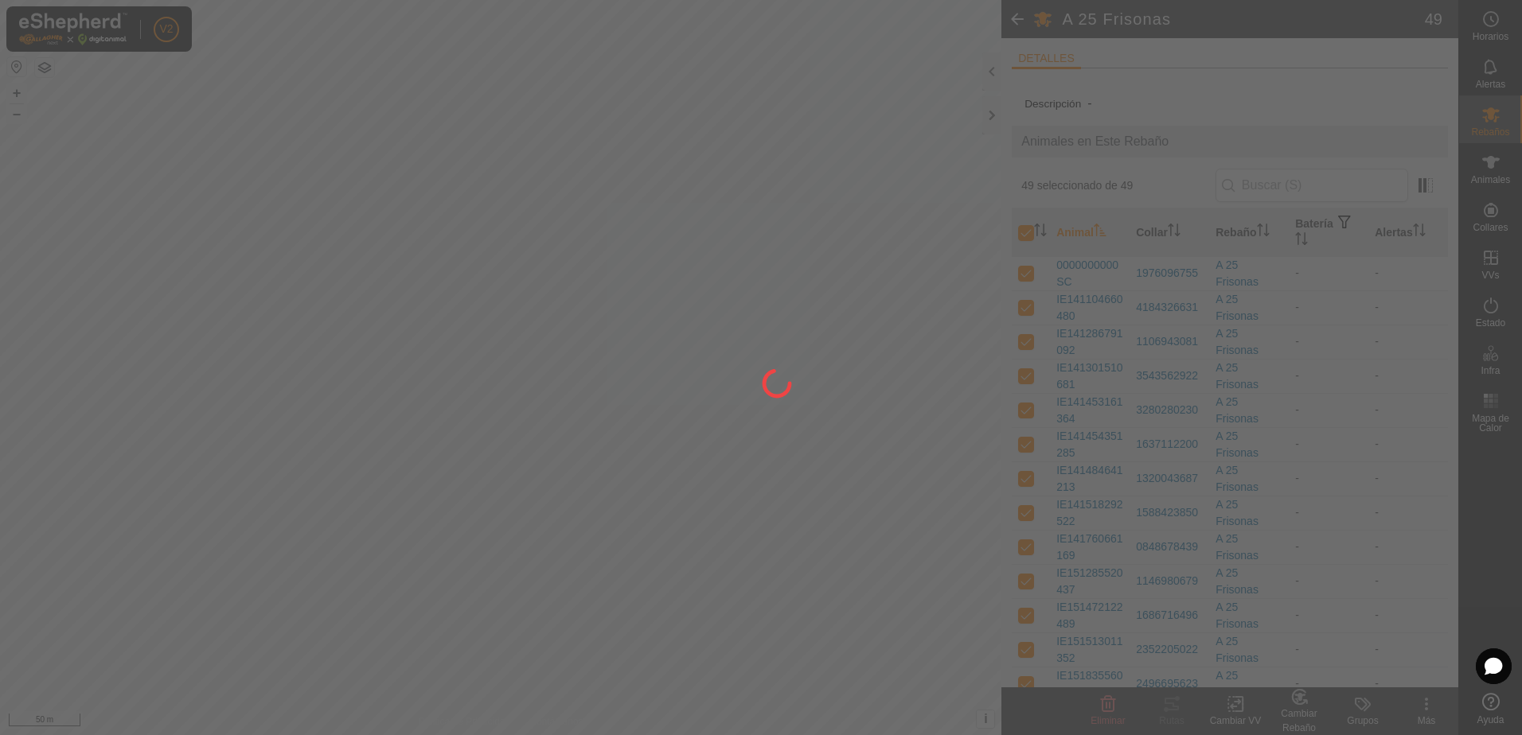
checkbox input "false"
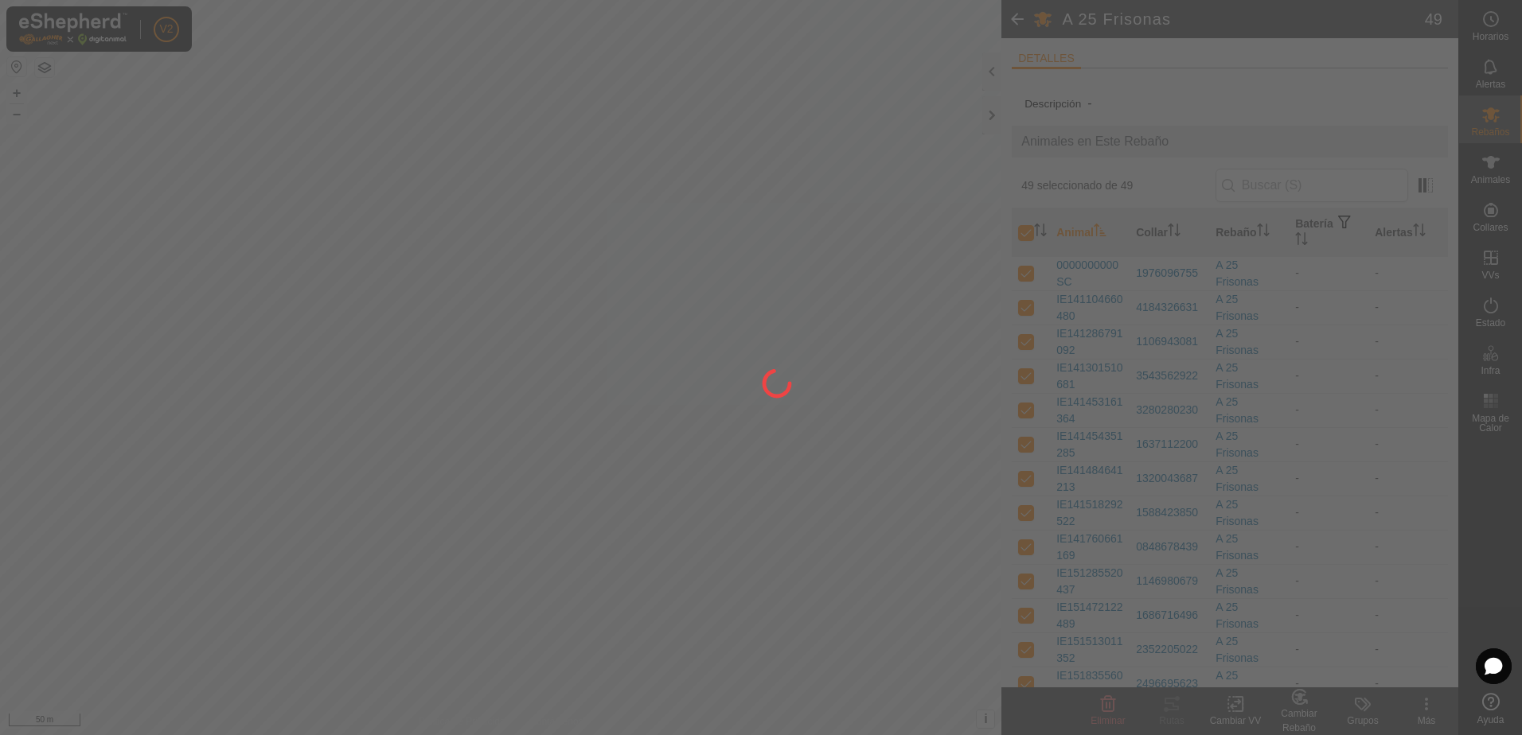
checkbox input "false"
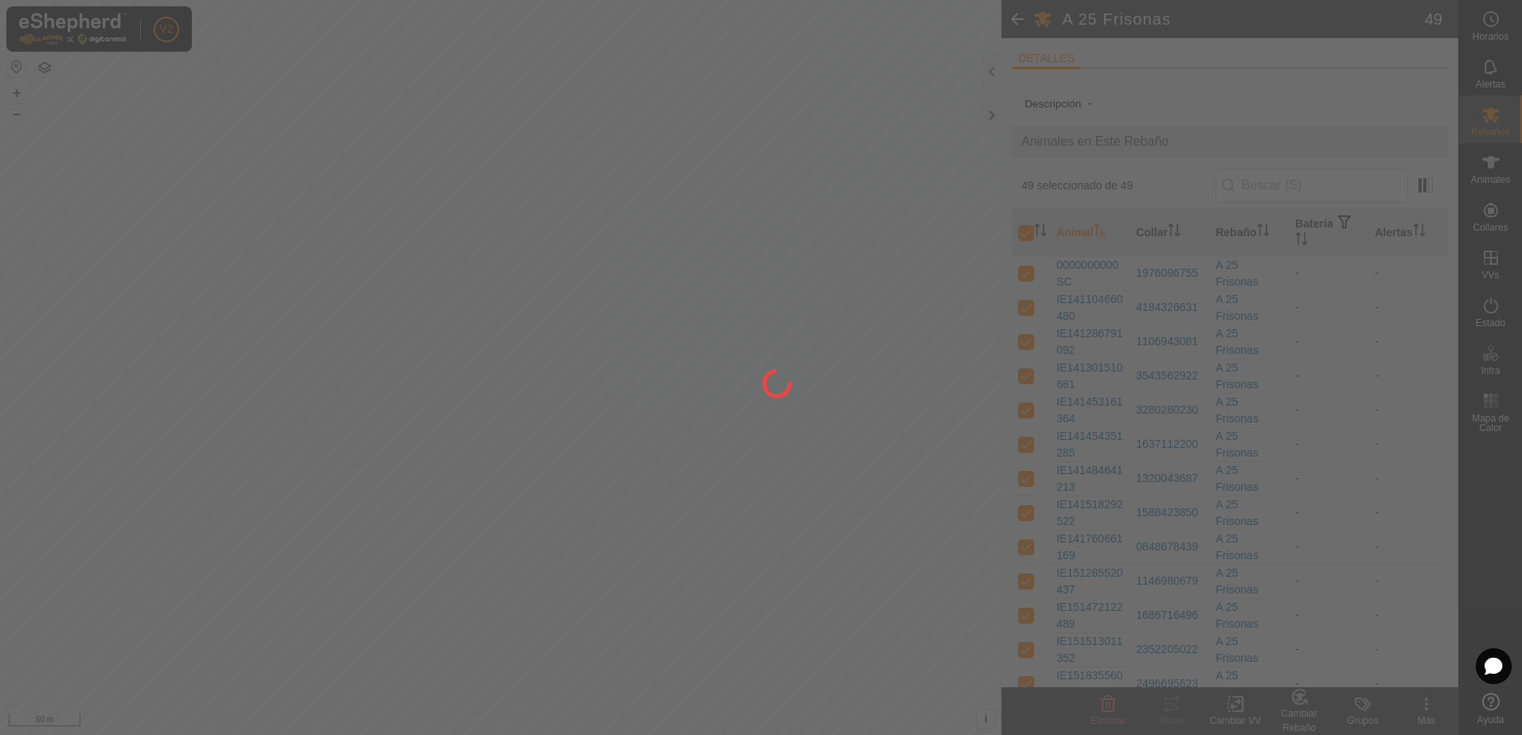
checkbox input "false"
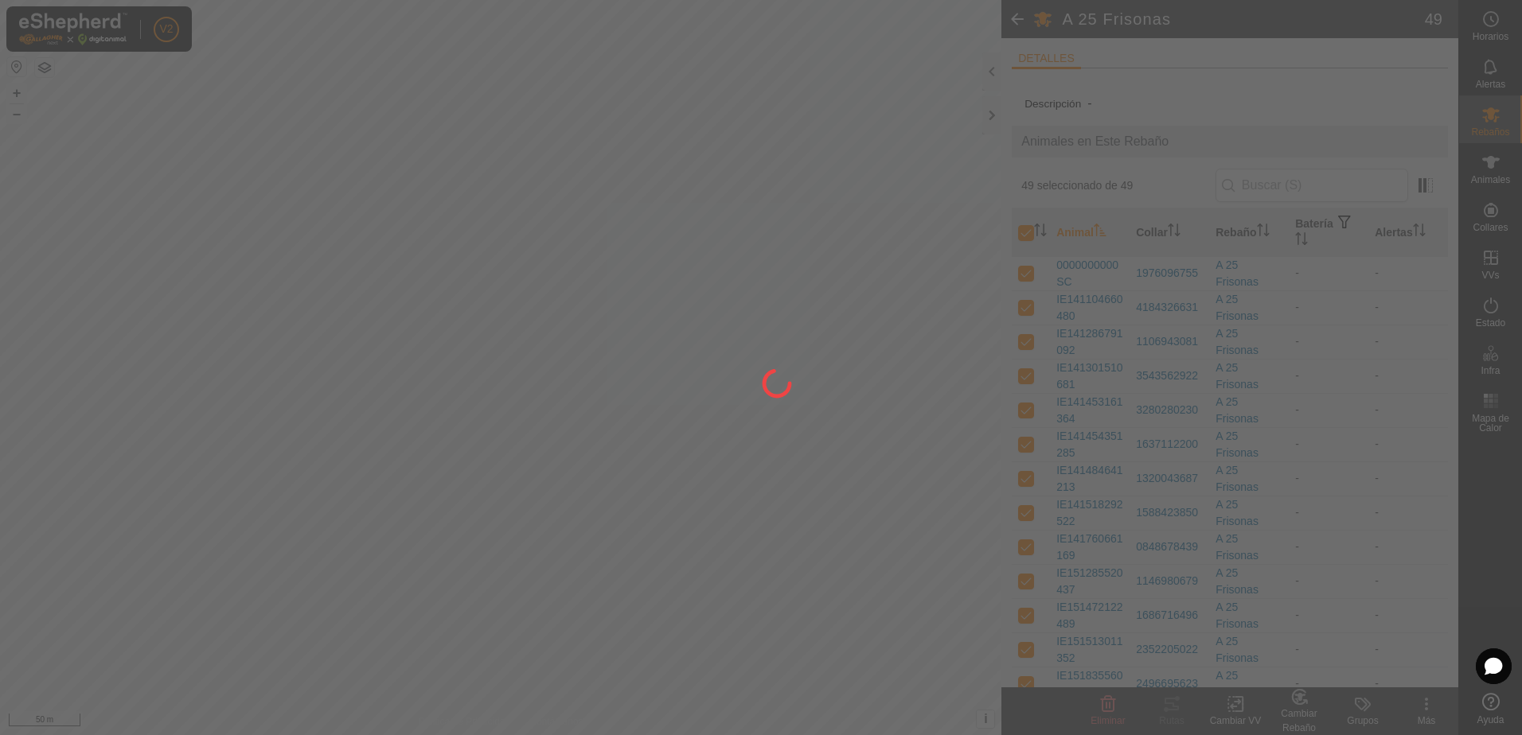
checkbox input "false"
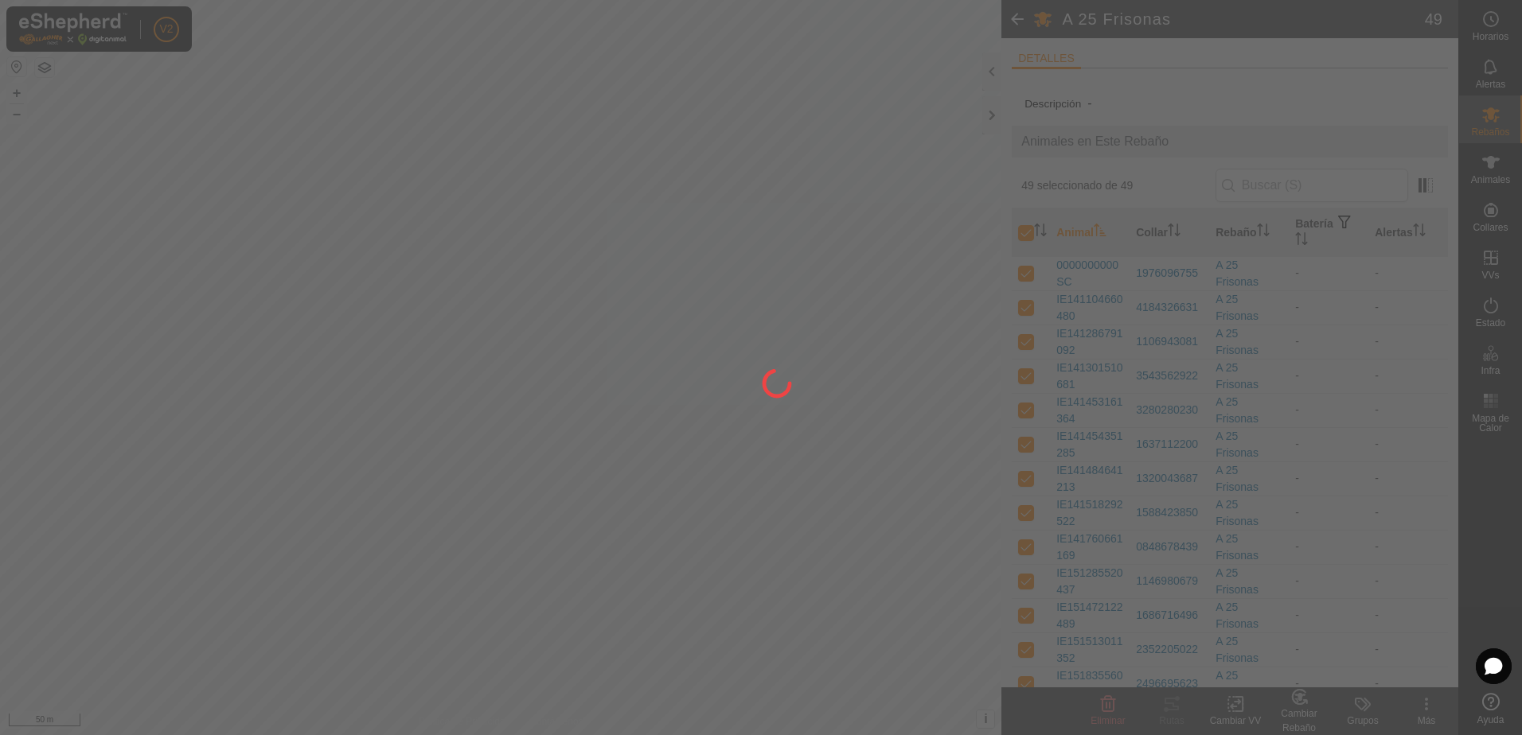
checkbox input "false"
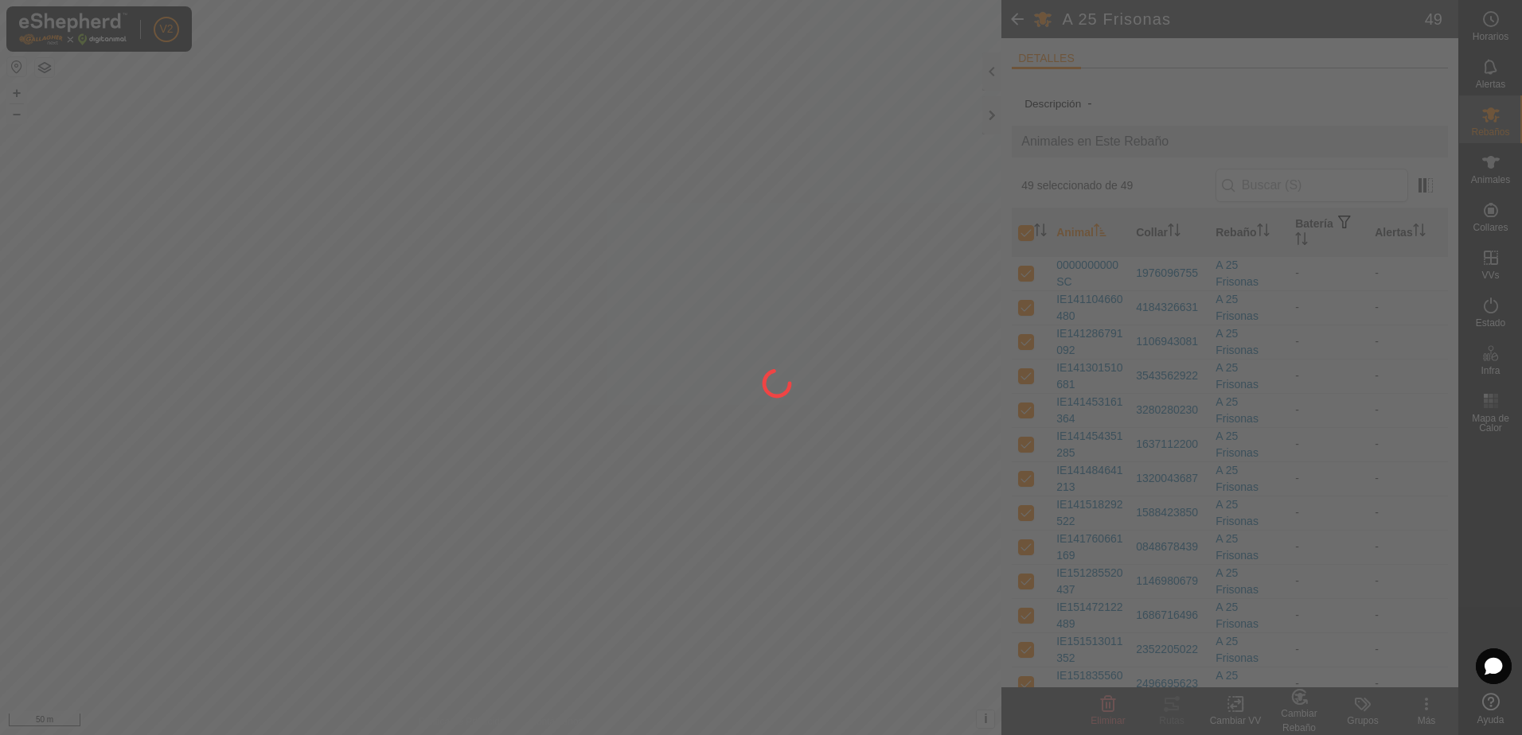
checkbox input "false"
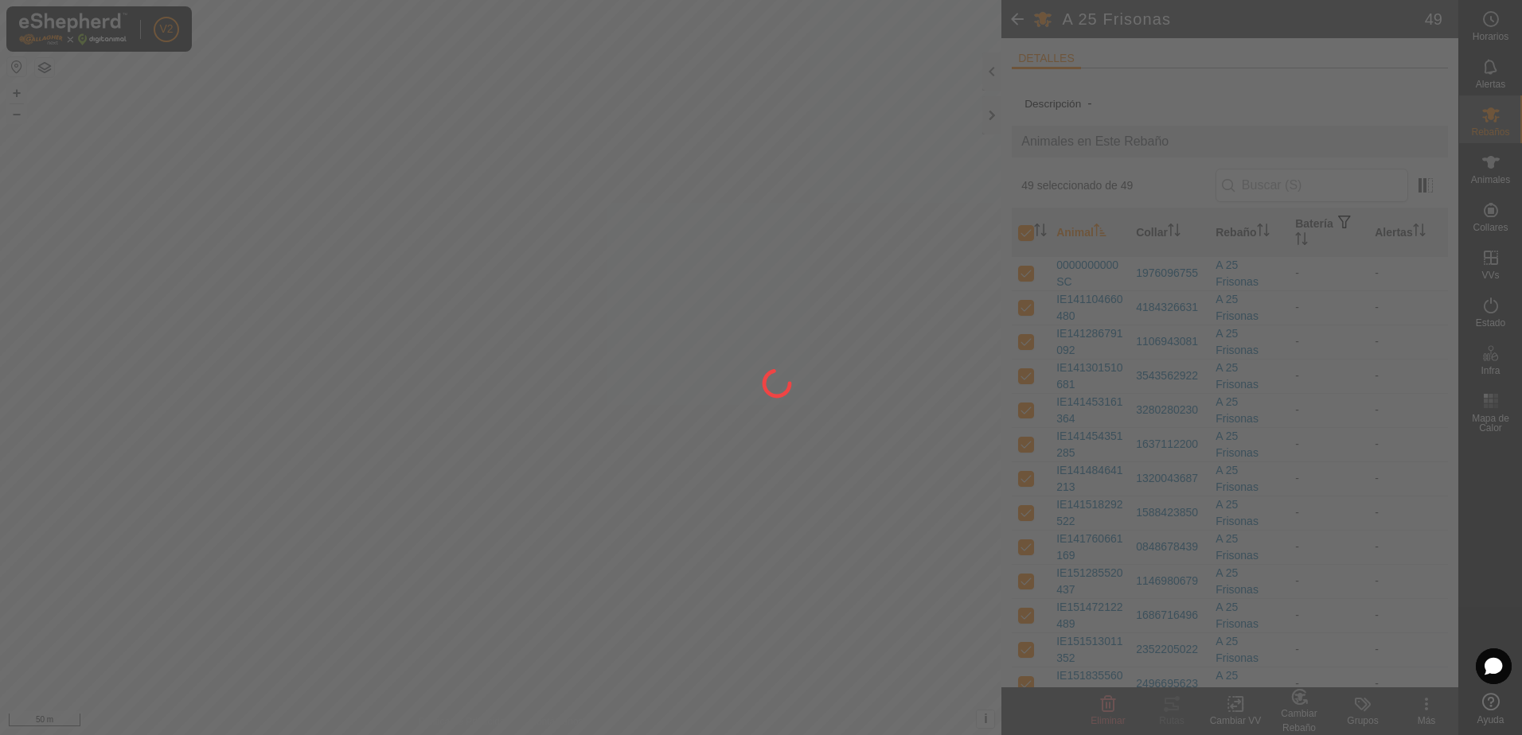
checkbox input "false"
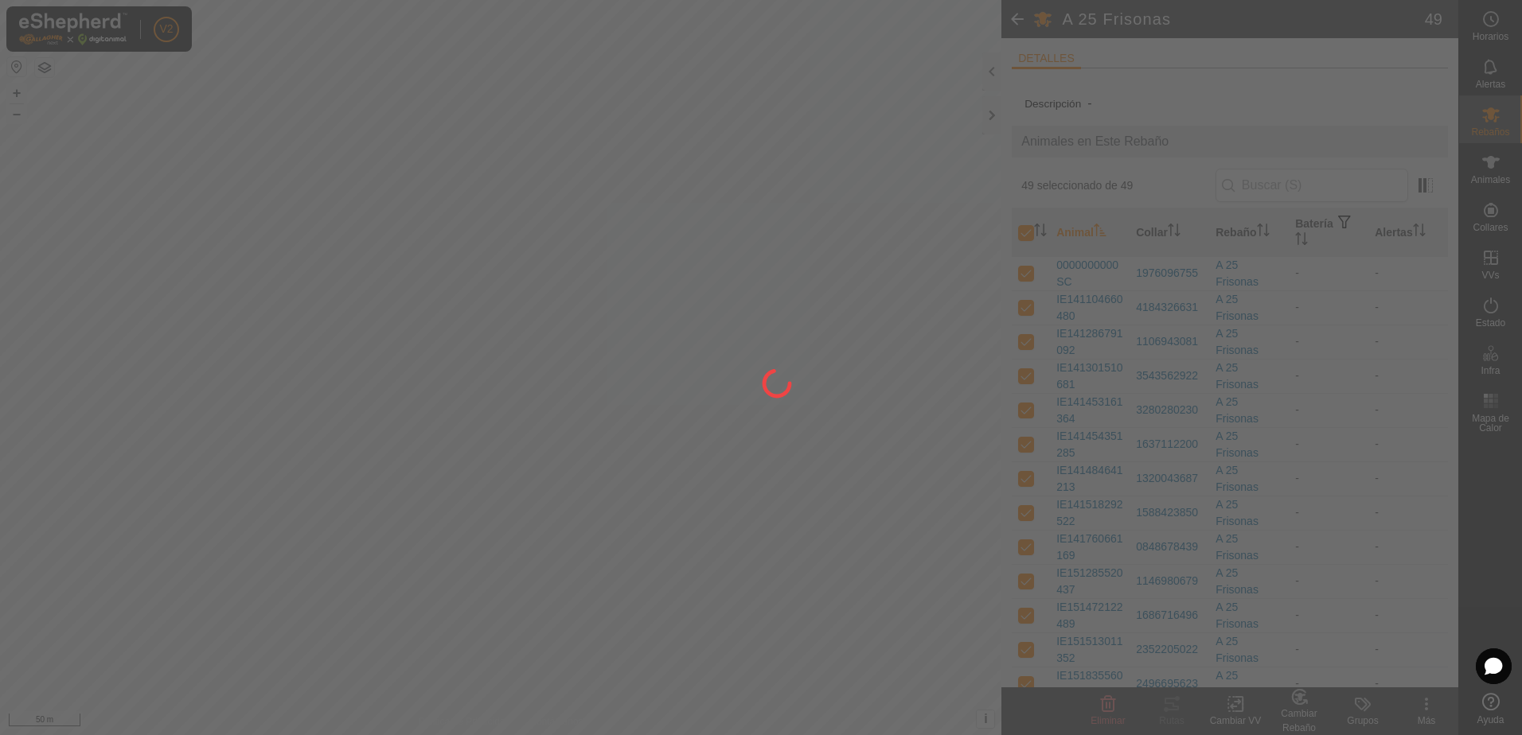
checkbox input "false"
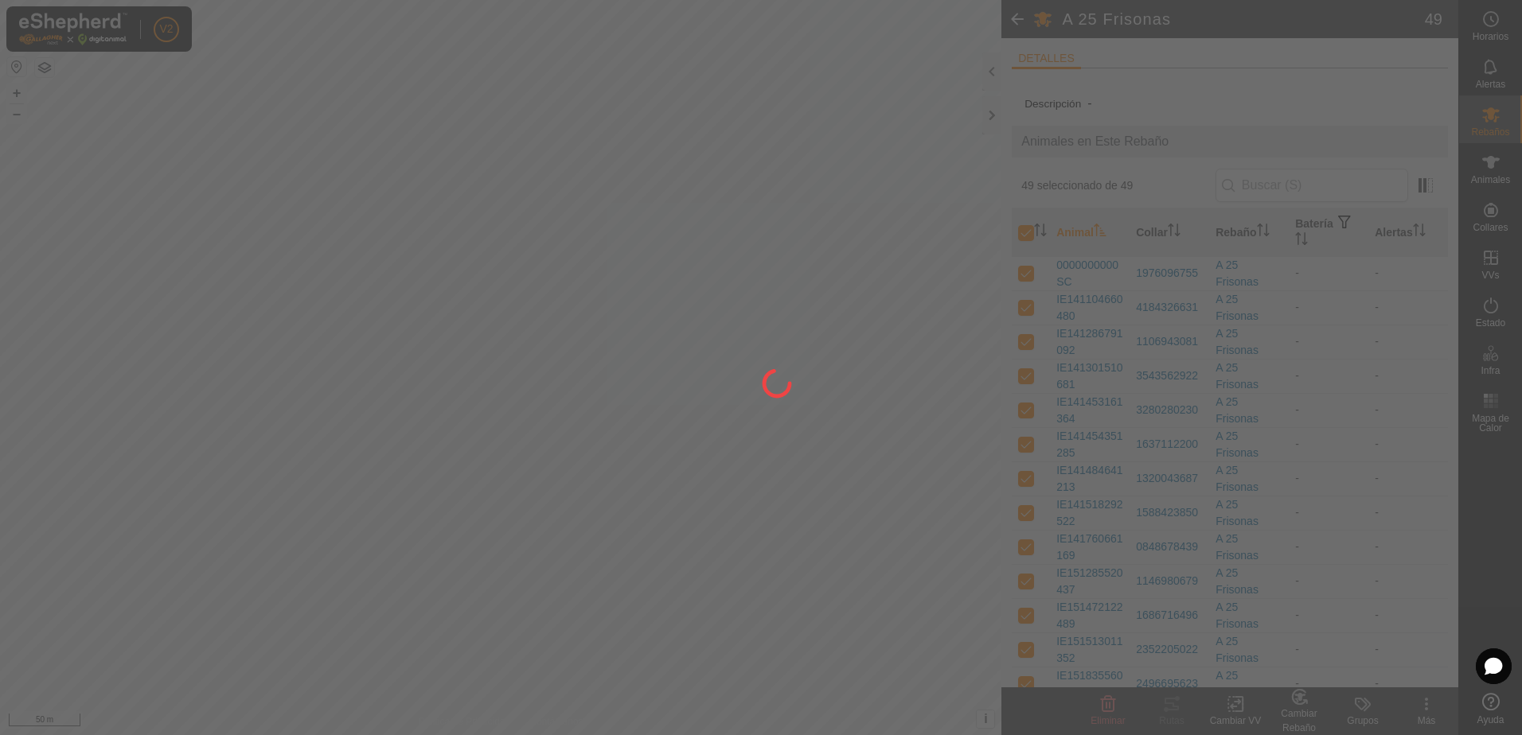
checkbox input "false"
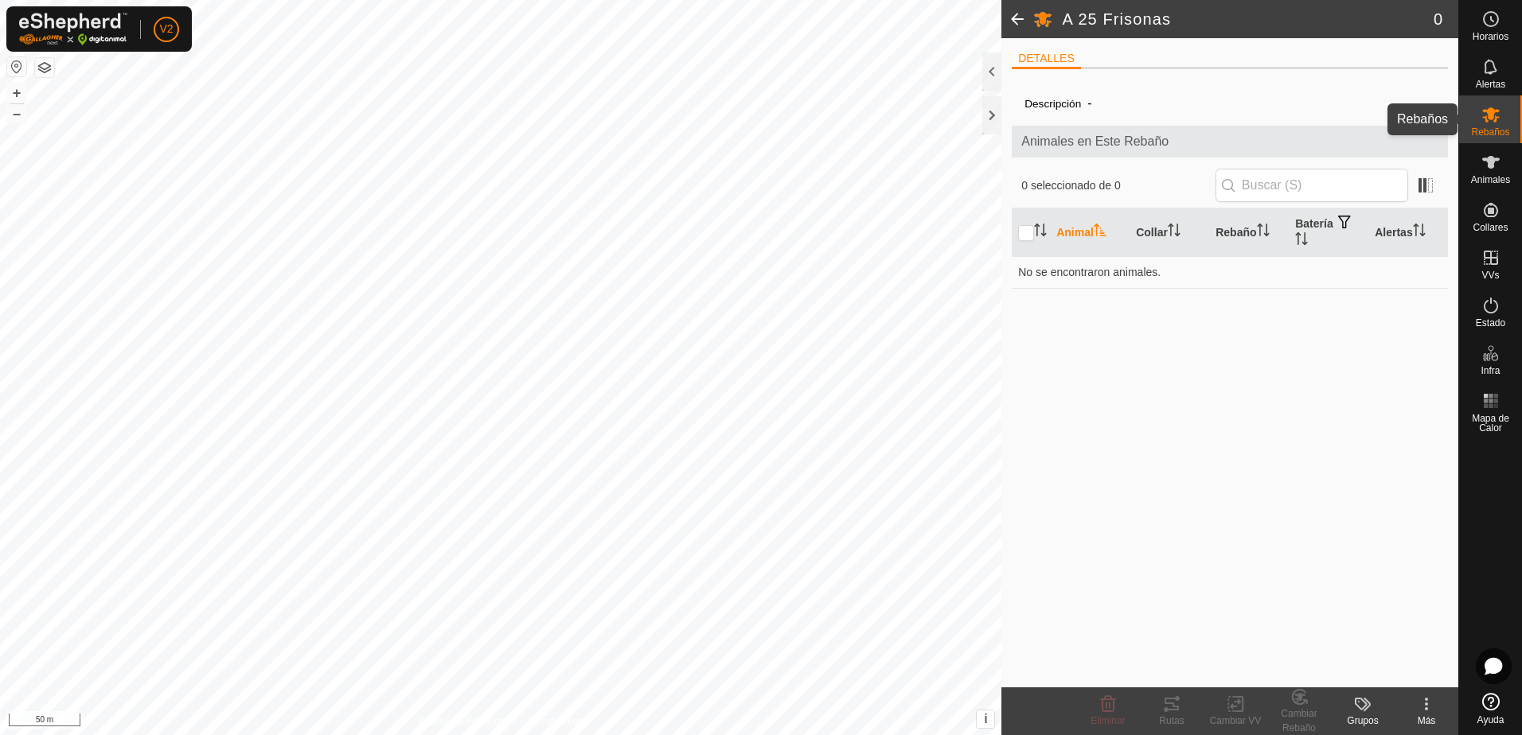
click at [1487, 118] on icon at bounding box center [1490, 114] width 19 height 19
